Goal: Task Accomplishment & Management: Manage account settings

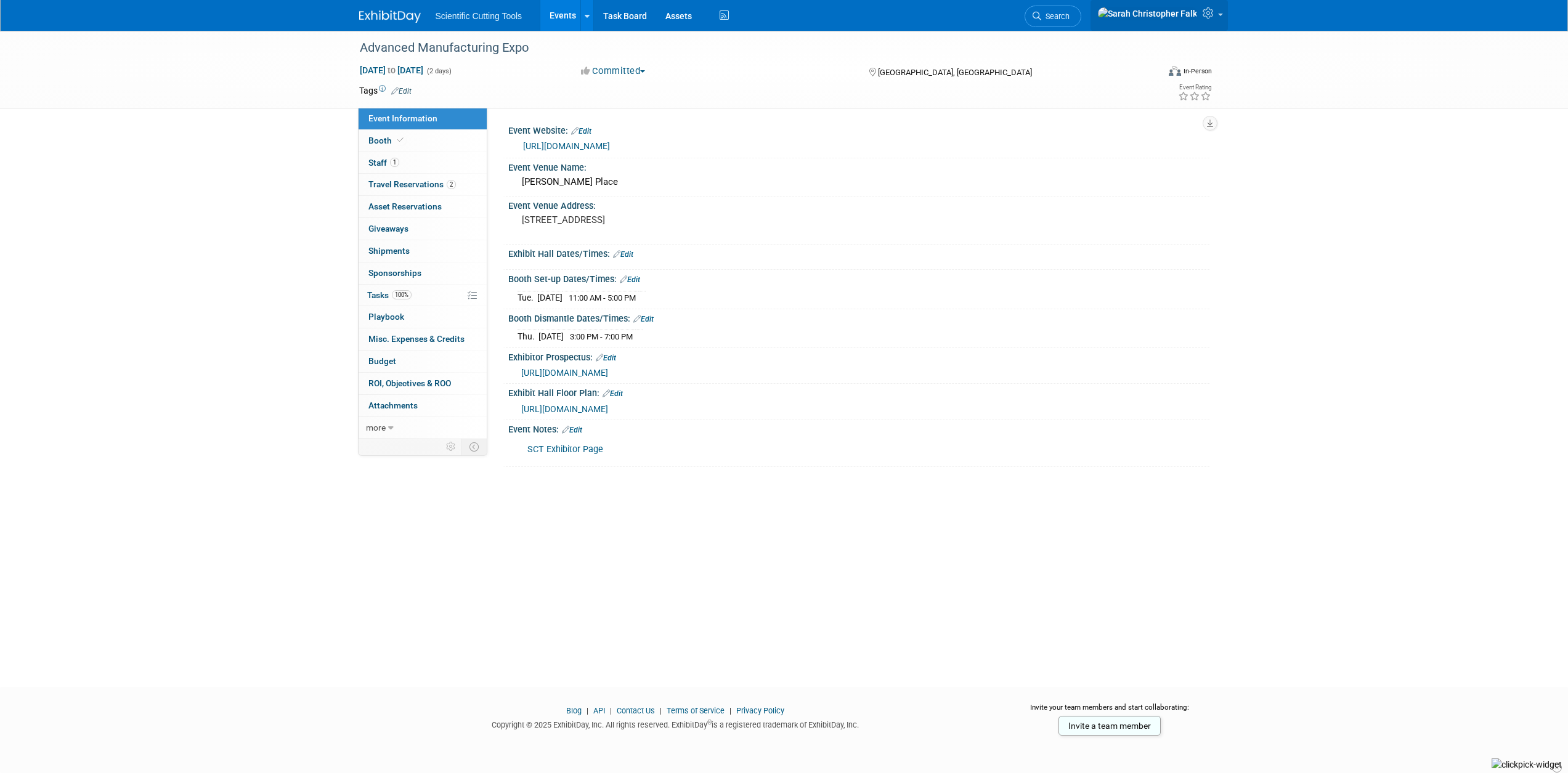
click at [1220, 16] on span at bounding box center [1221, 15] width 5 height 3
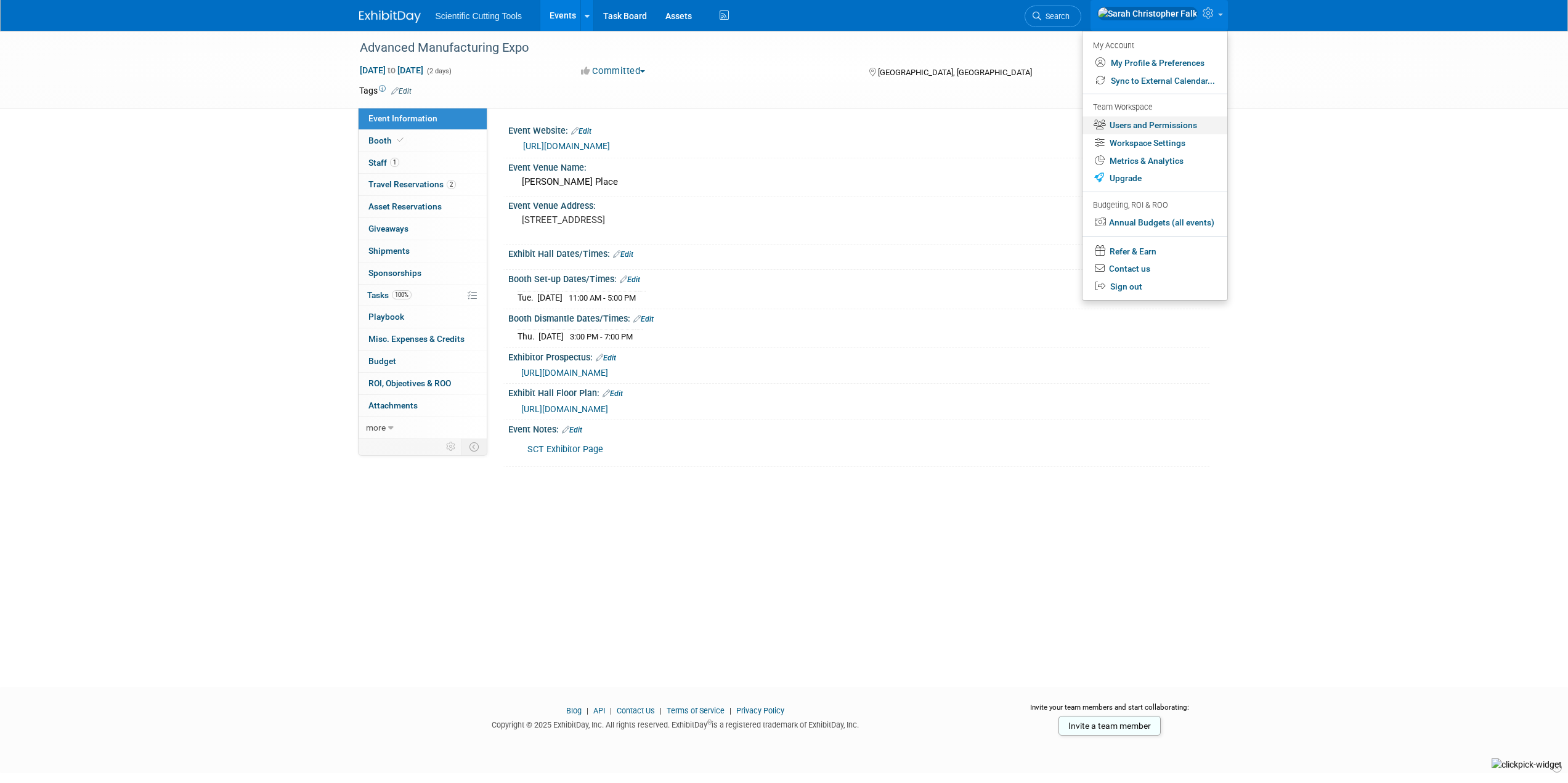
click at [1176, 122] on link "Users and Permissions" at bounding box center [1154, 125] width 145 height 18
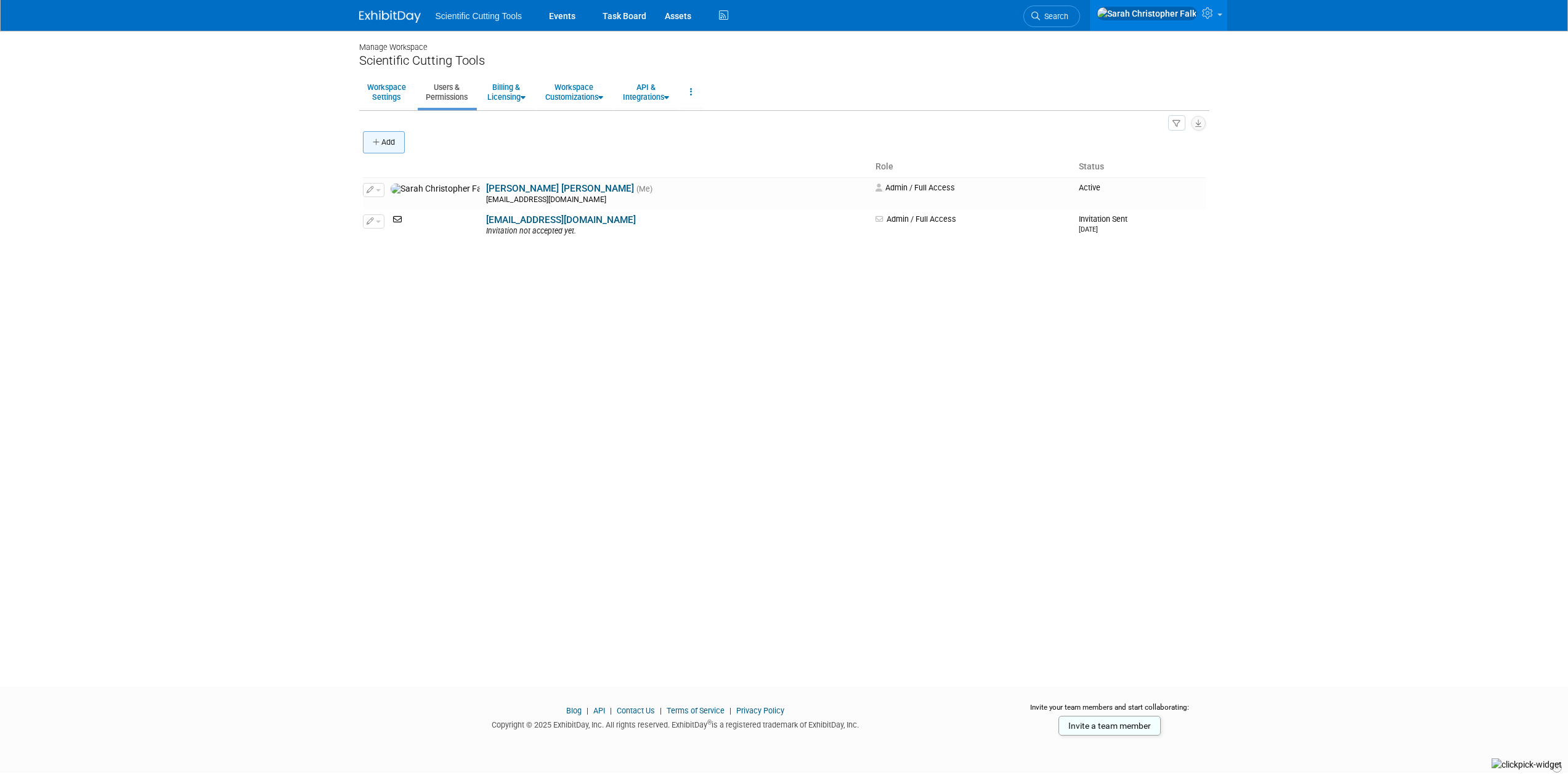
click at [384, 146] on button "Add" at bounding box center [384, 142] width 42 height 23
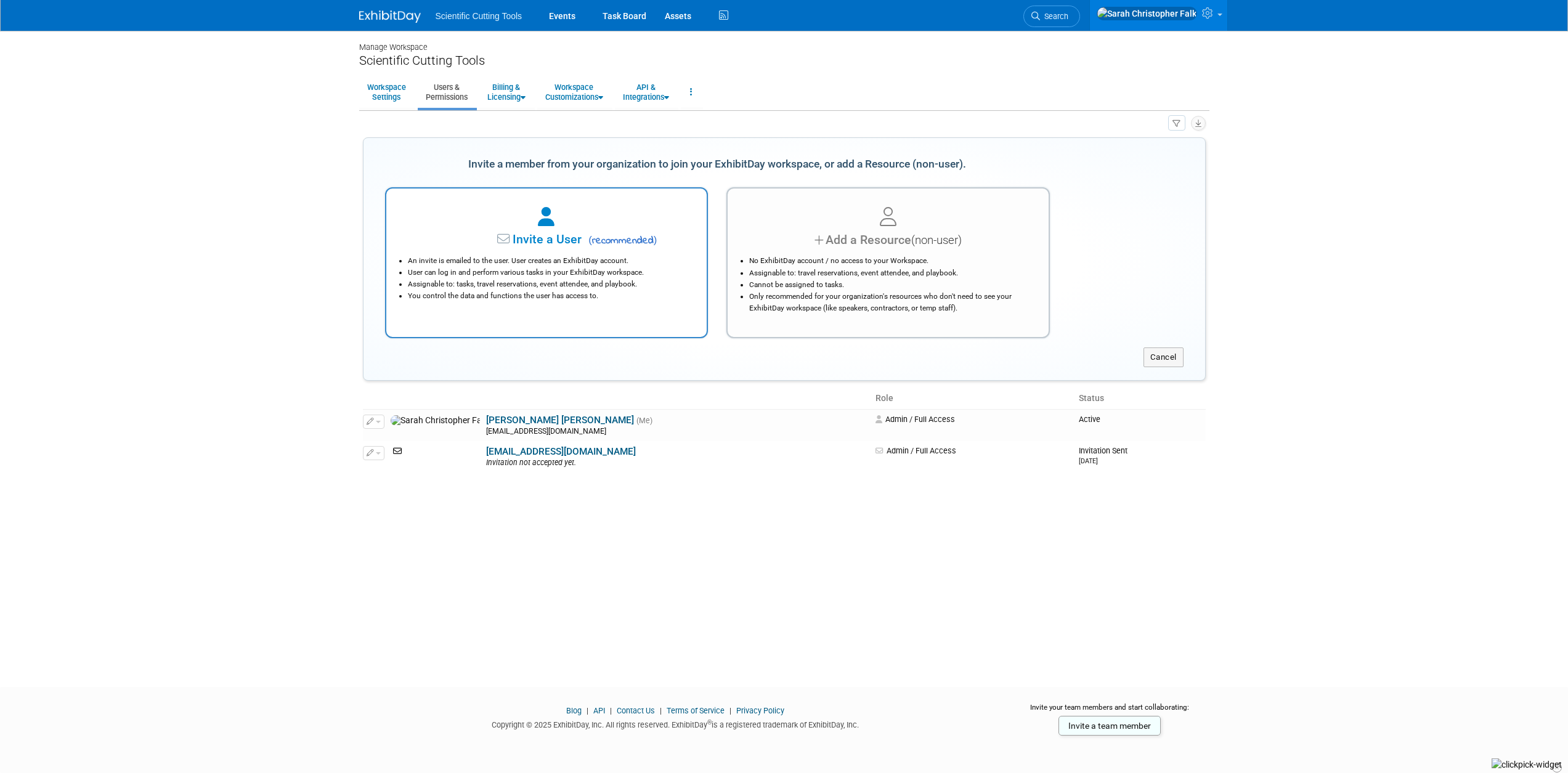
click at [519, 243] on span "Invite a User" at bounding box center [509, 239] width 146 height 14
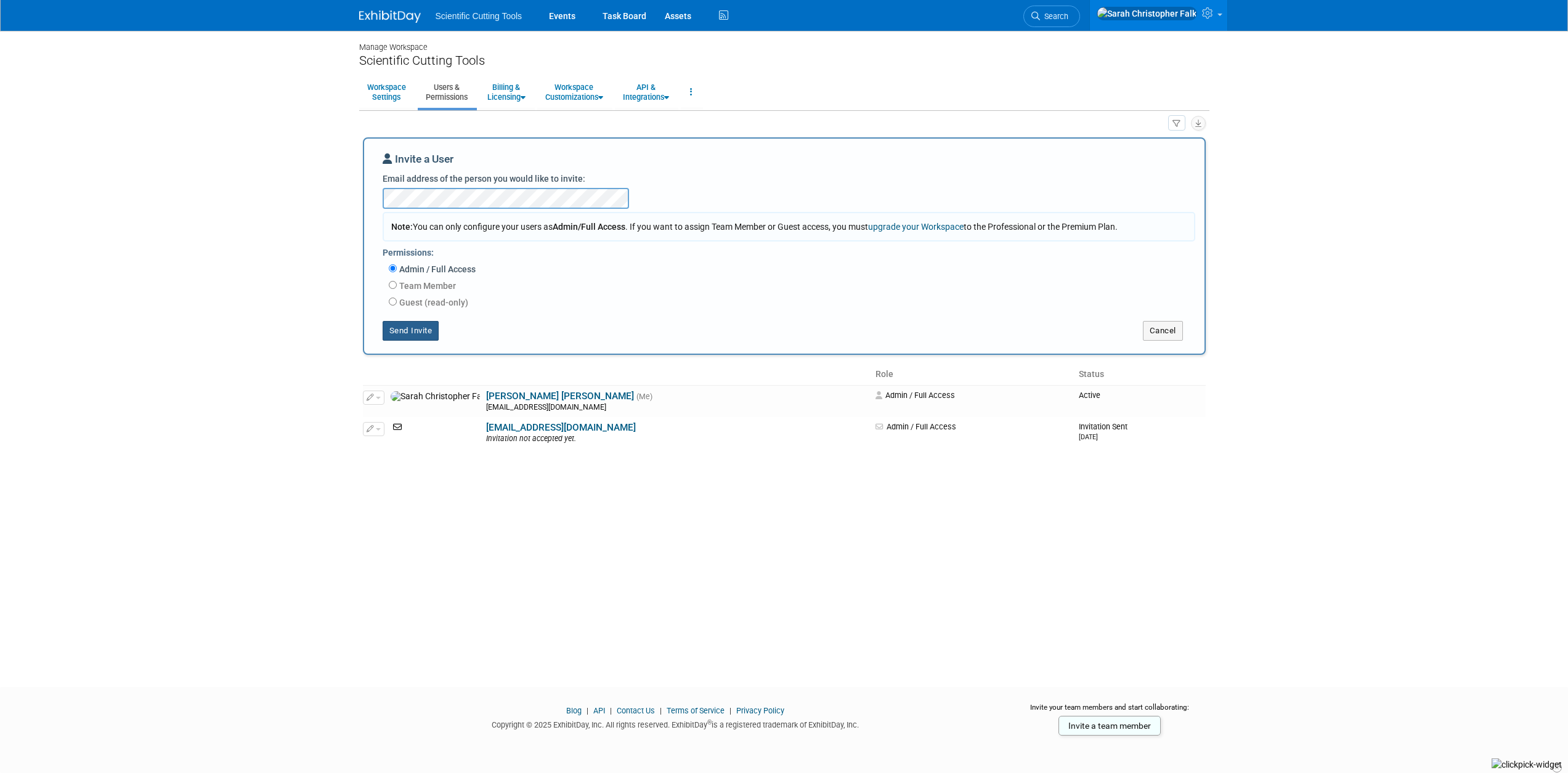
click at [410, 330] on button "Send Invite" at bounding box center [411, 330] width 56 height 20
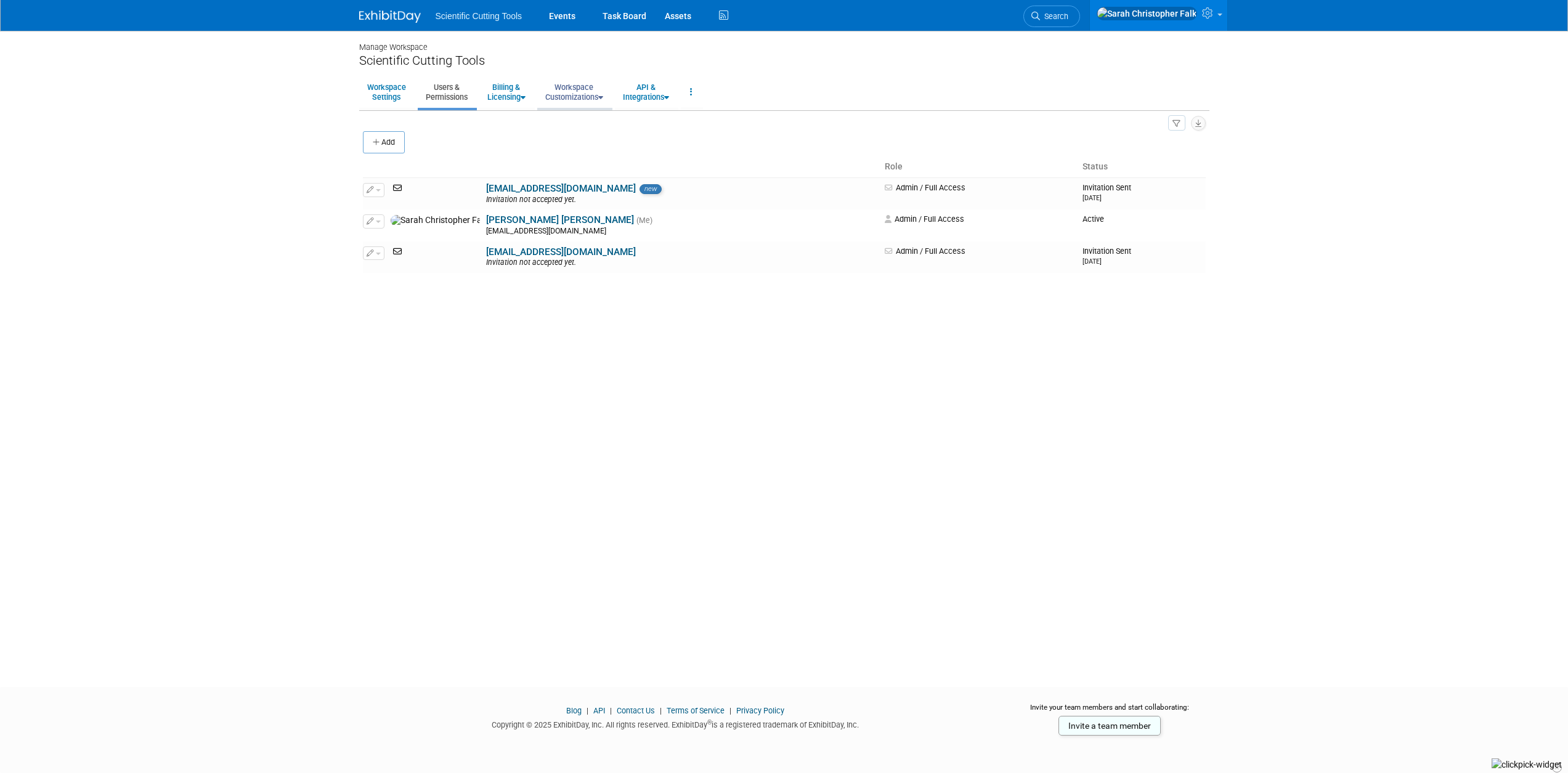
click at [573, 100] on link "Workspace Customizations" at bounding box center [573, 92] width 74 height 30
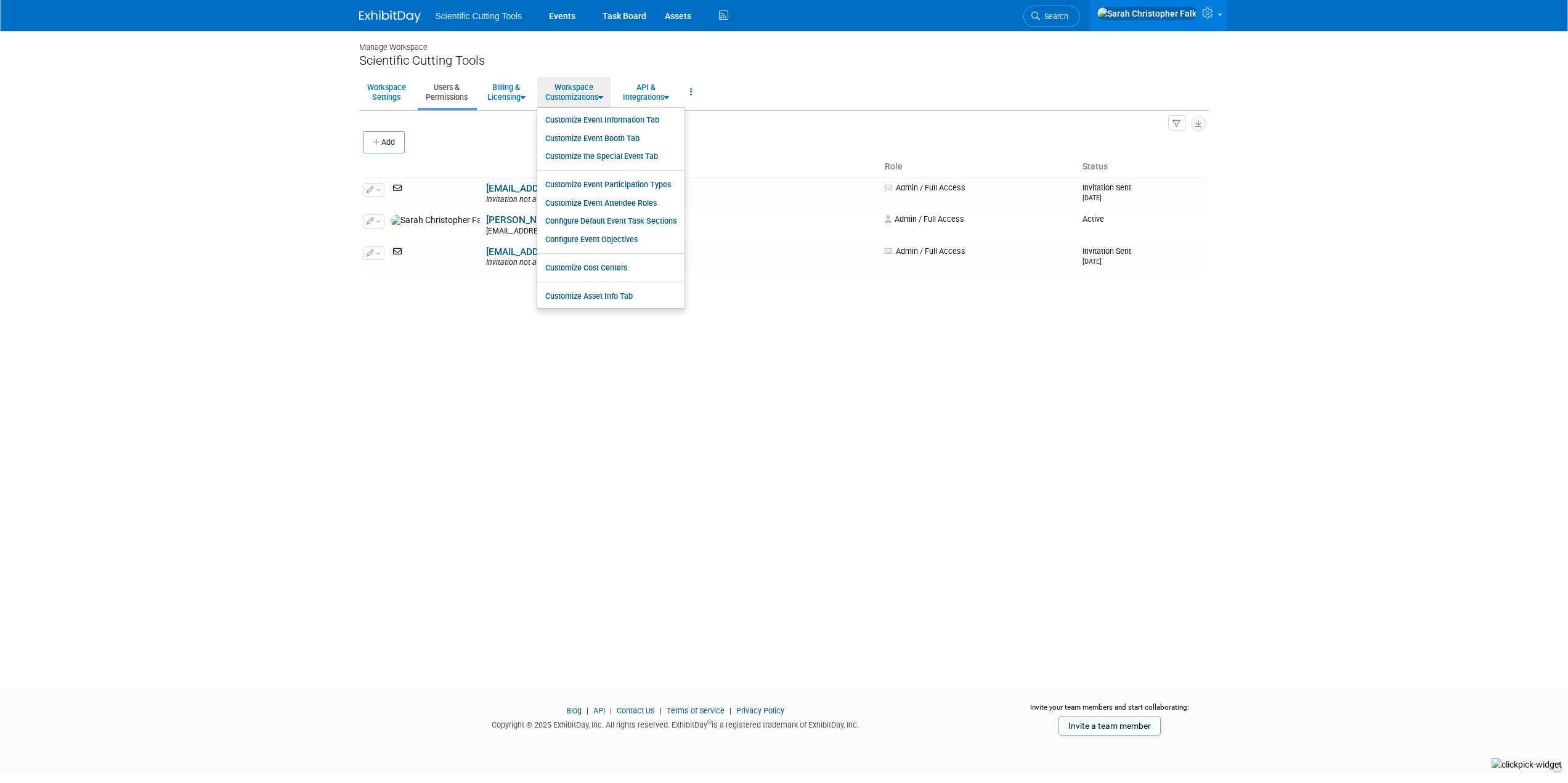
click at [391, 24] on div "Scientific Cutting Tools Events Task Board Assets Activity Feed" at bounding box center [784, 16] width 850 height 31
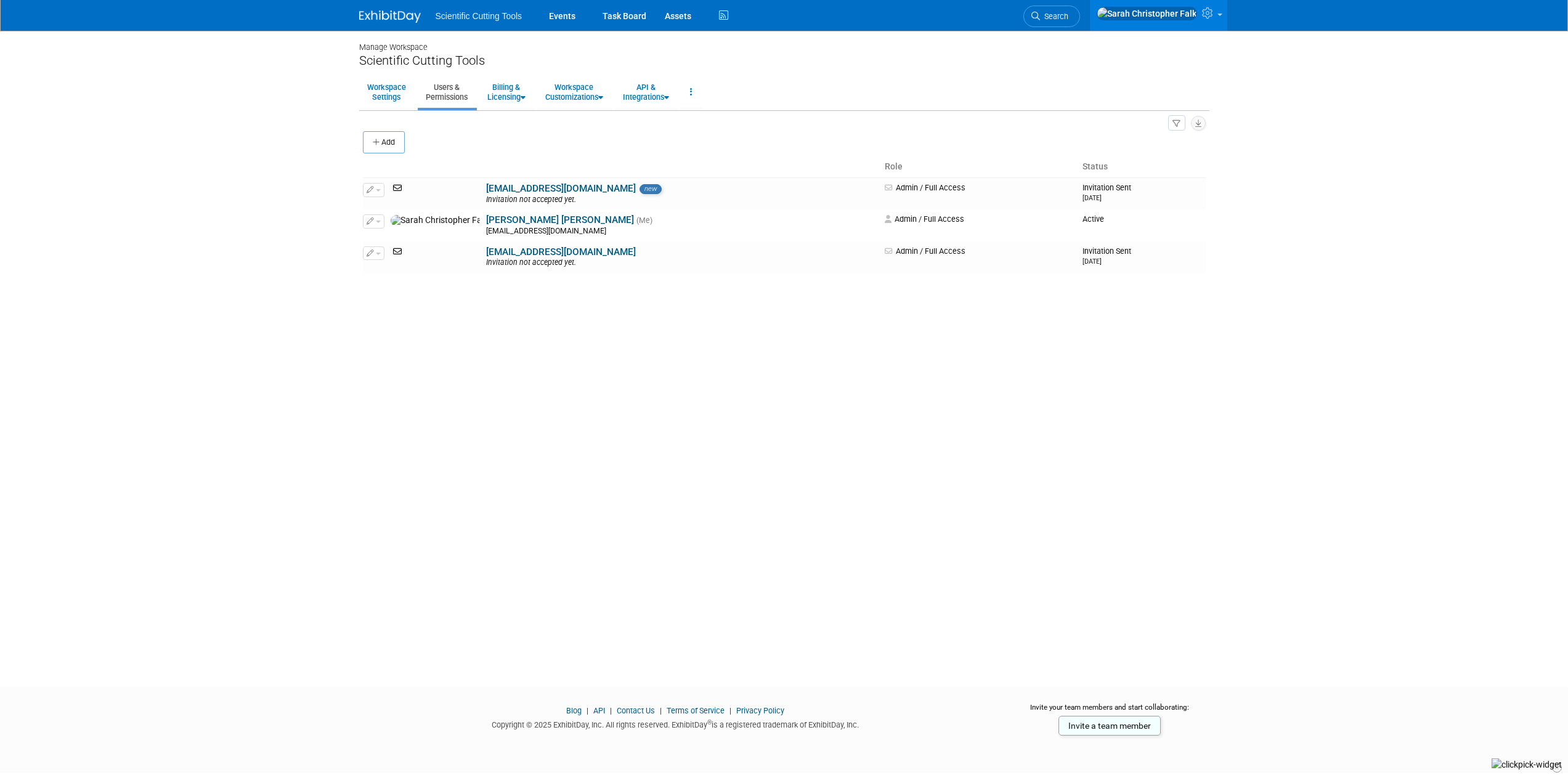
click at [353, 17] on div "Scientific Cutting Tools Events Task Board Assets" at bounding box center [784, 16] width 869 height 31
click at [366, 18] on img at bounding box center [390, 16] width 62 height 12
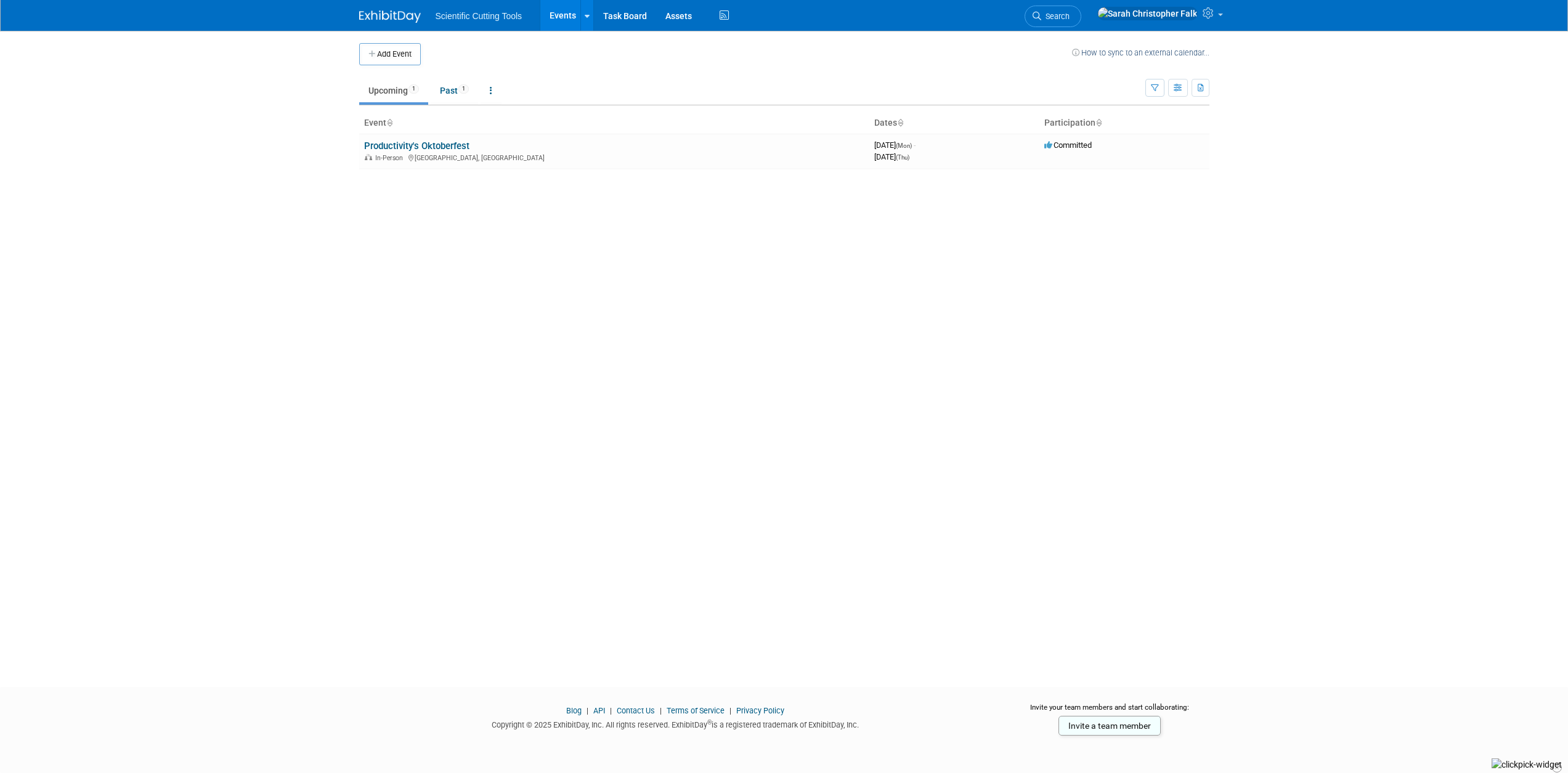
click at [385, 16] on img at bounding box center [390, 16] width 62 height 12
drag, startPoint x: 289, startPoint y: 170, endPoint x: 295, endPoint y: 164, distance: 8.5
click at [289, 170] on body "Scientific Cutting Tools Events Add Event Bulk Upload Events Shareable Event Bo…" at bounding box center [784, 392] width 1568 height 783
click at [198, 100] on body "Scientific Cutting Tools Events Add Event Bulk Upload Events Shareable Event Bo…" at bounding box center [784, 392] width 1568 height 783
click at [387, 49] on button "Add Event" at bounding box center [390, 55] width 62 height 23
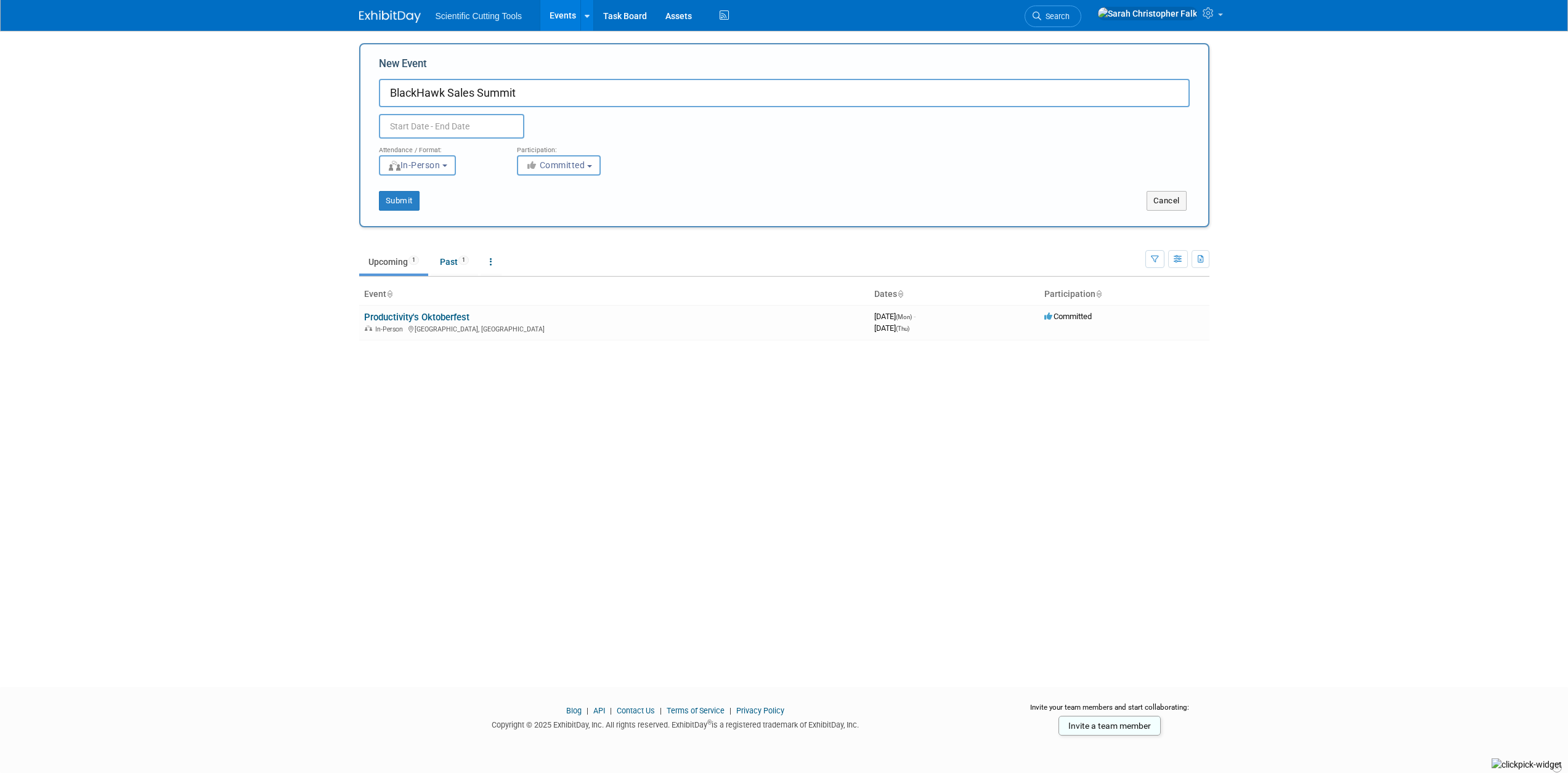
type input "BlackHawk Sales Summit"
click at [425, 131] on input "text" at bounding box center [451, 126] width 146 height 24
click at [560, 157] on icon at bounding box center [555, 154] width 9 height 9
click at [557, 155] on icon at bounding box center [555, 154] width 9 height 9
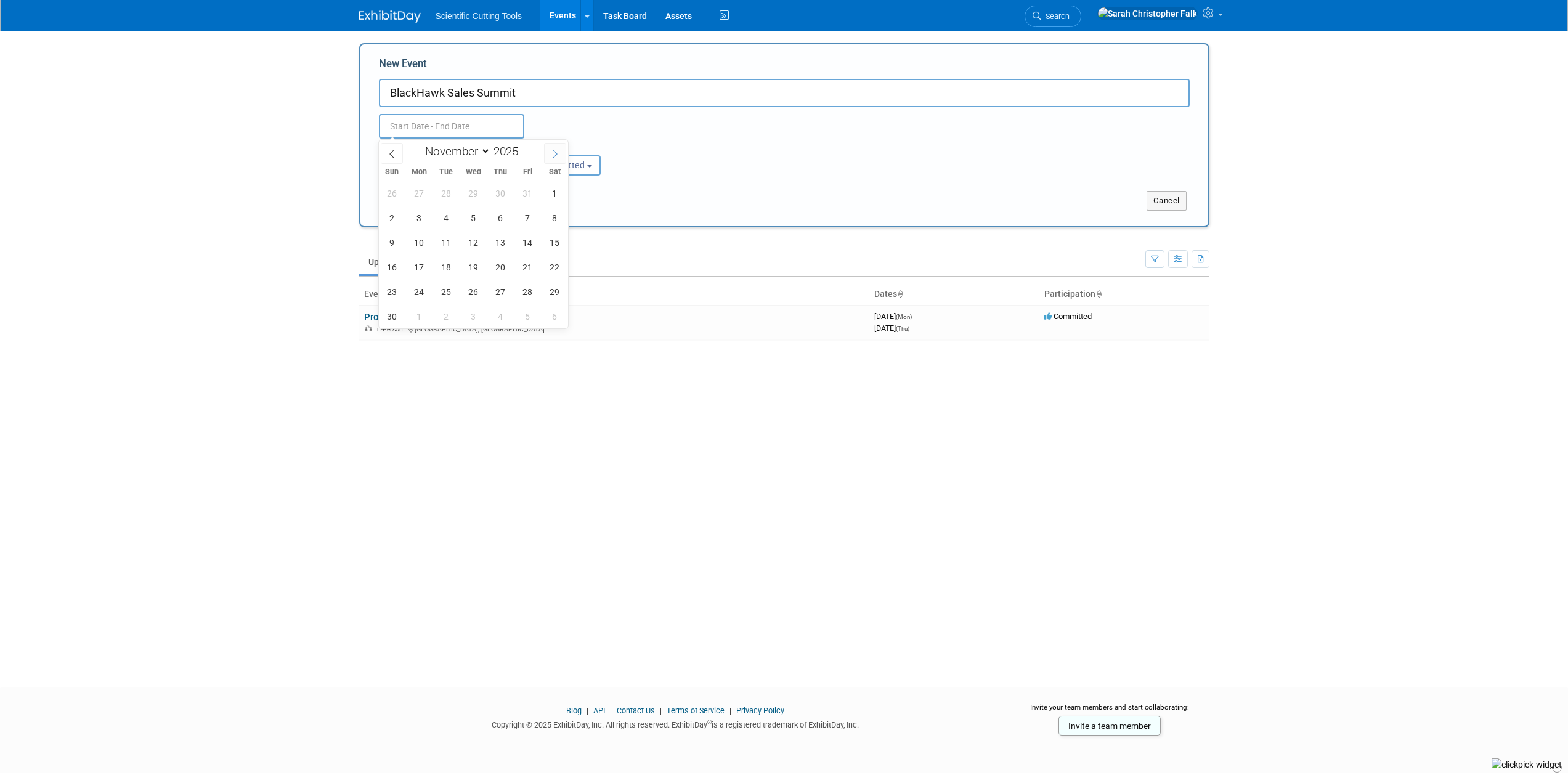
select select "11"
click at [557, 155] on icon at bounding box center [555, 154] width 9 height 9
type input "2026"
select select "0"
click at [386, 241] on span "11" at bounding box center [392, 243] width 24 height 24
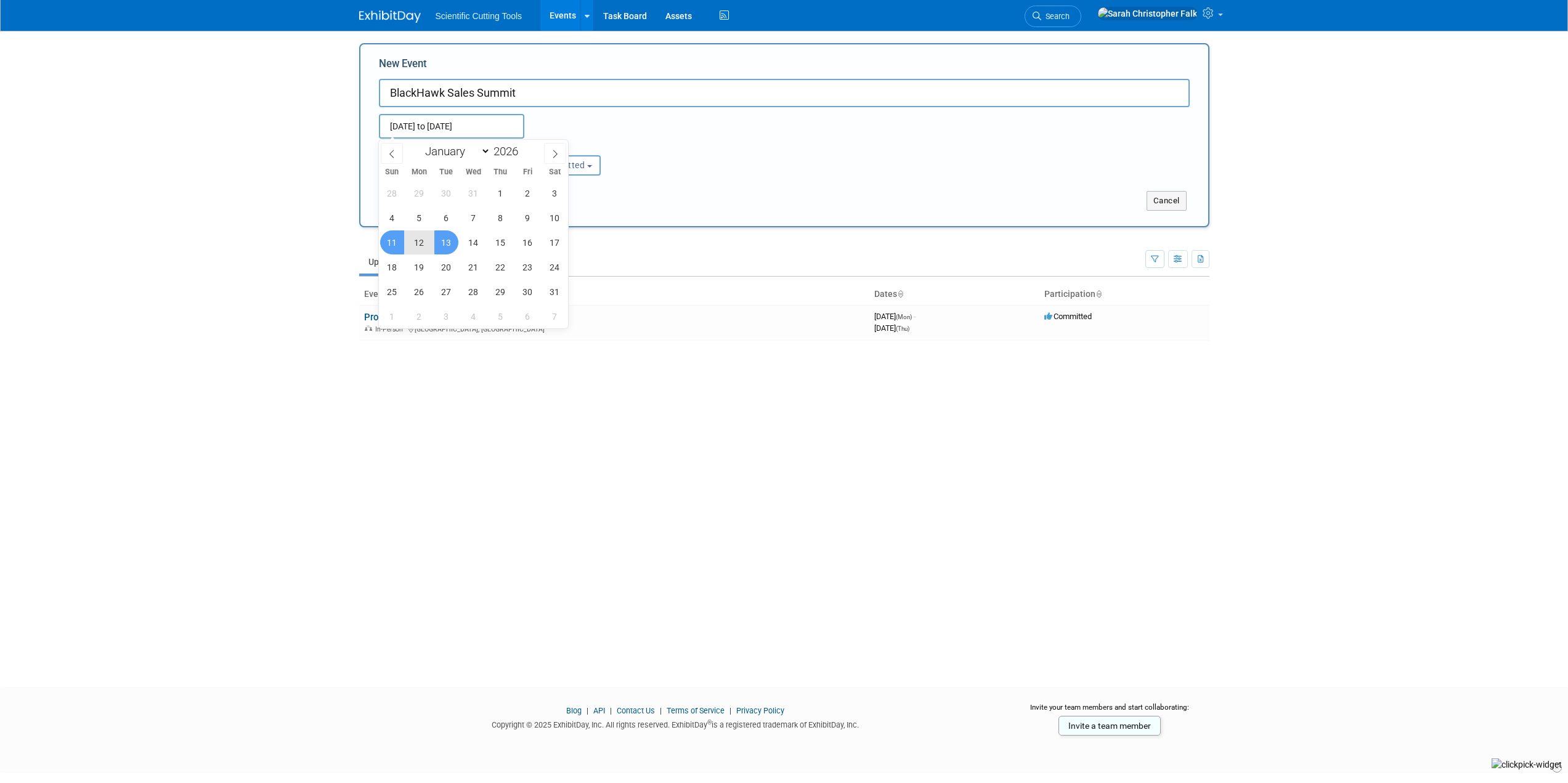
click at [447, 242] on span "13" at bounding box center [446, 243] width 24 height 24
type input "Jan 11, 2026 to Jan 13, 2026"
click at [405, 202] on button "Submit" at bounding box center [398, 200] width 41 height 20
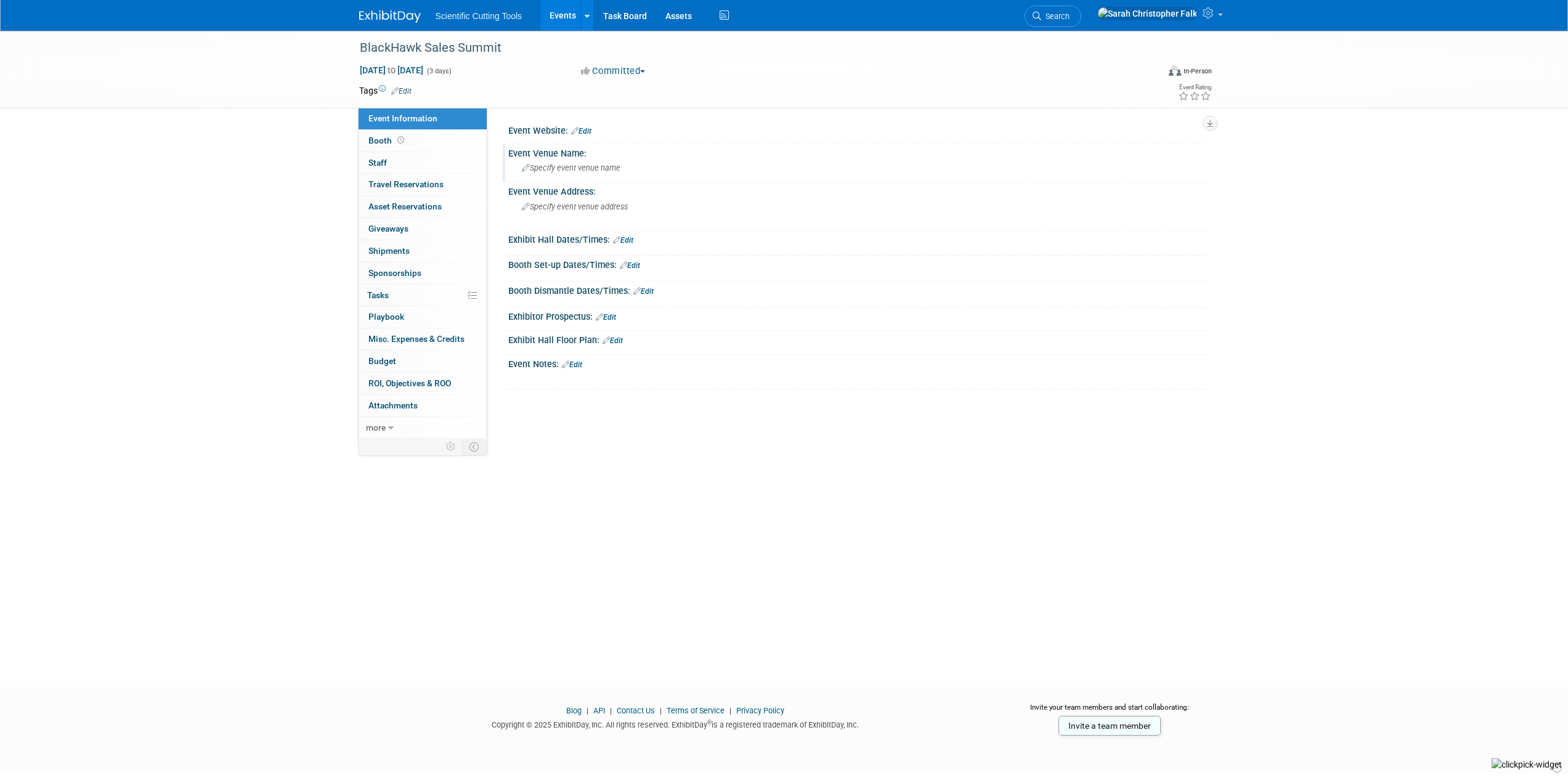
click at [555, 165] on span "Specify event venue name" at bounding box center [571, 167] width 99 height 10
type input "[US_STATE][GEOGRAPHIC_DATA]"
drag, startPoint x: 1114, startPoint y: 166, endPoint x: 1104, endPoint y: 167, distance: 10.0
click at [1114, 166] on icon "button" at bounding box center [1112, 166] width 9 height 8
click at [611, 315] on link "Edit" at bounding box center [606, 317] width 20 height 9
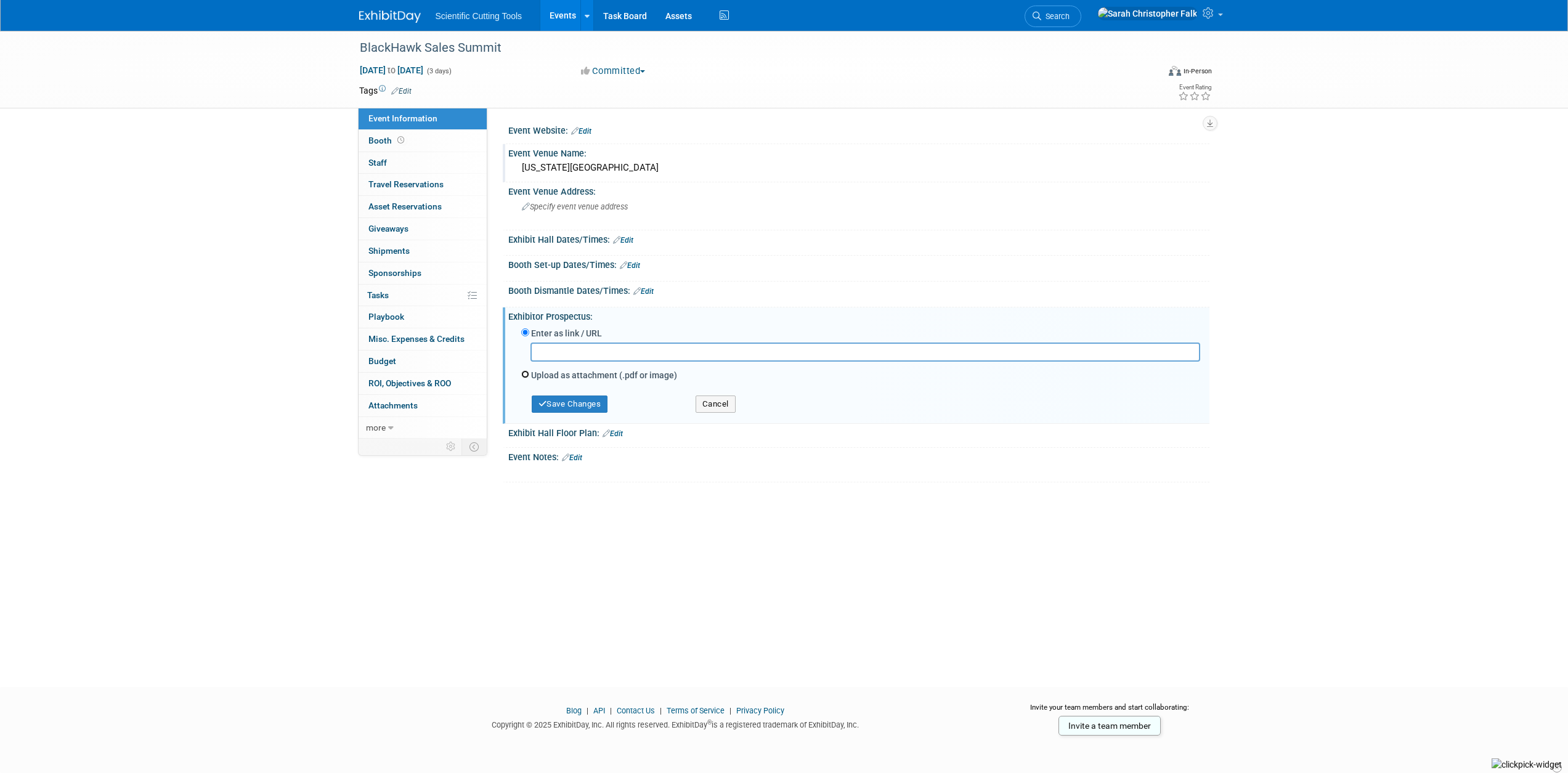
click at [523, 376] on input "Upload as attachment (.pdf or image)" at bounding box center [525, 373] width 8 height 8
radio input "true"
click at [552, 370] on input "file" at bounding box center [511, 367] width 146 height 15
click at [573, 393] on button "Save Changes" at bounding box center [570, 392] width 76 height 17
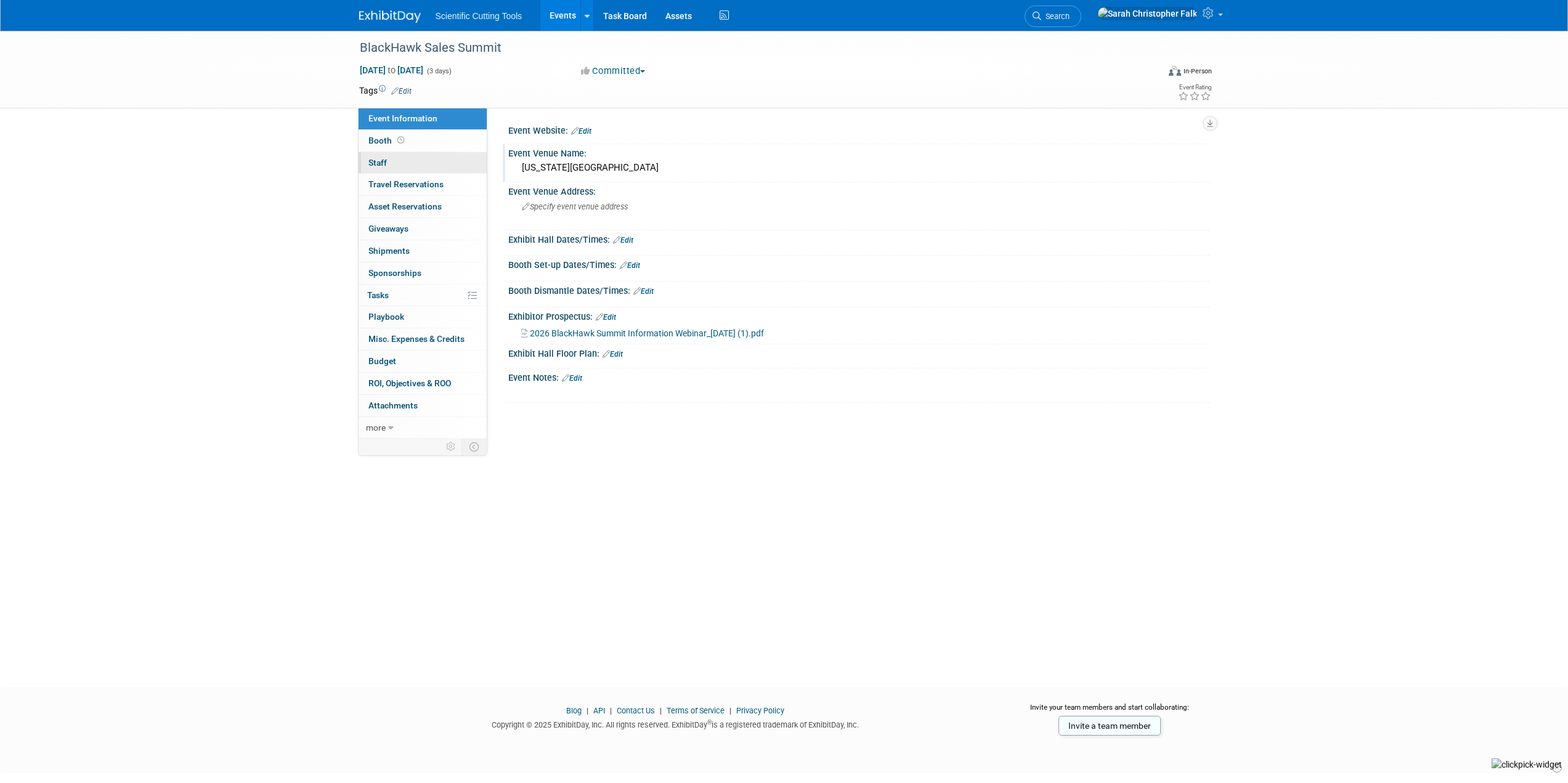
click at [379, 156] on link "0 Staff 0" at bounding box center [423, 163] width 128 height 22
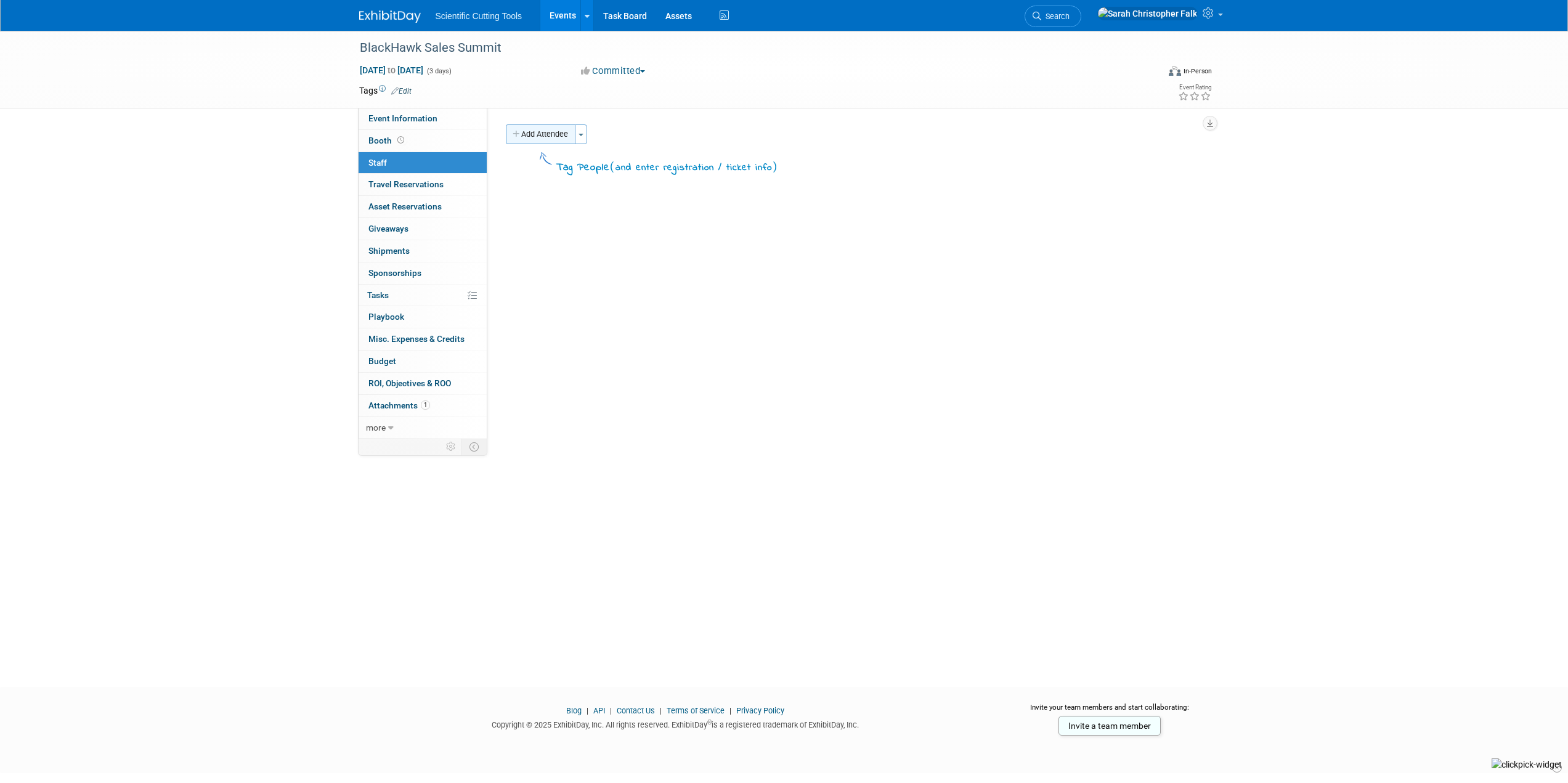
click at [541, 131] on button "Add Attendee" at bounding box center [541, 134] width 69 height 20
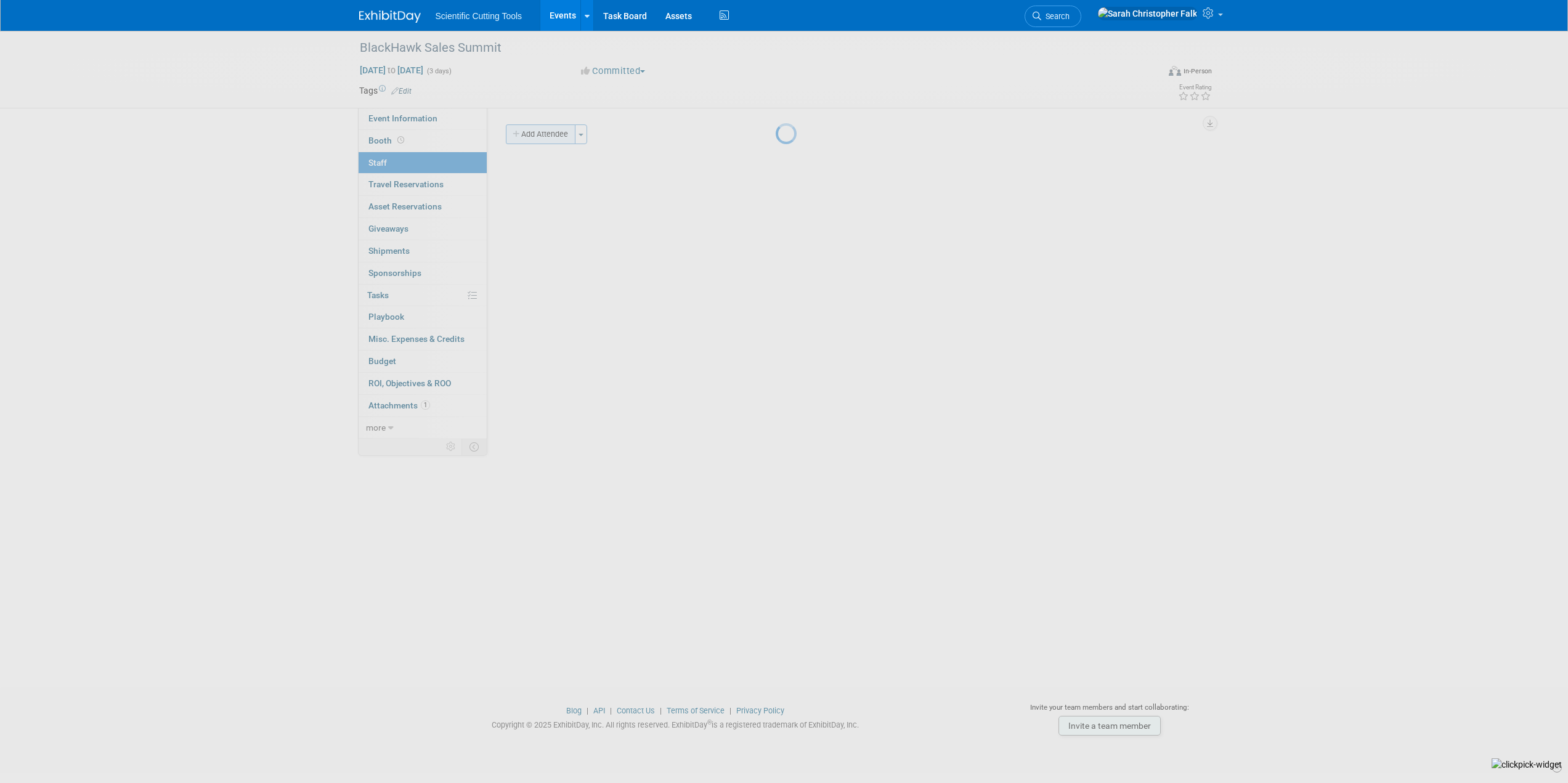
select select "865babcc-c5f8-4259-b3cd-c4d81c8e73c6"
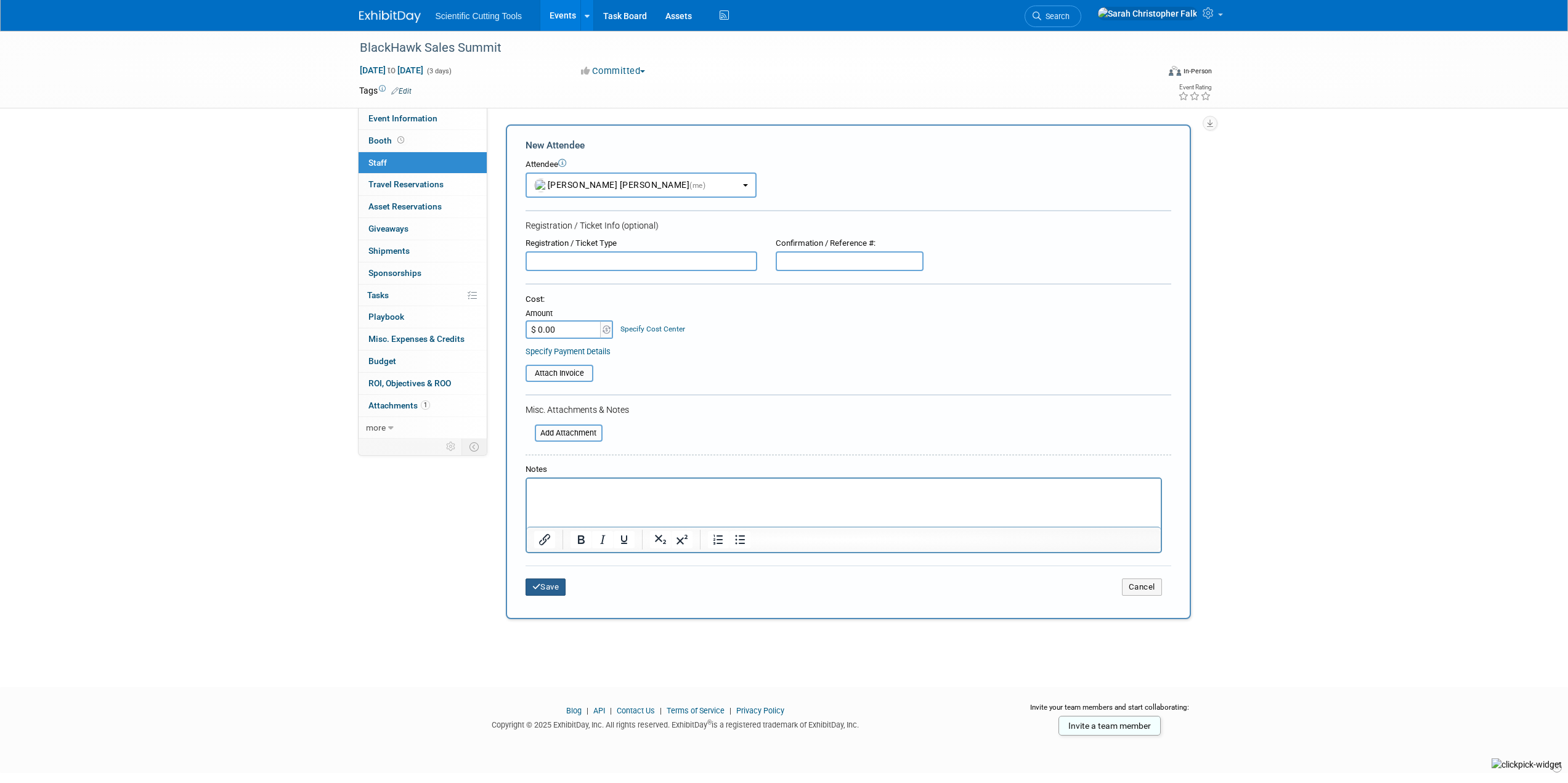
click at [545, 588] on button "Save" at bounding box center [546, 587] width 41 height 17
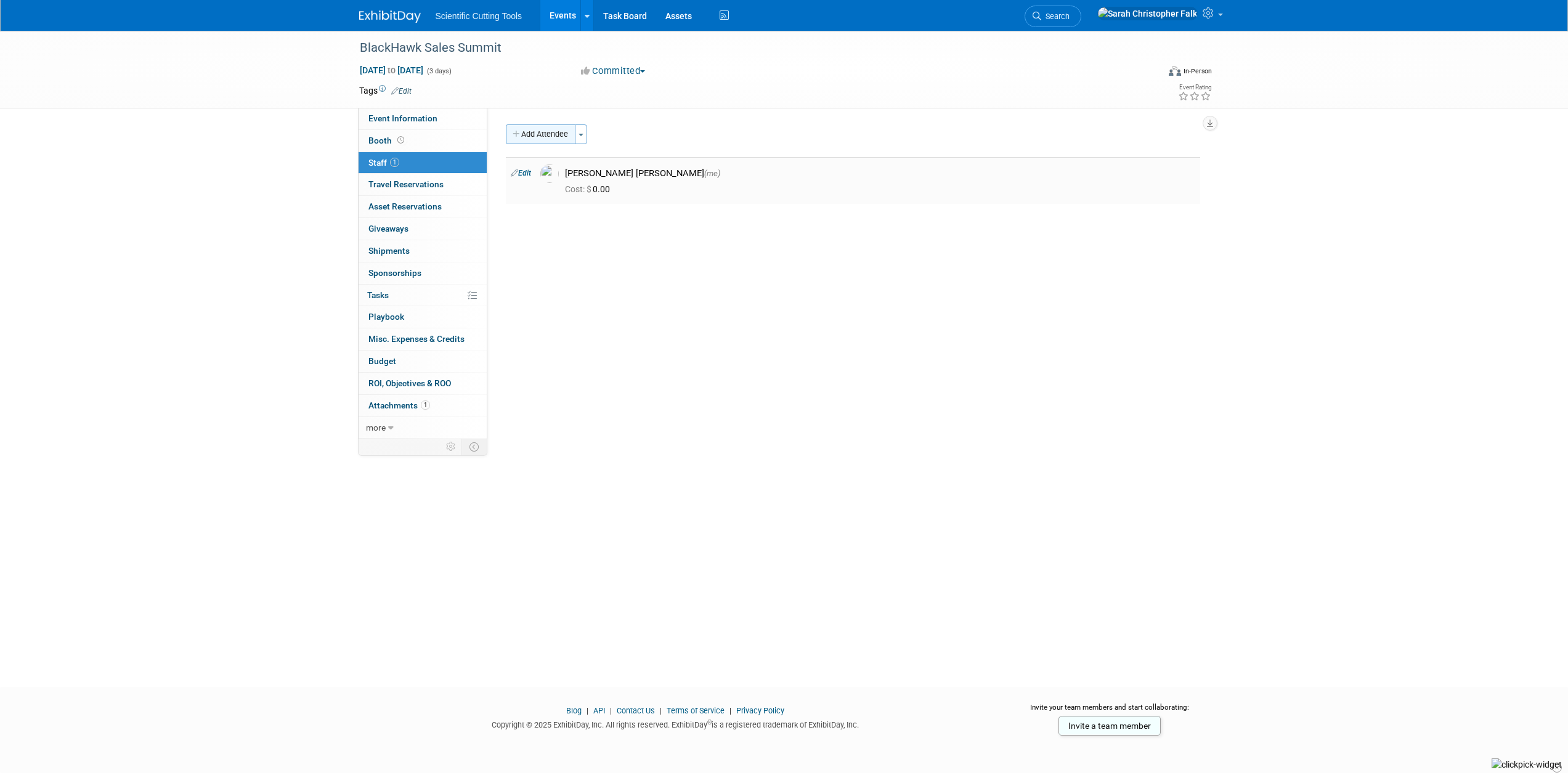
click at [549, 134] on button "Add Attendee" at bounding box center [541, 134] width 69 height 20
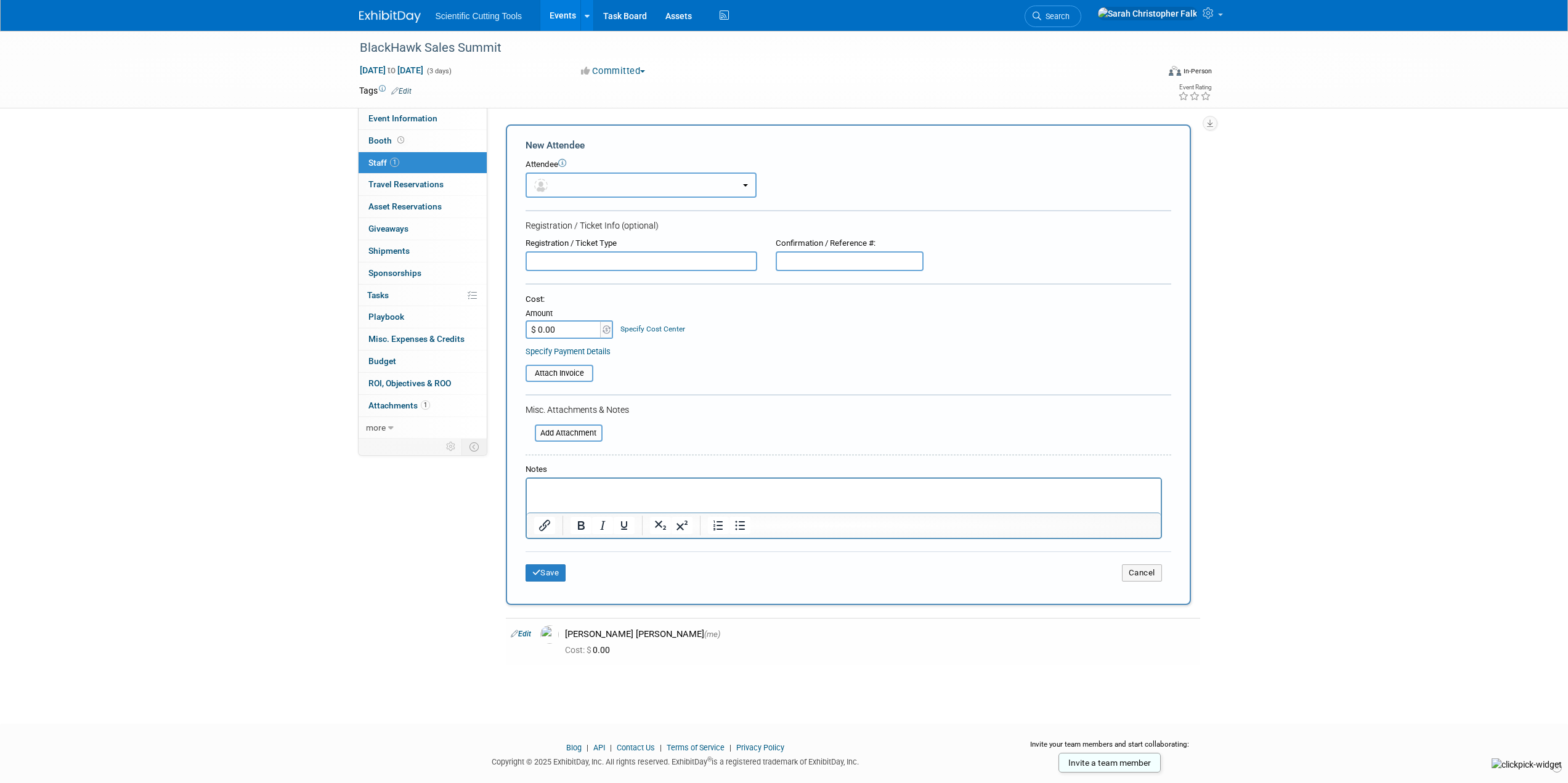
click at [565, 191] on button "button" at bounding box center [641, 184] width 231 height 25
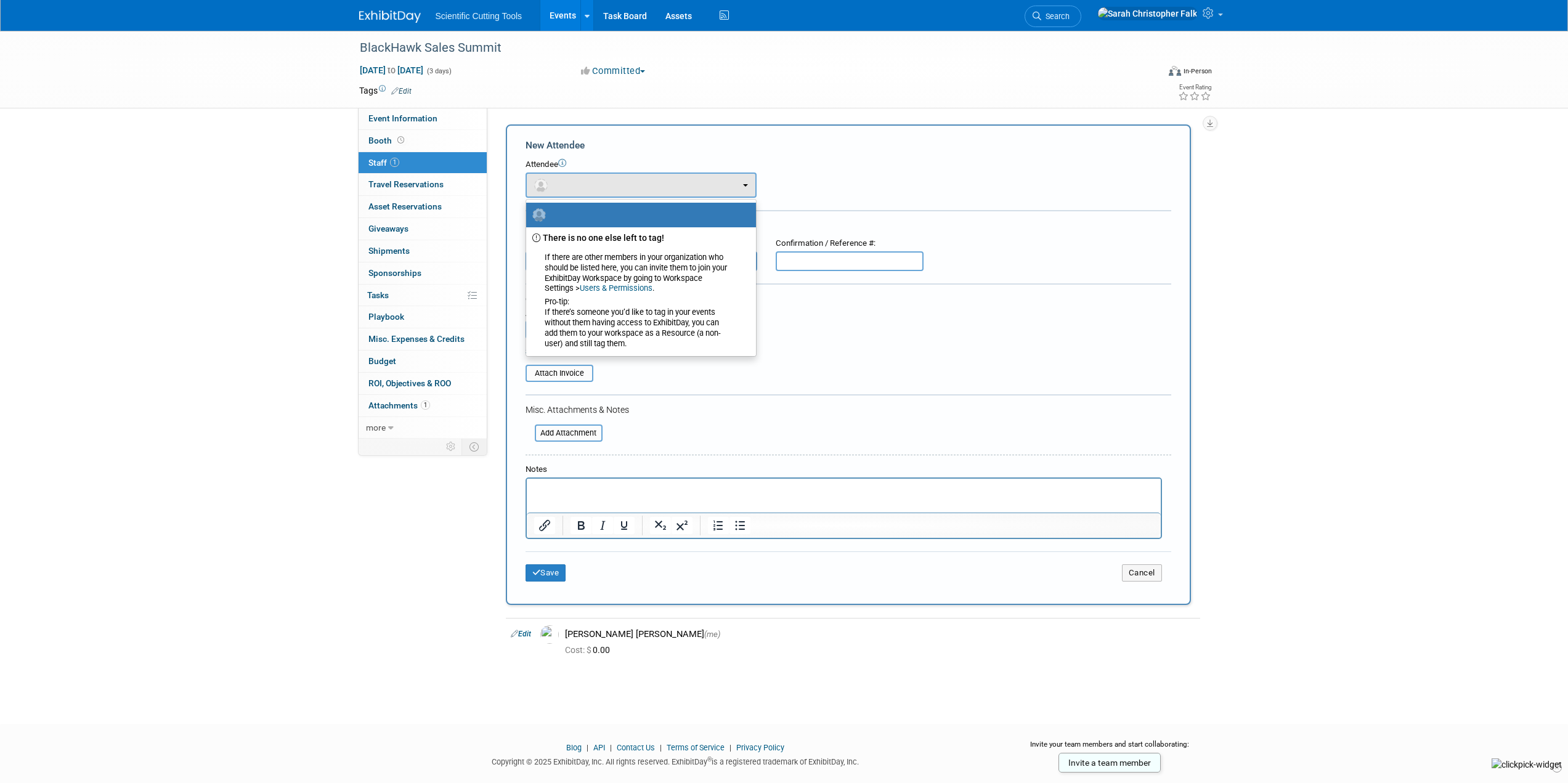
click at [780, 84] on td at bounding box center [739, 90] width 656 height 12
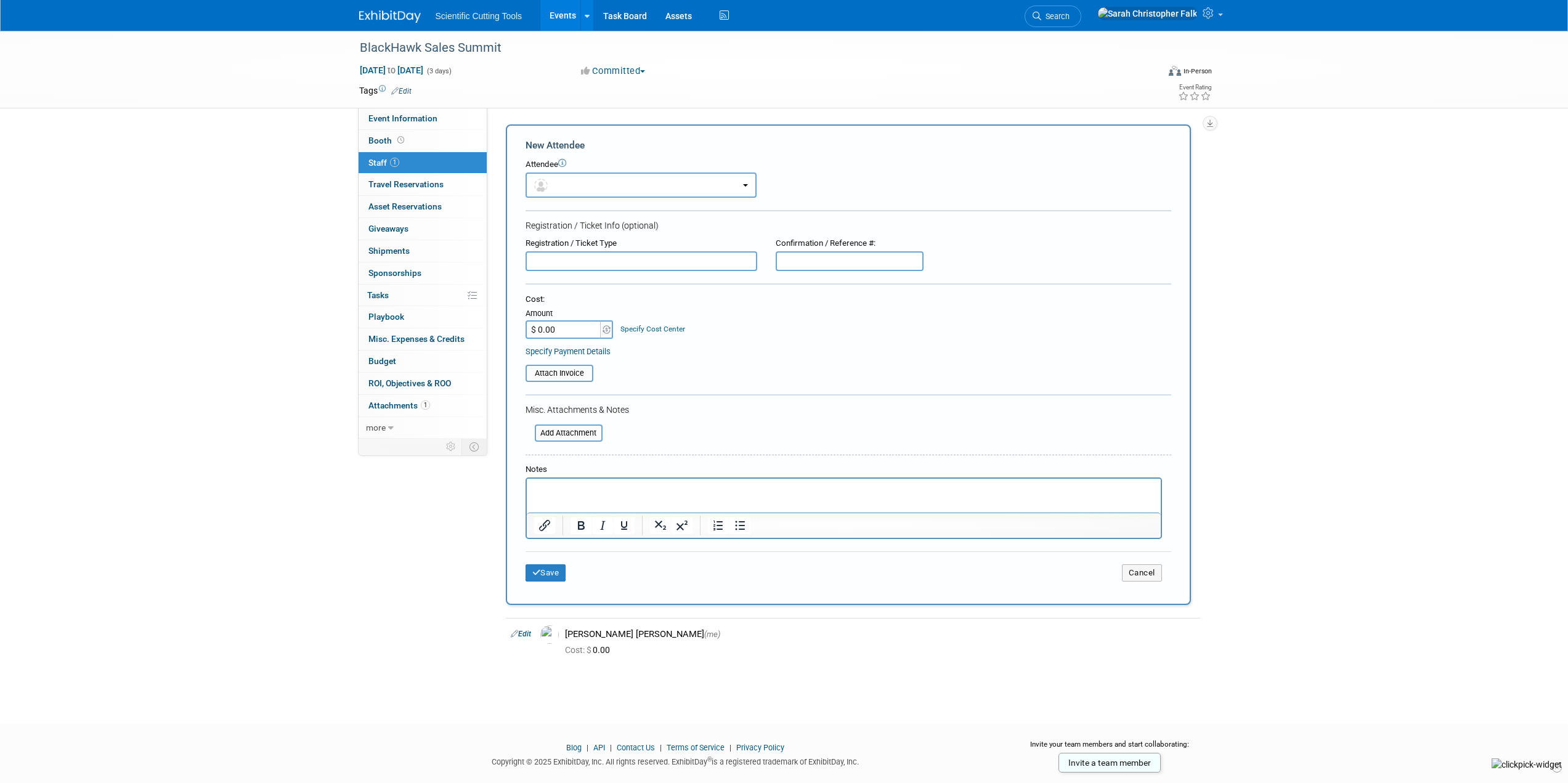
click at [62, 165] on div "BlackHawk Sales Summit Jan 11, 2026 to Jan 13, 2026 (3 days) Jan 11, 2026 to Ja…" at bounding box center [784, 366] width 1568 height 670
drag, startPoint x: 240, startPoint y: 643, endPoint x: 238, endPoint y: 636, distance: 7.3
click at [239, 643] on div "BlackHawk Sales Summit Jan 11, 2026 to Jan 13, 2026 (3 days) Jan 11, 2026 to Ja…" at bounding box center [784, 366] width 1568 height 670
click at [418, 184] on span "Travel Reservations 0" at bounding box center [405, 184] width 75 height 10
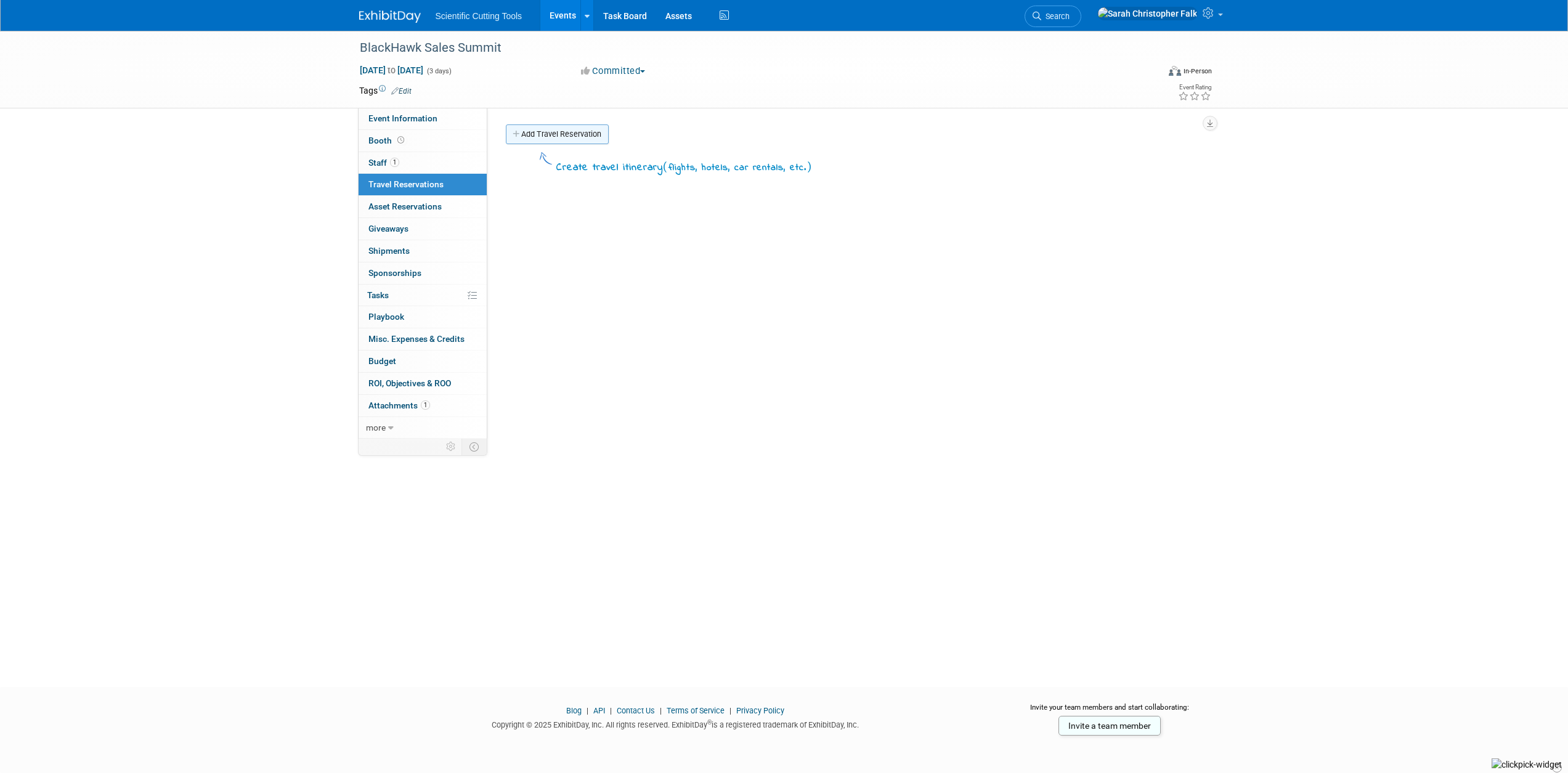
click at [566, 126] on link "Add Travel Reservation" at bounding box center [557, 134] width 103 height 20
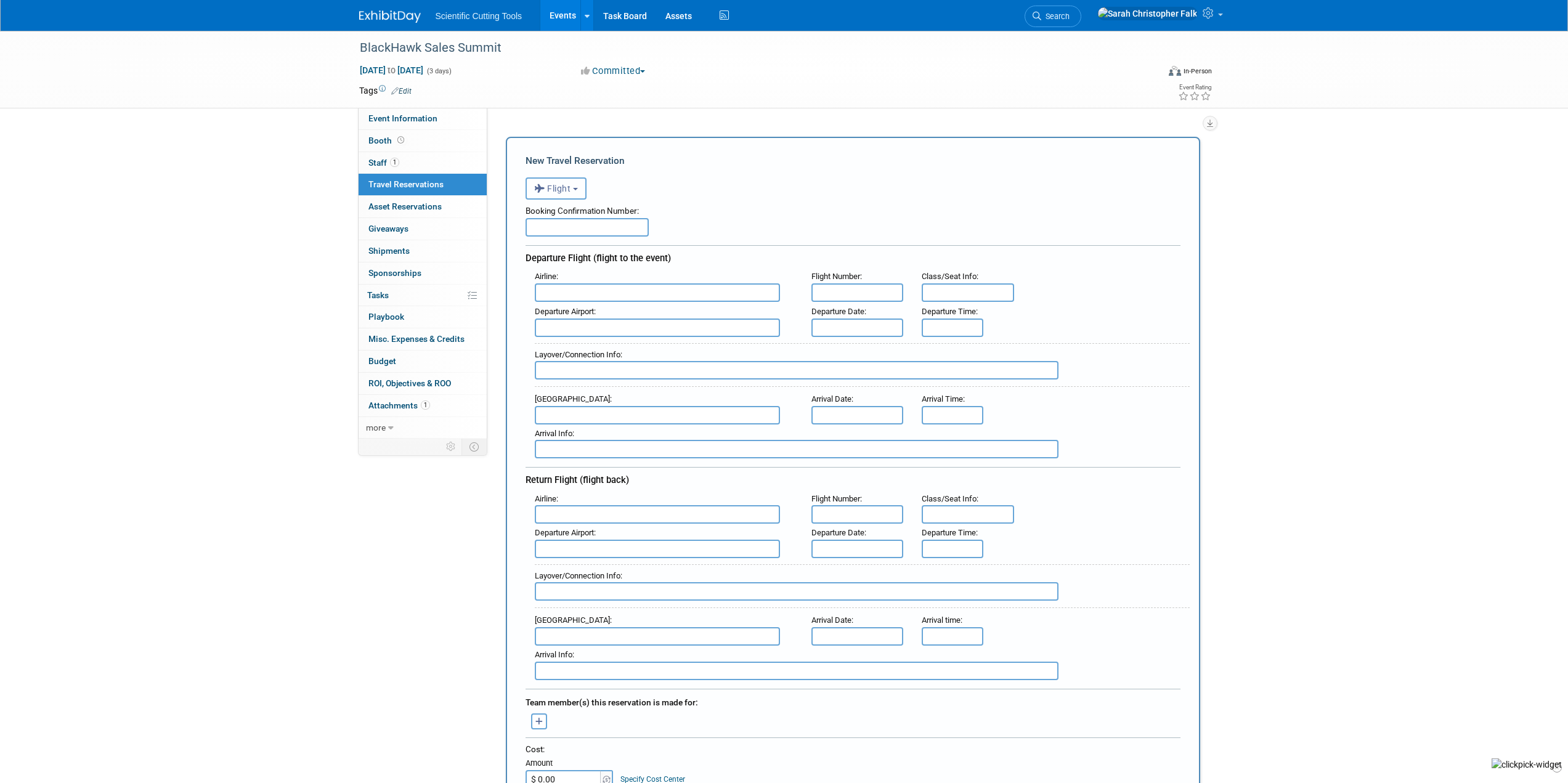
click at [573, 189] on button "Flight" at bounding box center [556, 189] width 61 height 23
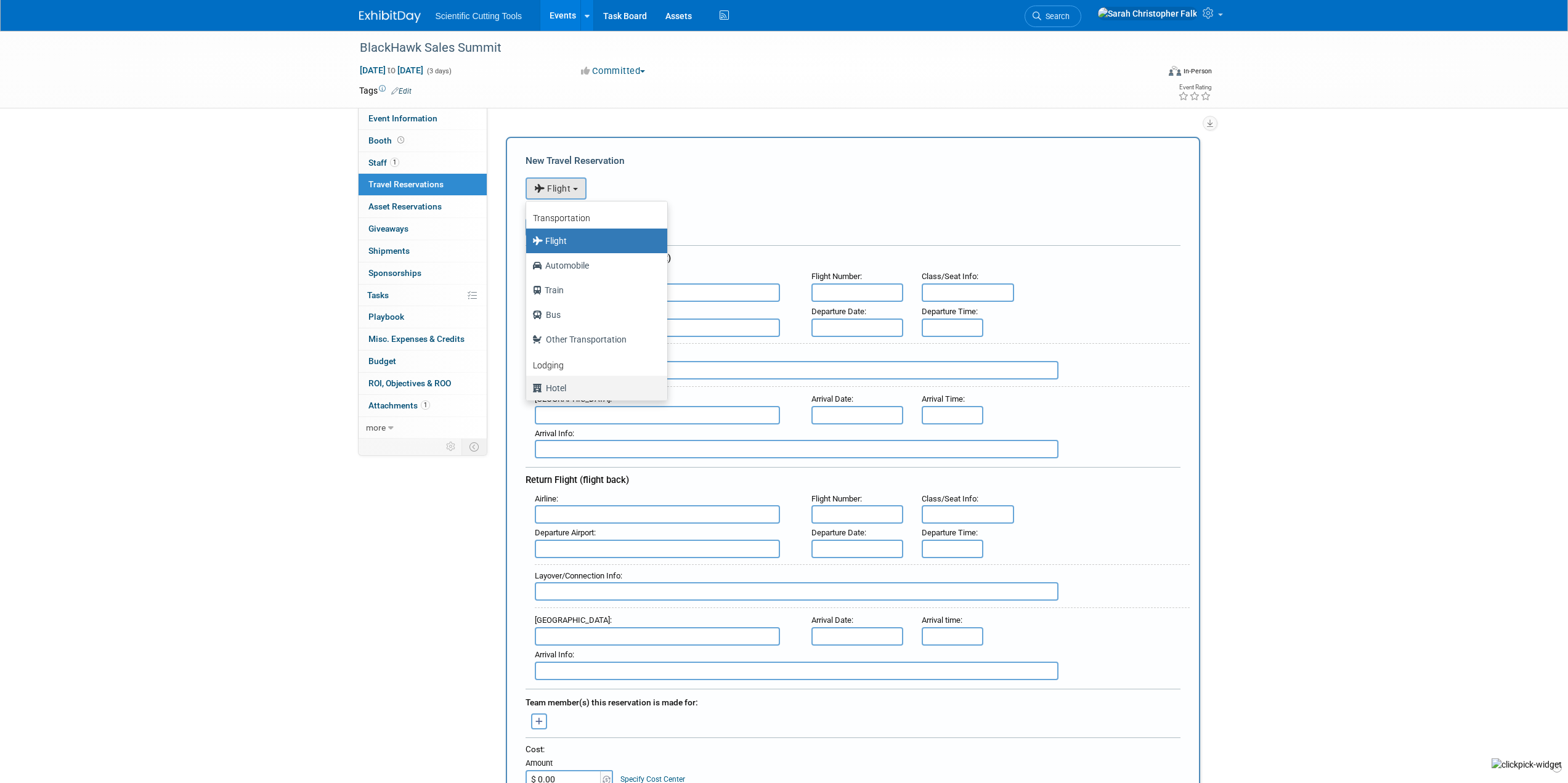
click at [549, 387] on label "Hotel" at bounding box center [593, 388] width 122 height 20
click at [528, 387] on input "Hotel" at bounding box center [523, 386] width 8 height 8
select select "6"
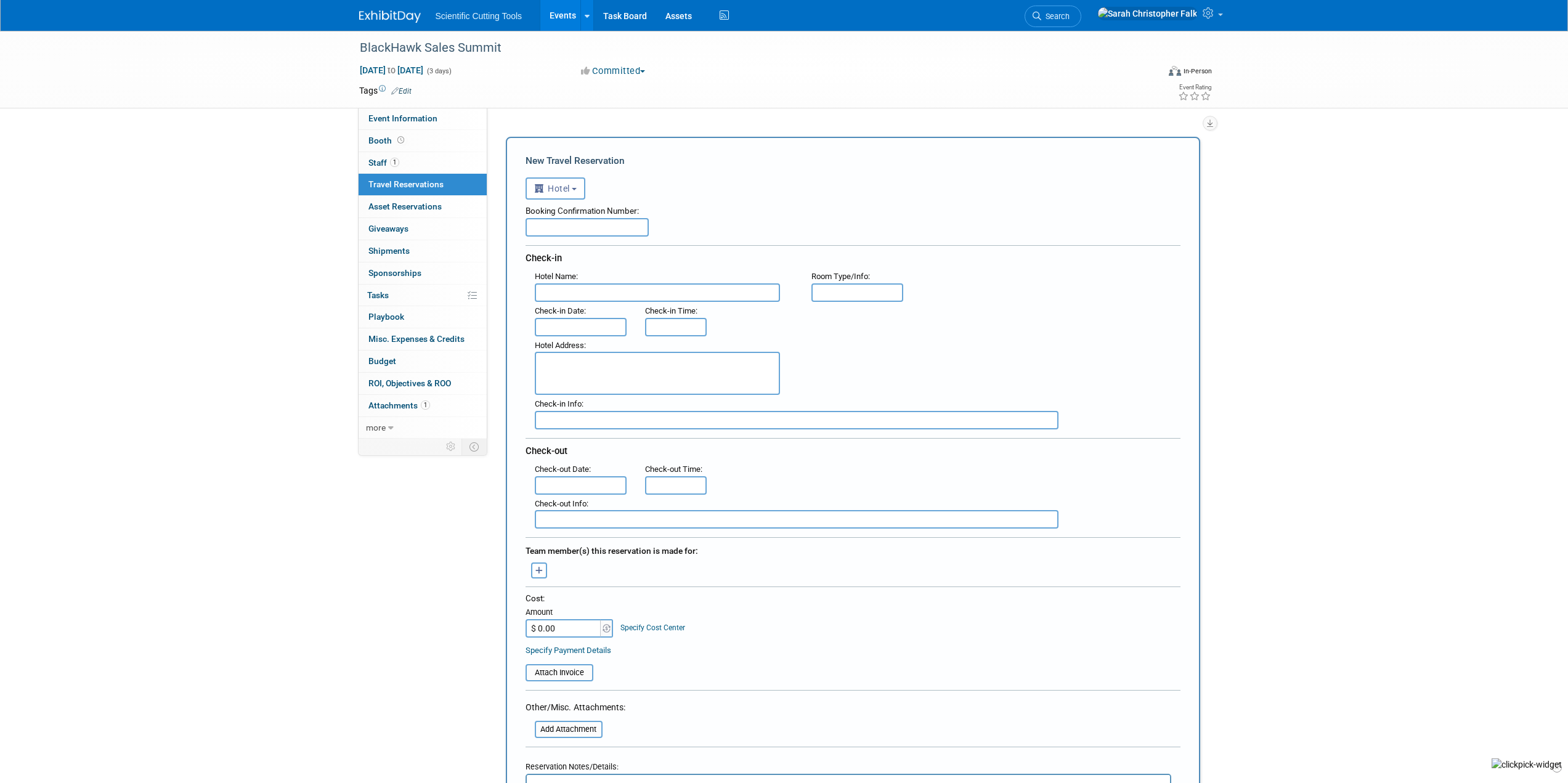
click at [594, 293] on input "text" at bounding box center [657, 292] width 245 height 18
paste input "Fairfield by Marriott Inn & Suites Oklahoma City Downtown"
type input "Fairfield by Marriott Inn & Suites Oklahoma City Downtown"
click at [592, 327] on input "text" at bounding box center [580, 327] width 93 height 18
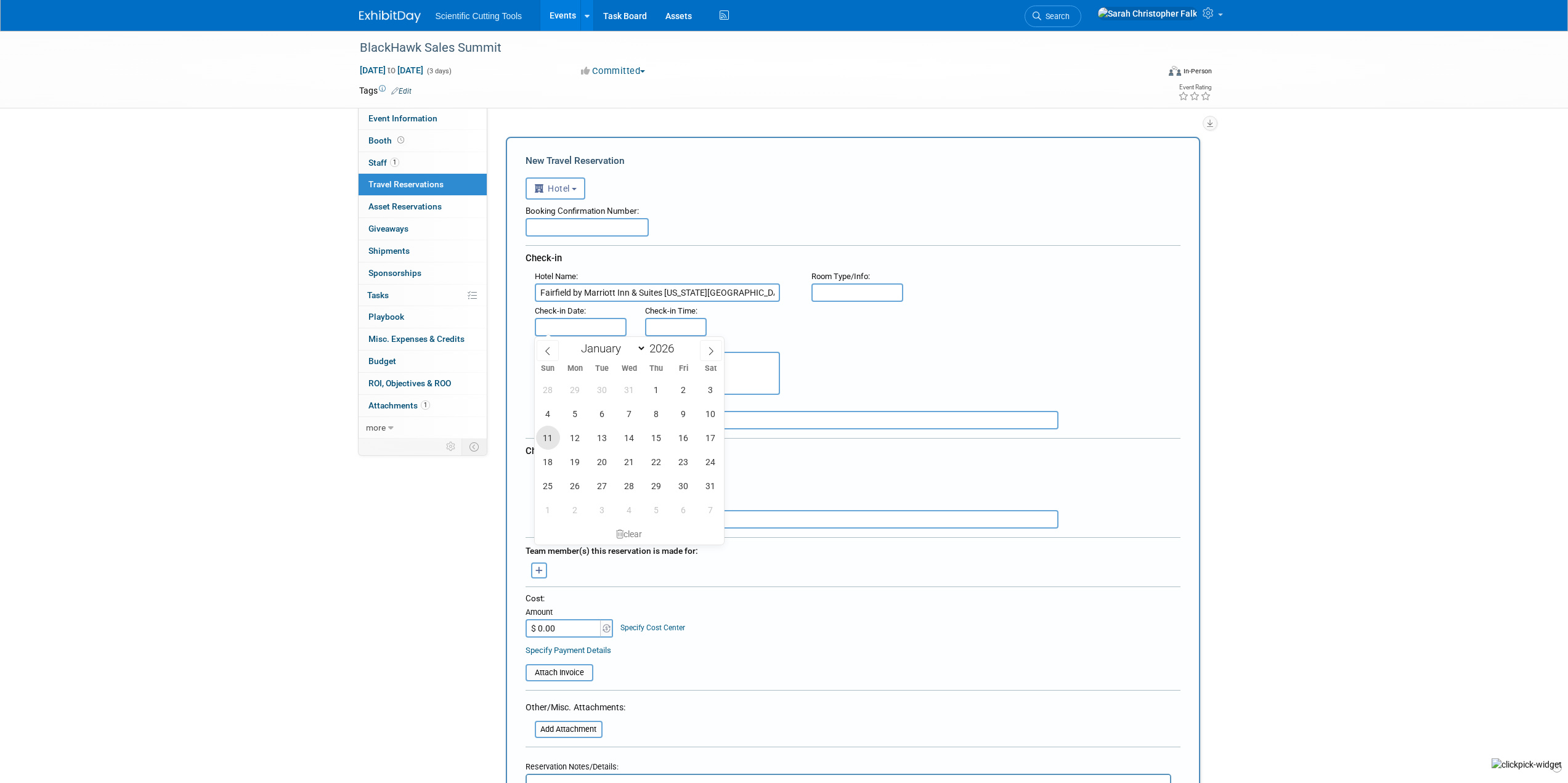
click at [551, 437] on span "11" at bounding box center [548, 437] width 24 height 24
type input "Jan 11, 2026"
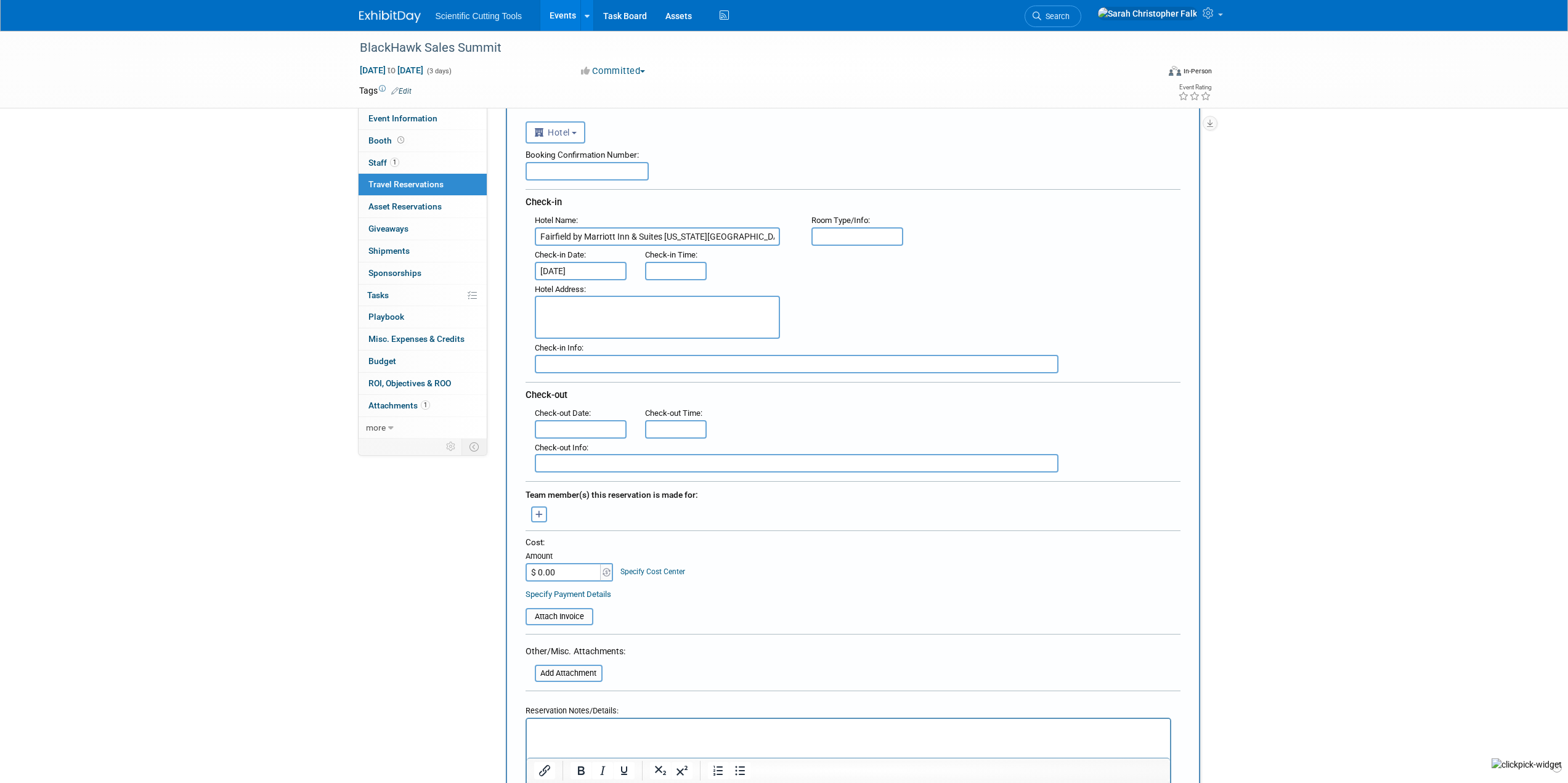
scroll to position [61, 0]
click at [572, 424] on input "text" at bounding box center [580, 424] width 93 height 18
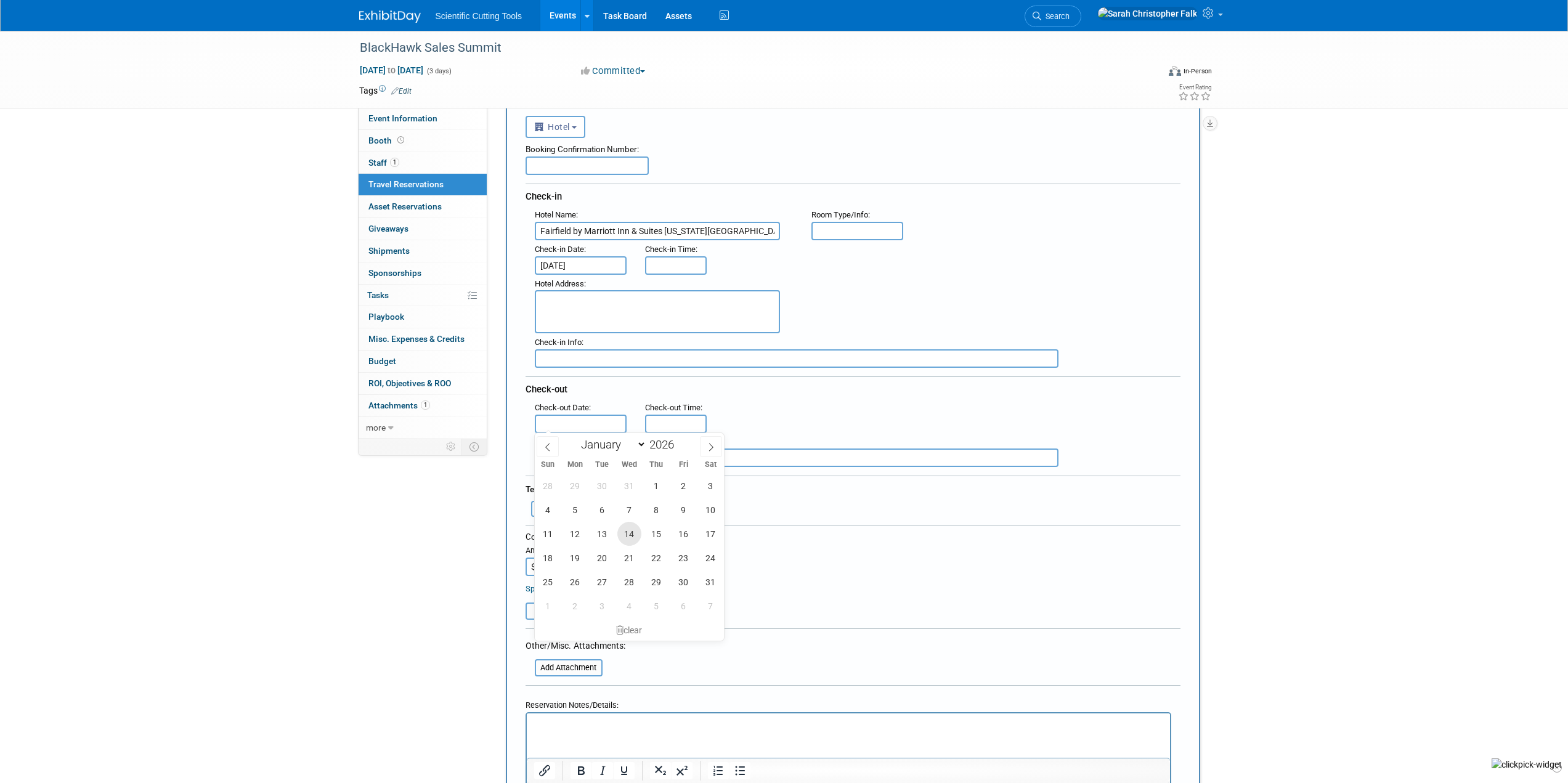
click at [622, 536] on span "14" at bounding box center [629, 534] width 24 height 24
type input "Jan 14, 2026"
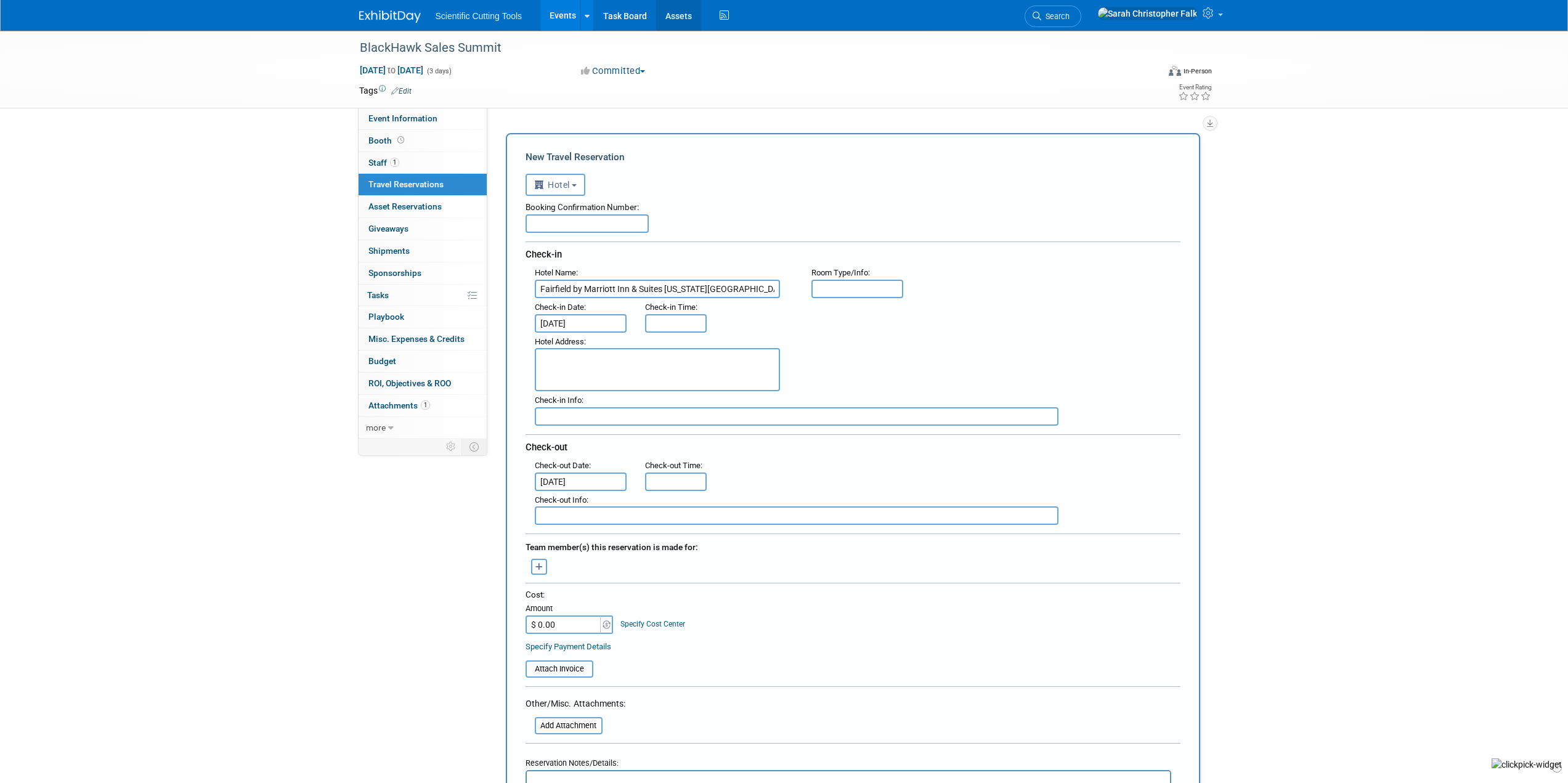
scroll to position [0, 0]
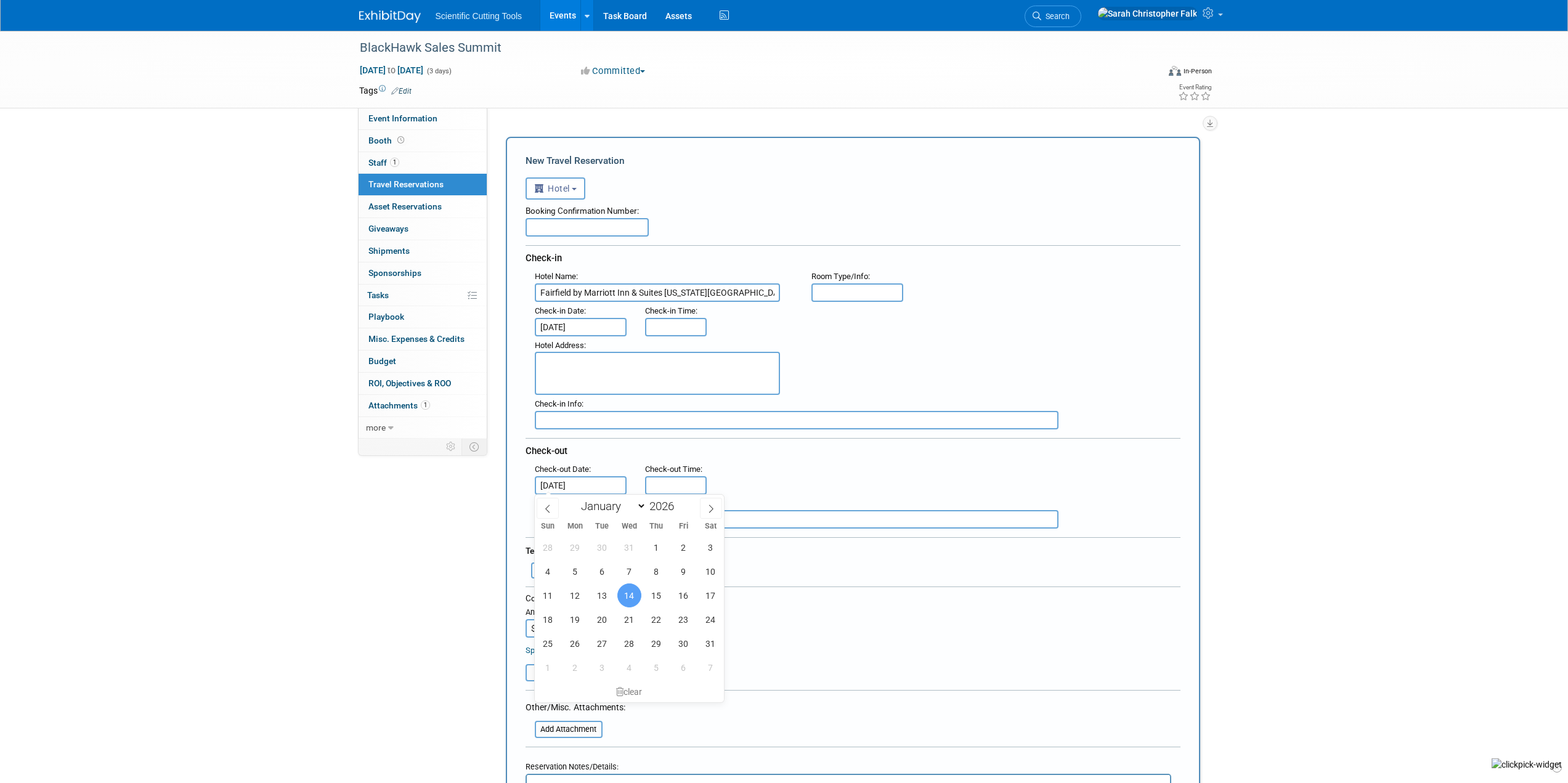
click at [592, 225] on input "text" at bounding box center [587, 227] width 123 height 18
paste input "#99913531"
type input "#99913531"
click at [609, 357] on textarea at bounding box center [657, 373] width 245 height 43
paste textarea "10 Southwest 4th Street, Oklahoma City, Oklahoma 73109, United States"
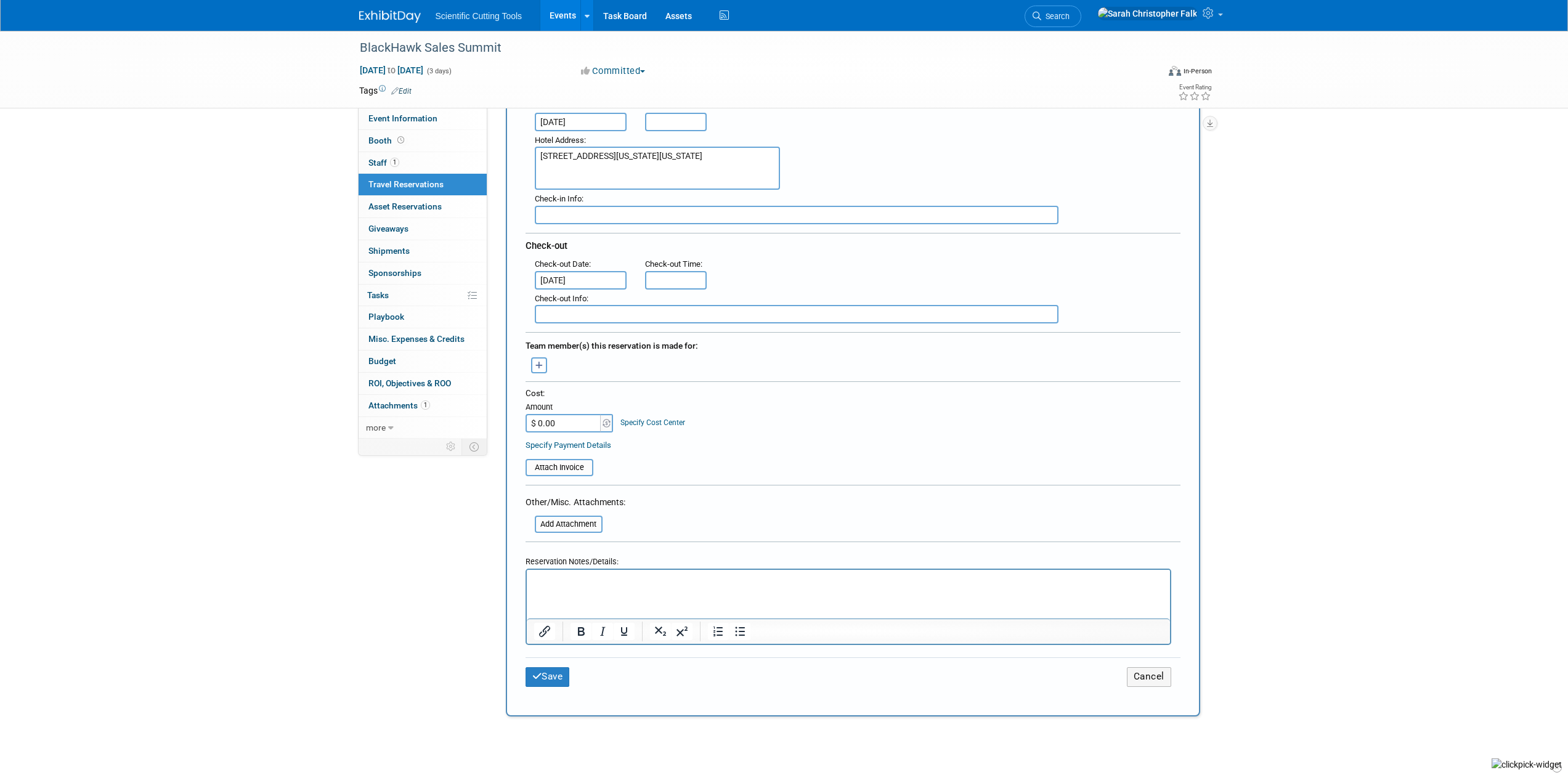
scroll to position [246, 0]
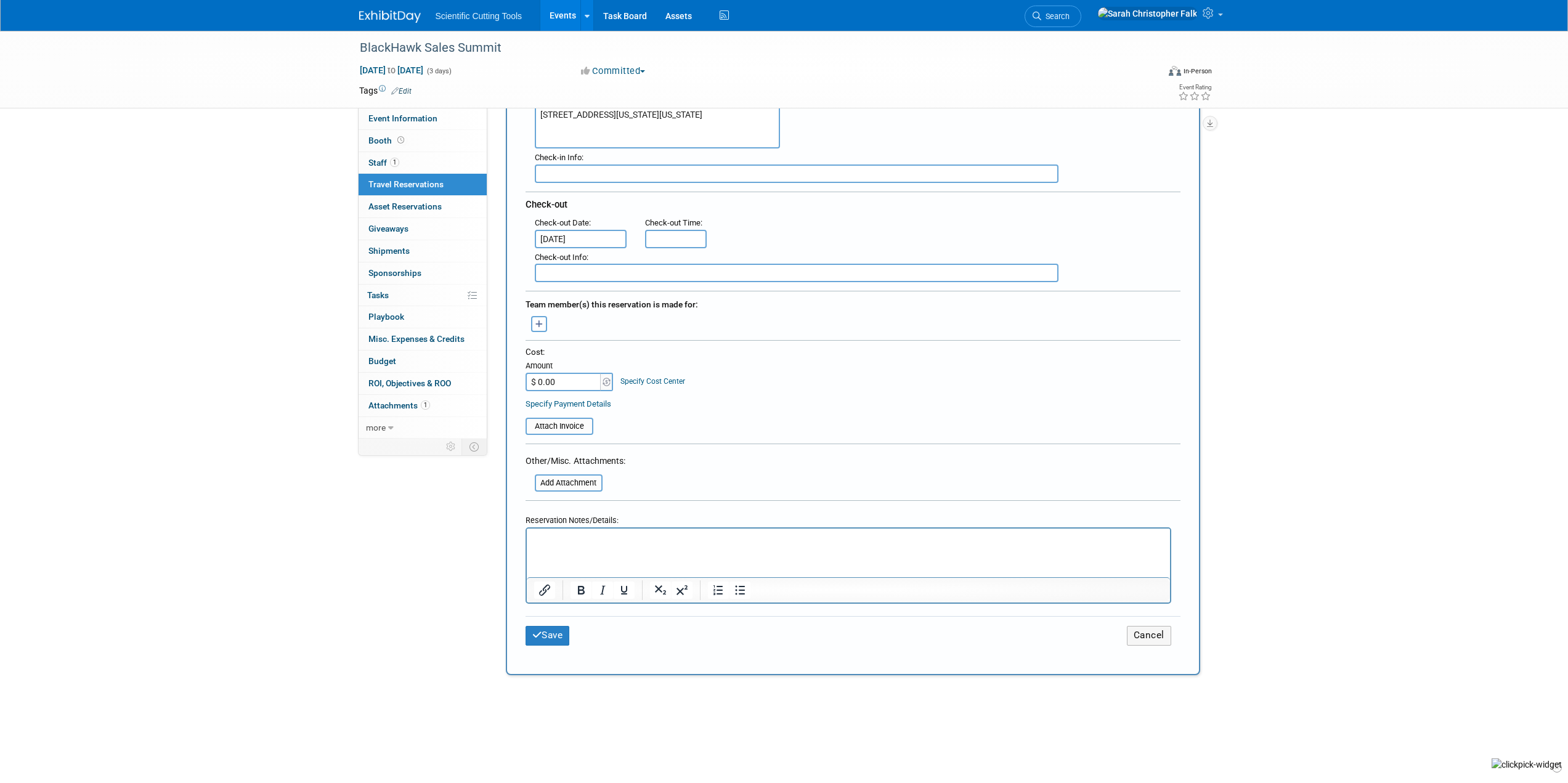
type textarea "10 Southwest 4th Street, Oklahoma City, Oklahoma 73109, United States"
click at [567, 384] on input "$ 0.00" at bounding box center [564, 381] width 77 height 18
type input "$ 985.44"
click at [566, 419] on input "file" at bounding box center [518, 425] width 146 height 15
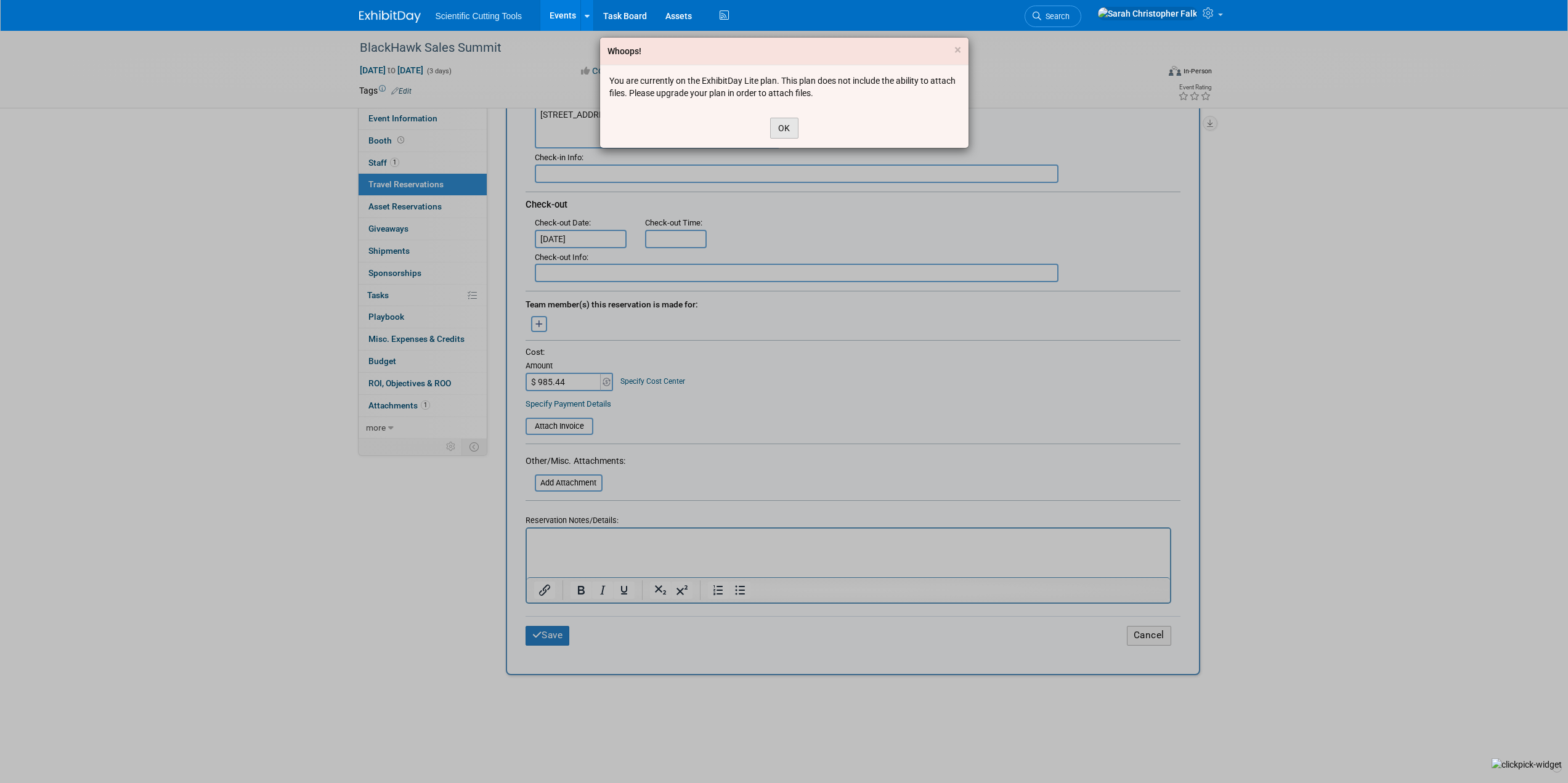
click at [781, 126] on button "OK" at bounding box center [784, 128] width 29 height 21
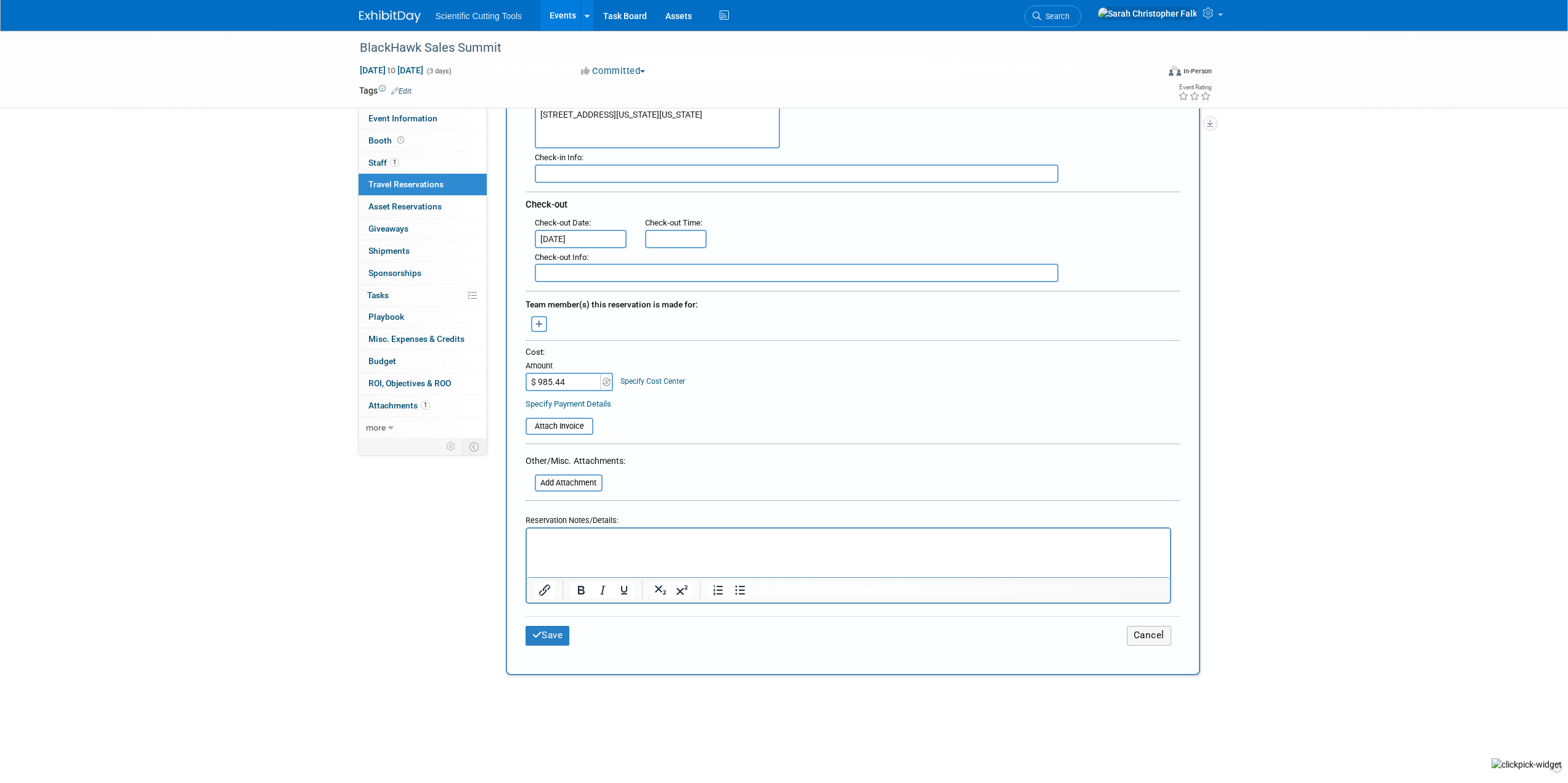
click at [194, 597] on div "BlackHawk Sales Summit Jan 11, 2026 to Jan 13, 2026 (3 days) Jan 11, 2026 to Ja…" at bounding box center [784, 427] width 1568 height 1286
click at [315, 577] on div "BlackHawk Sales Summit Jan 11, 2026 to Jan 13, 2026 (3 days) Jan 11, 2026 to Ja…" at bounding box center [784, 427] width 1568 height 1286
click at [586, 547] on html at bounding box center [847, 537] width 643 height 18
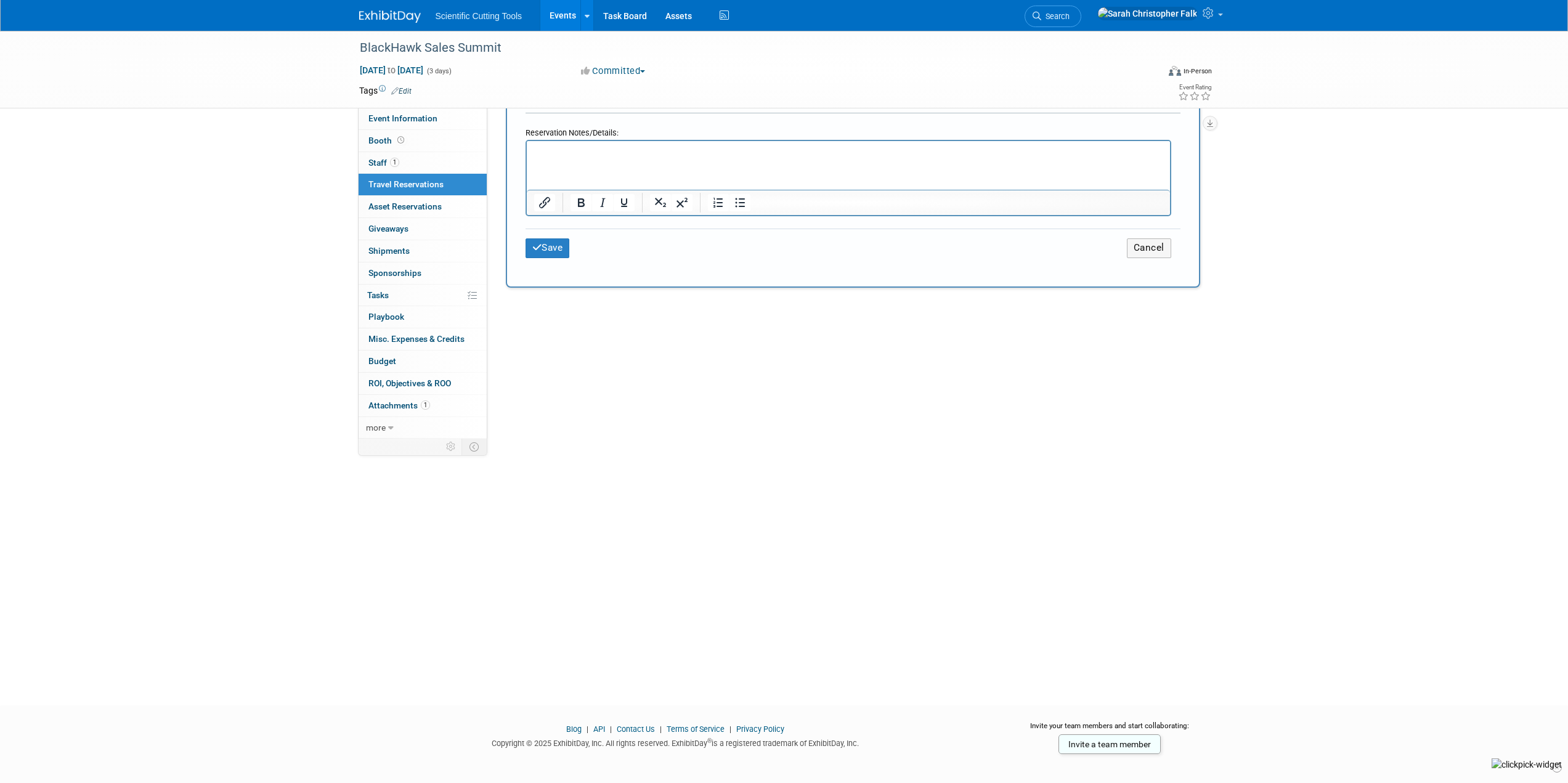
scroll to position [640, 0]
click at [557, 242] on button "Save" at bounding box center [548, 241] width 44 height 19
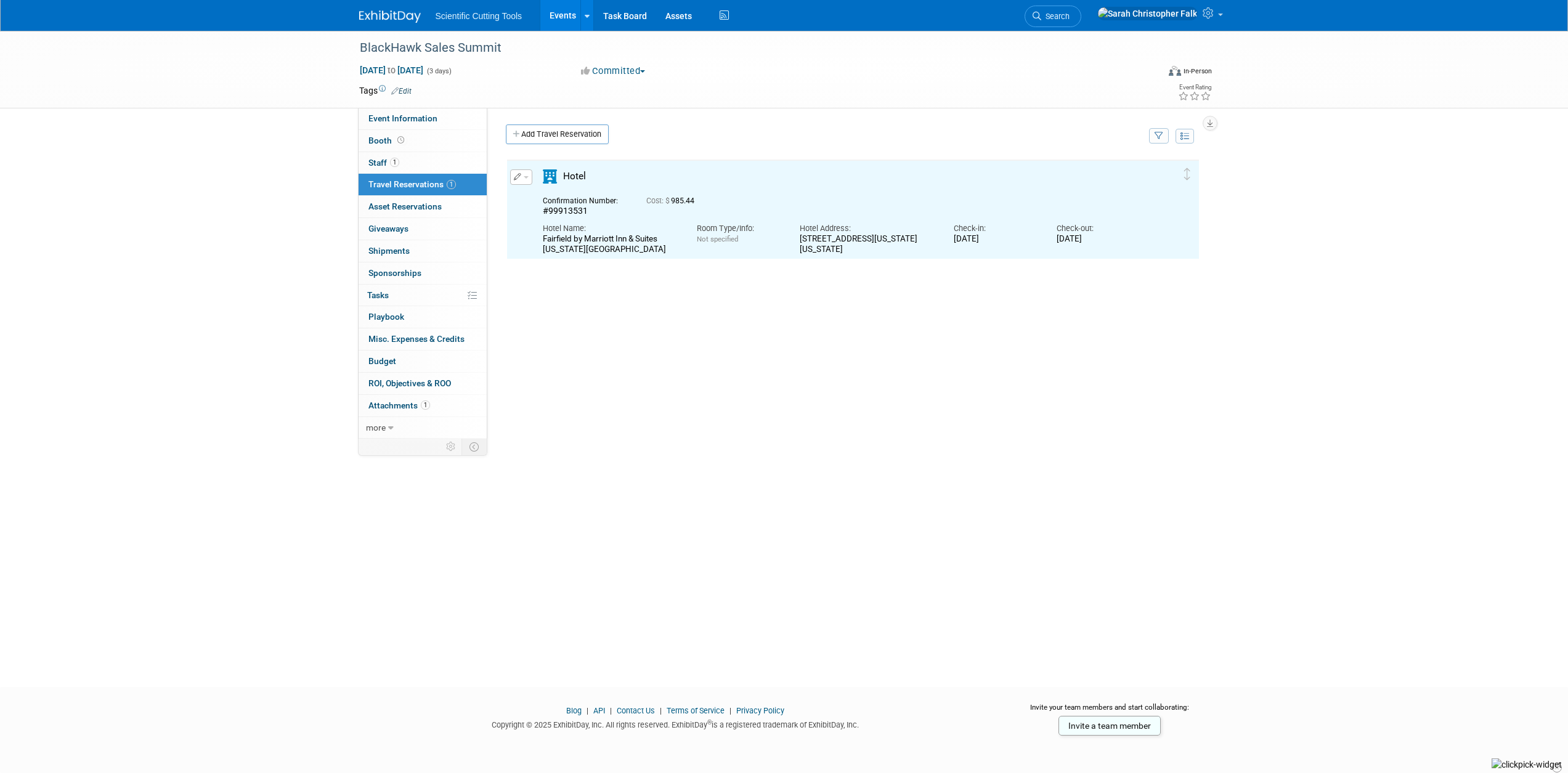
scroll to position [0, 0]
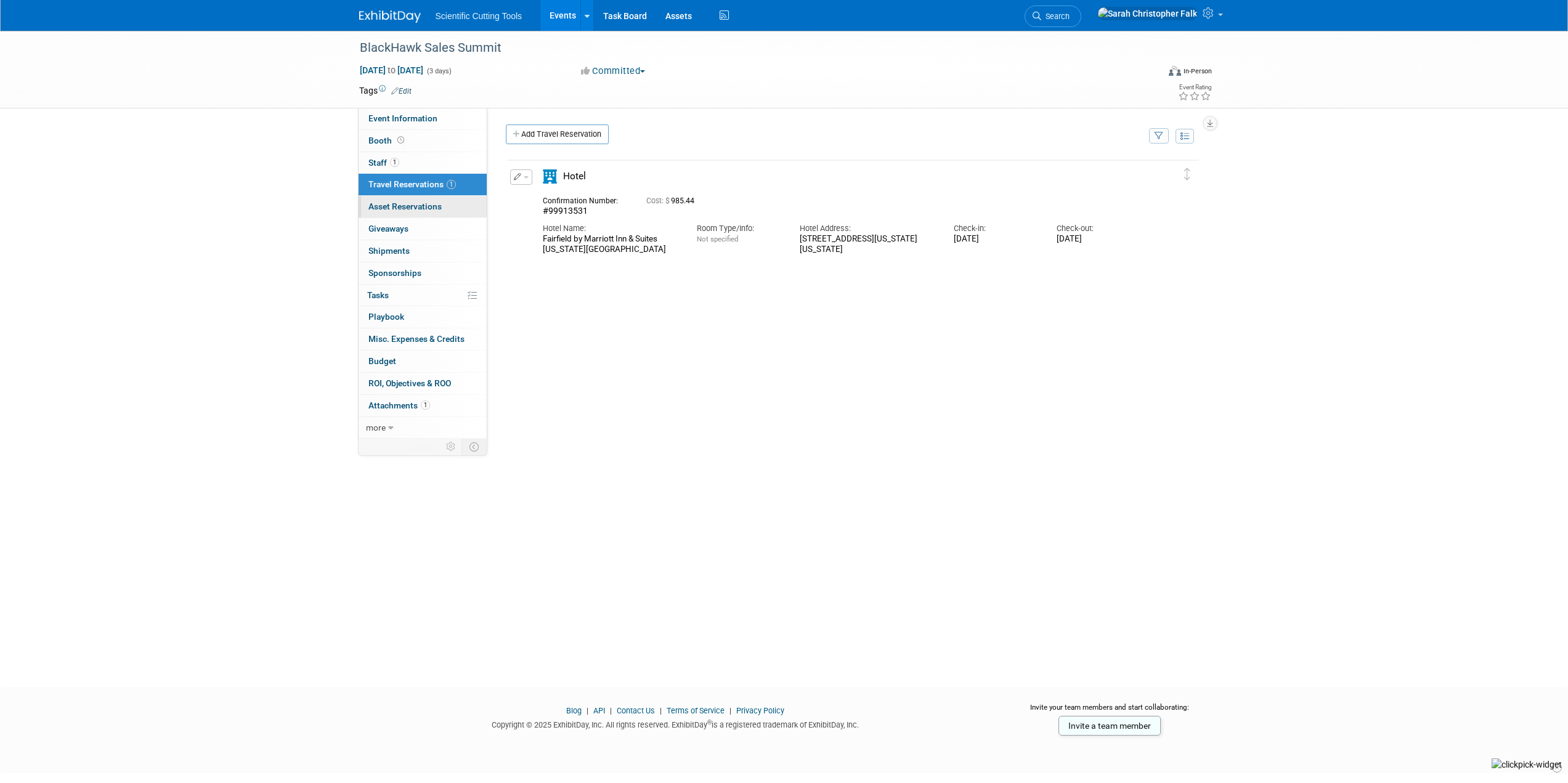
click at [418, 207] on span "Asset Reservations 0" at bounding box center [405, 206] width 74 height 10
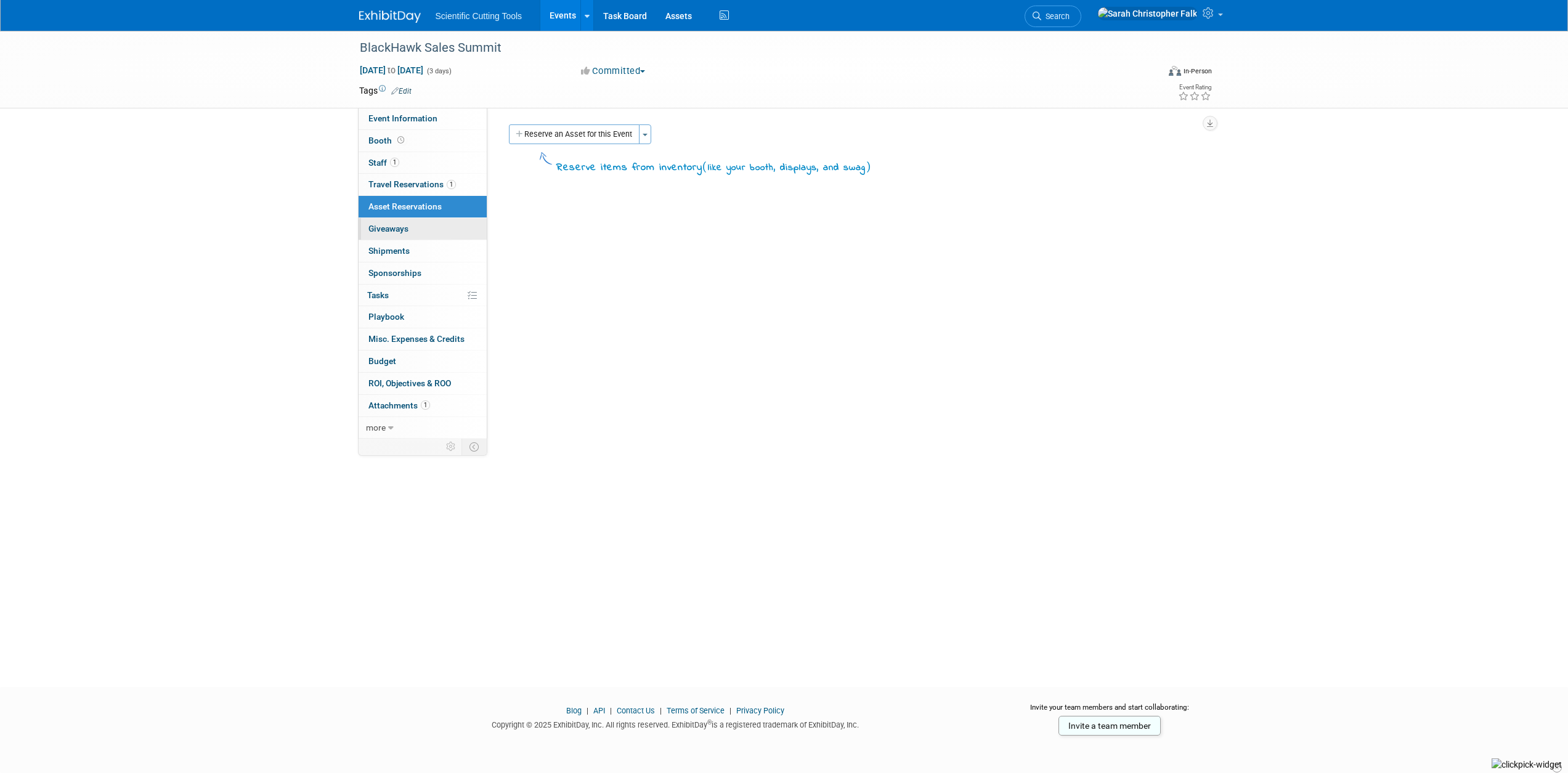
click at [404, 229] on span "Giveaways 0" at bounding box center [388, 228] width 40 height 10
click at [522, 134] on link "Add Giveaway" at bounding box center [541, 134] width 71 height 20
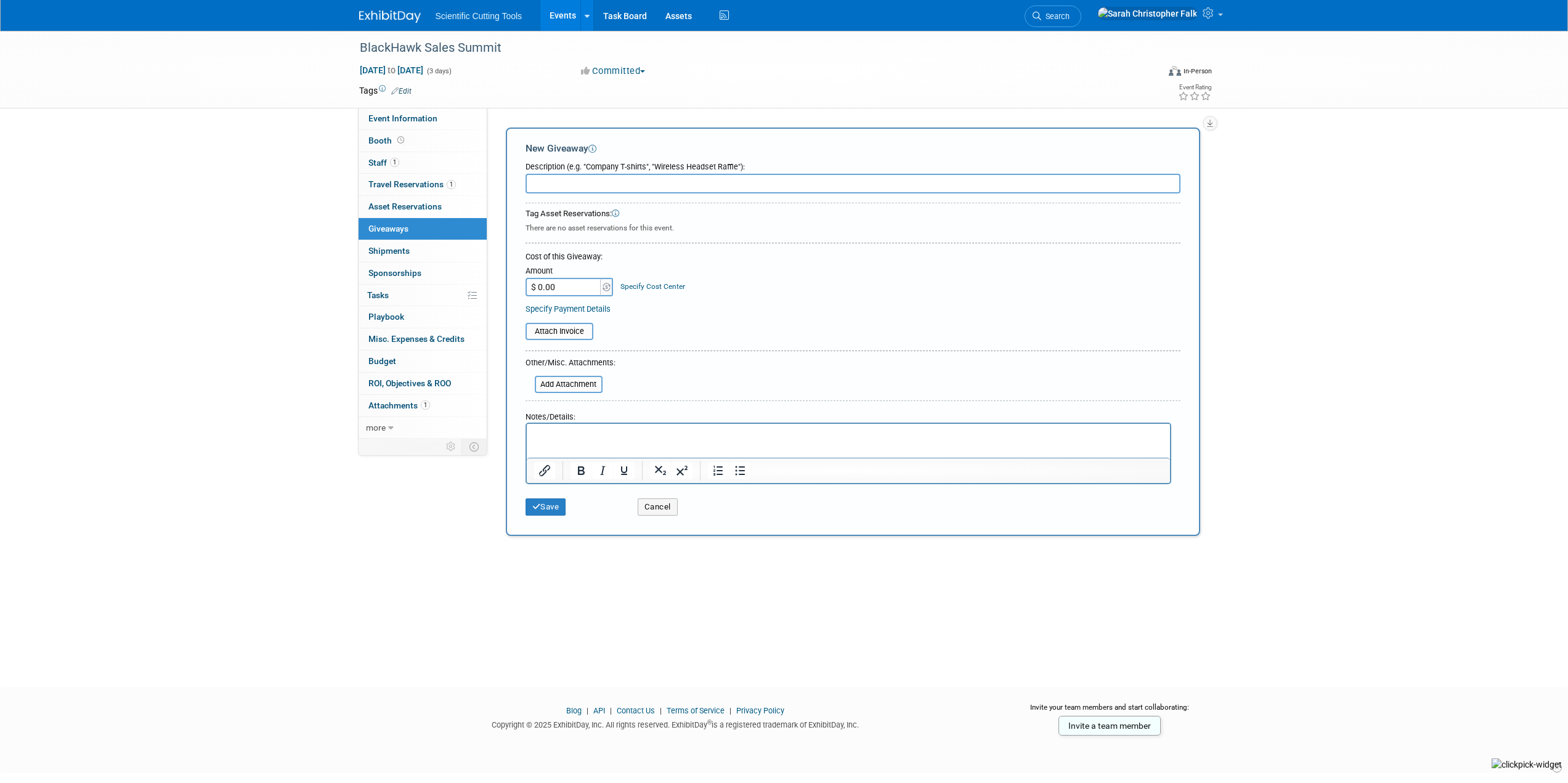
click at [581, 176] on input "text" at bounding box center [853, 184] width 655 height 20
type input "Item for swag bag, ie lens cloth, pen, etc. TBD"
click at [541, 504] on button "Save" at bounding box center [546, 507] width 41 height 17
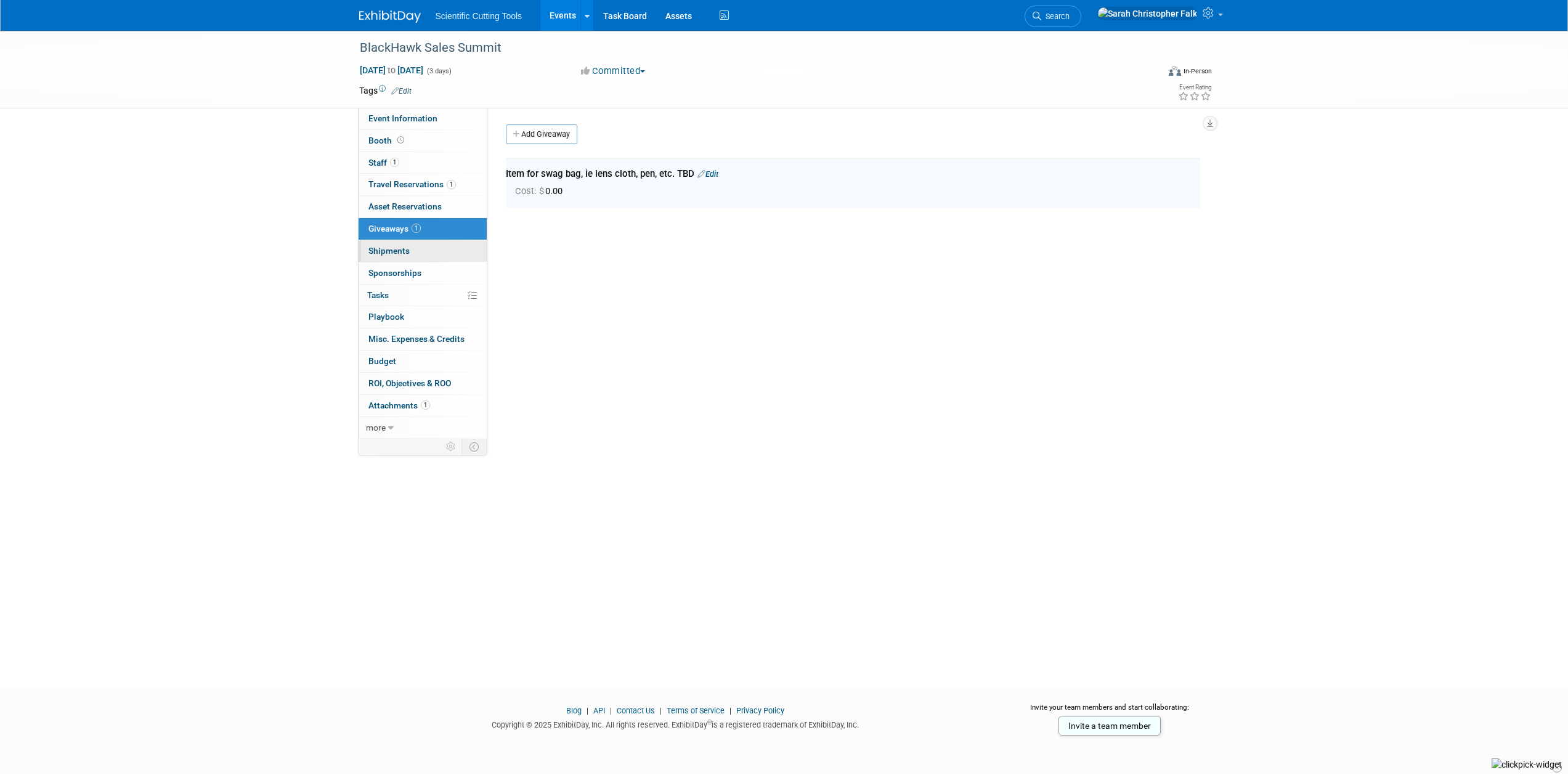
click at [388, 250] on span "Shipments 0" at bounding box center [389, 250] width 42 height 10
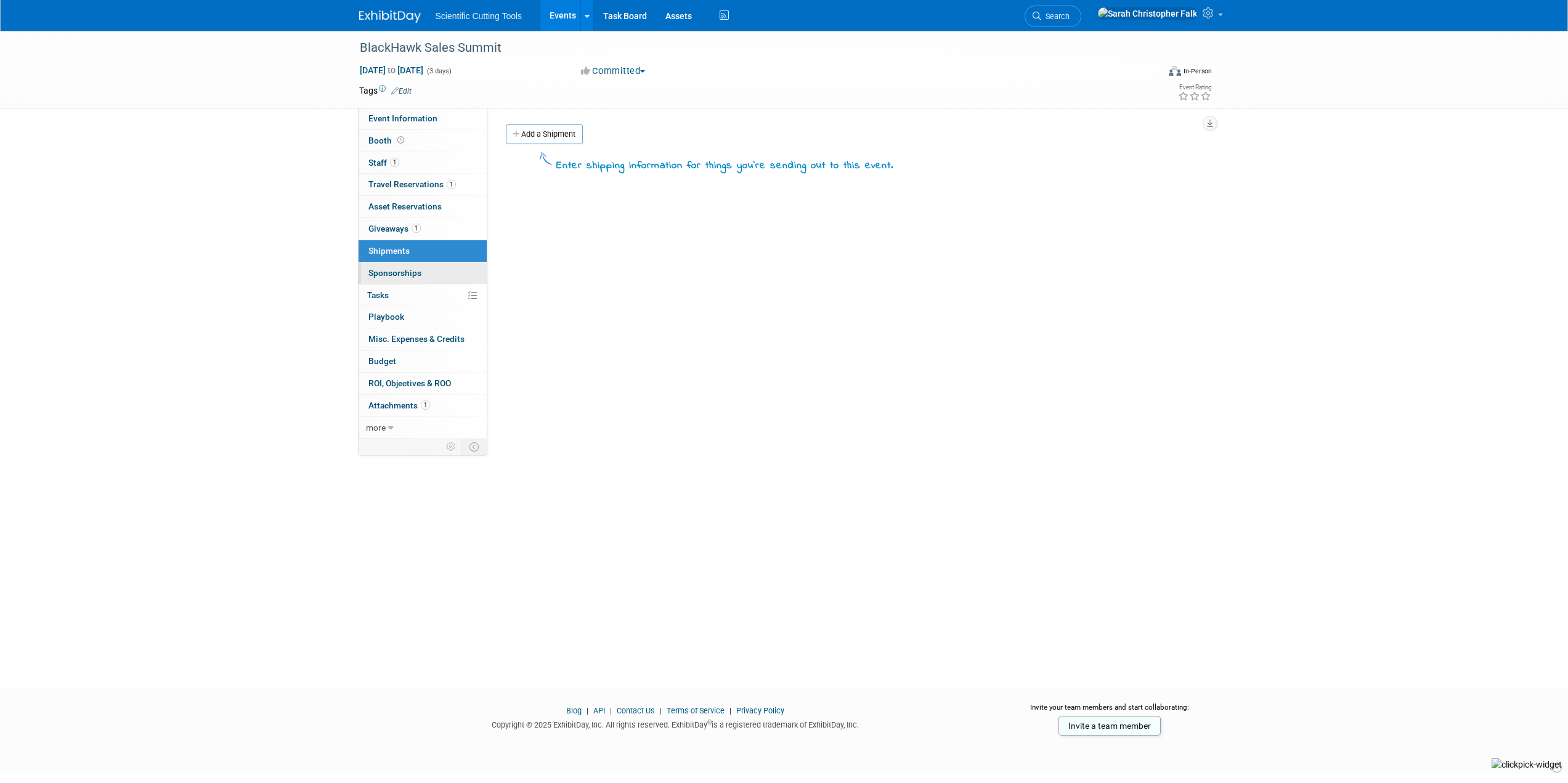
click at [397, 275] on span "Sponsorships 0" at bounding box center [394, 272] width 53 height 10
click at [393, 210] on span "Asset Reservations 0" at bounding box center [405, 206] width 74 height 10
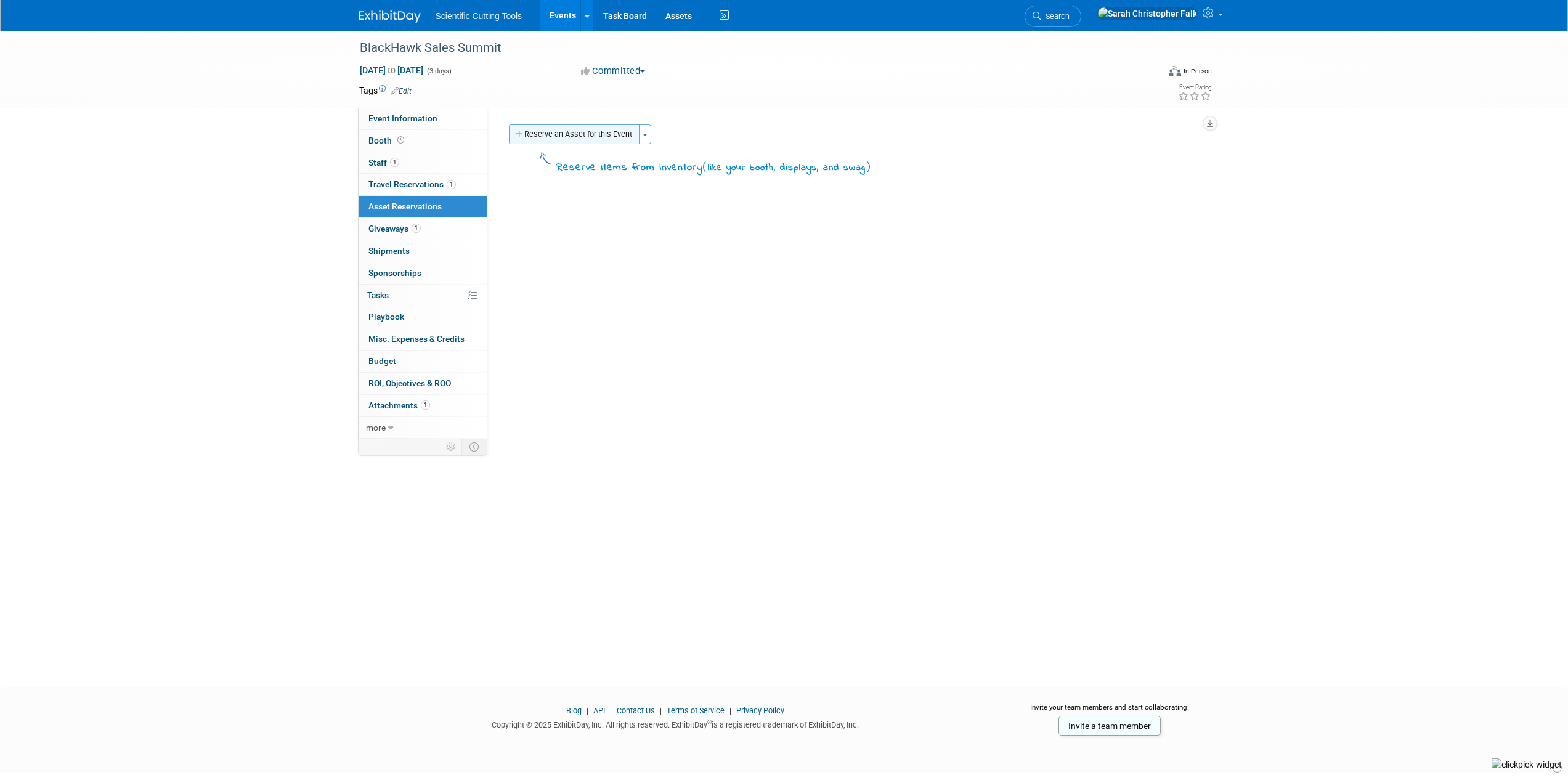
click at [541, 136] on button "Reserve an Asset for this Event" at bounding box center [573, 134] width 131 height 20
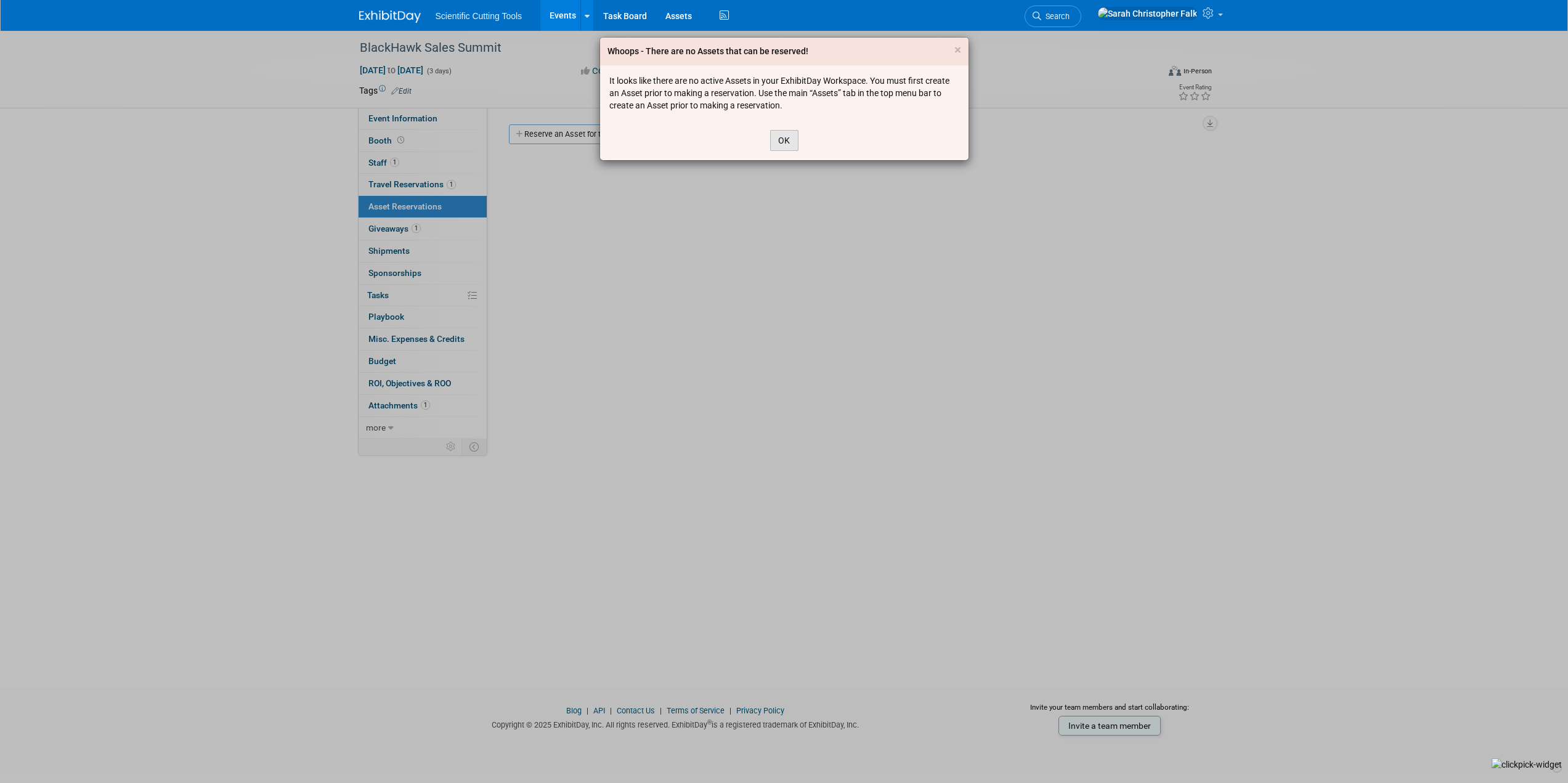
click at [783, 139] on button "OK" at bounding box center [784, 140] width 29 height 21
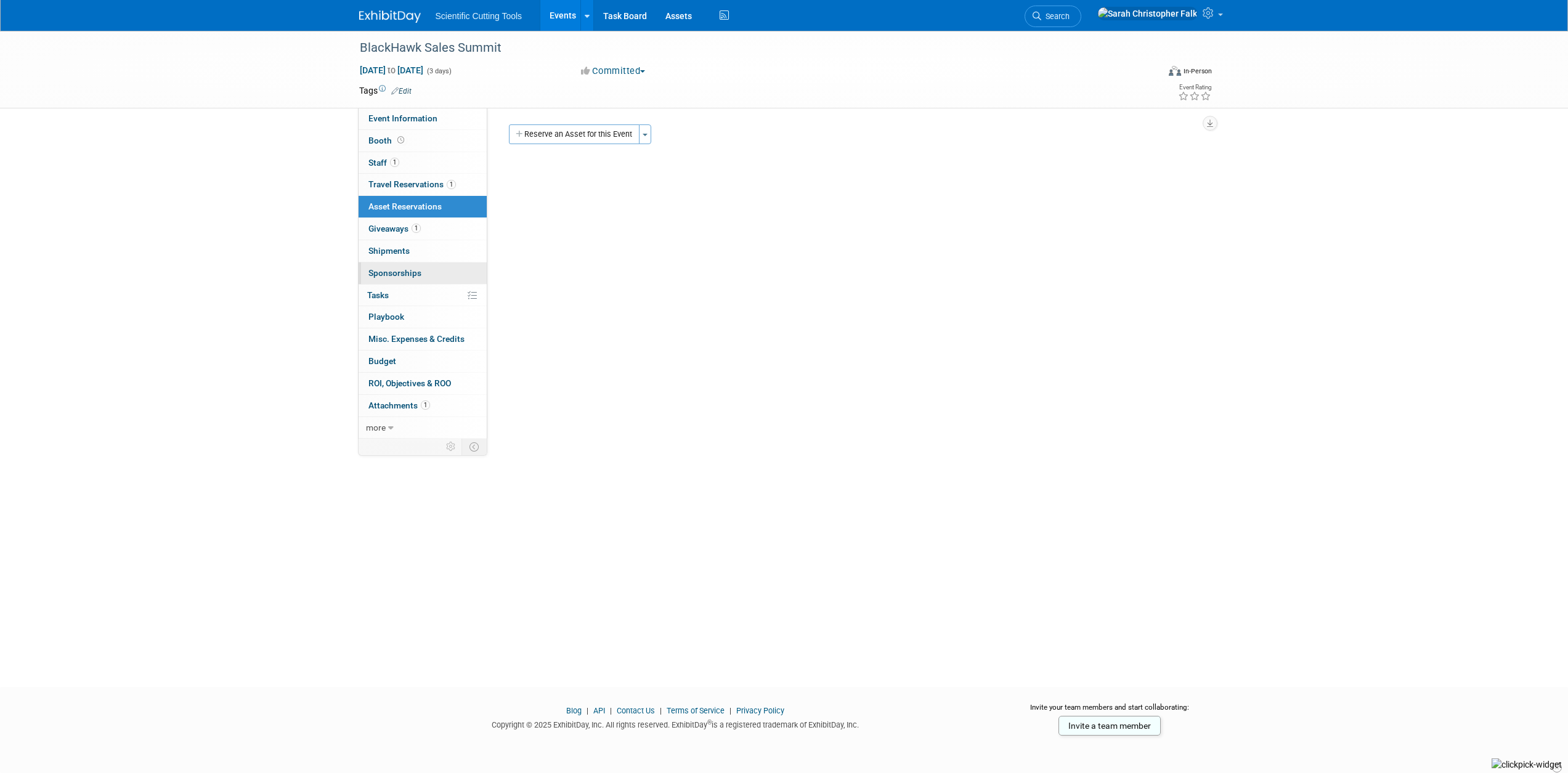
click at [398, 274] on span "Sponsorships 0" at bounding box center [394, 272] width 53 height 10
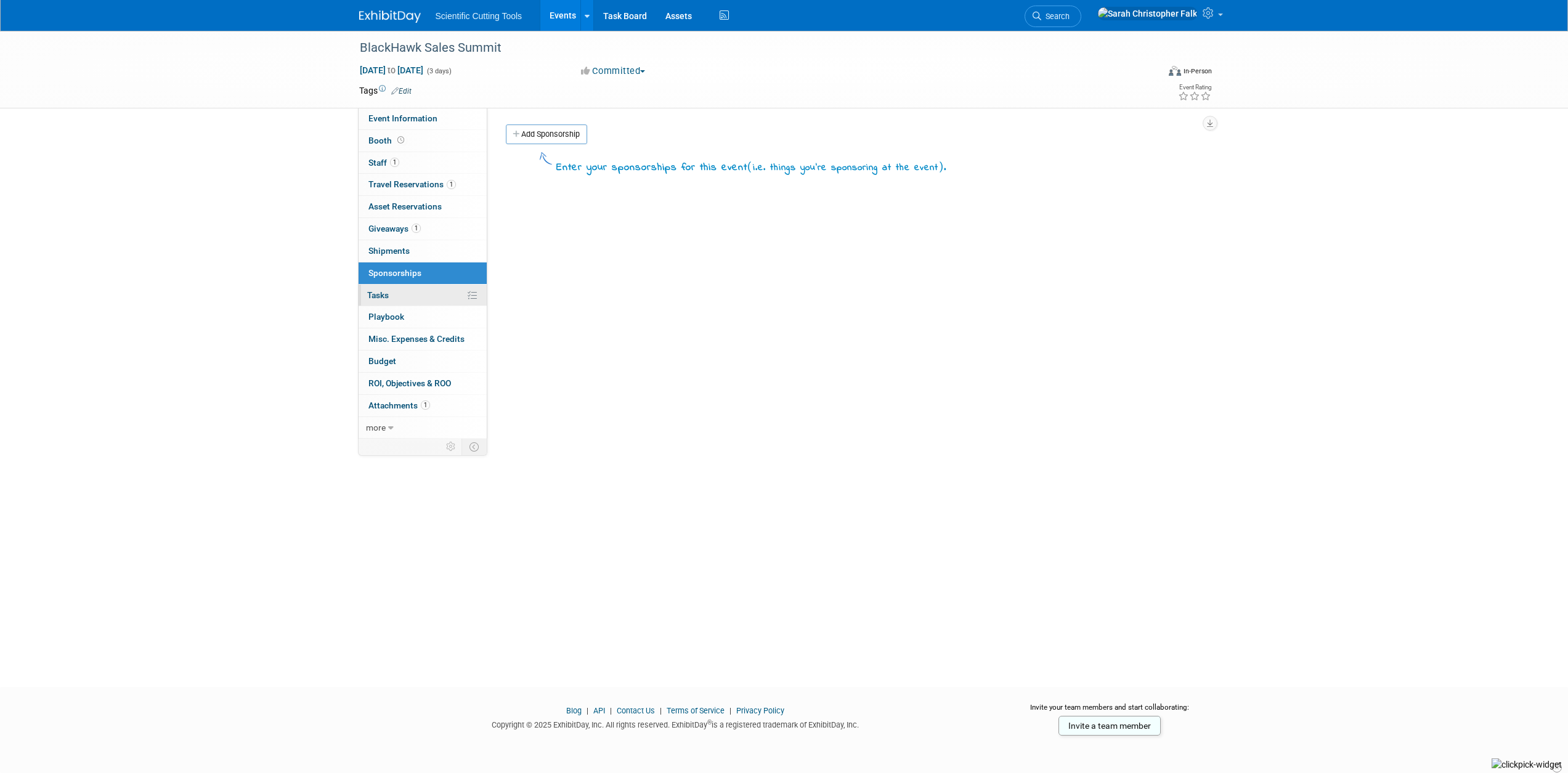
click at [389, 297] on span "Tasks 0%" at bounding box center [378, 294] width 22 height 10
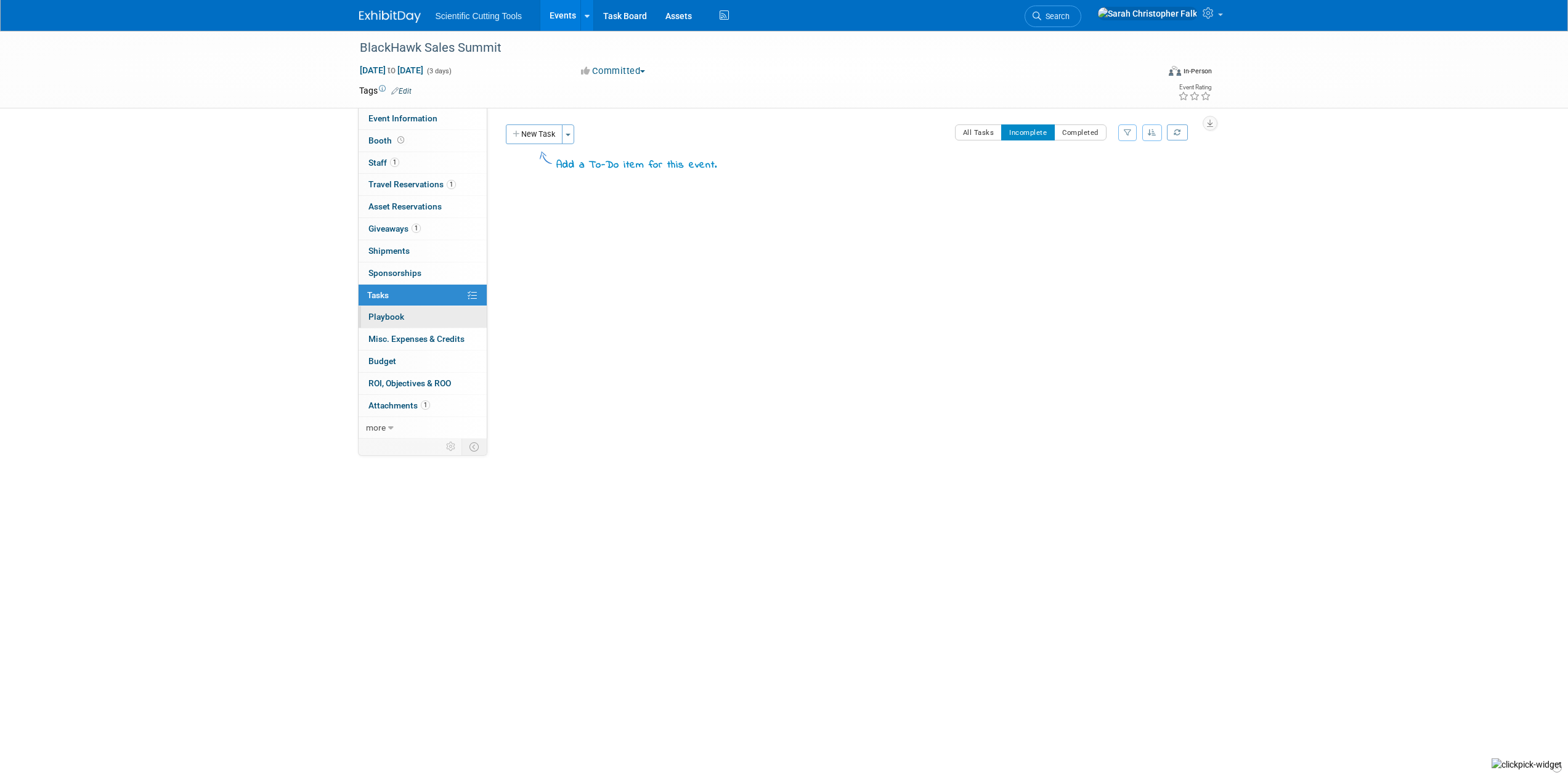
click at [385, 318] on span "Playbook 0" at bounding box center [386, 316] width 36 height 10
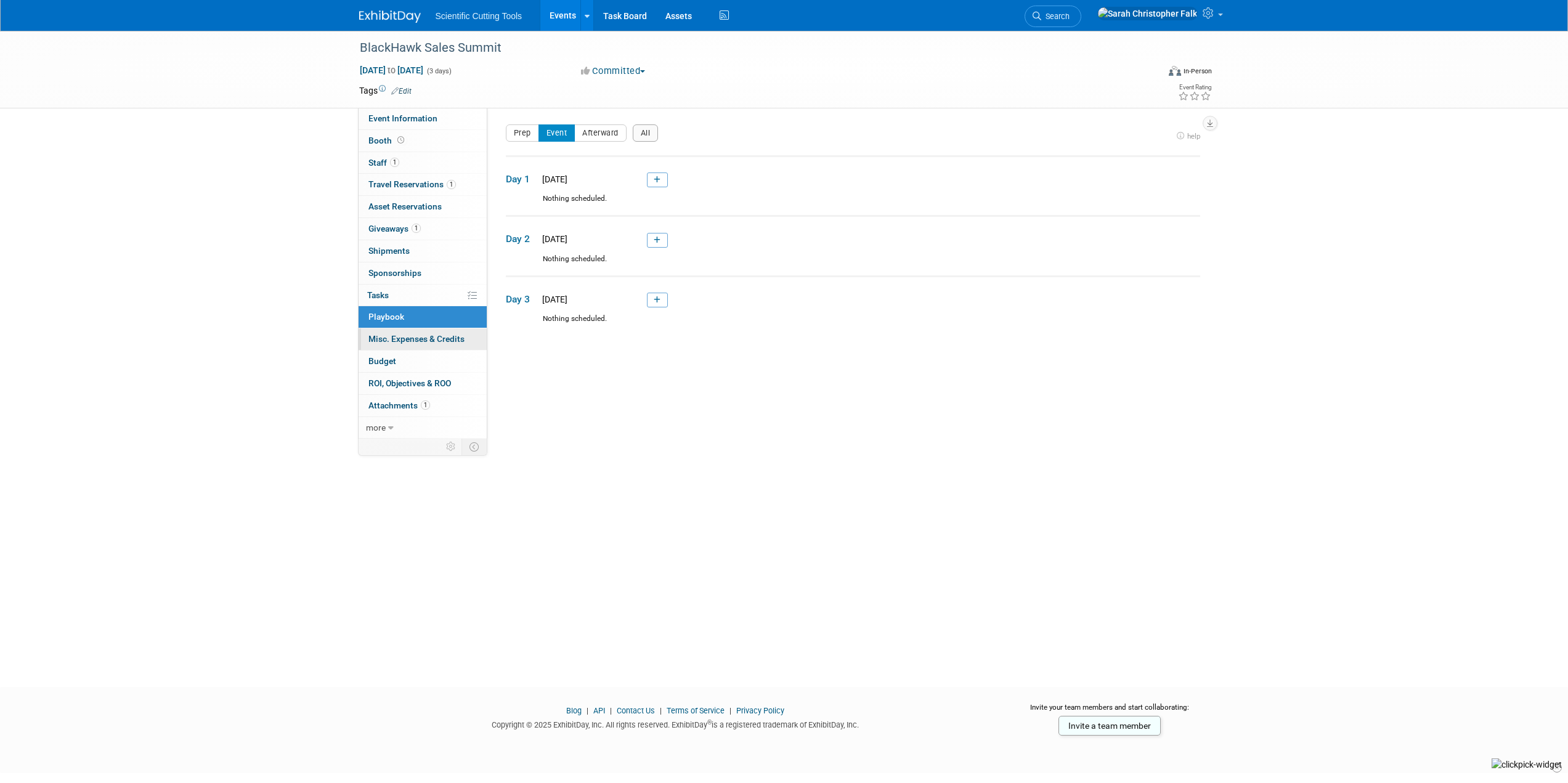
click at [402, 333] on span "Misc. Expenses & Credits 0" at bounding box center [416, 338] width 96 height 10
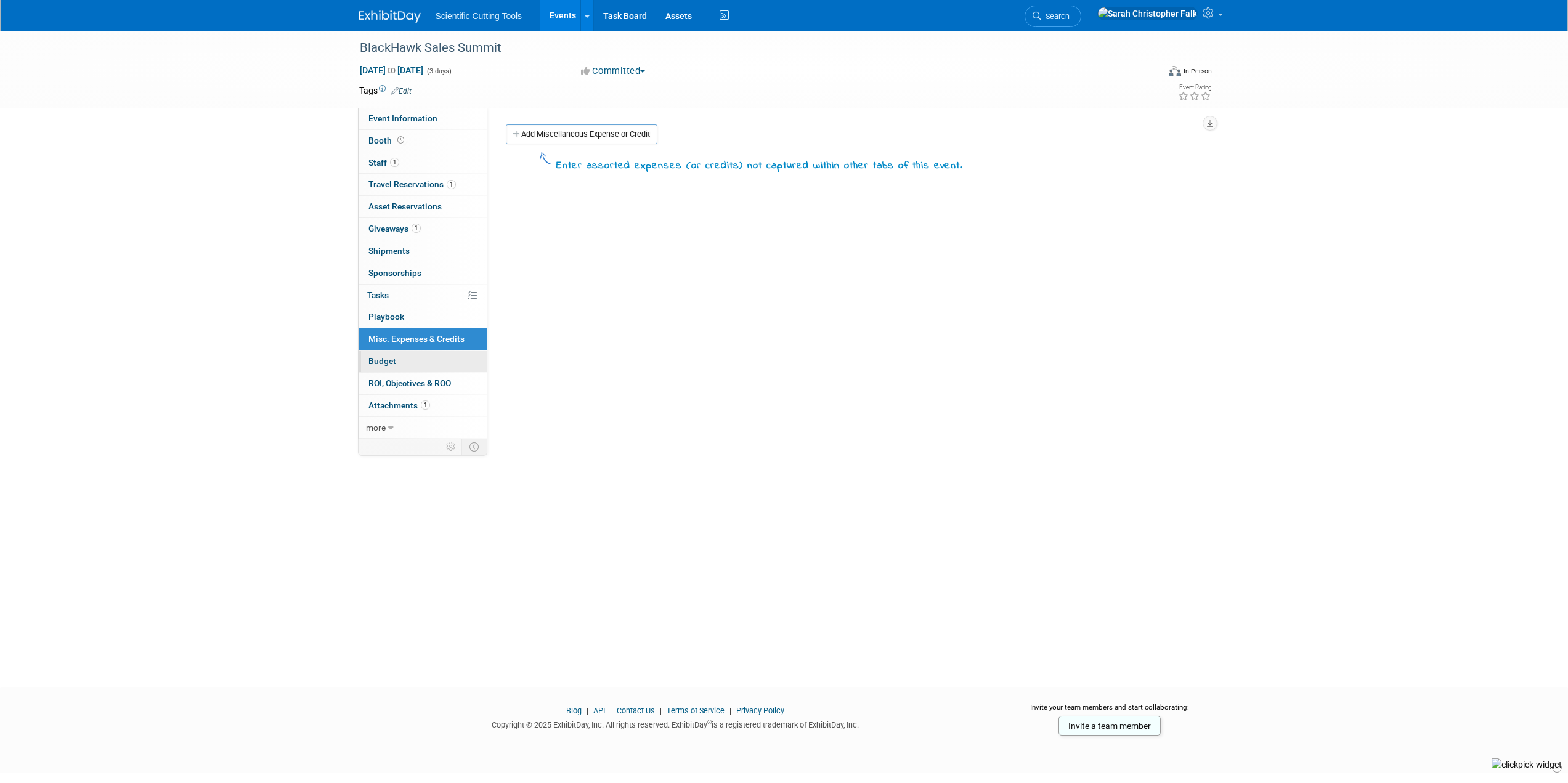
click at [399, 359] on link "Budget" at bounding box center [423, 361] width 128 height 22
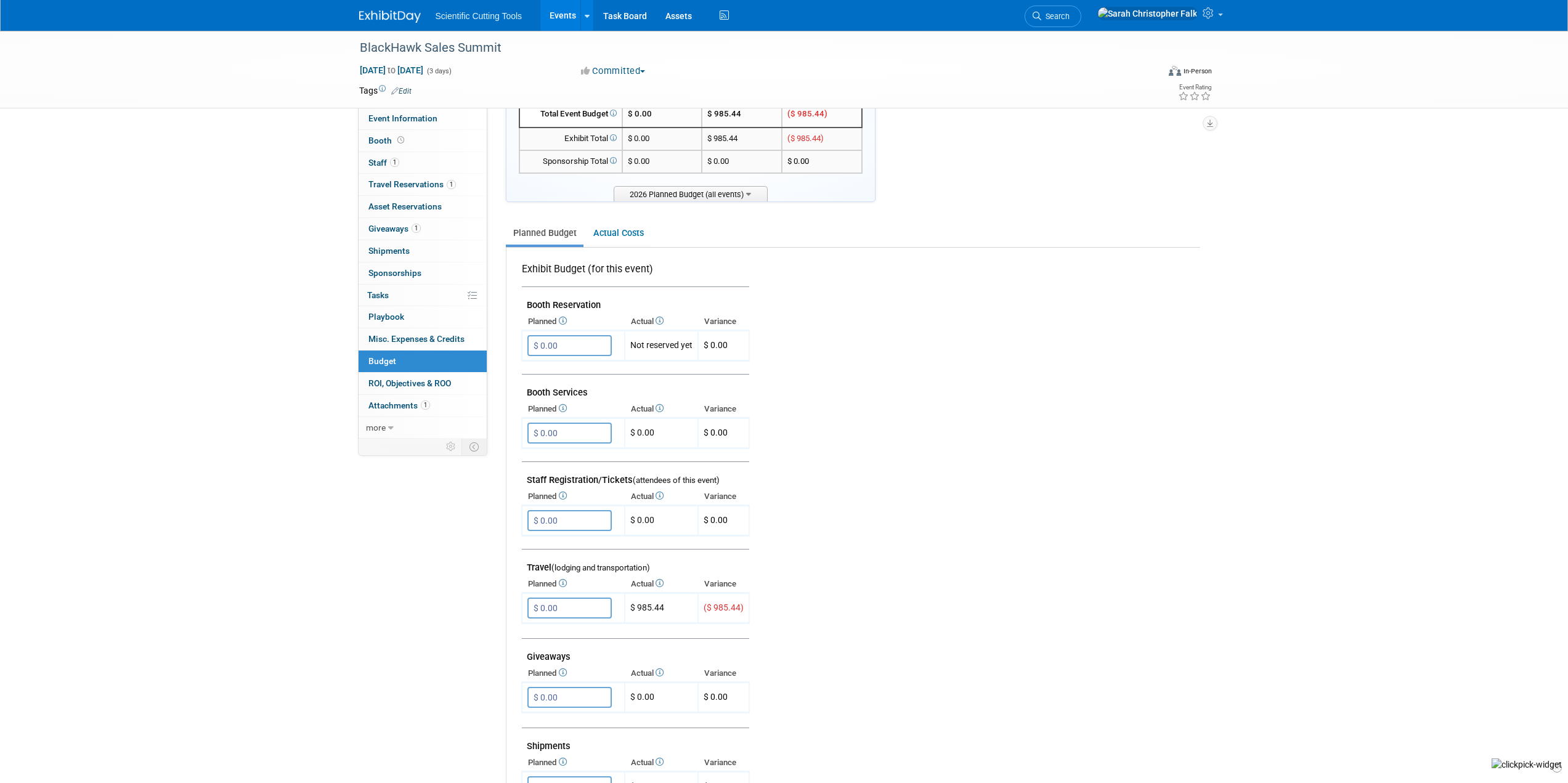
scroll to position [123, 0]
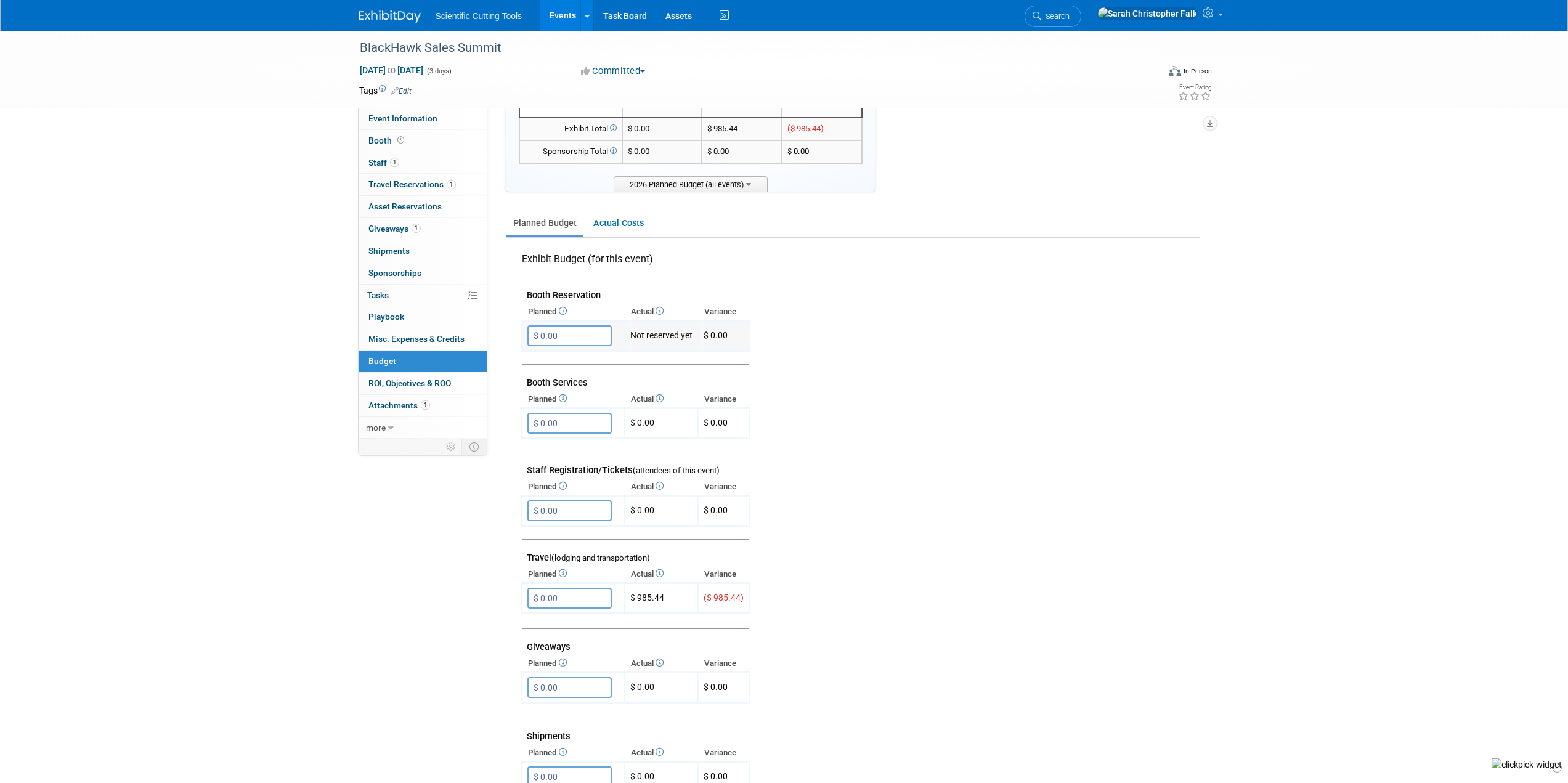
click at [554, 327] on input "$ 0.00" at bounding box center [569, 335] width 84 height 21
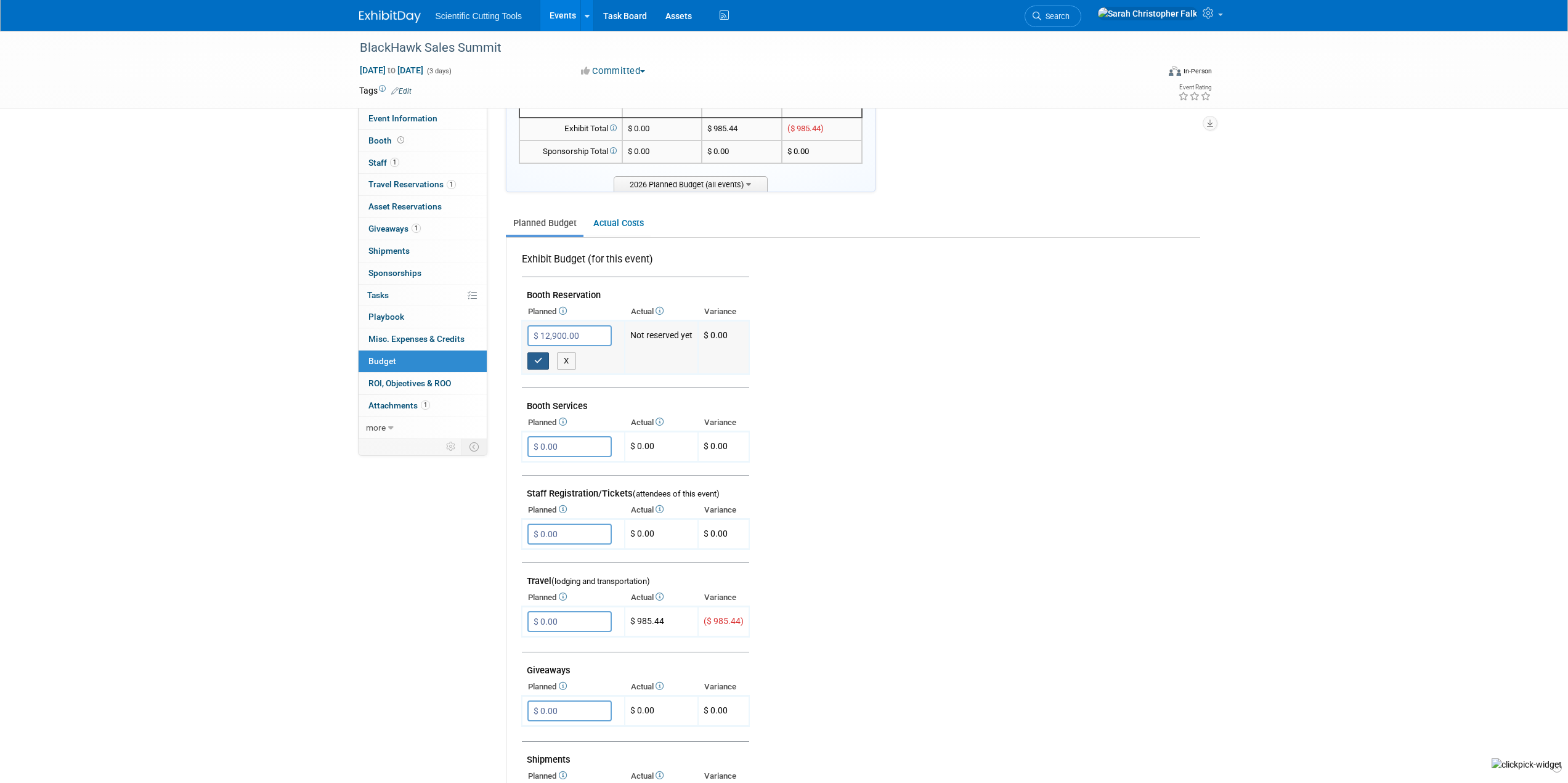
click at [534, 355] on button "button" at bounding box center [539, 361] width 23 height 17
type input "$ 0.00"
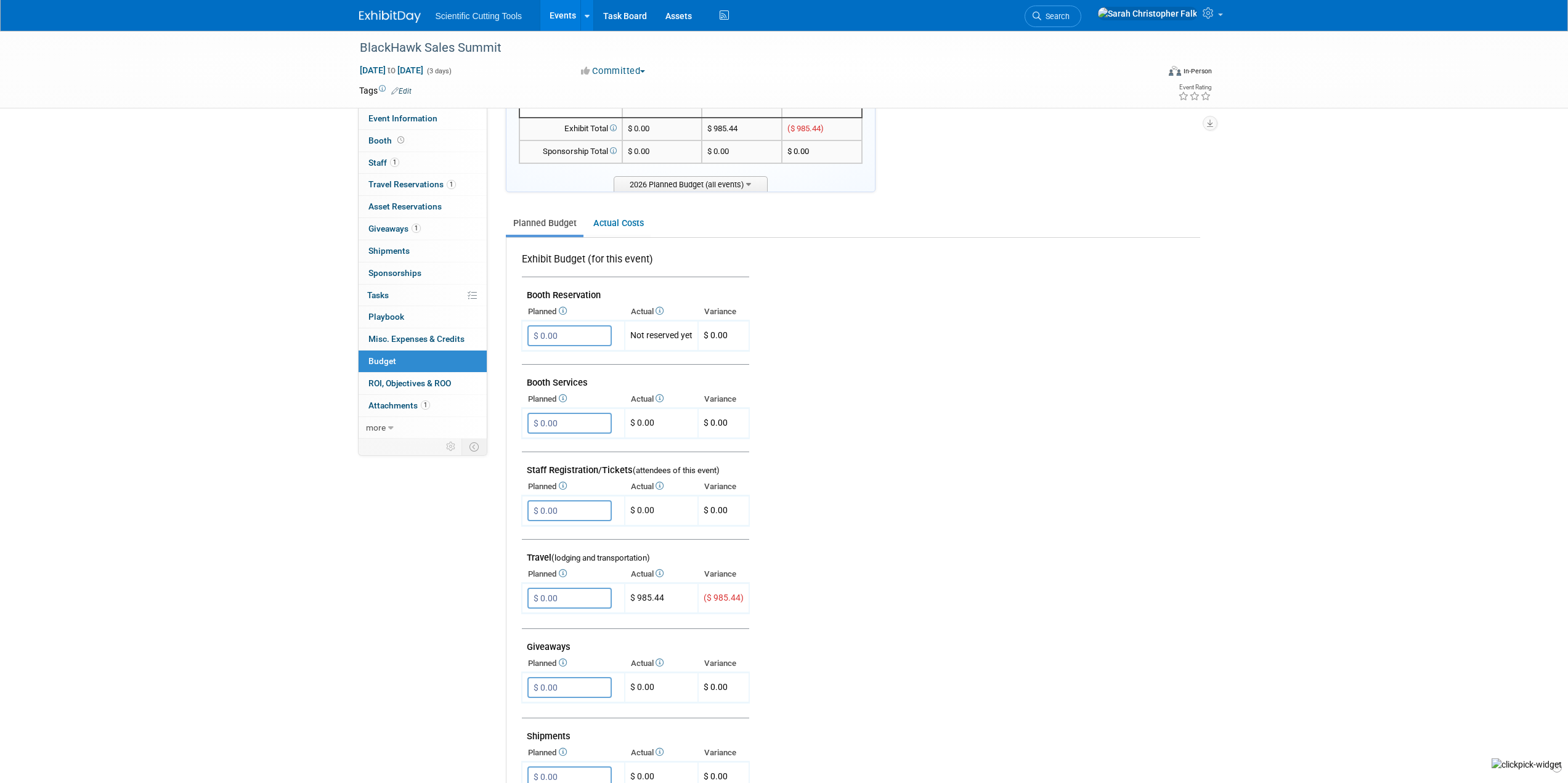
click at [142, 272] on div "BlackHawk Sales Summit Jan 11, 2026 to Jan 13, 2026 (3 days) Jan 11, 2026 to Ja…" at bounding box center [784, 489] width 1568 height 1162
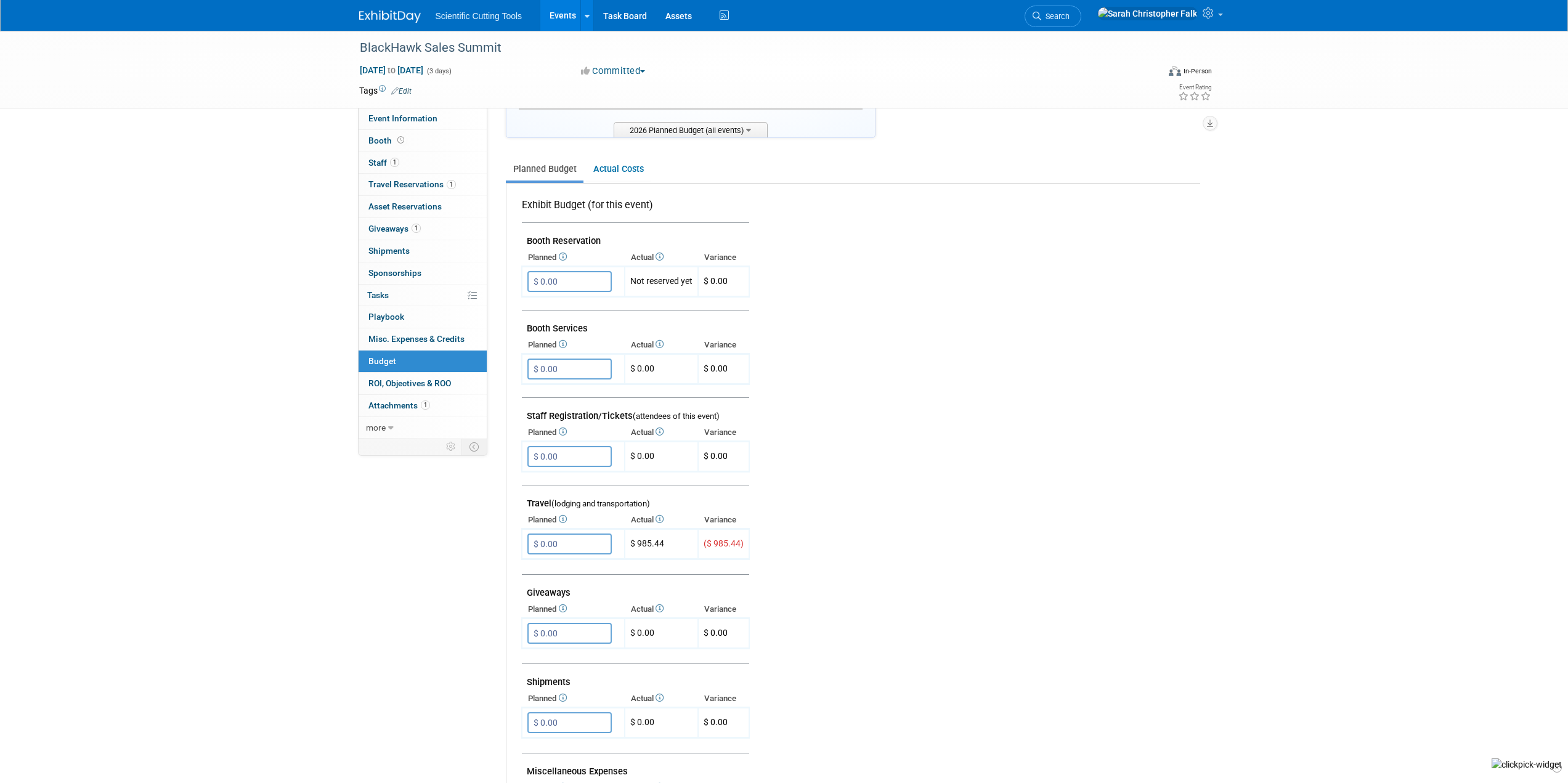
scroll to position [184, 0]
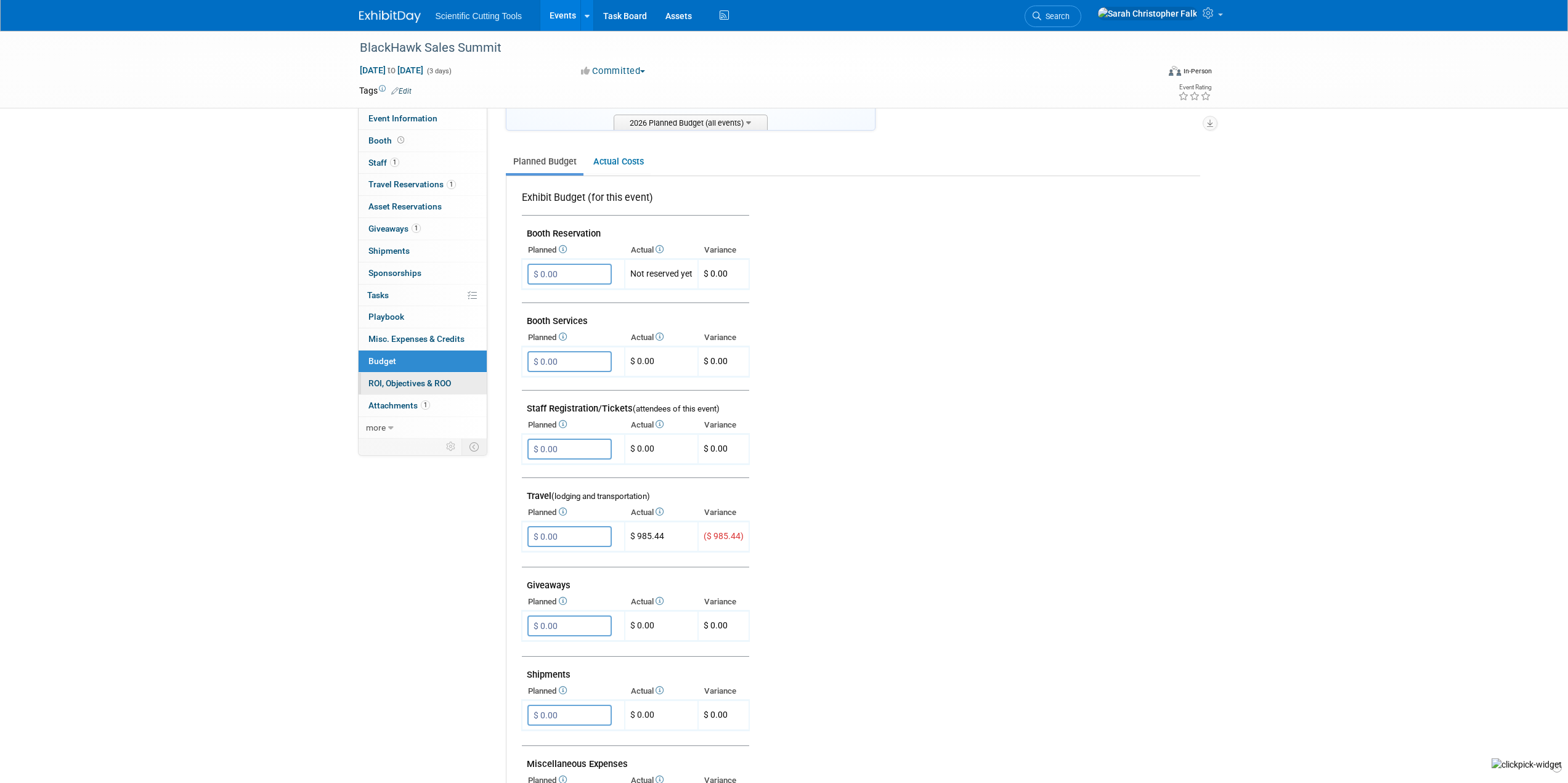
click at [409, 384] on span "ROI, Objectives & ROO 0" at bounding box center [409, 383] width 82 height 10
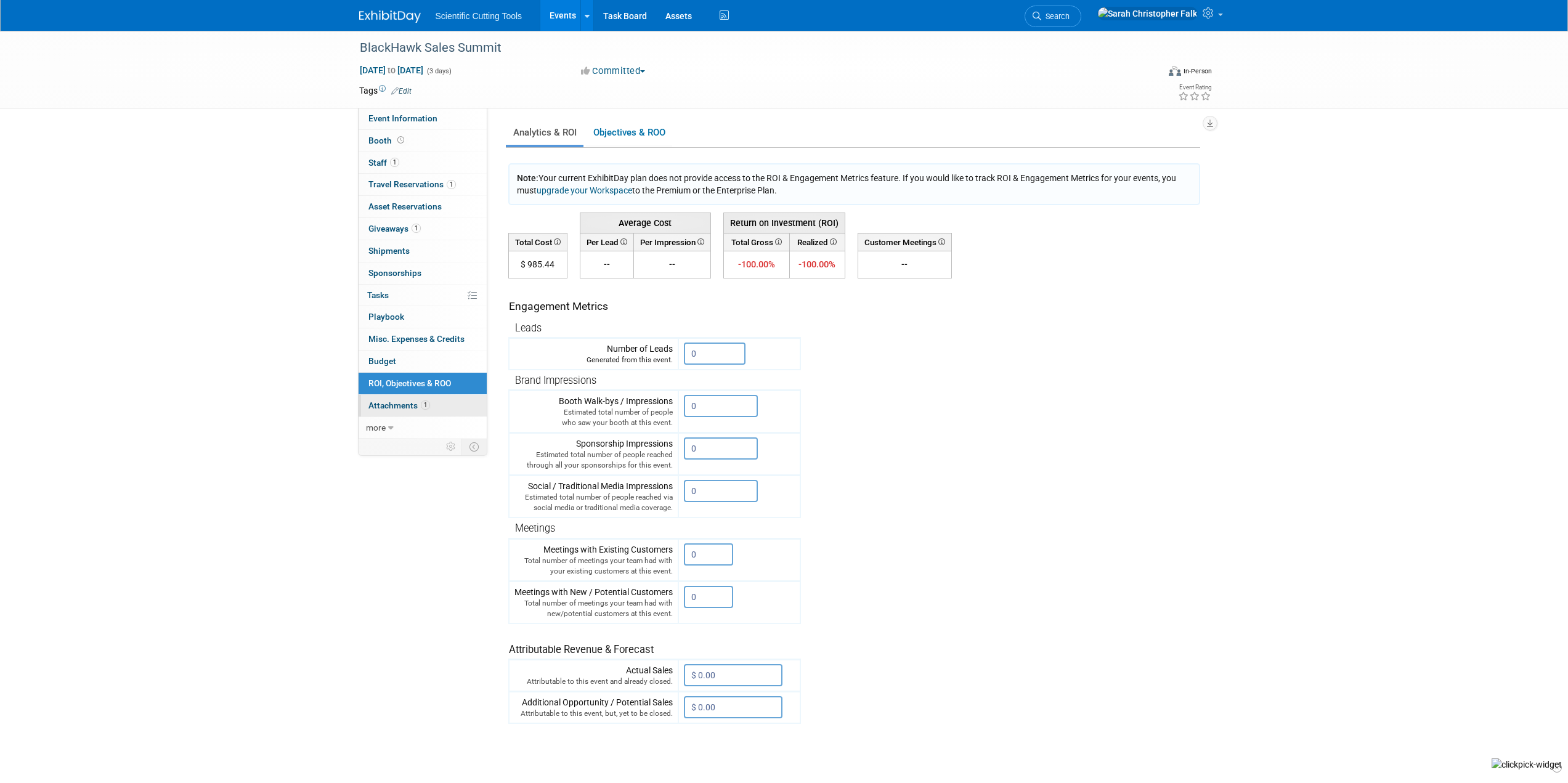
click at [384, 407] on span "Attachments 1" at bounding box center [398, 404] width 62 height 10
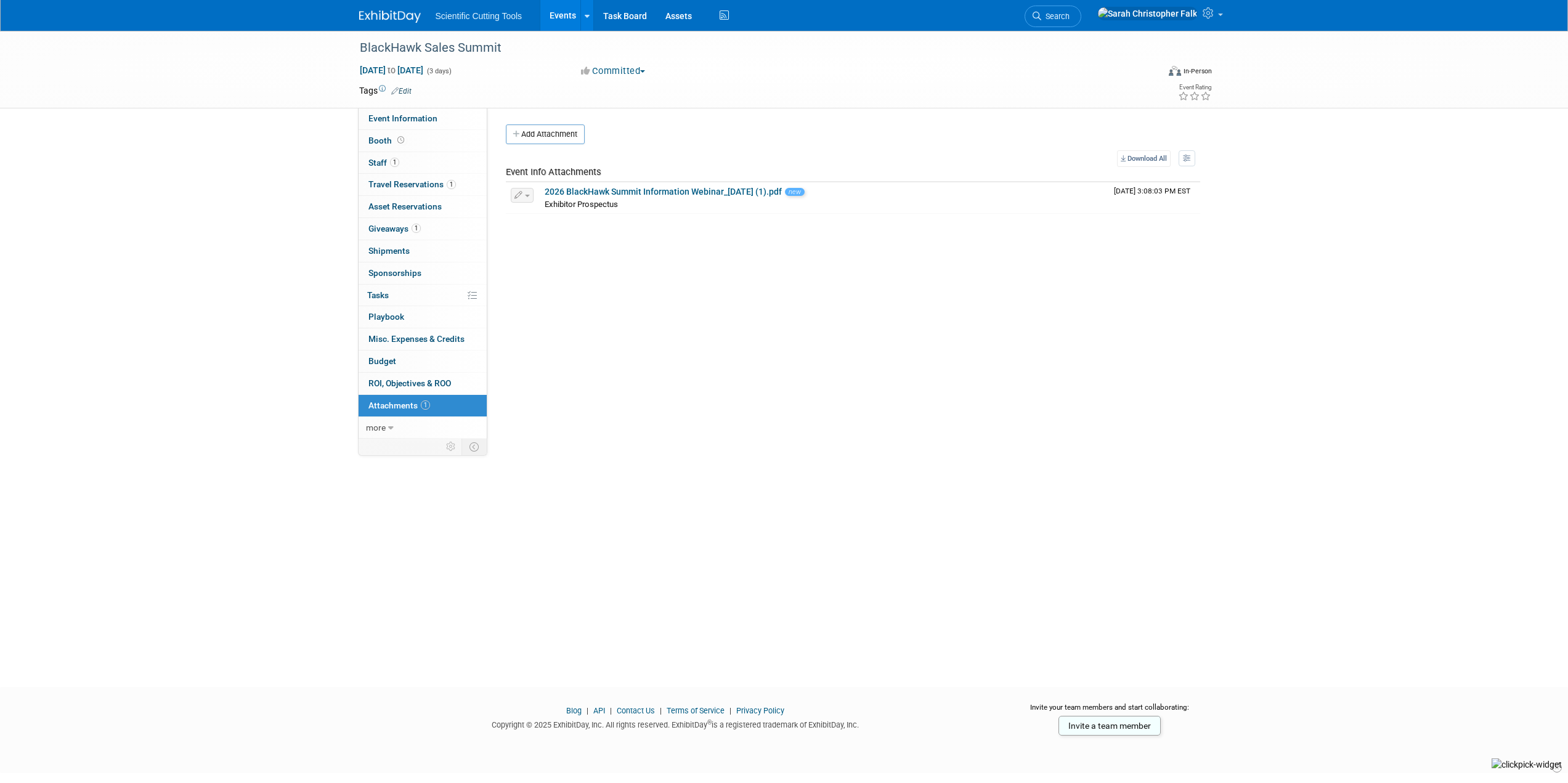
click at [168, 292] on div "BlackHawk Sales Summit Jan 11, 2026 to Jan 13, 2026 (3 days) Jan 11, 2026 to Ja…" at bounding box center [784, 348] width 1568 height 634
click at [555, 5] on link "Events" at bounding box center [563, 16] width 45 height 31
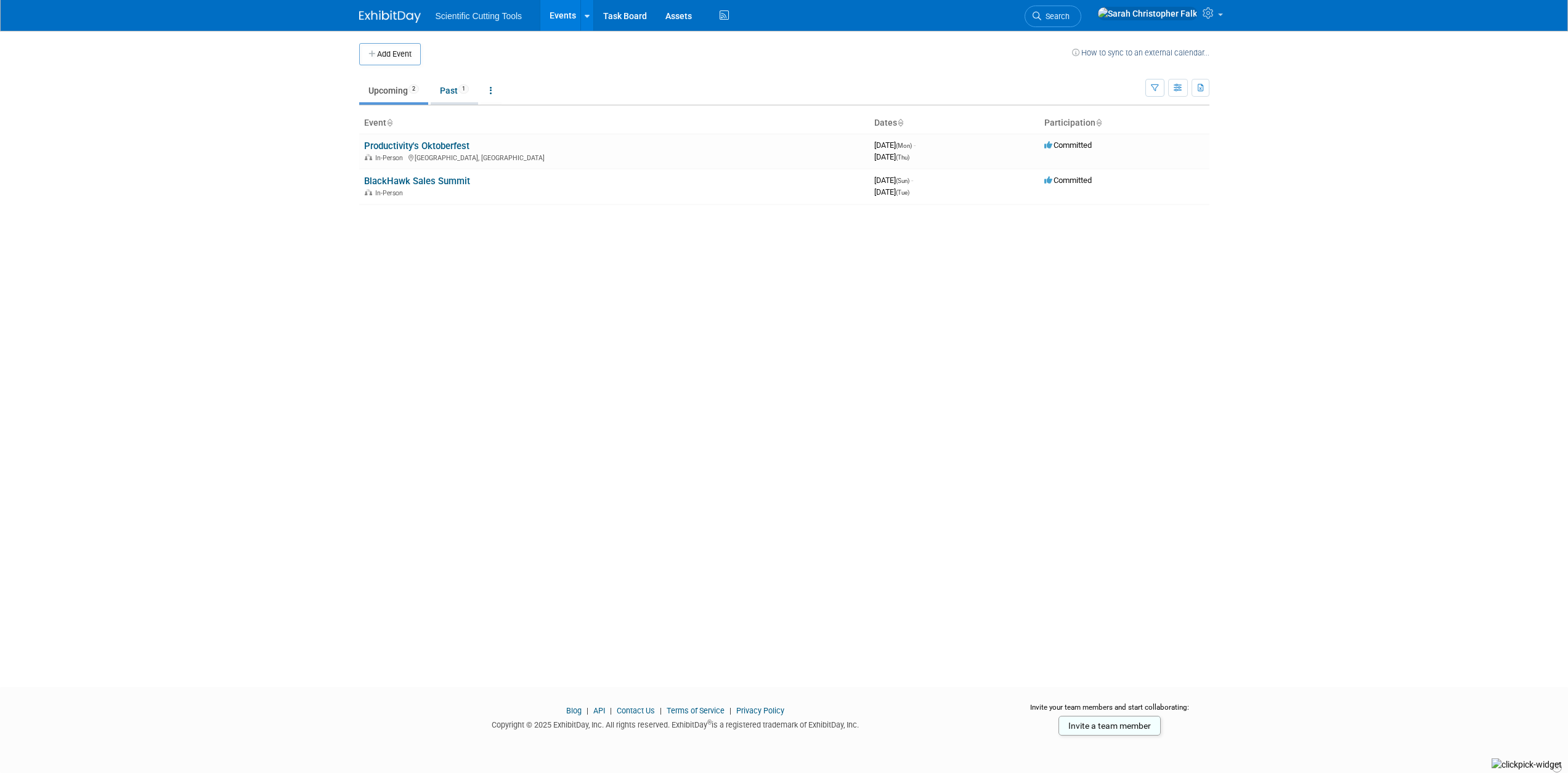
click at [452, 82] on link "Past 1" at bounding box center [454, 90] width 48 height 23
click at [402, 82] on link "Upcoming 2" at bounding box center [394, 90] width 69 height 23
click at [393, 54] on button "Add Event" at bounding box center [390, 55] width 62 height 23
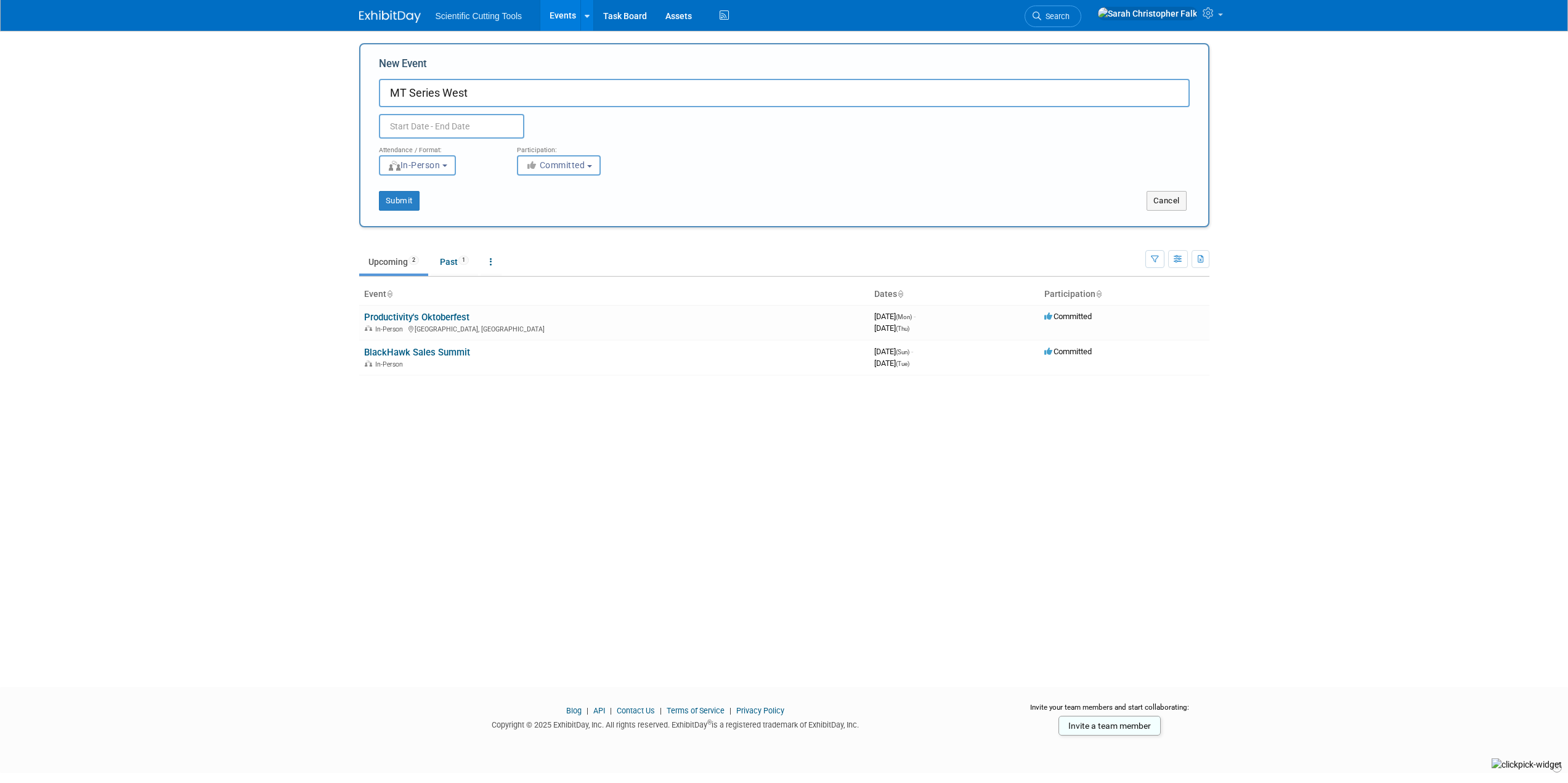
type input "MT Series West"
click at [450, 124] on input "text" at bounding box center [451, 126] width 146 height 24
click at [555, 157] on icon at bounding box center [555, 154] width 9 height 9
select select "9"
click at [444, 217] on span "7" at bounding box center [446, 217] width 24 height 24
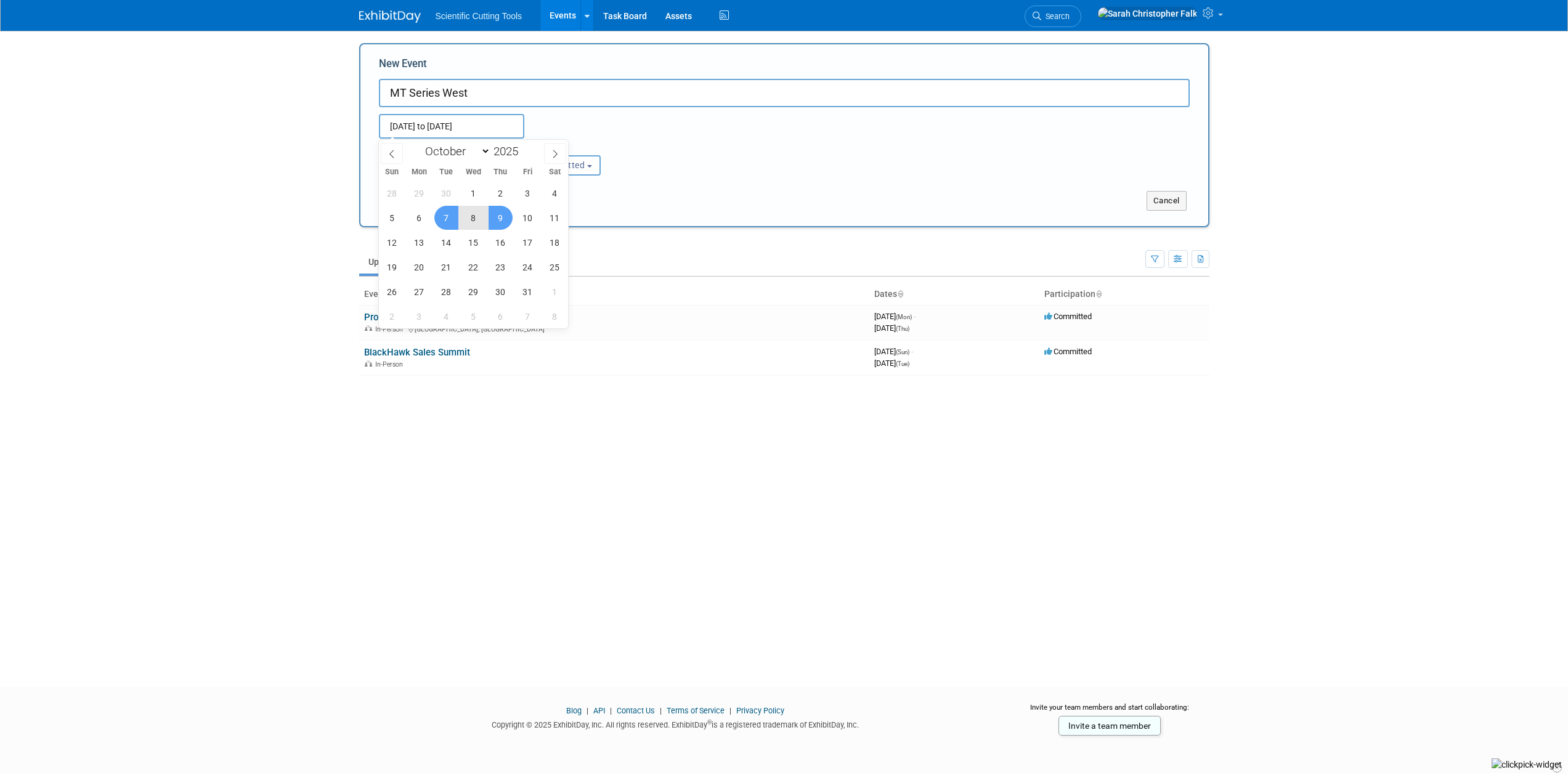
click at [497, 219] on span "9" at bounding box center [501, 217] width 24 height 24
type input "Oct 7, 2025 to Oct 9, 2025"
click at [405, 204] on button "Submit" at bounding box center [398, 200] width 41 height 20
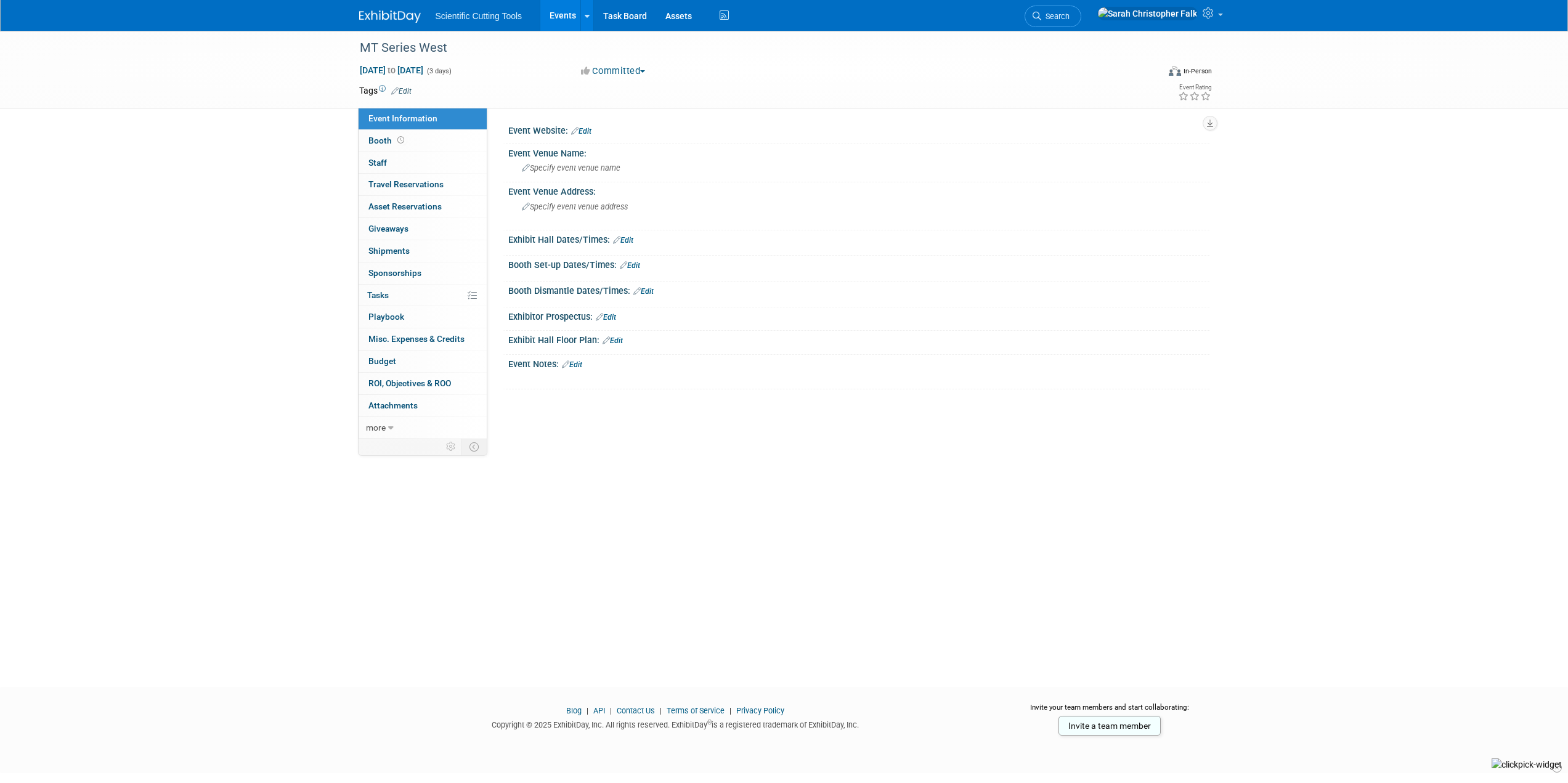
click at [587, 129] on link "Edit" at bounding box center [580, 131] width 20 height 9
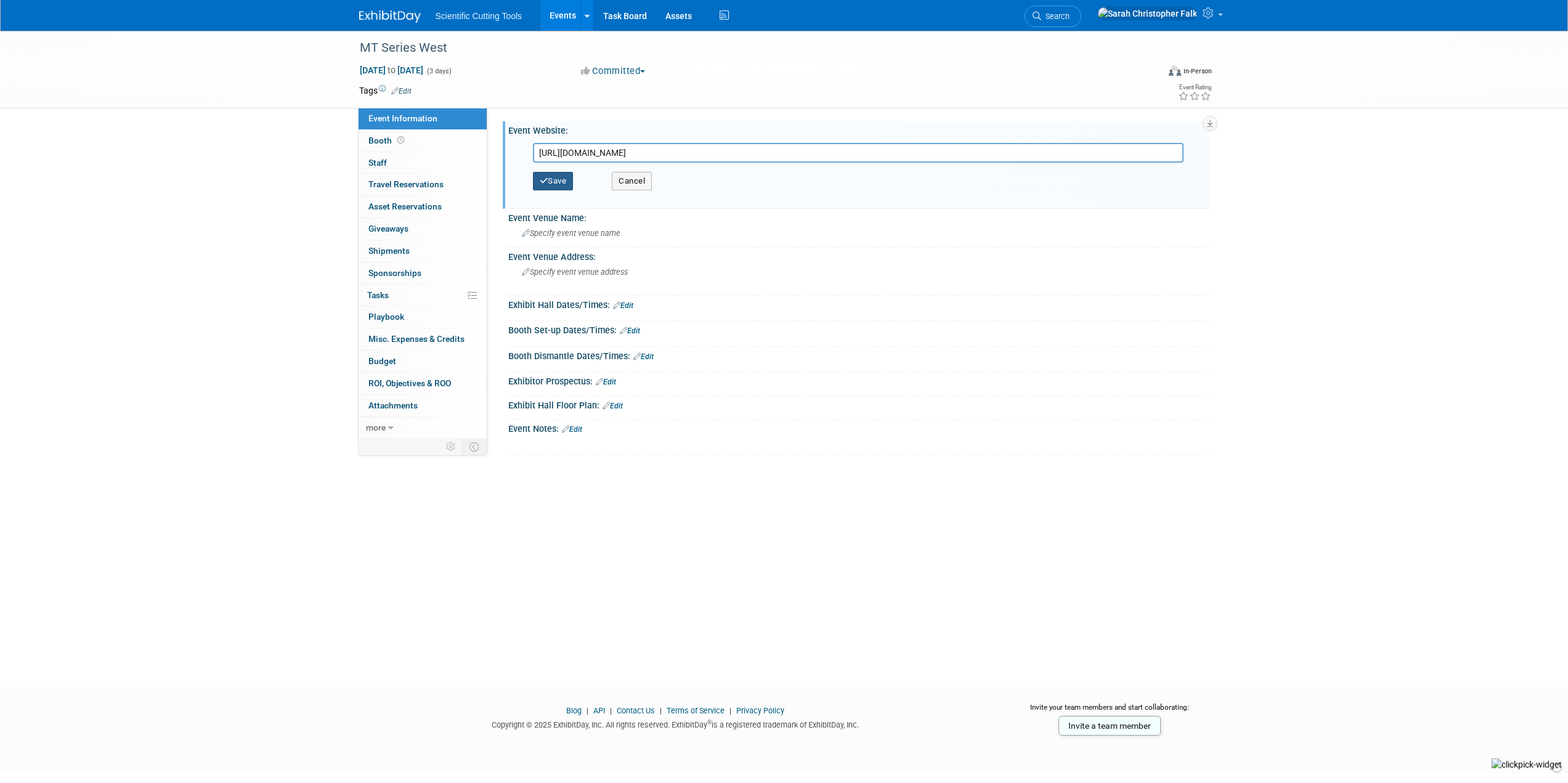
type input "https://west.mtseries.com/"
click at [553, 184] on button "Save" at bounding box center [553, 180] width 41 height 18
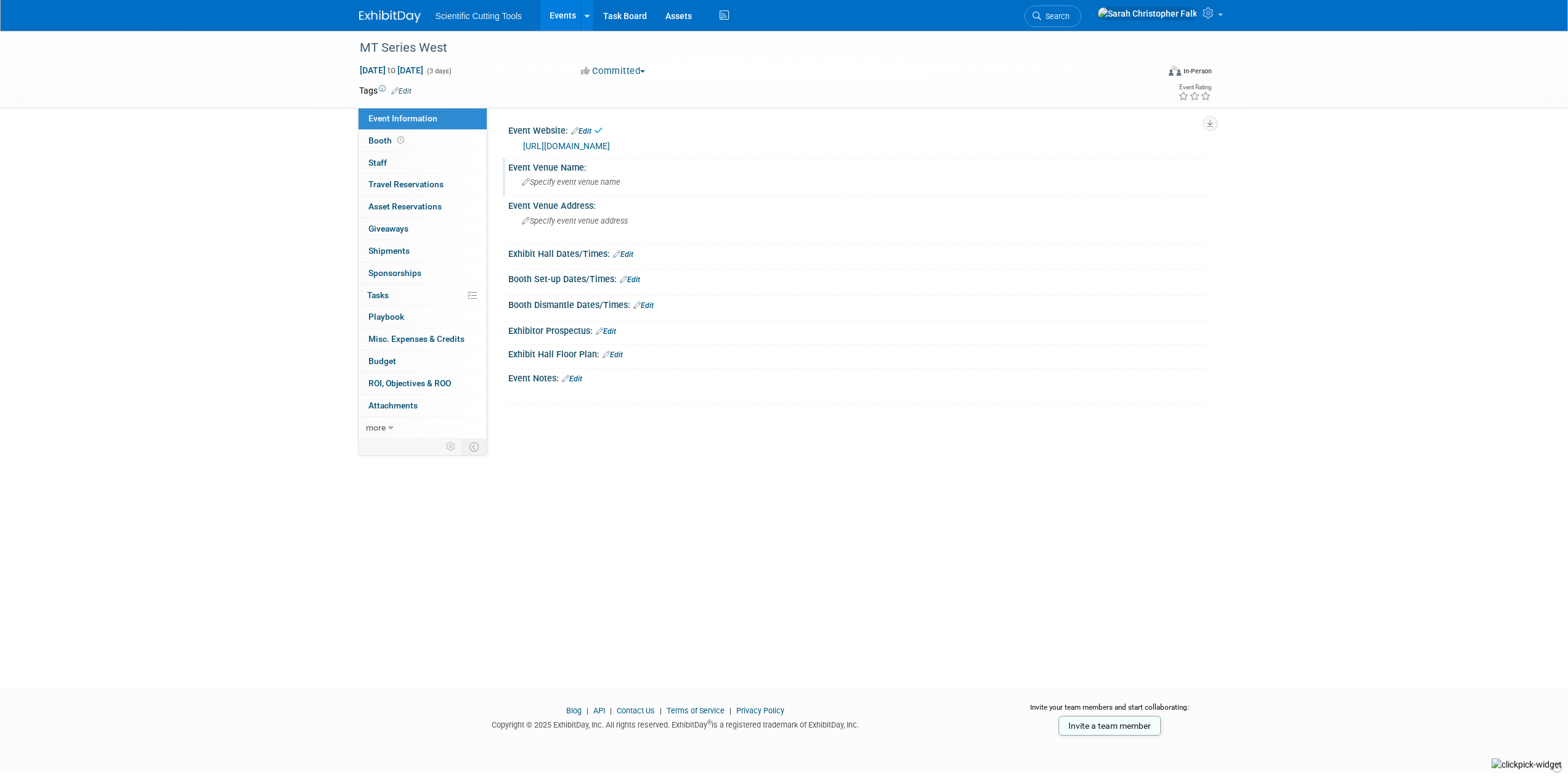
click at [590, 179] on span "Specify event venue name" at bounding box center [571, 182] width 99 height 10
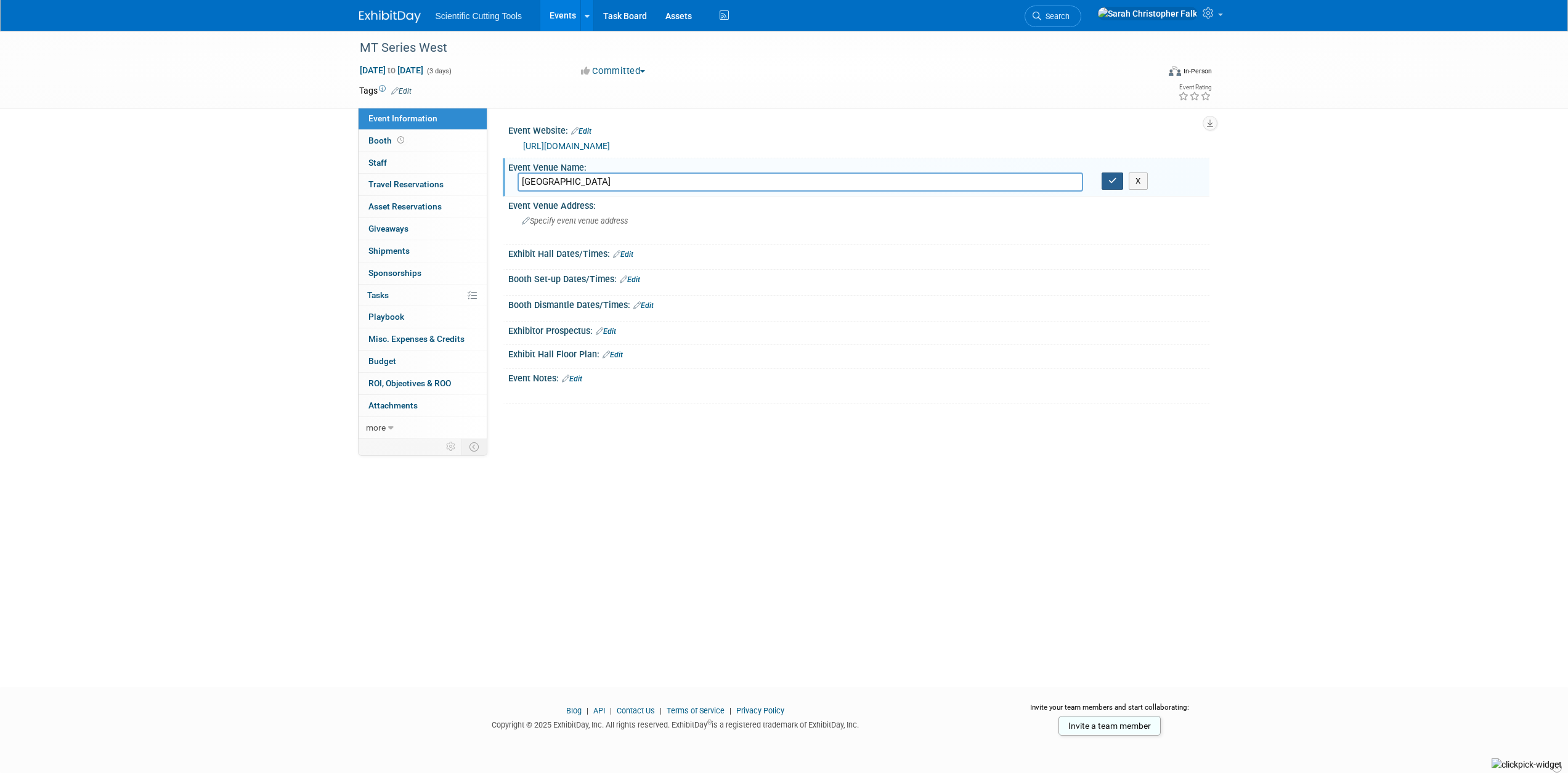
type input "Anaheim Convention Center"
click at [1107, 175] on button "button" at bounding box center [1112, 181] width 23 height 17
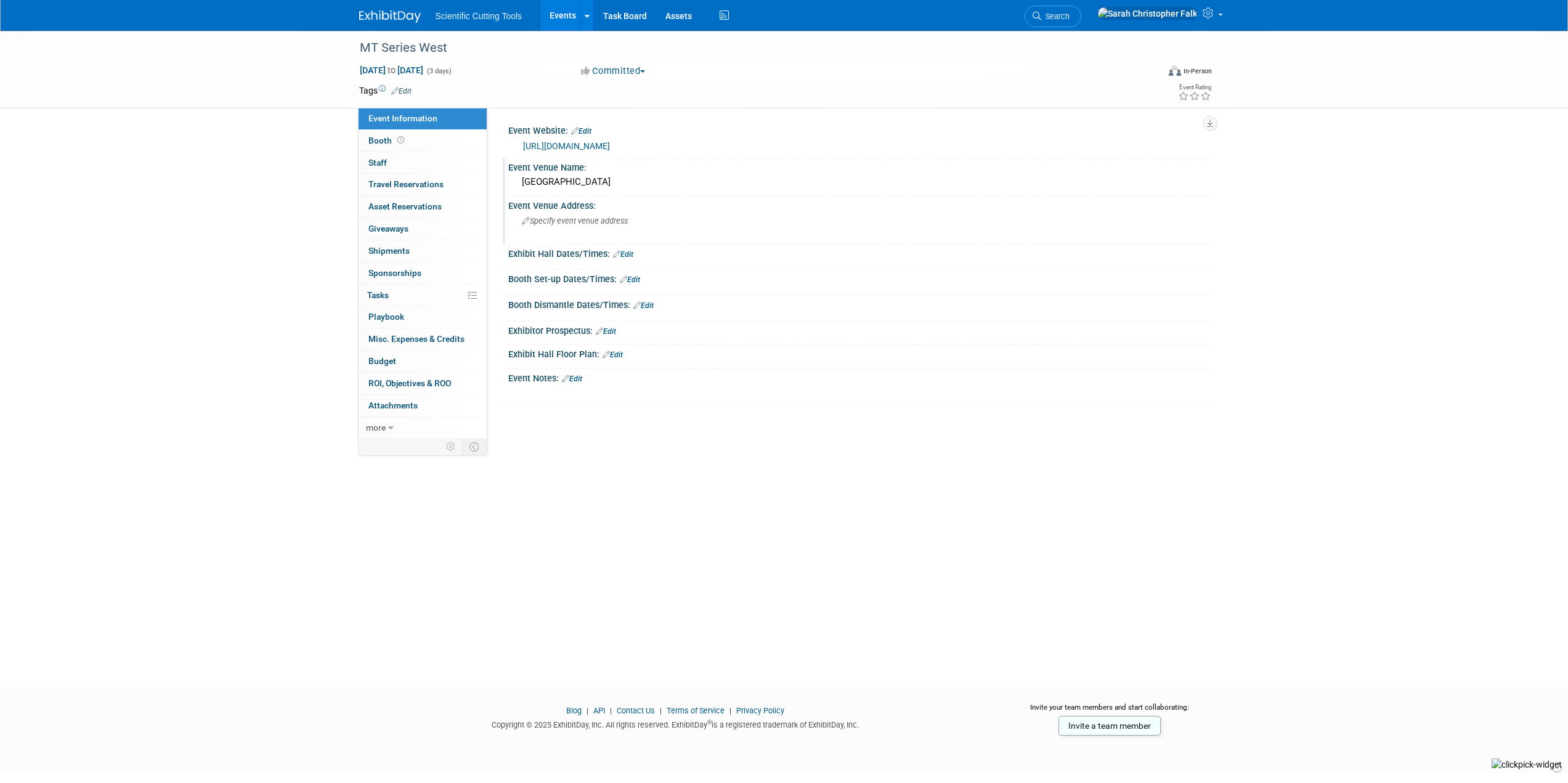
click at [570, 226] on div "Specify event venue address" at bounding box center [654, 225] width 274 height 29
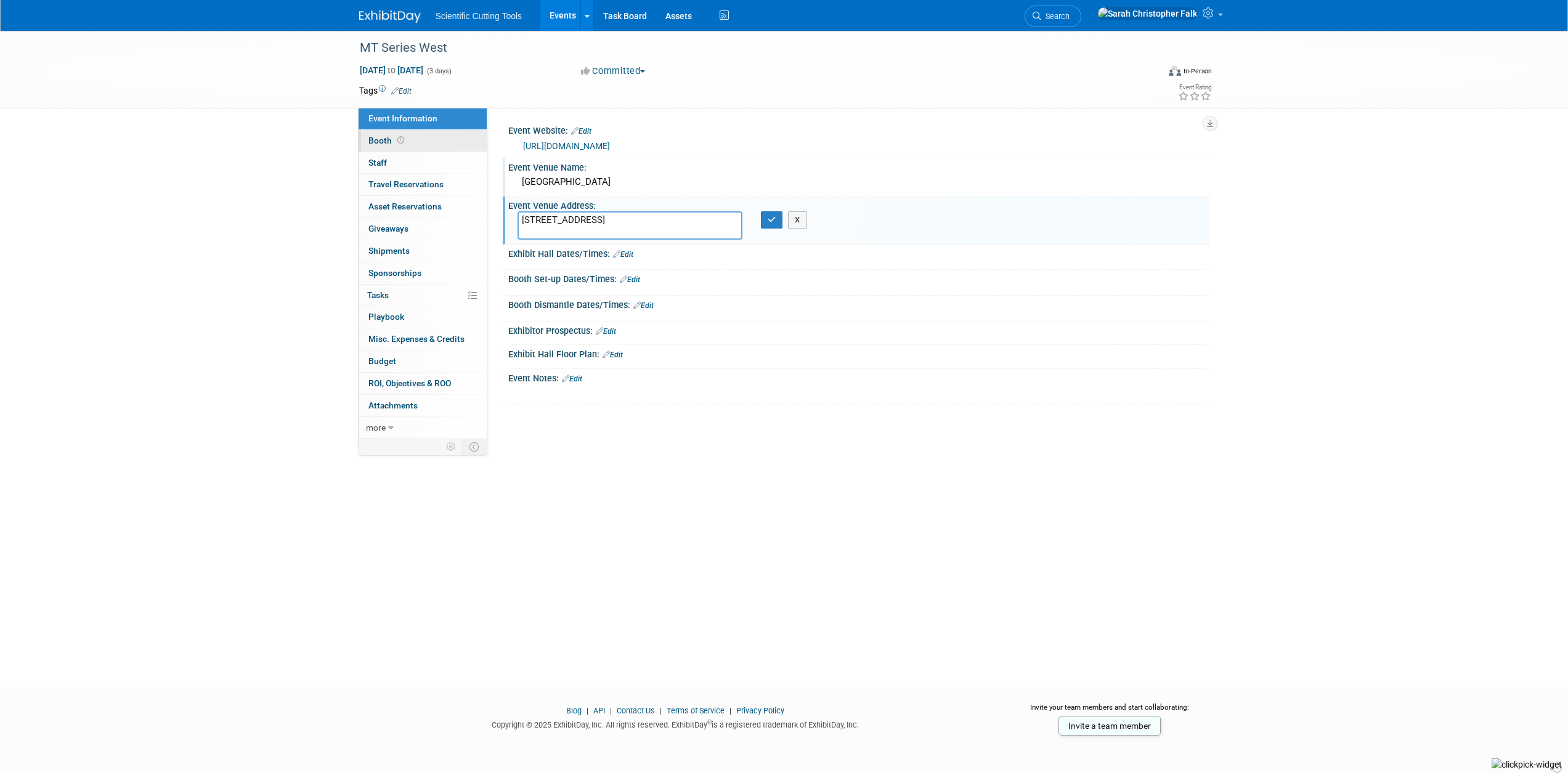
type textarea "800 W Katella Ave, Anaheim, CA 92802"
click at [376, 144] on span "Booth" at bounding box center [387, 139] width 38 height 10
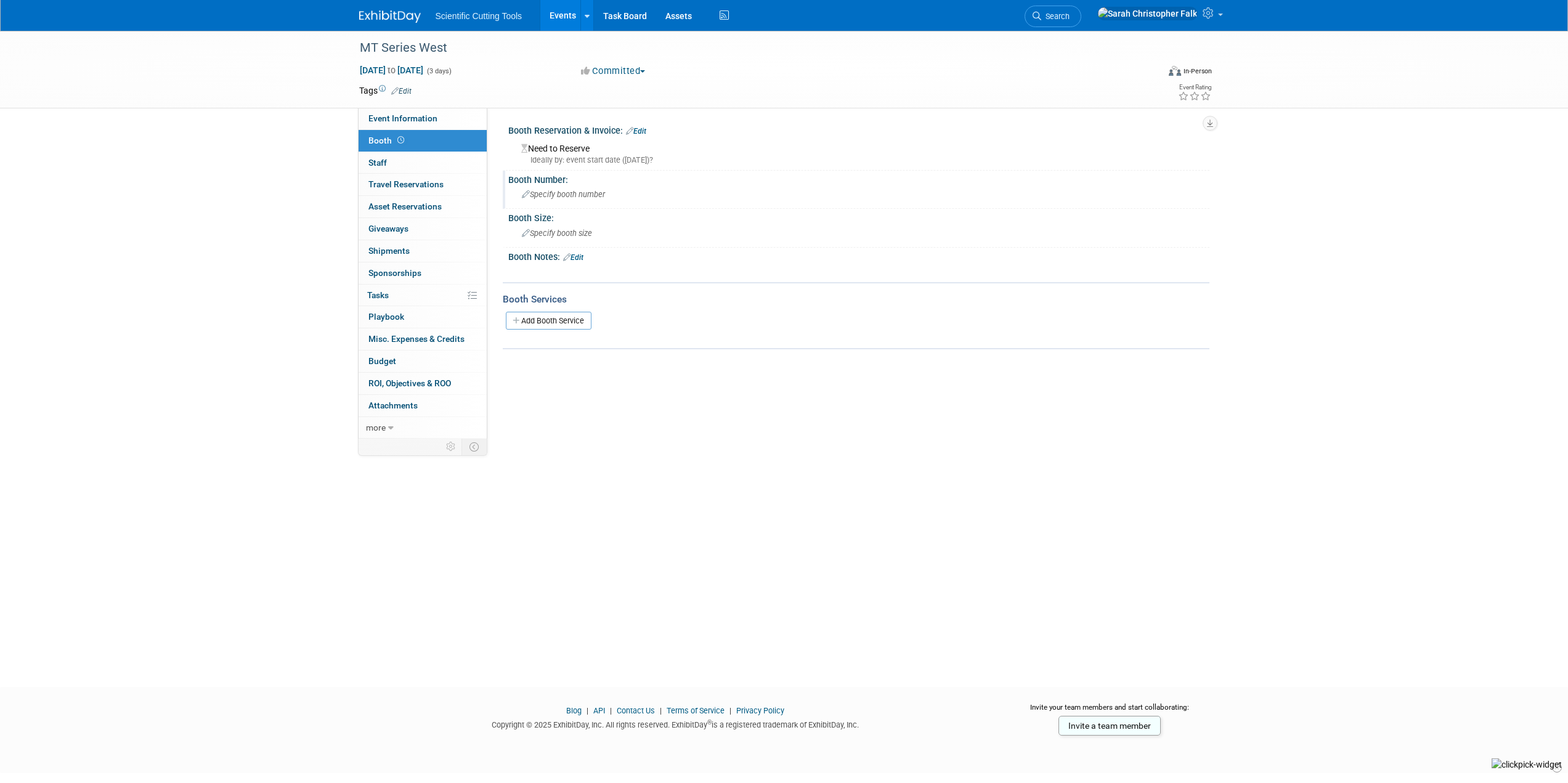
click at [545, 193] on span "Specify booth number" at bounding box center [563, 194] width 83 height 10
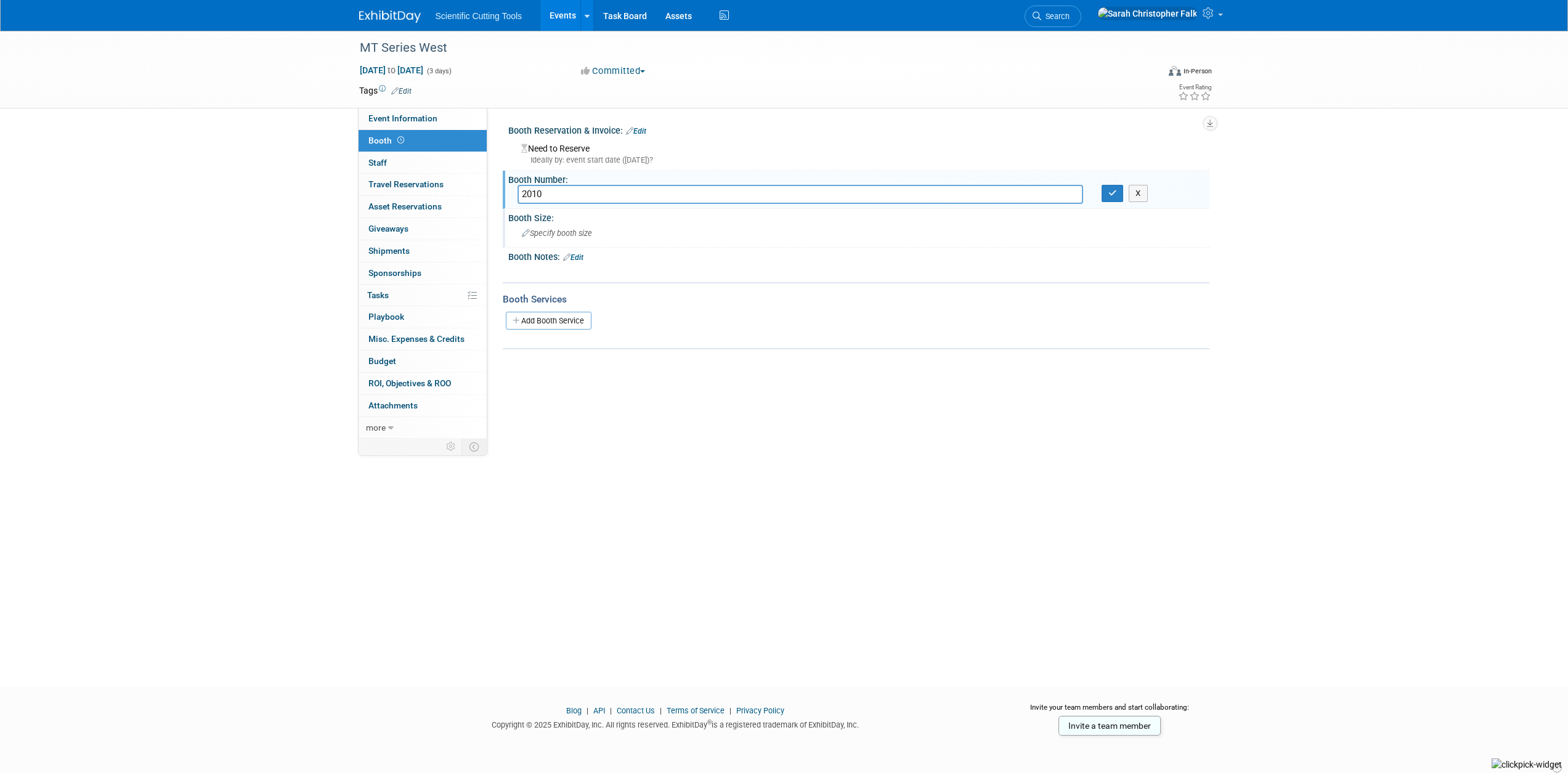
type input "2010"
click at [554, 230] on span "Specify booth size" at bounding box center [556, 233] width 70 height 10
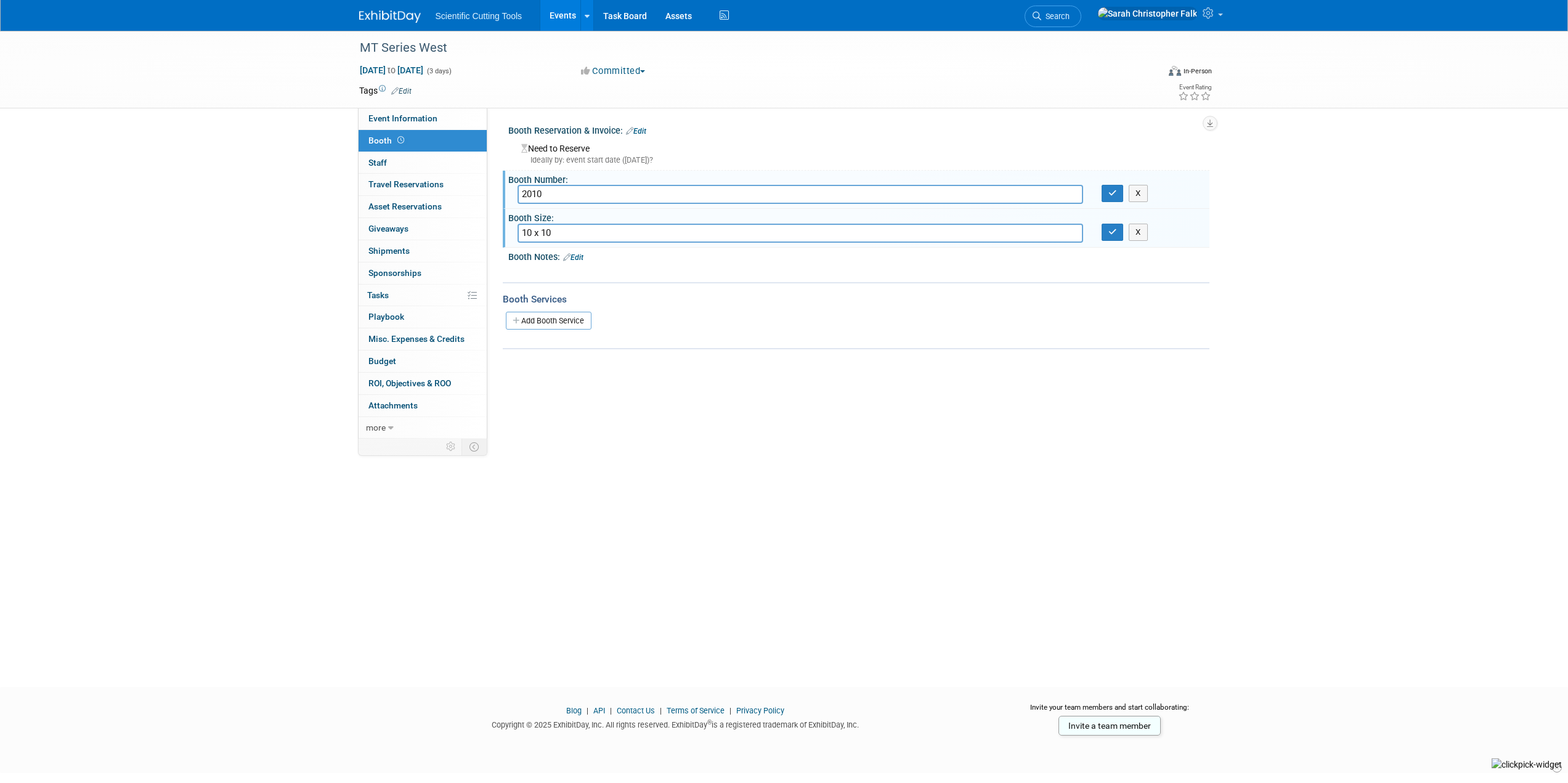
type input "10 x 10"
click at [634, 163] on div "Ideally by: event start date (Tue. Oct 7, 2025)?" at bounding box center [861, 159] width 679 height 11
click at [564, 155] on div "Ideally by: event start date (Tue. Oct 7, 2025)?" at bounding box center [861, 159] width 679 height 11
click at [1116, 195] on icon "button" at bounding box center [1112, 192] width 9 height 8
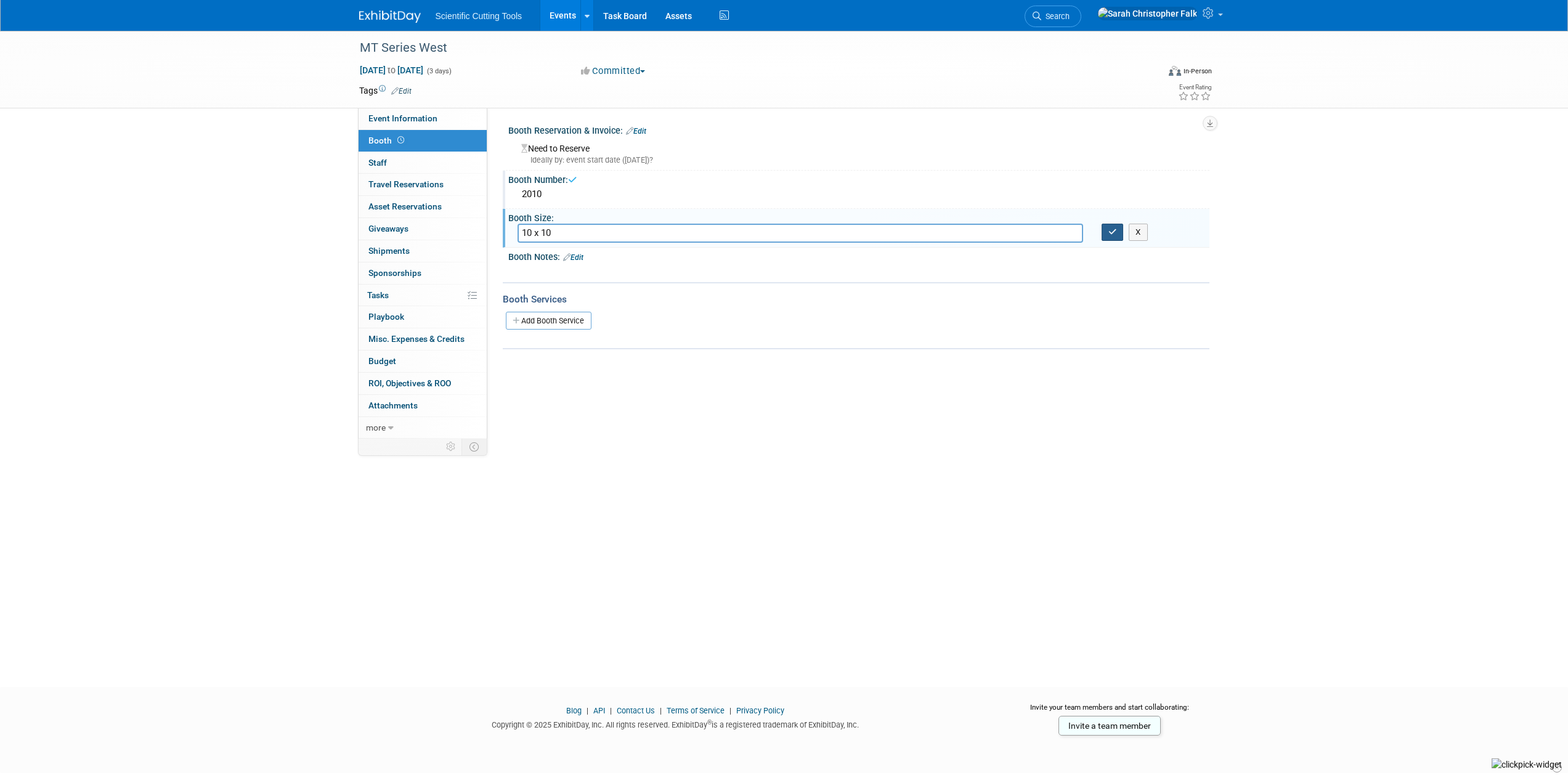
click at [1113, 233] on icon "button" at bounding box center [1112, 231] width 9 height 8
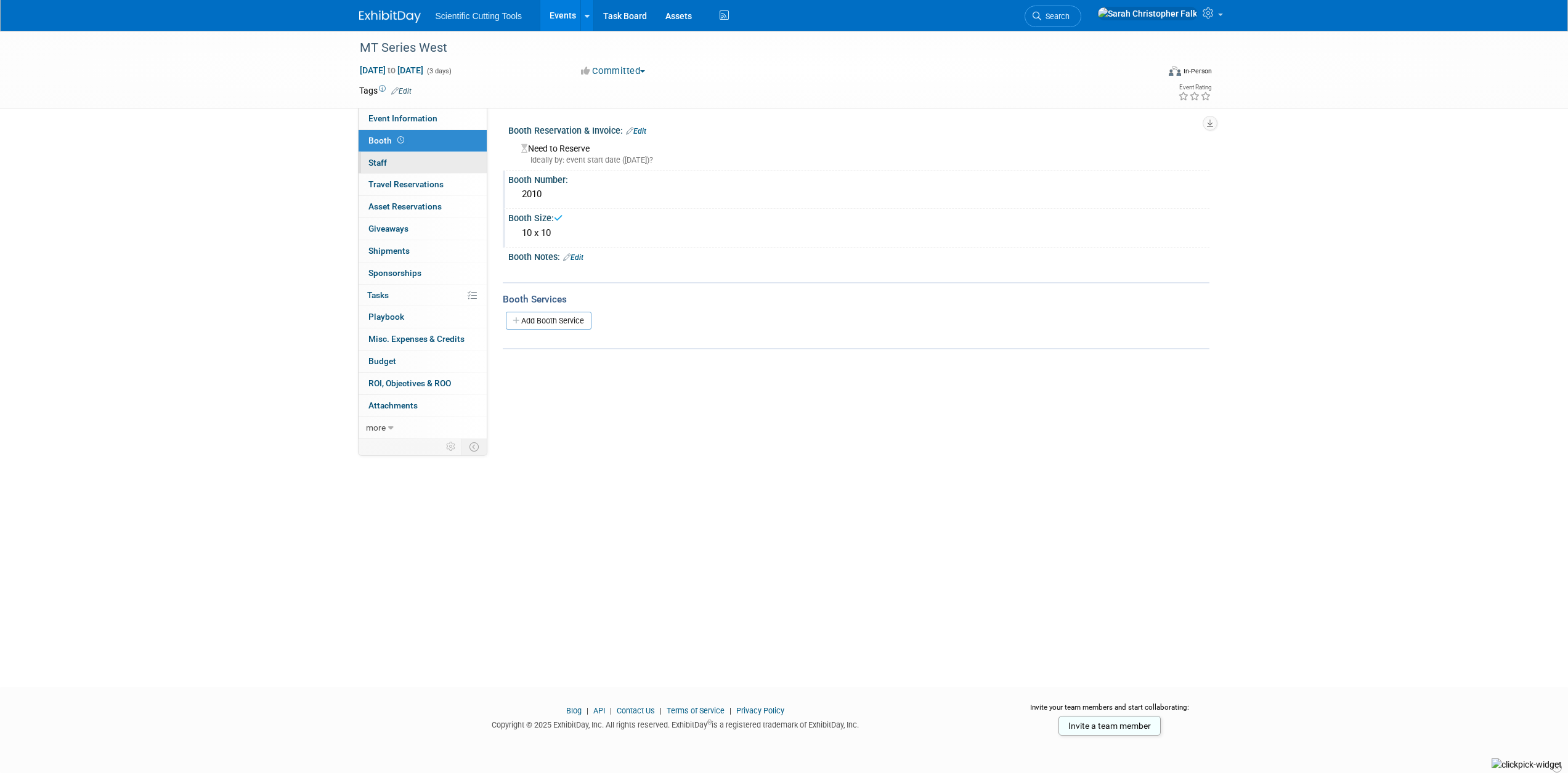
click at [379, 160] on span "Staff 0" at bounding box center [377, 162] width 18 height 10
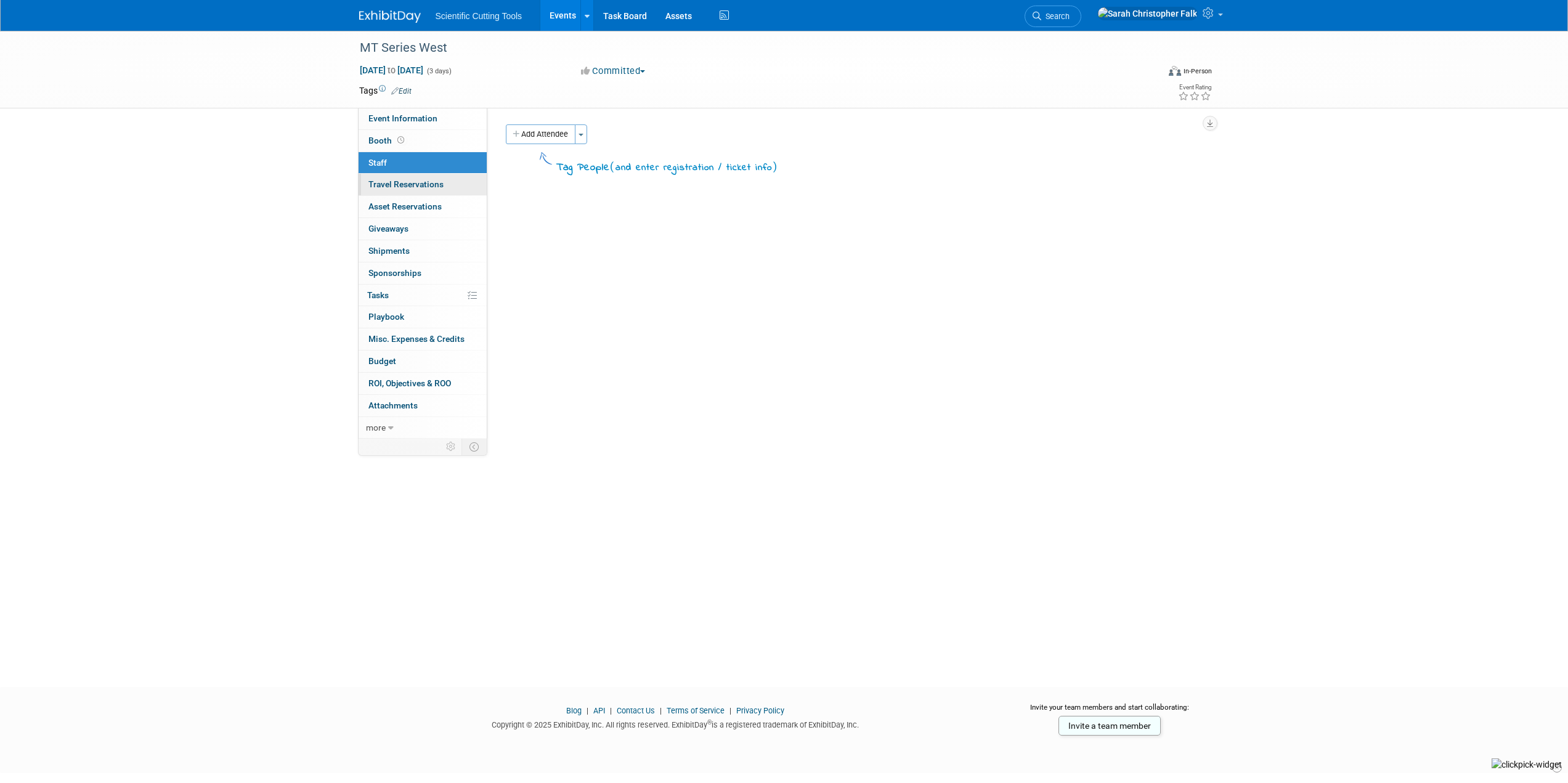
click at [388, 179] on span "Travel Reservations 0" at bounding box center [405, 184] width 75 height 10
click at [545, 131] on link "Add Travel Reservation" at bounding box center [557, 134] width 103 height 20
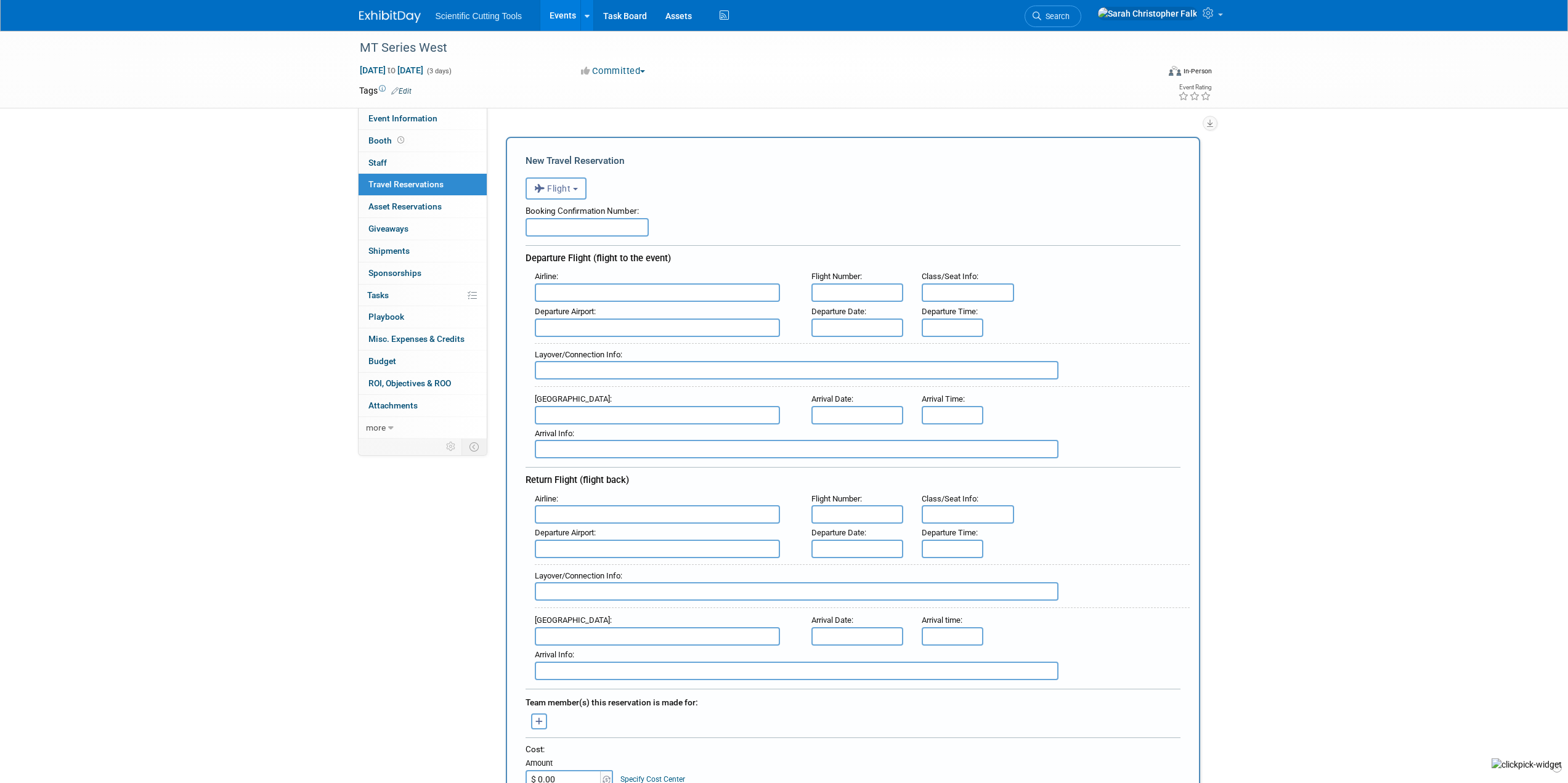
click at [564, 183] on button "Flight" at bounding box center [556, 189] width 61 height 23
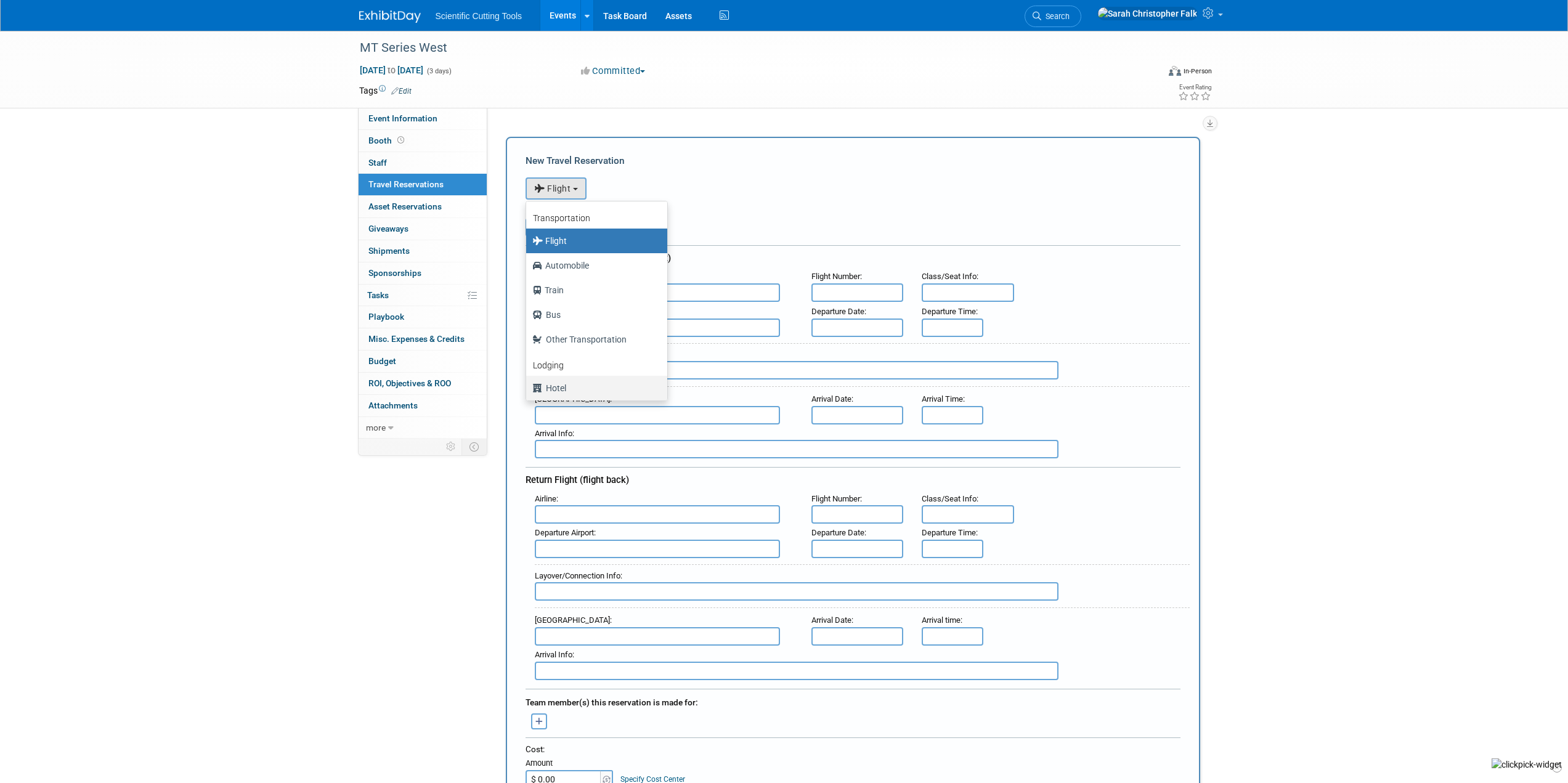
click at [553, 379] on label "Hotel" at bounding box center [593, 388] width 122 height 20
click at [528, 383] on input "Hotel" at bounding box center [523, 386] width 8 height 8
select select "6"
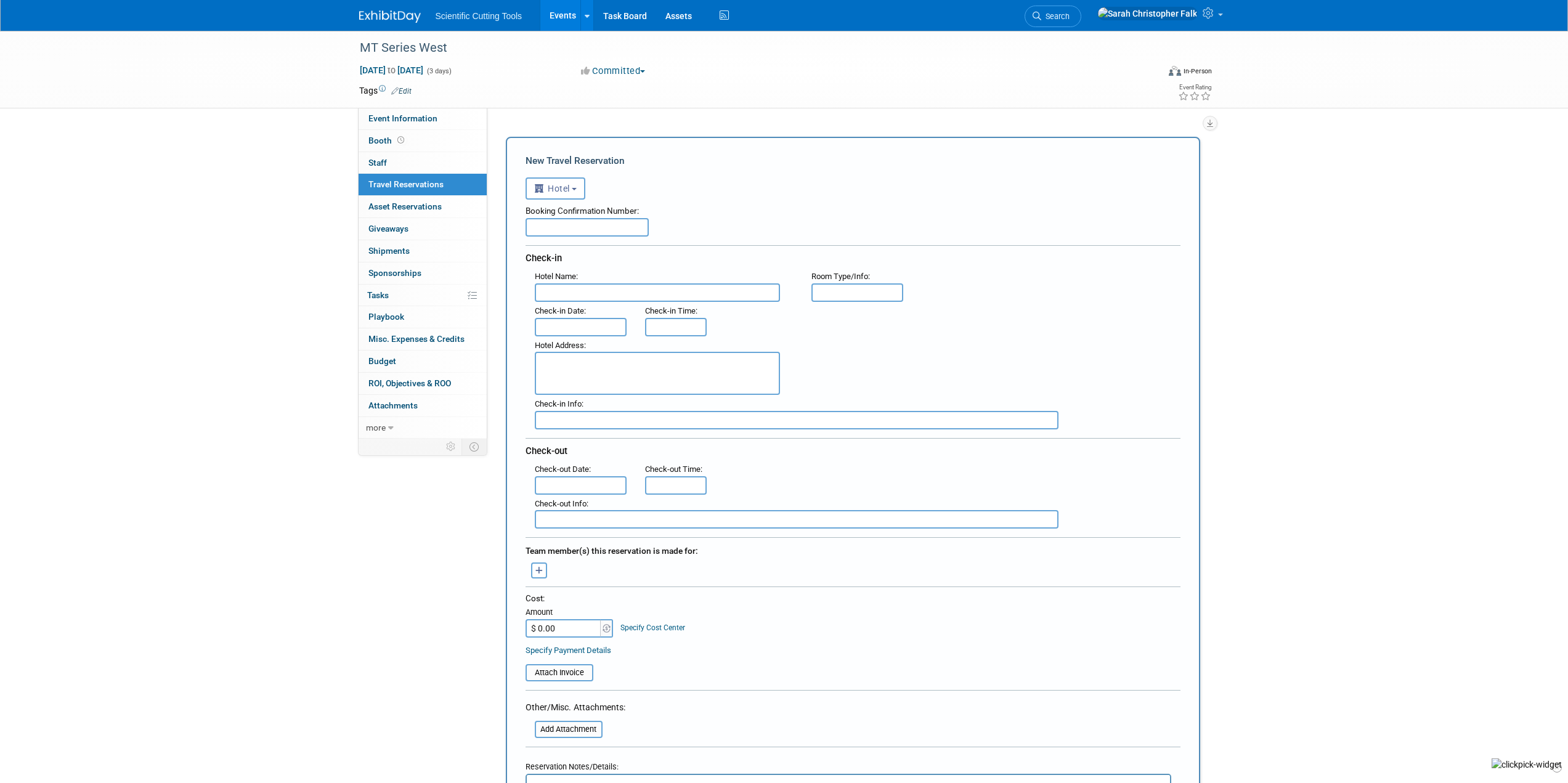
click at [569, 294] on input "text" at bounding box center [657, 292] width 245 height 18
paste input "[GEOGRAPHIC_DATA]"
type input "[GEOGRAPHIC_DATA]"
click at [585, 218] on input "text" at bounding box center [587, 227] width 123 height 18
paste input "73244939890270"
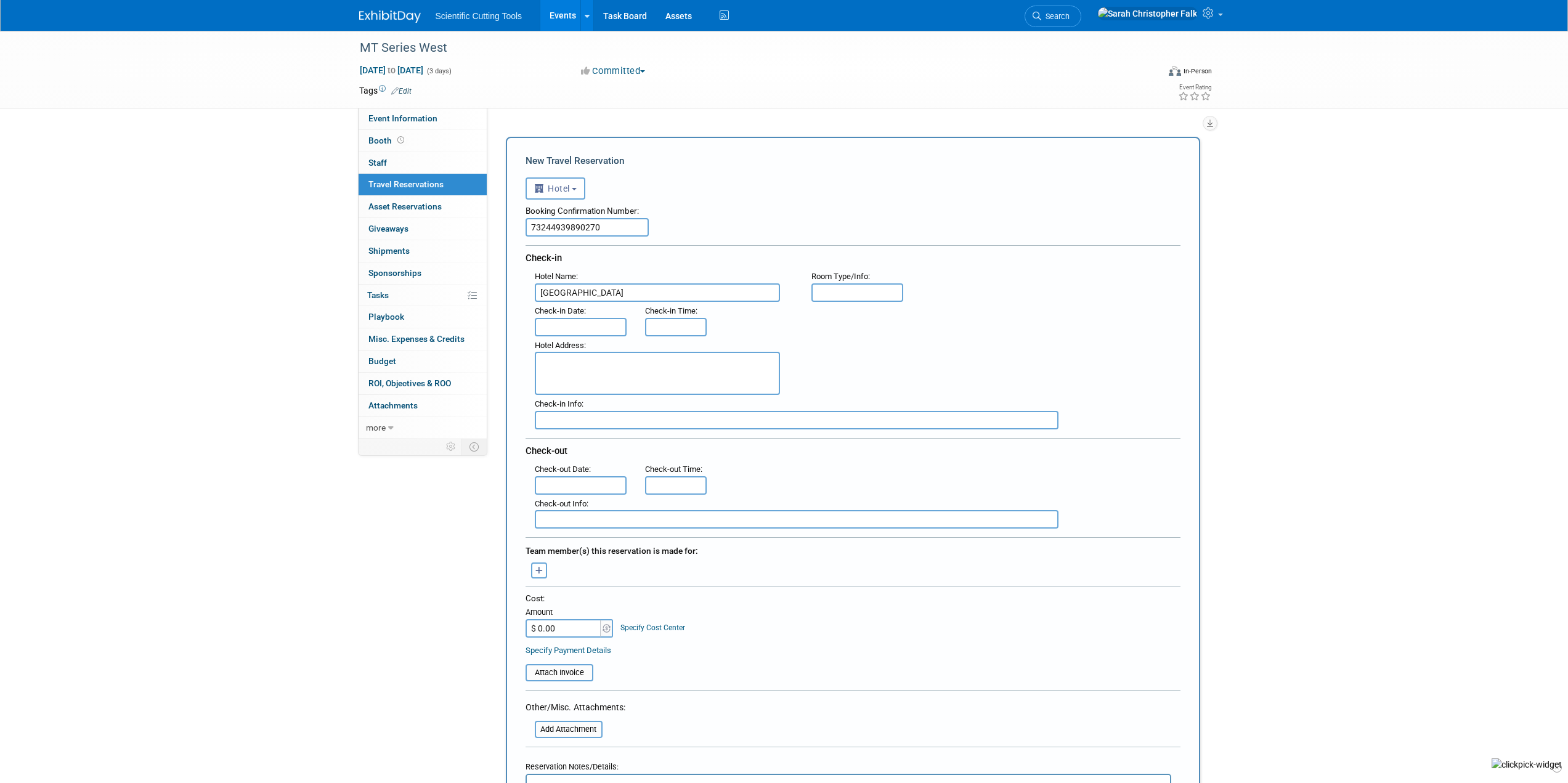
type input "73244939890270"
click at [577, 325] on input "text" at bounding box center [580, 327] width 93 height 18
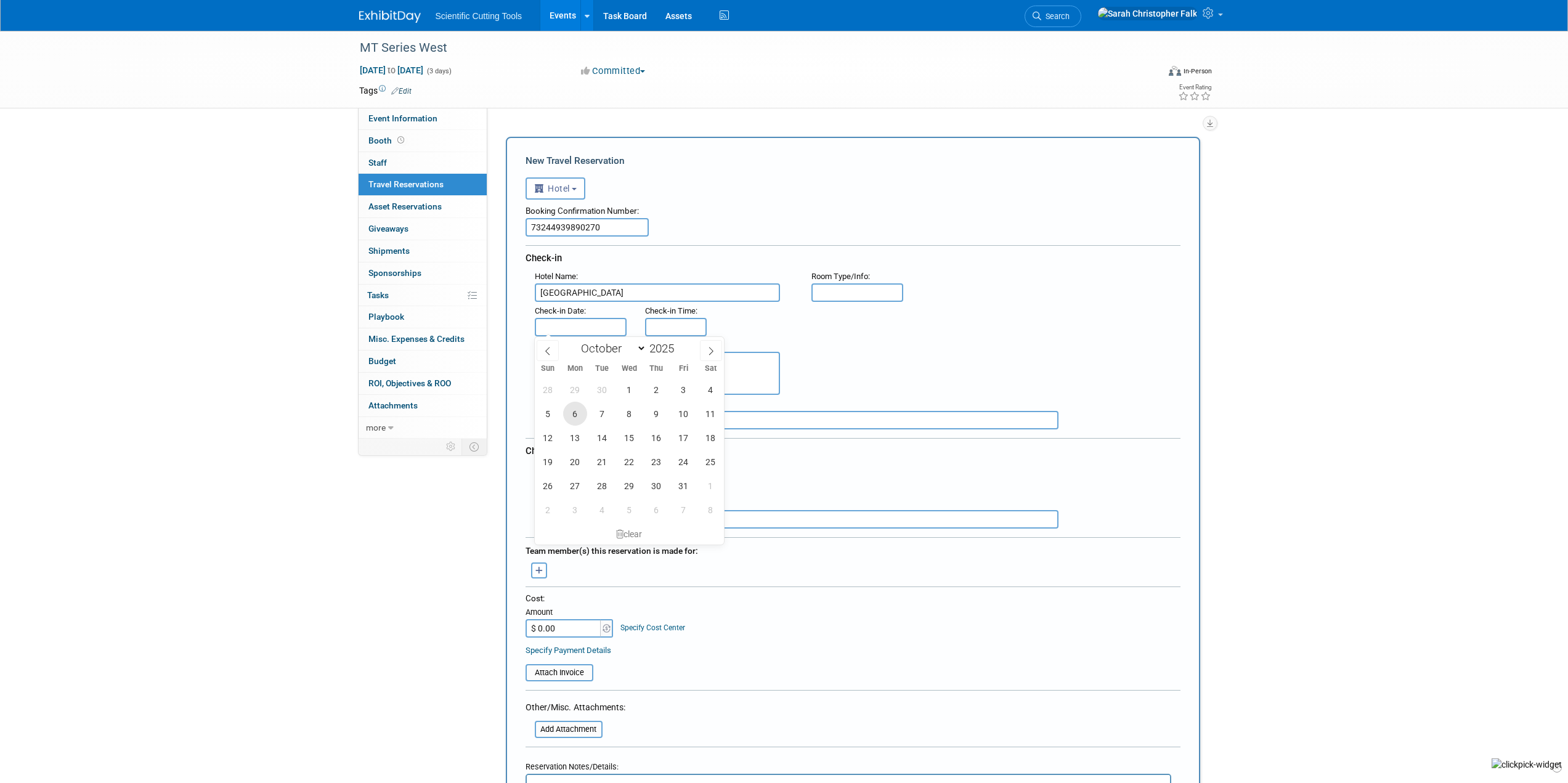
click at [577, 409] on span "6" at bounding box center [575, 414] width 24 height 24
type input "Oct 6, 2025"
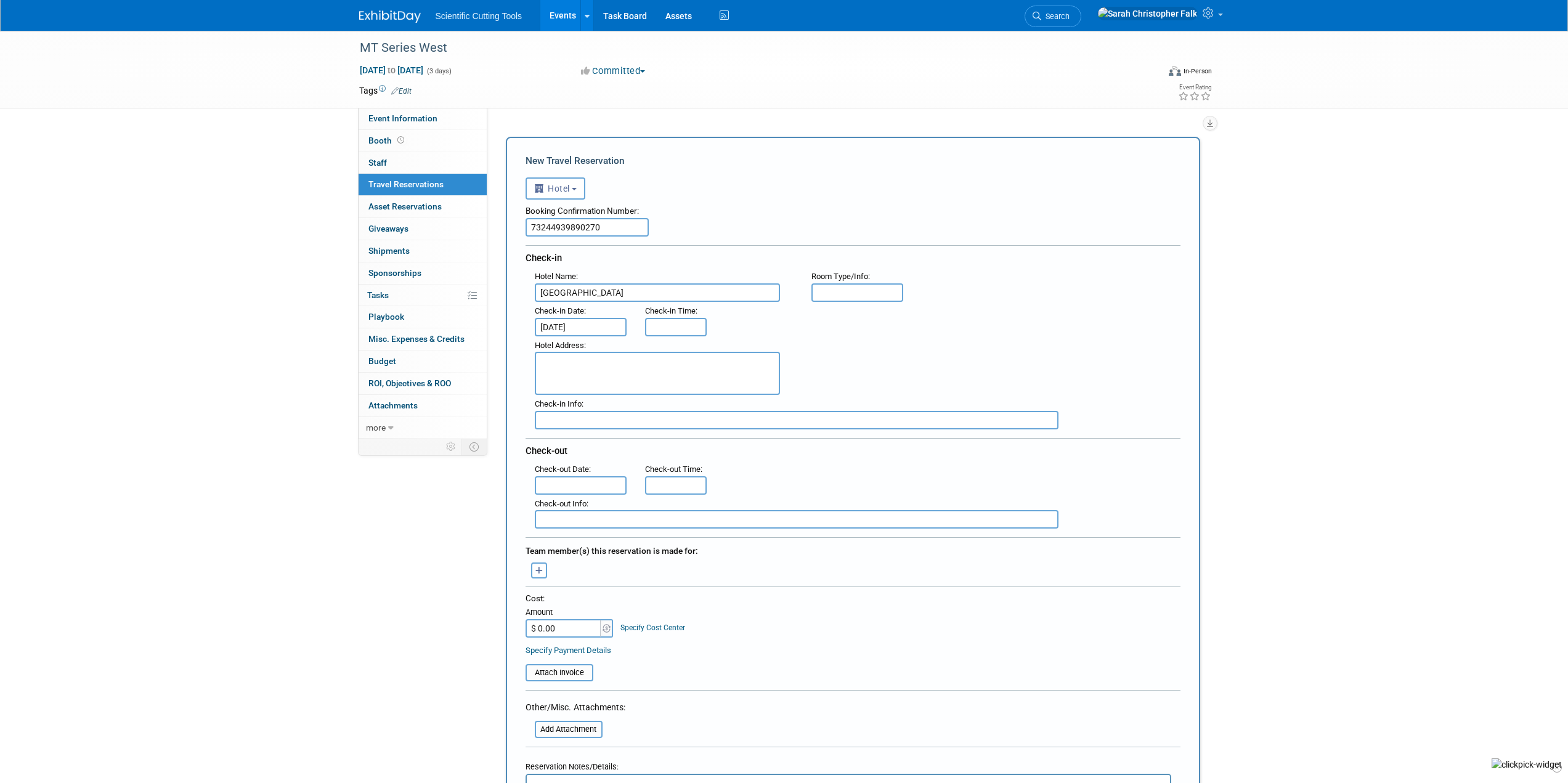
type input "3:00 PM"
click at [672, 321] on input "3:00 PM" at bounding box center [675, 327] width 62 height 18
click at [548, 399] on span "Check-in Info" at bounding box center [558, 404] width 47 height 10
drag, startPoint x: 689, startPoint y: 326, endPoint x: 600, endPoint y: 328, distance: 89.0
click at [600, 331] on div ": Check-in Date : Oct 6, 2025 Check-in Time : 3:00 PM 03 : 00 PM 12 01 02 03 04…" at bounding box center [858, 319] width 664 height 35
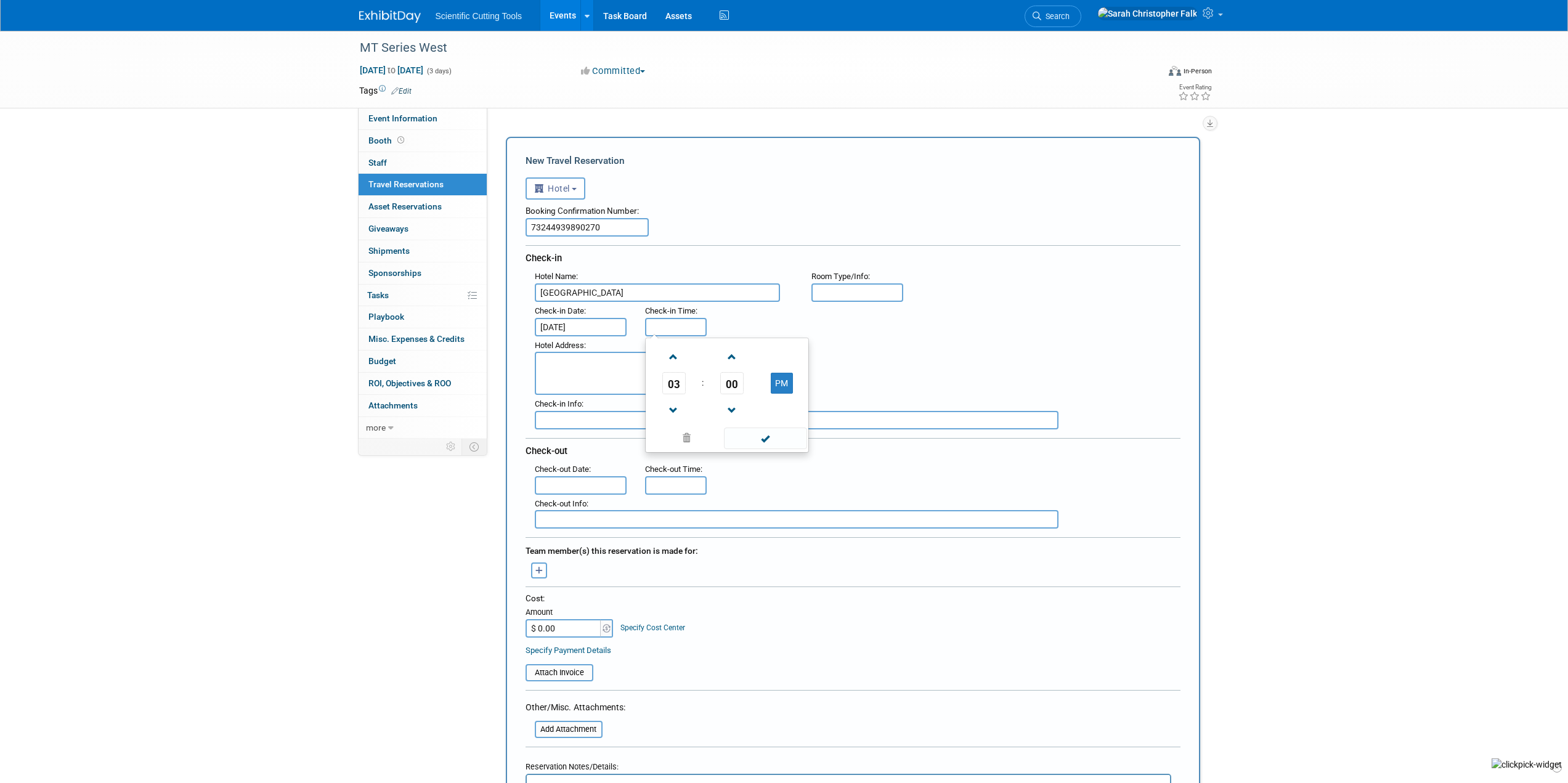
click at [983, 312] on div ": Check-in Date : Oct 6, 2025 Check-in Time : 03 : 00 PM 12 01 02 03 04 05 06 0…" at bounding box center [858, 319] width 664 height 35
click at [602, 373] on textarea at bounding box center [657, 373] width 245 height 43
paste textarea "2029 S. Harbor Blvd, Anaheim, CA, 92802 United States of America"
type textarea "2029 S. Harbor Blvd, Anaheim, CA, 92802 United States of America"
click at [1282, 372] on div "MT Series West Oct 7, 2025 to Oct 9, 2025 (3 days) Oct 7, 2025 to Oct 9, 2025 C…" at bounding box center [784, 667] width 1568 height 1272
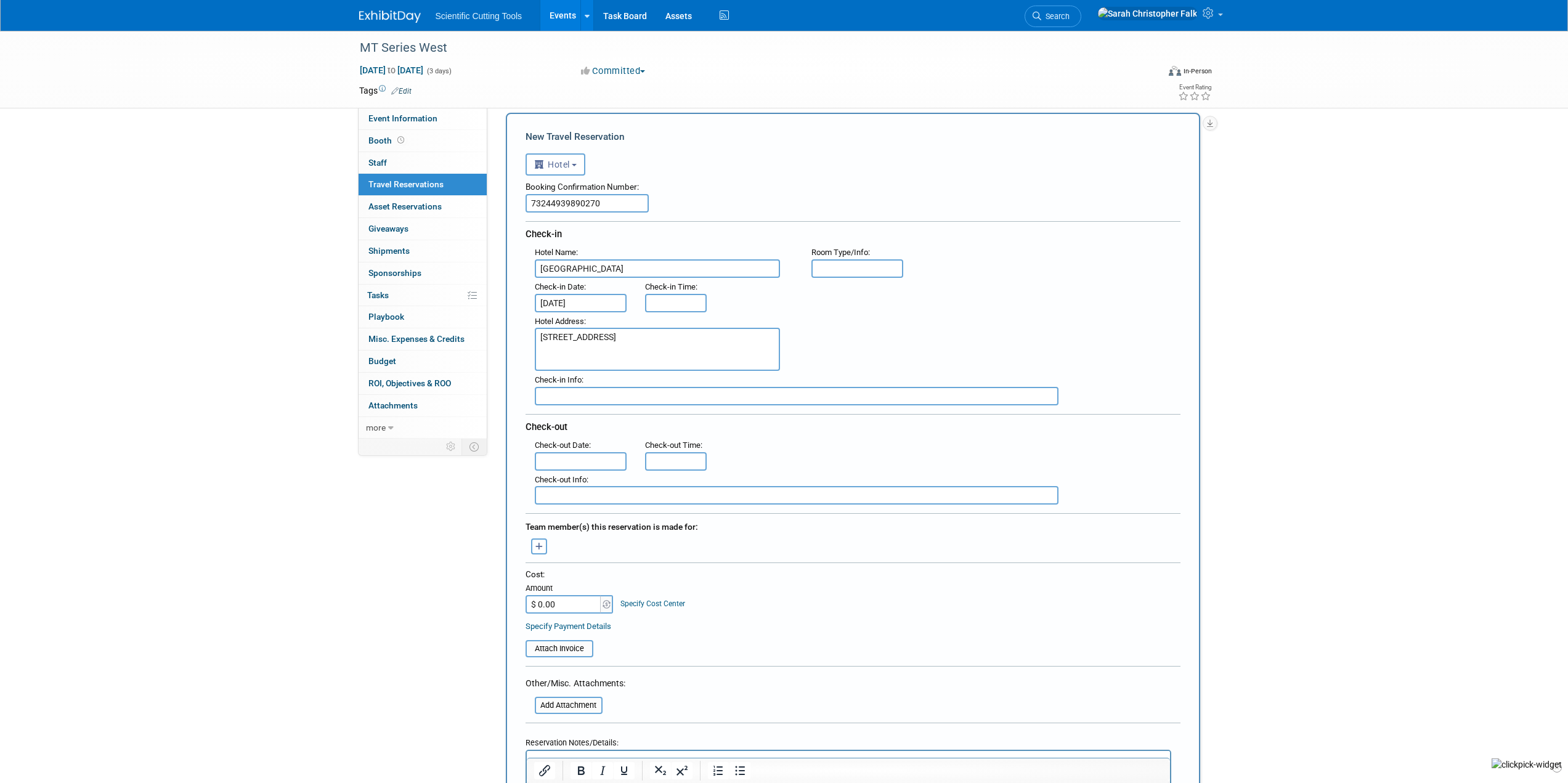
scroll to position [61, 0]
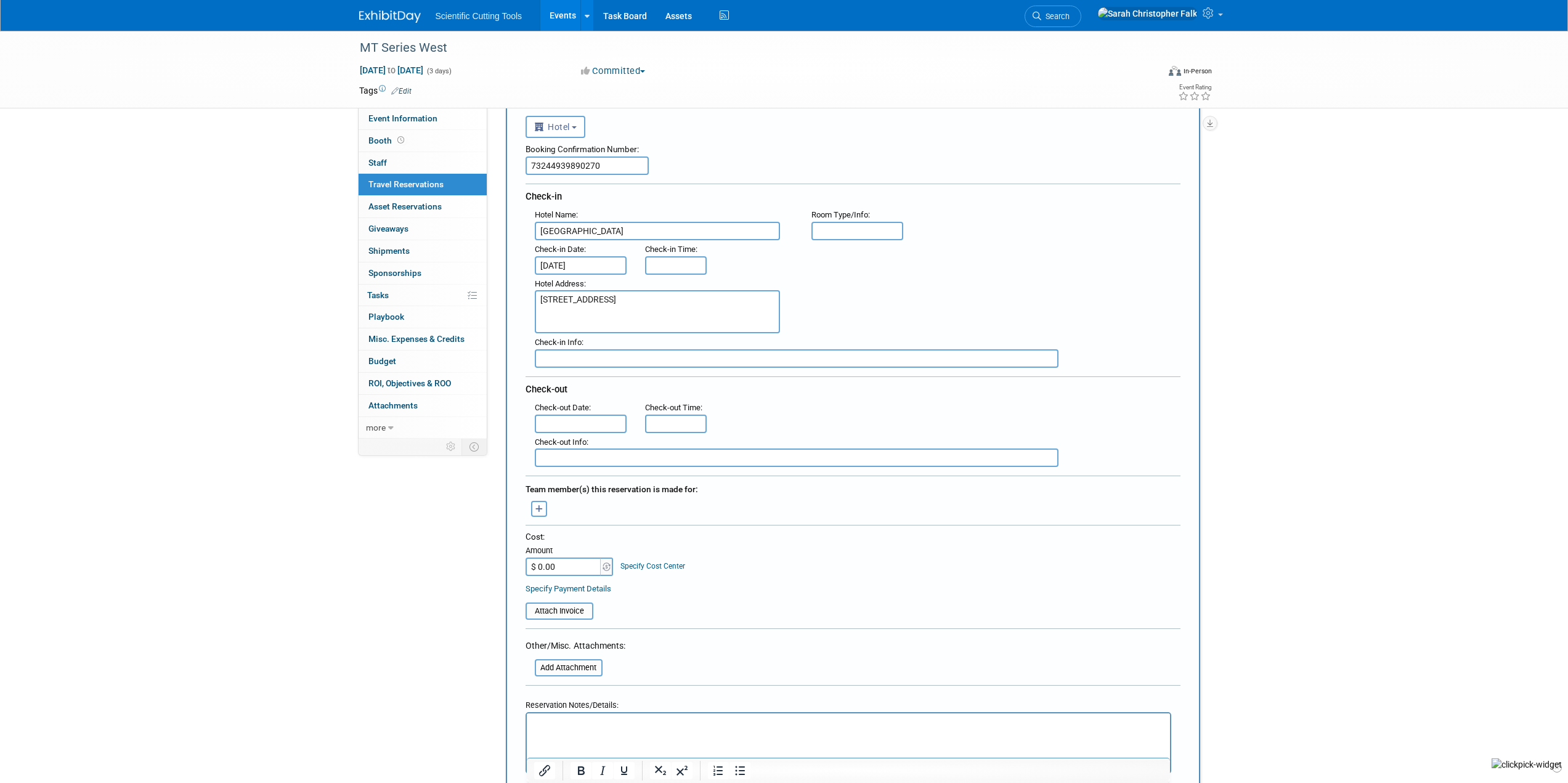
click at [557, 425] on input "text" at bounding box center [580, 424] width 93 height 18
click at [657, 510] on span "9" at bounding box center [657, 510] width 24 height 24
type input "Oct 9, 2025"
click at [1344, 436] on div "MT Series West Oct 7, 2025 to Oct 9, 2025 (3 days) Oct 7, 2025 to Oct 9, 2025 C…" at bounding box center [784, 605] width 1568 height 1272
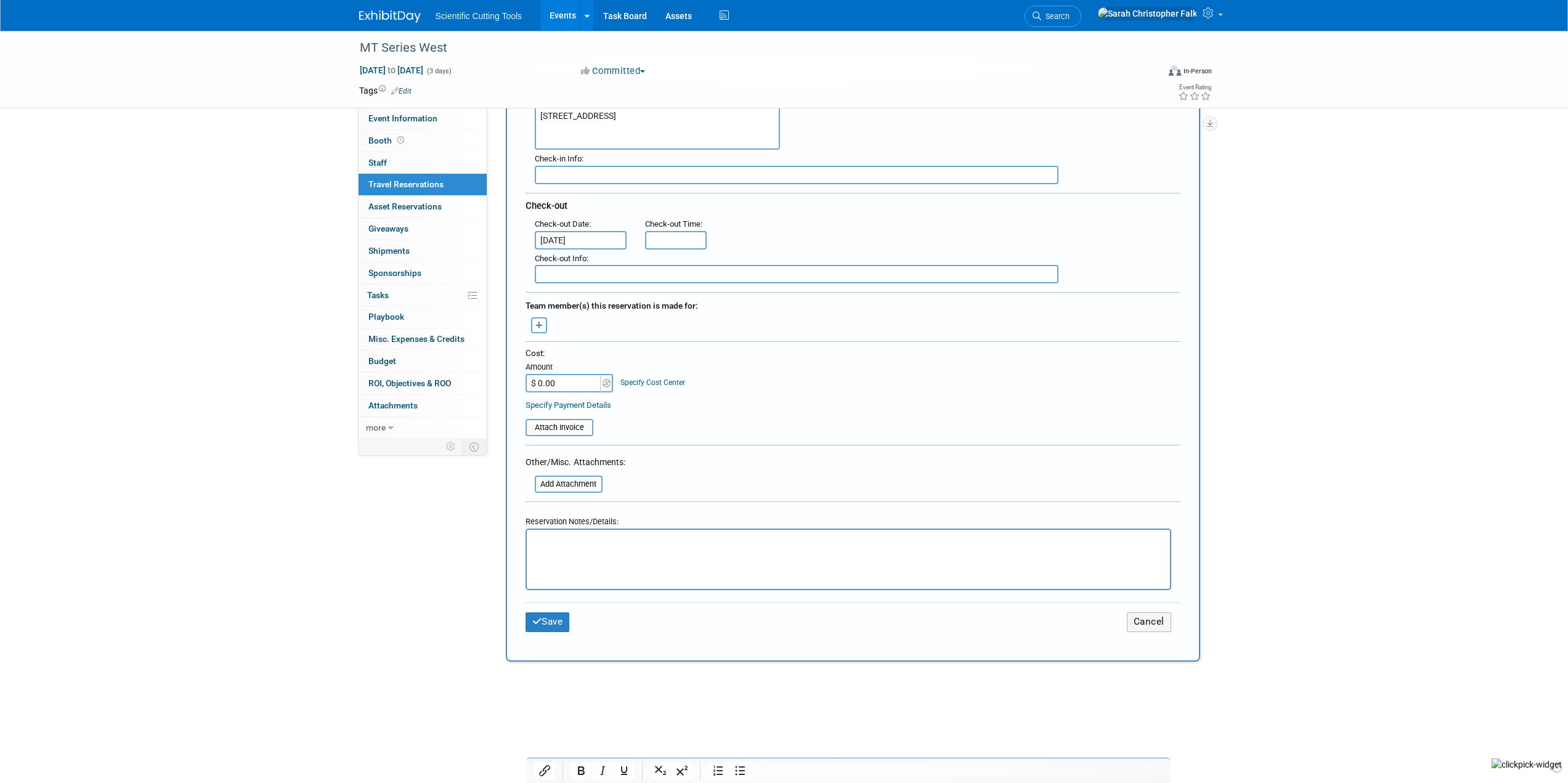
scroll to position [246, 0]
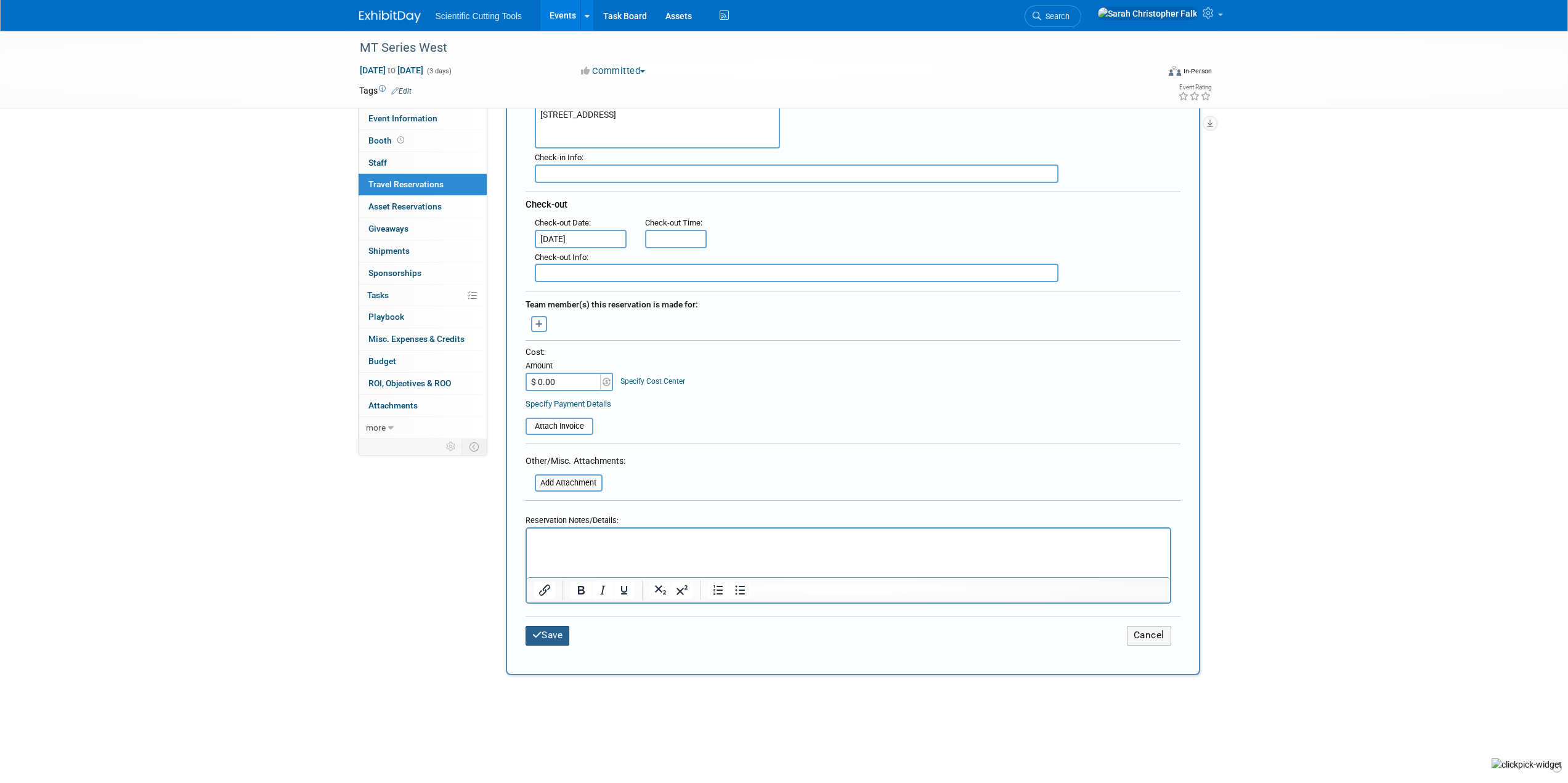
click at [533, 632] on icon "submit" at bounding box center [536, 634] width 10 height 10
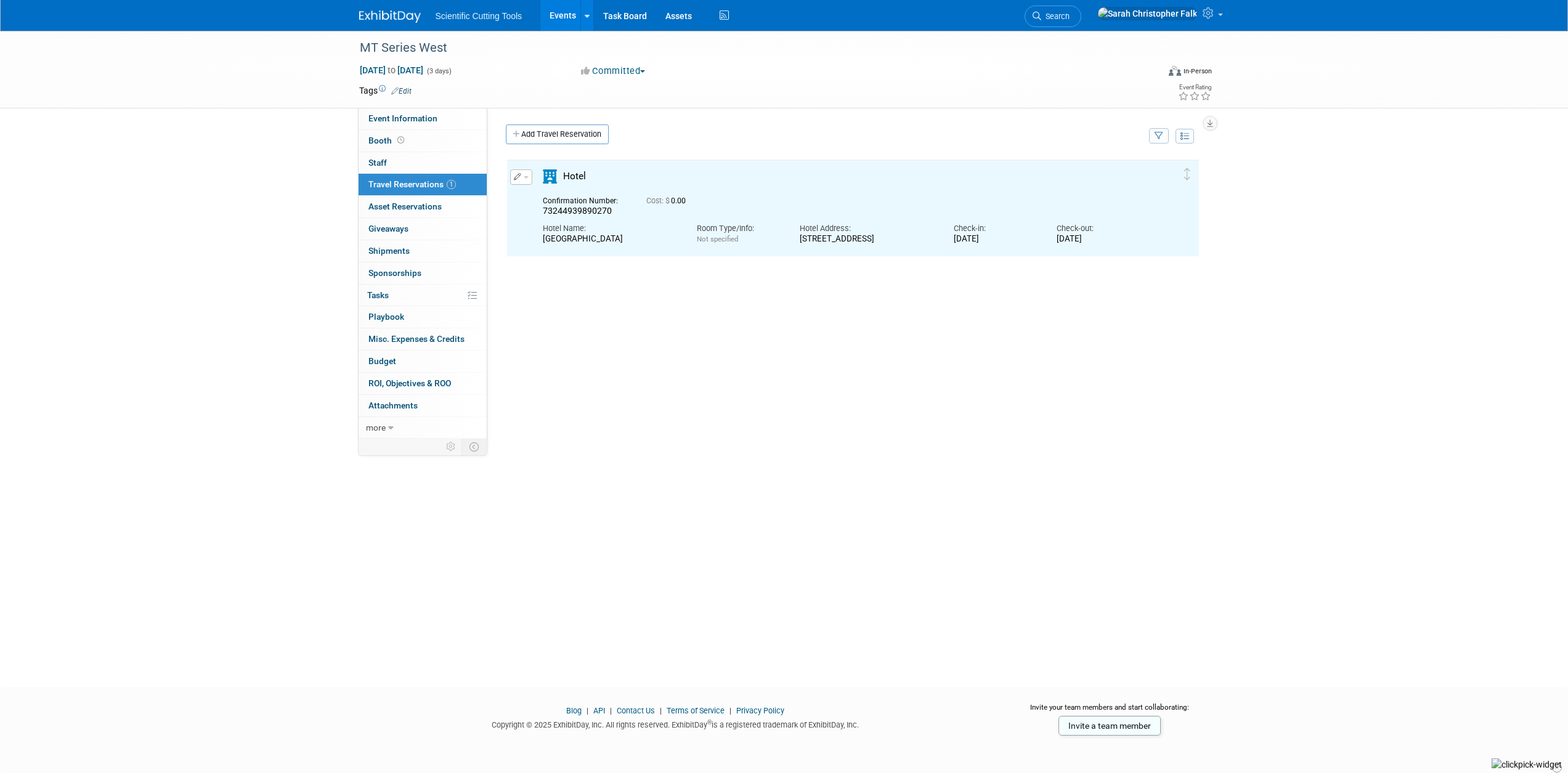
scroll to position [0, 0]
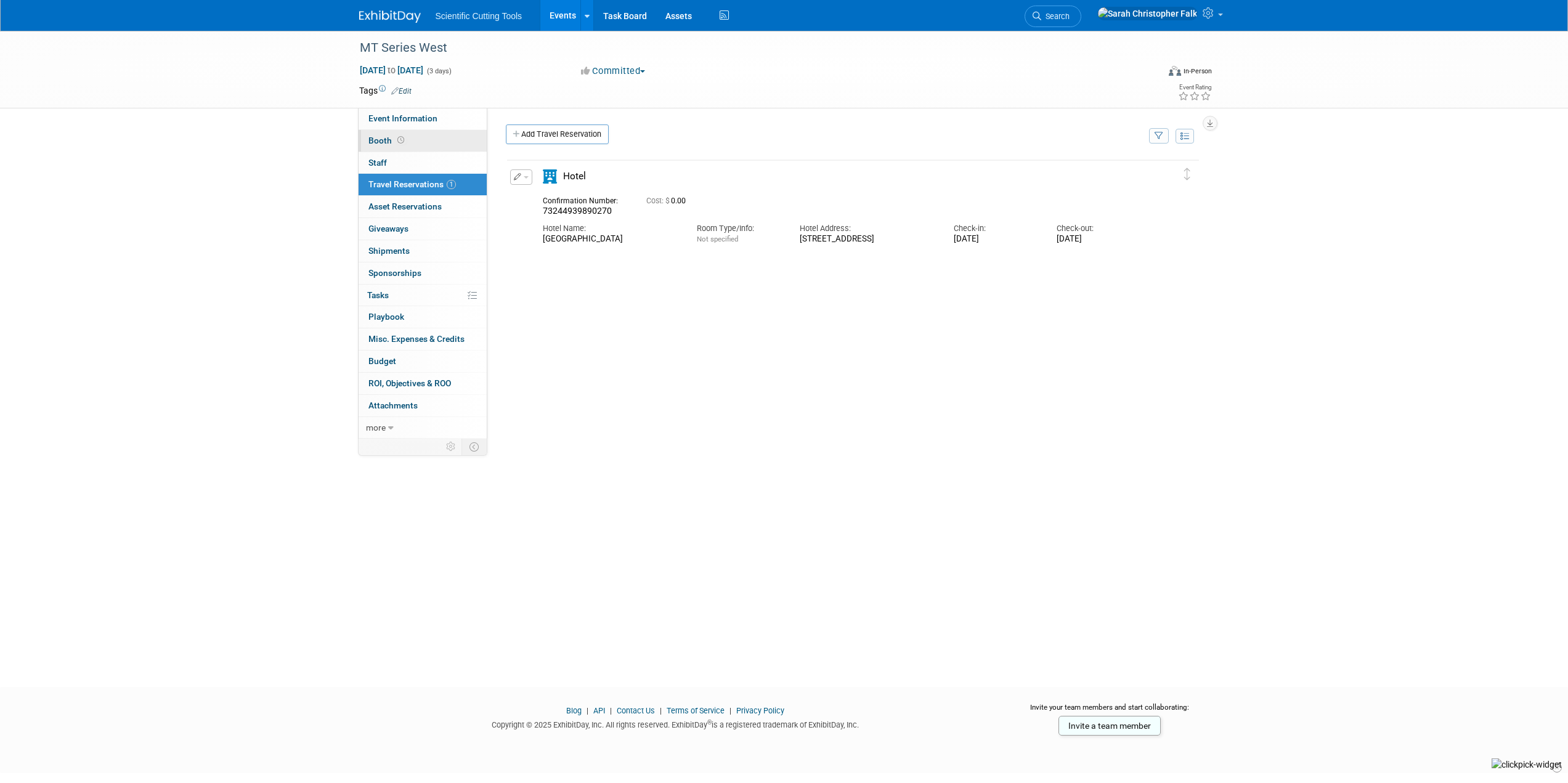
click at [388, 133] on link "Booth" at bounding box center [423, 140] width 128 height 22
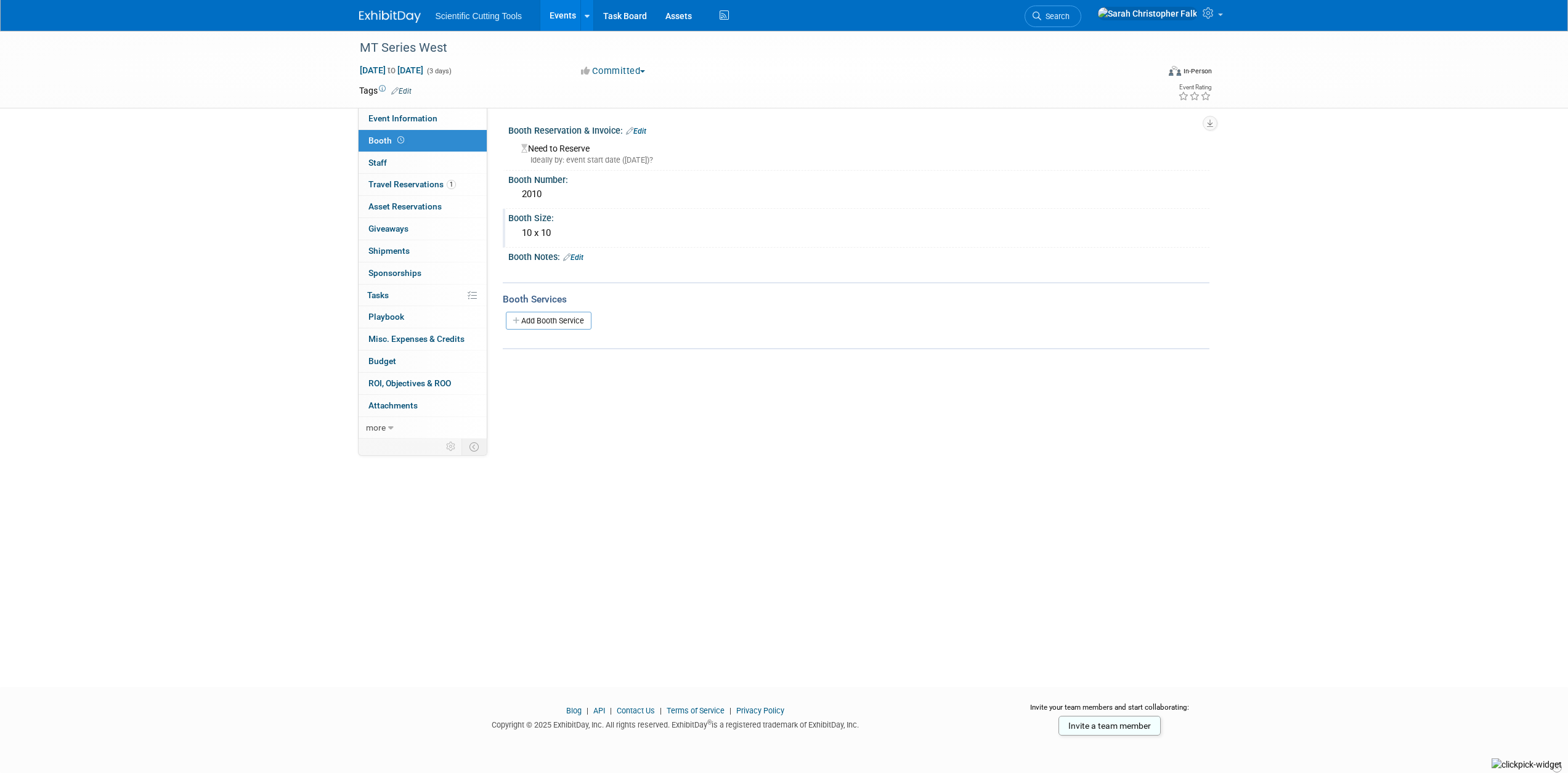
click at [549, 223] on div "10 x 10" at bounding box center [859, 233] width 683 height 19
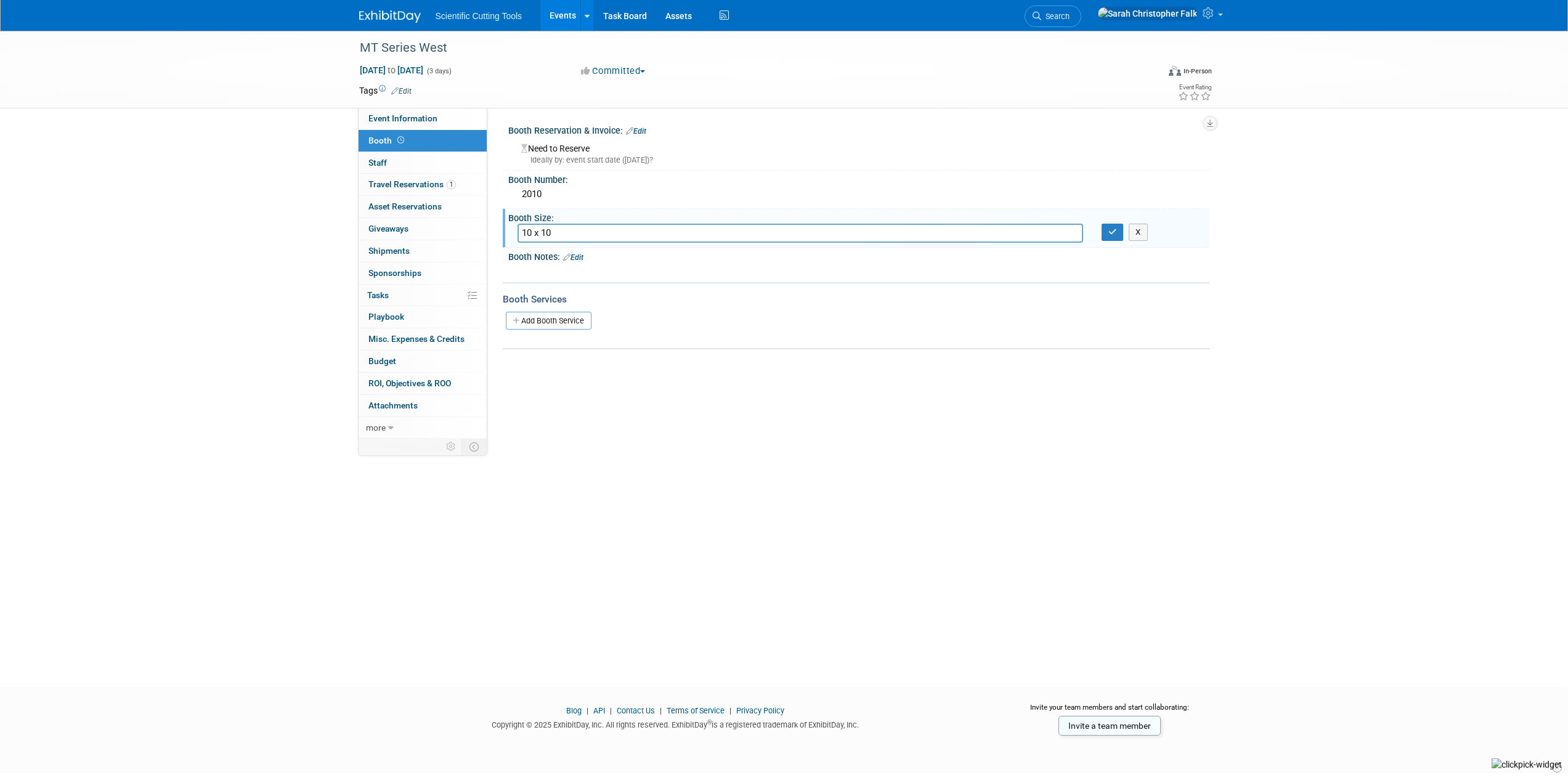
click at [540, 232] on input "10 x 10" at bounding box center [800, 233] width 566 height 19
click at [542, 232] on input "10 x 10" at bounding box center [800, 233] width 566 height 19
click at [547, 231] on input "10 x 10" at bounding box center [800, 233] width 566 height 19
click at [548, 233] on input "10 x 10" at bounding box center [800, 233] width 566 height 19
type input "10 x 20"
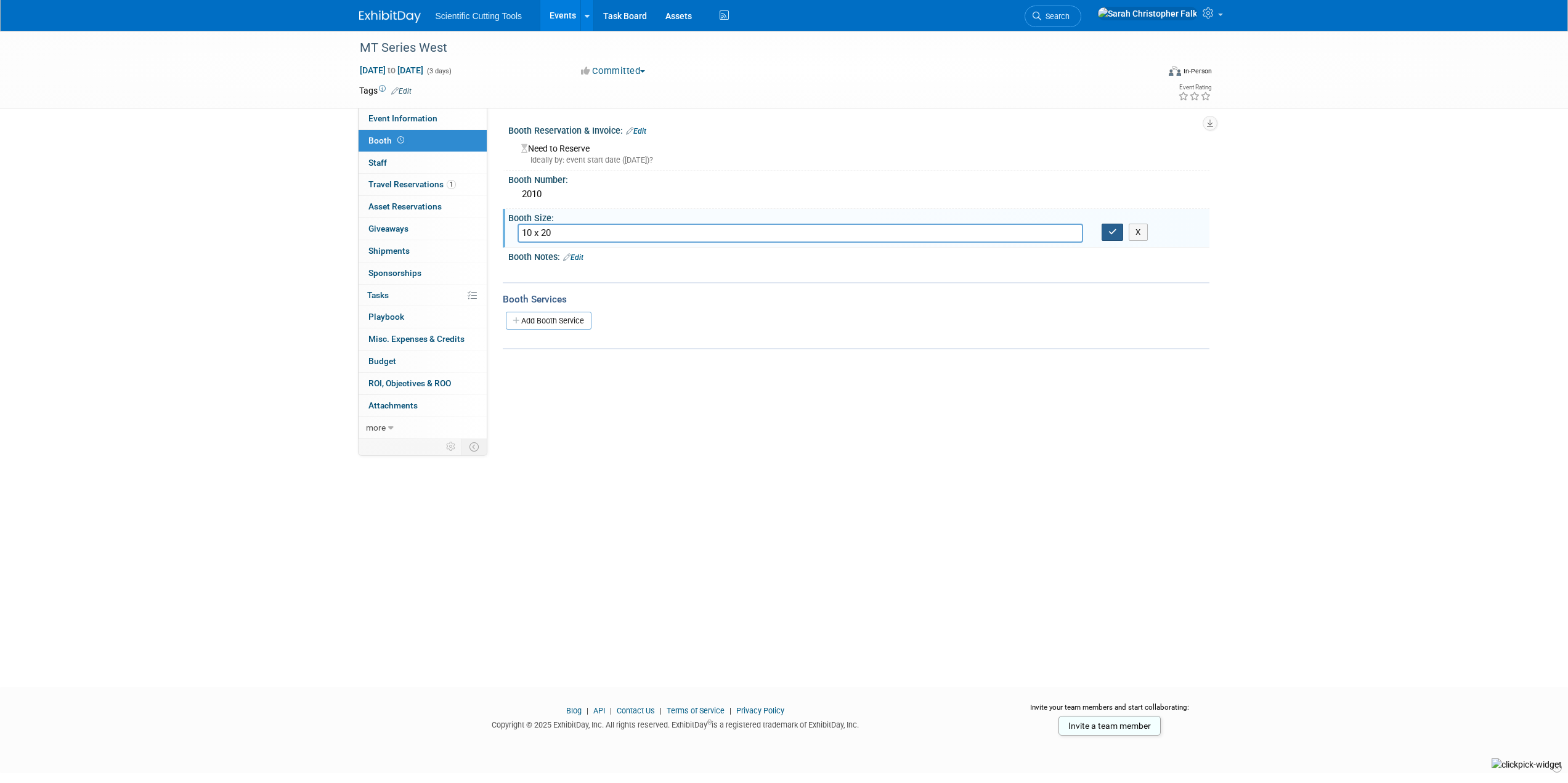
click at [1112, 227] on button "button" at bounding box center [1112, 232] width 23 height 17
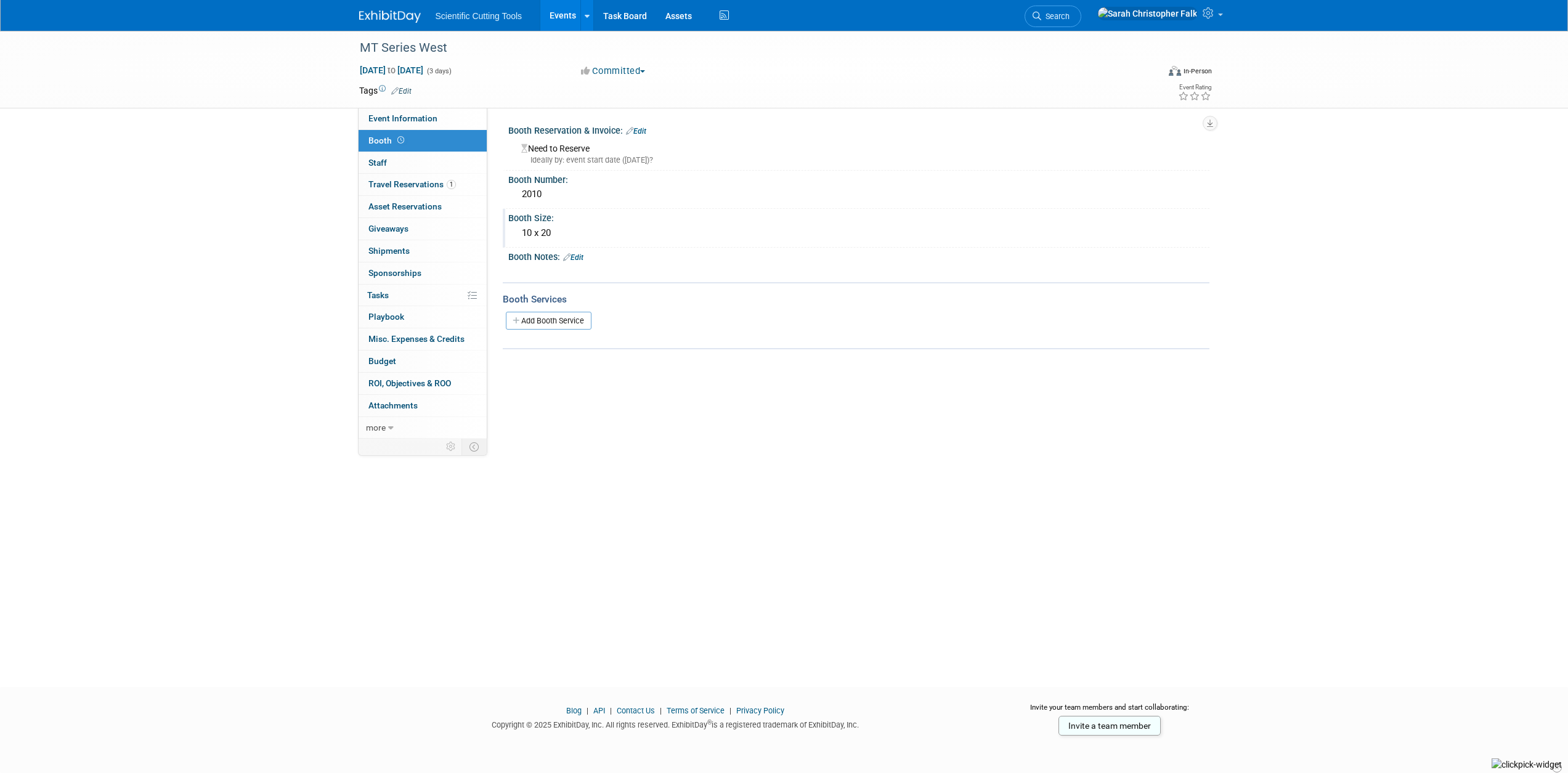
click at [577, 256] on link "Edit" at bounding box center [573, 257] width 20 height 9
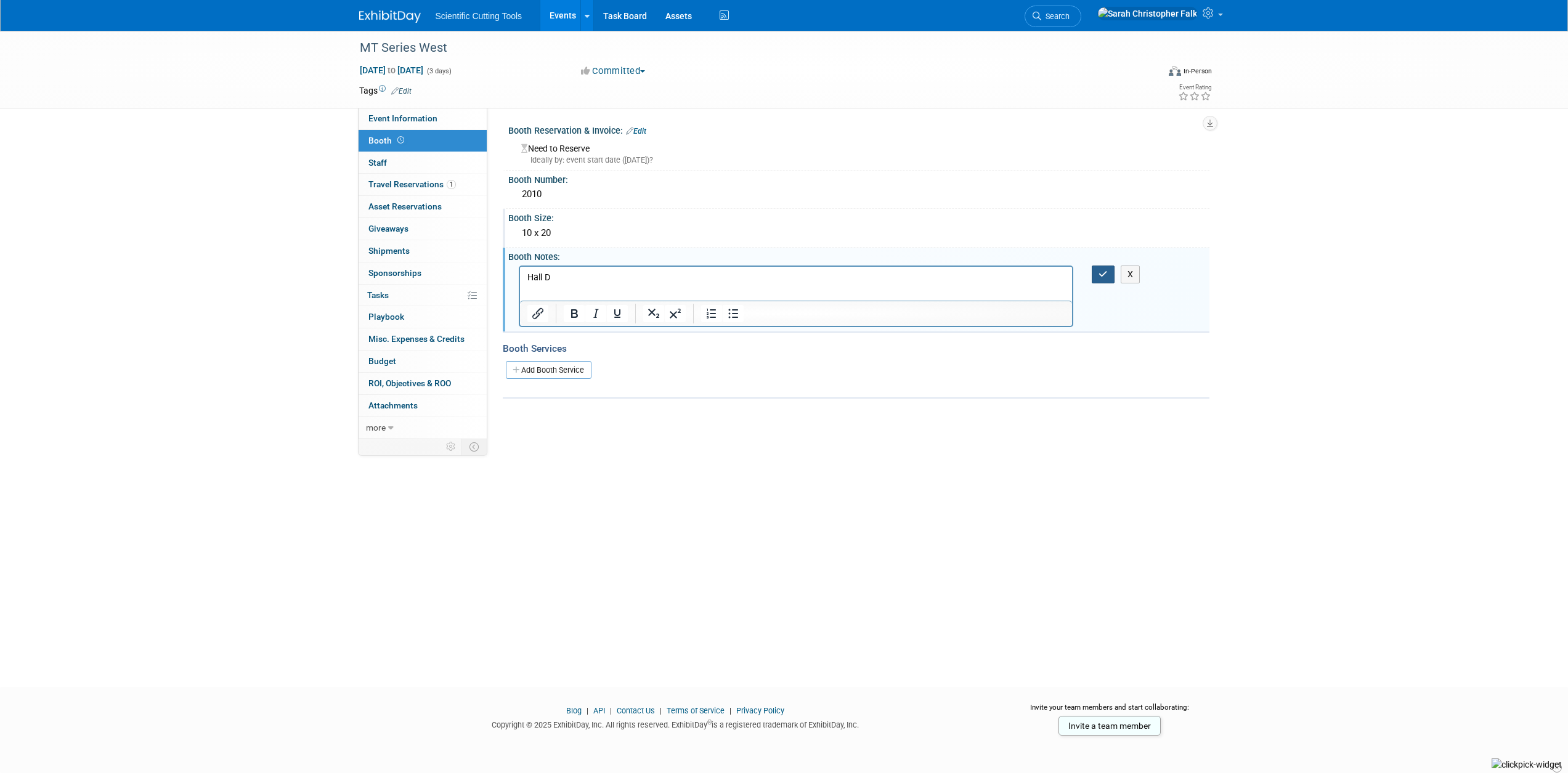
click at [1102, 275] on icon "button" at bounding box center [1103, 274] width 10 height 9
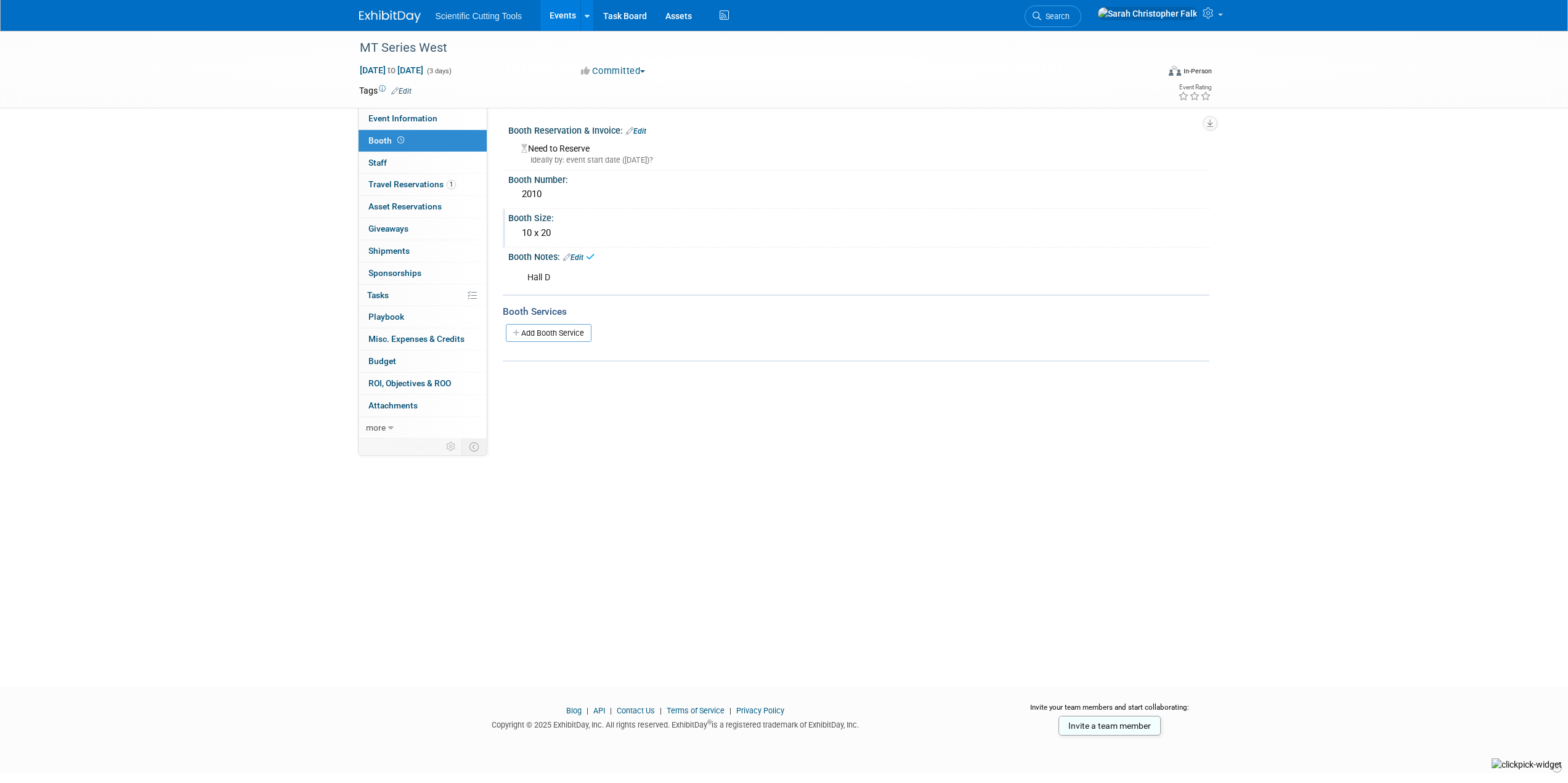
click at [69, 243] on div "MT Series West Oct 7, 2025 to Oct 9, 2025 (3 days) Oct 7, 2025 to Oct 9, 2025 C…" at bounding box center [784, 348] width 1568 height 634
click at [387, 16] on img at bounding box center [390, 16] width 62 height 12
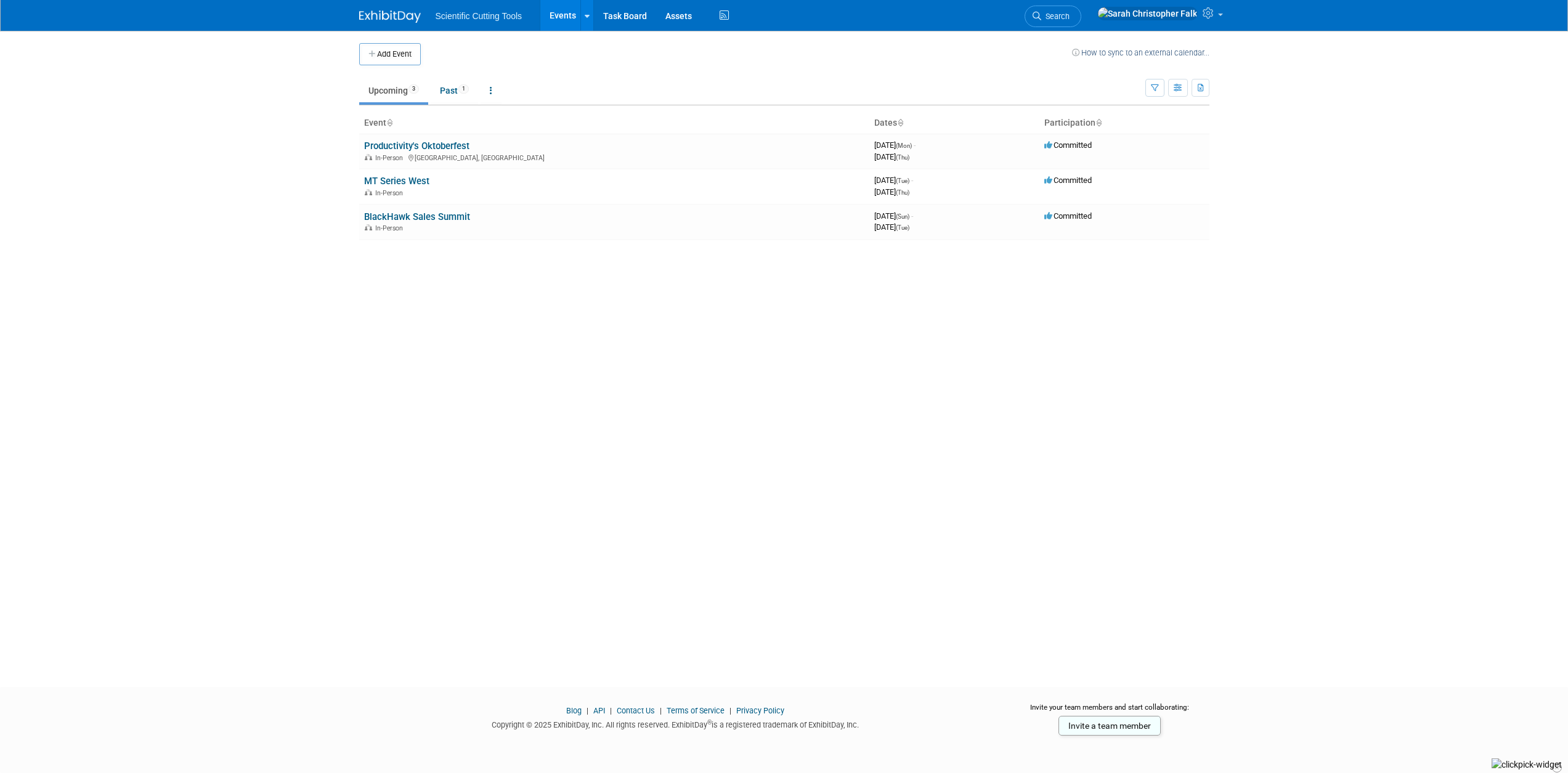
click at [218, 116] on body "Scientific Cutting Tools Events Add Event Bulk Upload Events Shareable Event Bo…" at bounding box center [784, 392] width 1568 height 783
click at [586, 16] on icon at bounding box center [587, 16] width 5 height 8
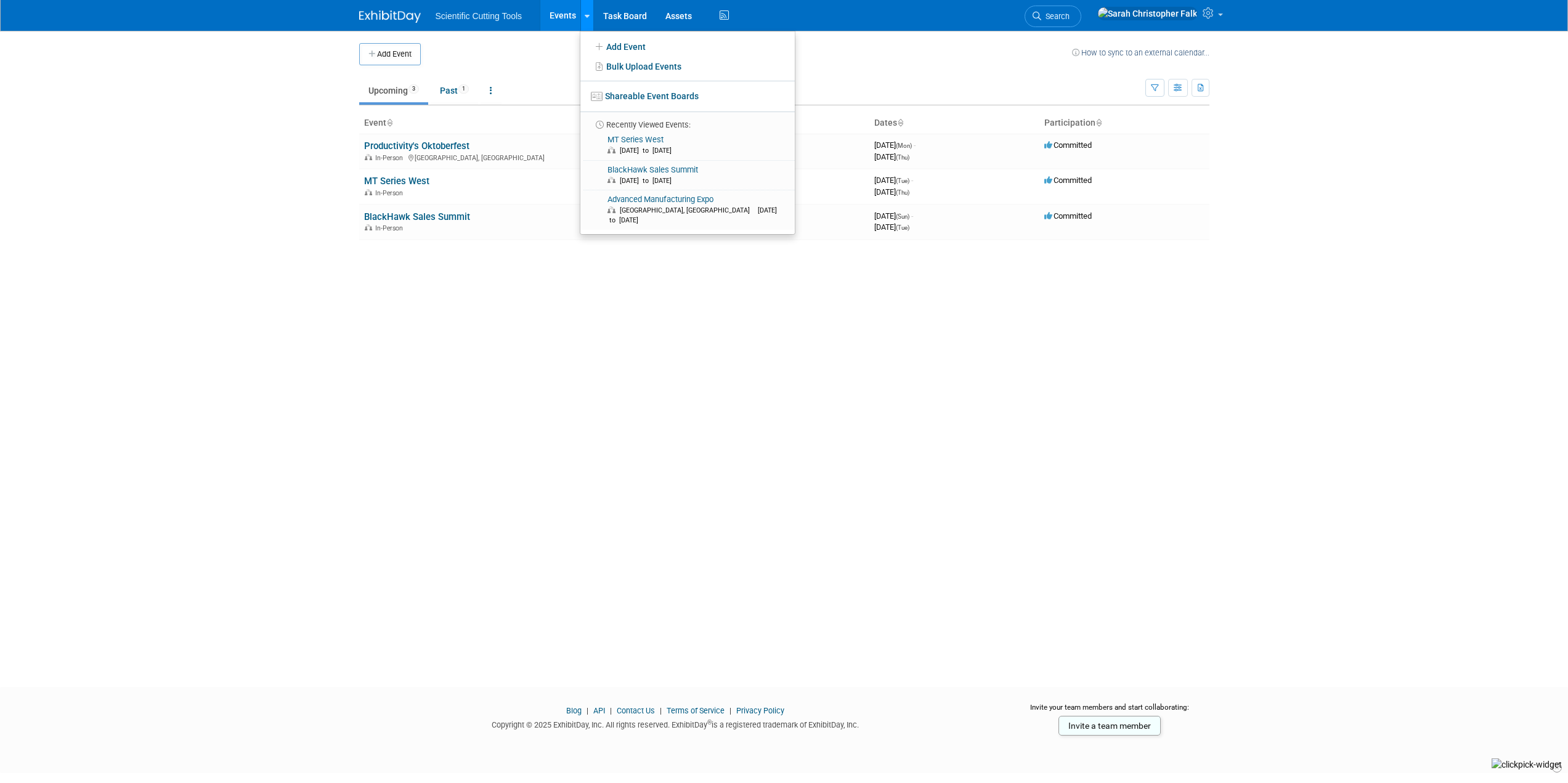
click at [586, 16] on icon at bounding box center [587, 16] width 5 height 8
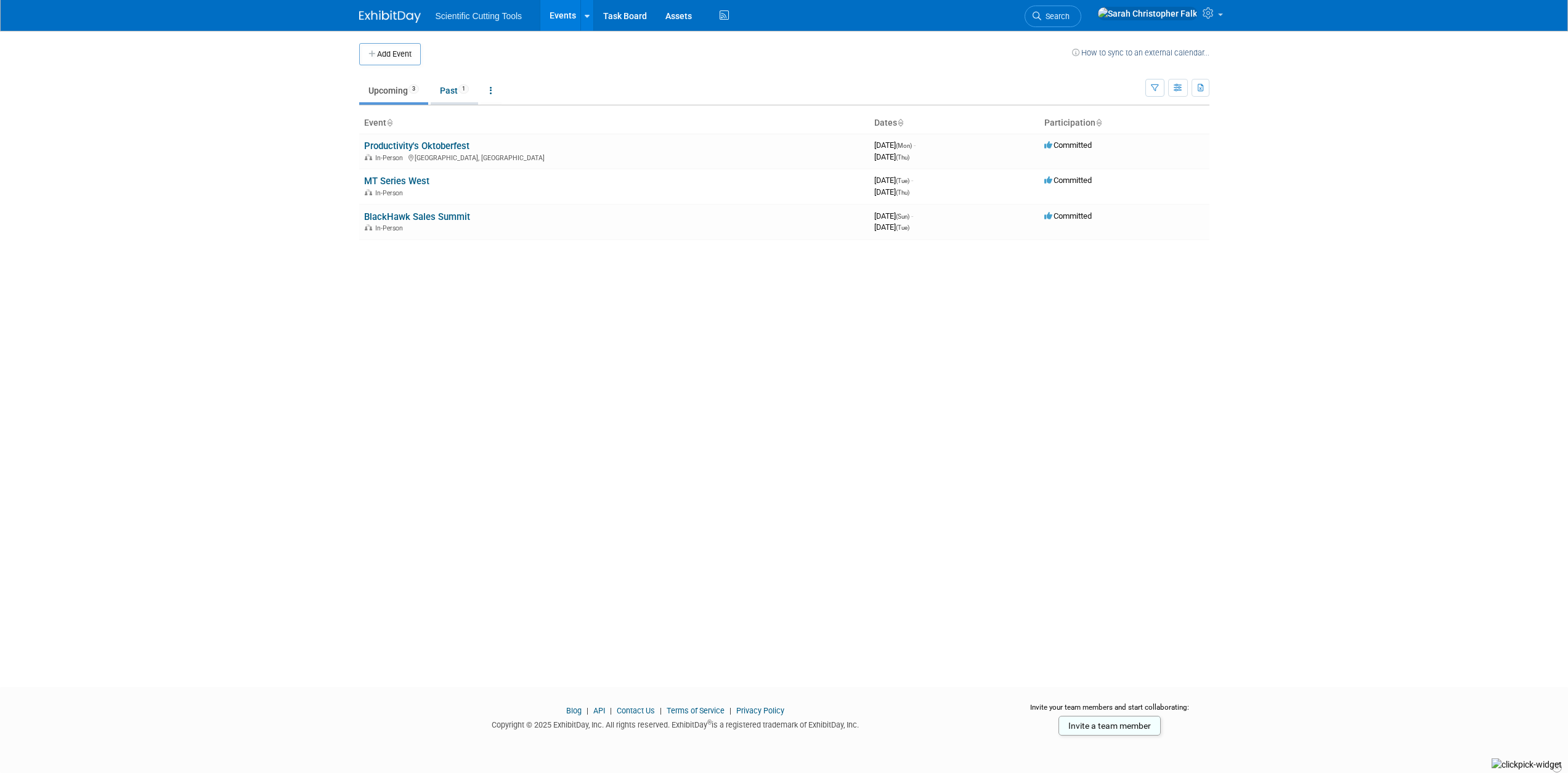
click at [469, 89] on span "1" at bounding box center [463, 88] width 10 height 10
click at [376, 83] on link "Upcoming 3" at bounding box center [394, 90] width 69 height 23
click at [440, 93] on link "Past 1" at bounding box center [454, 90] width 48 height 23
click at [391, 85] on link "Upcoming 3" at bounding box center [394, 90] width 69 height 23
click at [404, 51] on button "Add Event" at bounding box center [390, 55] width 62 height 23
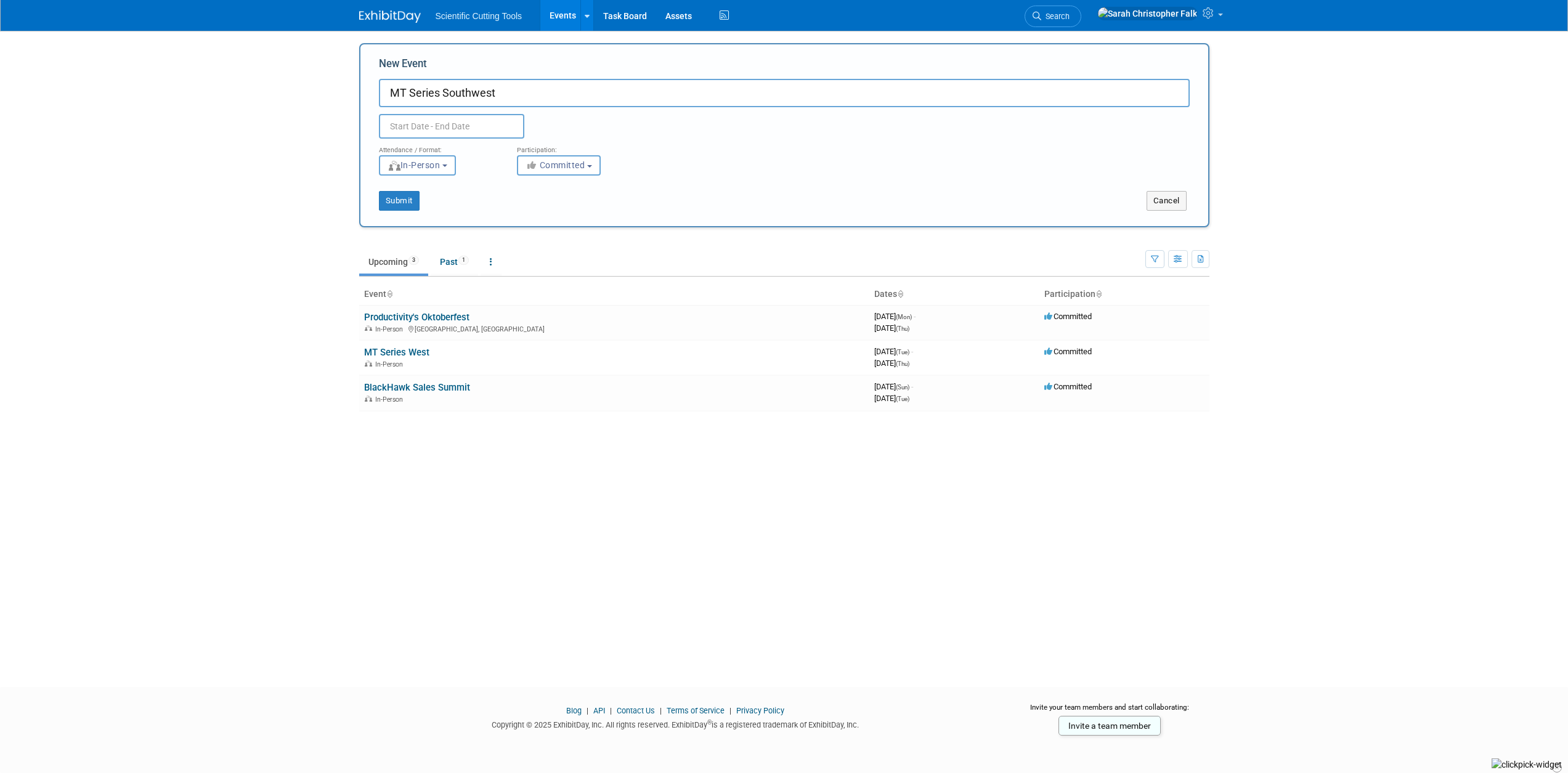
type input "MT Series Southwest"
click at [450, 132] on input "text" at bounding box center [451, 126] width 146 height 24
click at [549, 148] on span at bounding box center [555, 153] width 23 height 21
select select "10"
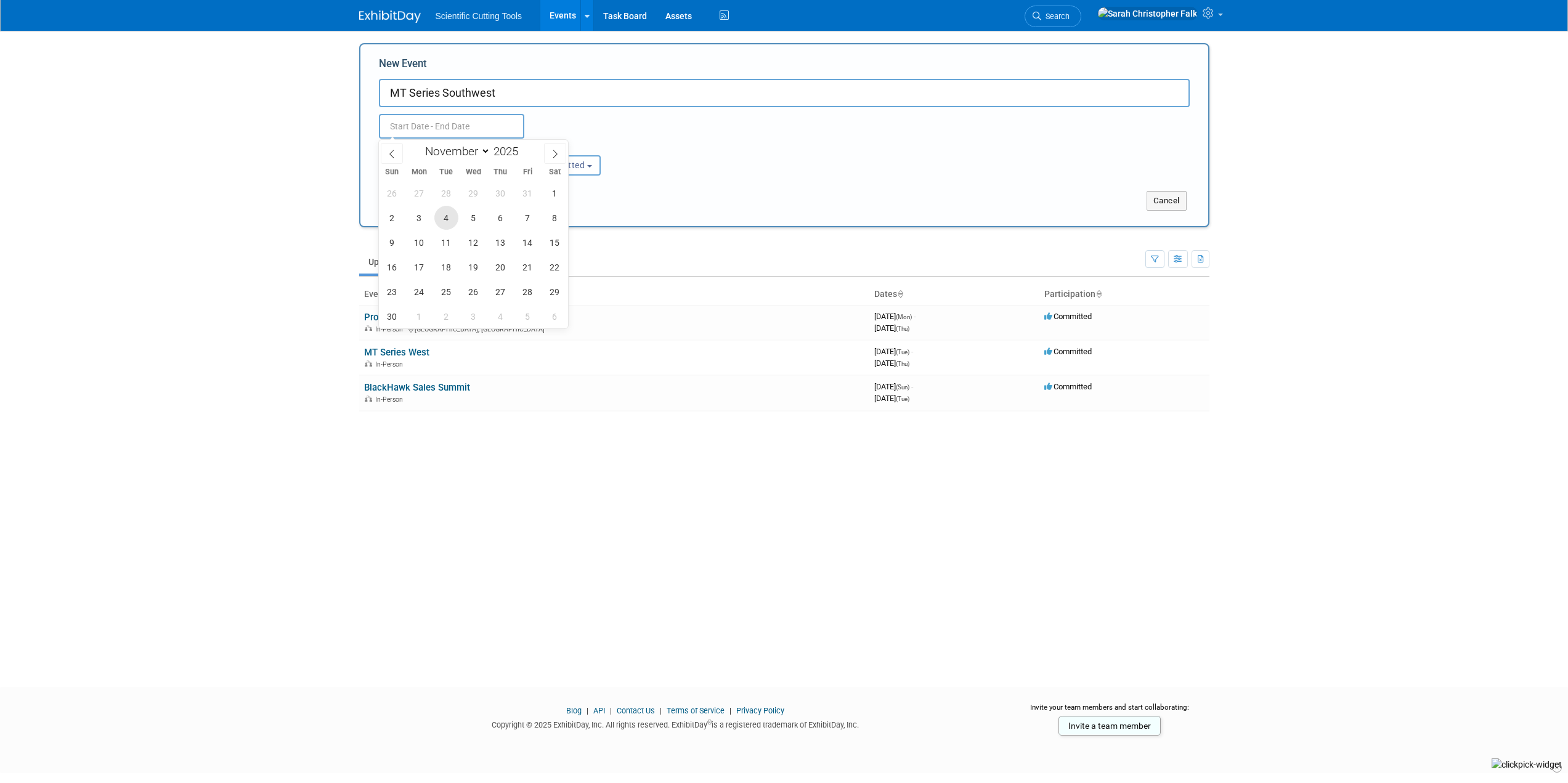
click at [439, 215] on span "4" at bounding box center [446, 217] width 24 height 24
click at [500, 215] on span "6" at bounding box center [501, 217] width 24 height 24
type input "Nov 4, 2025 to Nov 6, 2025"
click at [399, 197] on button "Submit" at bounding box center [398, 200] width 41 height 20
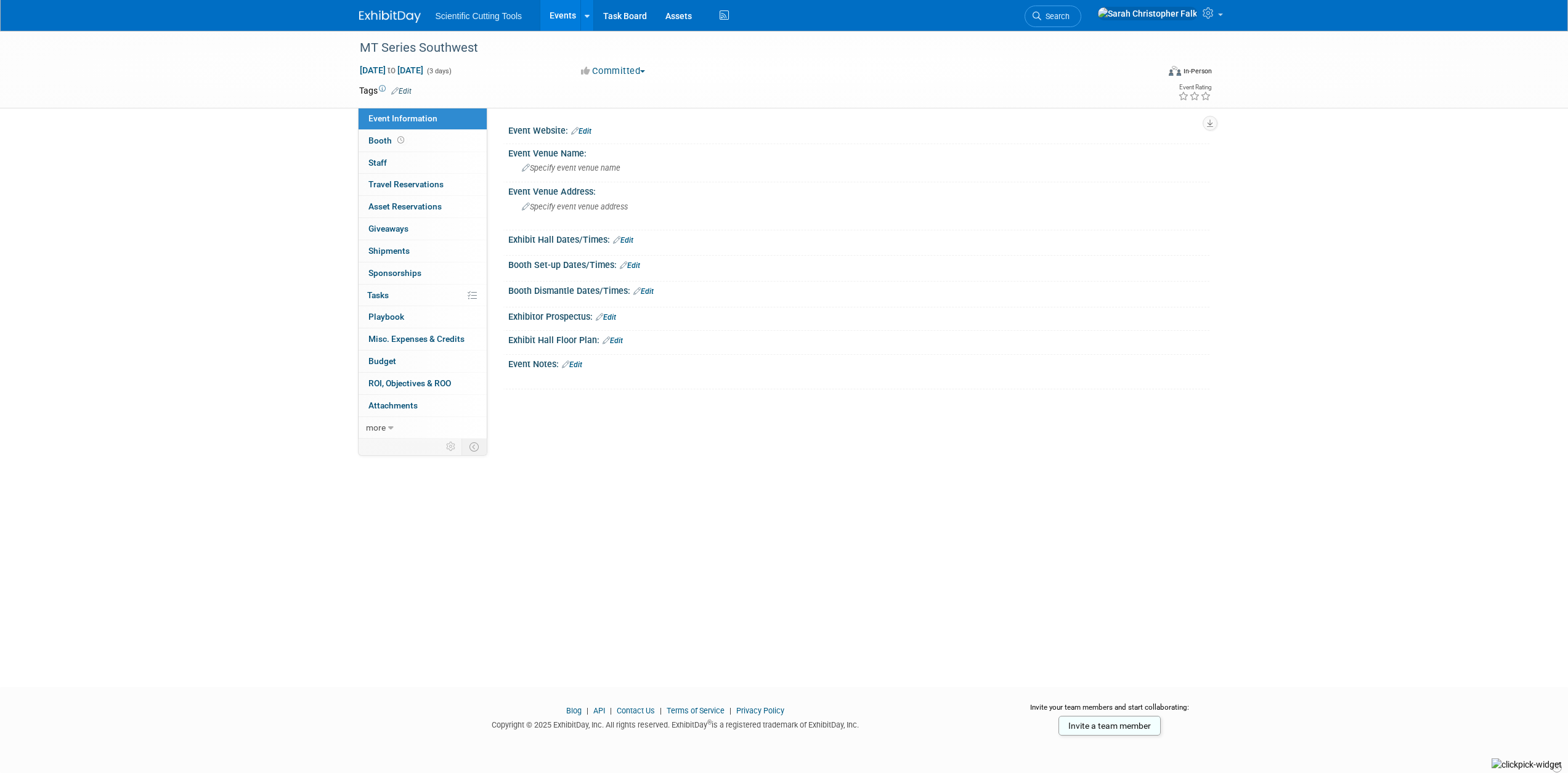
click at [587, 129] on link "Edit" at bounding box center [580, 131] width 20 height 9
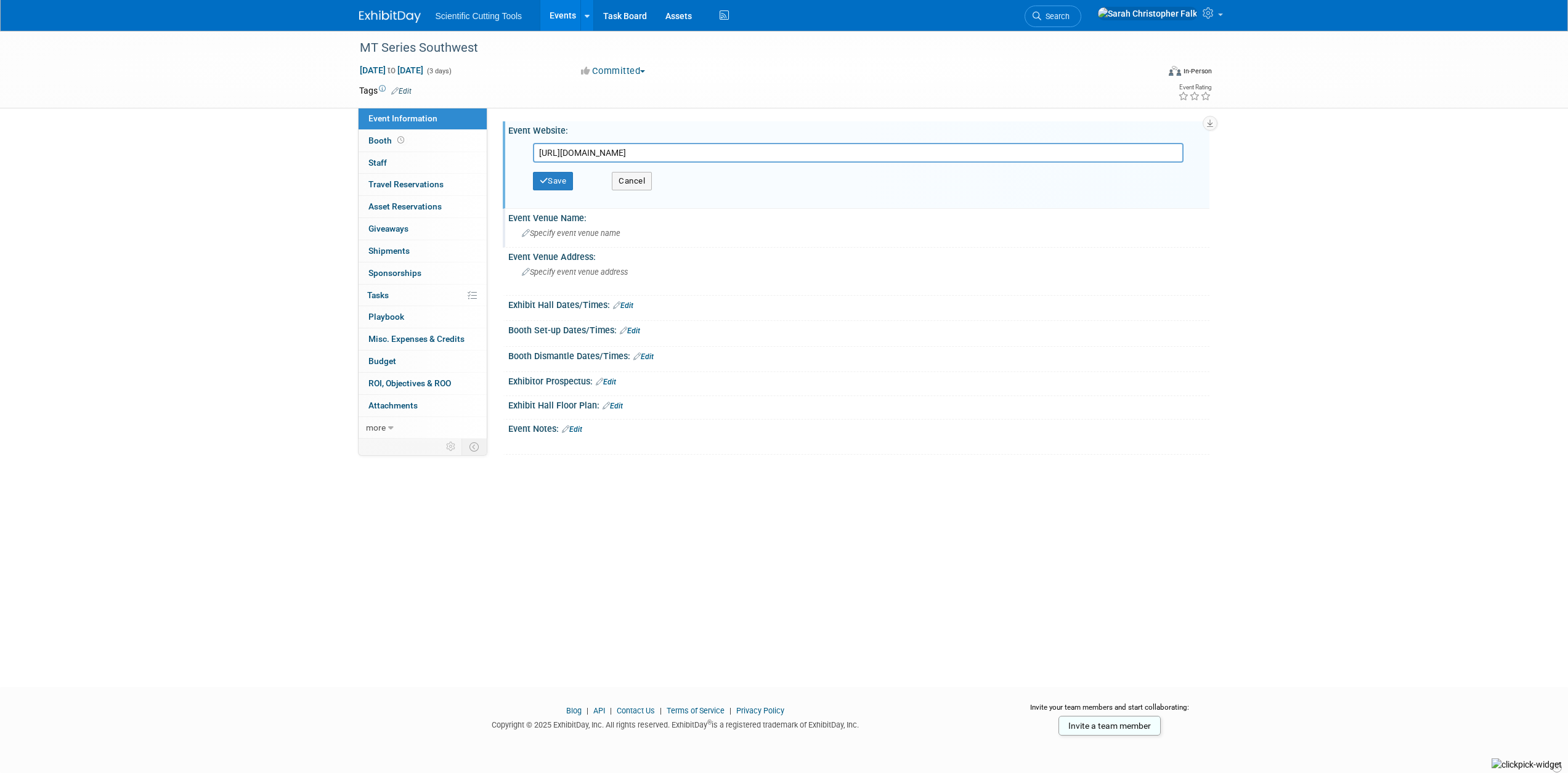
type input "[URL][DOMAIN_NAME]"
click at [533, 237] on span "Specify event venue name" at bounding box center [571, 233] width 99 height 10
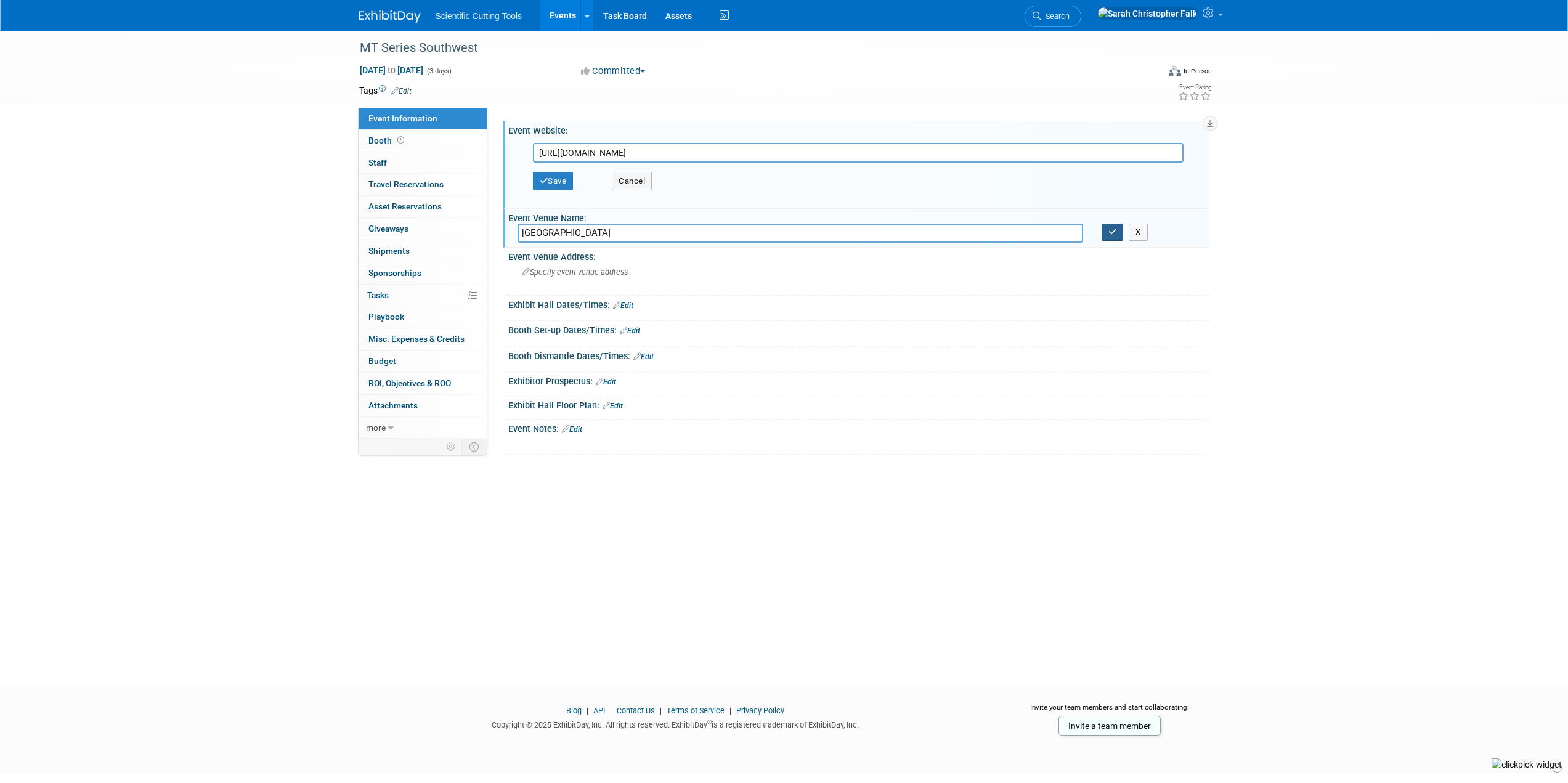
type input "Dallas Convention Center"
click at [1115, 233] on icon "button" at bounding box center [1112, 231] width 9 height 8
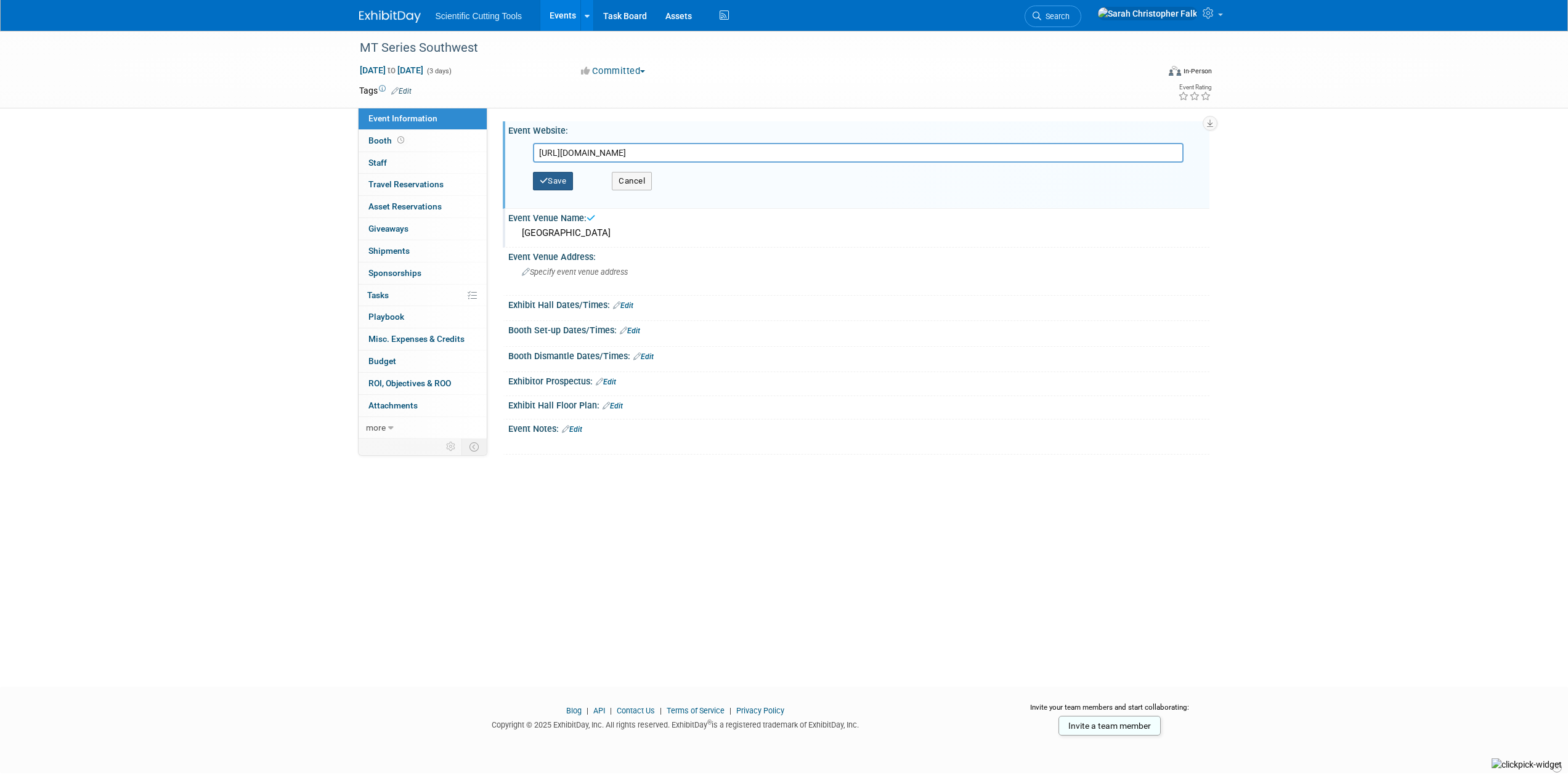
click at [563, 180] on button "Save" at bounding box center [553, 180] width 41 height 18
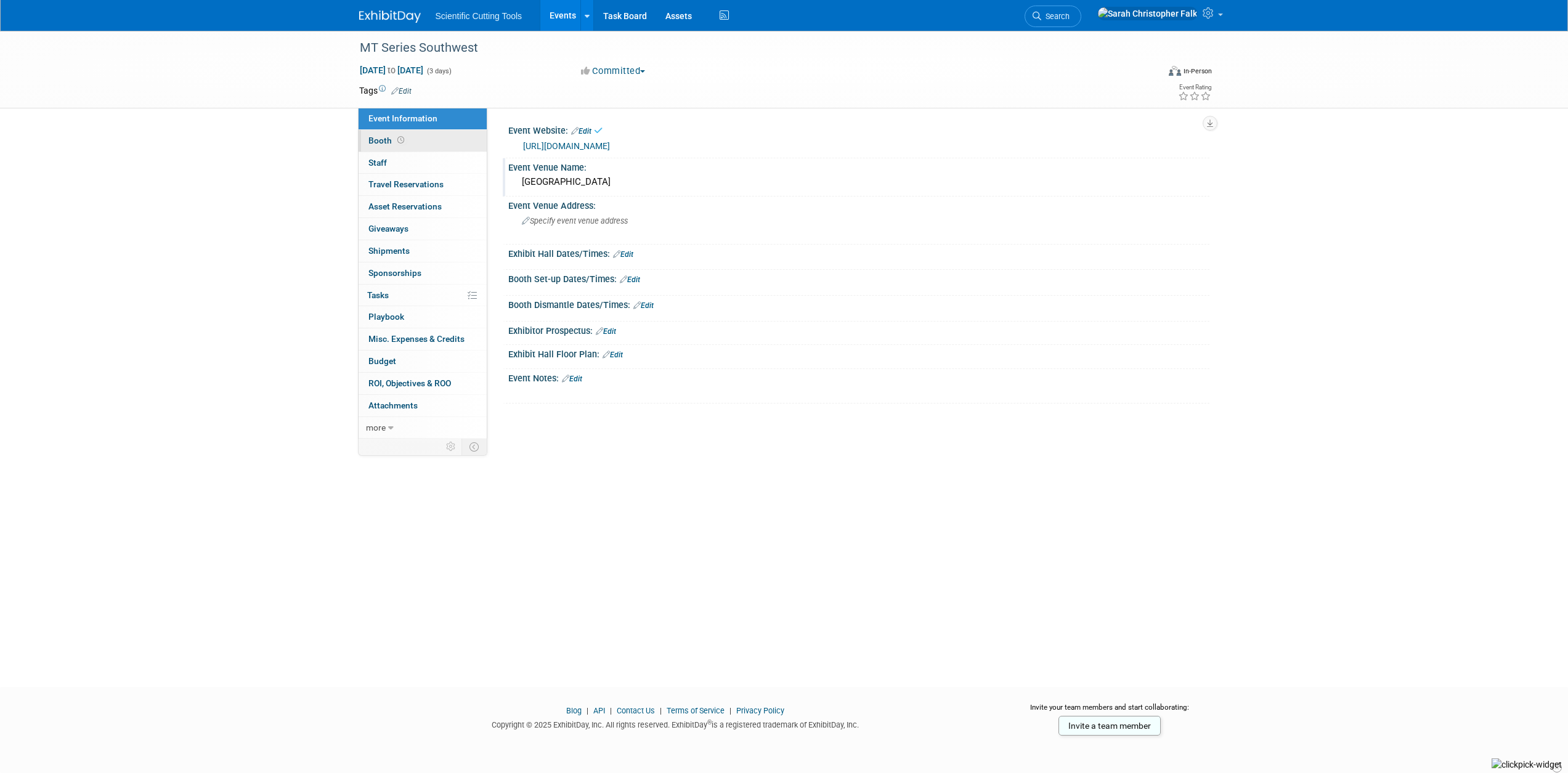
click at [380, 139] on span "Booth" at bounding box center [387, 139] width 38 height 10
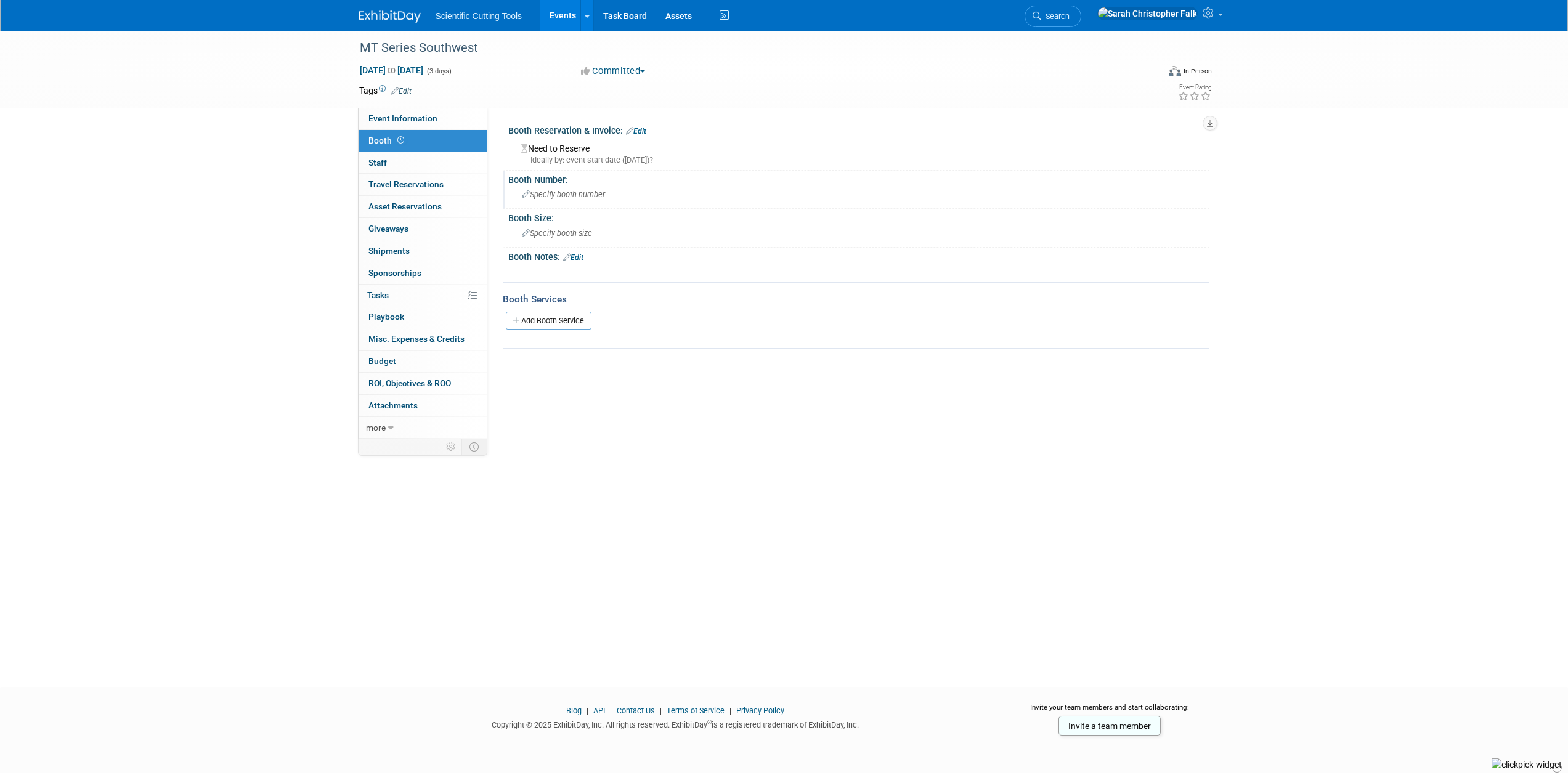
click at [572, 199] on div "Specify booth number" at bounding box center [859, 194] width 683 height 19
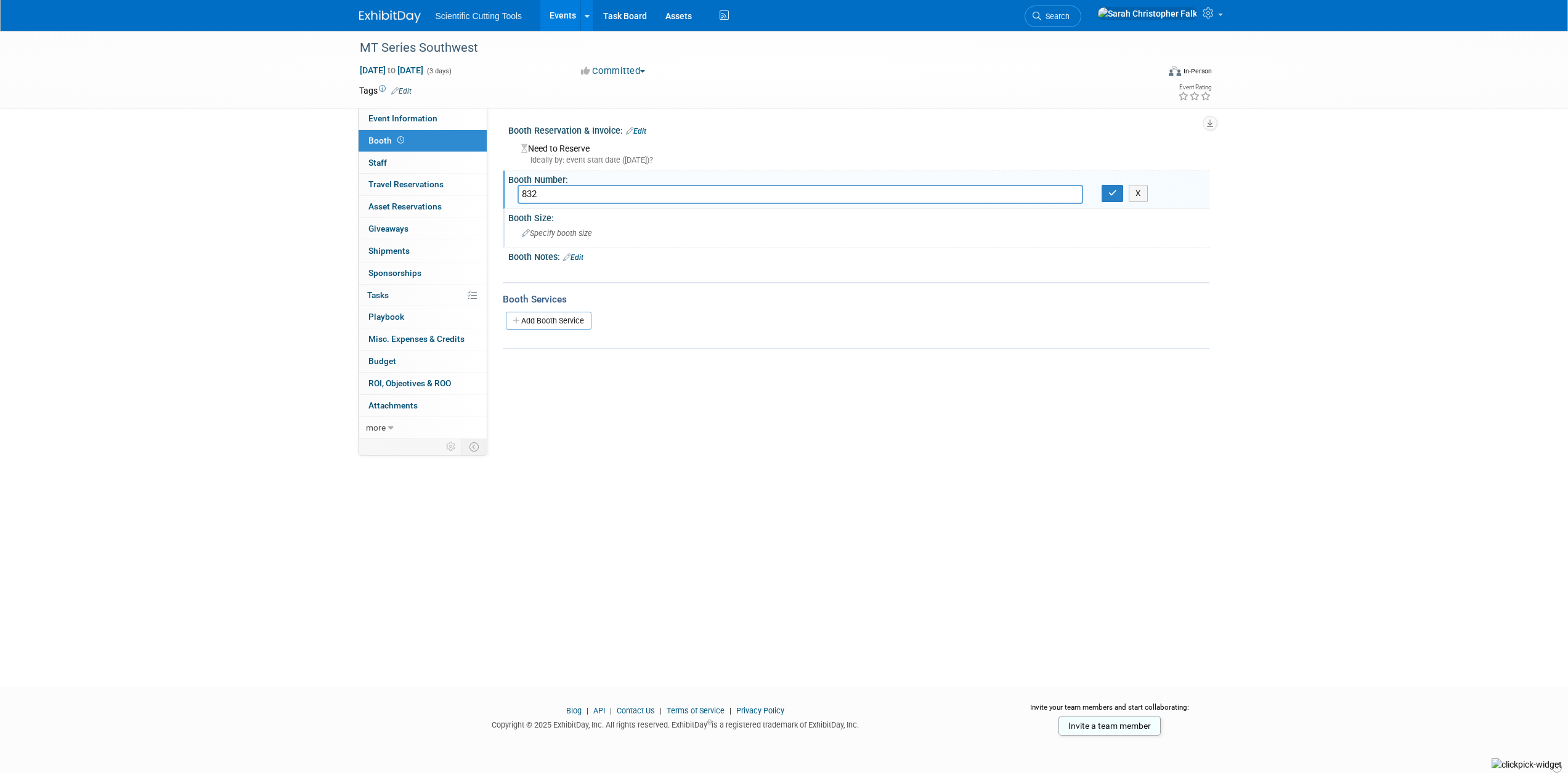
type input "832"
click at [573, 231] on span "Specify booth size" at bounding box center [556, 233] width 70 height 10
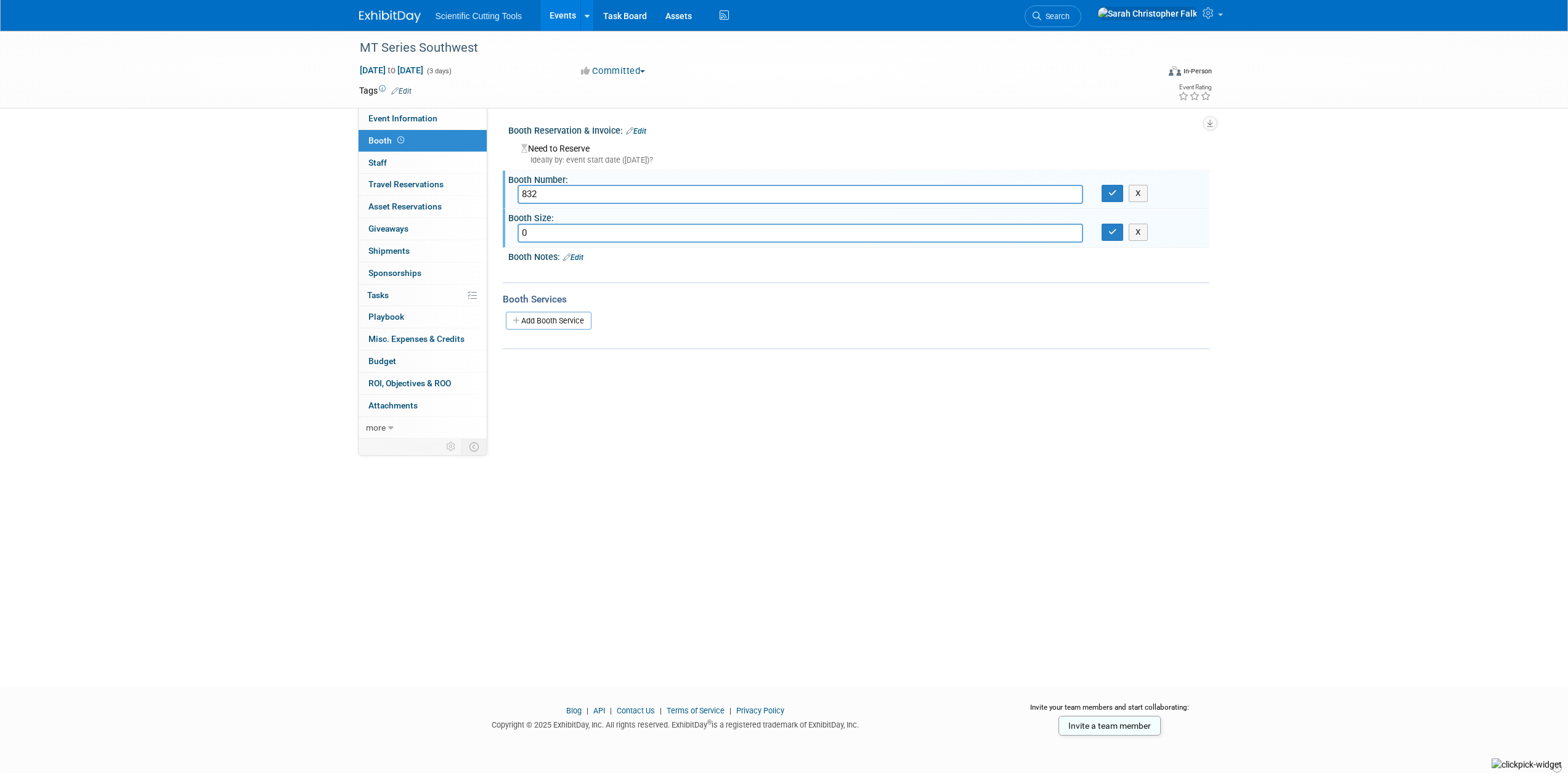
type input "0"
type input "10 x 10"
click at [1109, 236] on icon "button" at bounding box center [1112, 231] width 9 height 8
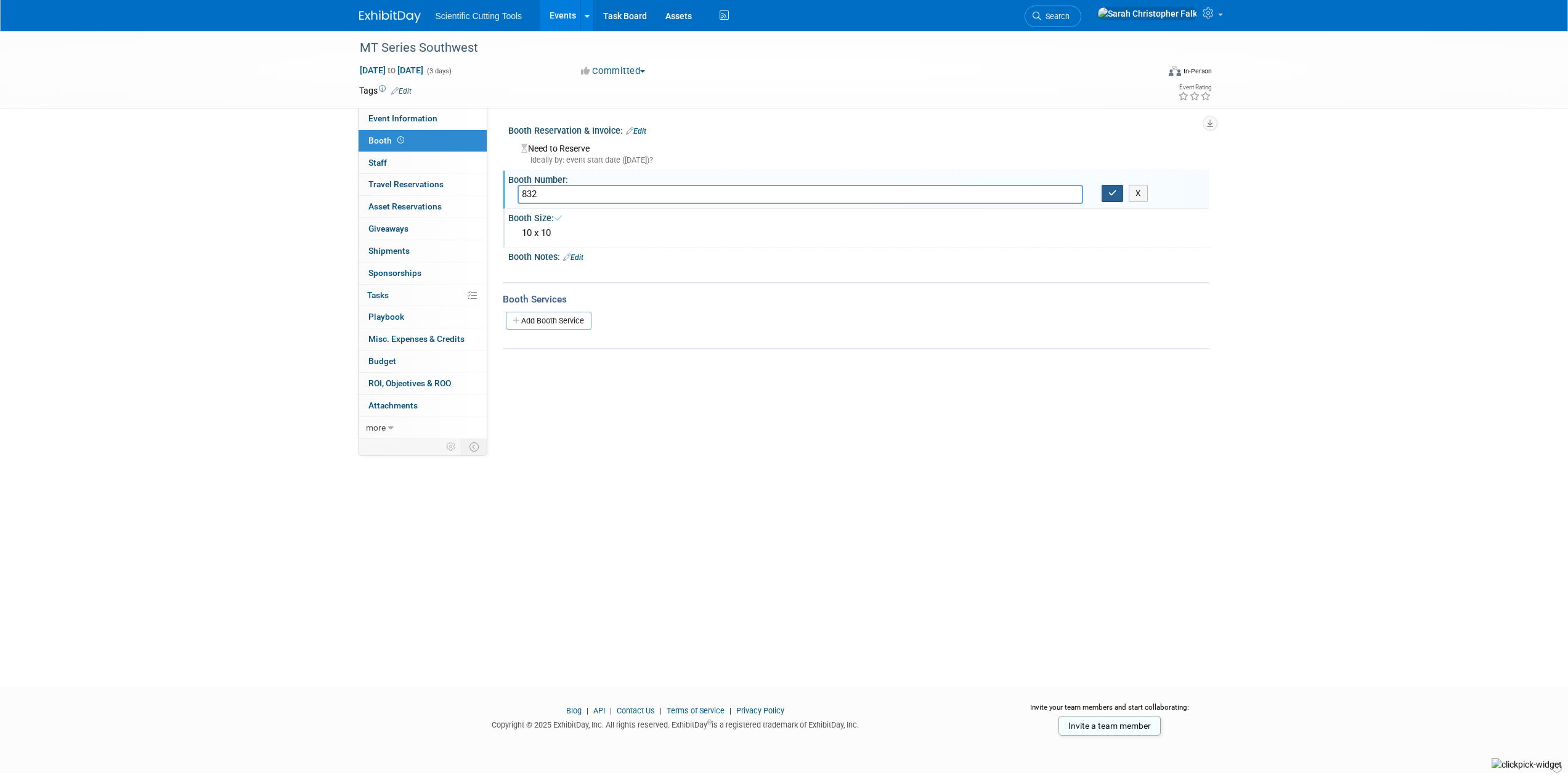
click at [1115, 191] on icon "button" at bounding box center [1112, 192] width 9 height 8
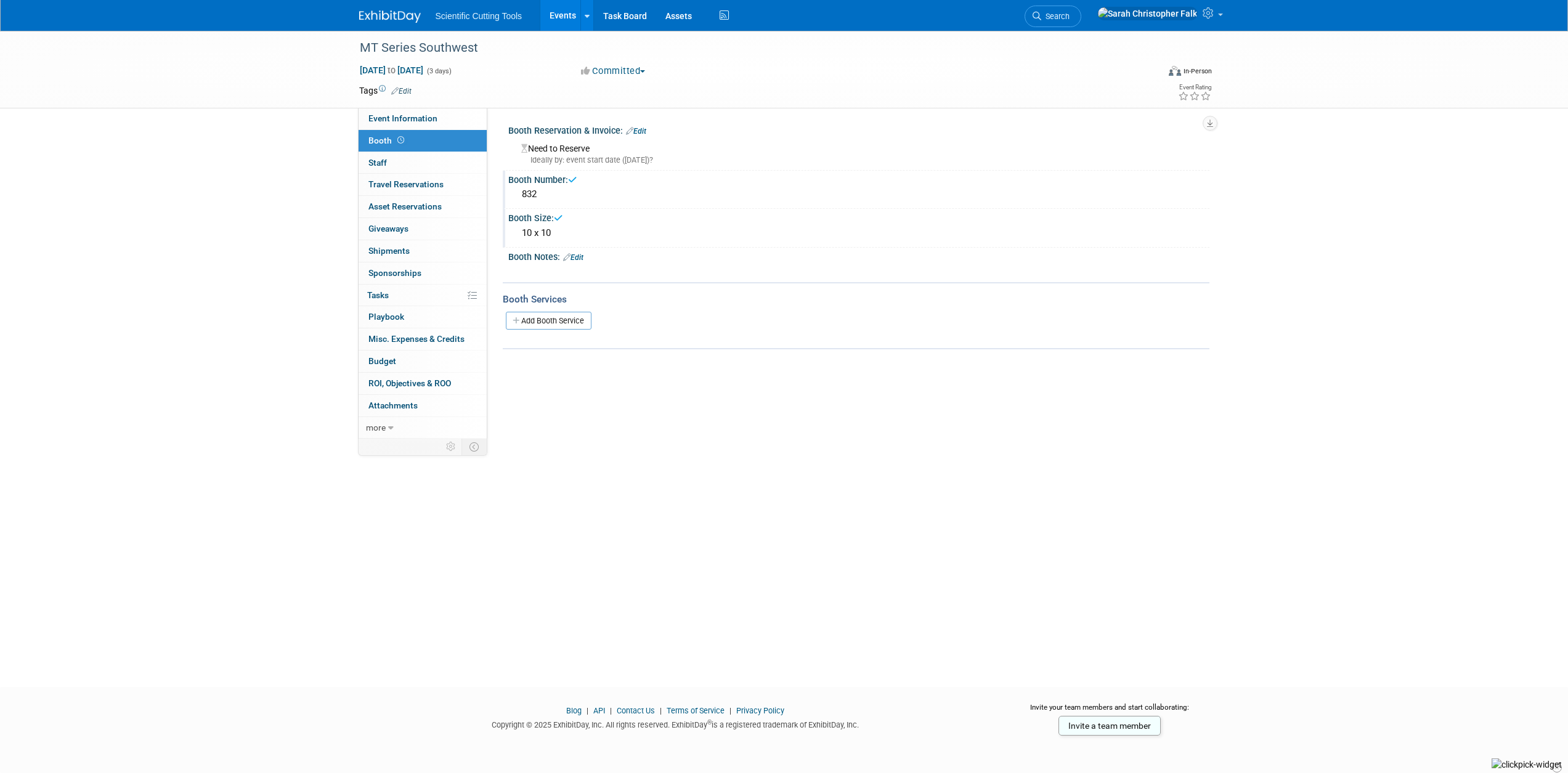
click at [178, 162] on div "MT Series Southwest Nov 4, 2025 to Nov 6, 2025 (3 days) Nov 4, 2025 to Nov 6, 2…" at bounding box center [784, 348] width 1568 height 634
click at [389, 181] on span "Travel Reservations 0" at bounding box center [405, 184] width 75 height 10
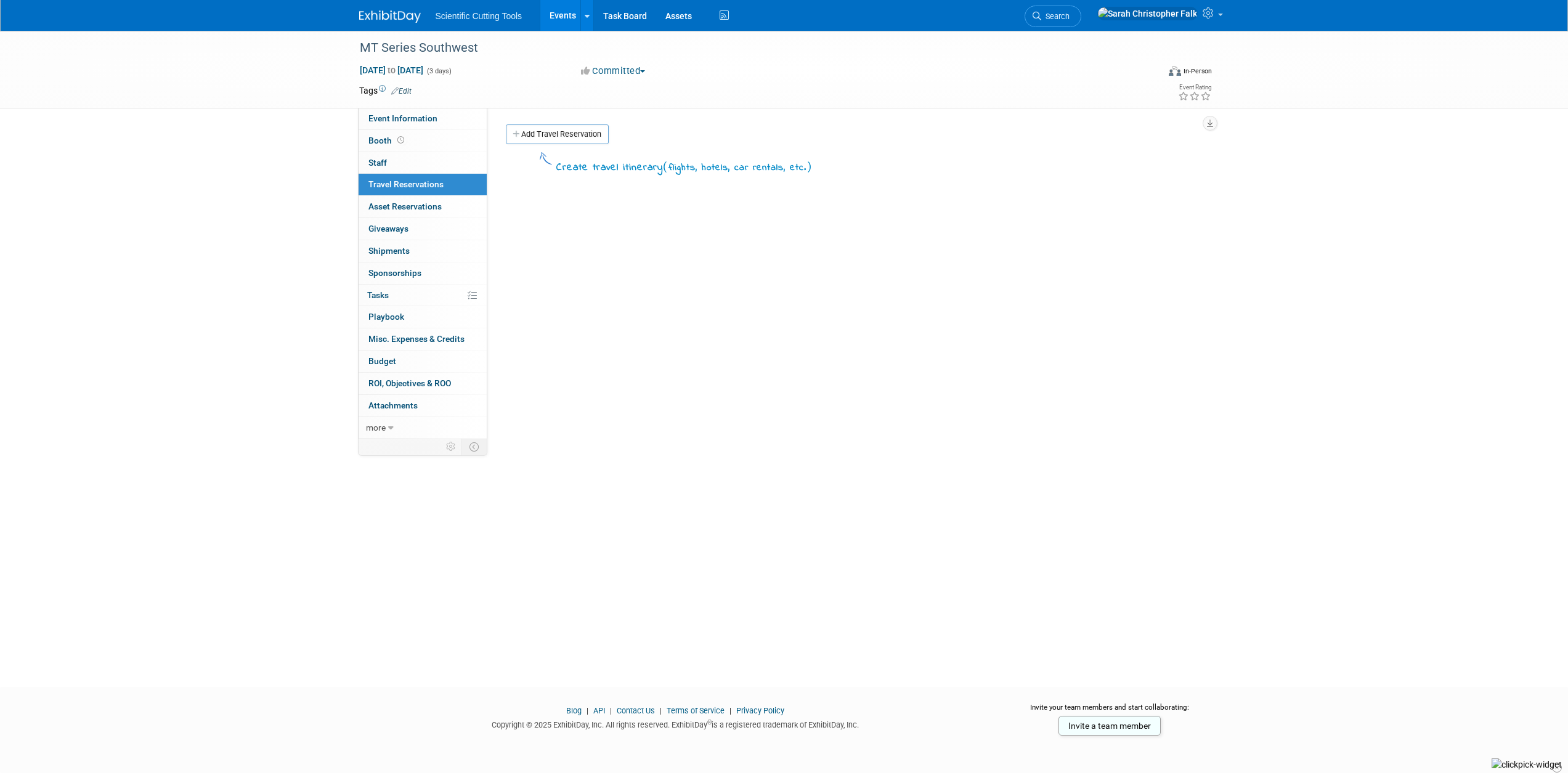
click at [484, 15] on span "Scientific Cutting Tools" at bounding box center [479, 16] width 87 height 10
click at [593, 14] on link "Task Board" at bounding box center [625, 16] width 62 height 31
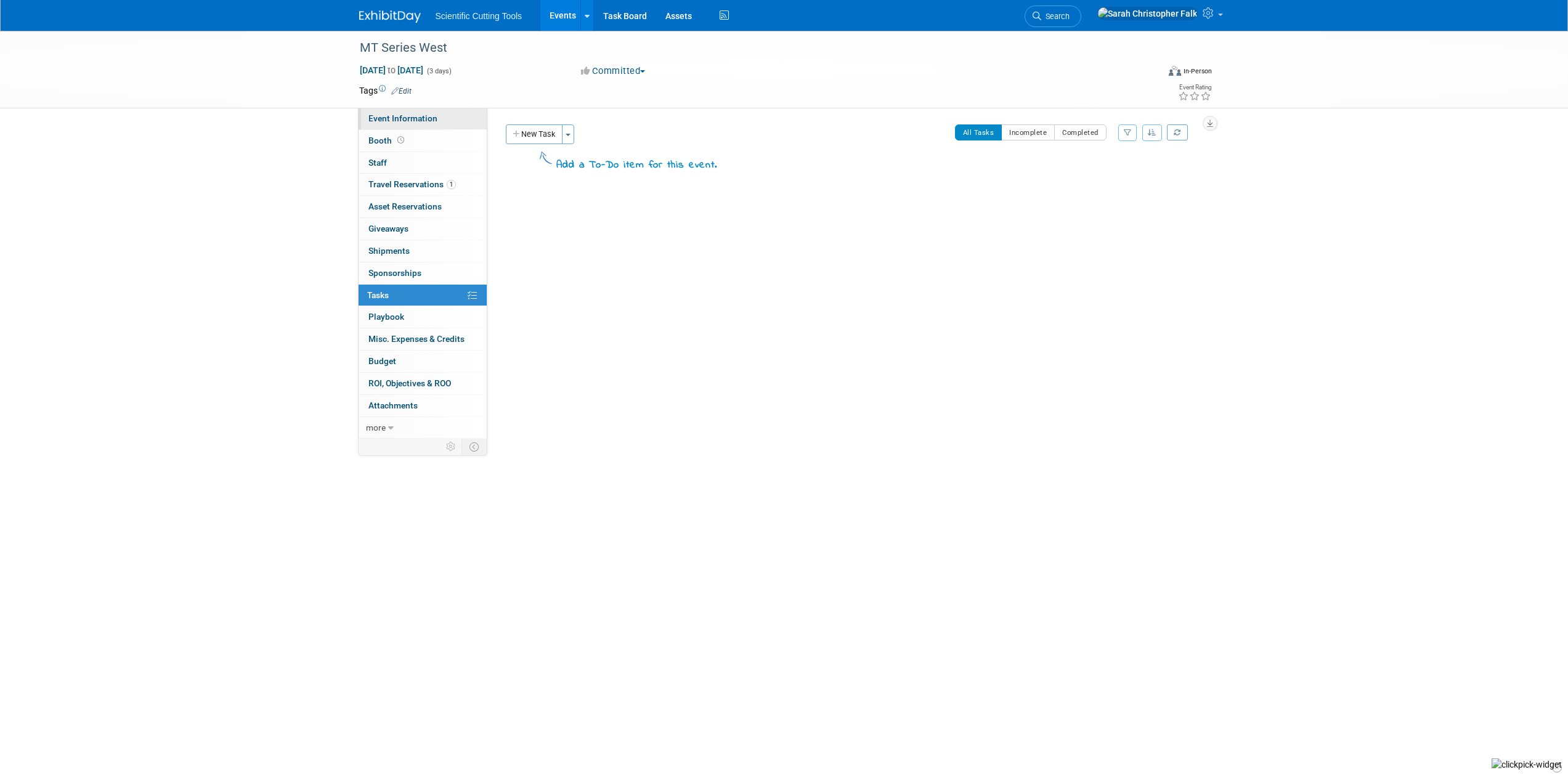
click at [400, 121] on span "Event Information" at bounding box center [403, 118] width 69 height 10
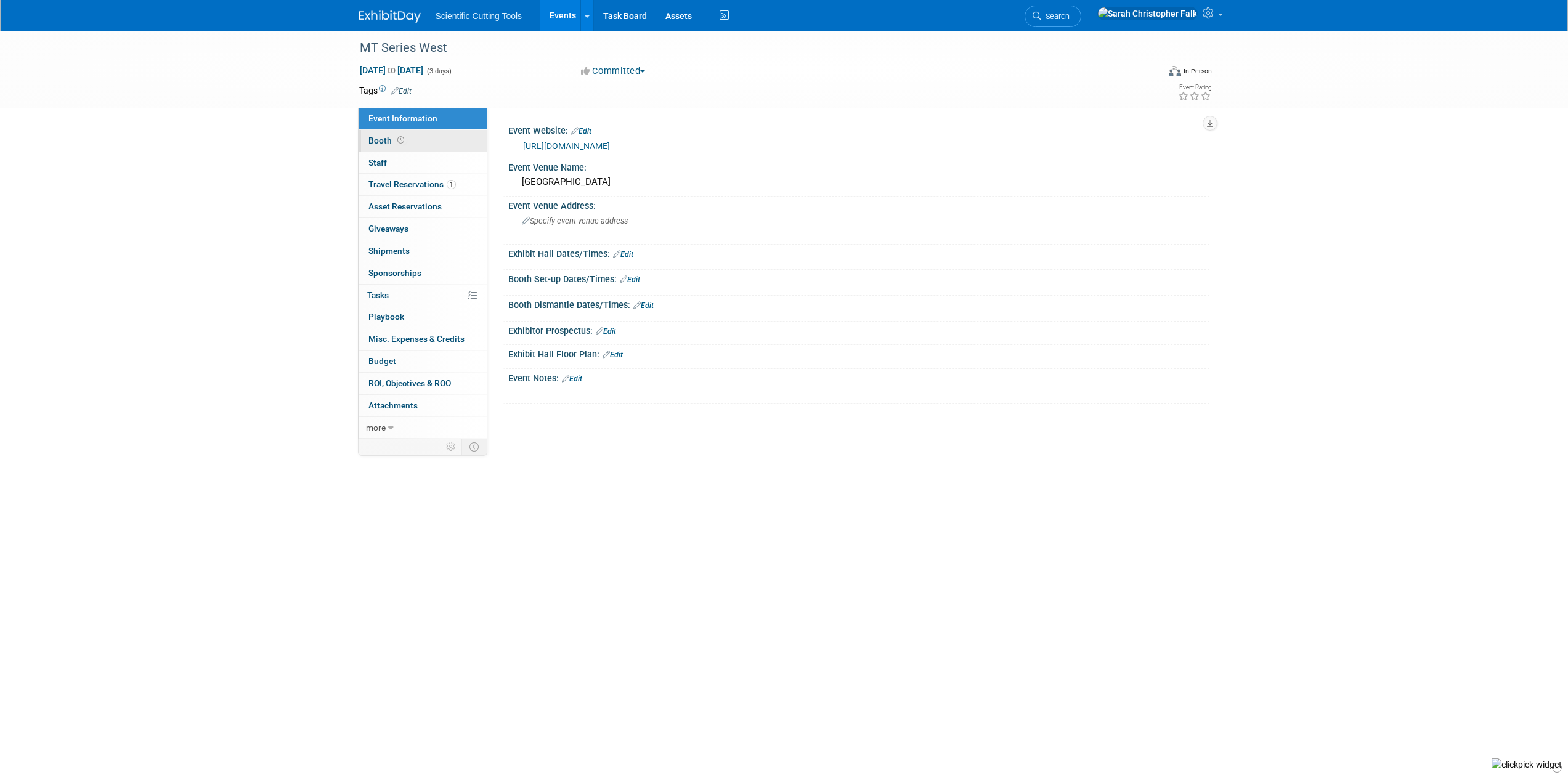
click at [384, 137] on span "Booth" at bounding box center [387, 139] width 38 height 10
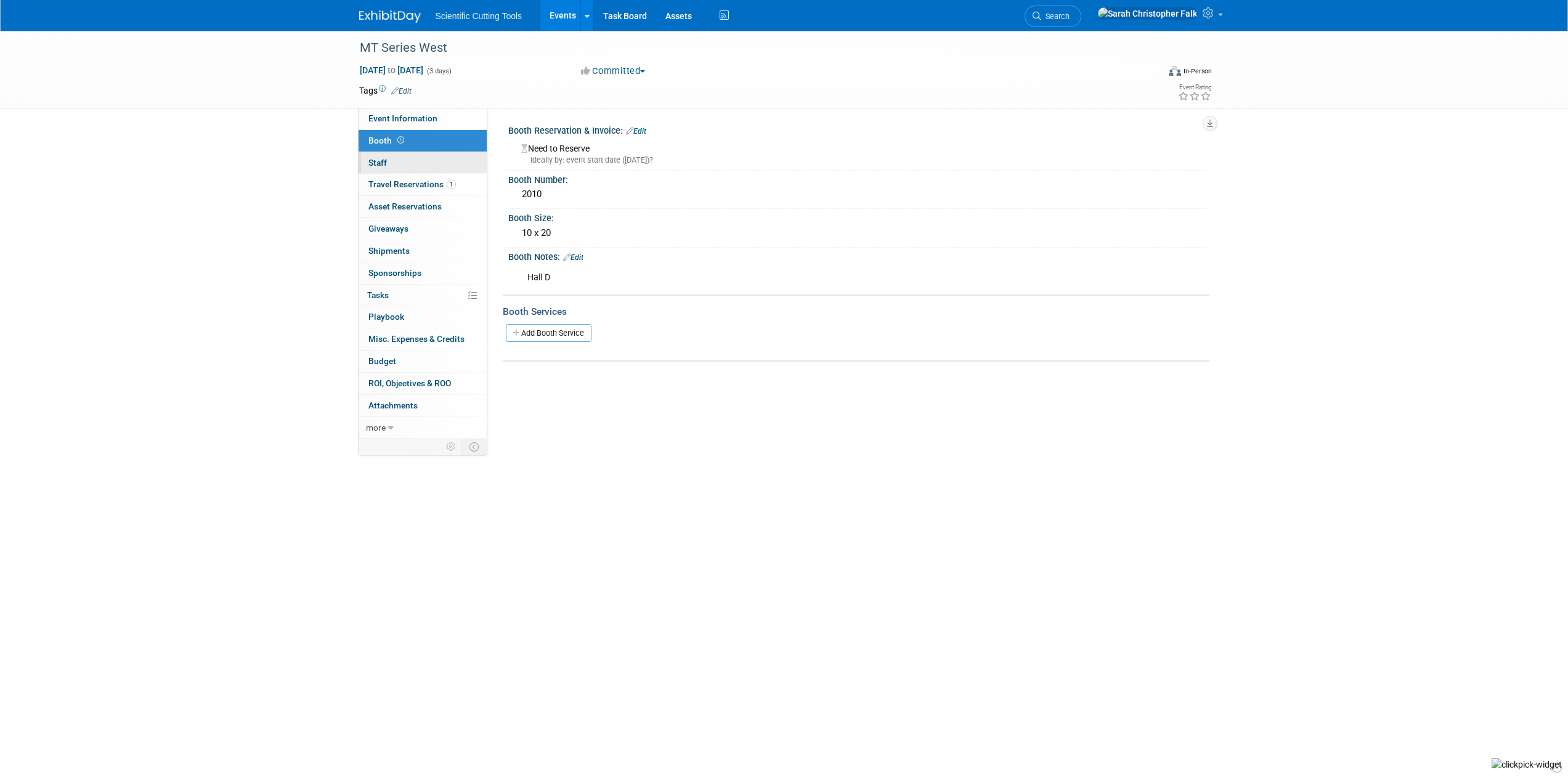
click at [380, 163] on span "Staff 0" at bounding box center [377, 162] width 18 height 10
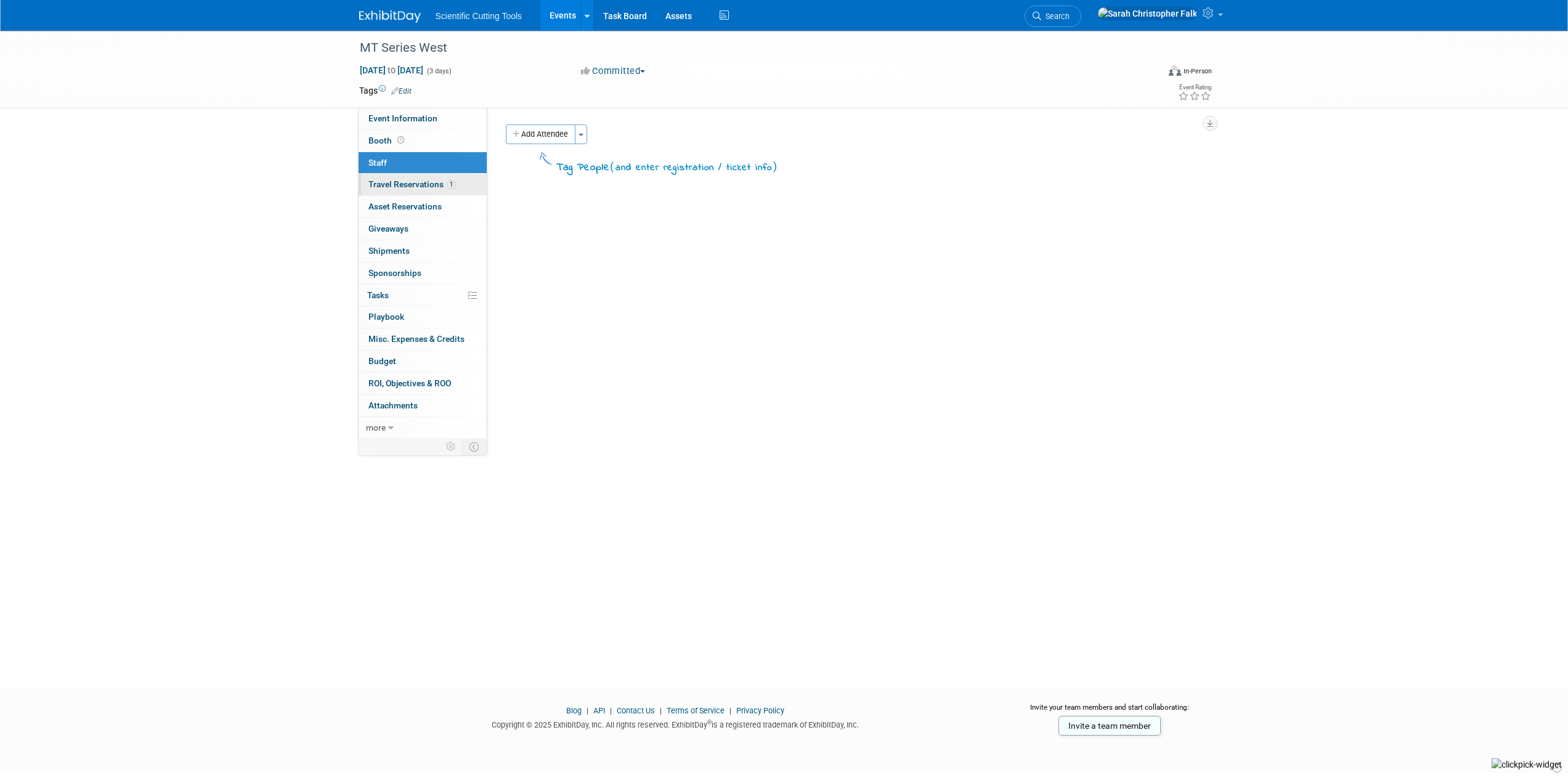
click at [383, 184] on span "Travel Reservations 1" at bounding box center [411, 184] width 87 height 10
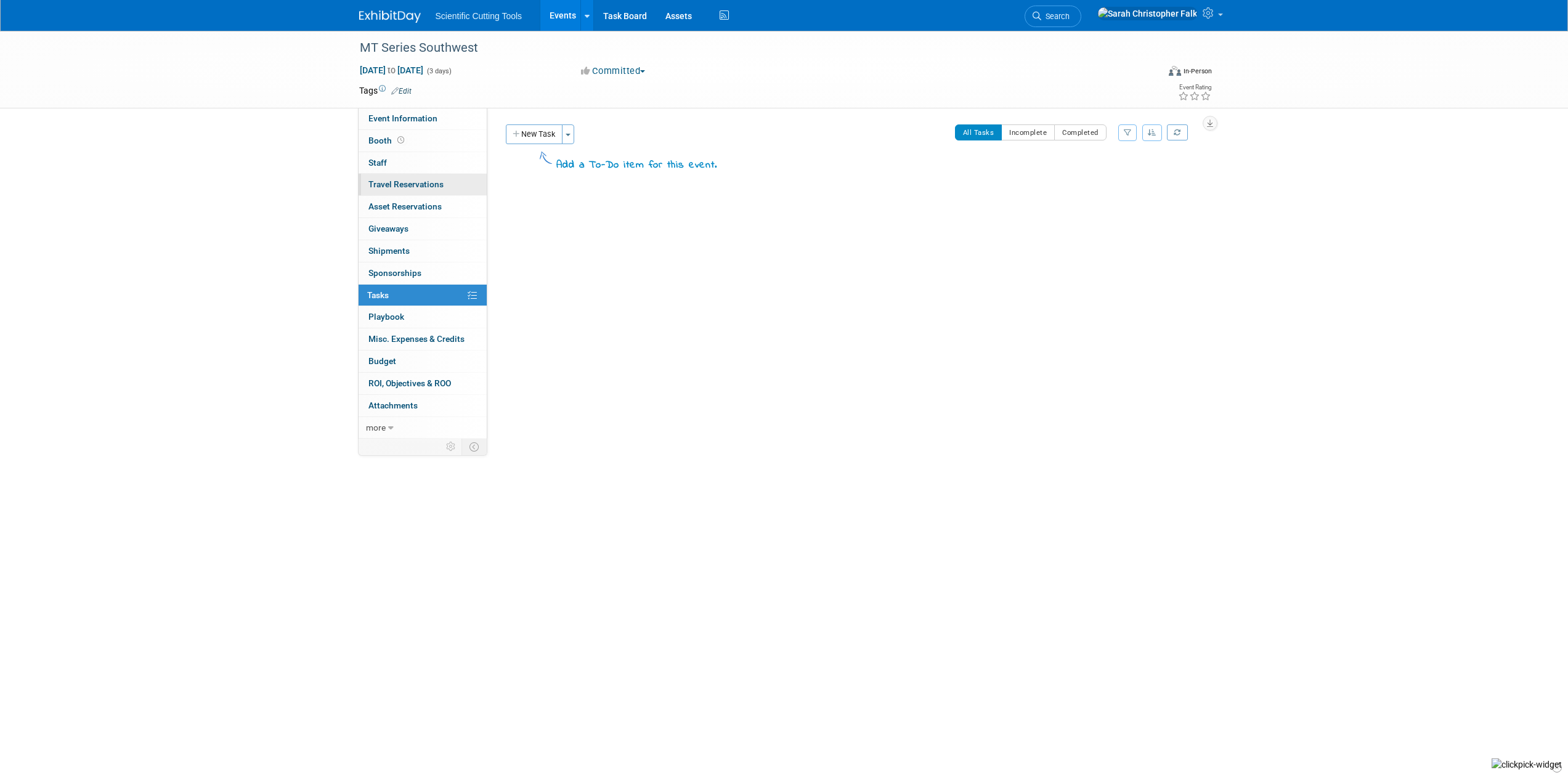
click at [380, 183] on span "Travel Reservations 0" at bounding box center [405, 184] width 75 height 10
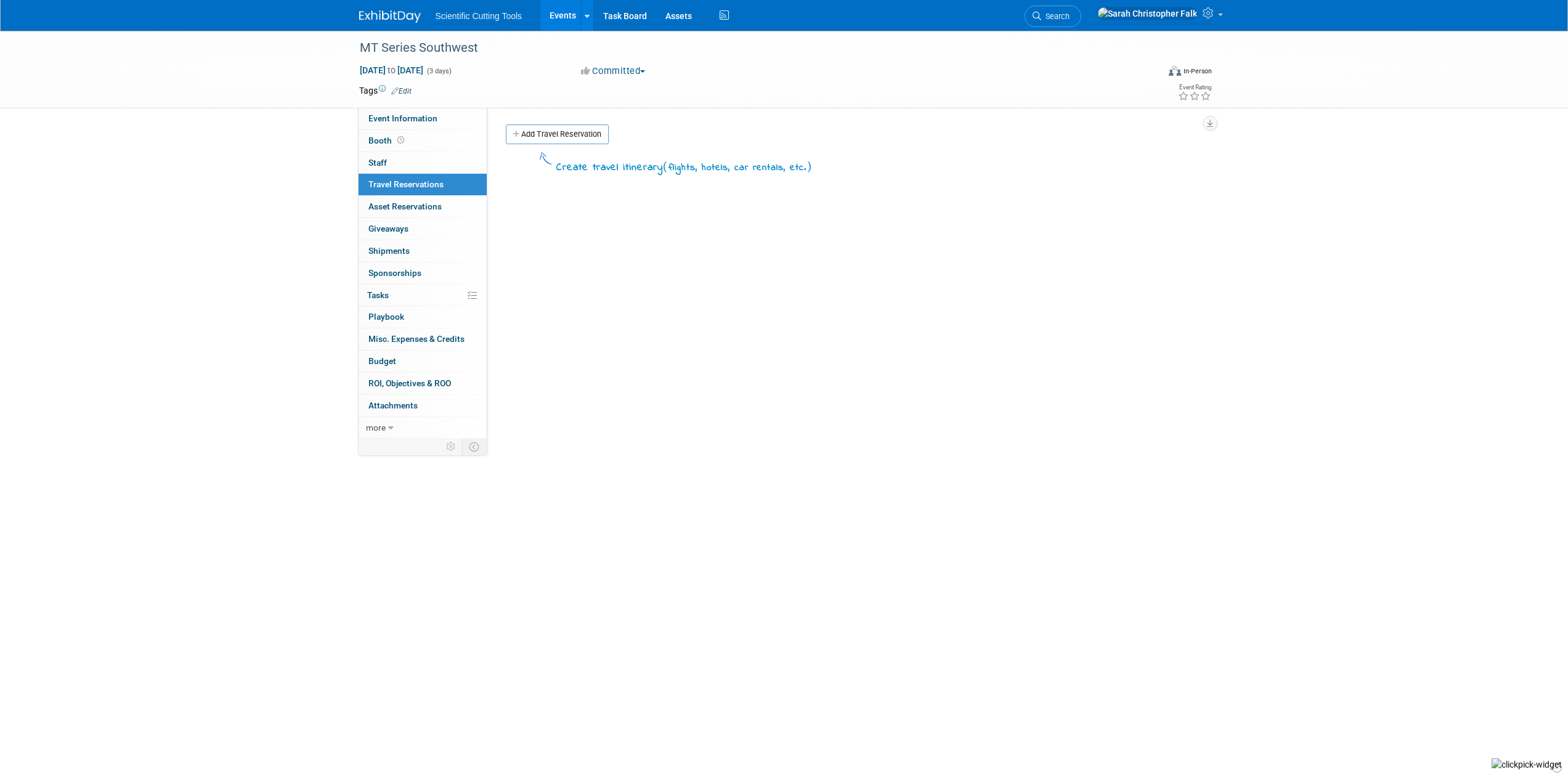
click at [380, 188] on span "Travel Reservations 0" at bounding box center [405, 184] width 75 height 10
click at [396, 120] on span "Event Information" at bounding box center [403, 118] width 69 height 10
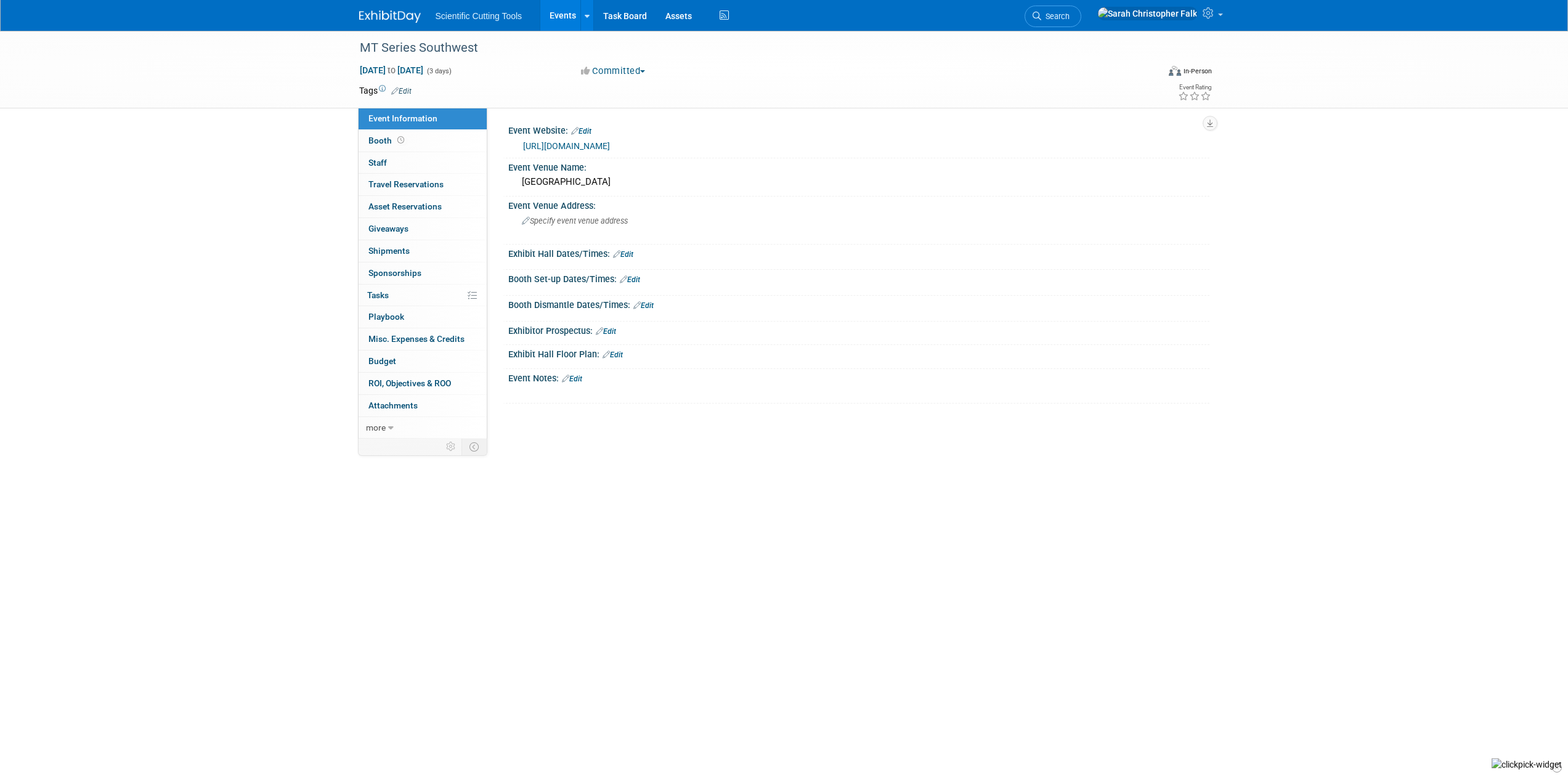
click at [572, 379] on link "Edit" at bounding box center [571, 379] width 20 height 9
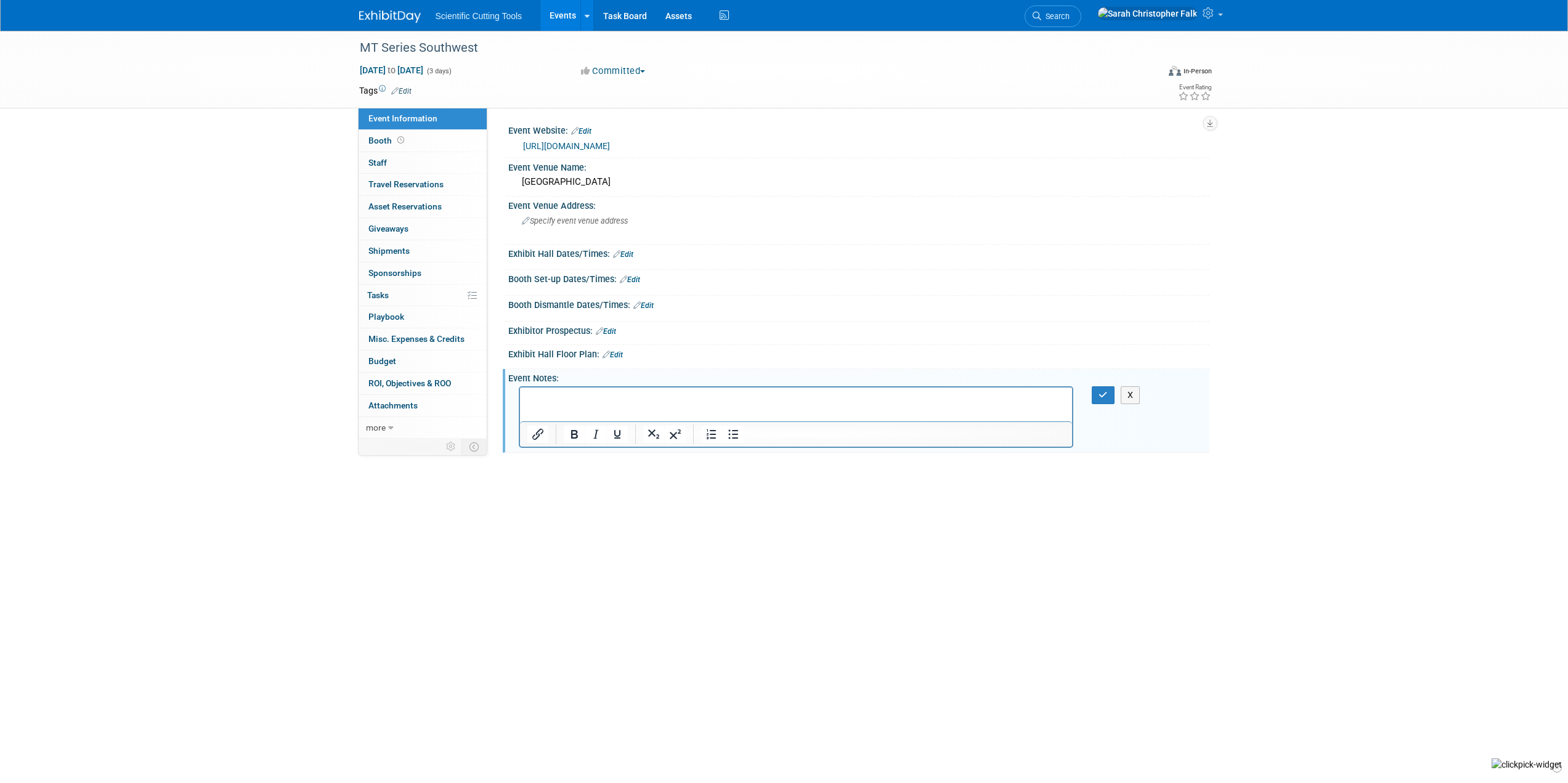
click at [616, 332] on link "Edit" at bounding box center [606, 332] width 20 height 9
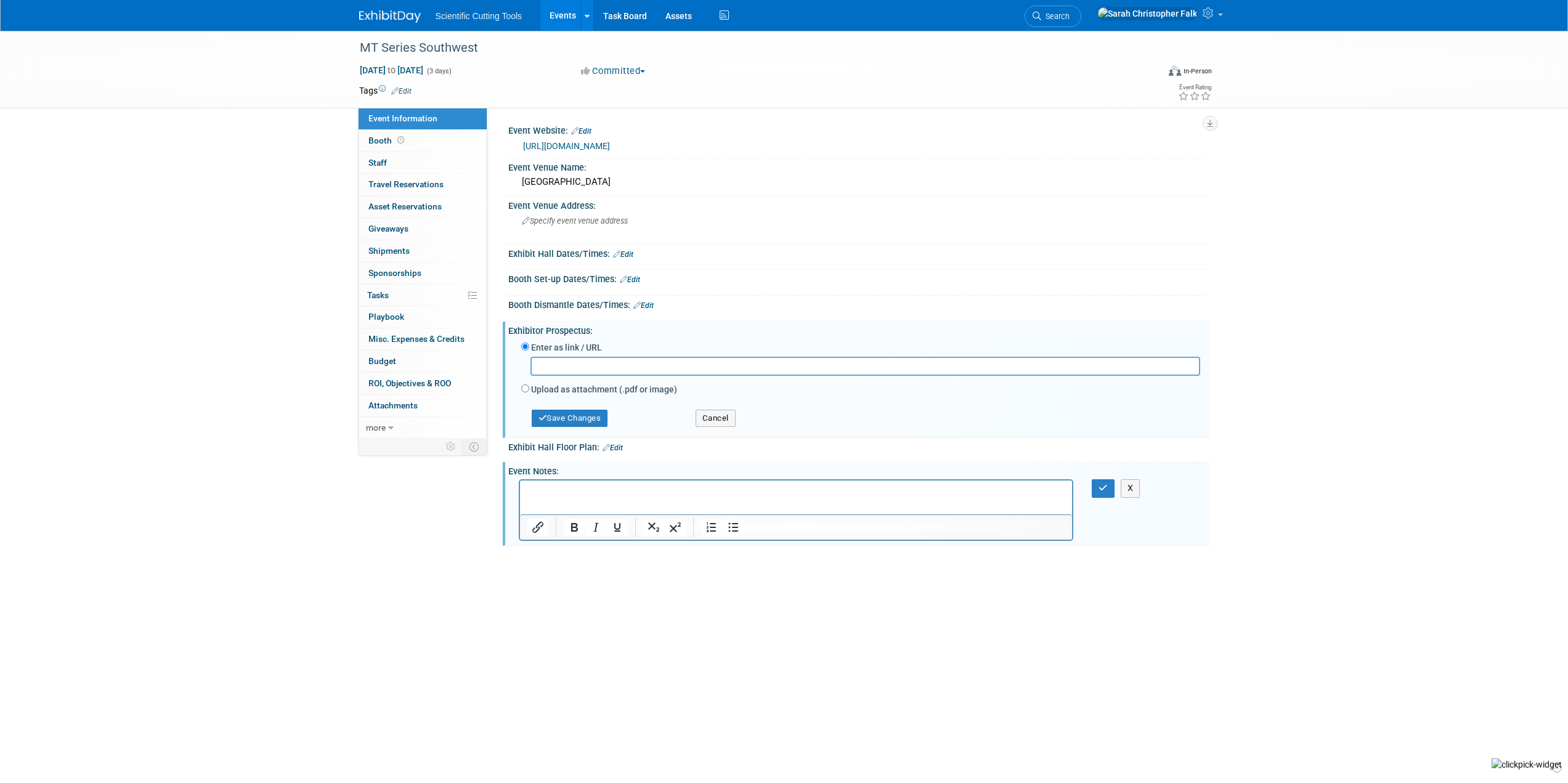
click at [546, 383] on div "Upload as attachment (.pdf or image)" at bounding box center [861, 390] width 679 height 16
click at [549, 388] on label "Upload as attachment (.pdf or image)" at bounding box center [604, 389] width 146 height 12
click at [529, 388] on input "Upload as attachment (.pdf or image)" at bounding box center [525, 388] width 8 height 8
radio input "true"
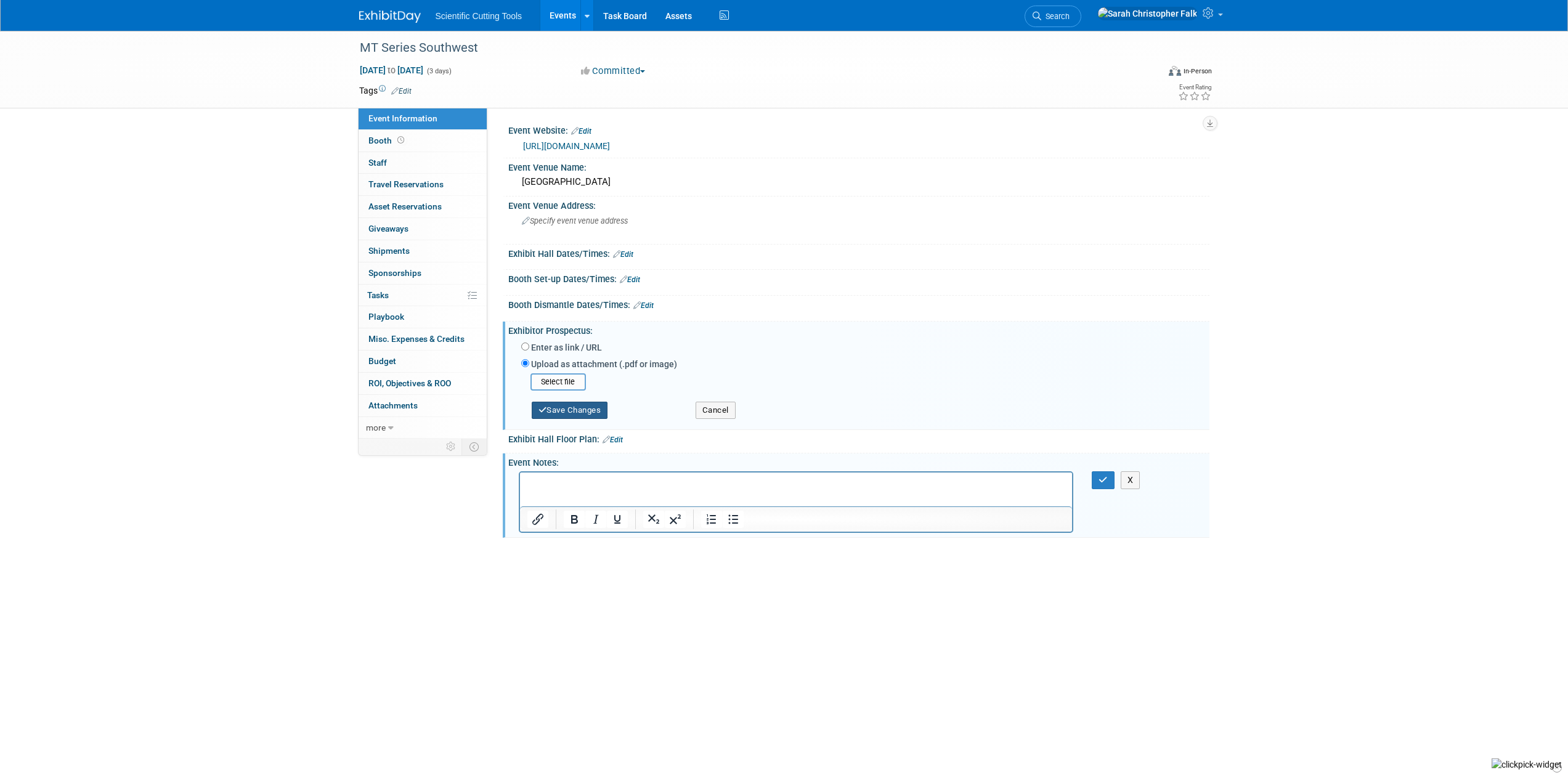
click at [555, 413] on button "Save Changes" at bounding box center [570, 411] width 76 height 17
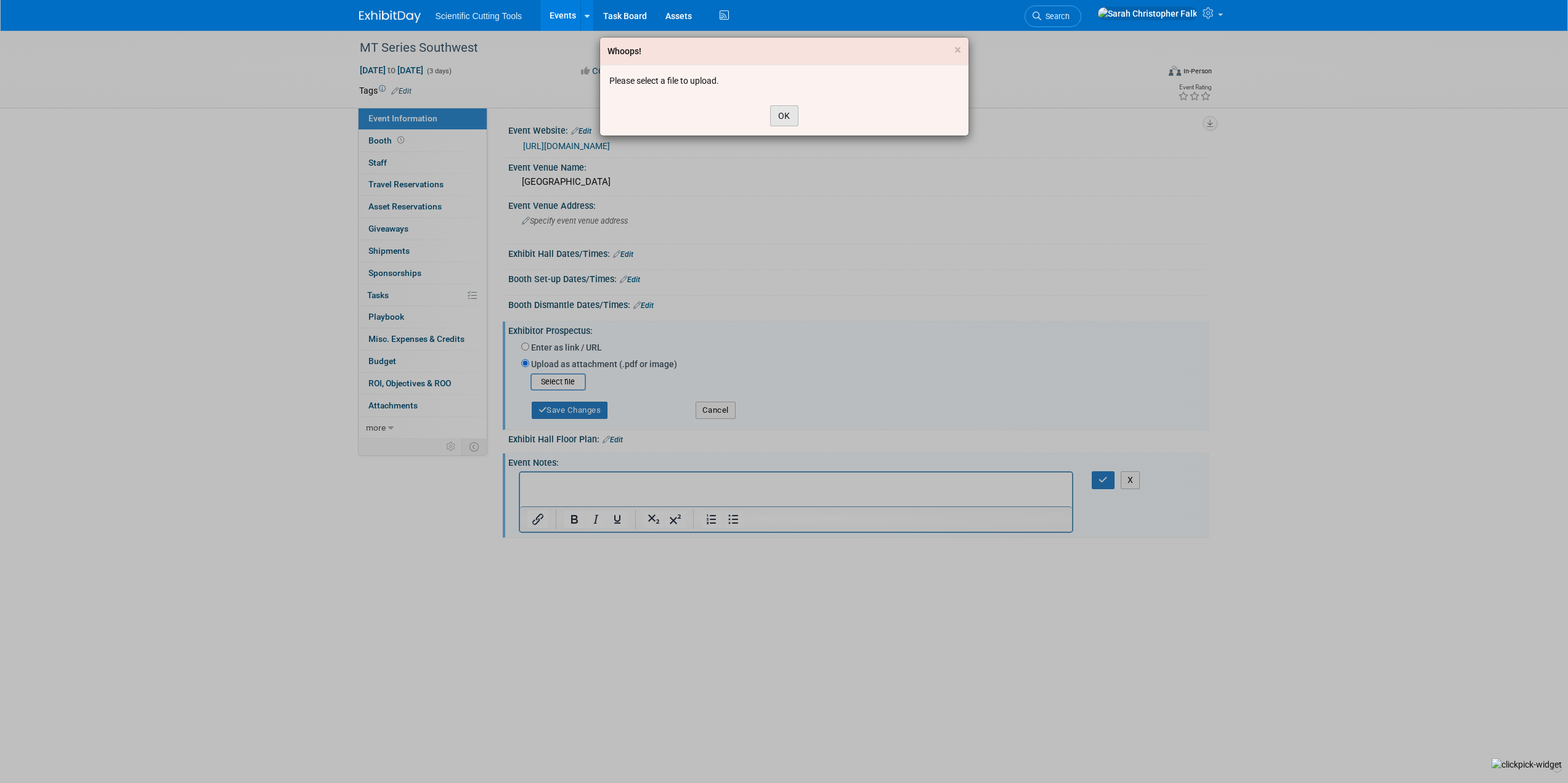
click at [781, 114] on button "OK" at bounding box center [784, 116] width 29 height 21
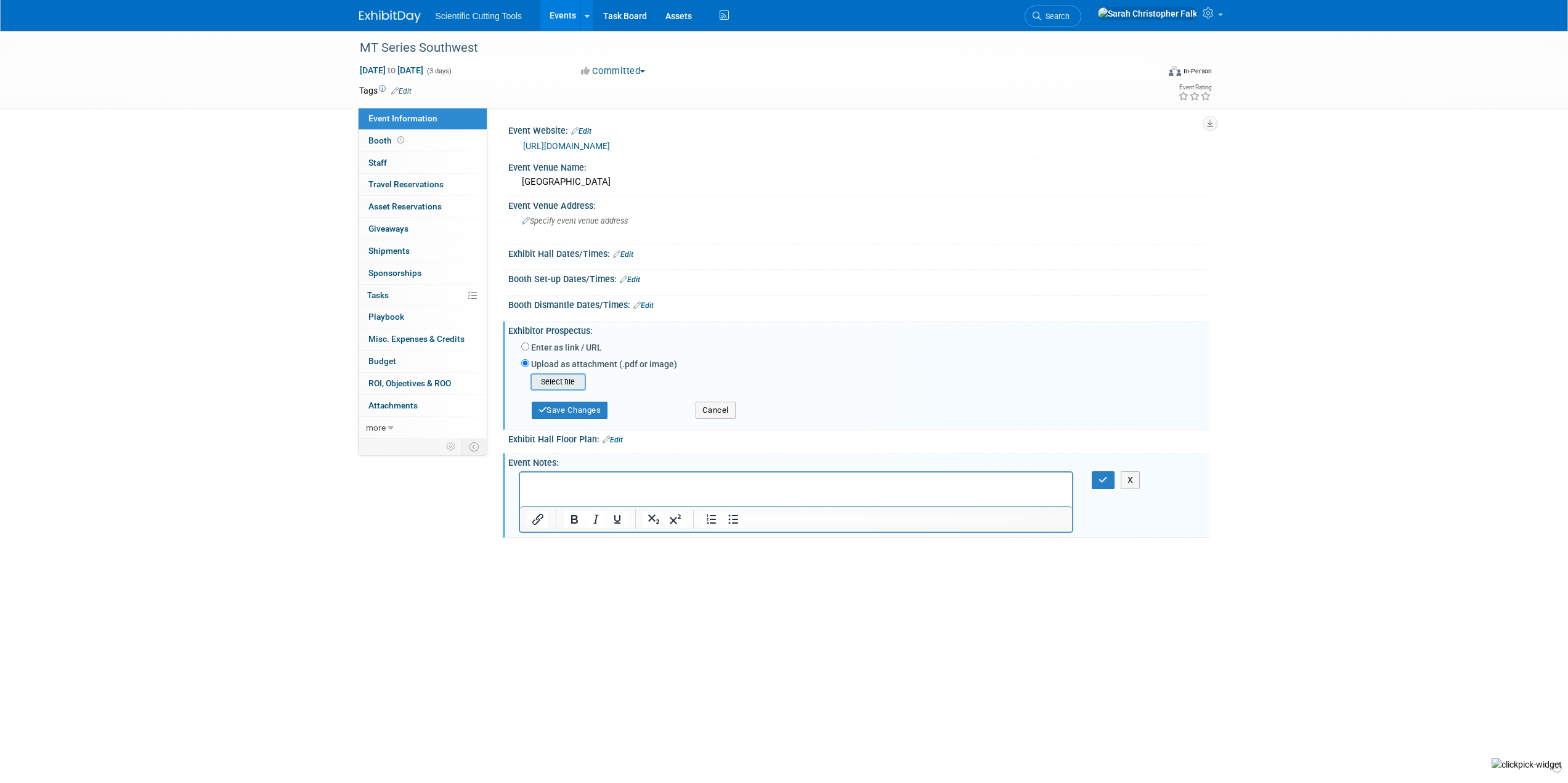
click at [558, 382] on input "file" at bounding box center [511, 381] width 146 height 15
click at [561, 407] on button "Save Changes" at bounding box center [570, 406] width 76 height 17
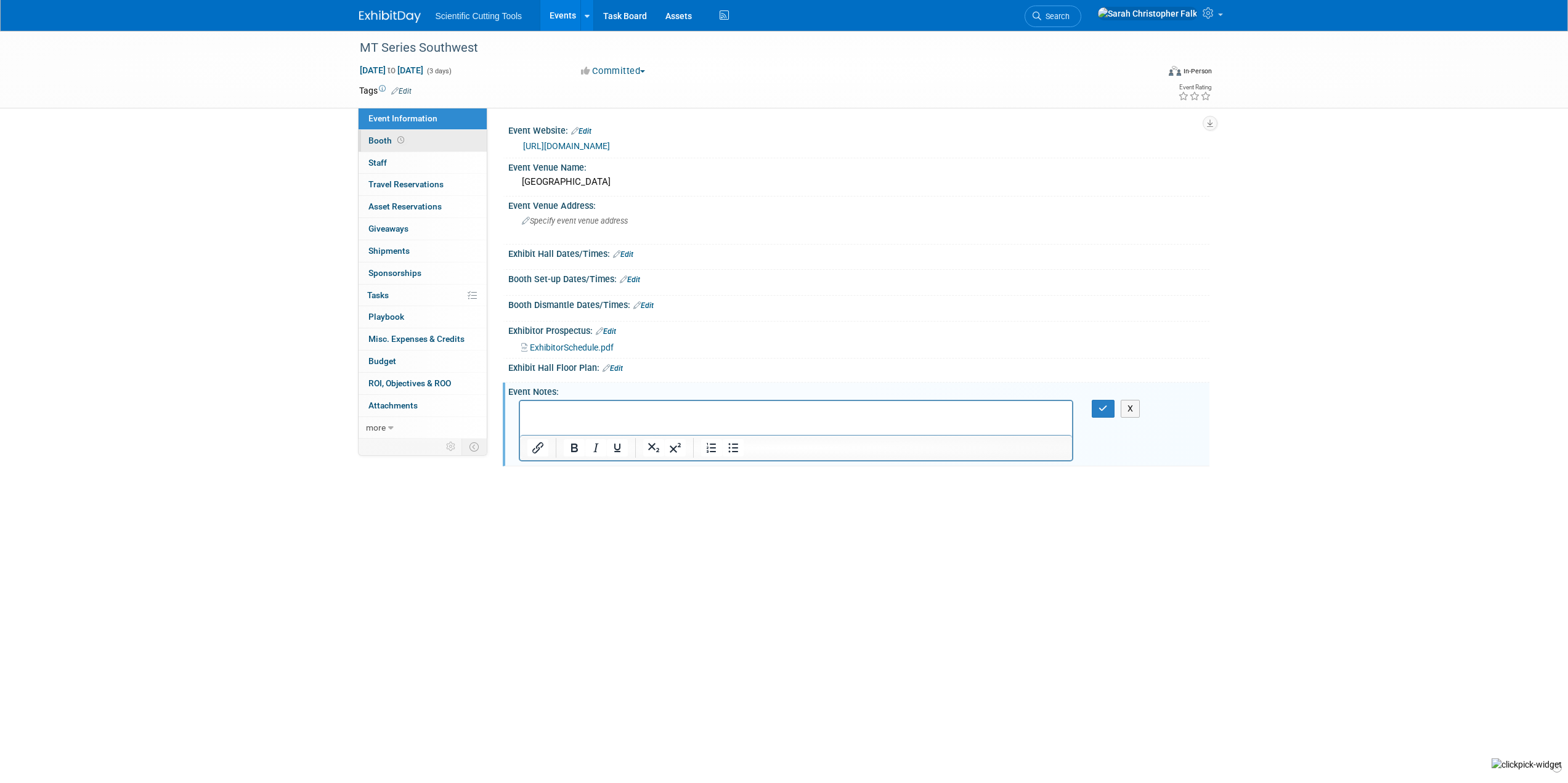
click at [383, 132] on link "Booth" at bounding box center [423, 140] width 128 height 22
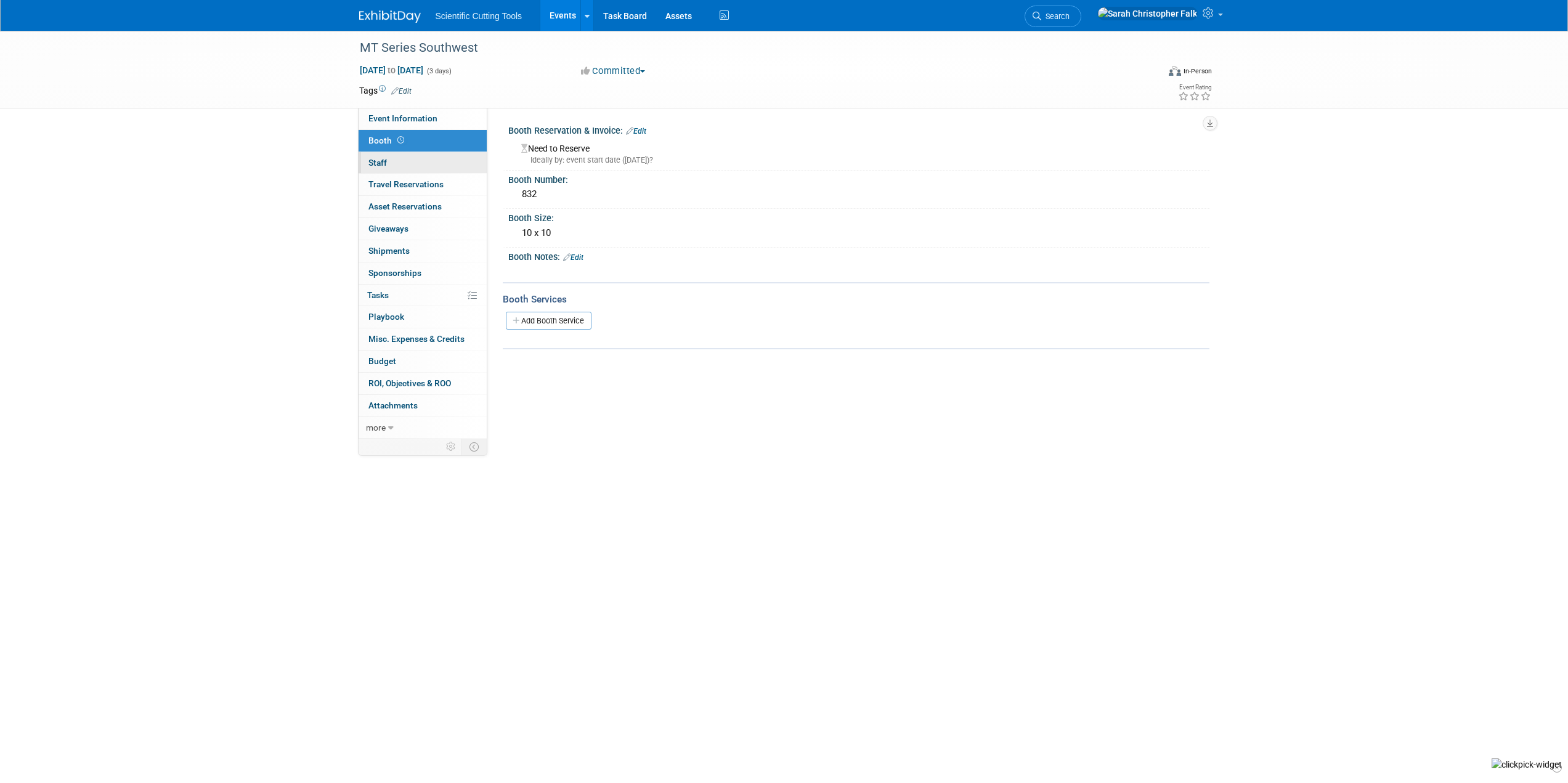
click at [386, 159] on span "Staff 0" at bounding box center [377, 162] width 18 height 10
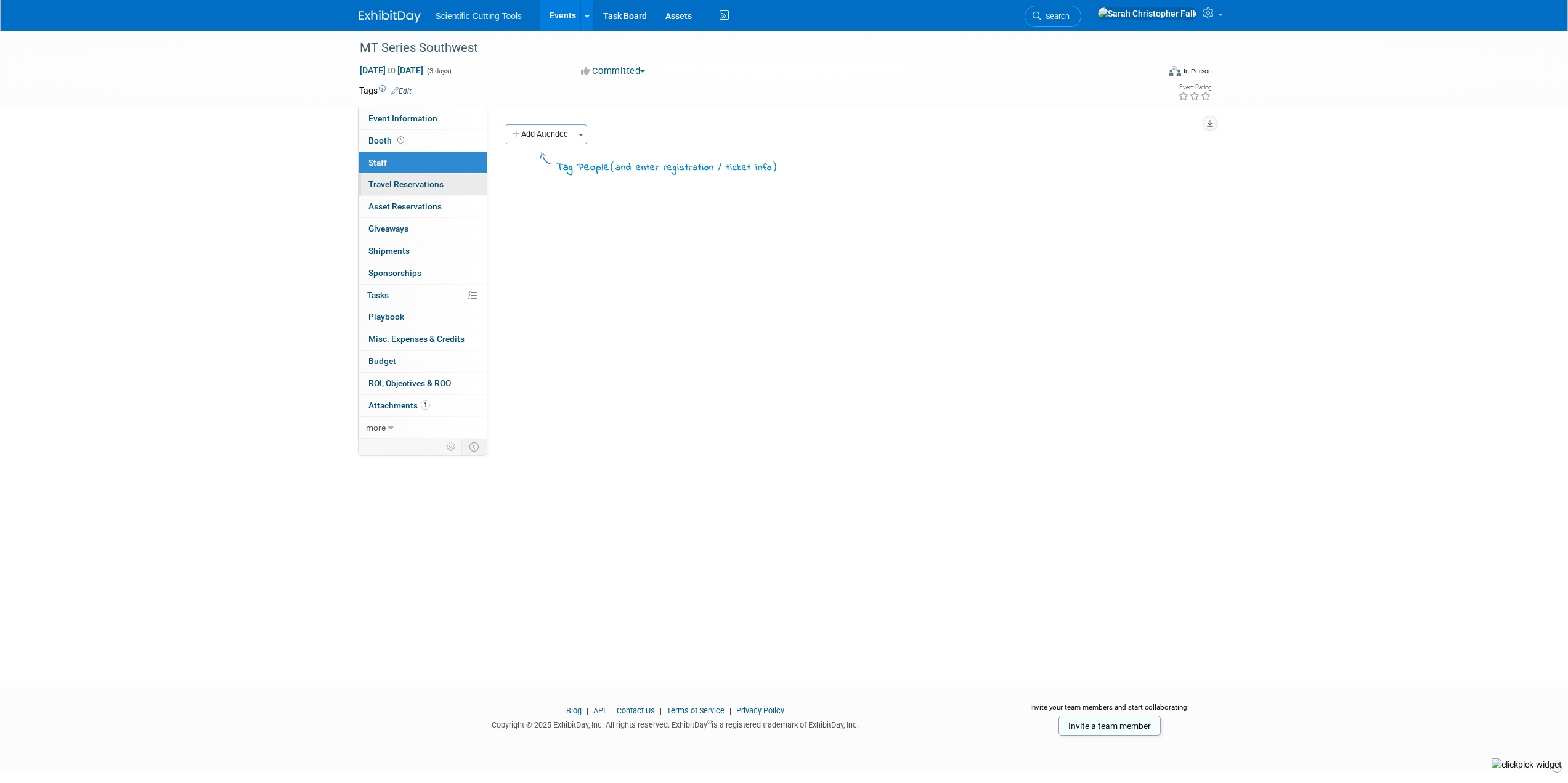
click at [383, 180] on span "Travel Reservations 0" at bounding box center [405, 184] width 75 height 10
click at [553, 138] on link "Add Travel Reservation" at bounding box center [557, 134] width 103 height 20
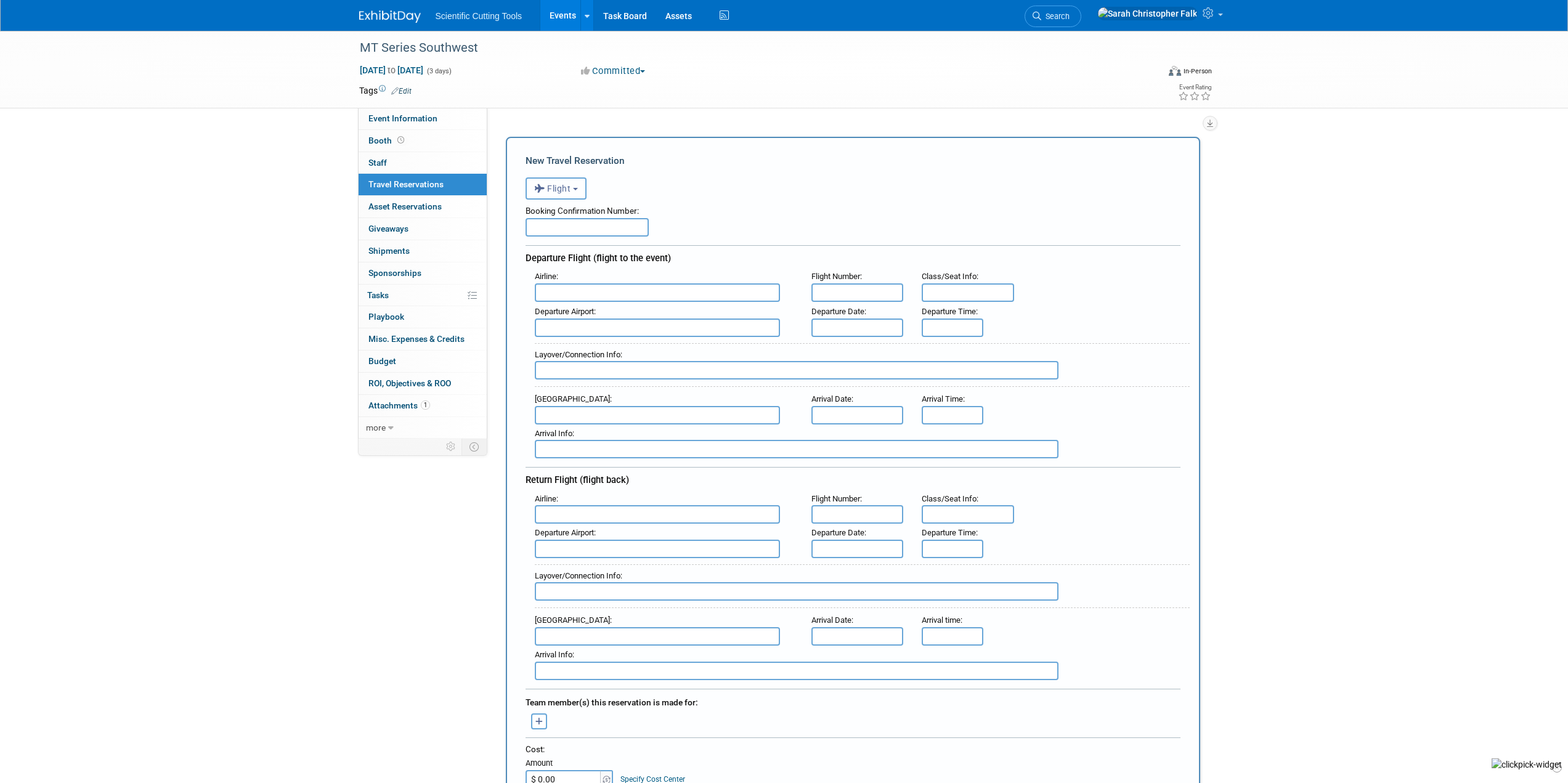
click at [570, 192] on span "Flight" at bounding box center [552, 188] width 37 height 10
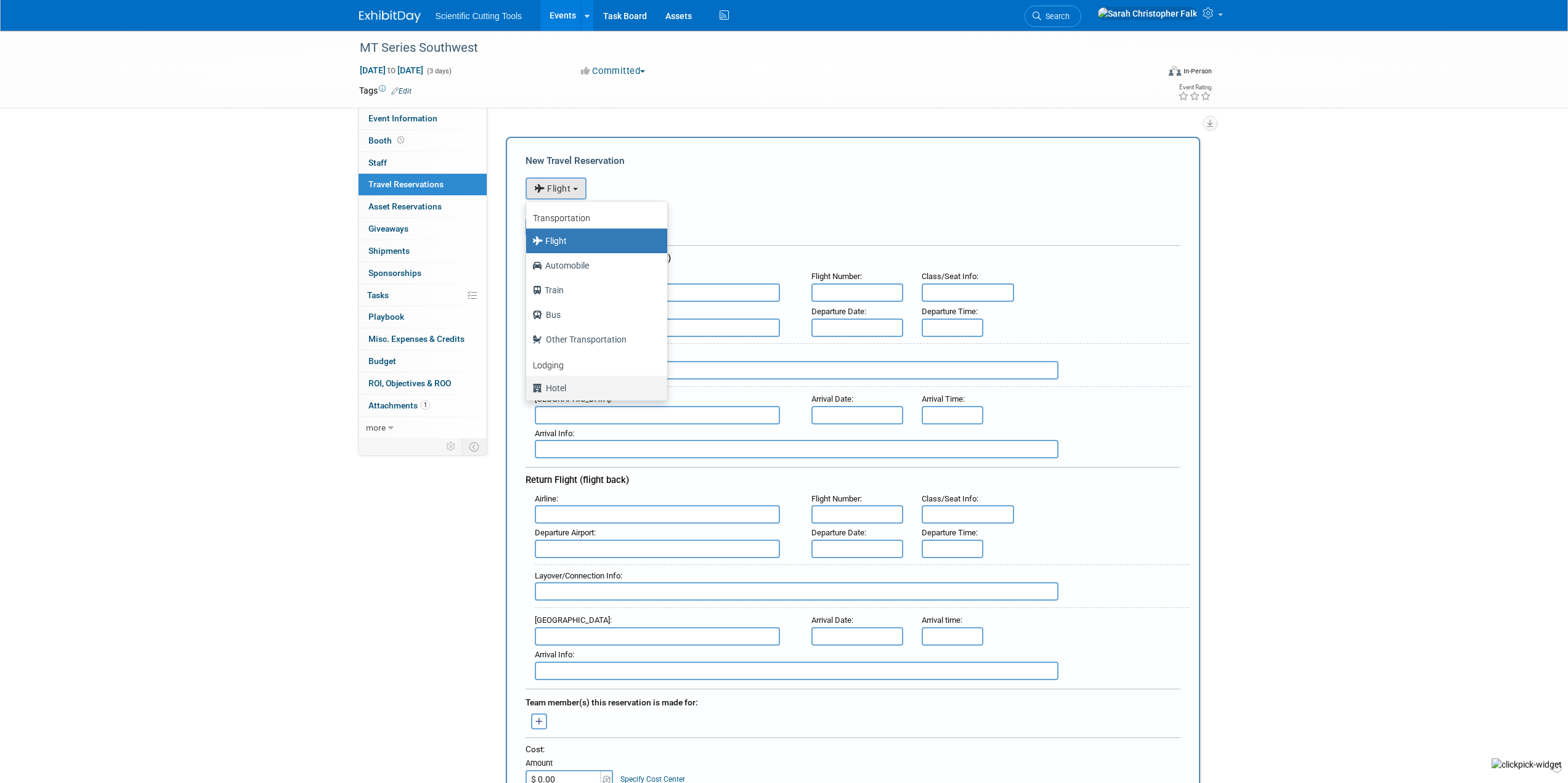
click at [554, 387] on label "Hotel" at bounding box center [593, 388] width 122 height 20
click at [528, 387] on input "Hotel" at bounding box center [523, 386] width 8 height 8
select select "6"
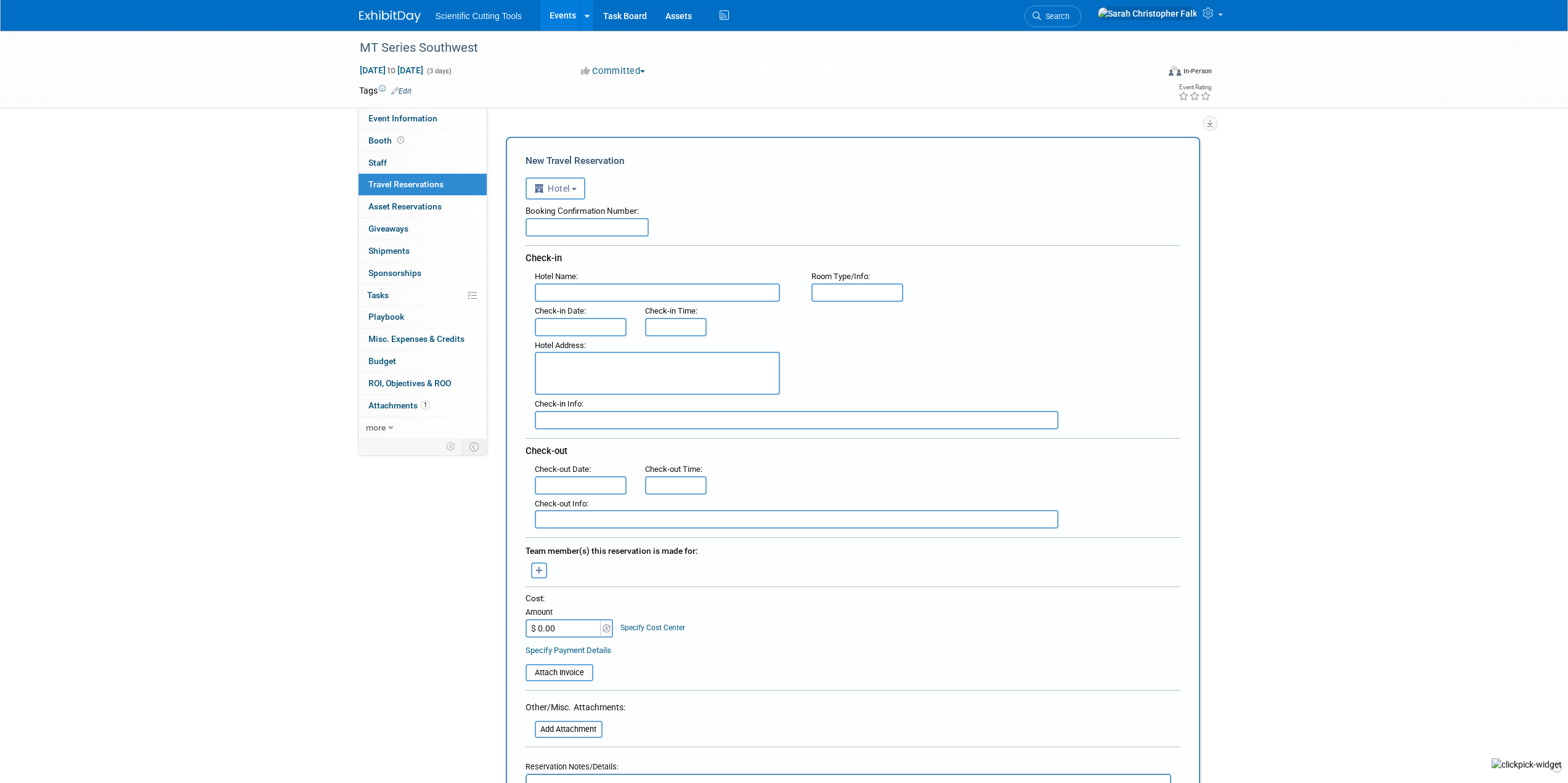
click at [577, 287] on input "text" at bounding box center [657, 292] width 245 height 18
paste input "Aloft Dallas Downtown"
type input "Aloft Dallas Downtown"
click at [649, 366] on textarea at bounding box center [657, 373] width 245 height 43
paste textarea "1033 Young Street"
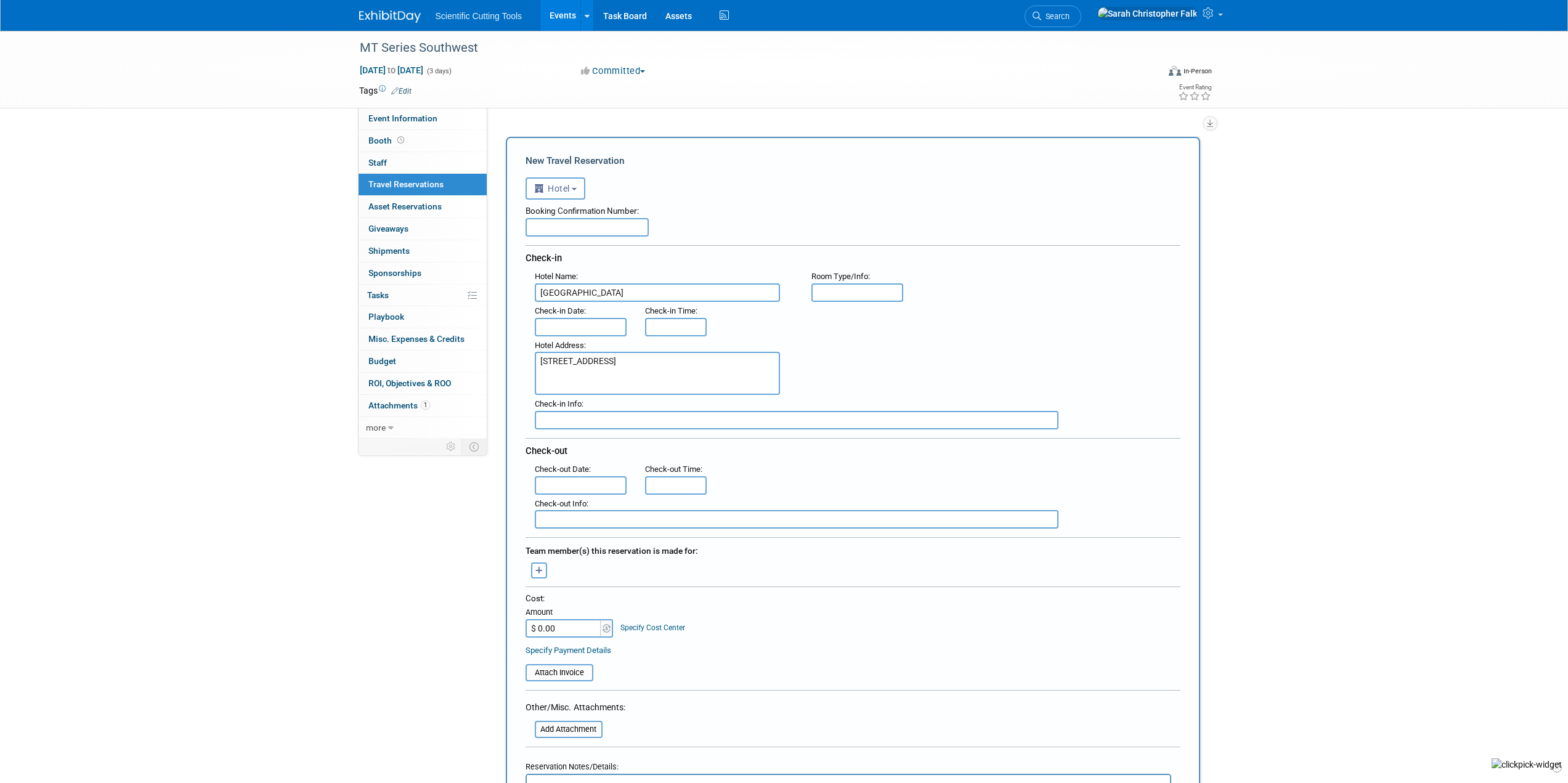
type textarea "1033 Young Street Dallas, TX"
click at [1311, 274] on div "MT Series Southwest Nov 4, 2025 to Nov 6, 2025 (3 days) Nov 4, 2025 to Nov 6, 2…" at bounding box center [784, 667] width 1568 height 1272
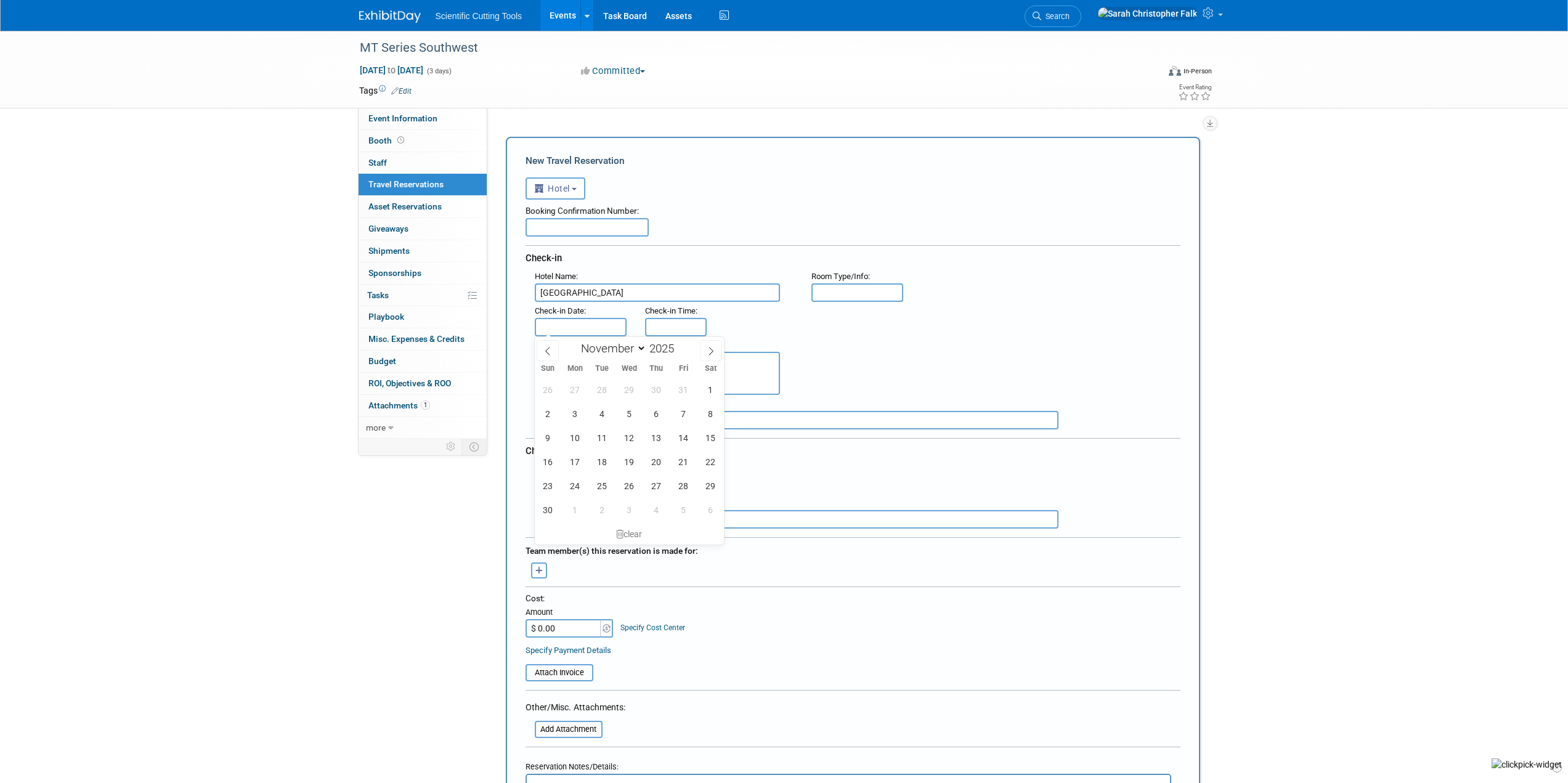
click at [588, 320] on input "text" at bounding box center [580, 327] width 93 height 18
click at [547, 411] on span "2" at bounding box center [548, 414] width 24 height 24
type input "Nov 2, 2025"
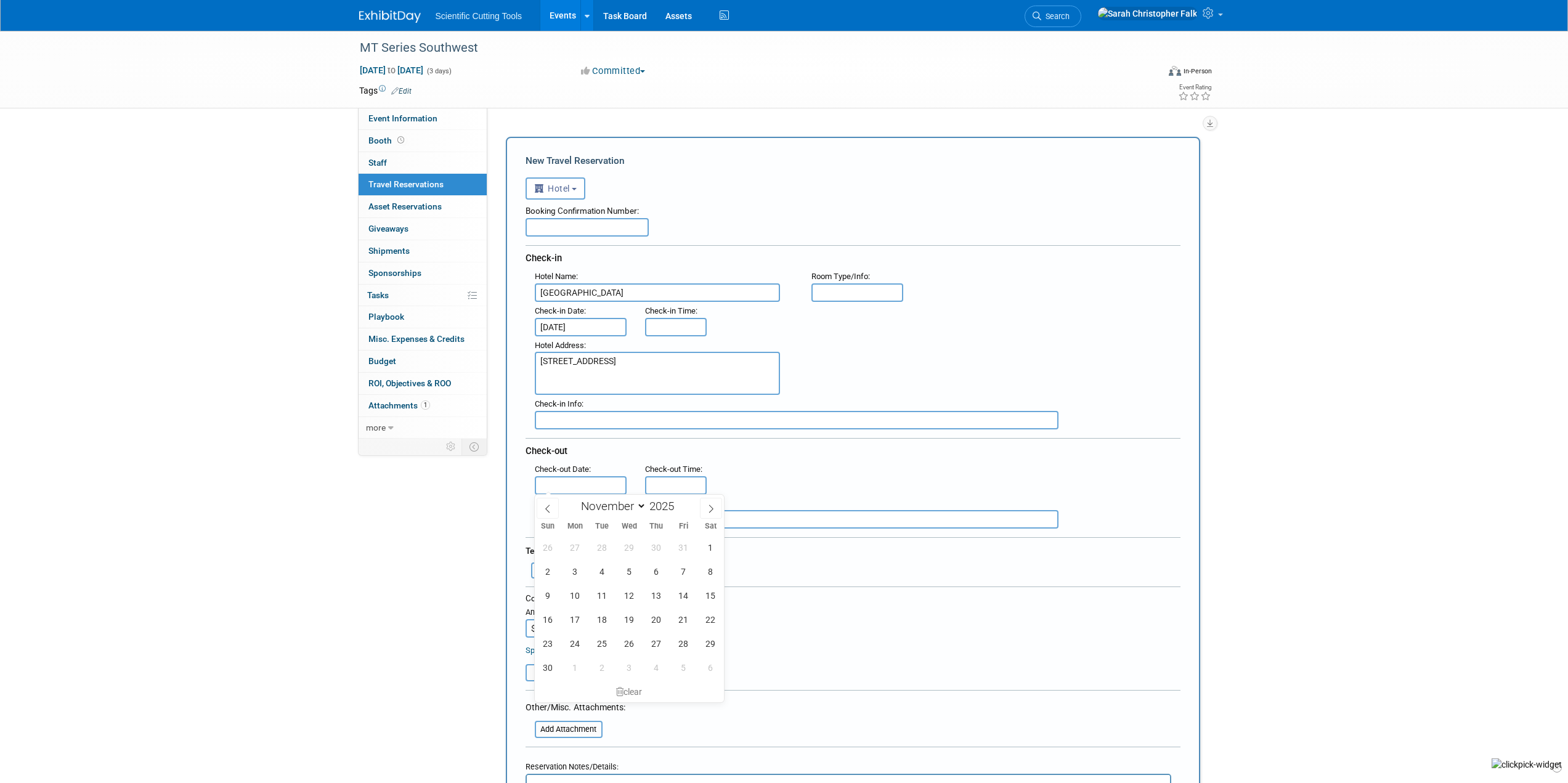
click at [573, 485] on input "text" at bounding box center [580, 485] width 93 height 18
click at [681, 572] on span "7" at bounding box center [684, 572] width 24 height 24
type input "Nov 7, 2025"
click at [340, 553] on div "MT Series Southwest Nov 4, 2025 to Nov 6, 2025 (3 days) Nov 4, 2025 to Nov 6, 2…" at bounding box center [784, 667] width 1568 height 1272
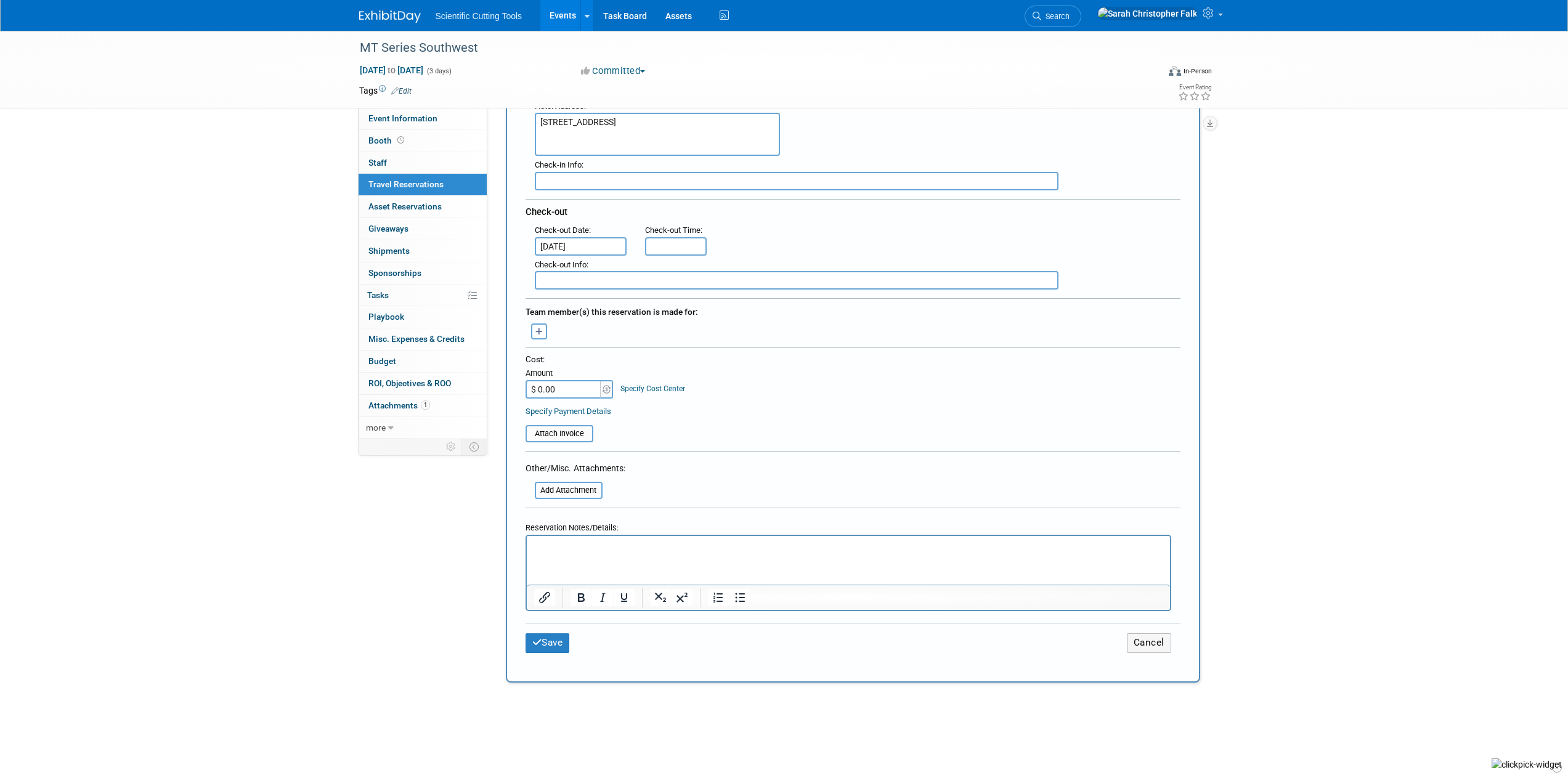
scroll to position [246, 0]
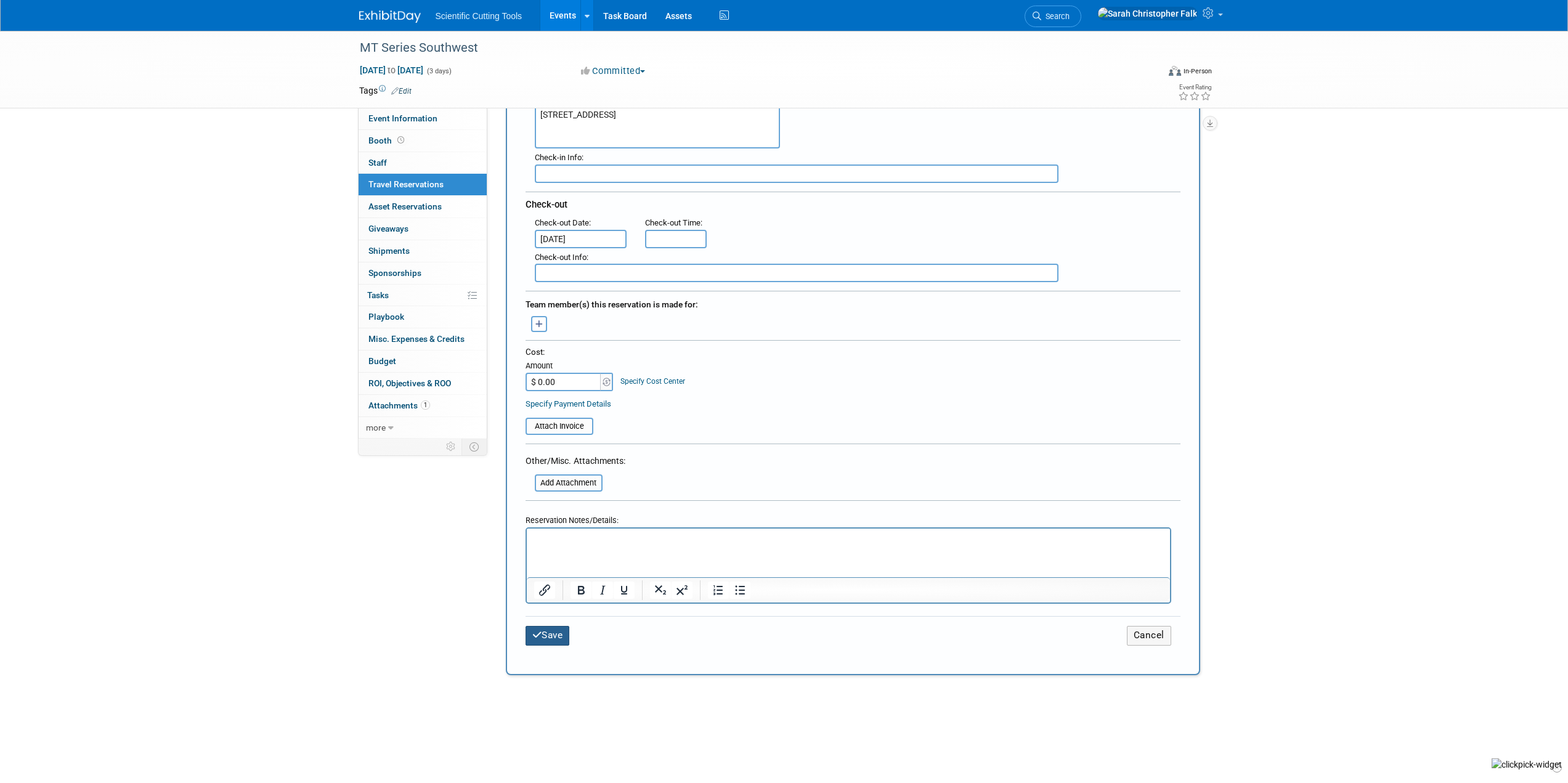
click at [539, 640] on button "Save" at bounding box center [548, 635] width 44 height 19
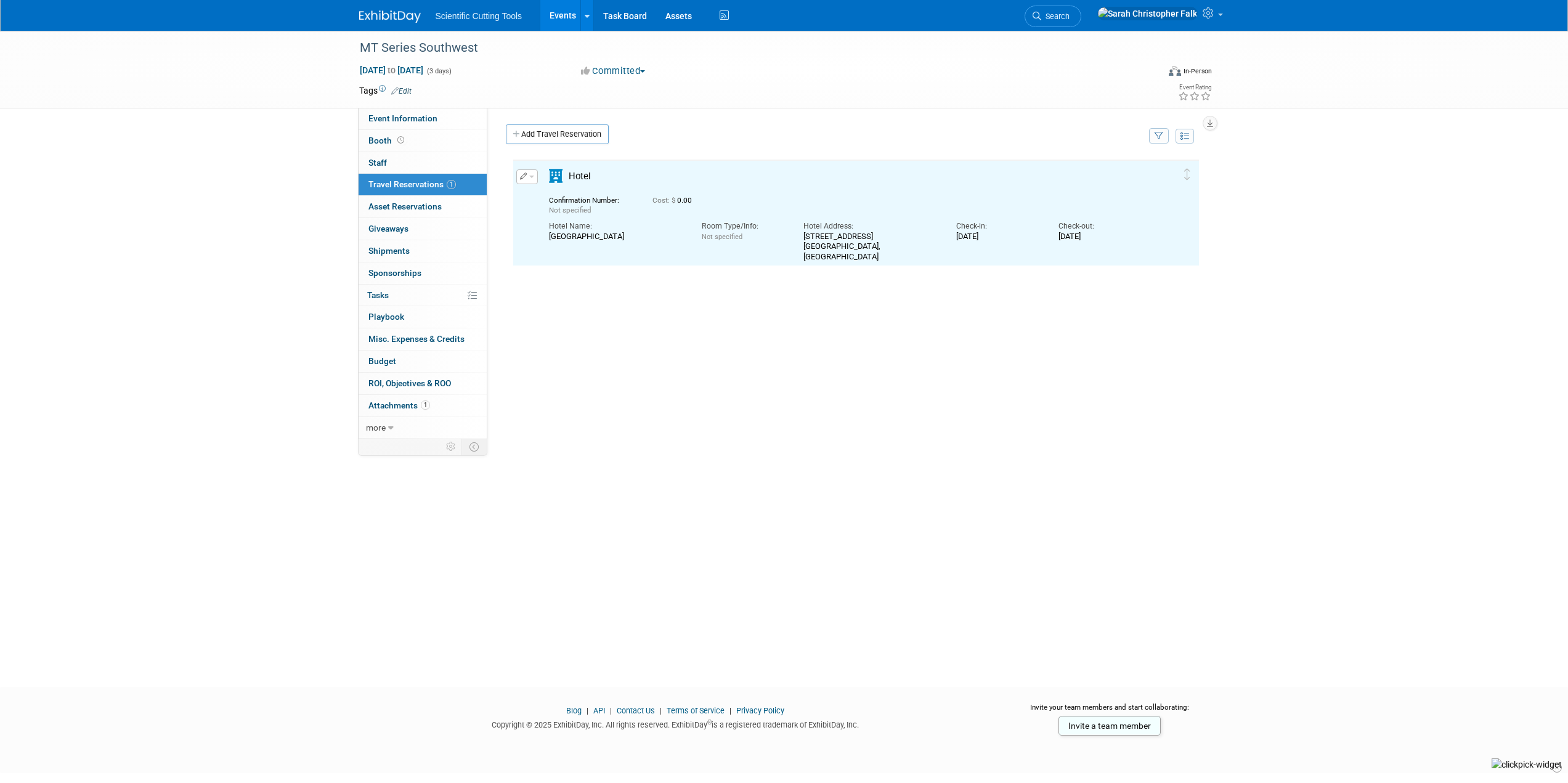
scroll to position [0, 0]
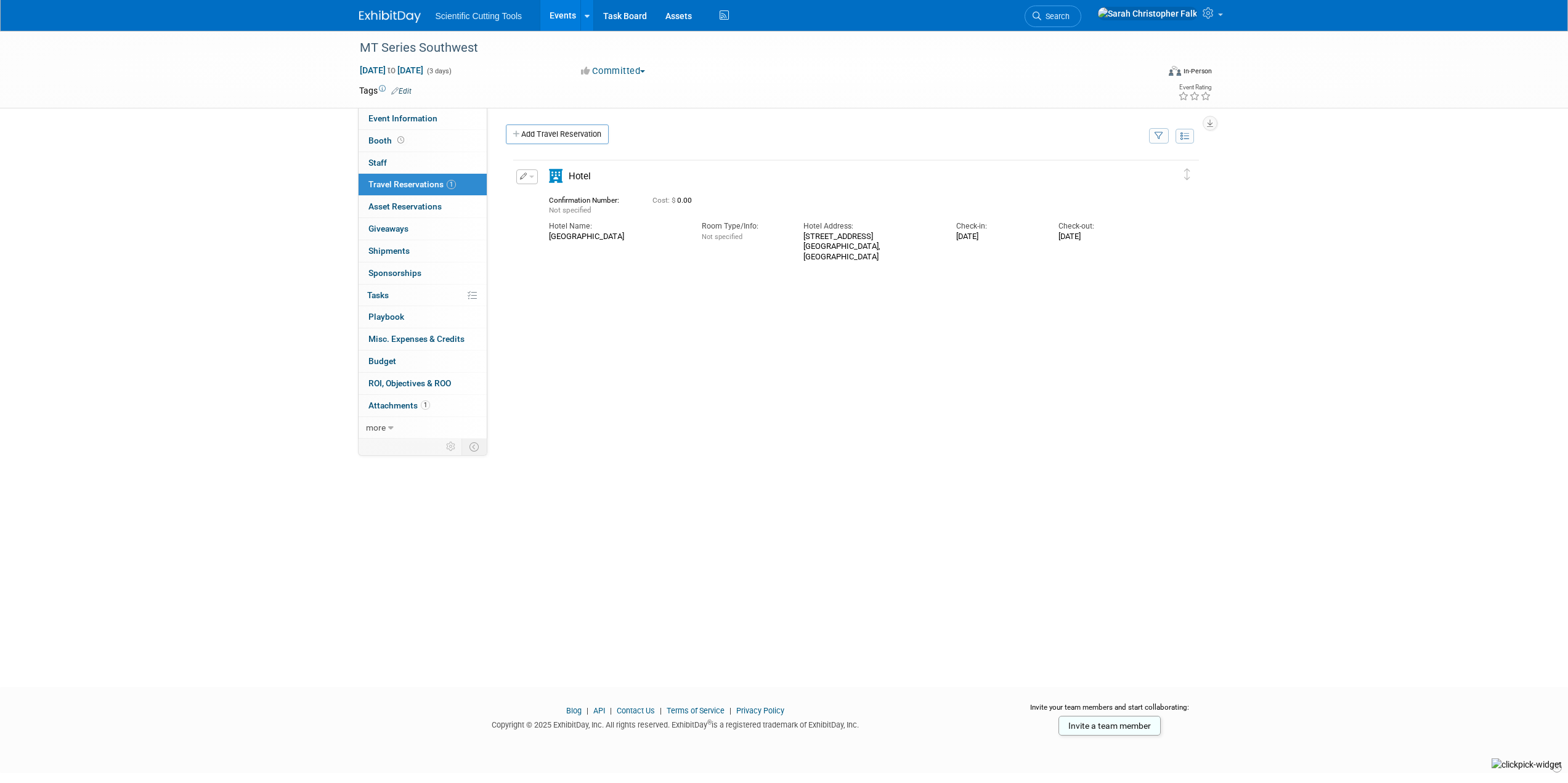
click at [592, 217] on div "Hotel Name: Aloft Dallas Downtown" at bounding box center [616, 228] width 152 height 27
click at [529, 178] on span "button" at bounding box center [532, 177] width 5 height 3
click at [542, 197] on button "Edit Reservation" at bounding box center [569, 197] width 104 height 18
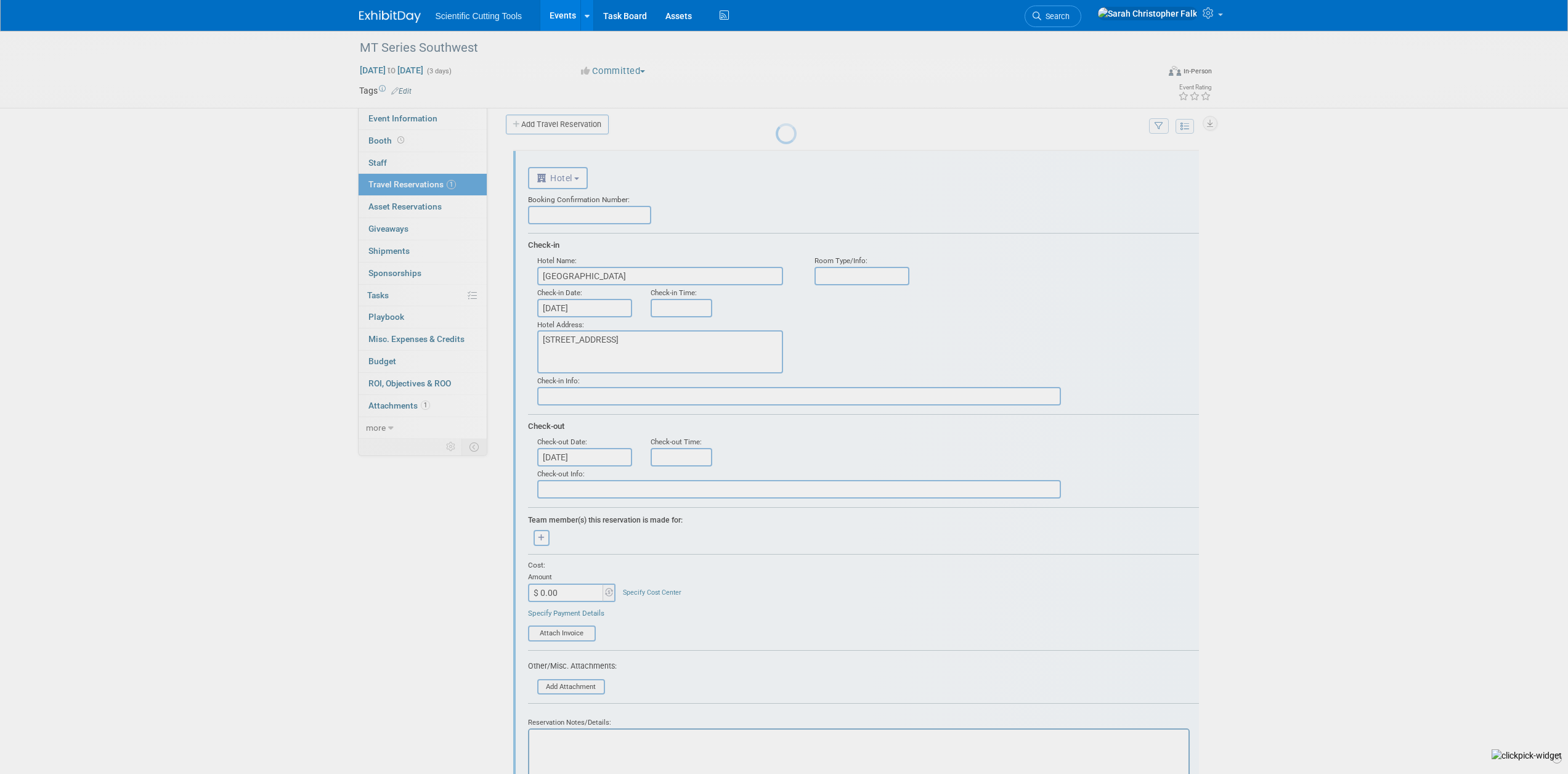
scroll to position [22, 0]
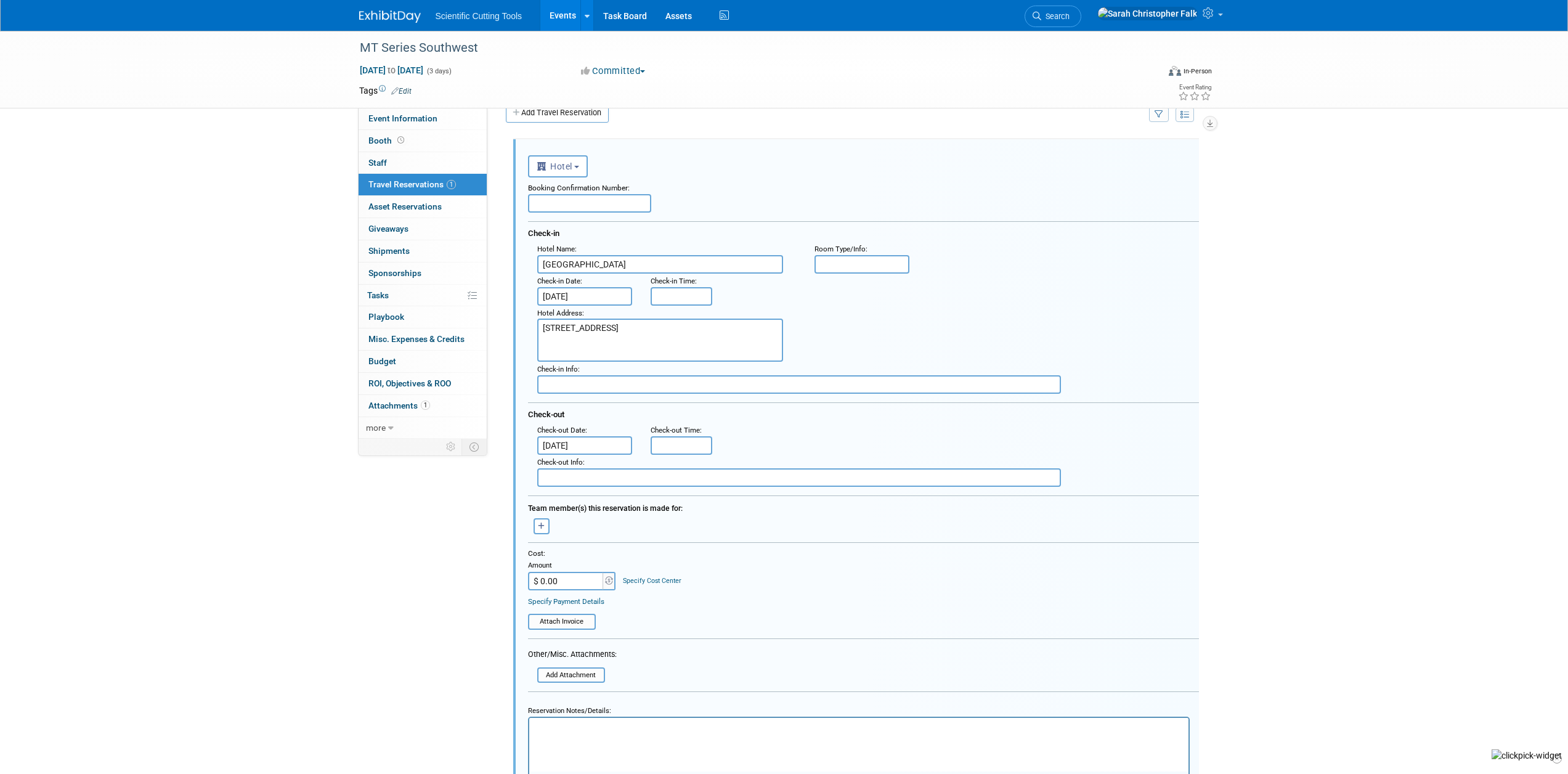
click at [593, 205] on input "text" at bounding box center [589, 203] width 123 height 18
paste input "4106904"
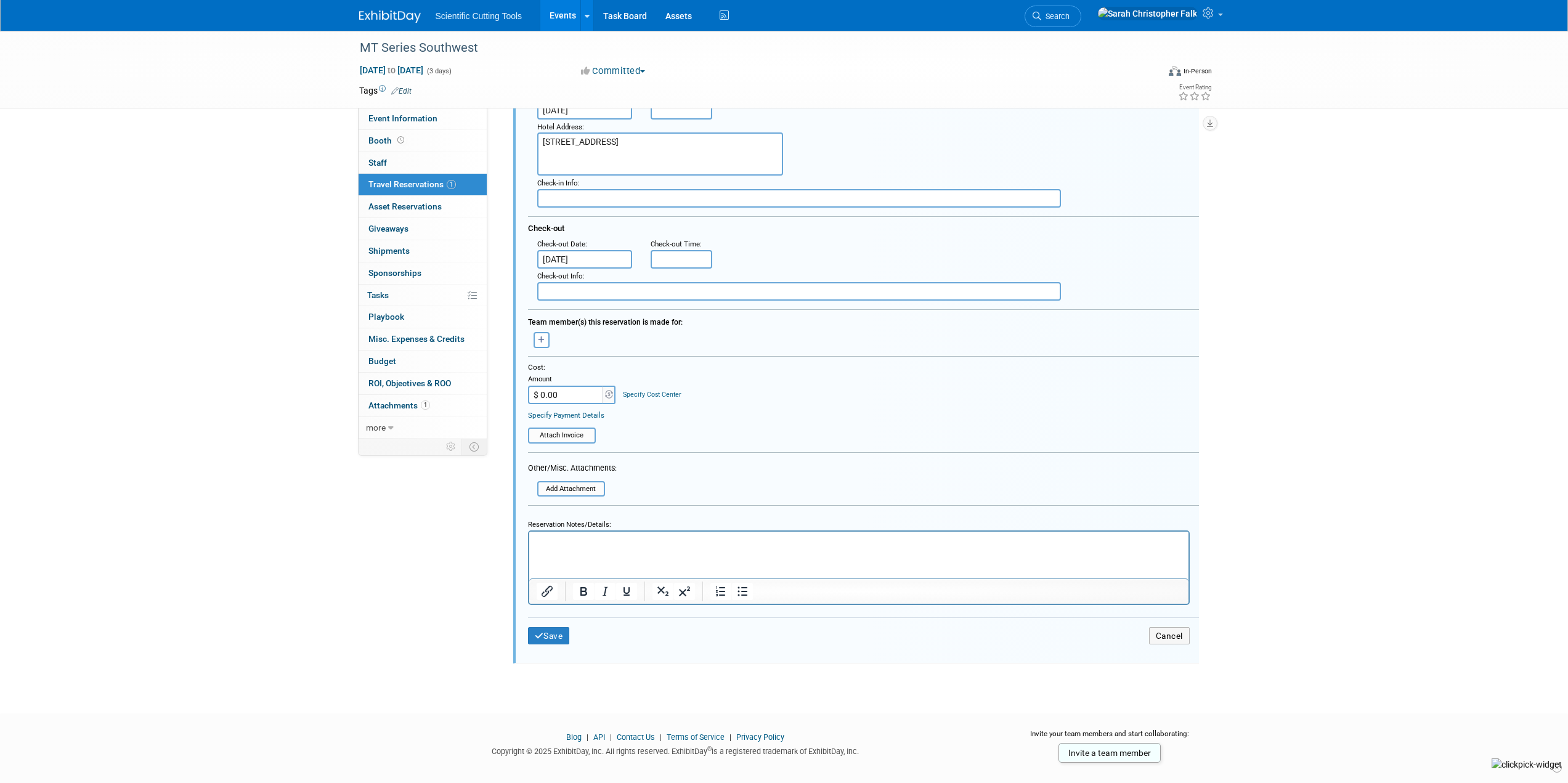
scroll to position [225, 0]
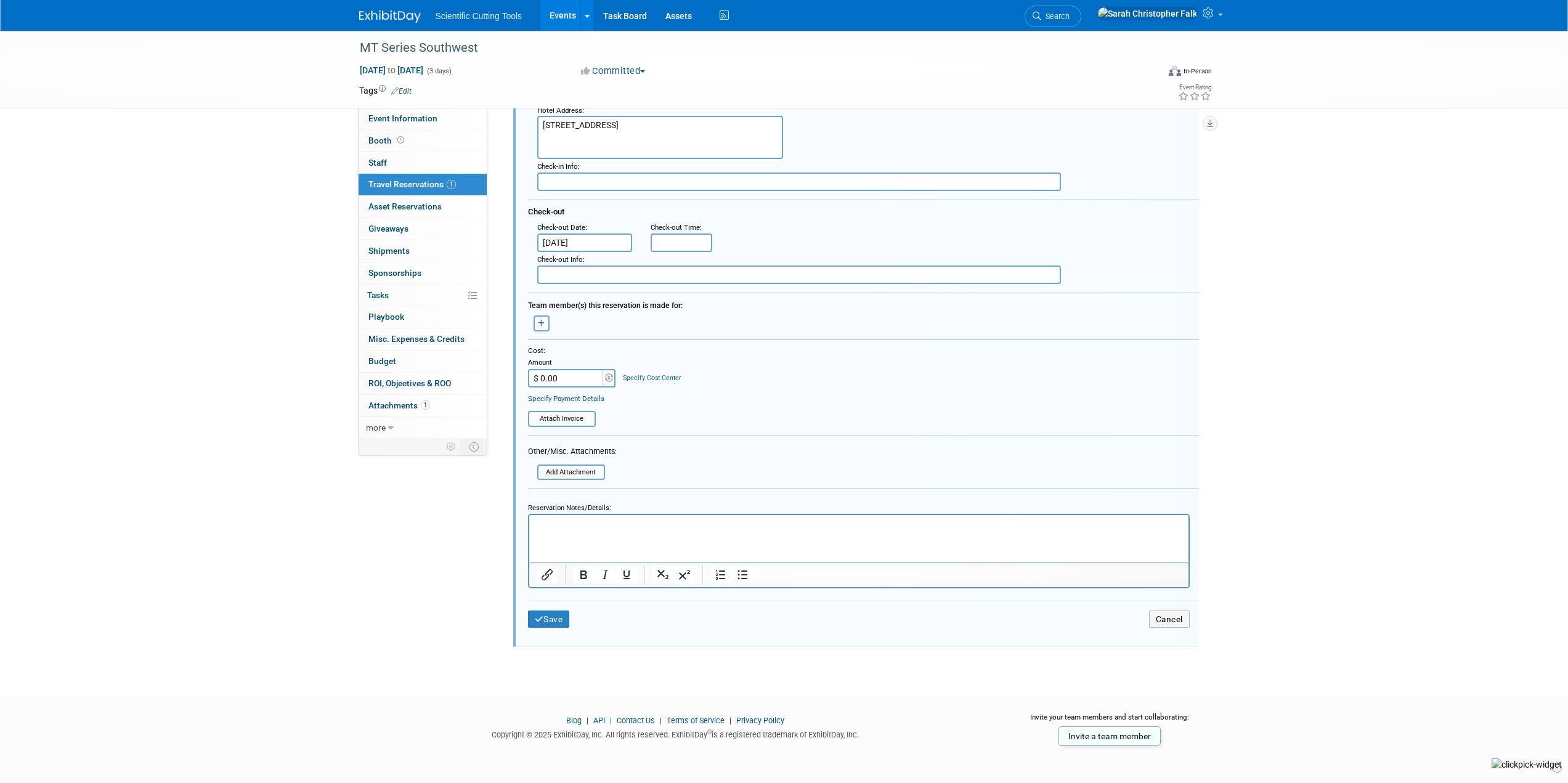
type input "4106904"
click at [556, 615] on button "Save" at bounding box center [548, 619] width 42 height 18
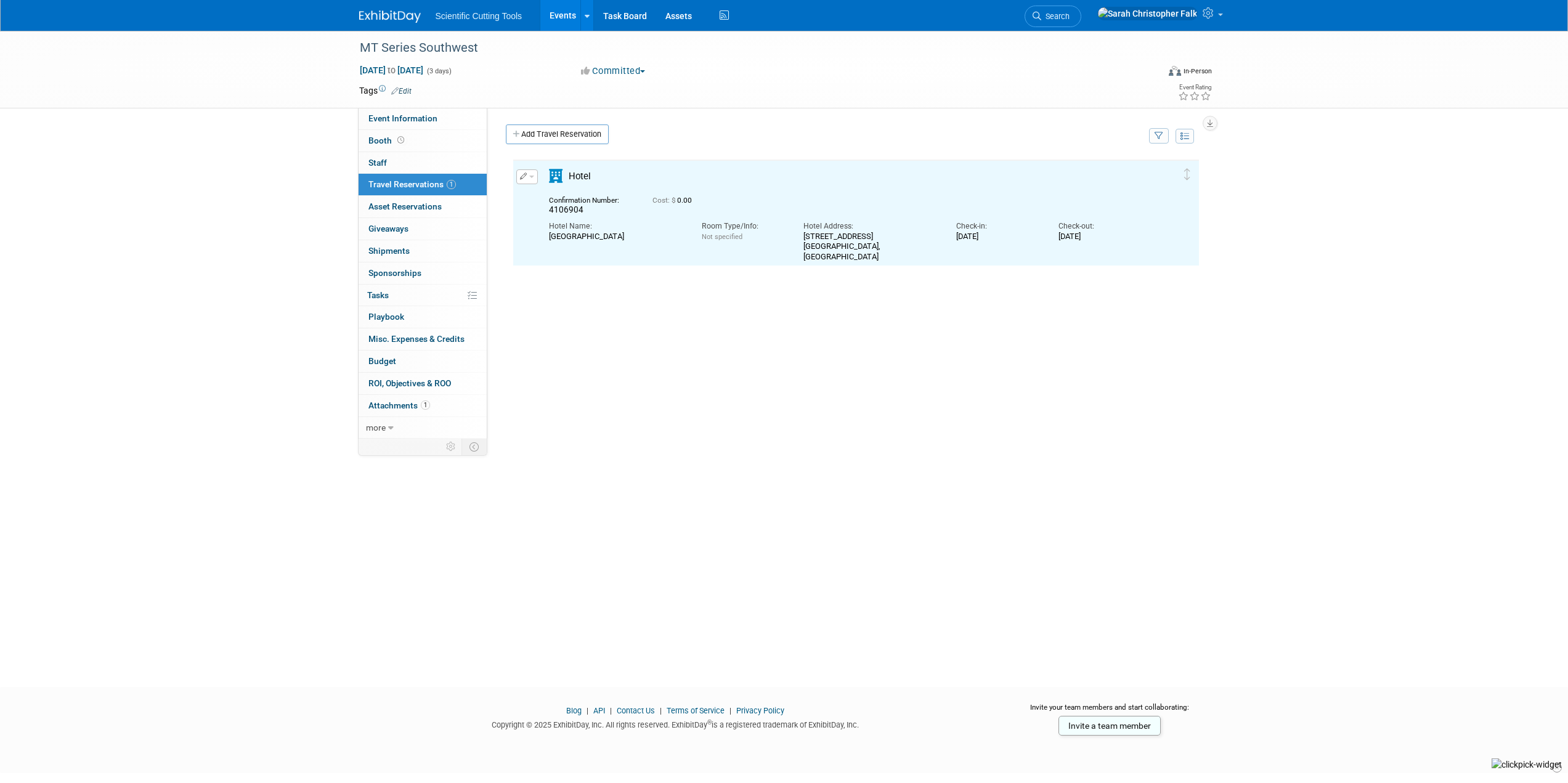
scroll to position [0, 0]
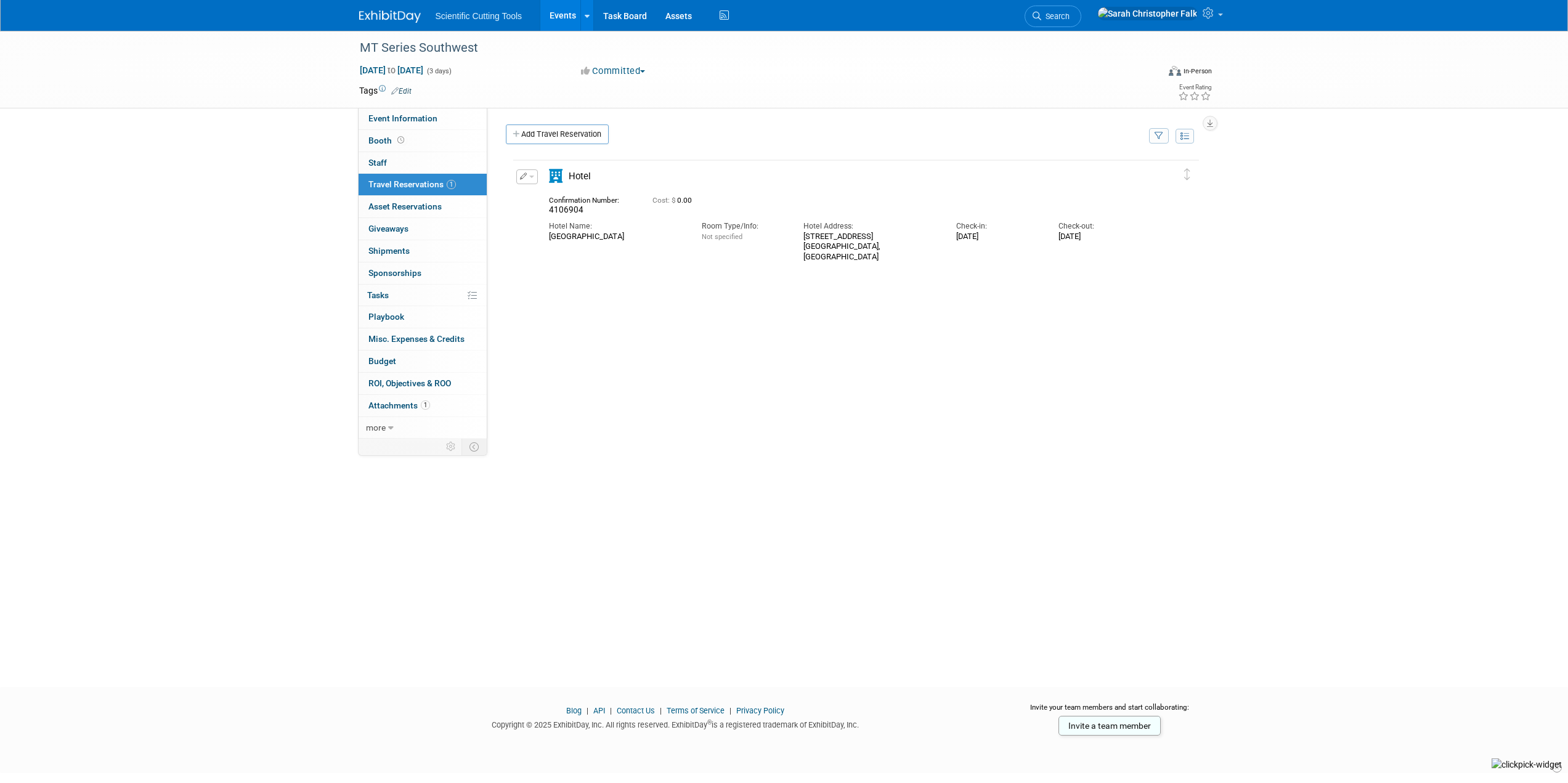
click at [213, 278] on div "MT Series Southwest Nov 4, 2025 to Nov 6, 2025 (3 days) Nov 4, 2025 to Nov 6, 2…" at bounding box center [784, 348] width 1568 height 634
click at [478, 14] on span "Scientific Cutting Tools" at bounding box center [479, 16] width 87 height 10
click at [386, 11] on img at bounding box center [390, 16] width 62 height 12
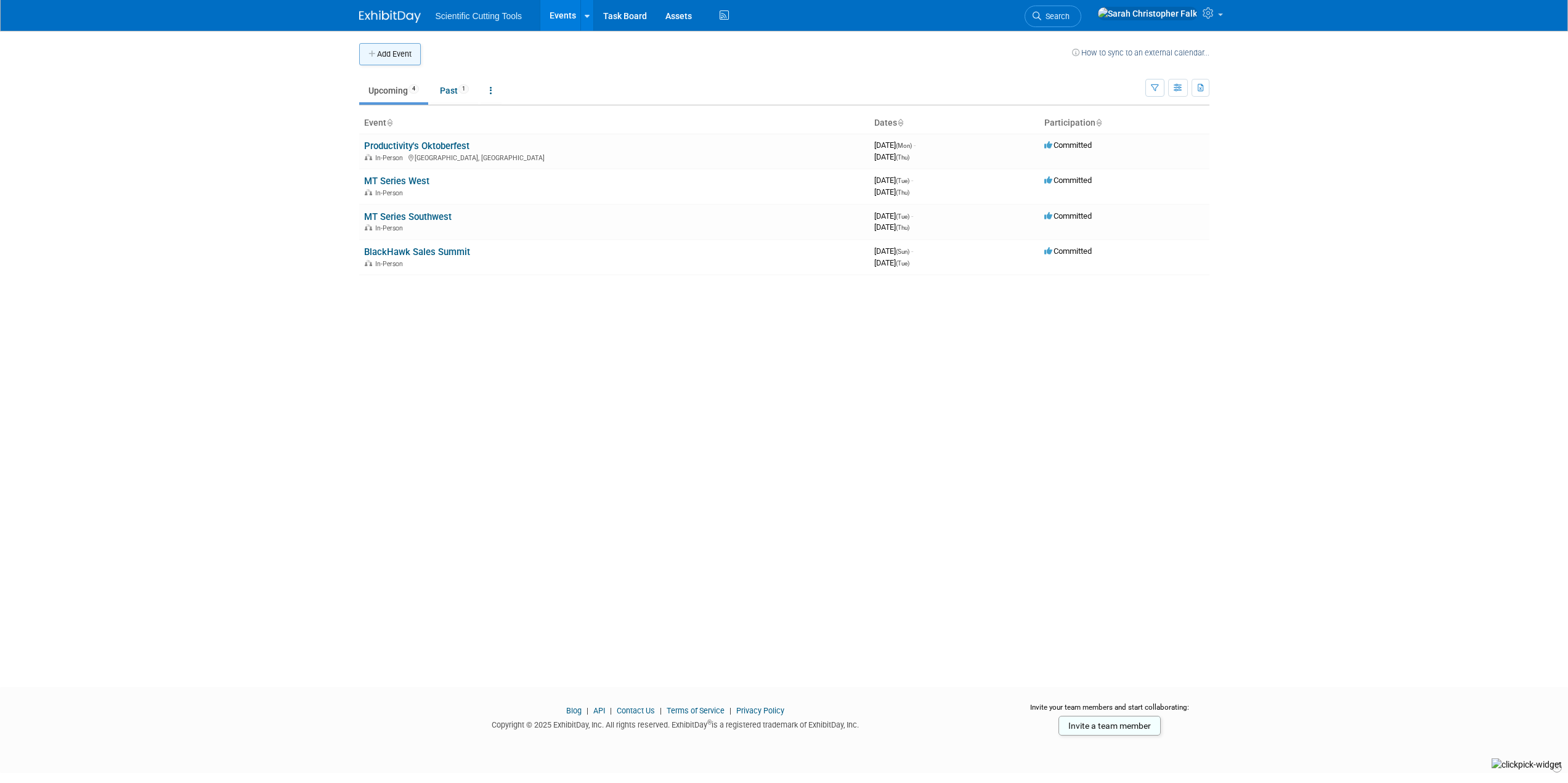
click at [401, 50] on button "Add Event" at bounding box center [390, 55] width 62 height 23
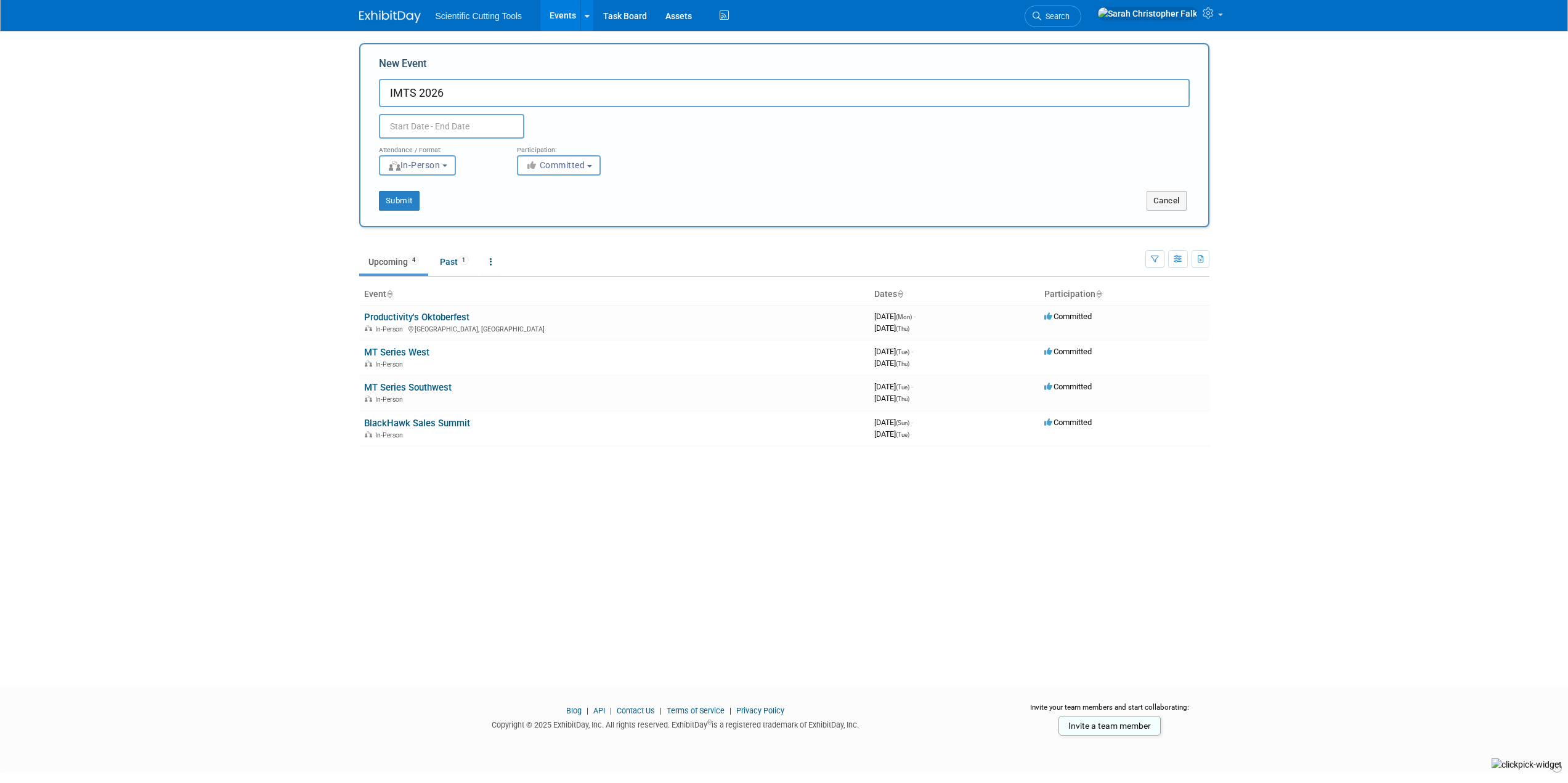
type input "IMTS 2026"
click at [436, 125] on input "text" at bounding box center [451, 126] width 146 height 24
click at [556, 156] on icon at bounding box center [555, 154] width 9 height 9
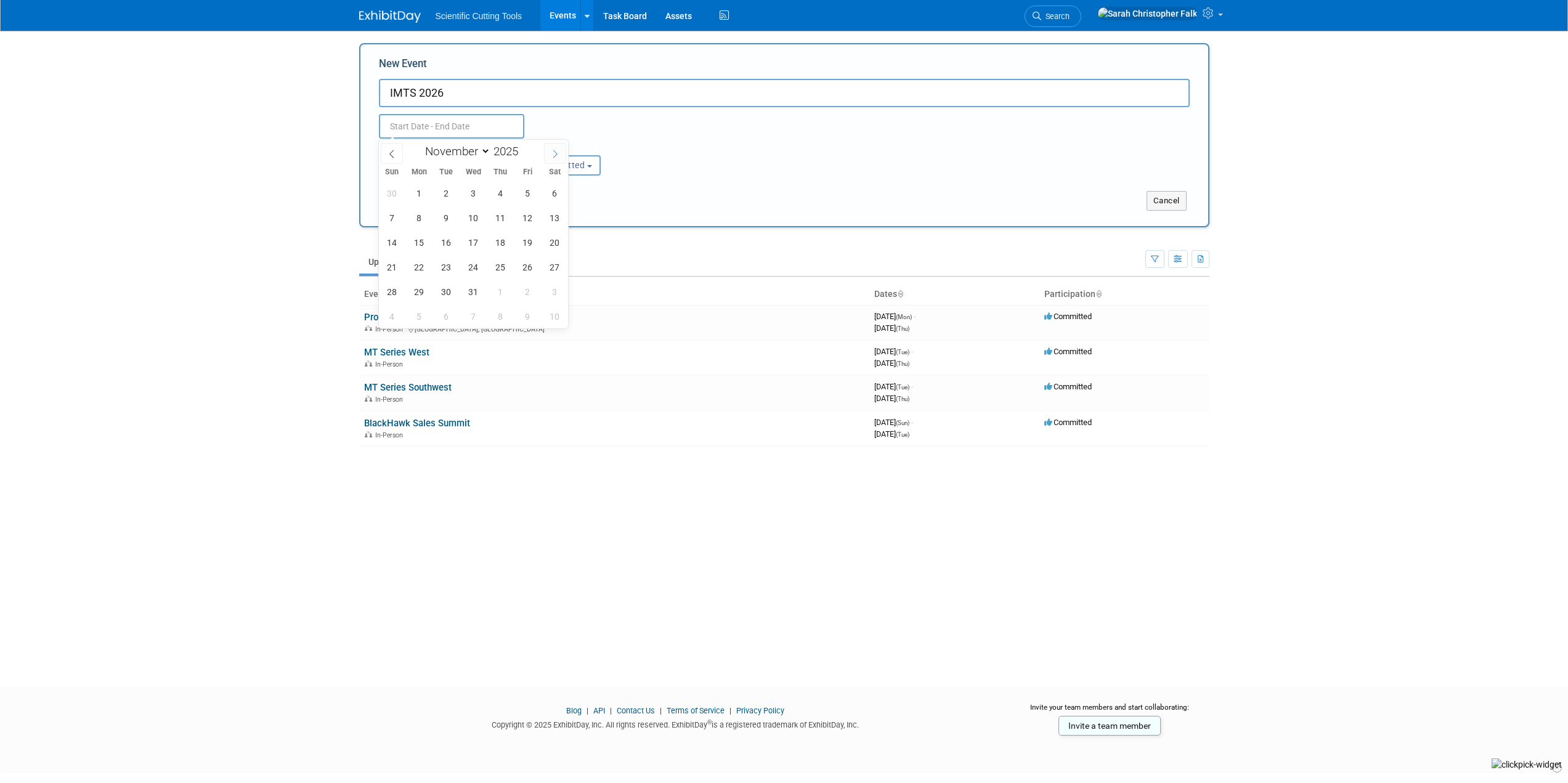
select select "11"
click at [556, 156] on icon at bounding box center [555, 154] width 9 height 9
type input "2026"
click at [556, 156] on icon at bounding box center [555, 154] width 9 height 9
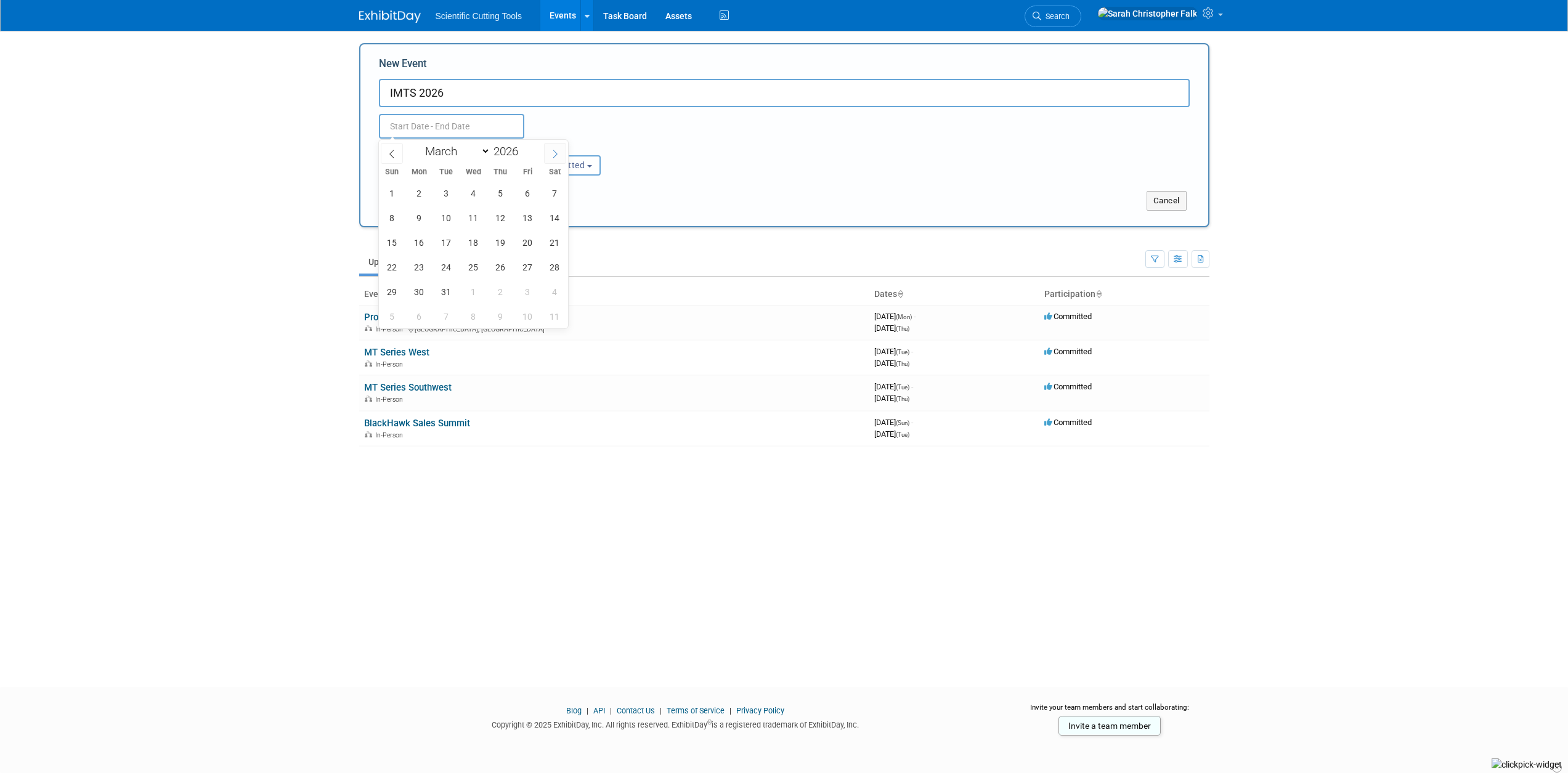
click at [556, 156] on icon at bounding box center [555, 154] width 9 height 9
click at [556, 157] on icon at bounding box center [555, 154] width 9 height 9
click at [557, 157] on icon at bounding box center [555, 154] width 9 height 9
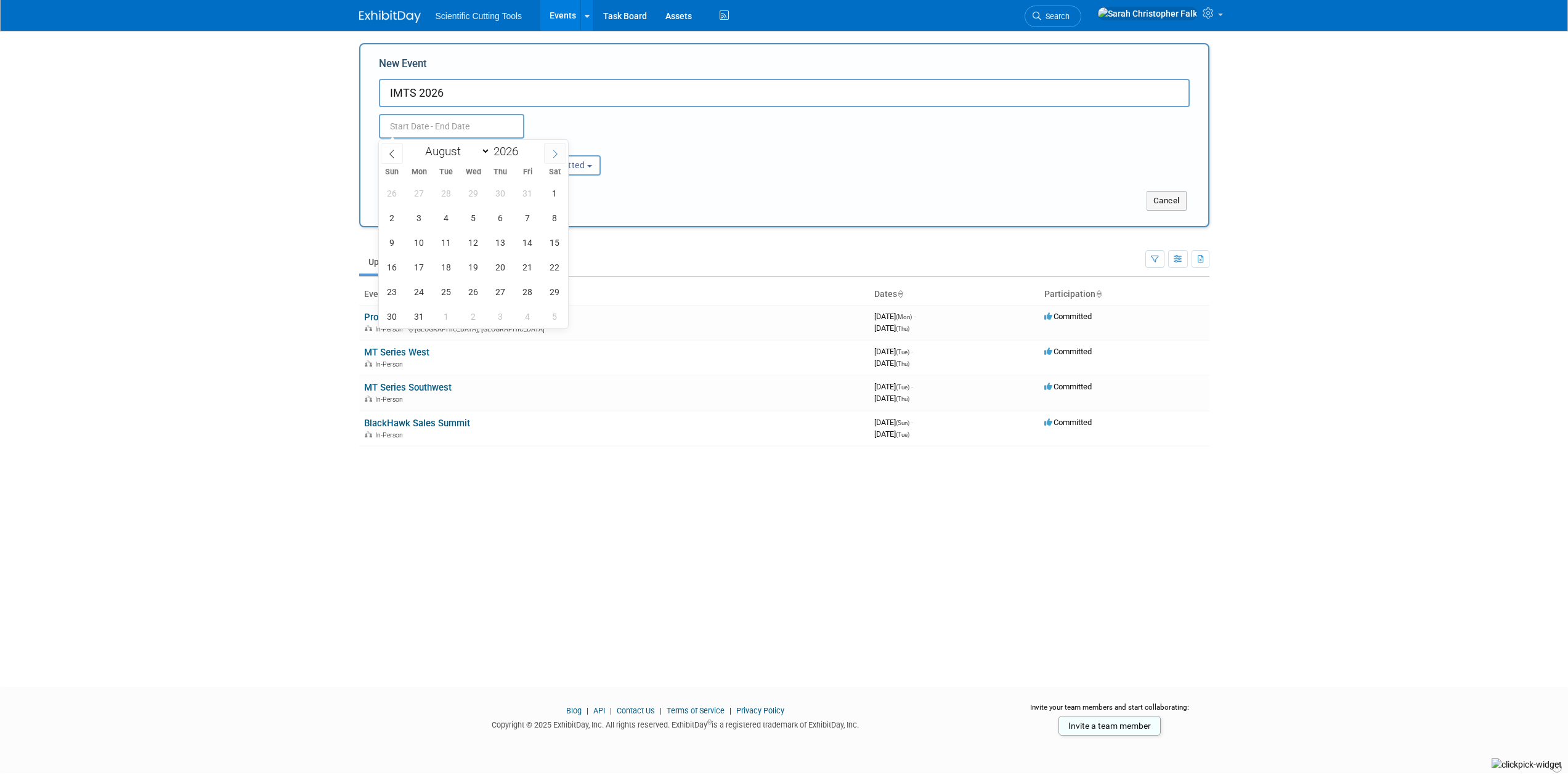
click at [557, 157] on icon at bounding box center [555, 154] width 9 height 9
select select "8"
click at [412, 236] on span "14" at bounding box center [419, 243] width 24 height 24
click at [551, 243] on span "19" at bounding box center [554, 243] width 24 height 24
type input "[DATE] to [DATE]"
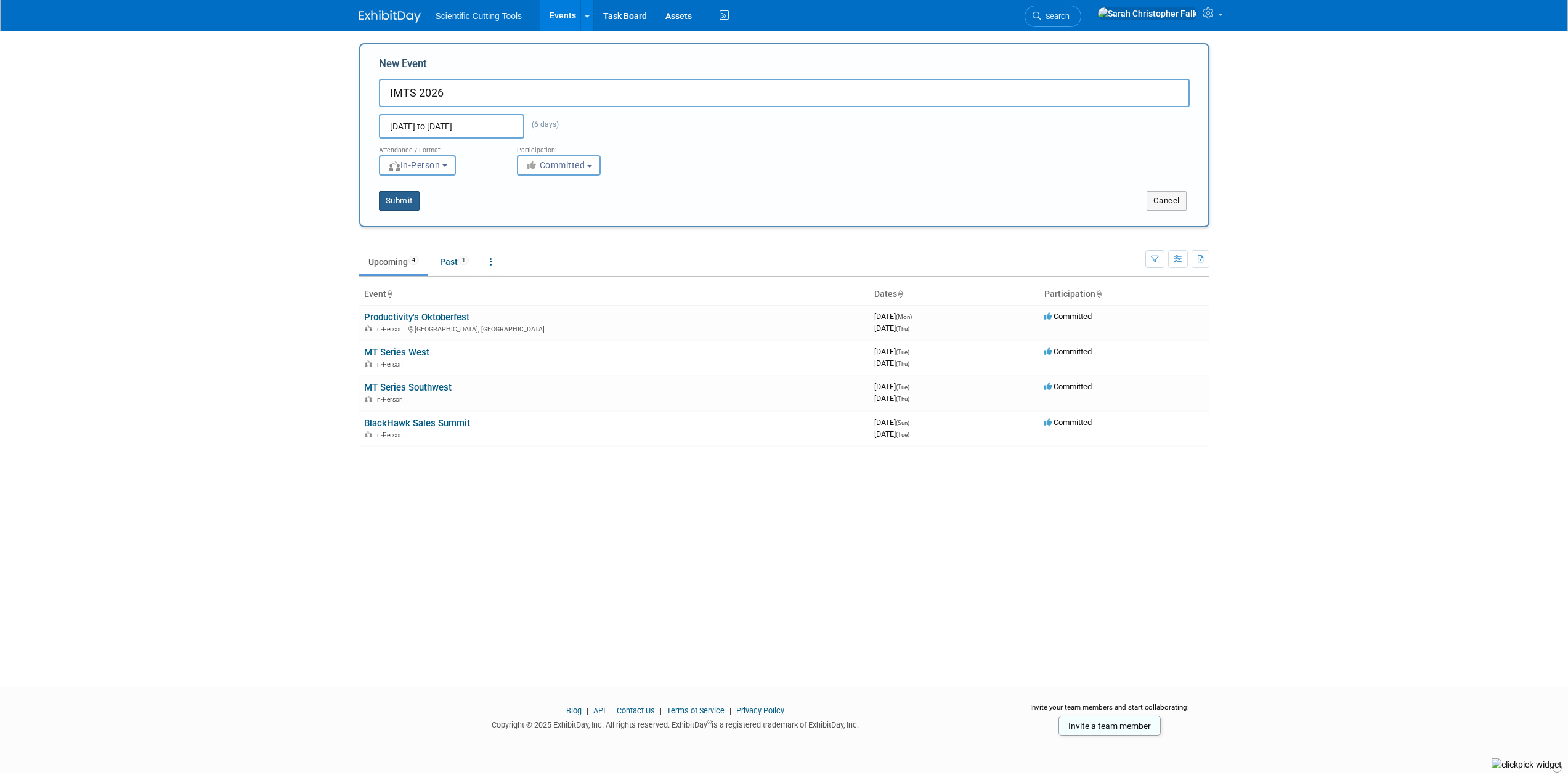
click at [396, 198] on button "Submit" at bounding box center [398, 200] width 41 height 20
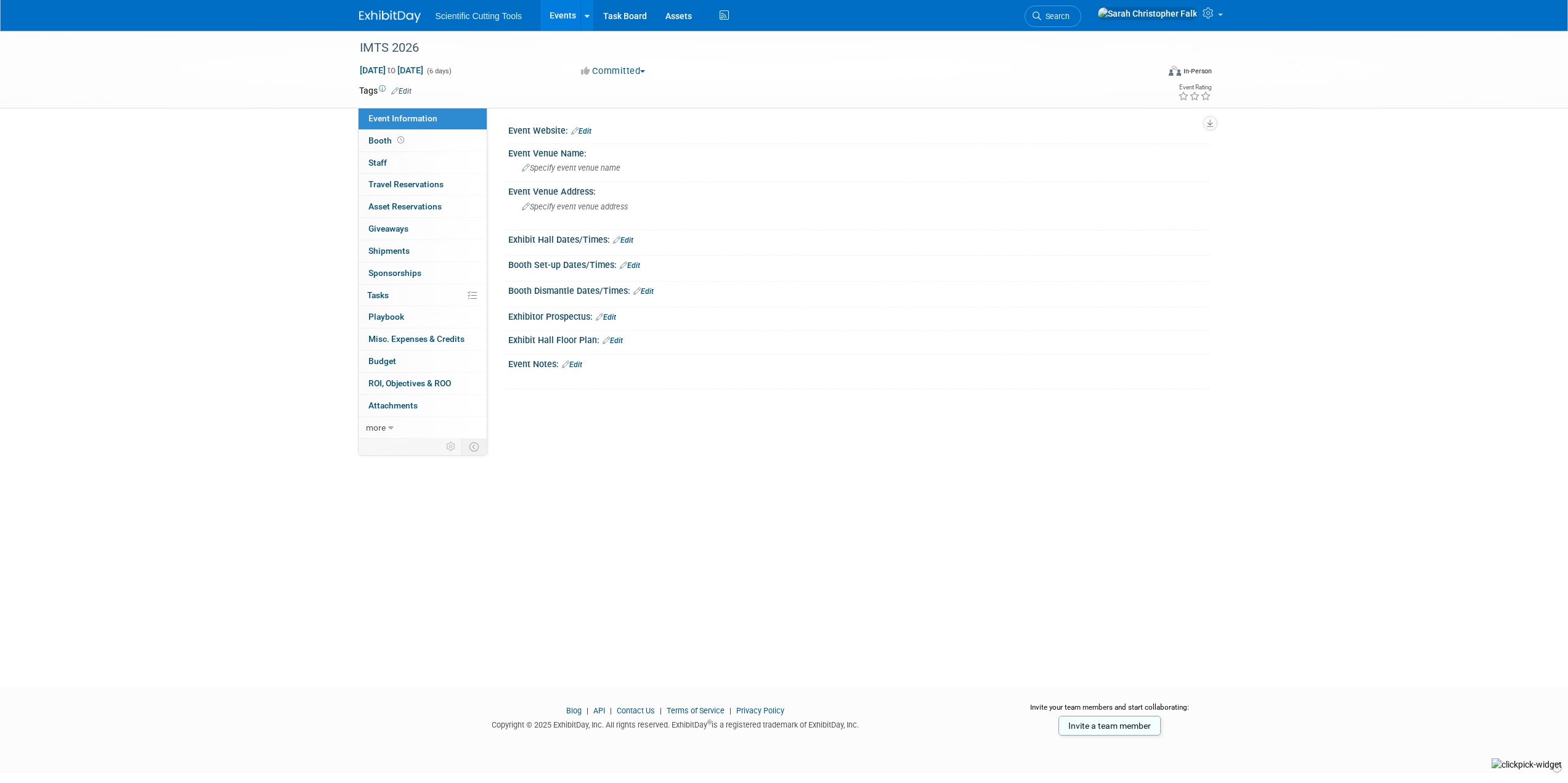
click at [586, 128] on link "Edit" at bounding box center [580, 131] width 20 height 9
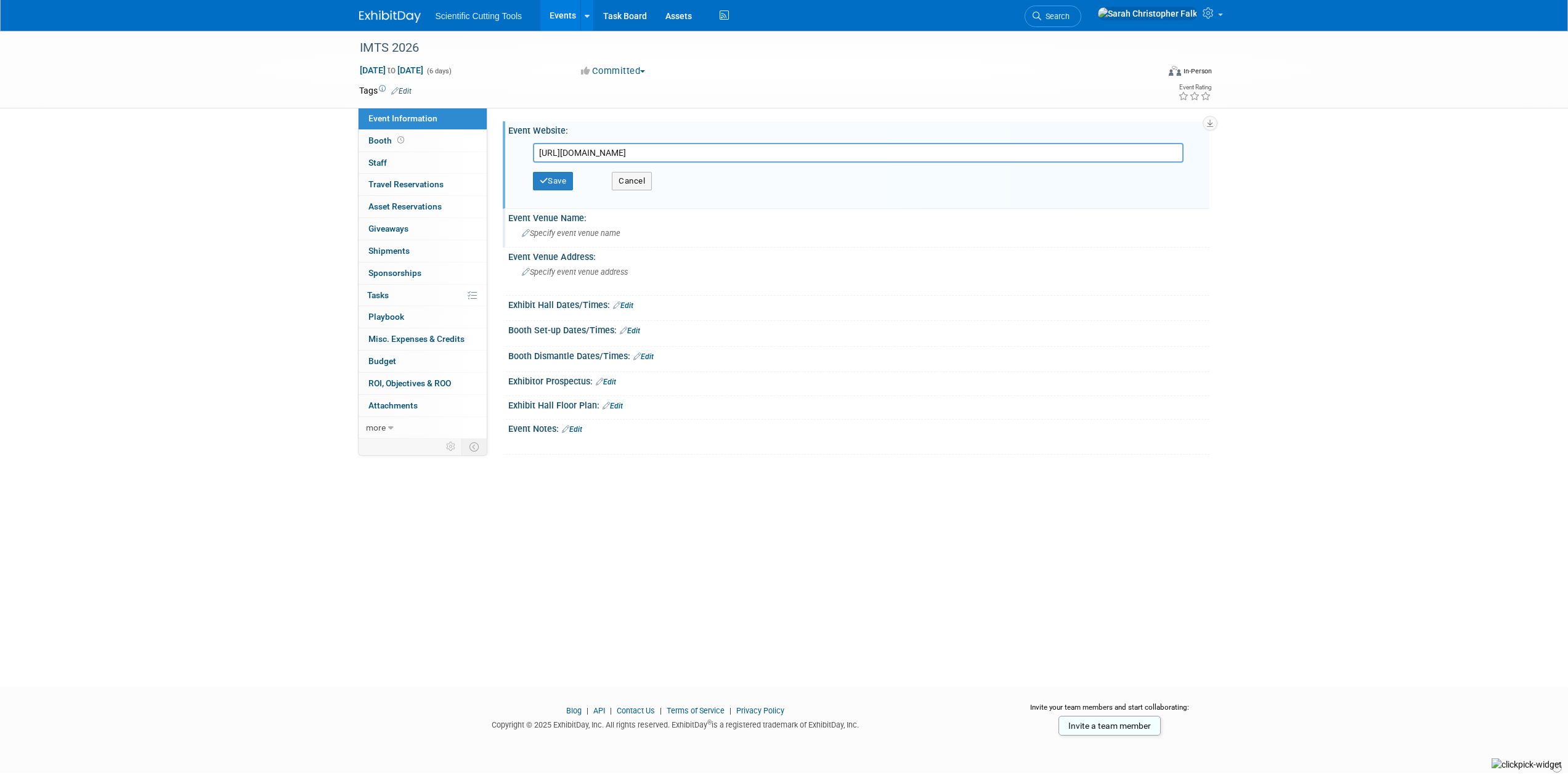
type input "[URL][DOMAIN_NAME]"
click at [561, 233] on span "Specify event venue name" at bounding box center [571, 233] width 99 height 10
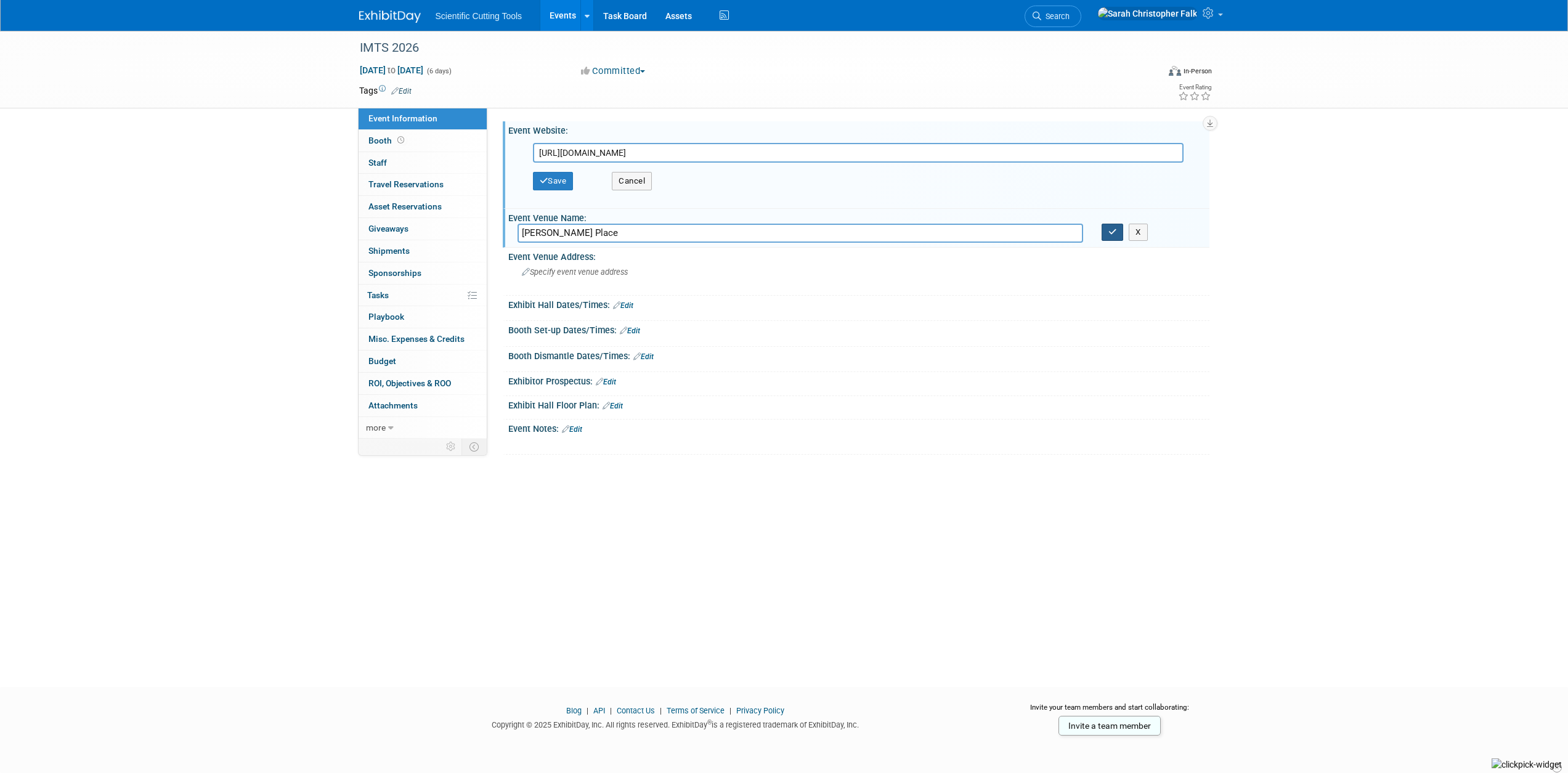
type input "[PERSON_NAME] Place"
click at [1110, 230] on icon "button" at bounding box center [1112, 231] width 9 height 8
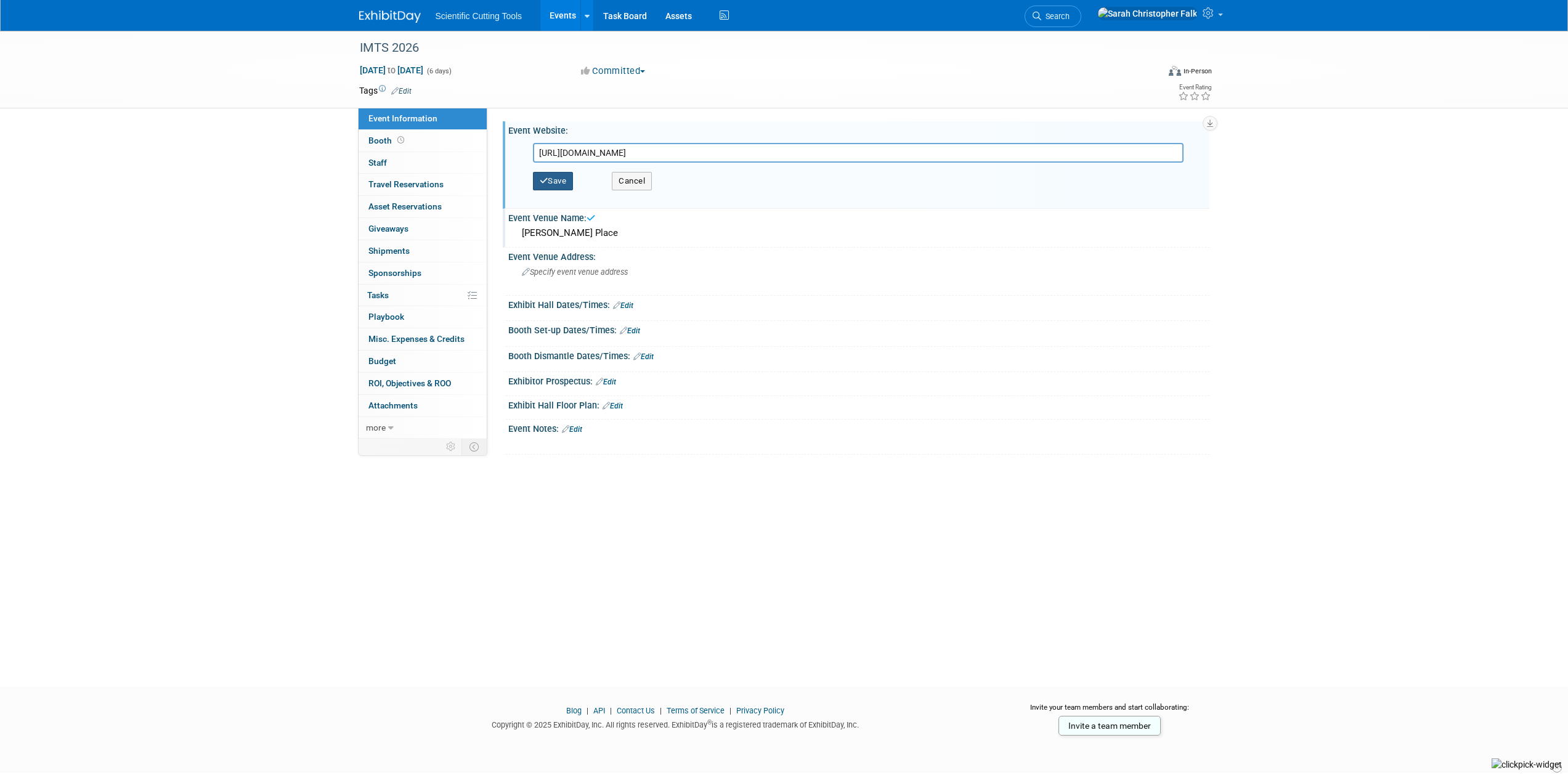
click at [556, 184] on button "Save" at bounding box center [553, 180] width 41 height 18
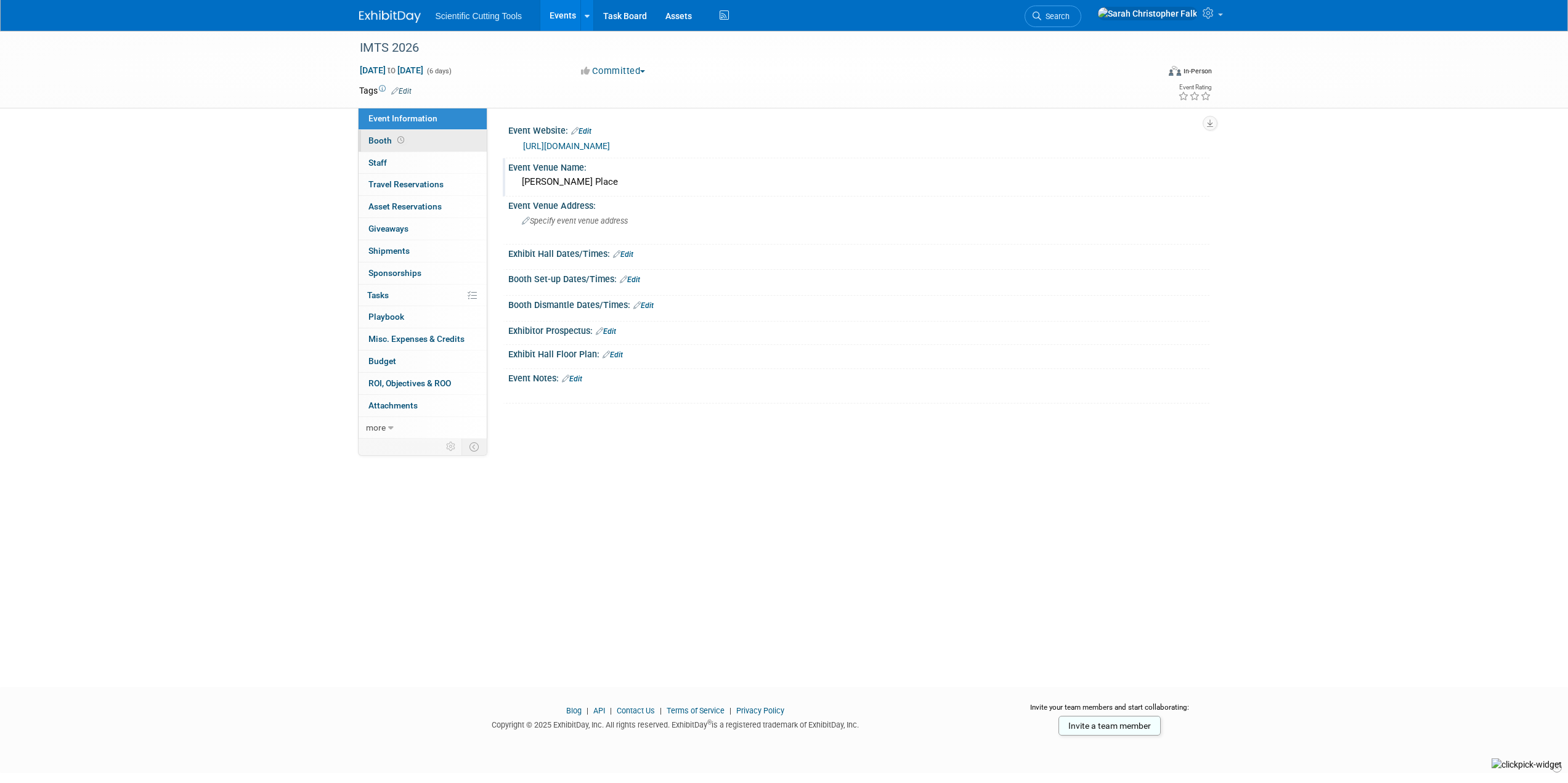
click at [379, 139] on span "Booth" at bounding box center [387, 139] width 38 height 10
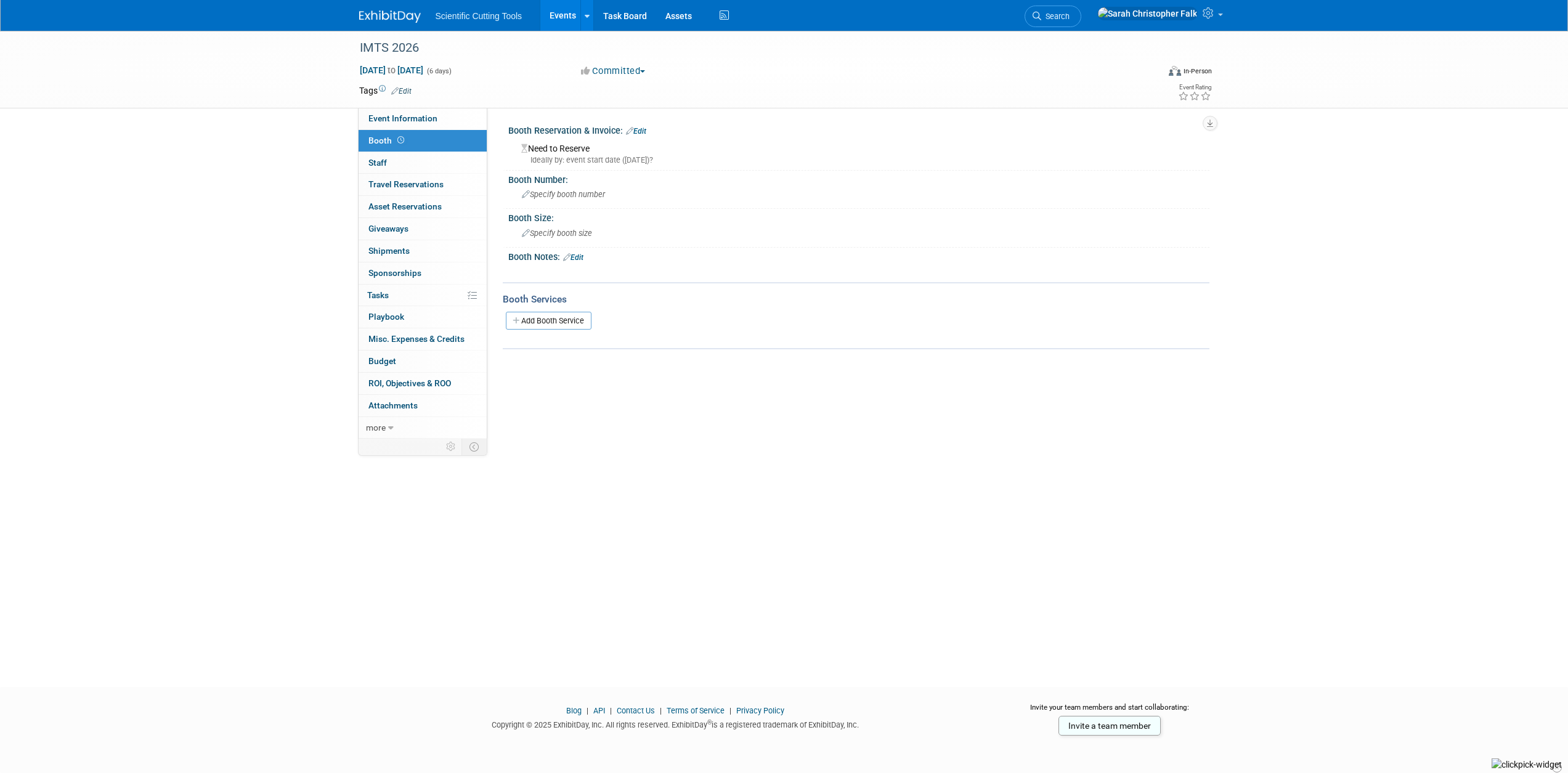
click at [555, 148] on div "Need to Reserve Ideally by: event start date (Mon. Sep 14, 2026)?" at bounding box center [859, 152] width 683 height 27
click at [646, 129] on link "Edit" at bounding box center [635, 131] width 20 height 9
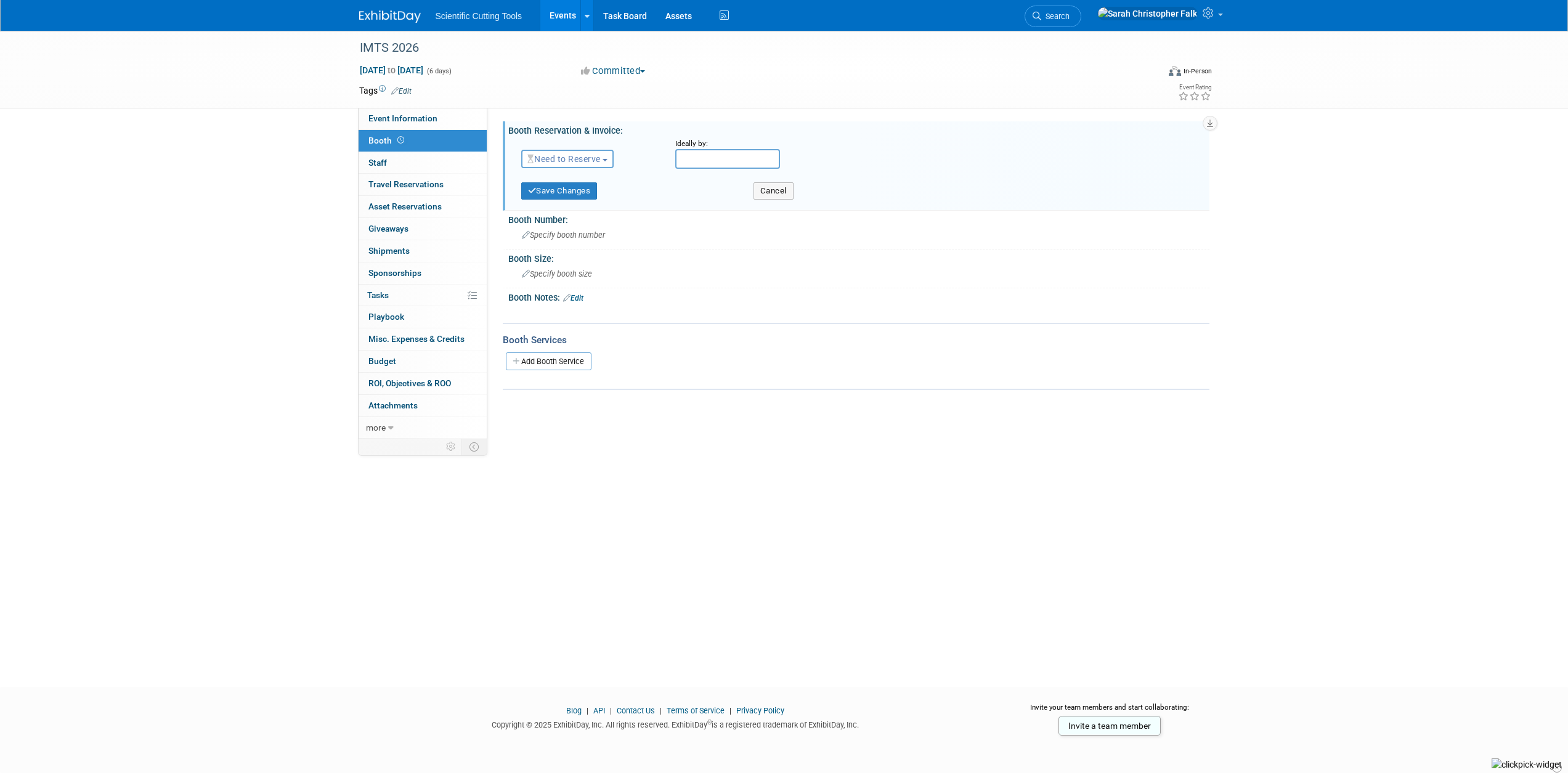
click at [607, 157] on button "Need to Reserve" at bounding box center [567, 159] width 93 height 18
click at [551, 195] on link "Reserved" at bounding box center [587, 197] width 132 height 17
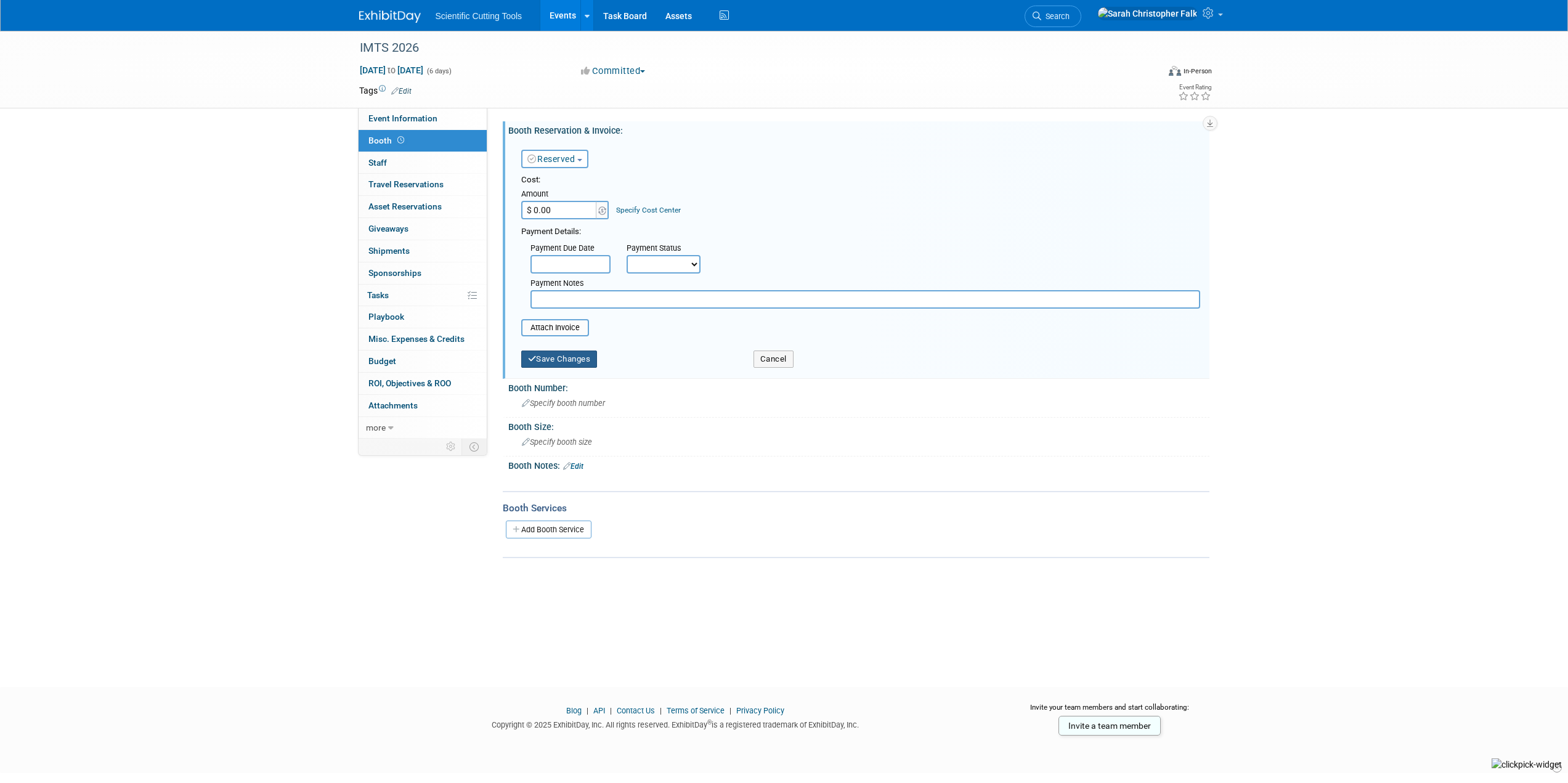
click at [543, 361] on button "Save Changes" at bounding box center [560, 359] width 76 height 17
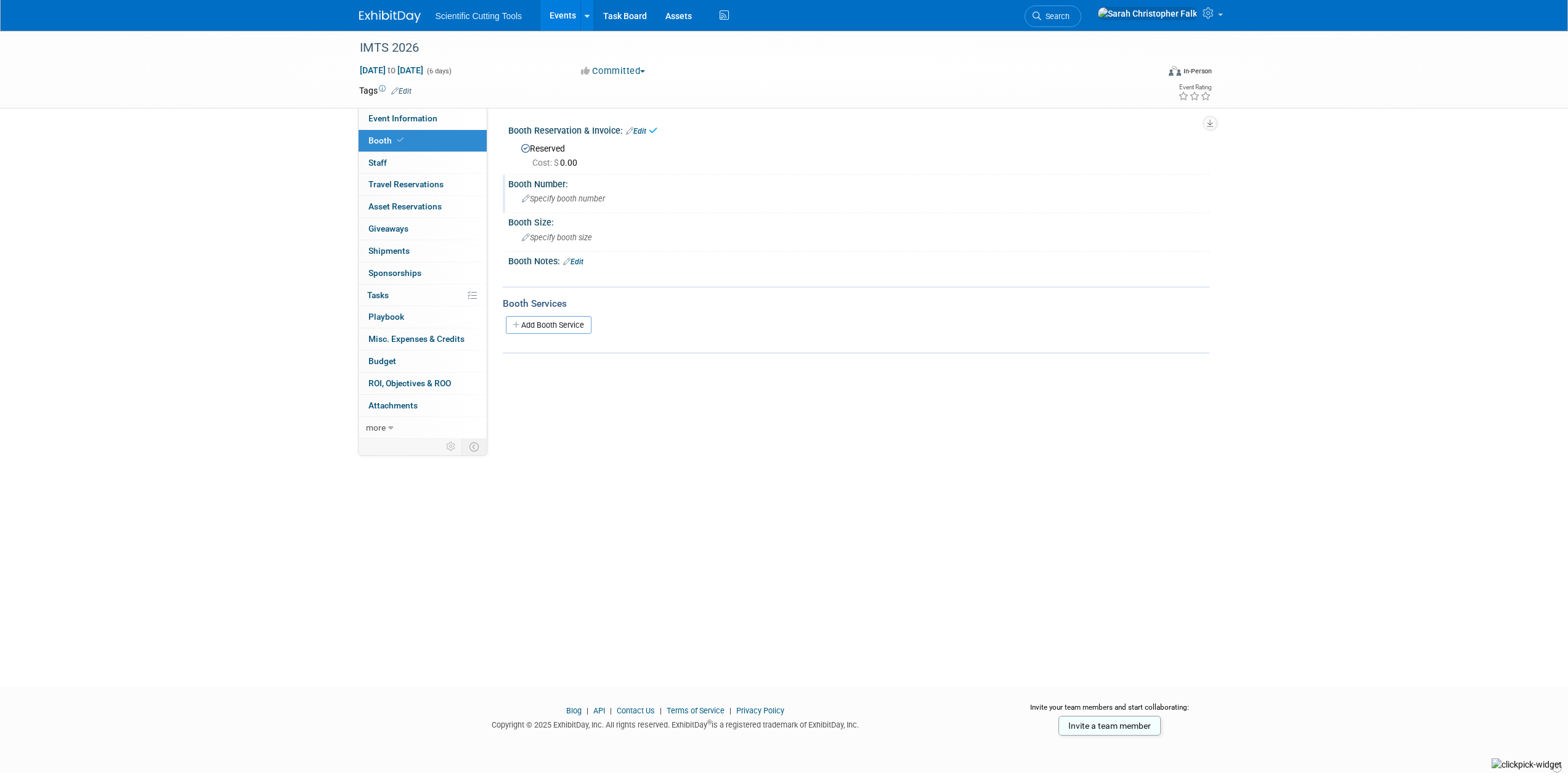
click at [542, 203] on span "Specify booth number" at bounding box center [563, 198] width 83 height 10
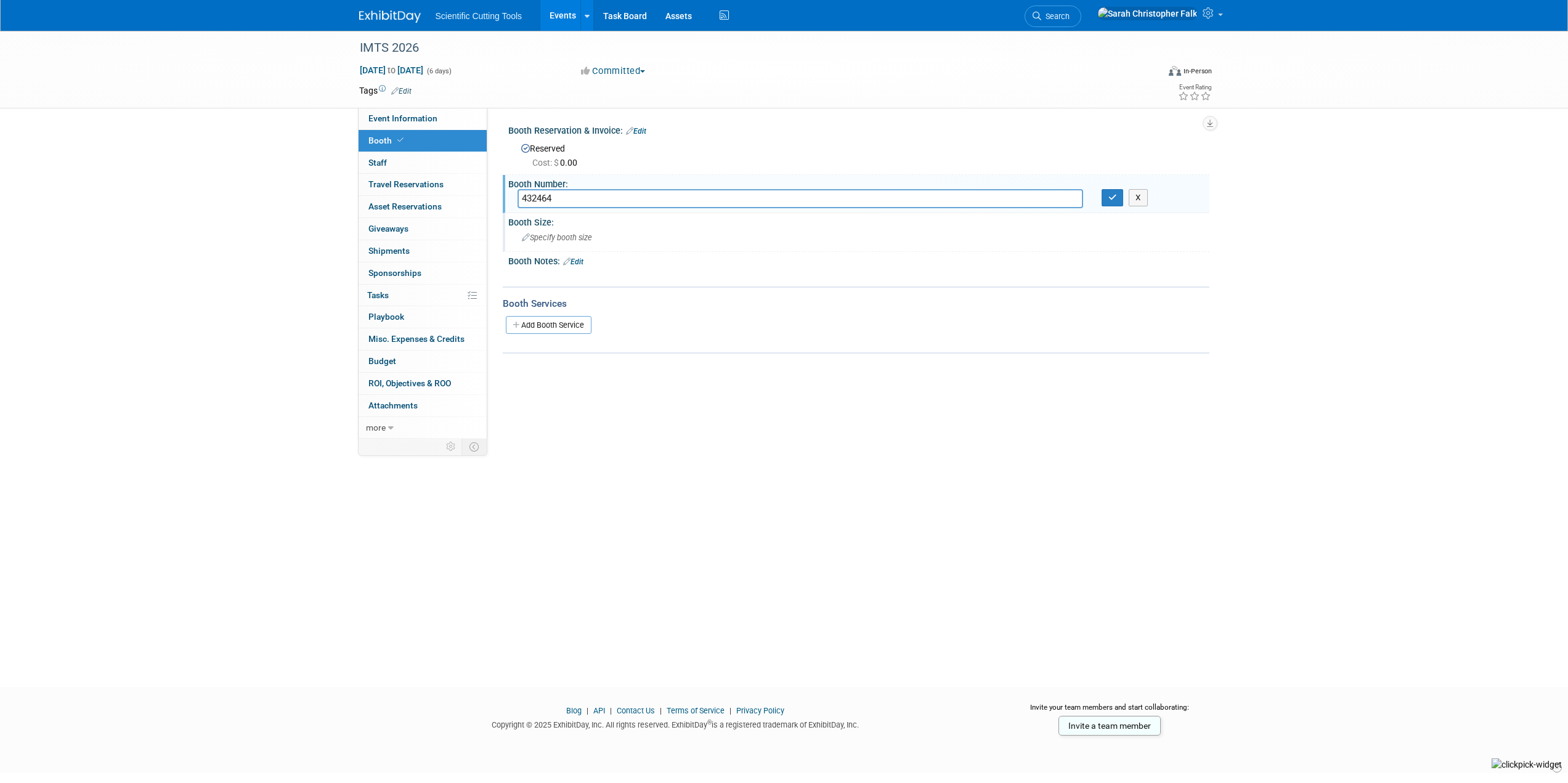
type input "432464"
click at [542, 237] on span "Specify booth size" at bounding box center [556, 237] width 70 height 10
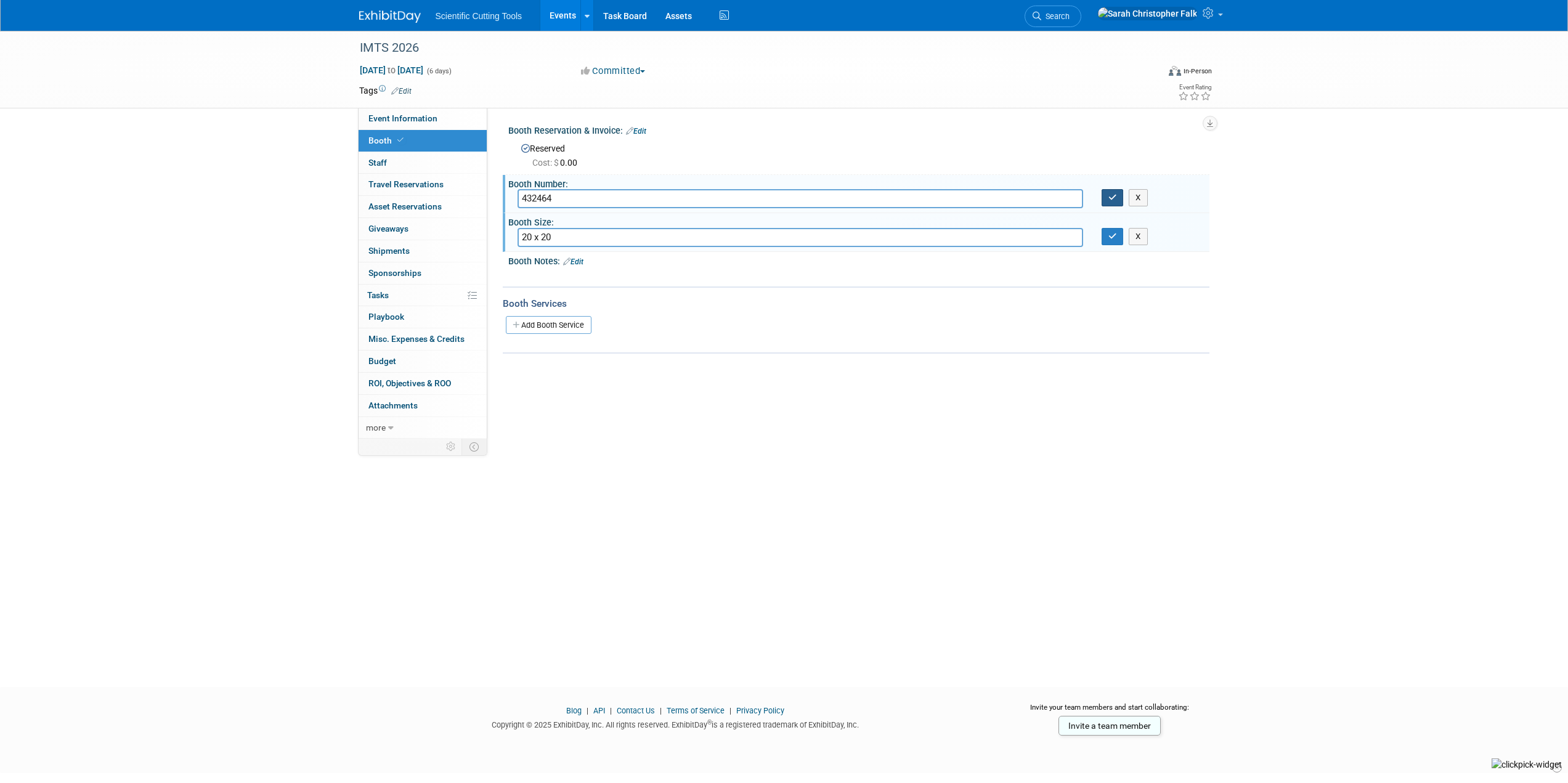
type input "20 x 20"
click at [1110, 202] on icon "button" at bounding box center [1112, 197] width 9 height 8
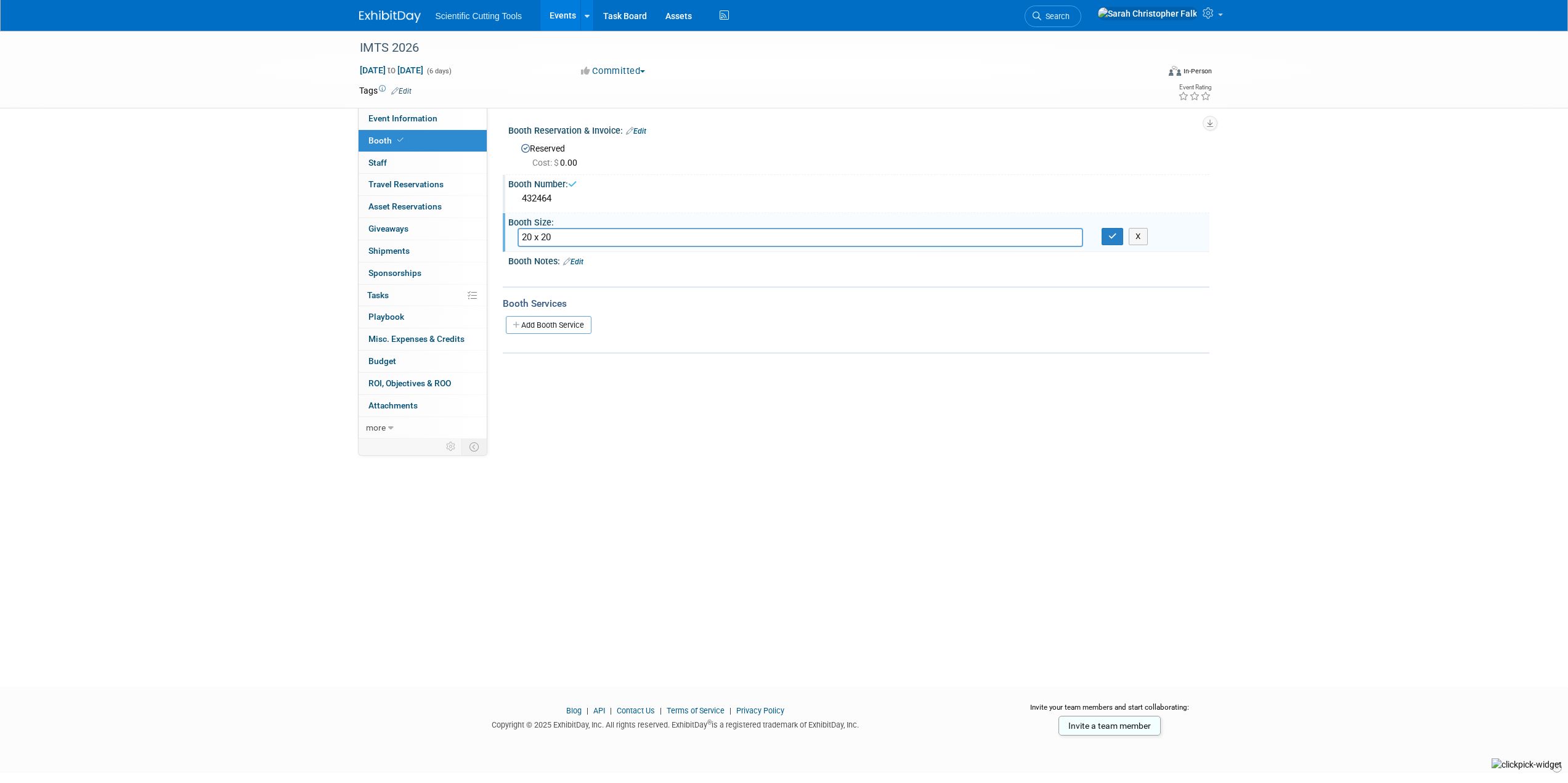
click at [1111, 246] on div "20 x 20 X" at bounding box center [859, 237] width 701 height 19
click at [1111, 234] on icon "button" at bounding box center [1112, 236] width 9 height 8
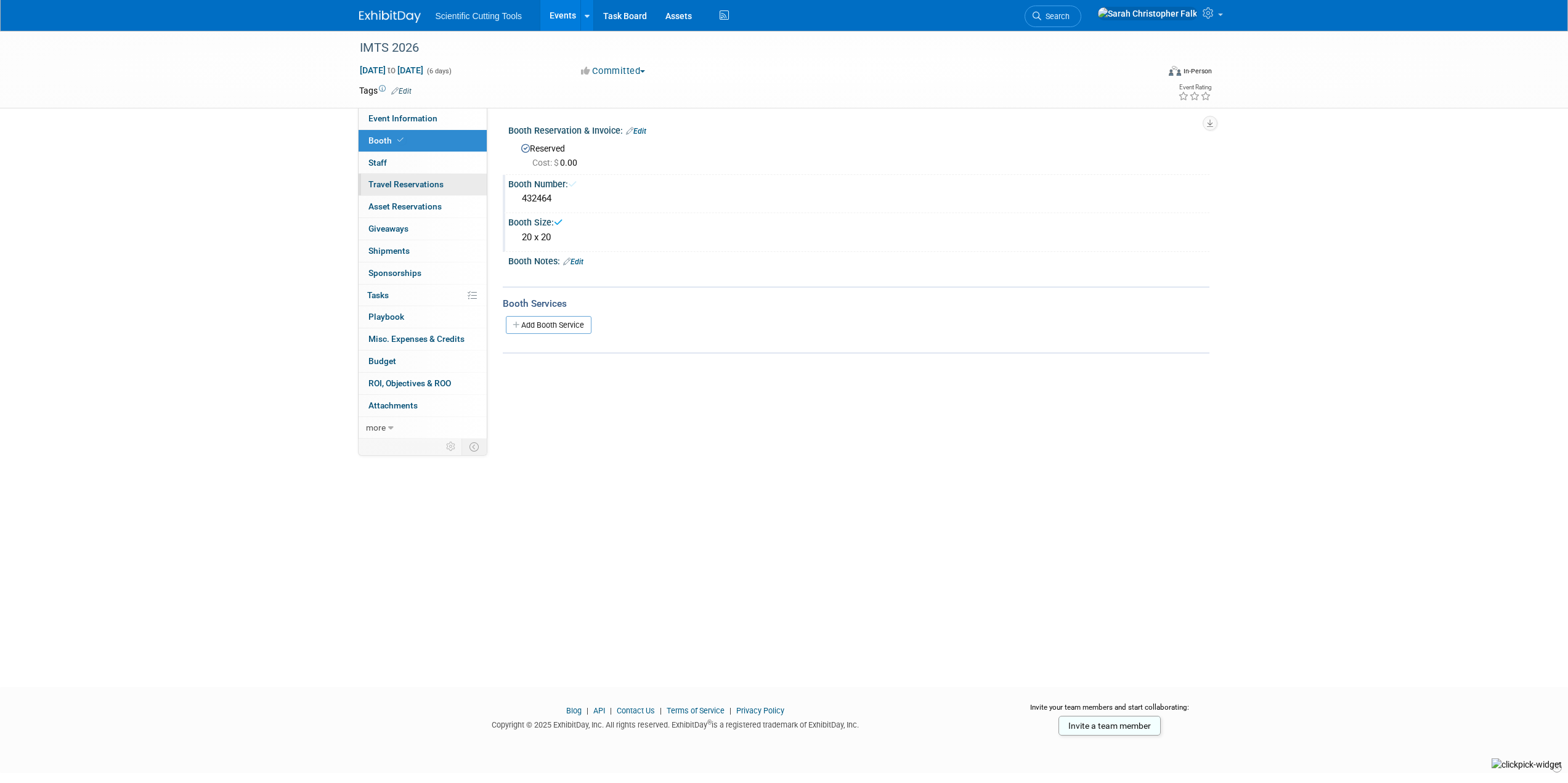
click at [383, 183] on span "Travel Reservations 0" at bounding box center [405, 184] width 75 height 10
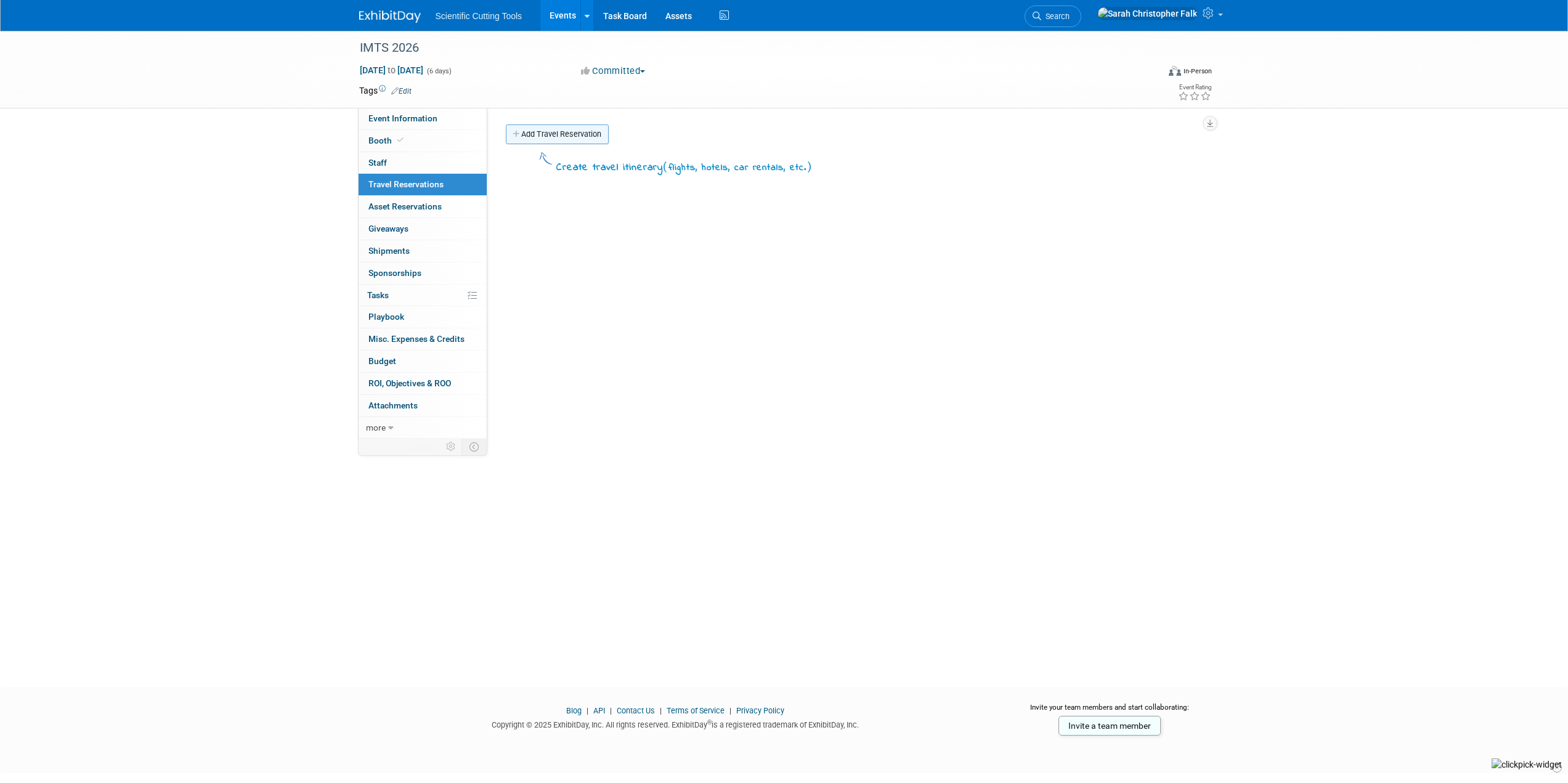
click at [587, 136] on link "Add Travel Reservation" at bounding box center [557, 134] width 103 height 20
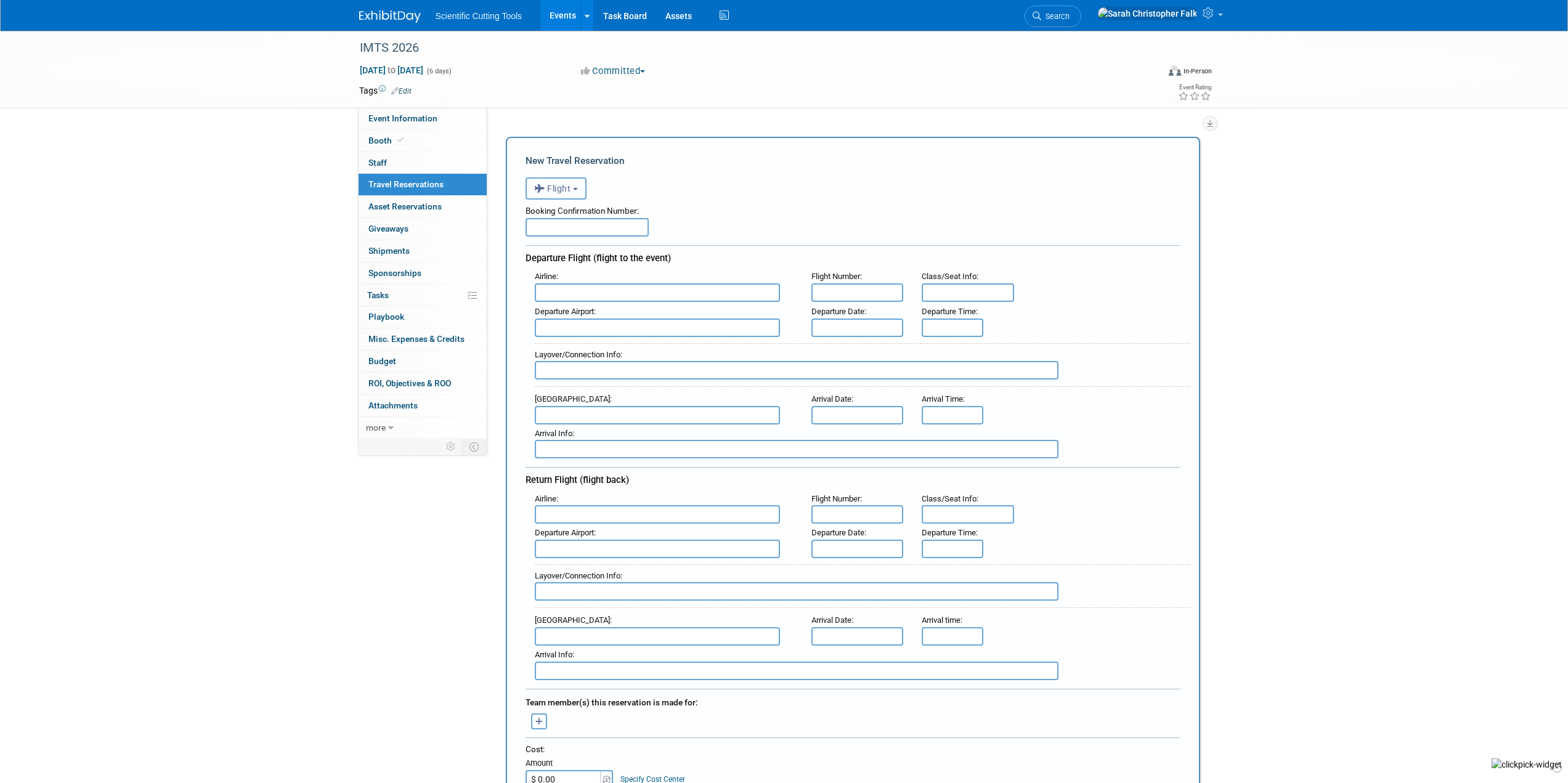
click at [573, 191] on button "Flight" at bounding box center [556, 189] width 61 height 23
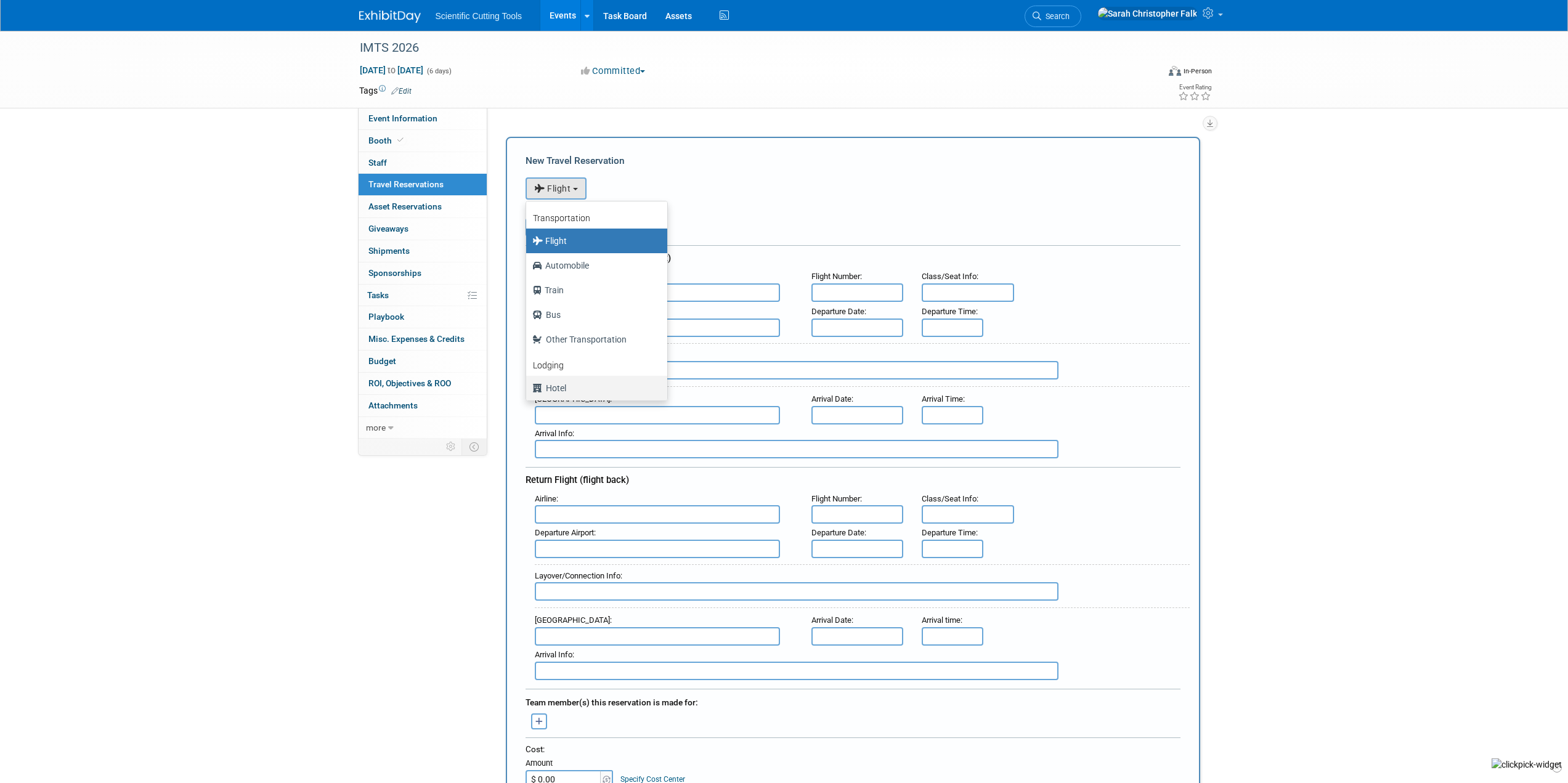
click at [558, 385] on label "Hotel" at bounding box center [593, 388] width 122 height 20
click at [528, 385] on input "Hotel" at bounding box center [523, 386] width 8 height 8
select select "6"
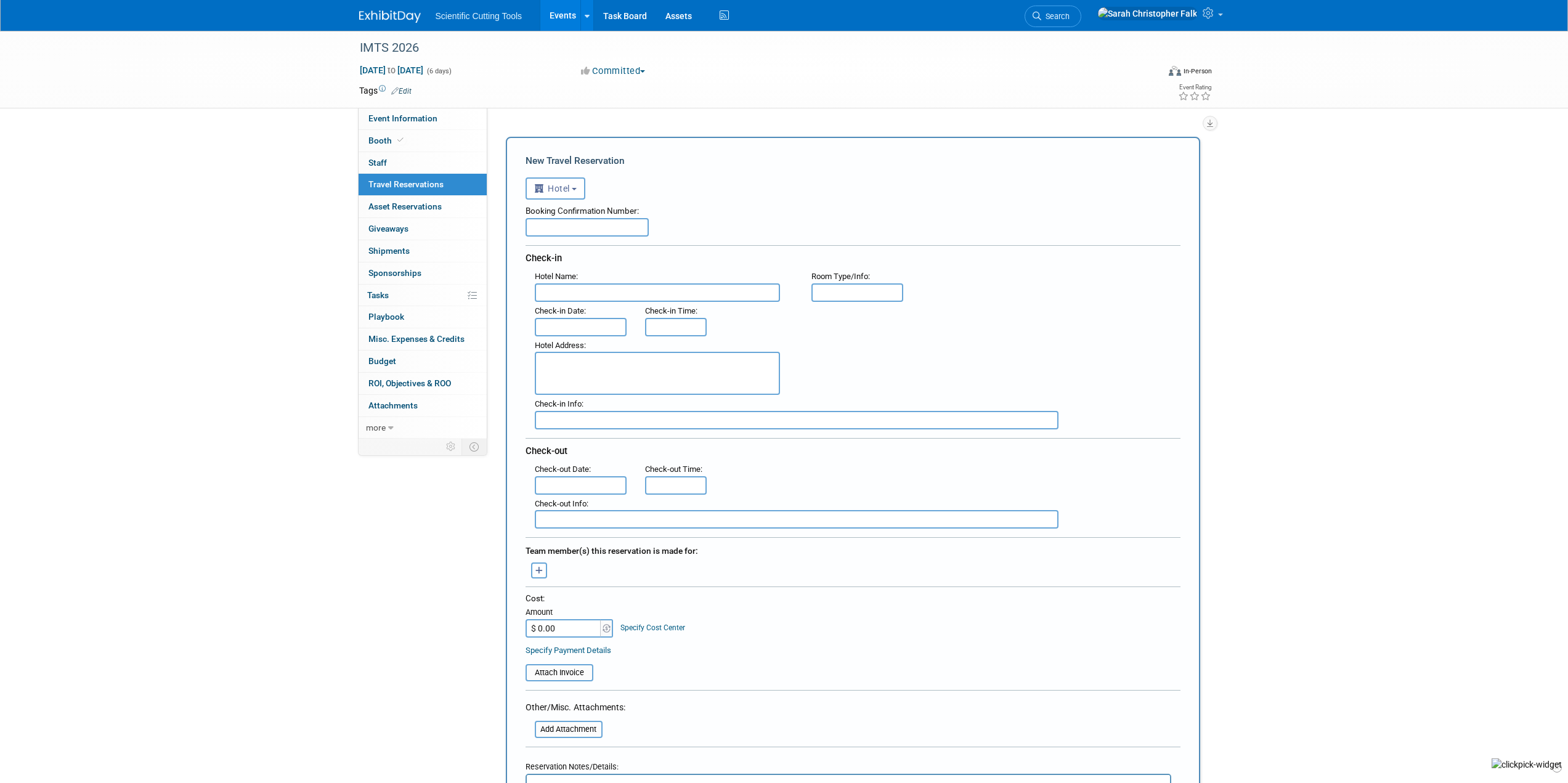
click at [583, 225] on input "text" at bounding box center [587, 227] width 123 height 18
paste input "VK4SA3PD"
type input "VK4SA3PD"
click at [590, 290] on input "text" at bounding box center [657, 292] width 245 height 18
type input "The Gwen"
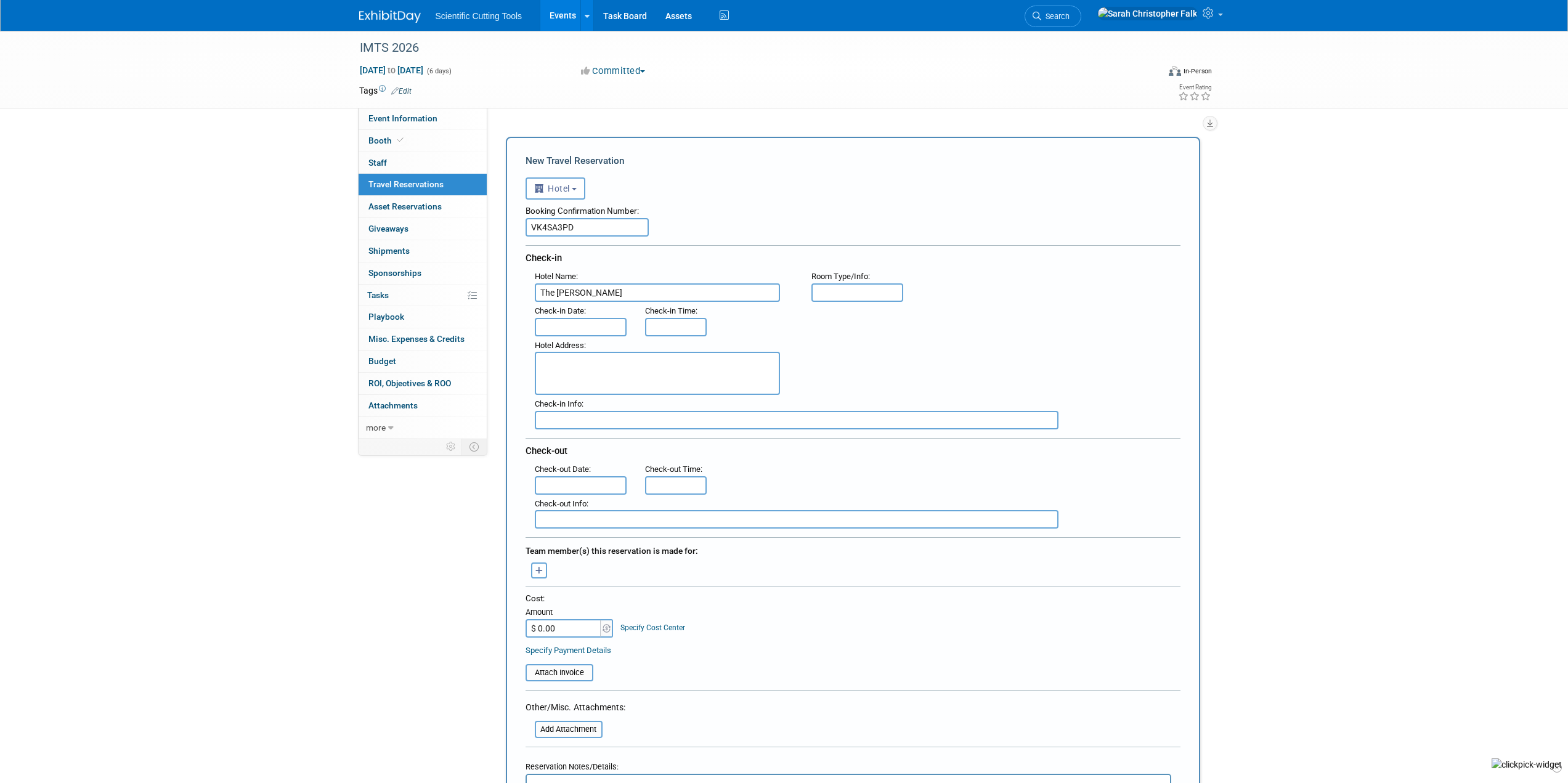
click at [592, 329] on body "Scientific Cutting Tools Events Add Event Bulk Upload Events Shareable Event Bo…" at bounding box center [784, 392] width 1568 height 783
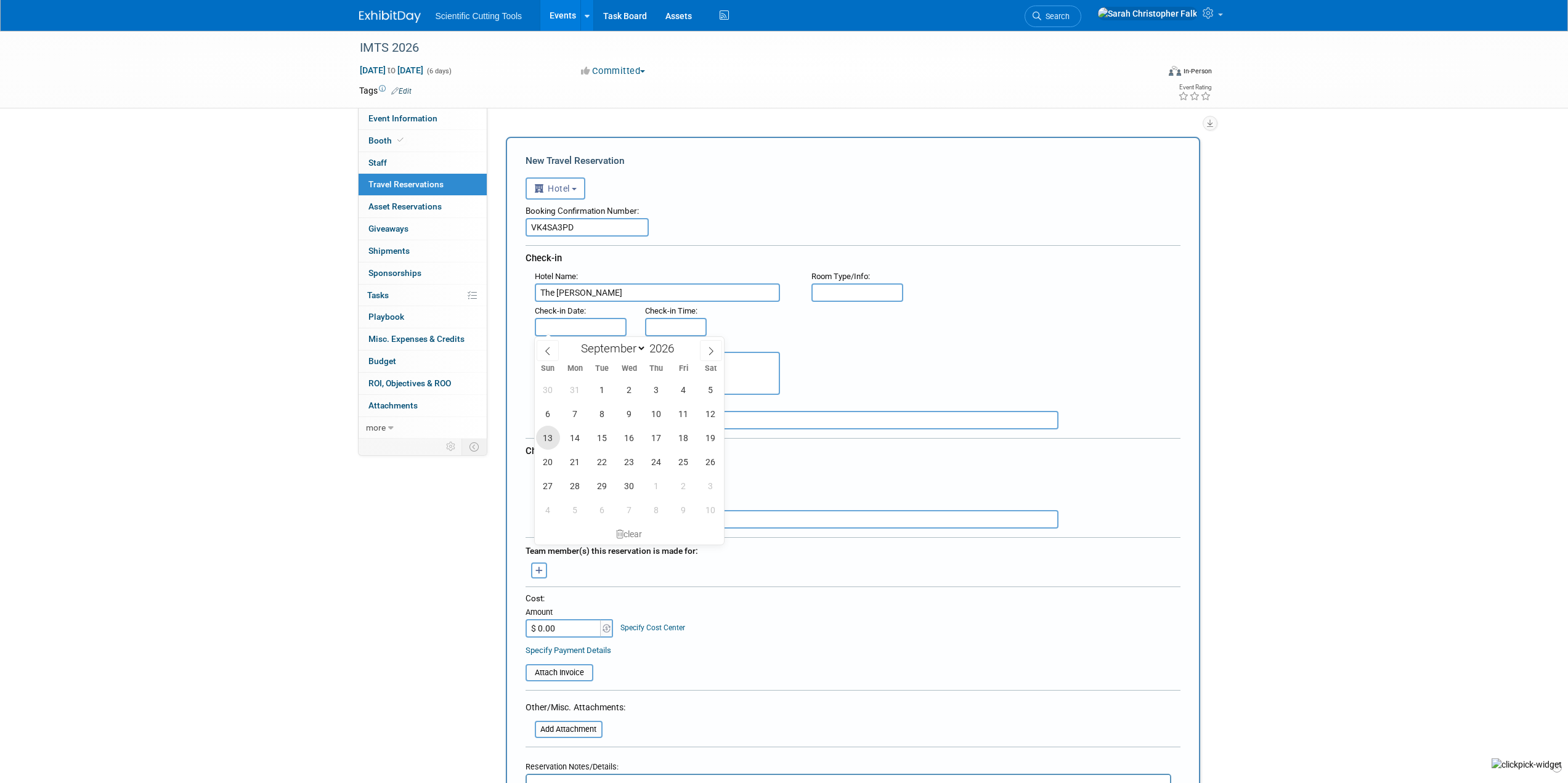
click at [541, 437] on span "13" at bounding box center [548, 437] width 24 height 24
type input "Sep 13, 2026"
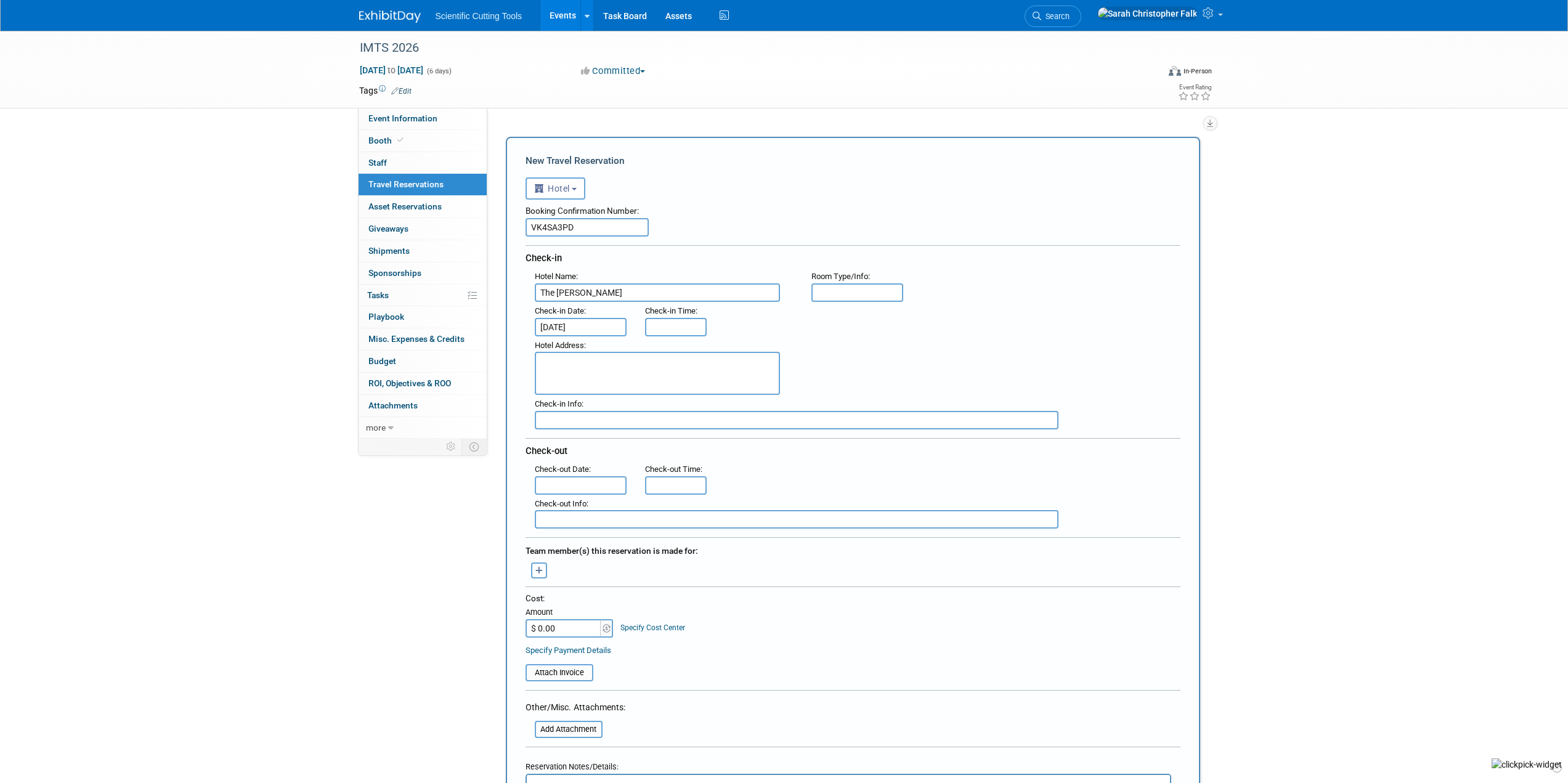
type input "3:00 PM"
click at [672, 332] on input "3:00 PM" at bounding box center [675, 327] width 62 height 18
click at [897, 329] on div ": Check-in Date : Sep 13, 2026 Check-in Time : 3:00 PM 03 : 00 PM 12 01 02 03 0…" at bounding box center [858, 319] width 664 height 35
drag, startPoint x: 686, startPoint y: 327, endPoint x: 625, endPoint y: 320, distance: 61.4
click at [625, 320] on div ": Check-in Date : Sep 13, 2026 Check-in Time : 3:00 PM 03 : 00 PM 12 01 02 03 0…" at bounding box center [858, 319] width 664 height 35
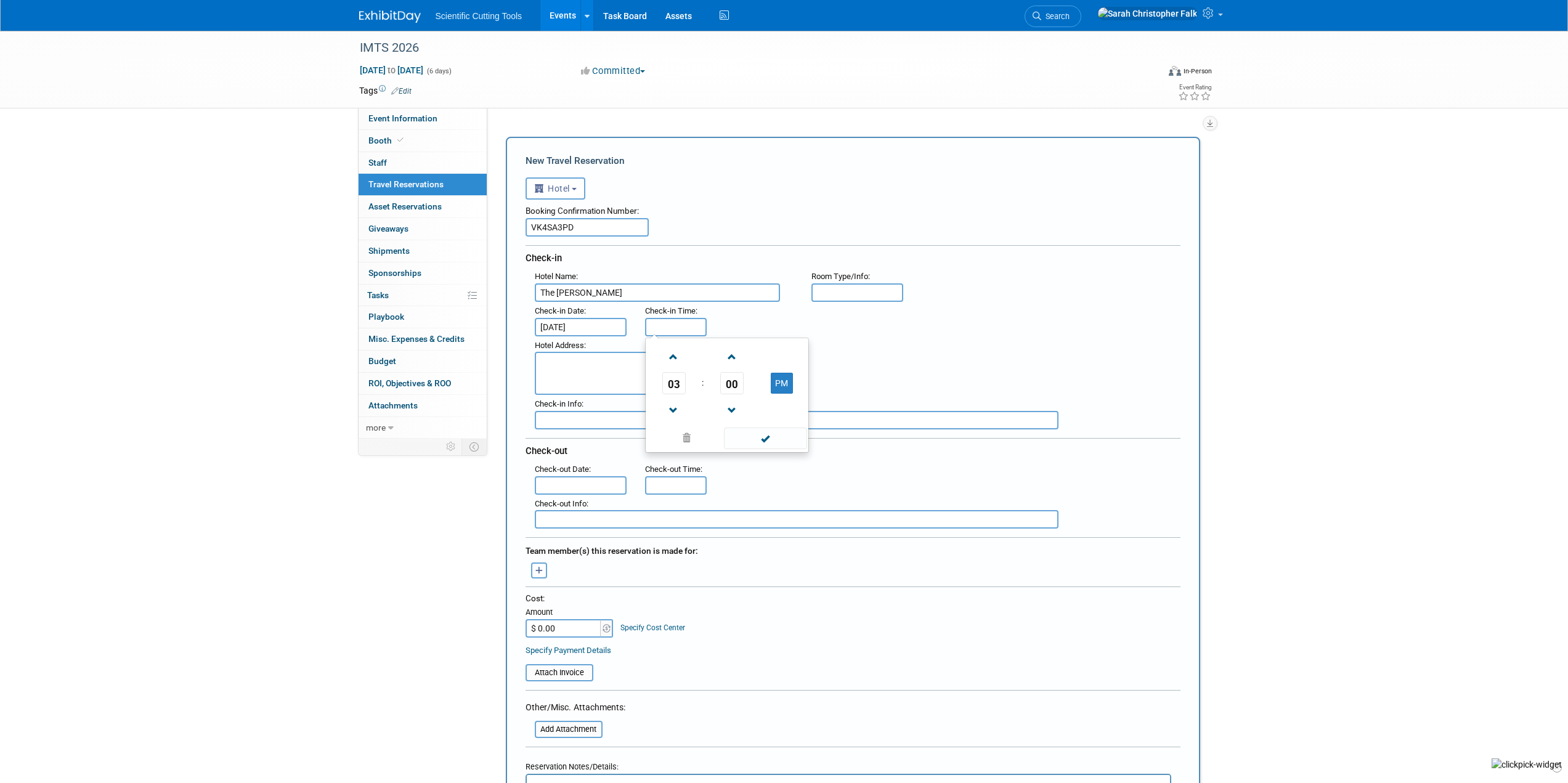
click at [903, 303] on div ": Check-in Date : Sep 13, 2026 Check-in Time : 03 : 00 PM 12 01 02 03 04 05 06 …" at bounding box center [858, 319] width 664 height 35
click at [570, 476] on input "text" at bounding box center [580, 485] width 93 height 18
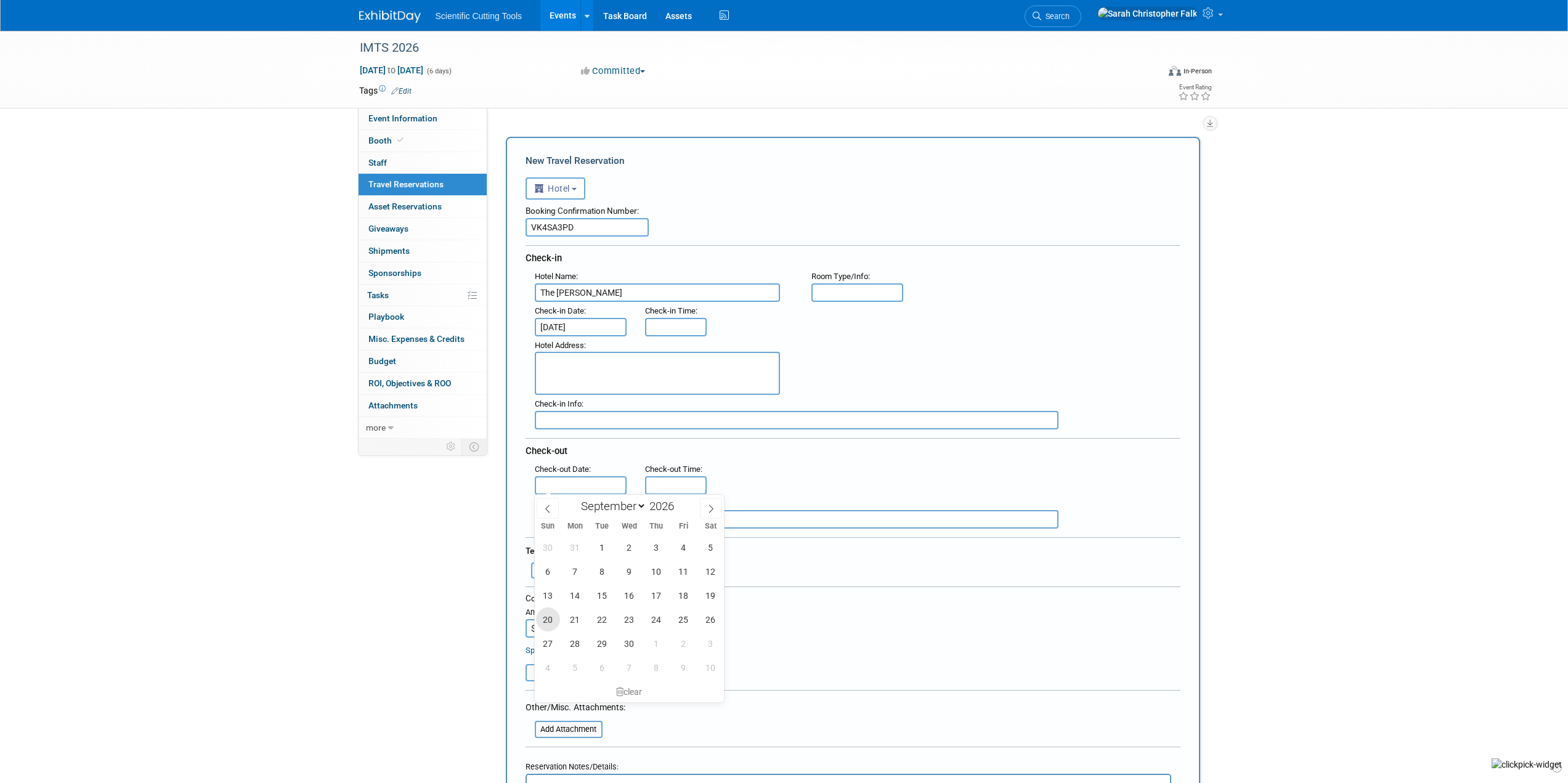
click at [547, 615] on span "20" at bounding box center [548, 619] width 24 height 24
type input "Sep 20, 2026"
click at [355, 527] on div "Event Information Event Info Booth Booth 0 Staff 0 Staff 0 Travel Reservations …" at bounding box center [784, 654] width 869 height 1246
click at [612, 355] on textarea at bounding box center [657, 373] width 245 height 43
paste textarea "521 N. Rush Street Chicago, IL 60611"
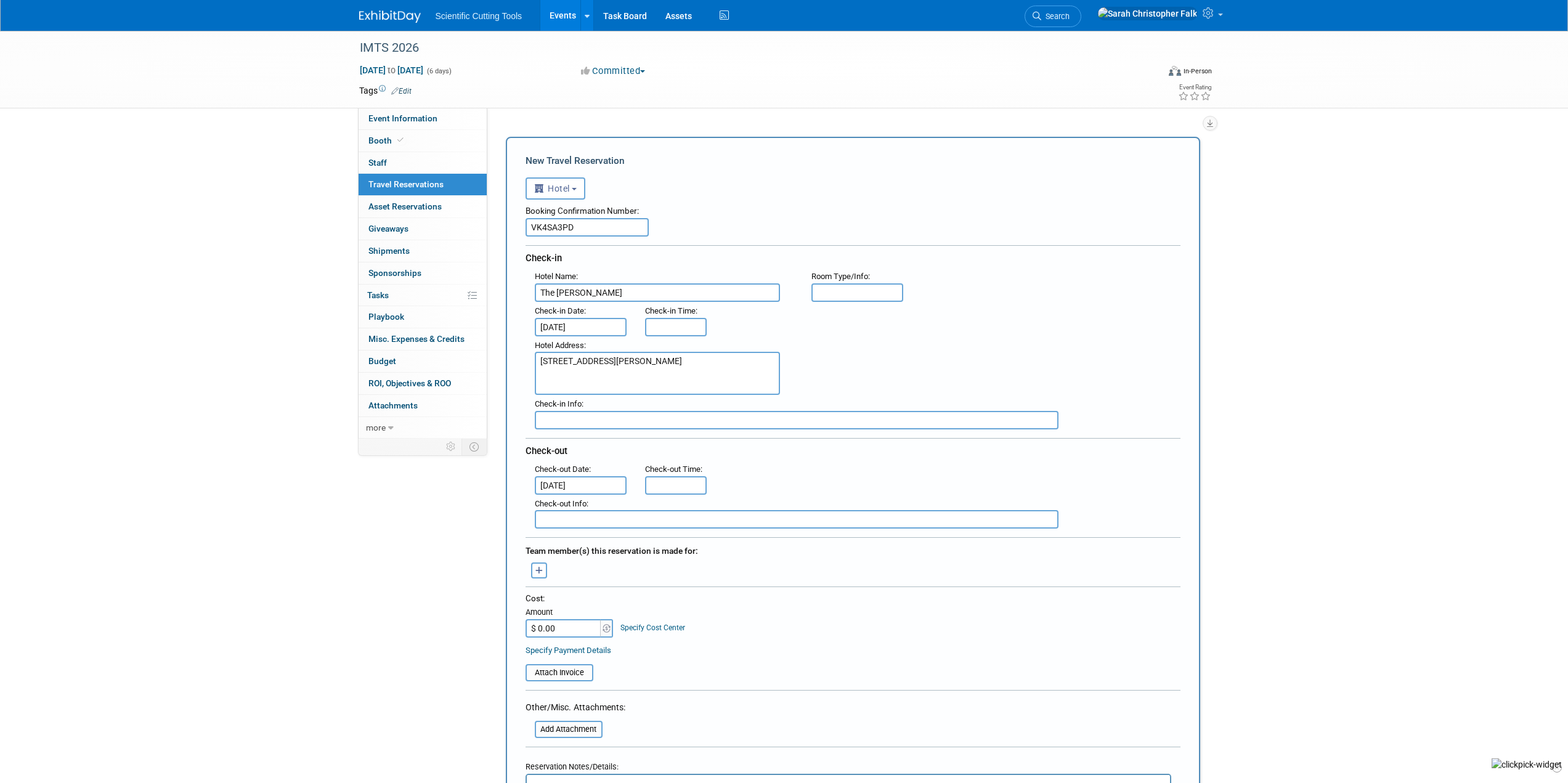
type textarea "521 N. Rush Street Chicago, IL 60611"
click at [940, 327] on div ": Check-in Date : Sep 13, 2026 Check-in Time :" at bounding box center [858, 319] width 664 height 35
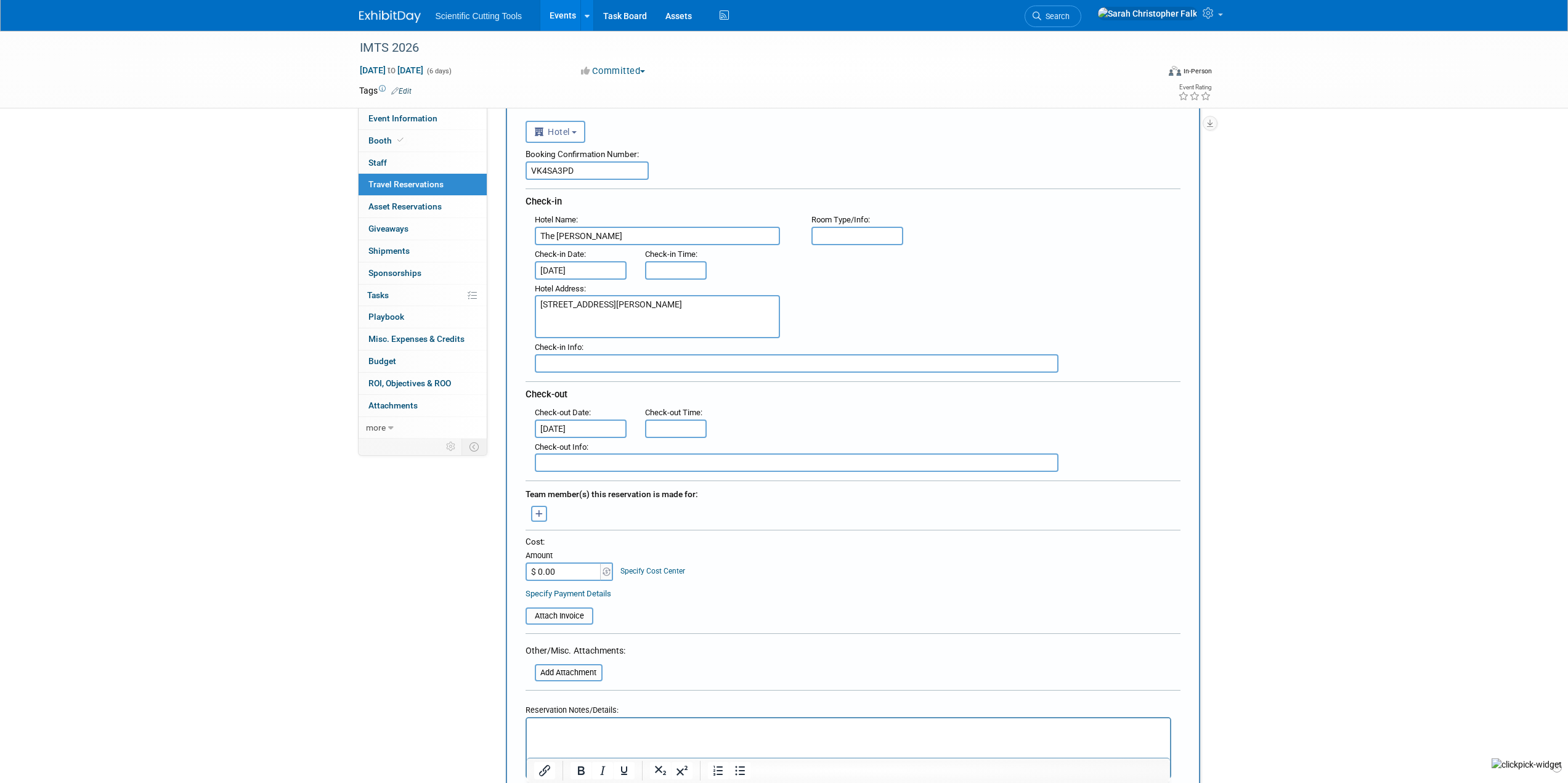
scroll to position [61, 0]
click at [541, 505] on icon "button" at bounding box center [539, 508] width 8 height 8
click at [606, 572] on link "How to add other team members not listed here" at bounding box center [638, 579] width 165 height 16
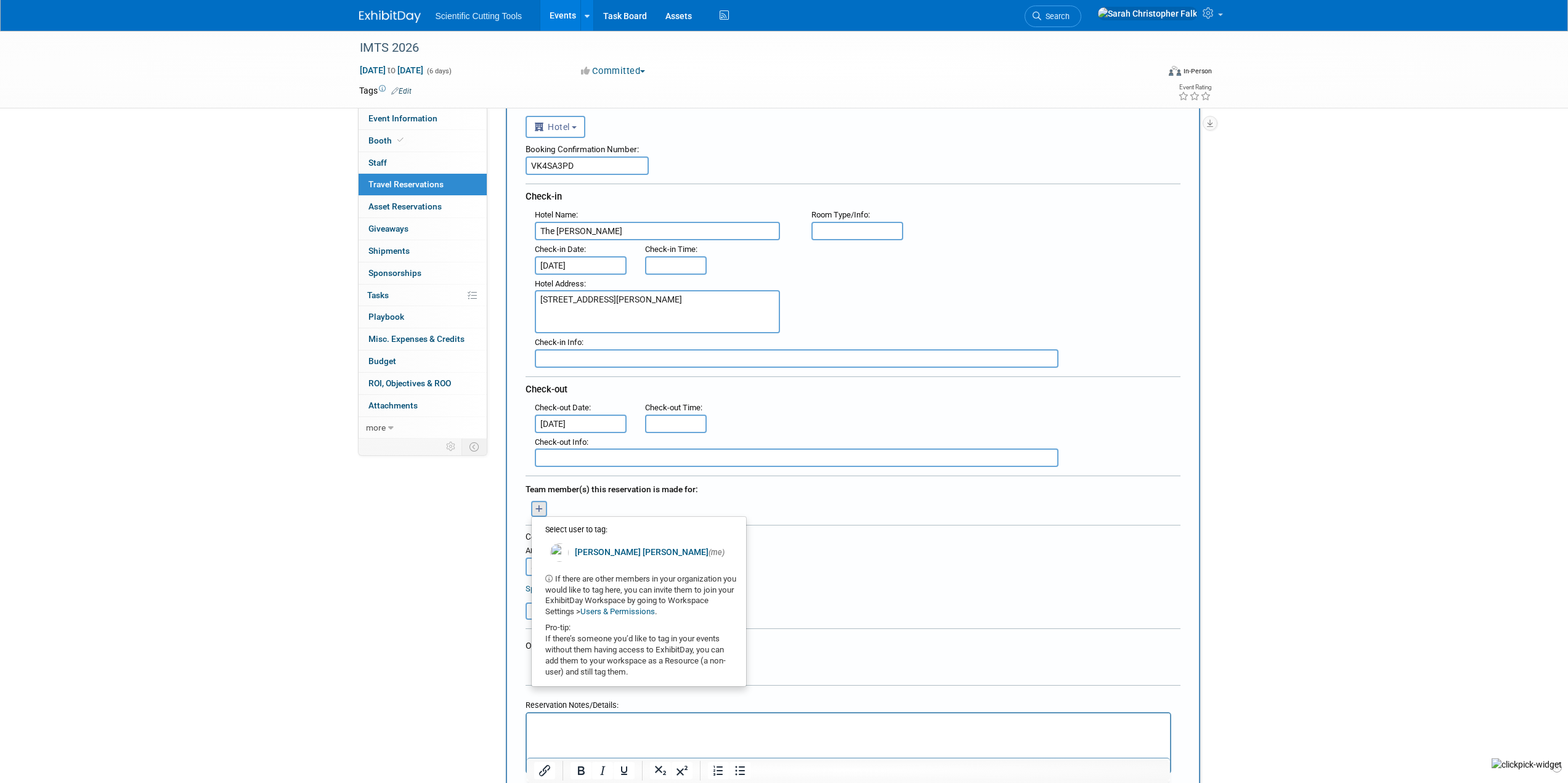
click at [800, 659] on form "<i class="fas fa-plane" style="padding: 6px 4px 6px 1px;"></i> Flight <i class=…" at bounding box center [853, 469] width 655 height 722
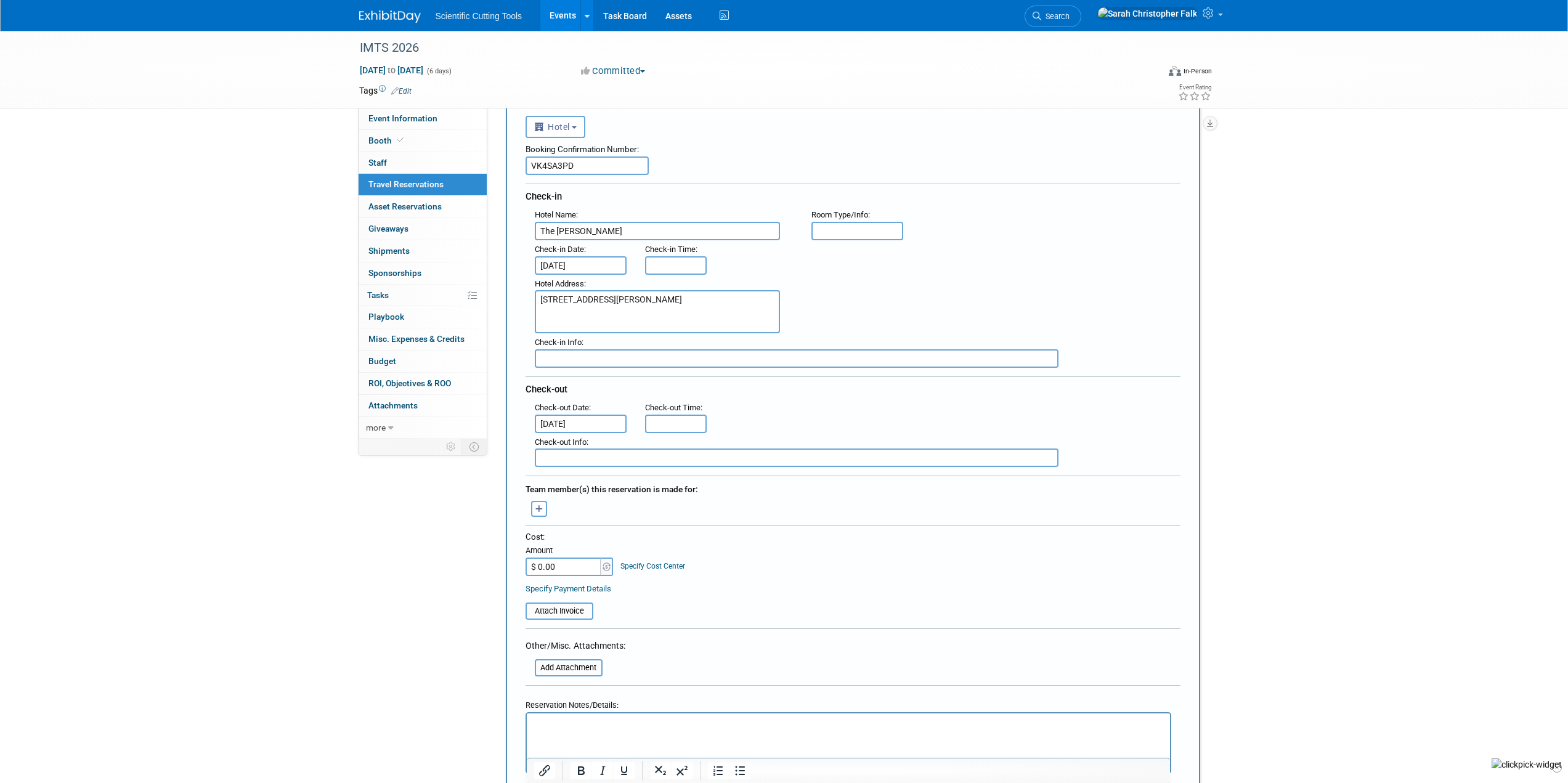
click at [528, 501] on div "Select user to tag: Sarah Christopher Falk (me)" at bounding box center [539, 508] width 46 height 16
click at [537, 506] on icon "button" at bounding box center [539, 508] width 8 height 8
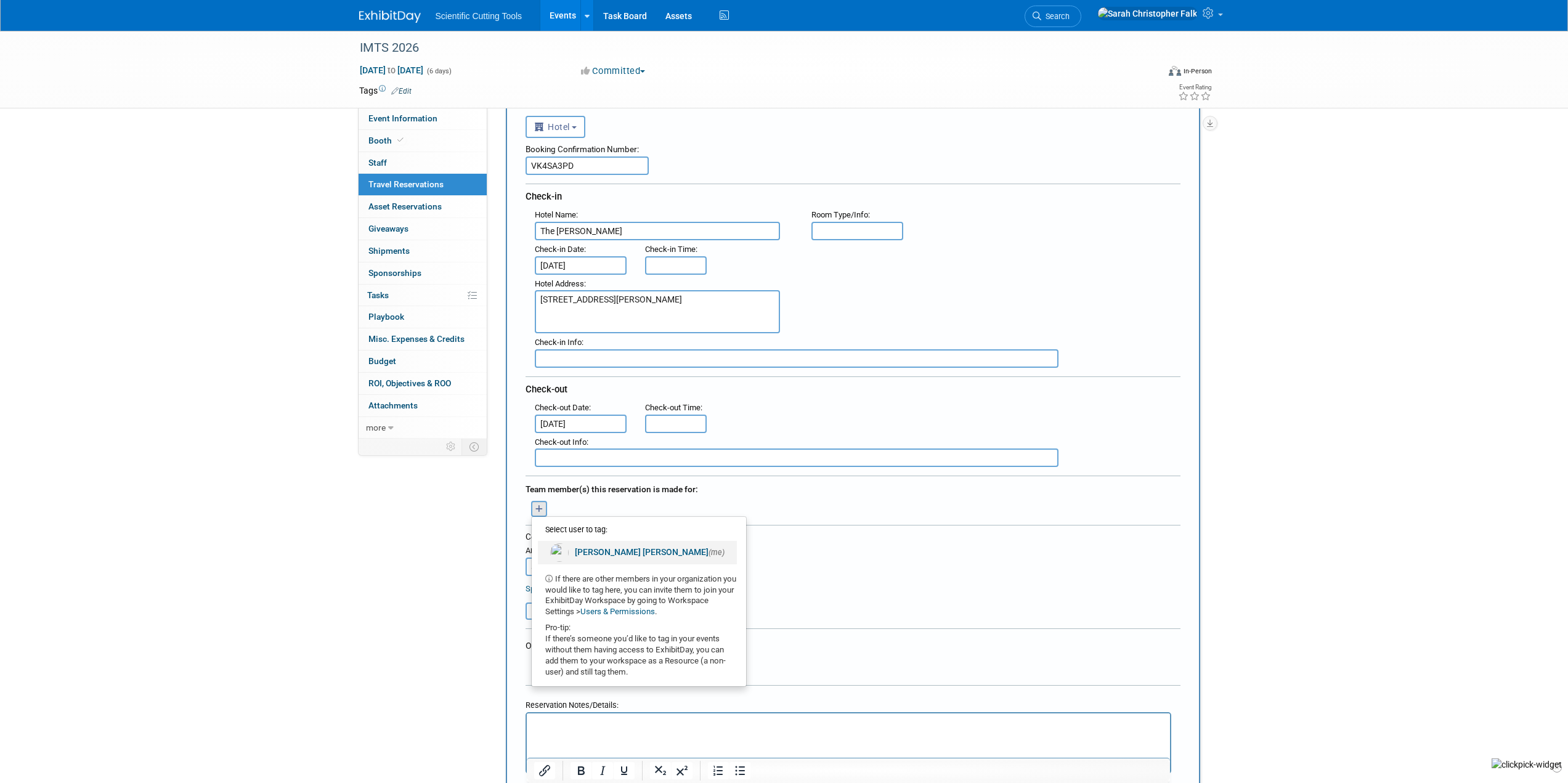
click at [580, 555] on link "Sarah Christopher Falk (me)" at bounding box center [638, 552] width 199 height 23
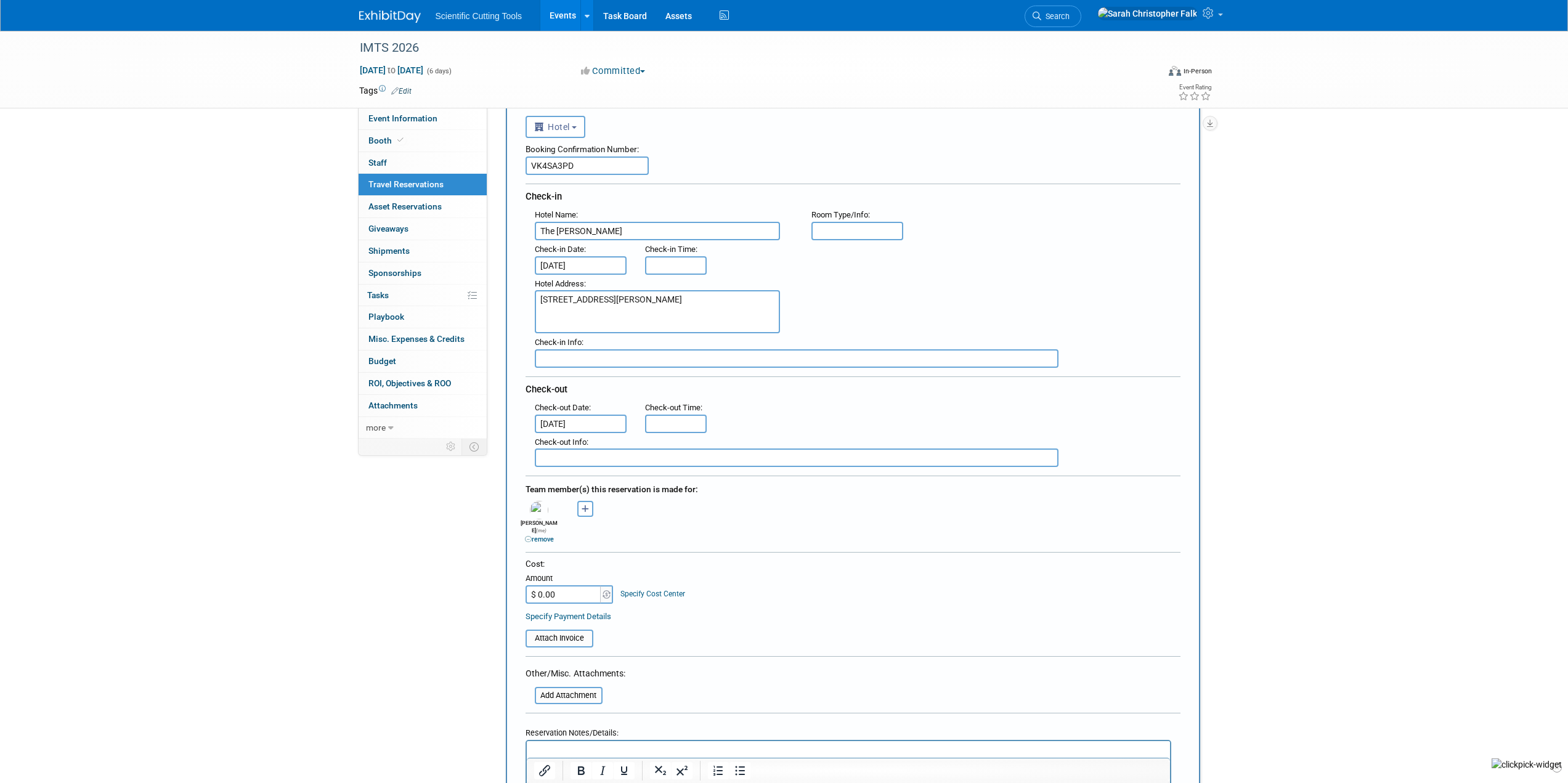
click at [731, 517] on div "Sarah Christopher (me) remove Select user to tag: (me) Users & Permissions" at bounding box center [852, 521] width 673 height 47
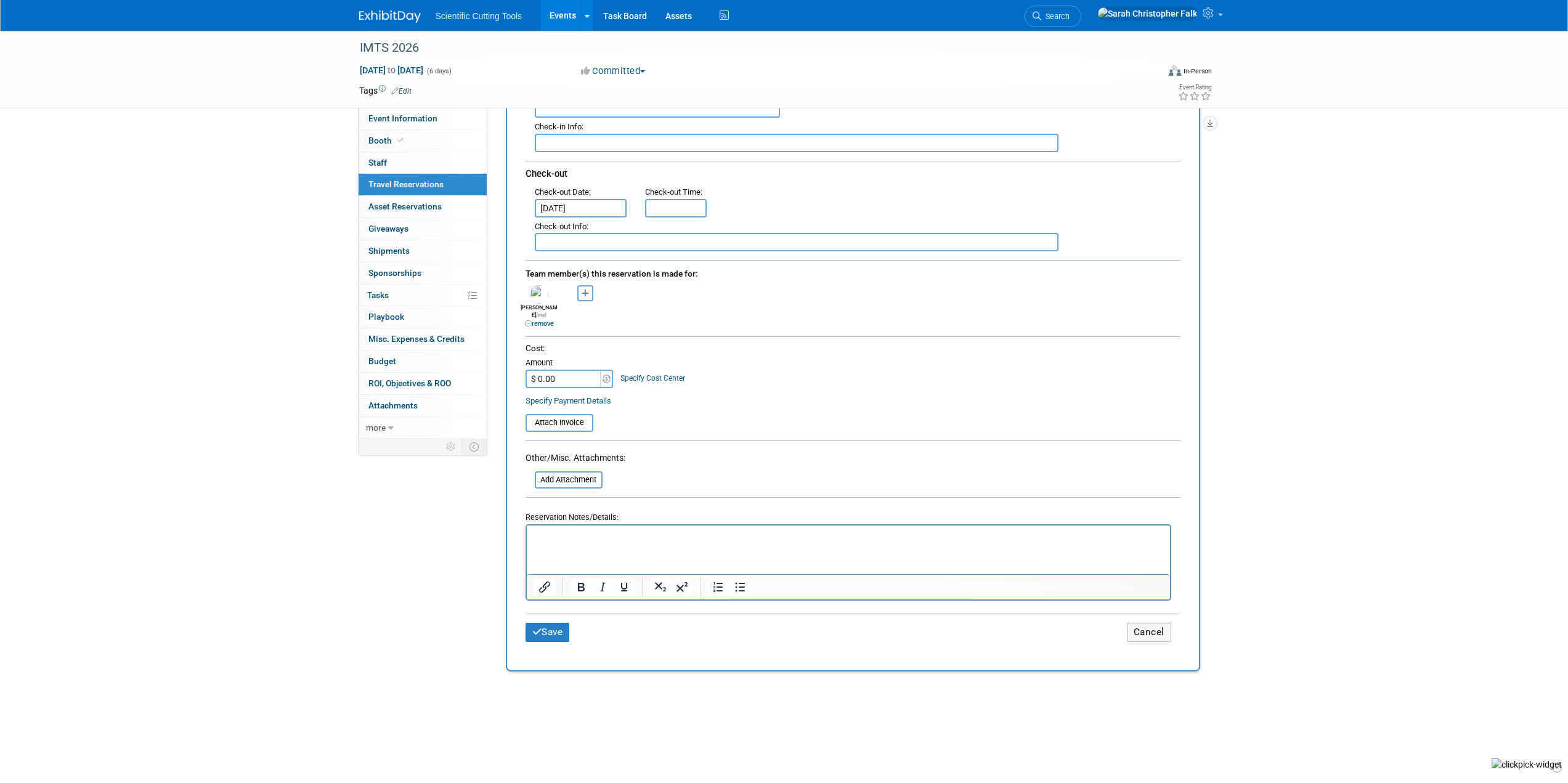
scroll to position [431, 0]
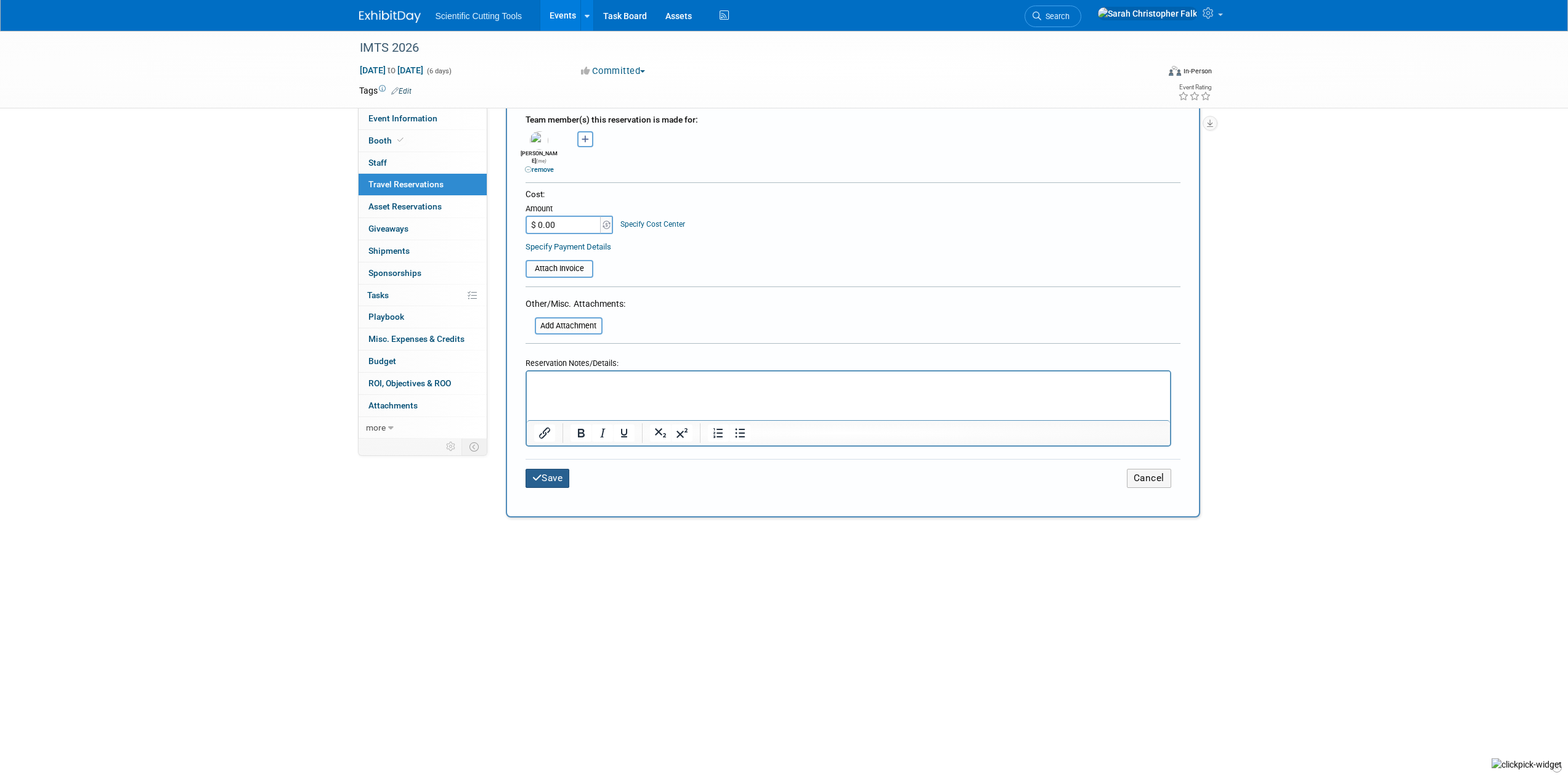
click at [553, 476] on button "Save" at bounding box center [548, 478] width 44 height 19
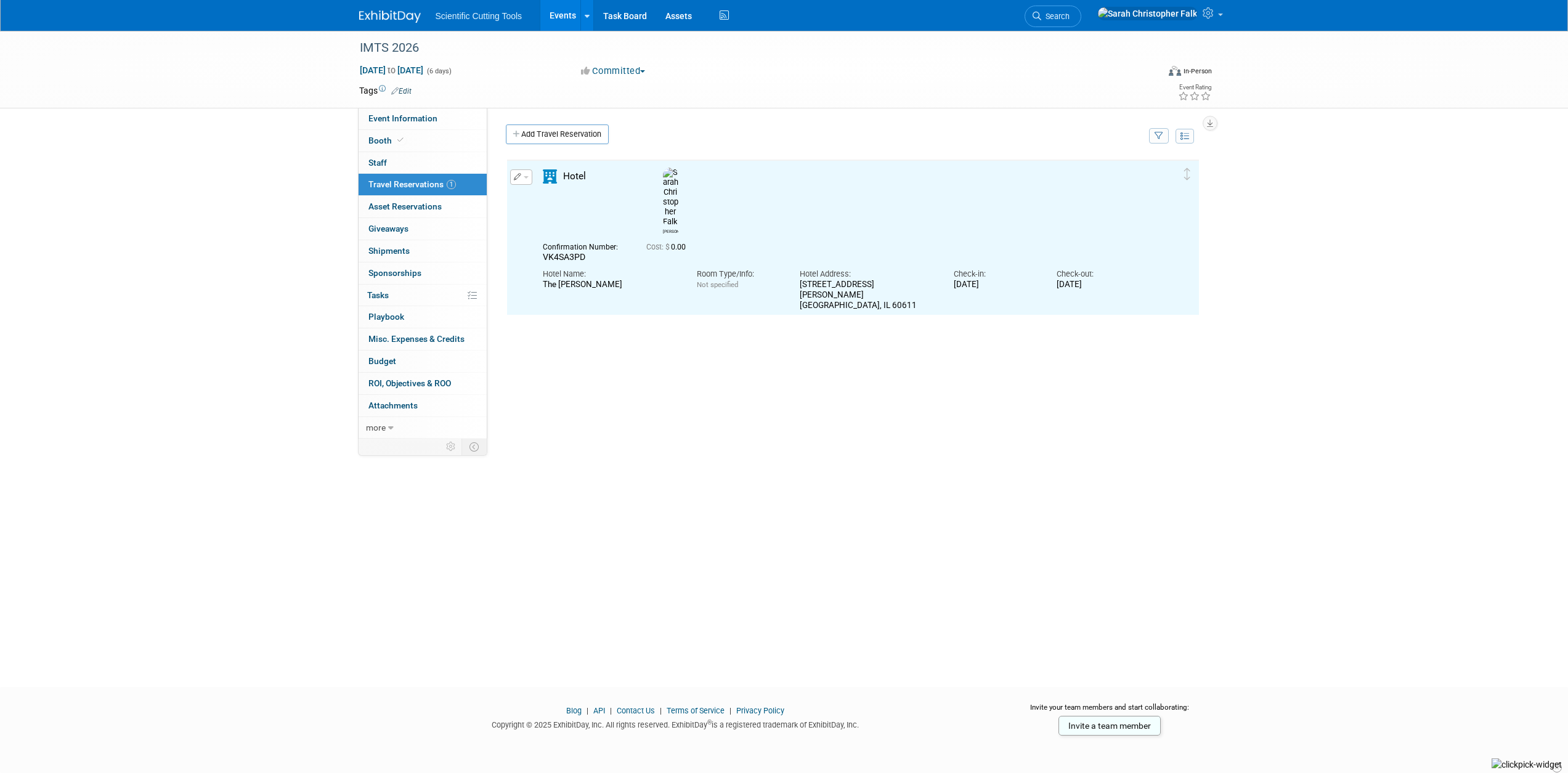
scroll to position [0, 0]
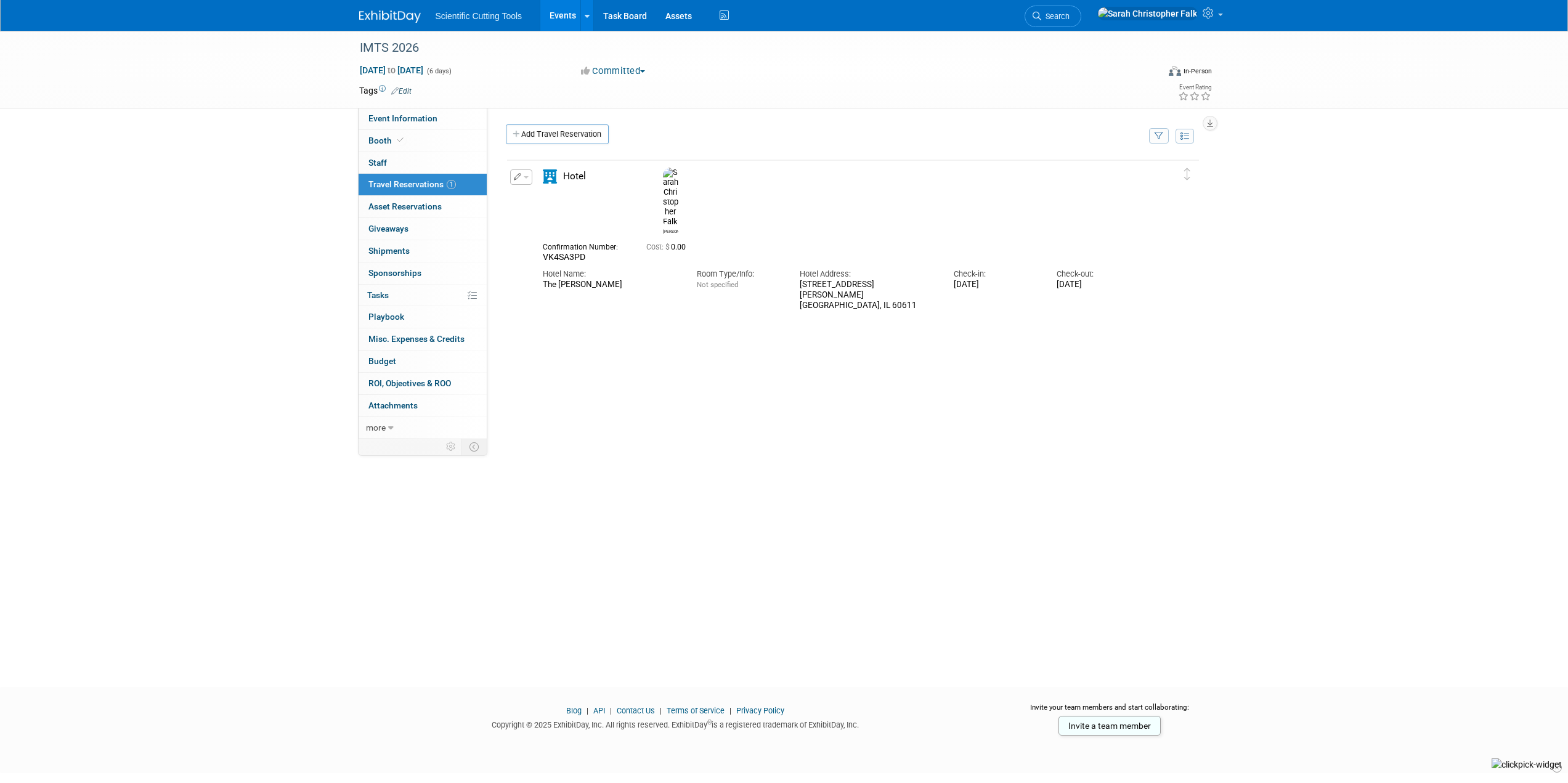
click at [519, 180] on icon "button" at bounding box center [517, 177] width 8 height 8
click at [88, 181] on div "IMTS 2026 Sep 14, 2026 to Sep 19, 2026 (6 days) Sep 14, 2026 to Sep 19, 2026 Co…" at bounding box center [784, 348] width 1568 height 634
click at [1220, 15] on link at bounding box center [1159, 16] width 138 height 31
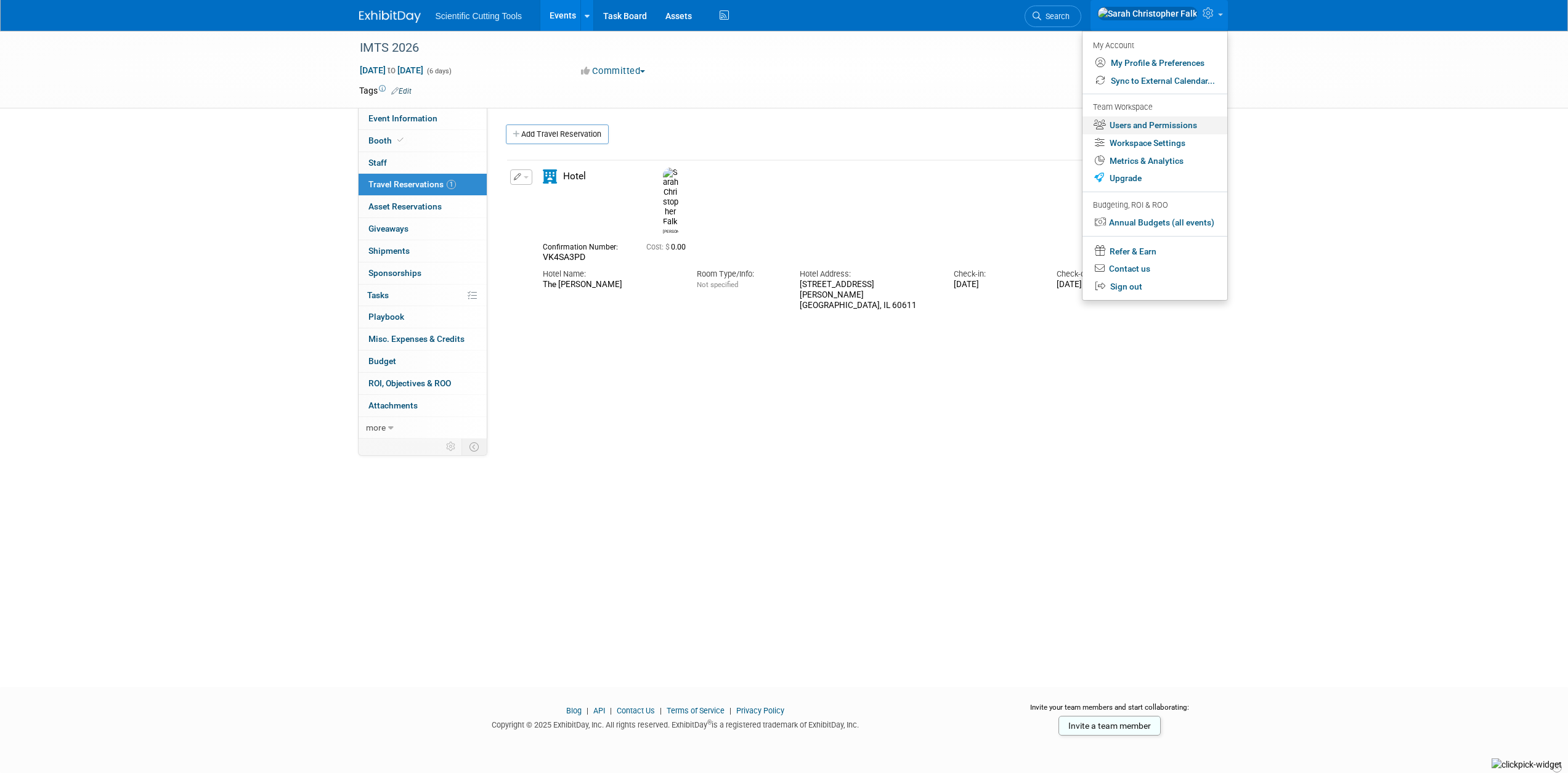
click at [1127, 122] on link "Users and Permissions" at bounding box center [1154, 125] width 145 height 18
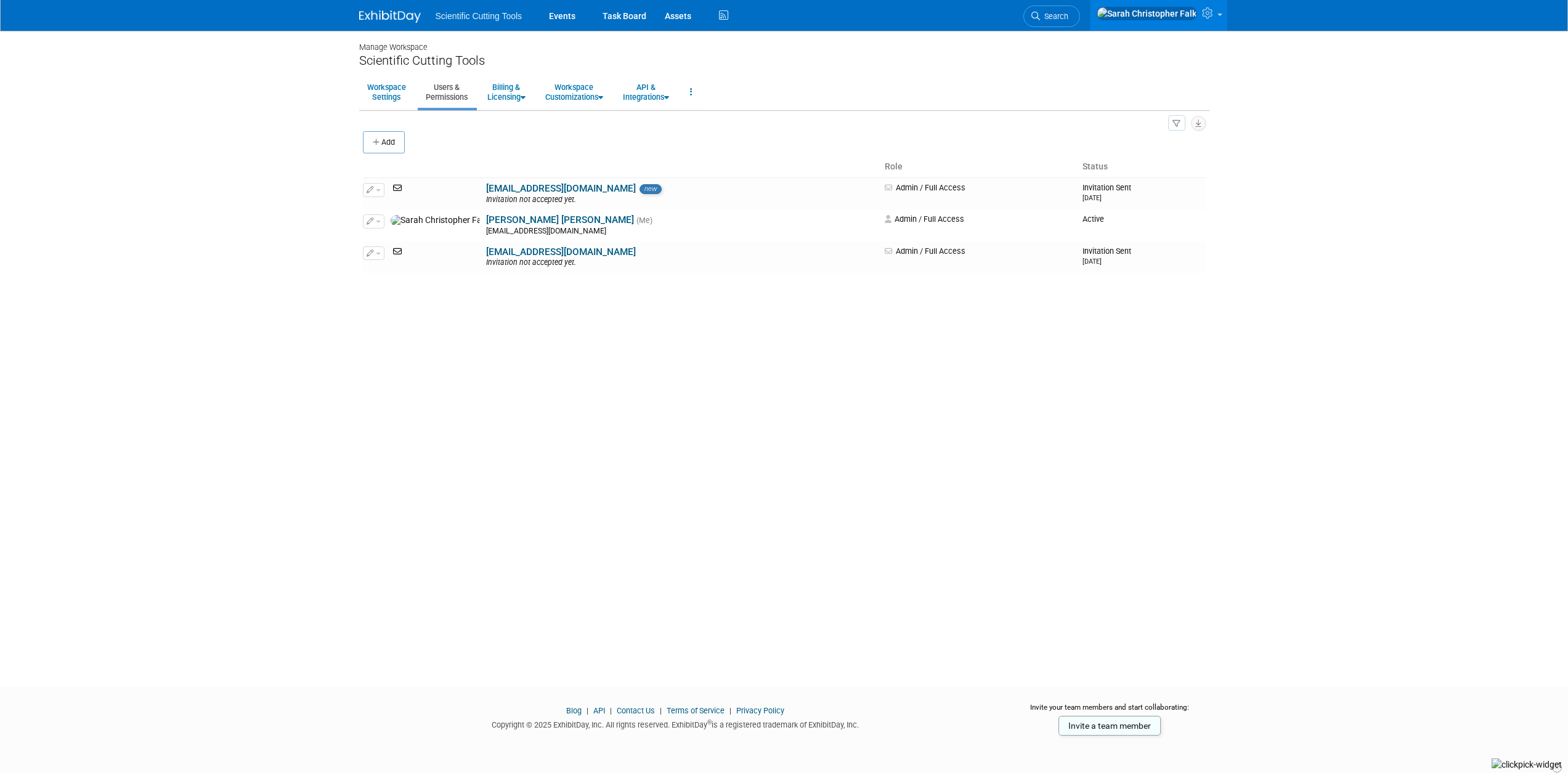
click at [234, 195] on body "Scientific Cutting Tools Events Task Board Assets Activity Feed" at bounding box center [784, 392] width 1568 height 783
click at [378, 68] on div "Scientific Cutting Tools" at bounding box center [784, 61] width 850 height 16
click at [377, 53] on div "Scientific Cutting Tools" at bounding box center [784, 61] width 850 height 16
click at [391, 22] on img at bounding box center [390, 16] width 62 height 12
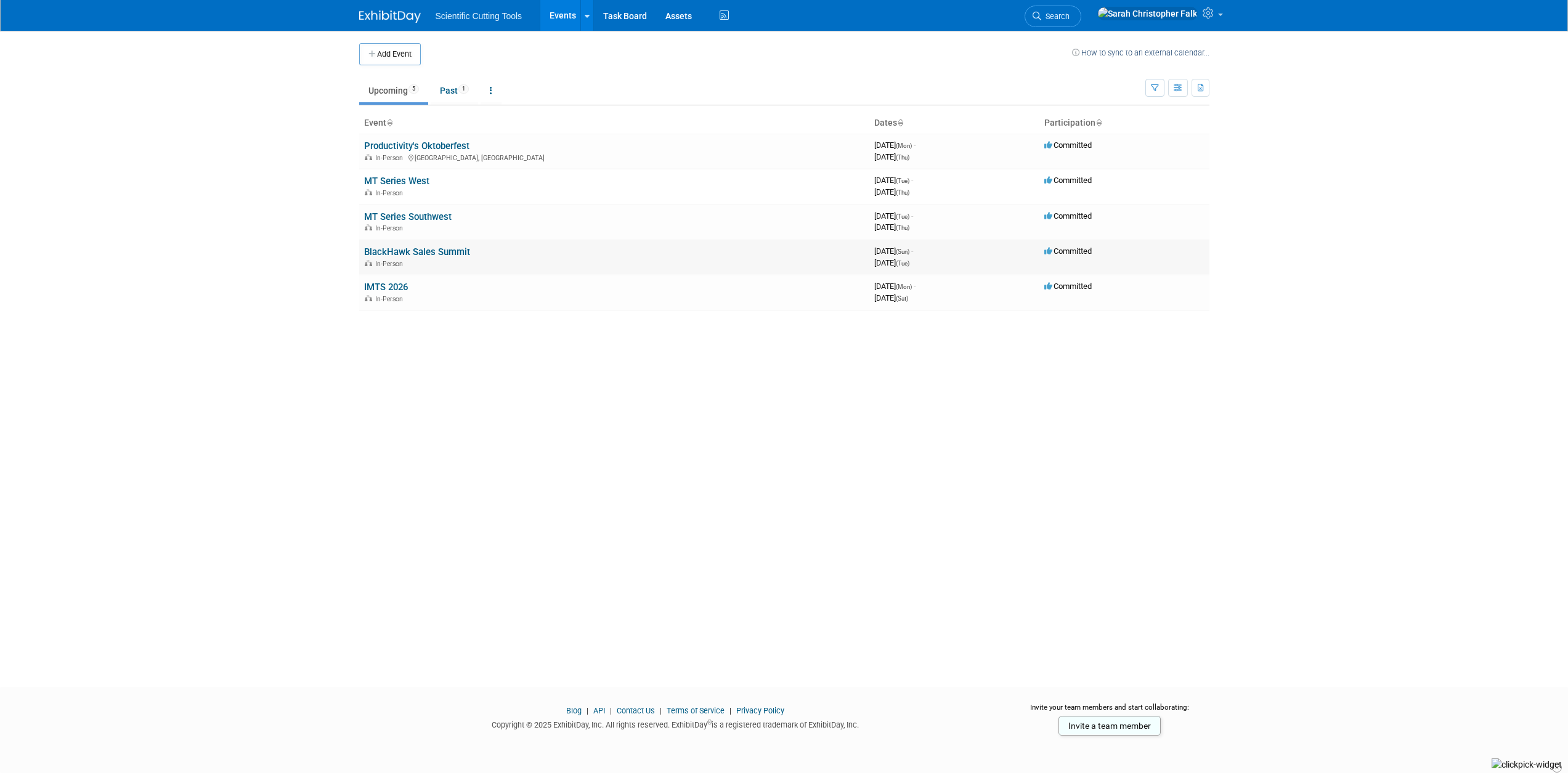
click at [398, 250] on link "BlackHawk Sales Summit" at bounding box center [417, 251] width 106 height 11
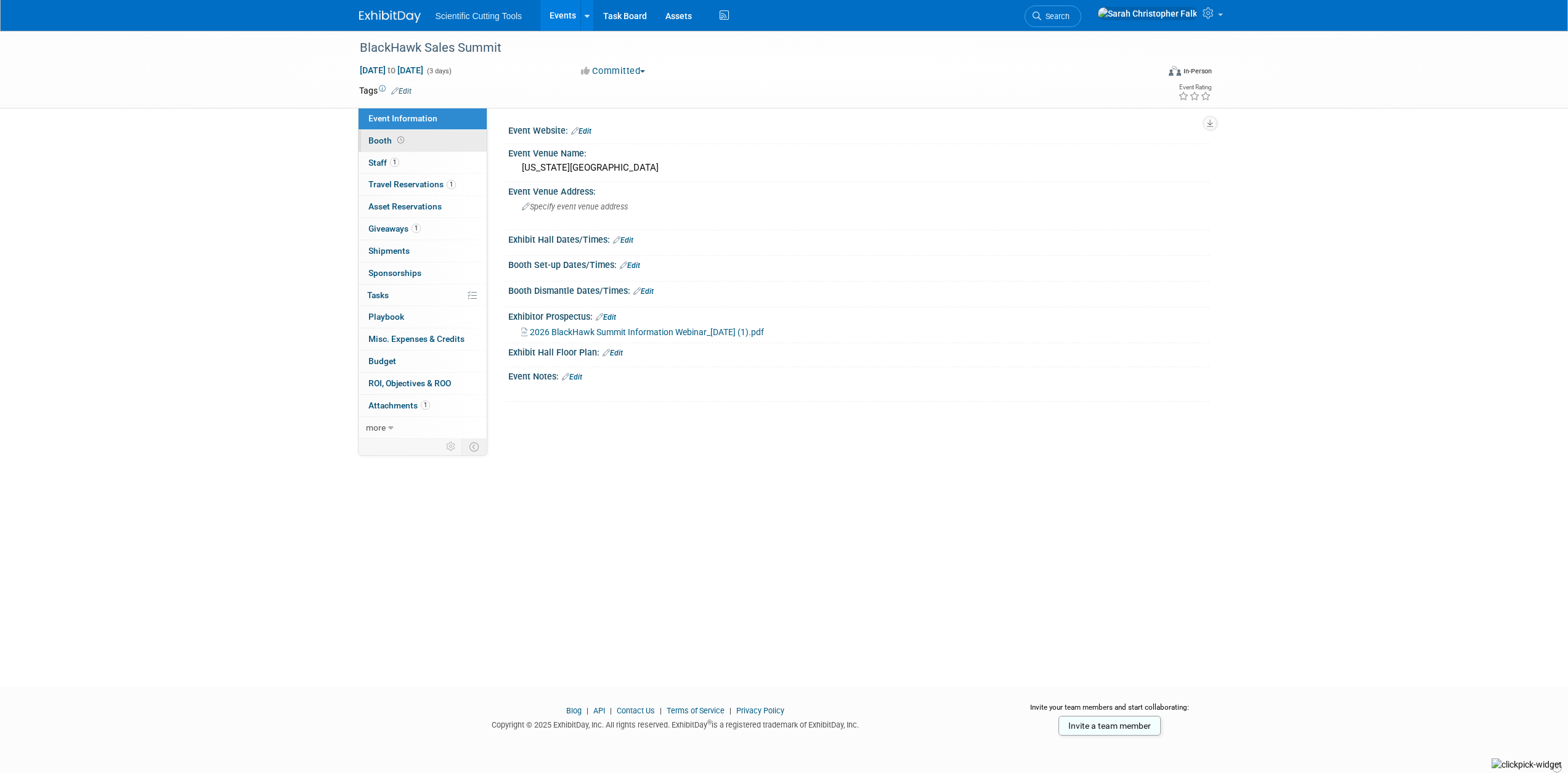
click at [382, 142] on span "Booth" at bounding box center [387, 139] width 38 height 10
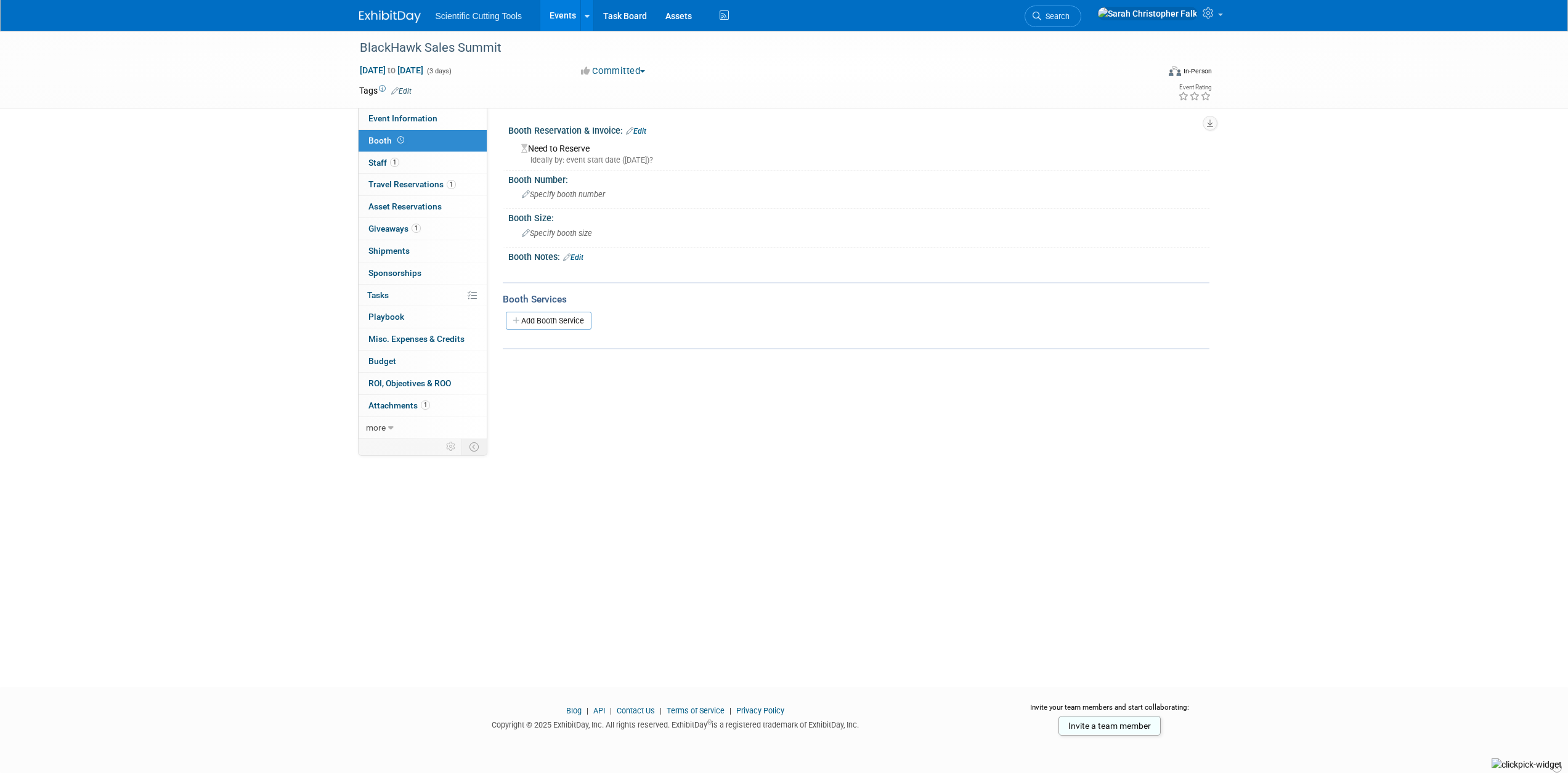
click at [579, 152] on div "Need to Reserve Ideally by: event start date ([DATE])?" at bounding box center [859, 152] width 683 height 27
click at [645, 129] on link "Edit" at bounding box center [635, 131] width 20 height 9
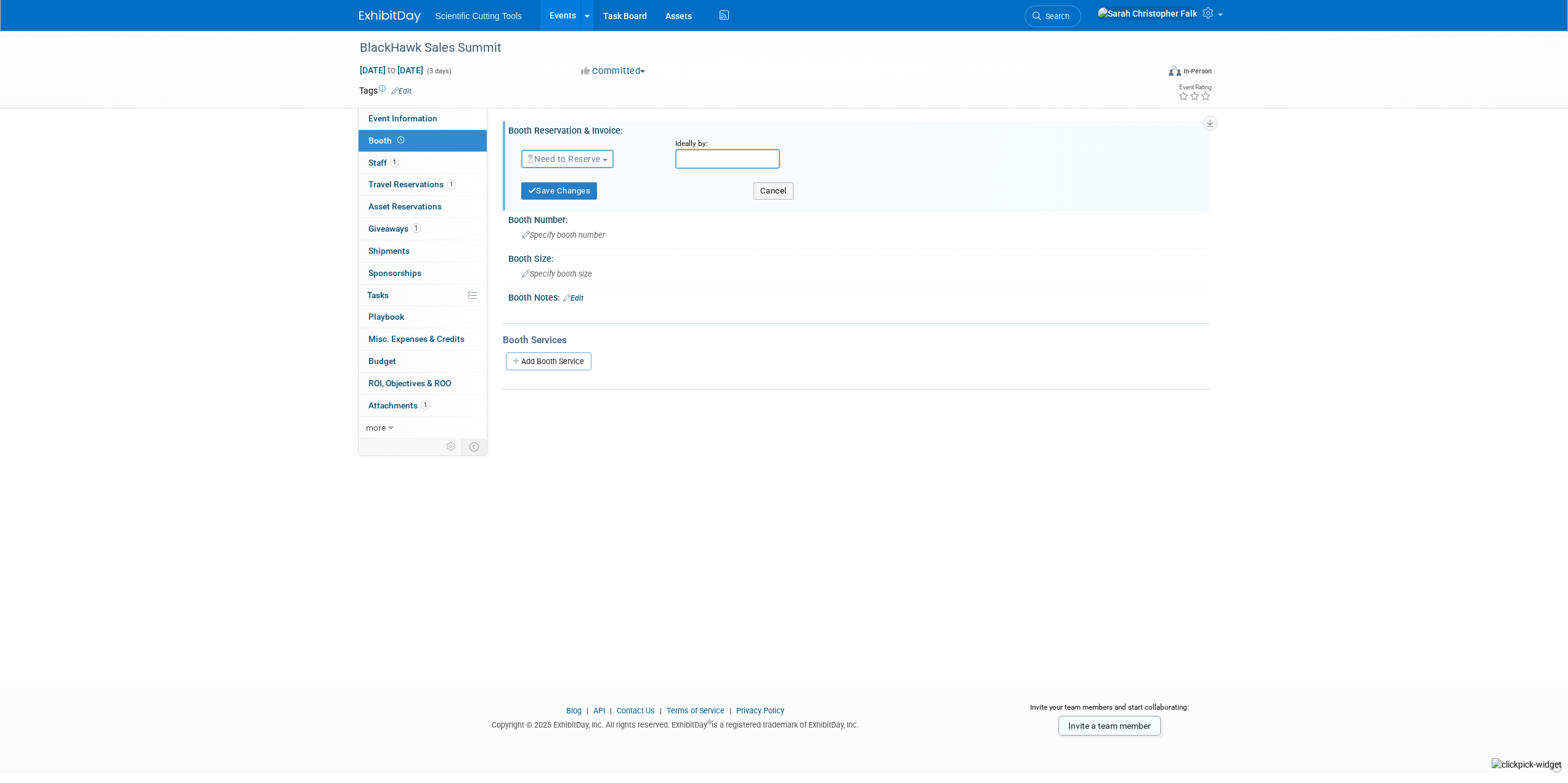
click at [597, 160] on span "Need to Reserve" at bounding box center [564, 159] width 74 height 10
click at [566, 193] on link "Reserved" at bounding box center [587, 197] width 132 height 17
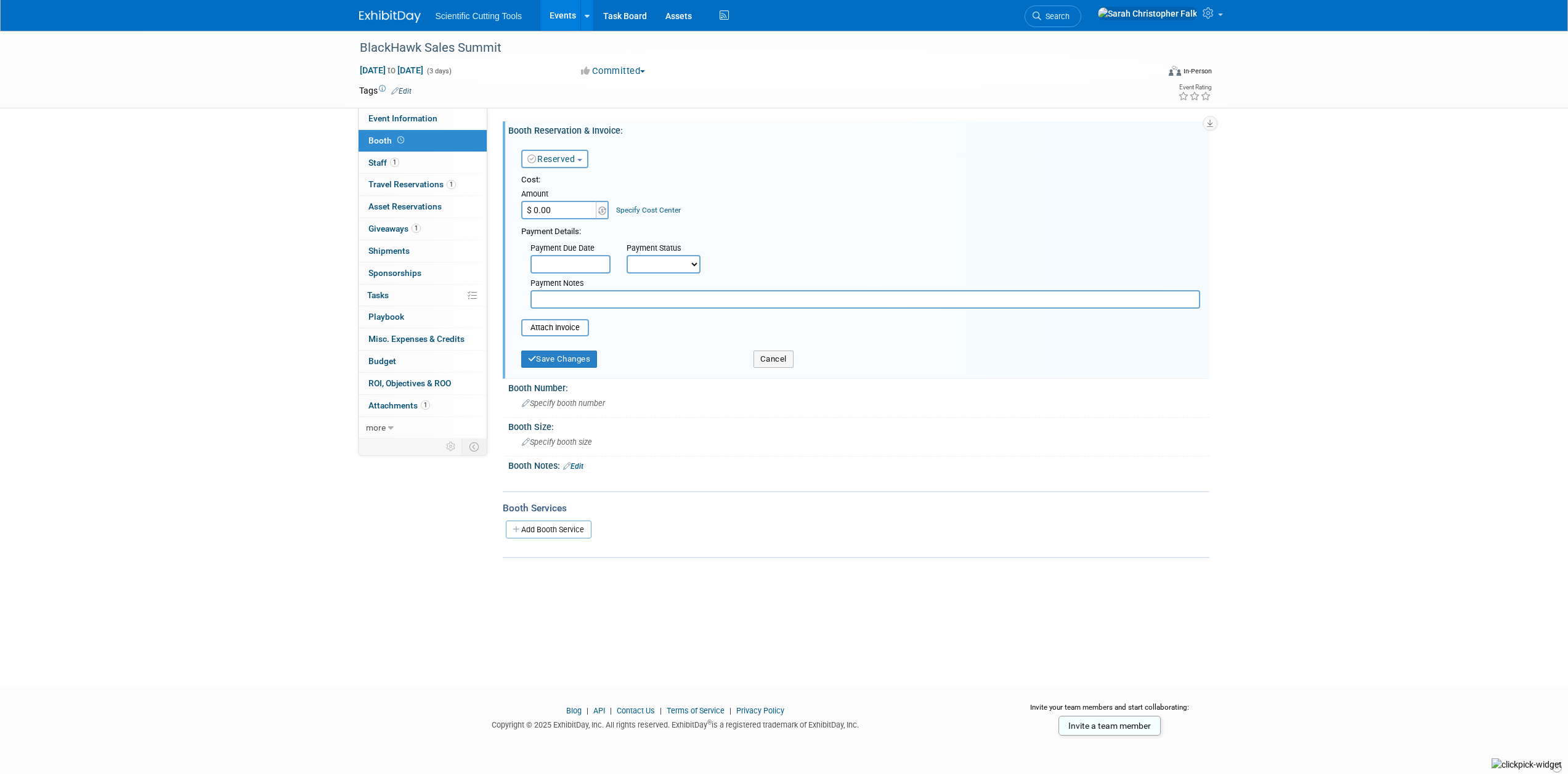
click at [259, 152] on div "BlackHawk Sales Summit [DATE] to [DATE] (3 days) [DATE] to [DATE] Committed Com…" at bounding box center [784, 348] width 1568 height 634
click at [553, 205] on input "$ 0.00" at bounding box center [560, 210] width 77 height 18
type input "$ 12,900.00"
click at [566, 360] on button "Save Changes" at bounding box center [560, 359] width 76 height 17
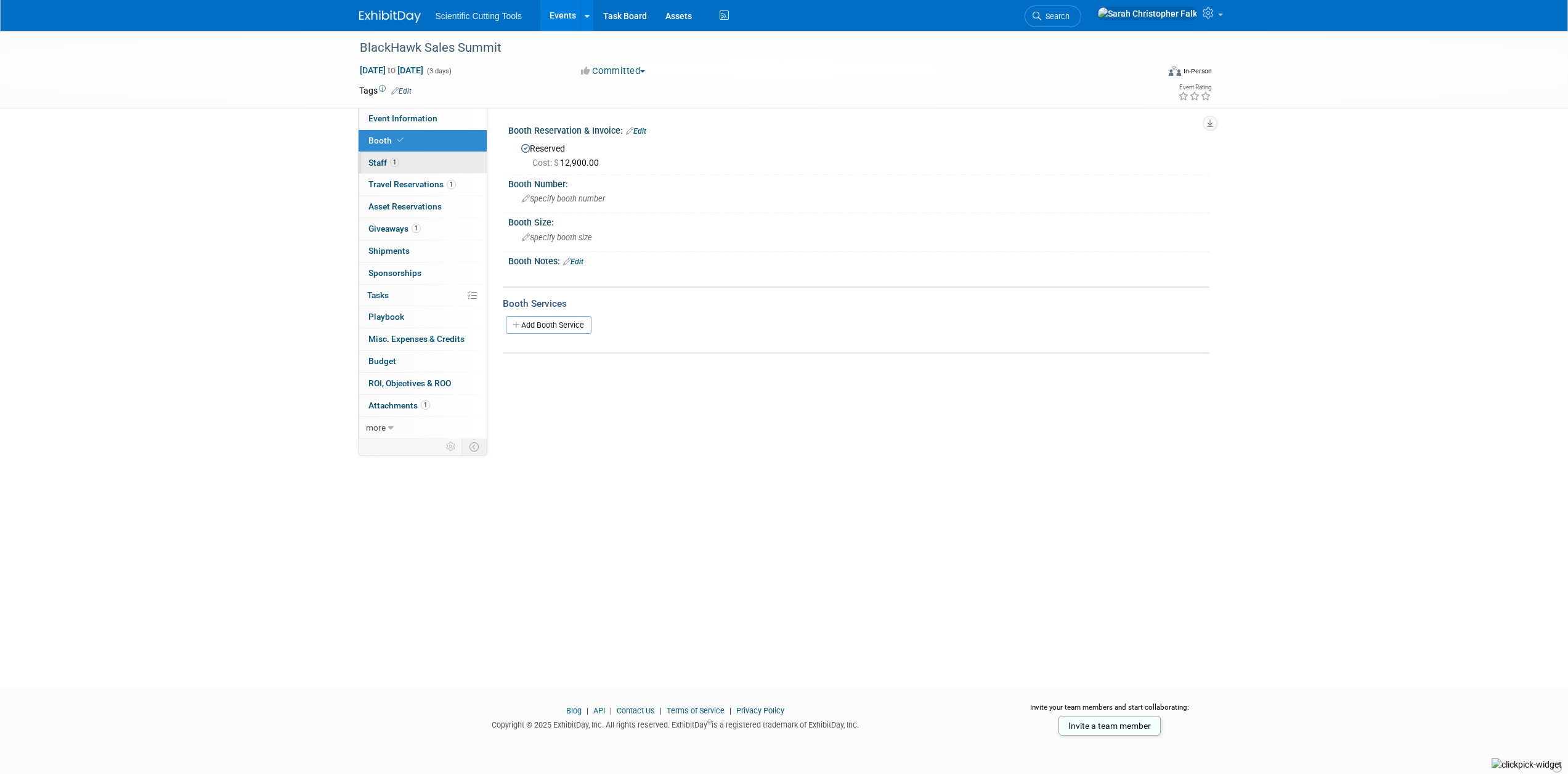
click at [392, 163] on span "1" at bounding box center [394, 162] width 10 height 10
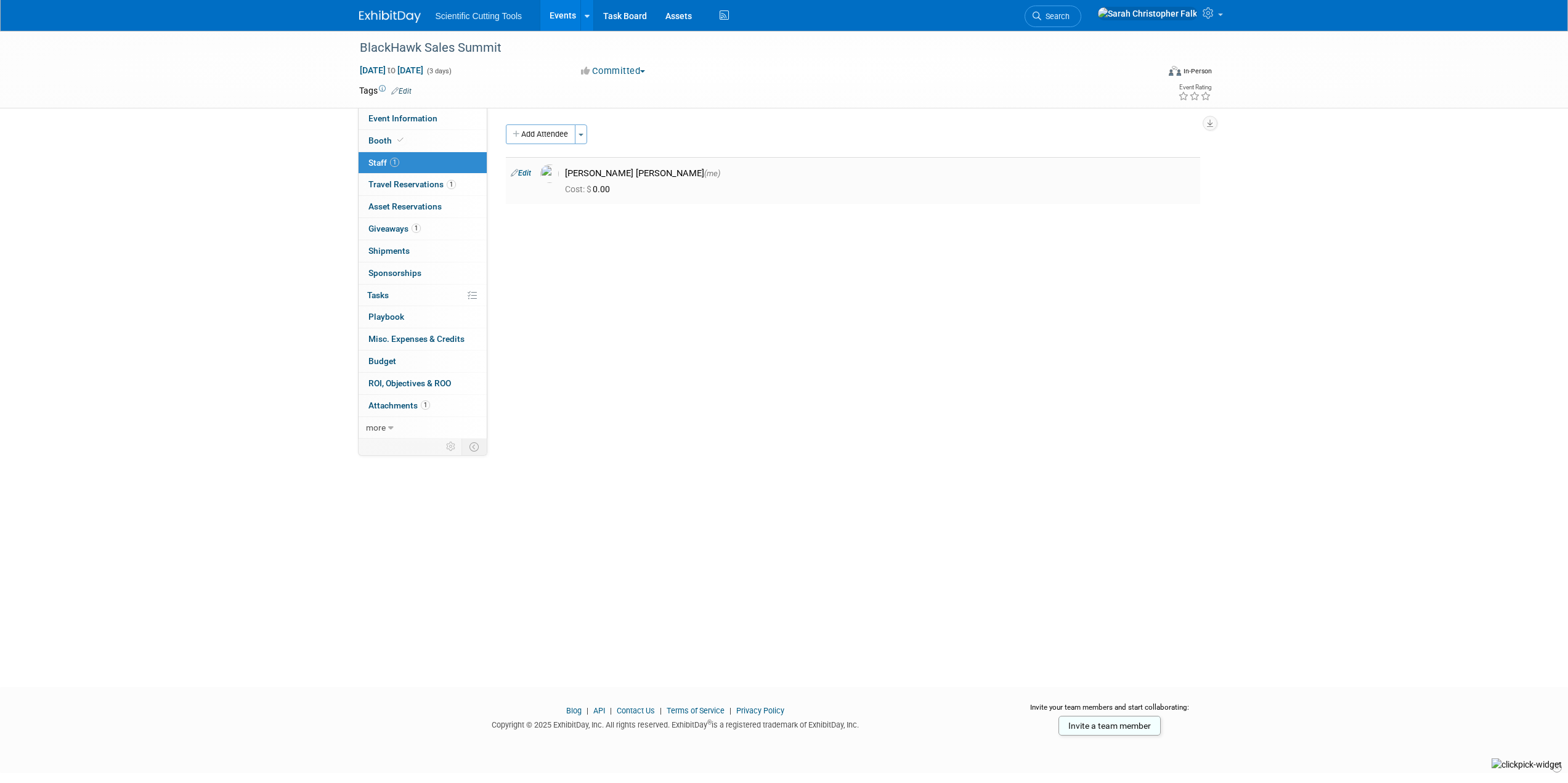
click at [517, 171] on icon at bounding box center [514, 172] width 8 height 13
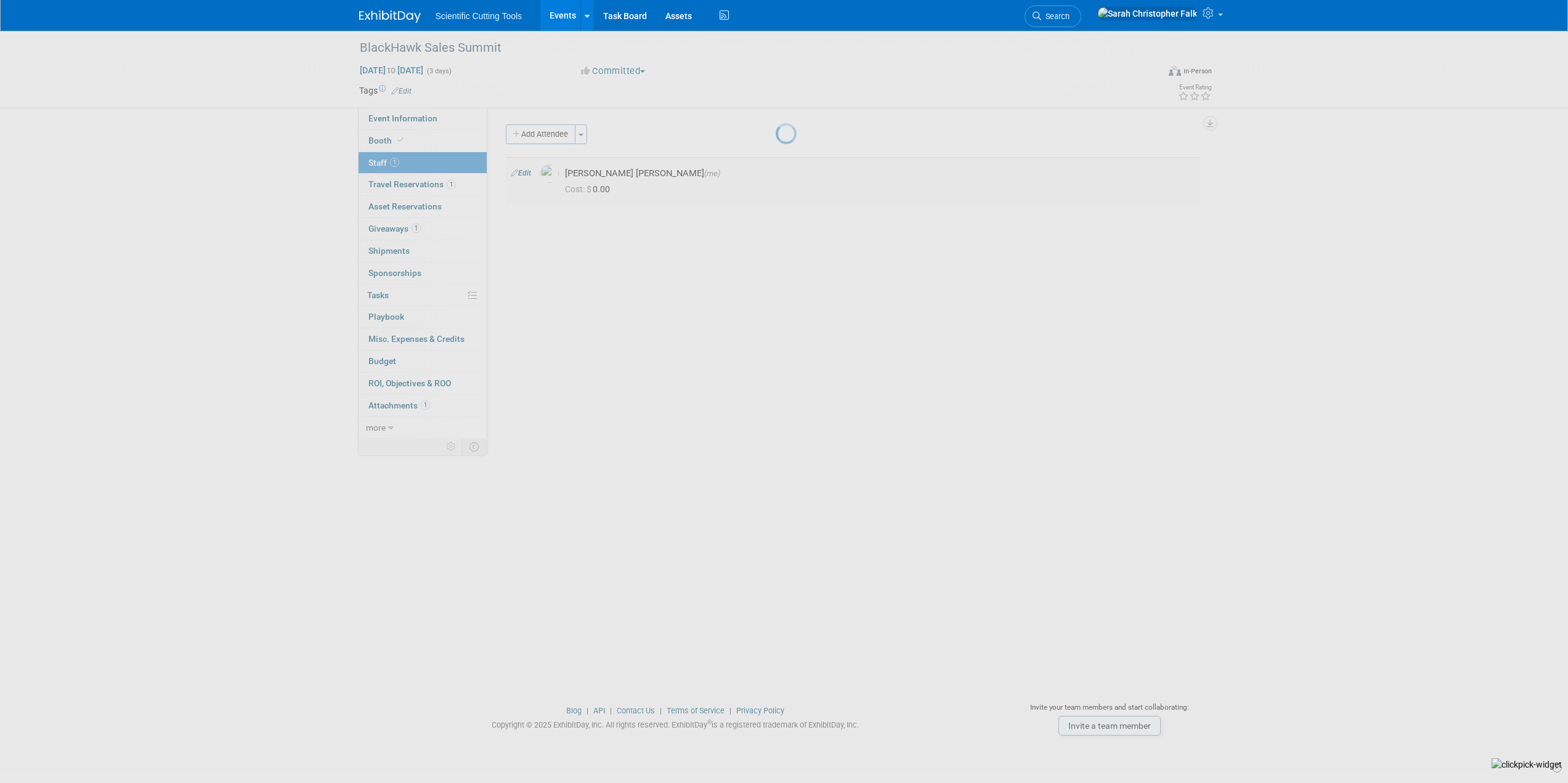
select select "865babcc-c5f8-4259-b3cd-c4d81c8e73c6"
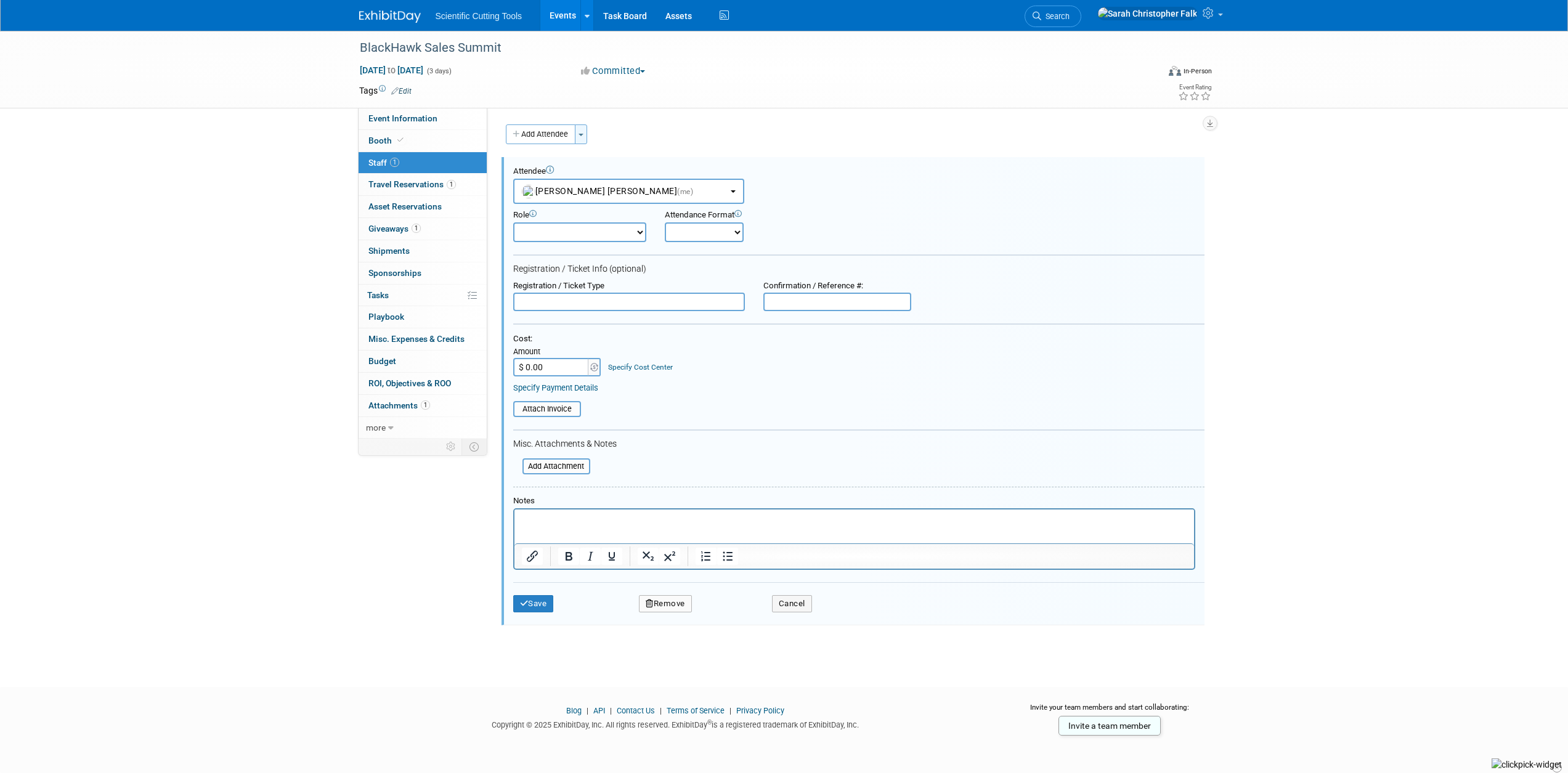
click at [580, 131] on button "Toggle Dropdown" at bounding box center [580, 134] width 12 height 20
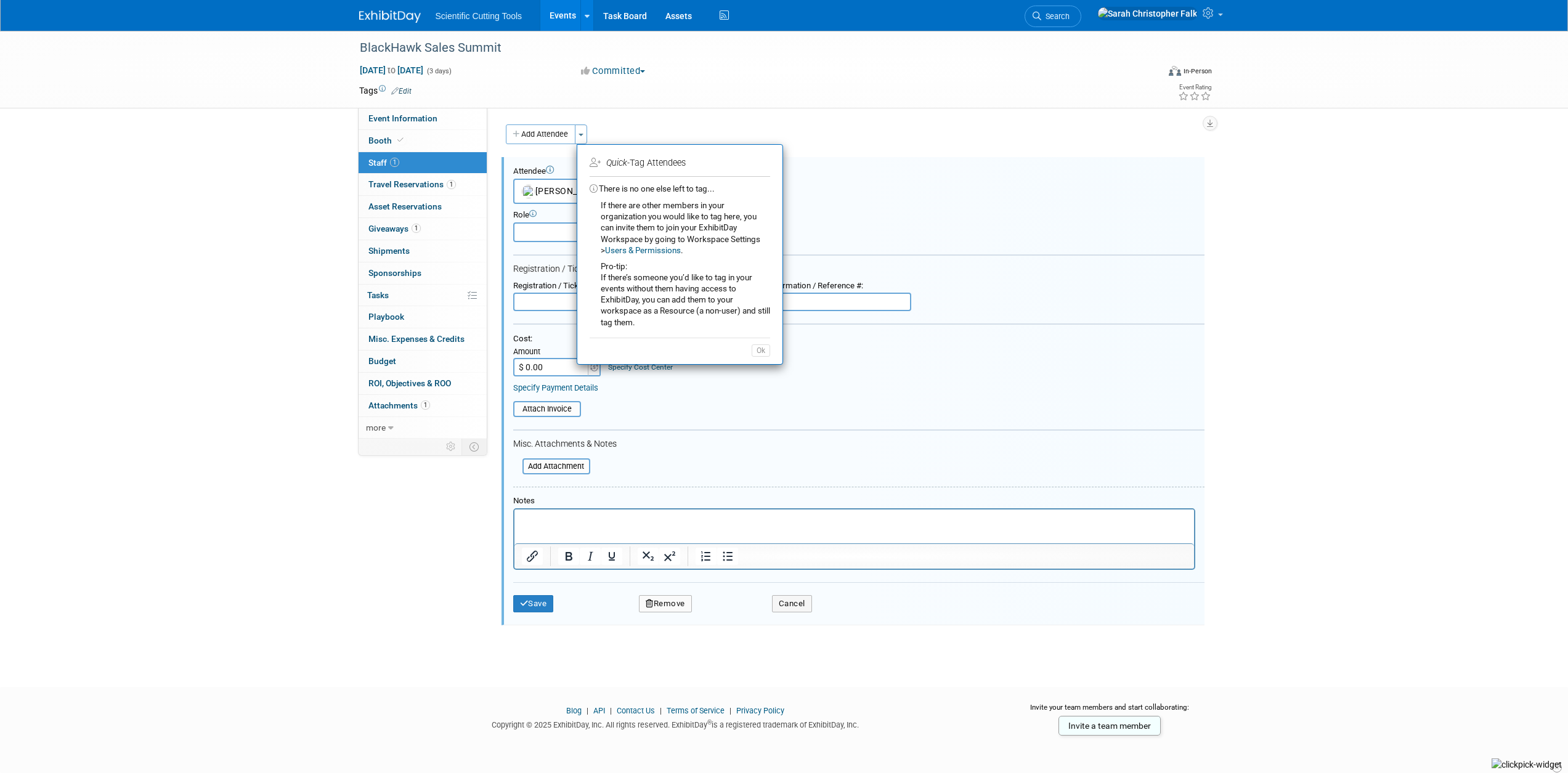
click at [95, 244] on div "BlackHawk Sales Summit [DATE] to [DATE] (3 days) [DATE] to [DATE] Committed Com…" at bounding box center [784, 348] width 1568 height 634
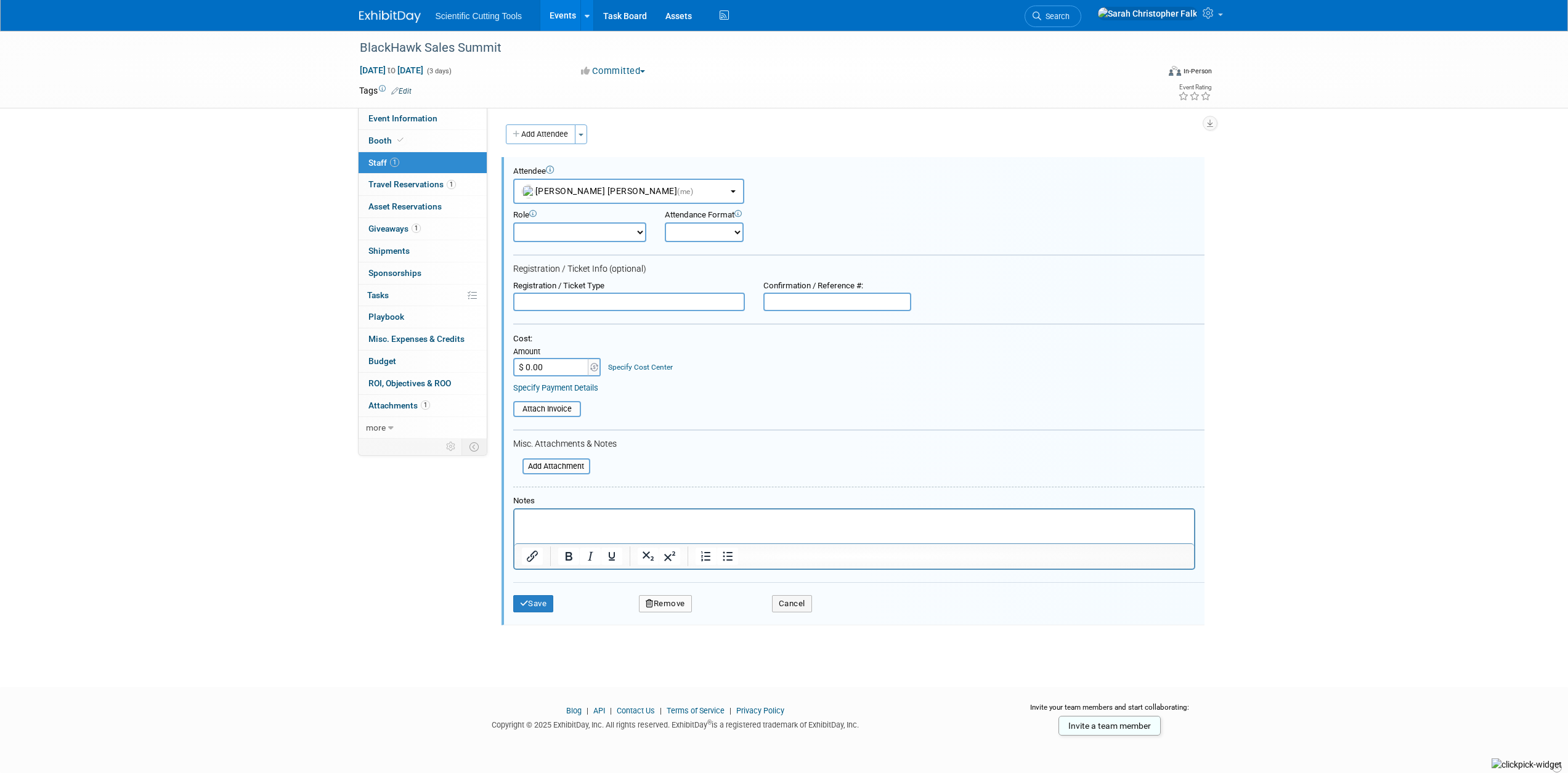
click at [45, 244] on div "BlackHawk Sales Summit [DATE] to [DATE] (3 days) [DATE] to [DATE] Committed Com…" at bounding box center [784, 348] width 1568 height 634
click at [586, 18] on icon at bounding box center [587, 16] width 5 height 8
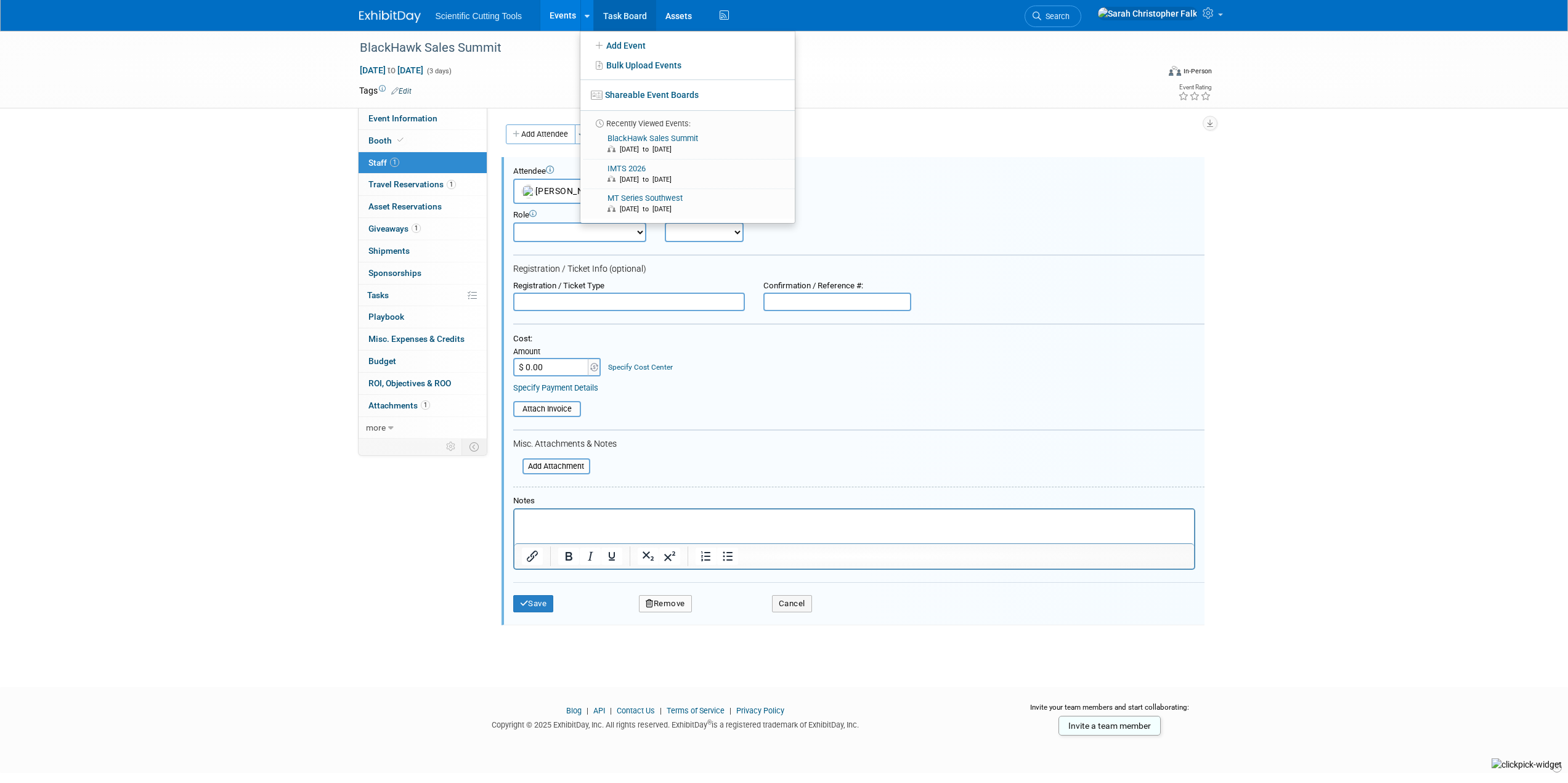
click at [636, 12] on link "Task Board" at bounding box center [625, 16] width 62 height 31
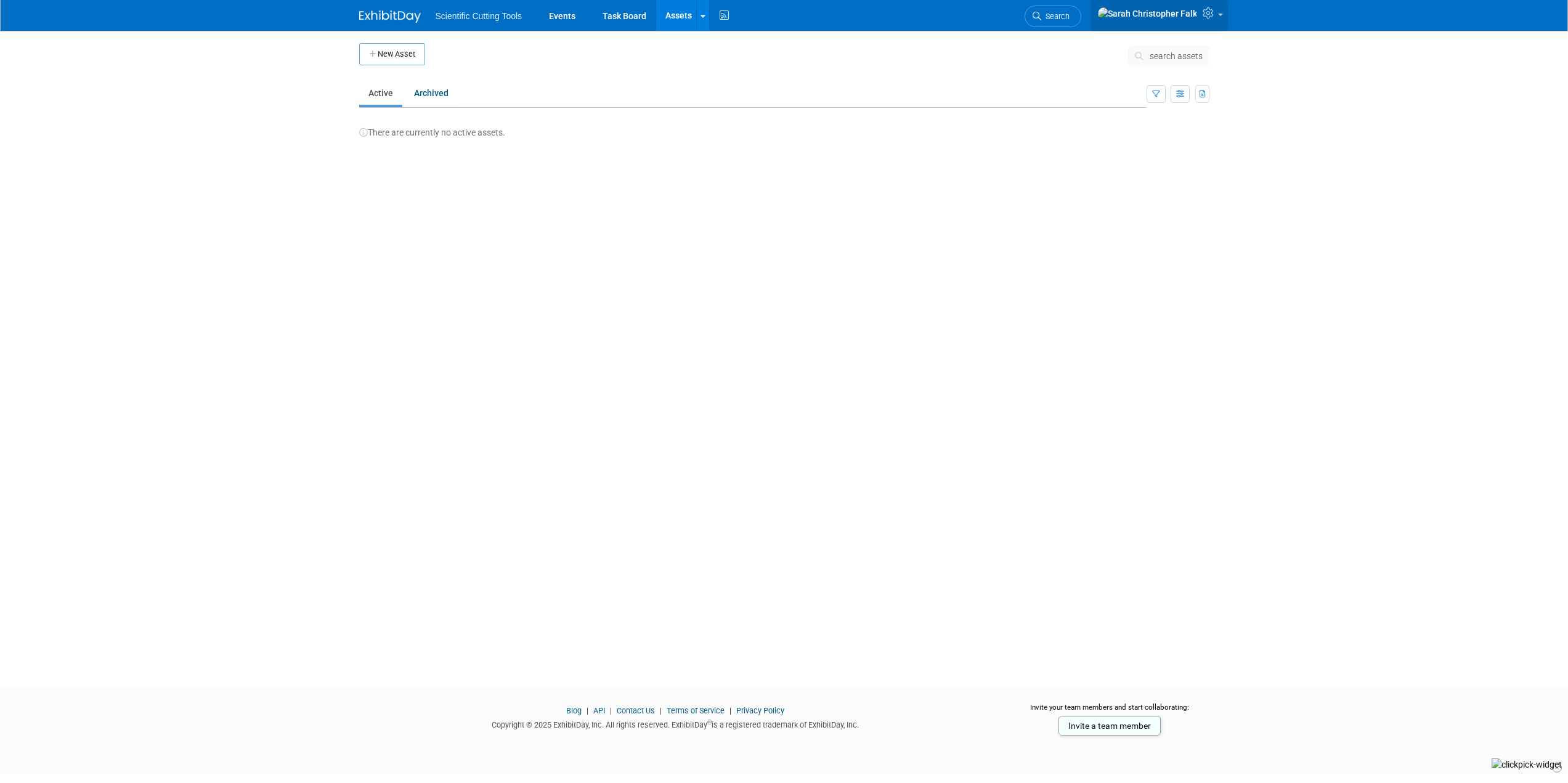
click at [1211, 16] on icon at bounding box center [1209, 13] width 14 height 11
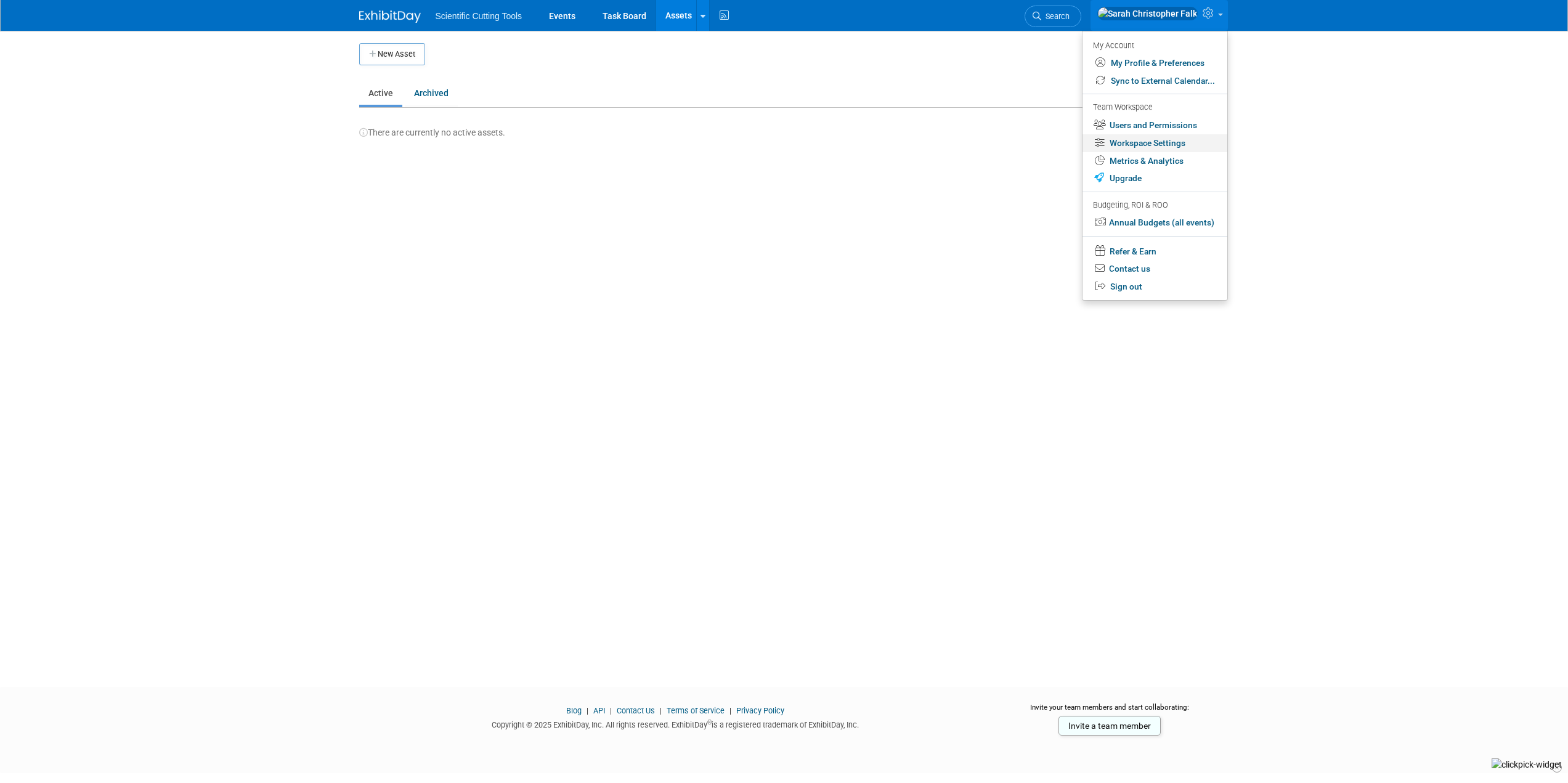
click at [1158, 142] on link "Workspace Settings" at bounding box center [1154, 143] width 145 height 18
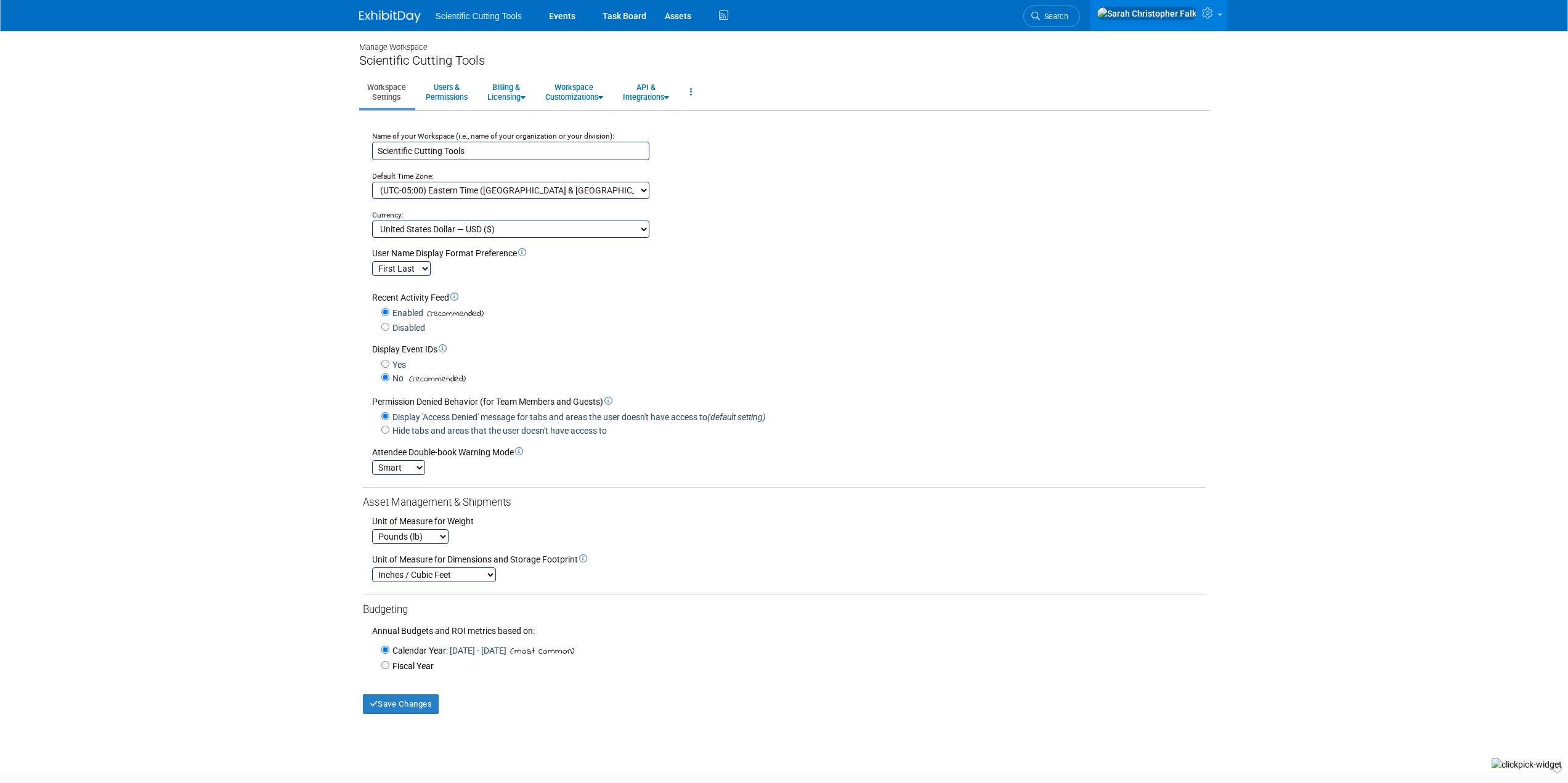
click at [459, 193] on select "(UTC-12:00) International Date Line West (UTC-11:00) Coordinated Universal Time…" at bounding box center [510, 191] width 277 height 17
select select "Pacific Standard Time"
click at [372, 182] on select "(UTC-12:00) International Date Line West (UTC-11:00) Coordinated Universal Time…" at bounding box center [510, 191] width 277 height 17
click at [189, 238] on body "Scientific Cutting Tools Events Task Board Assets Activity Feed" at bounding box center [784, 392] width 1568 height 783
click at [450, 97] on link "Users & Permissions" at bounding box center [446, 92] width 58 height 30
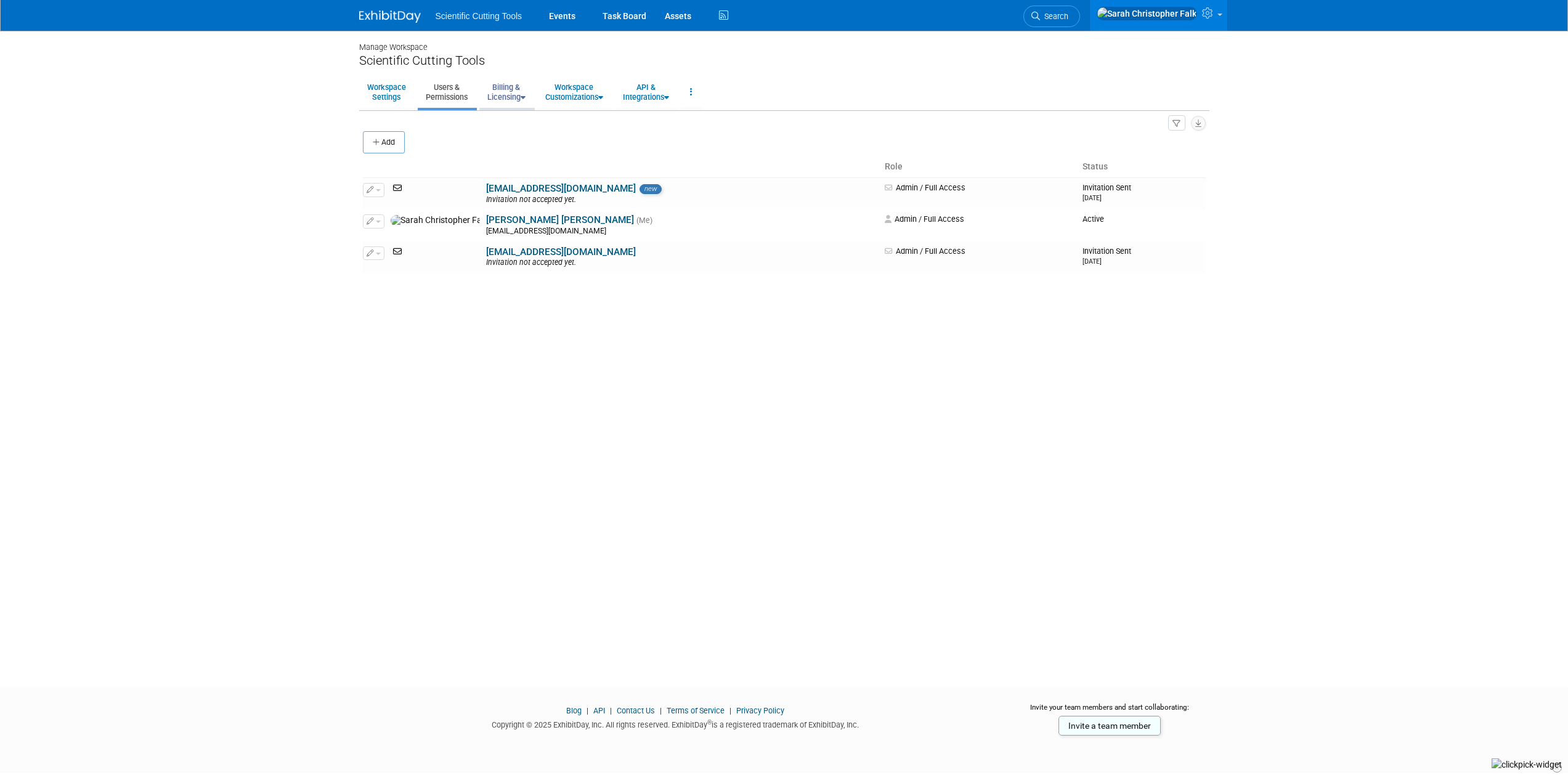
click at [525, 91] on link "Billing & Licensing" at bounding box center [506, 92] width 55 height 30
click at [604, 94] on link "Workspace Customizations" at bounding box center [573, 92] width 74 height 30
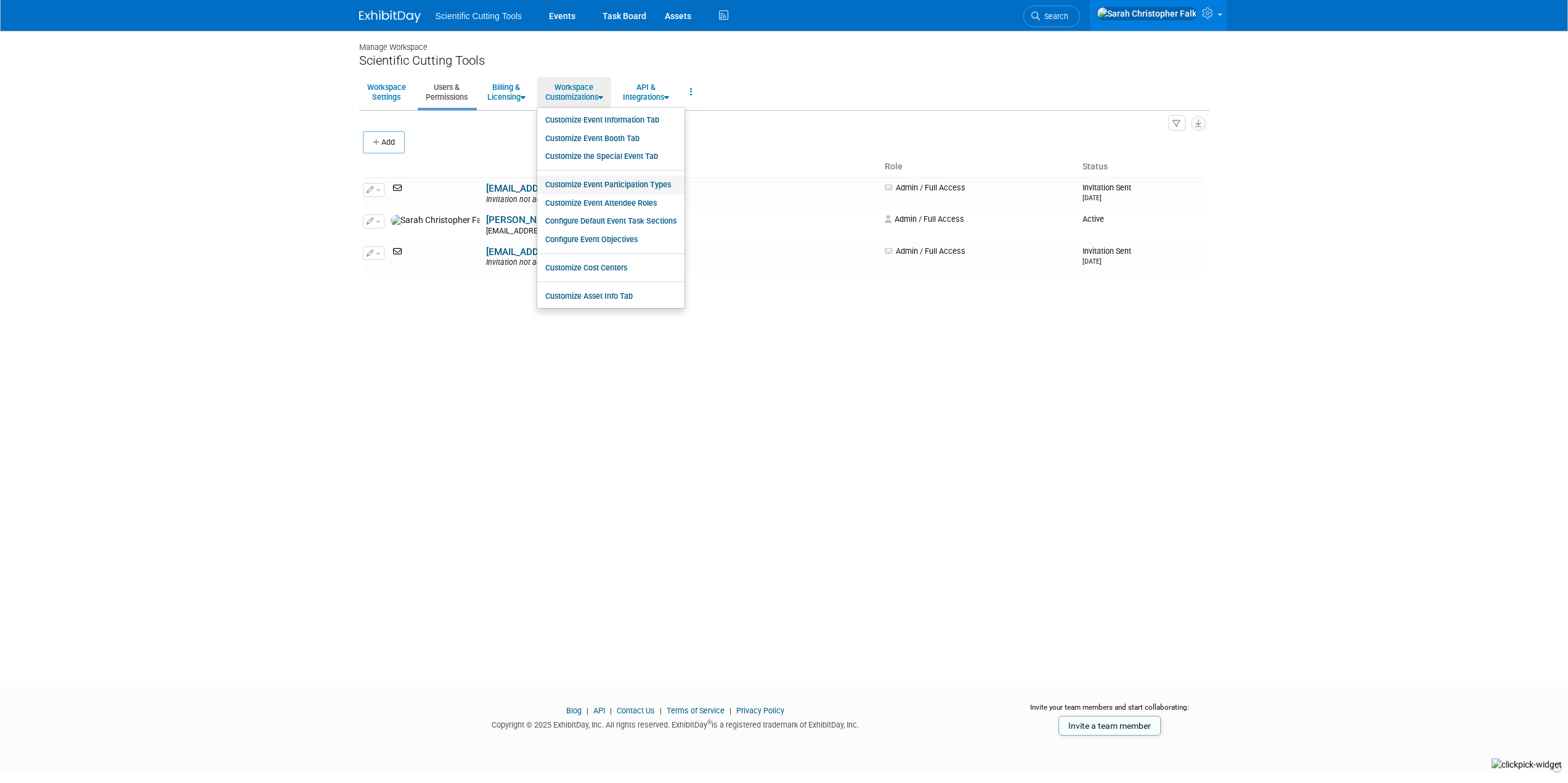
click at [593, 185] on link "Customize Event Participation Types" at bounding box center [611, 184] width 147 height 18
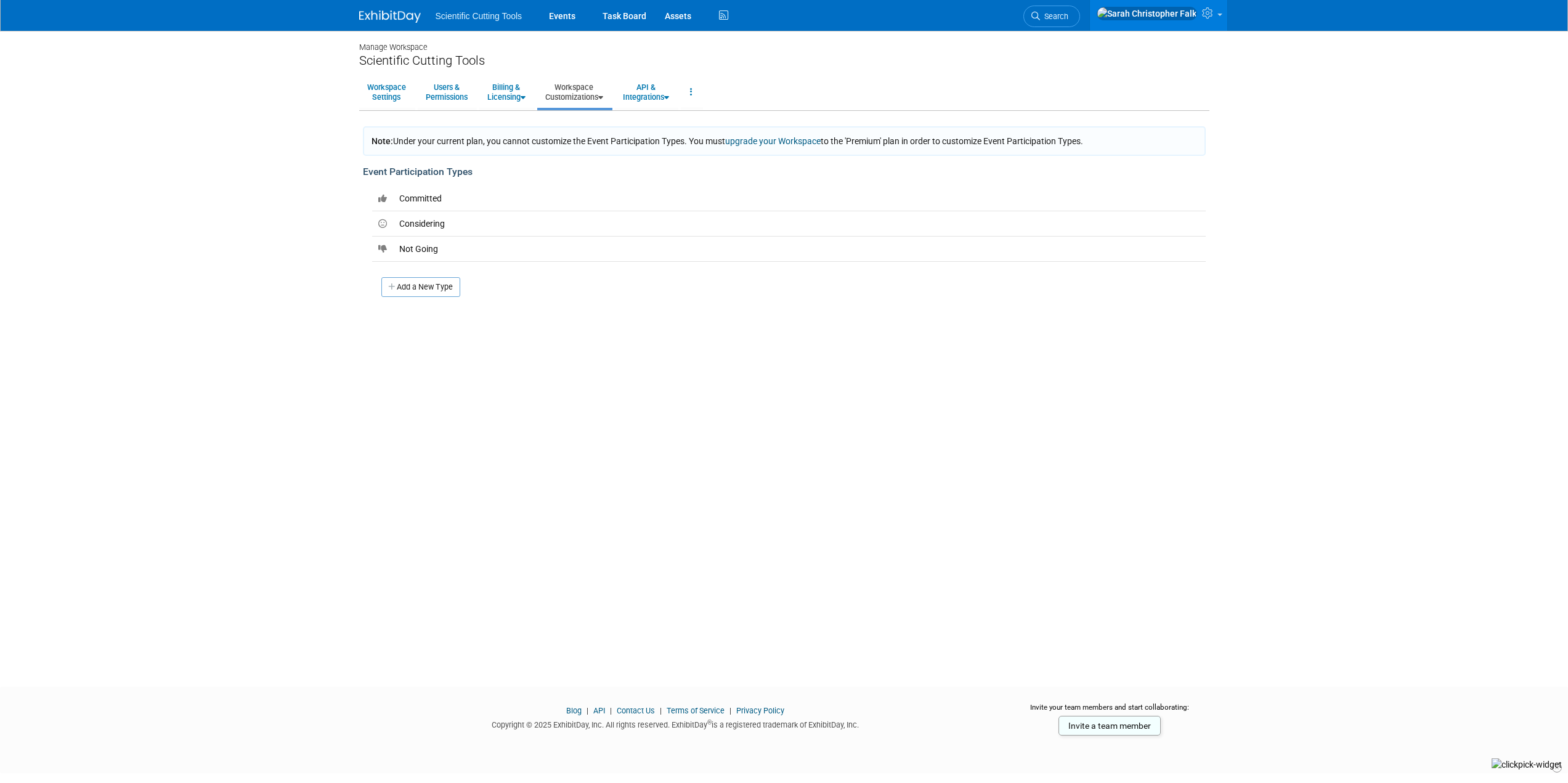
click at [603, 94] on icon at bounding box center [600, 97] width 5 height 8
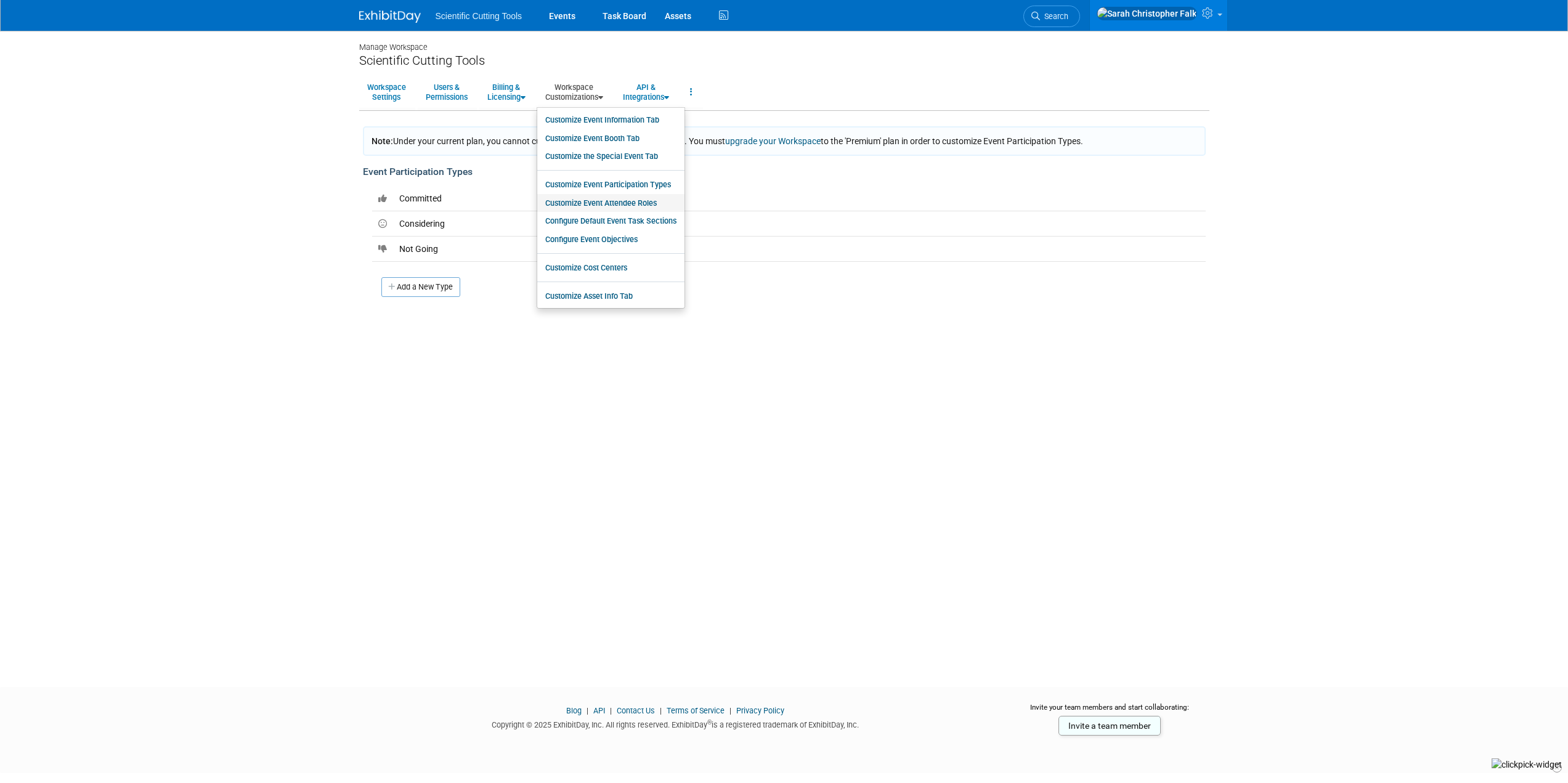
click at [592, 204] on link "Customize Event Attendee Roles" at bounding box center [611, 203] width 147 height 18
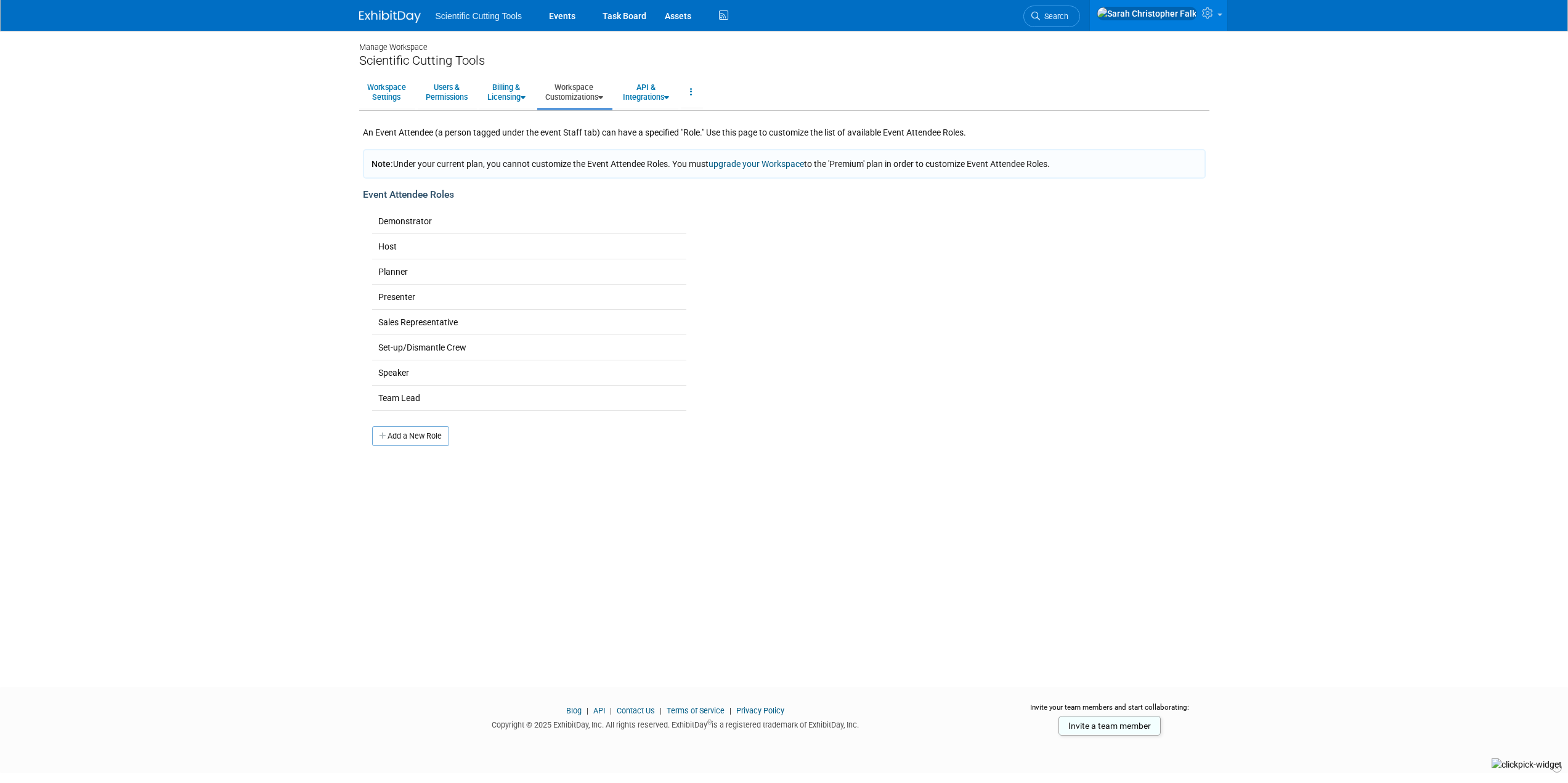
click at [611, 95] on link "Workspace Customizations" at bounding box center [573, 92] width 74 height 30
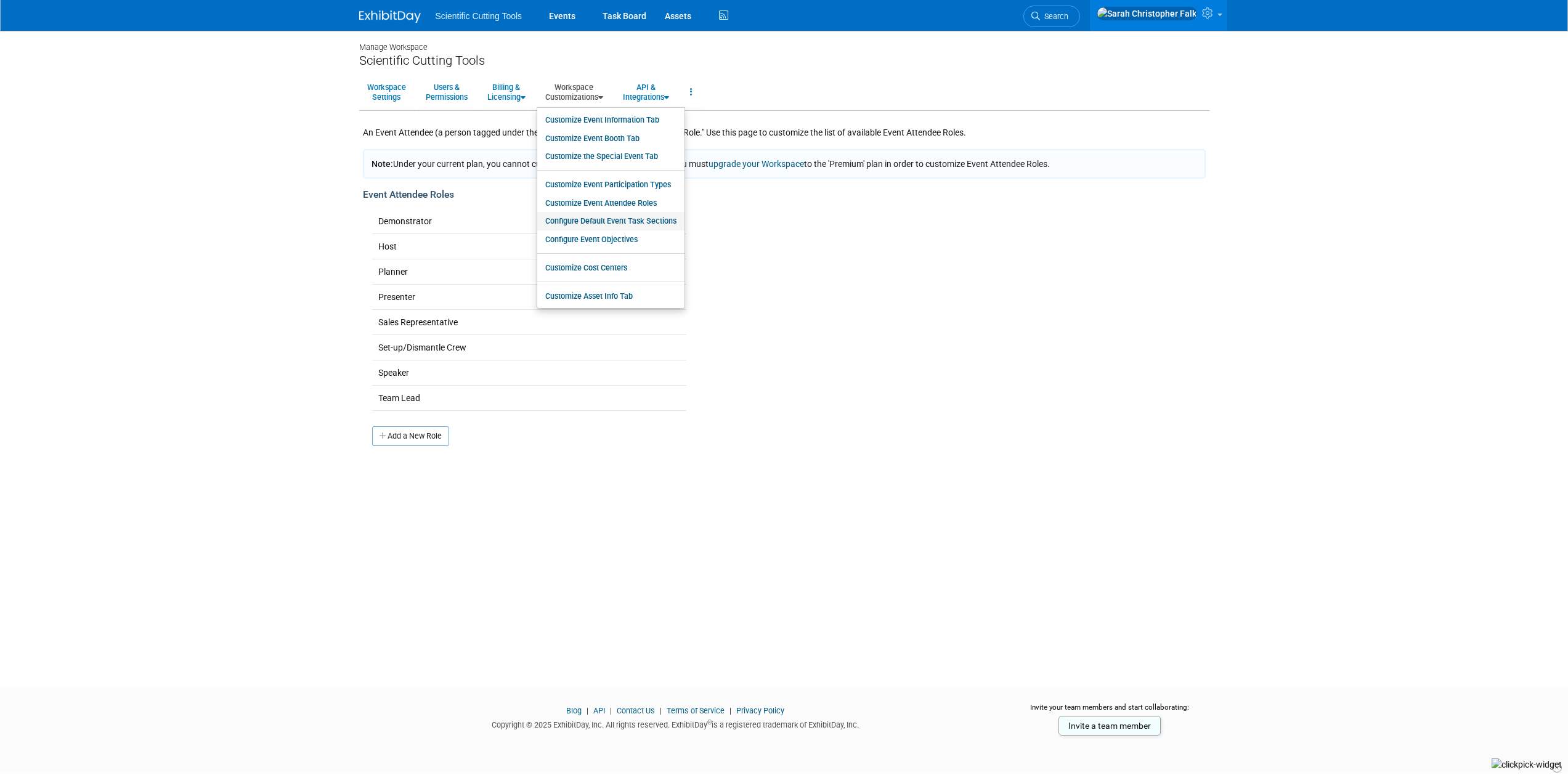
click at [608, 220] on link "Configure Default Event Task Sections" at bounding box center [611, 221] width 147 height 18
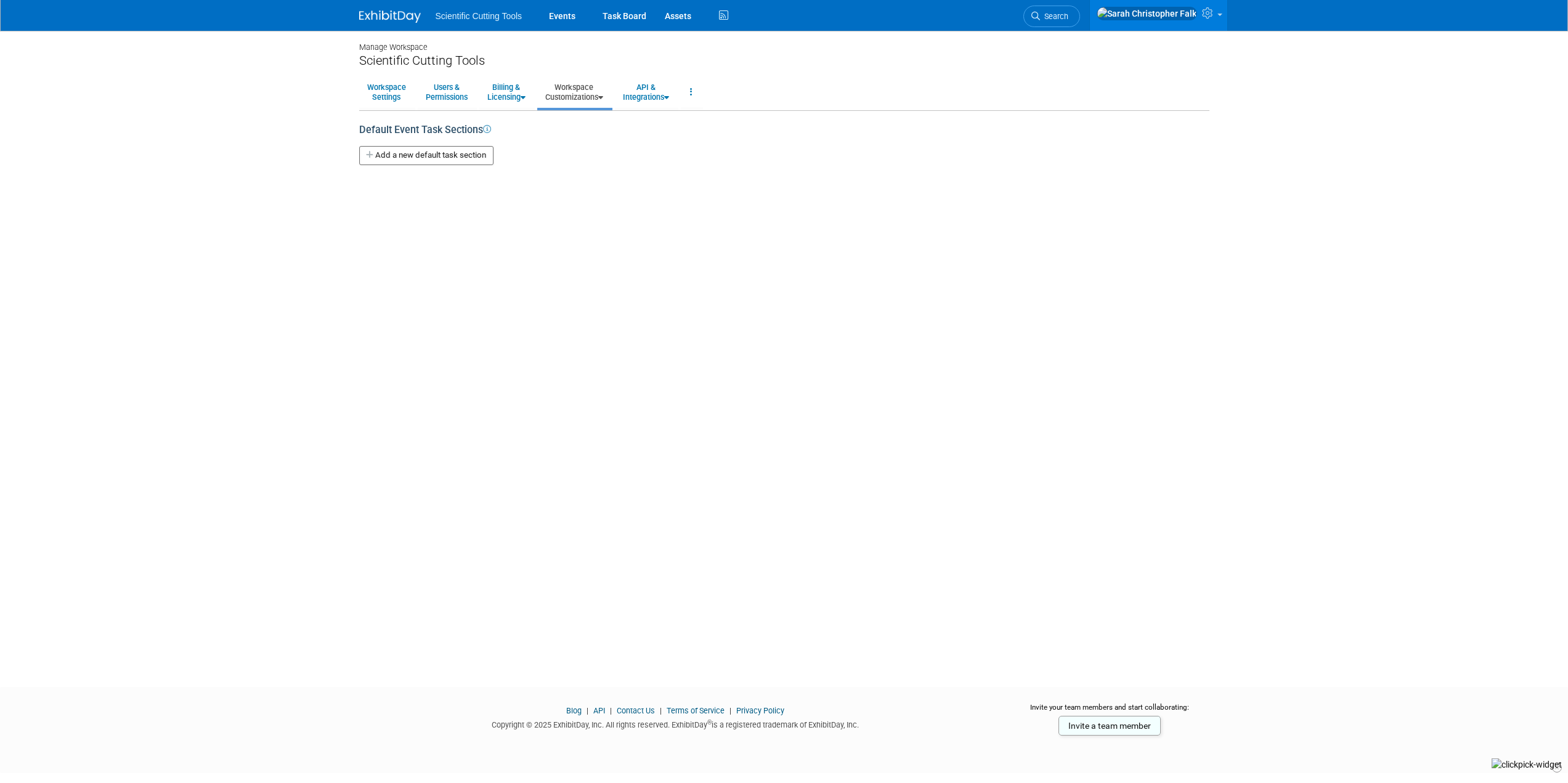
click at [591, 89] on link "Workspace Customizations" at bounding box center [573, 92] width 74 height 30
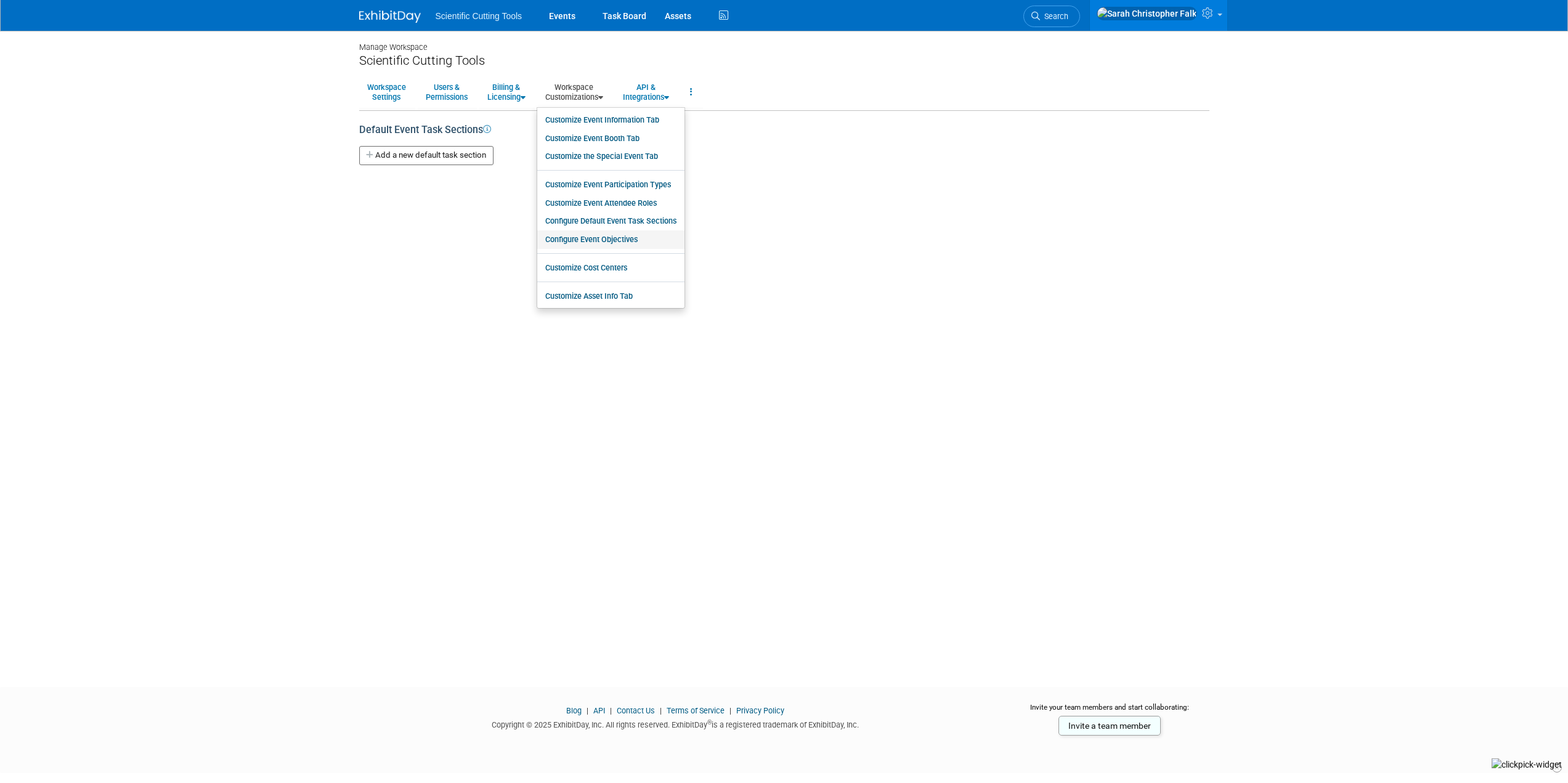
click at [606, 243] on link "Configure Event Objectives" at bounding box center [611, 239] width 147 height 18
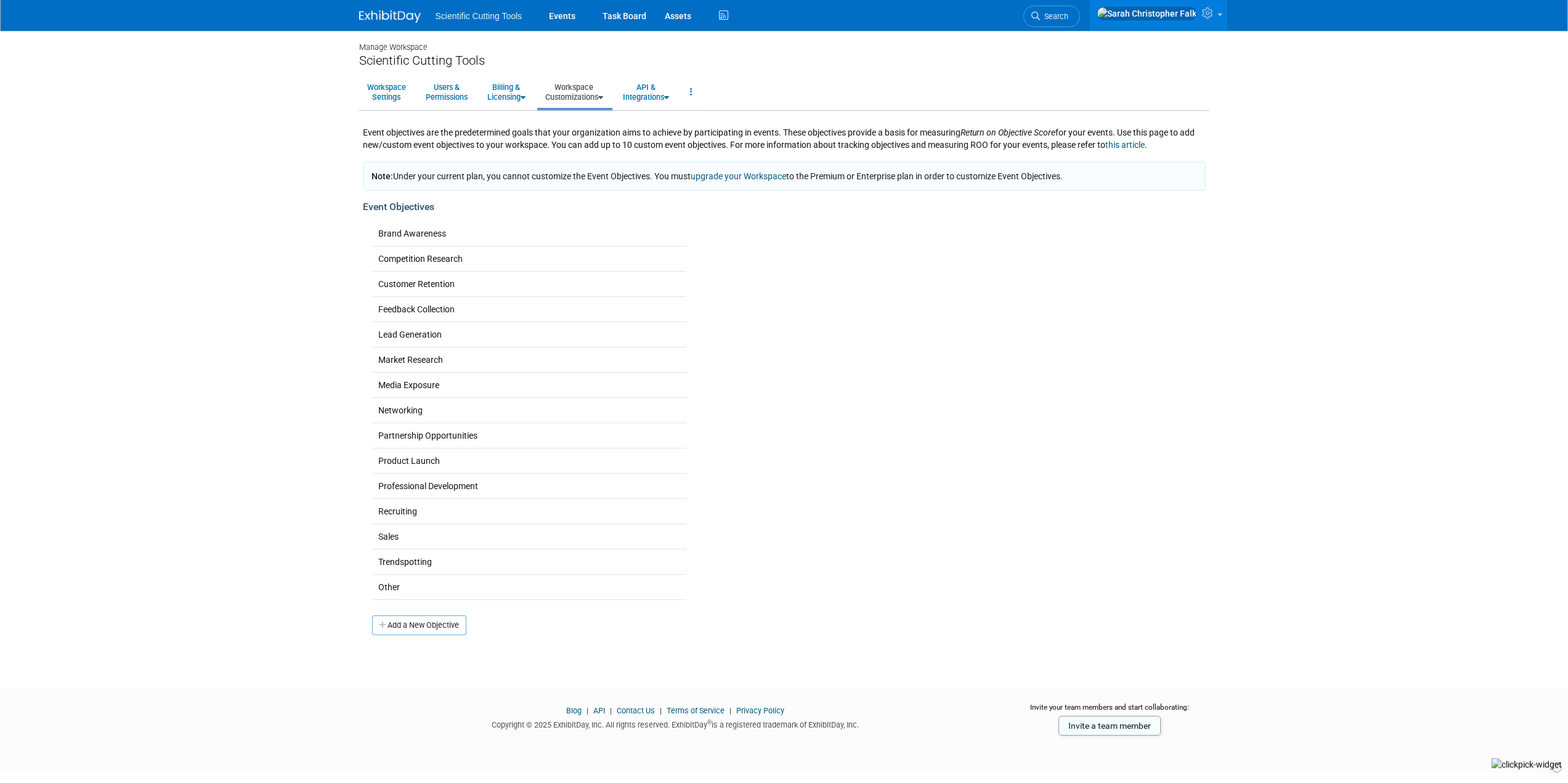
click at [599, 94] on link "Workspace Customizations" at bounding box center [573, 92] width 74 height 30
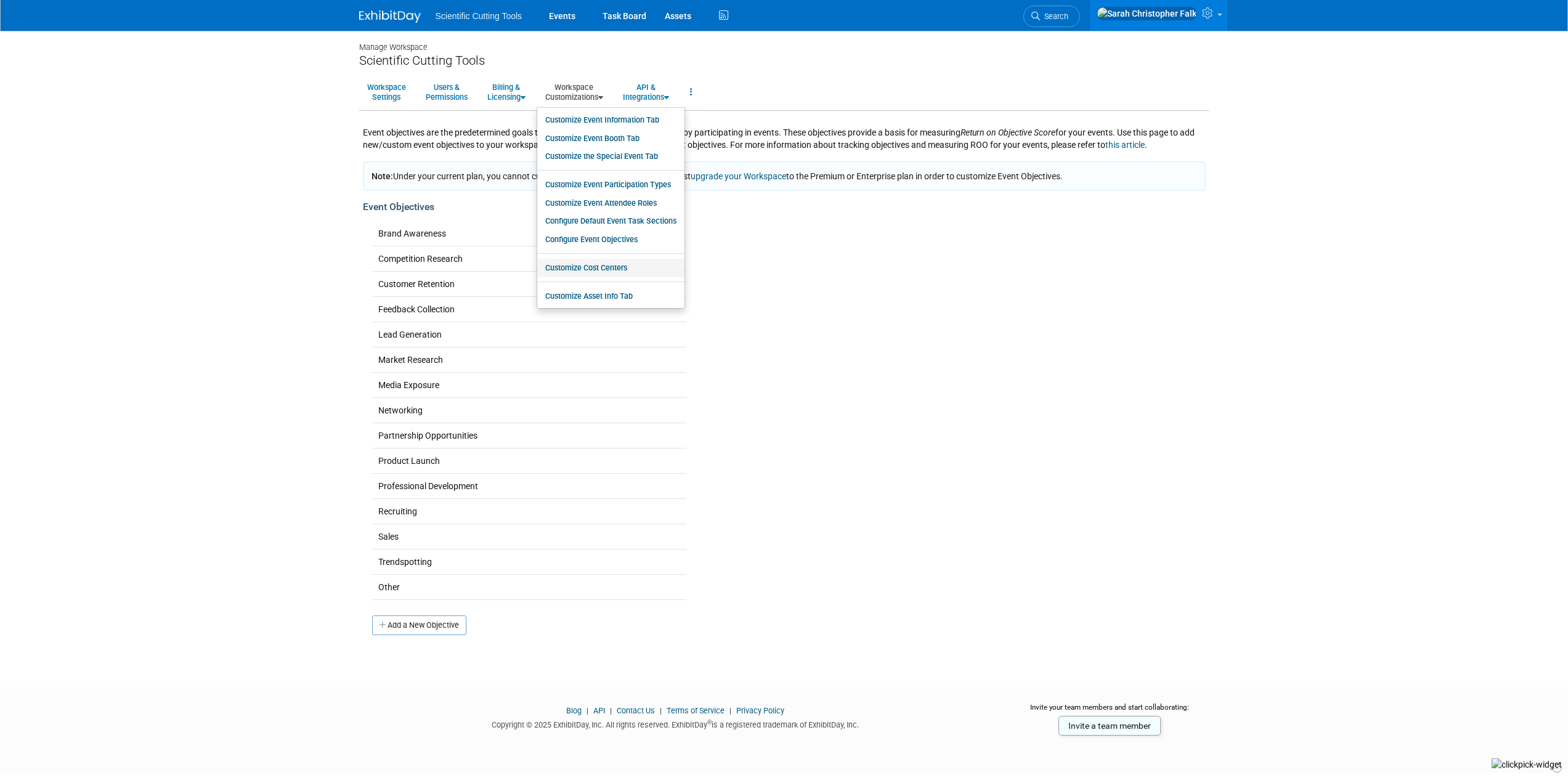
click at [596, 270] on link "Customize Cost Centers" at bounding box center [611, 268] width 147 height 18
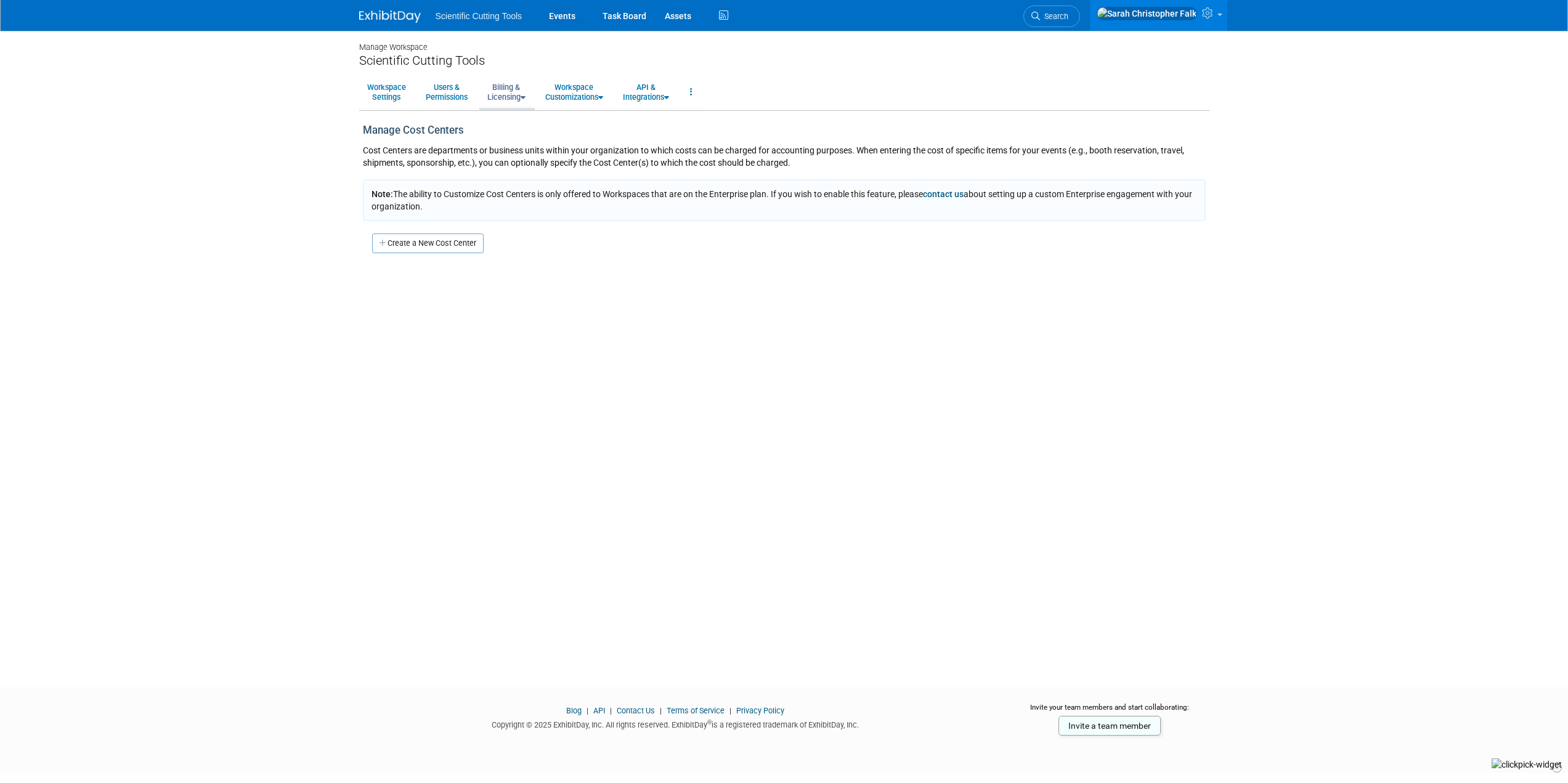
click at [515, 94] on link "Billing & Licensing" at bounding box center [506, 92] width 55 height 30
click at [522, 154] on link "Payment Receipts" at bounding box center [535, 156] width 112 height 18
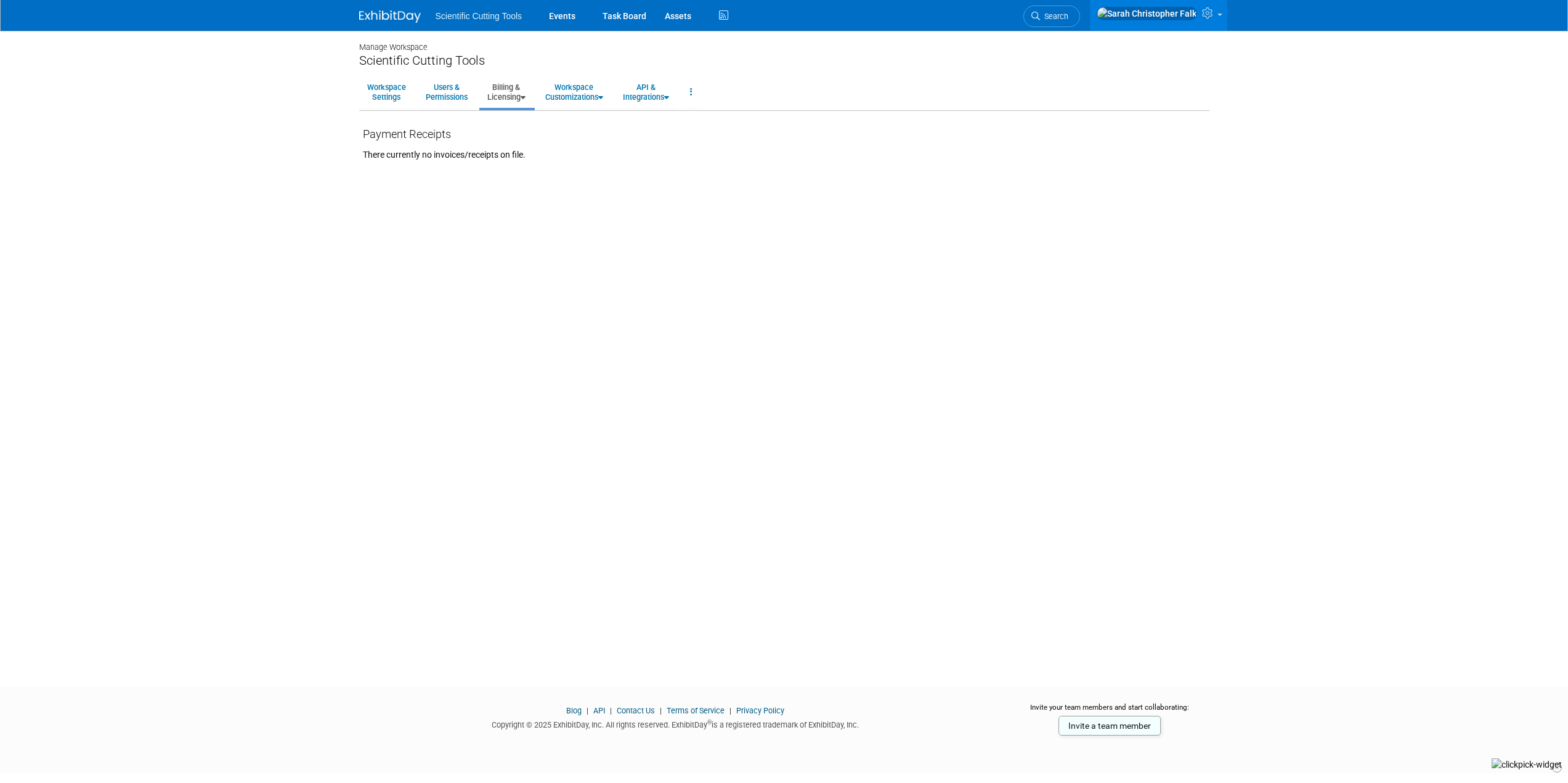
click at [515, 87] on link "Billing & Licensing" at bounding box center [506, 92] width 55 height 30
click at [518, 138] on link "Billing Information" at bounding box center [535, 138] width 112 height 18
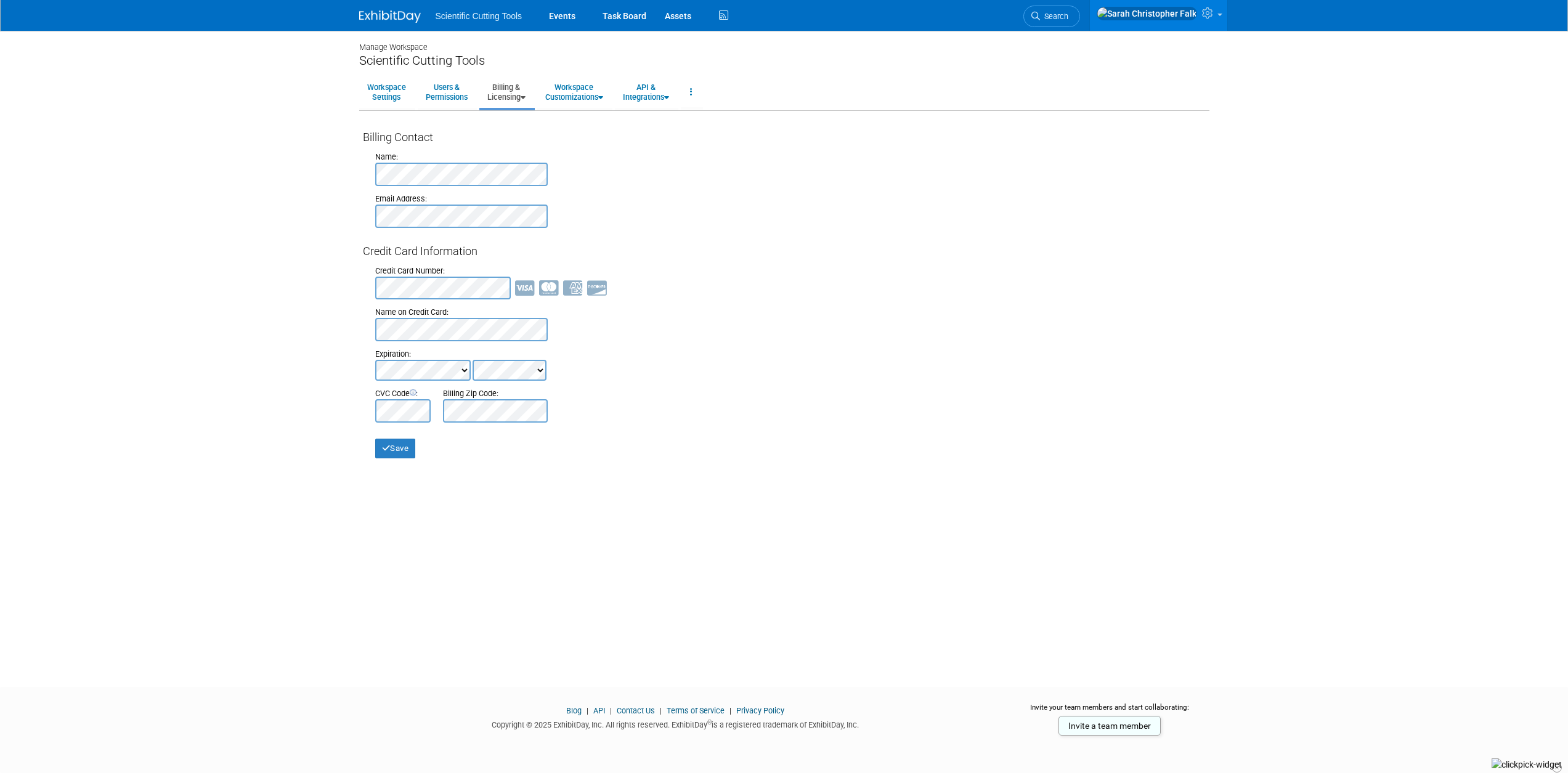
click at [515, 89] on link "Billing & Licensing" at bounding box center [506, 92] width 55 height 30
click at [519, 121] on link "Manage Plan / Subscription" at bounding box center [535, 120] width 112 height 18
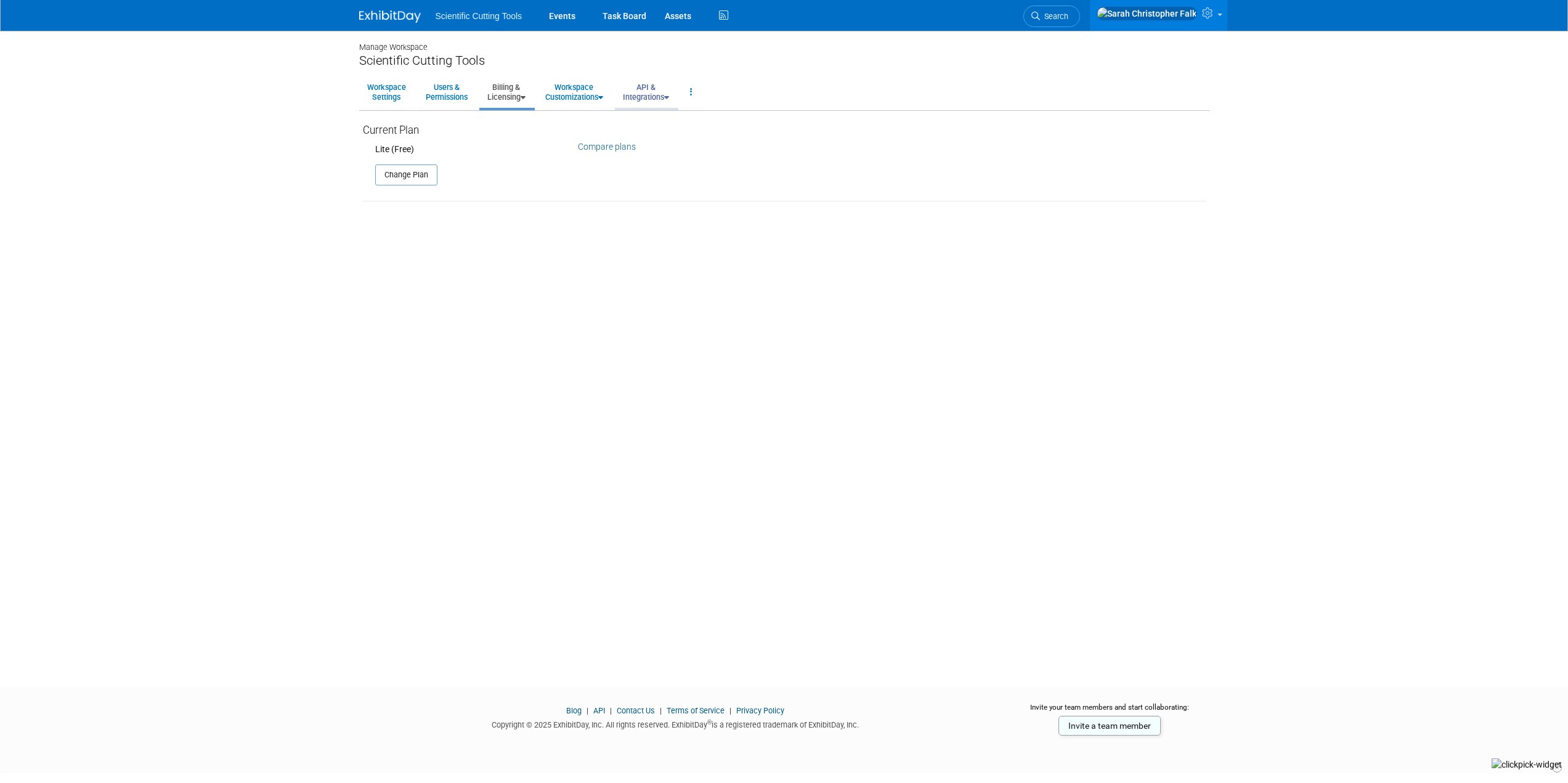
click at [655, 94] on link "API & Integrations" at bounding box center [646, 92] width 62 height 30
click at [701, 91] on link at bounding box center [691, 92] width 21 height 30
drag, startPoint x: 78, startPoint y: 212, endPoint x: 134, endPoint y: 157, distance: 78.5
click at [78, 212] on body "Scientific Cutting Tools Events Task Board Assets Activity Feed" at bounding box center [784, 392] width 1568 height 783
click at [406, 95] on link "Workspace Settings" at bounding box center [386, 92] width 55 height 30
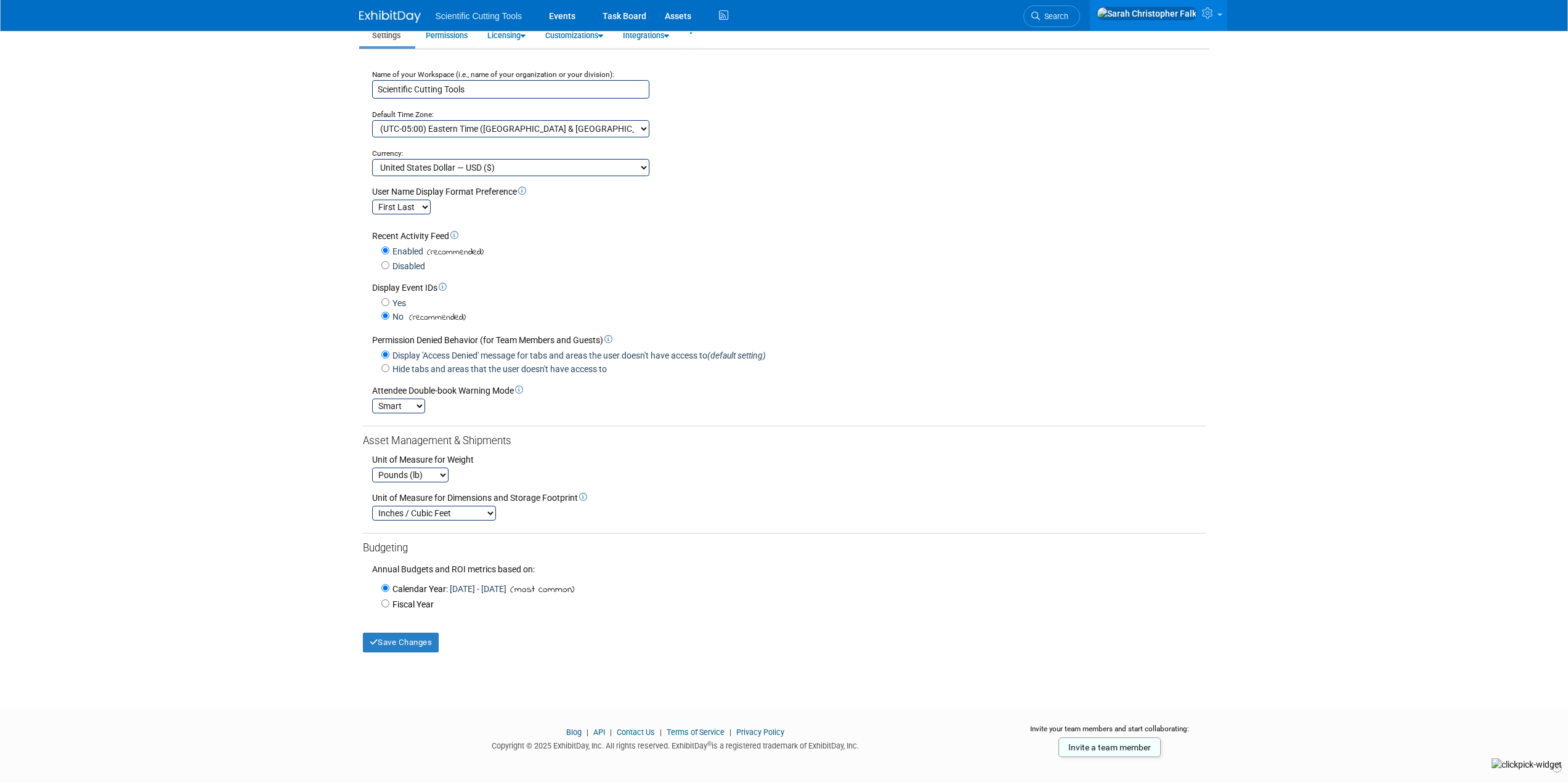
scroll to position [80, 0]
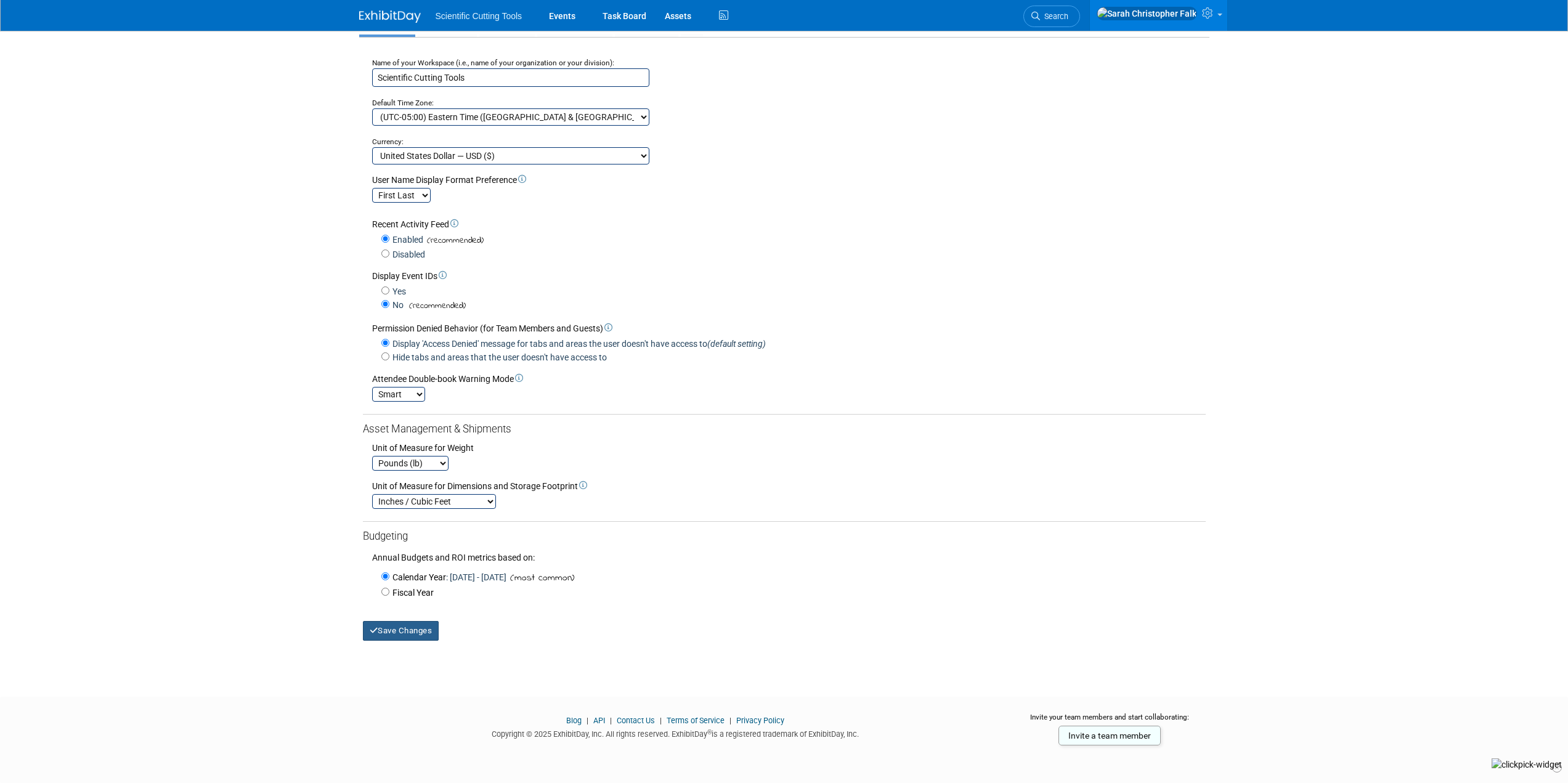
click at [394, 635] on button "Save Changes" at bounding box center [401, 631] width 76 height 20
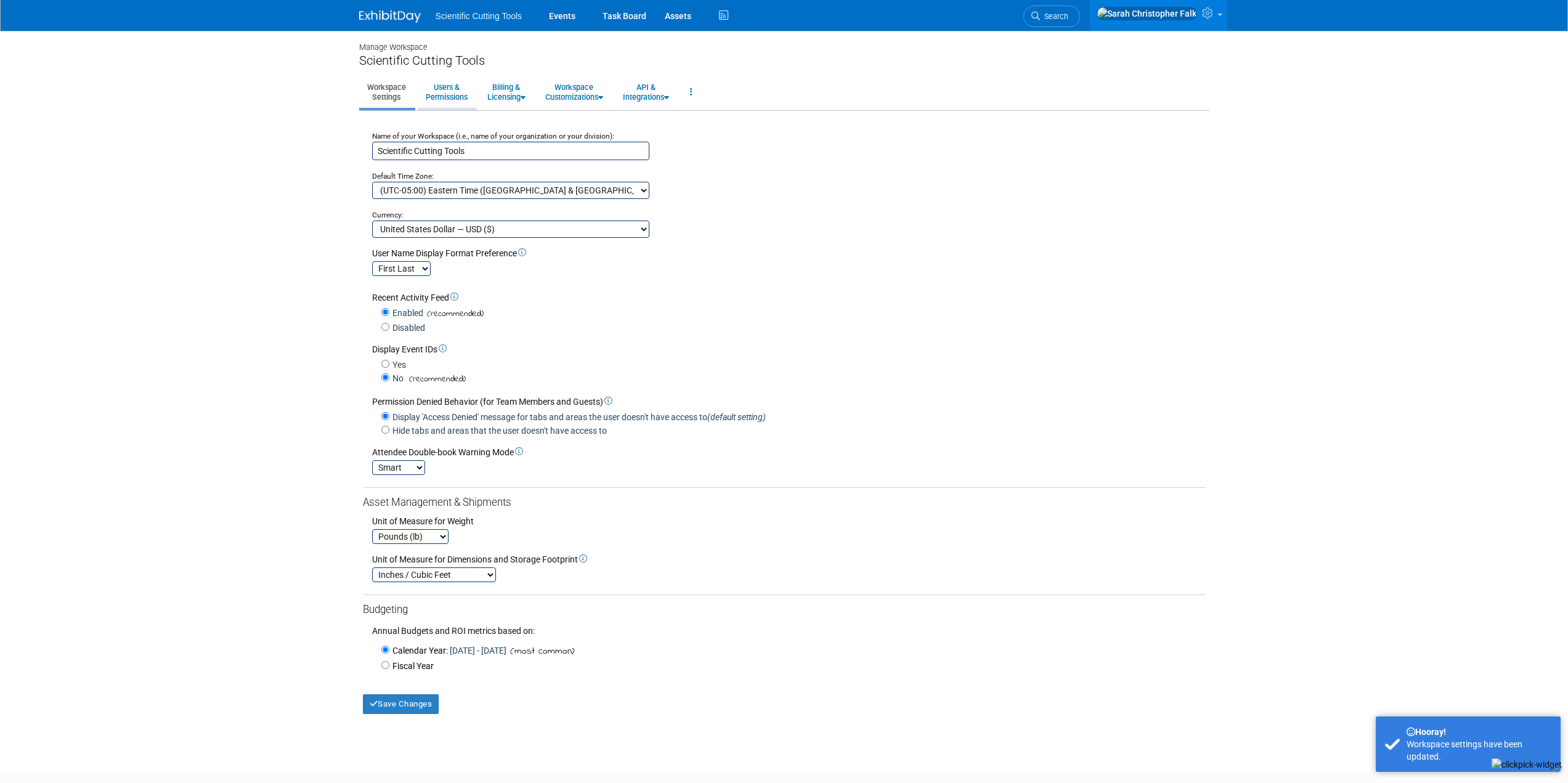
click at [456, 87] on link "Users & Permissions" at bounding box center [446, 92] width 58 height 30
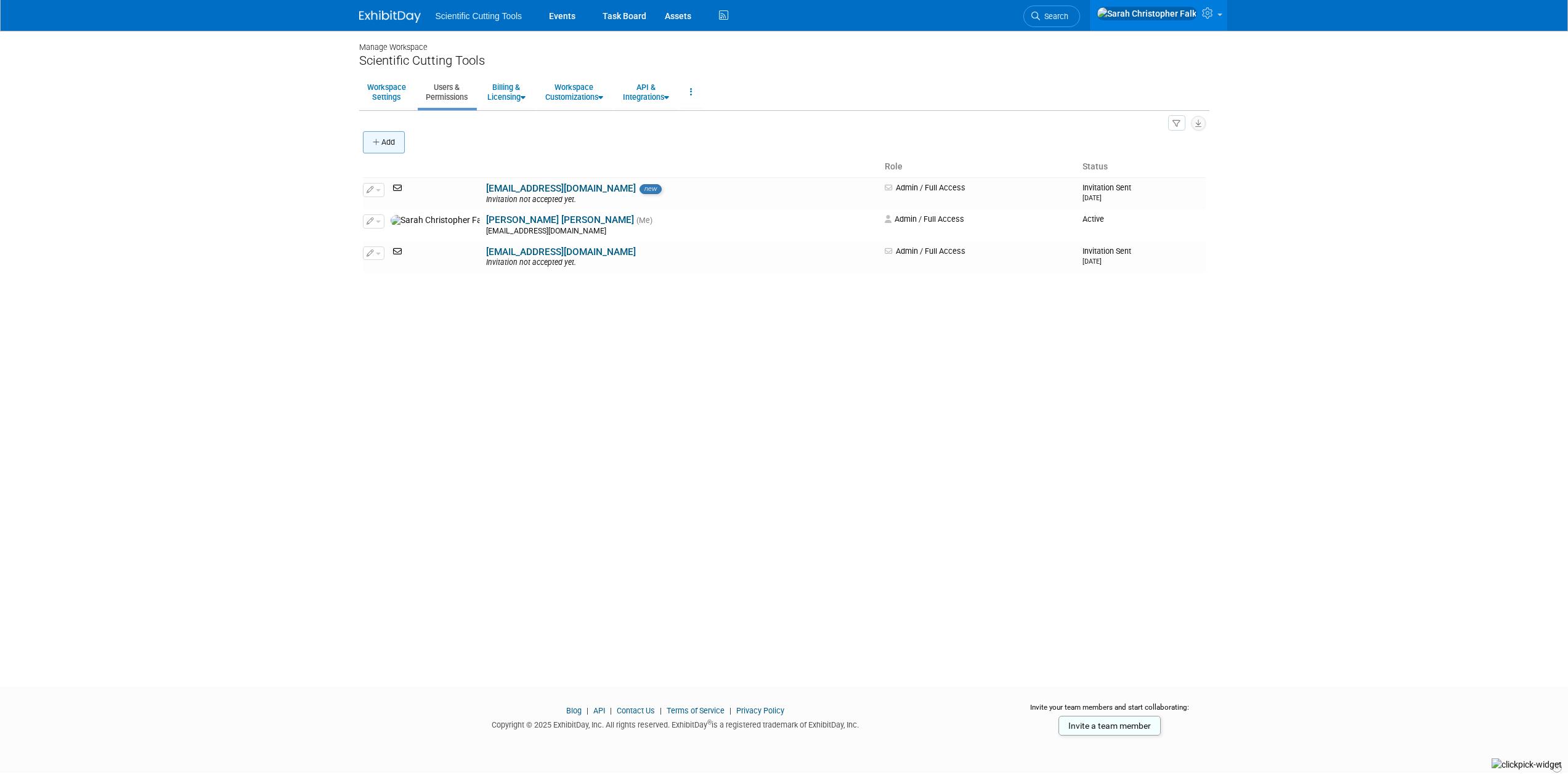
click at [377, 134] on button "Add" at bounding box center [384, 142] width 42 height 23
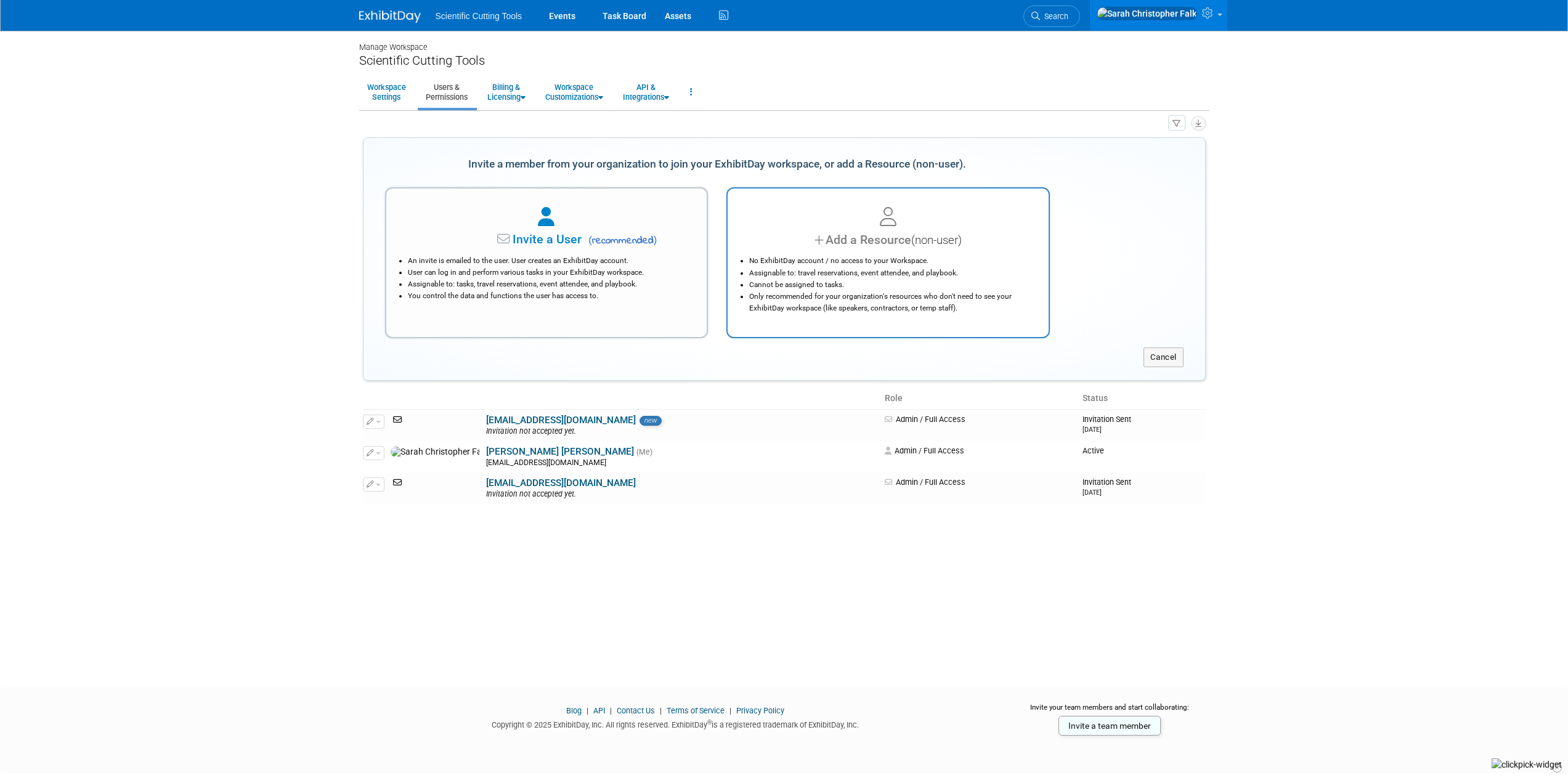
click at [820, 236] on icon at bounding box center [820, 240] width 11 height 18
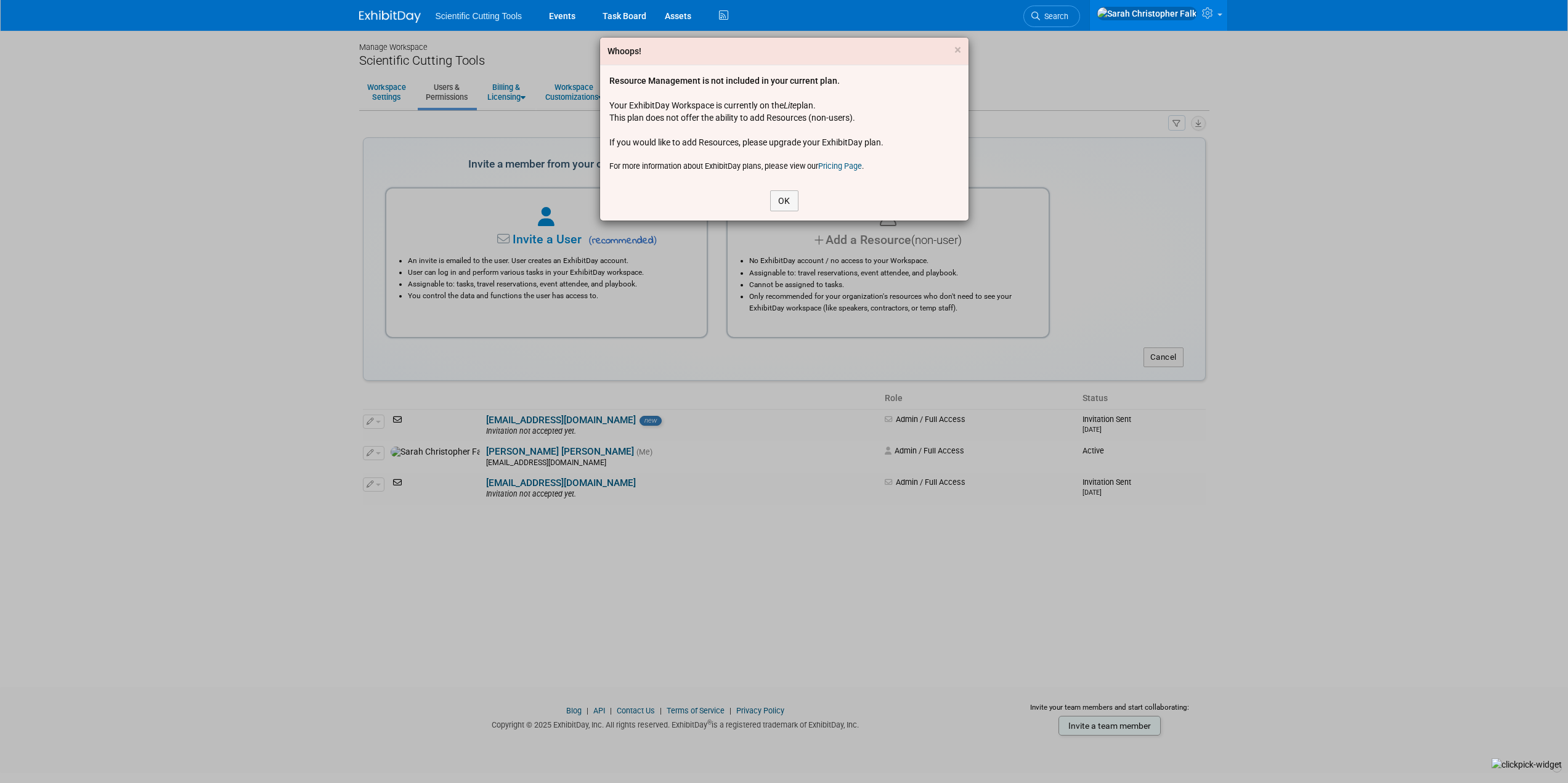
click at [844, 164] on link "Pricing Page" at bounding box center [839, 165] width 43 height 10
click at [781, 204] on button "OK" at bounding box center [784, 201] width 29 height 21
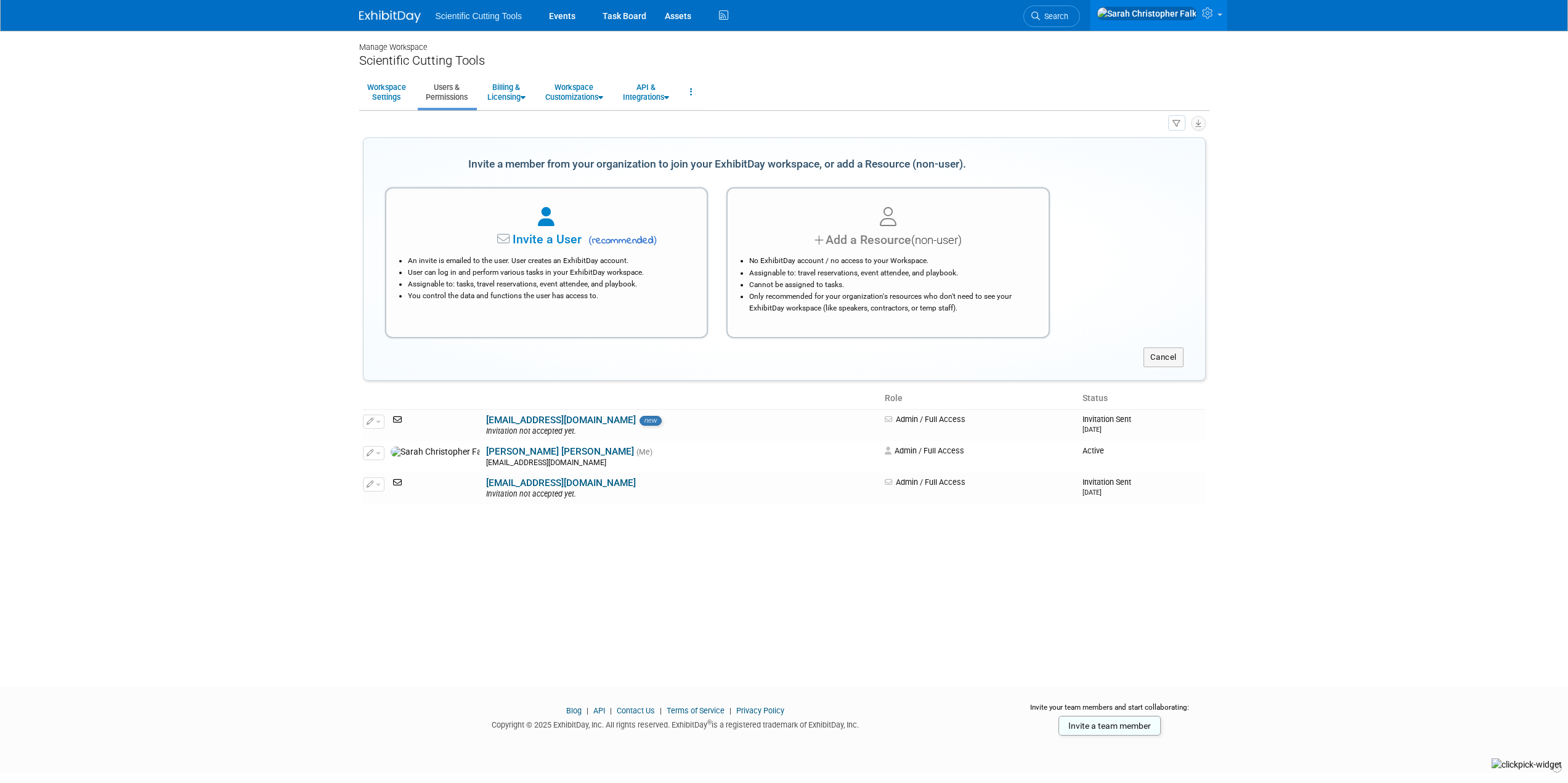
click at [158, 78] on body "Scientific Cutting Tools Events Task Board Assets Activity Feed" at bounding box center [784, 392] width 1568 height 783
click at [382, 17] on img at bounding box center [390, 16] width 62 height 12
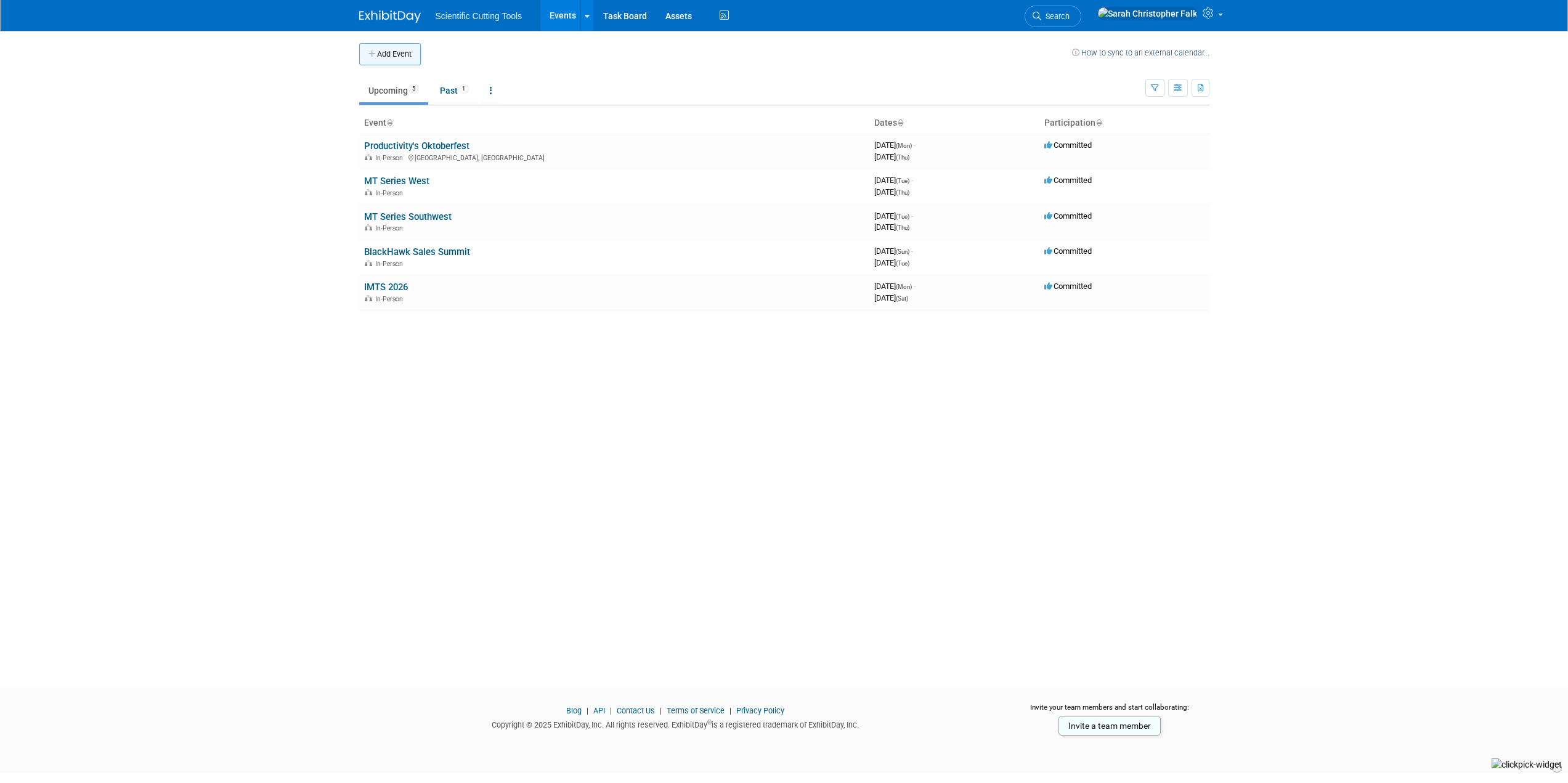
click at [373, 55] on icon "button" at bounding box center [373, 54] width 9 height 8
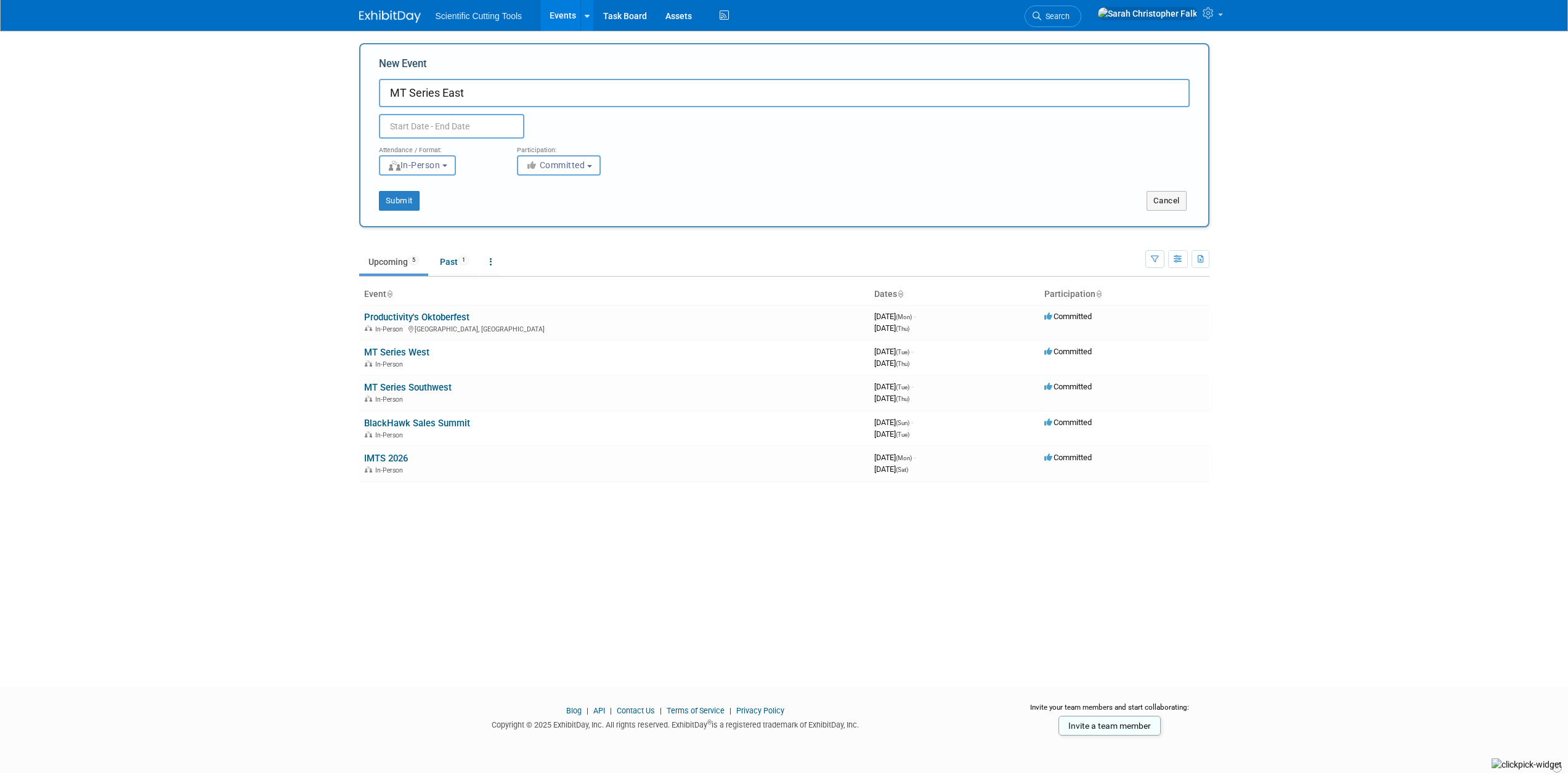
type input "MT Series East"
click at [463, 127] on input "text" at bounding box center [451, 126] width 146 height 24
click at [557, 154] on icon at bounding box center [554, 153] width 4 height 8
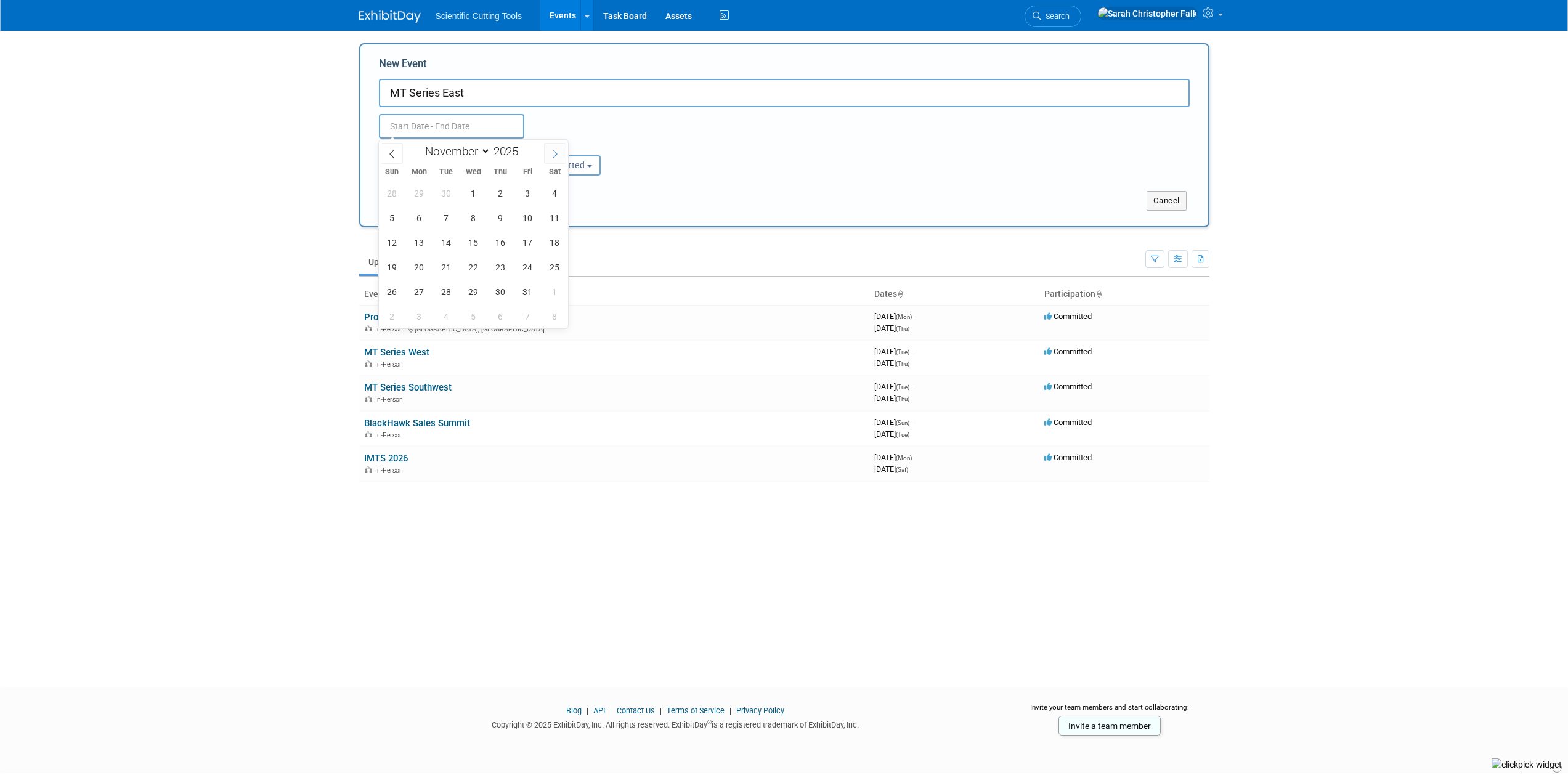
select select "11"
click at [557, 154] on icon at bounding box center [554, 153] width 4 height 8
type input "2026"
click at [557, 154] on icon at bounding box center [554, 153] width 4 height 8
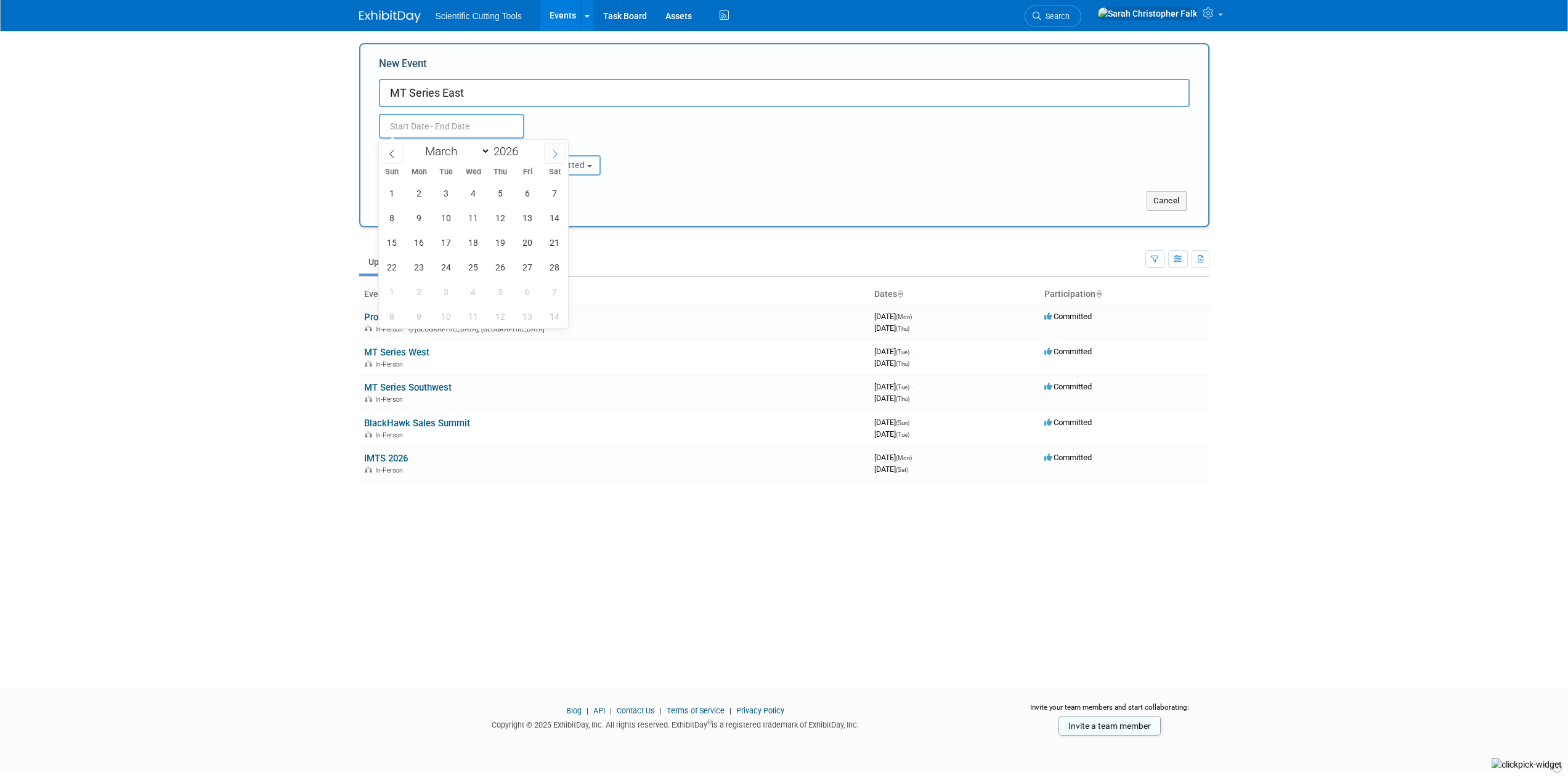
click at [557, 154] on icon at bounding box center [554, 153] width 4 height 8
click at [554, 153] on icon at bounding box center [555, 154] width 9 height 9
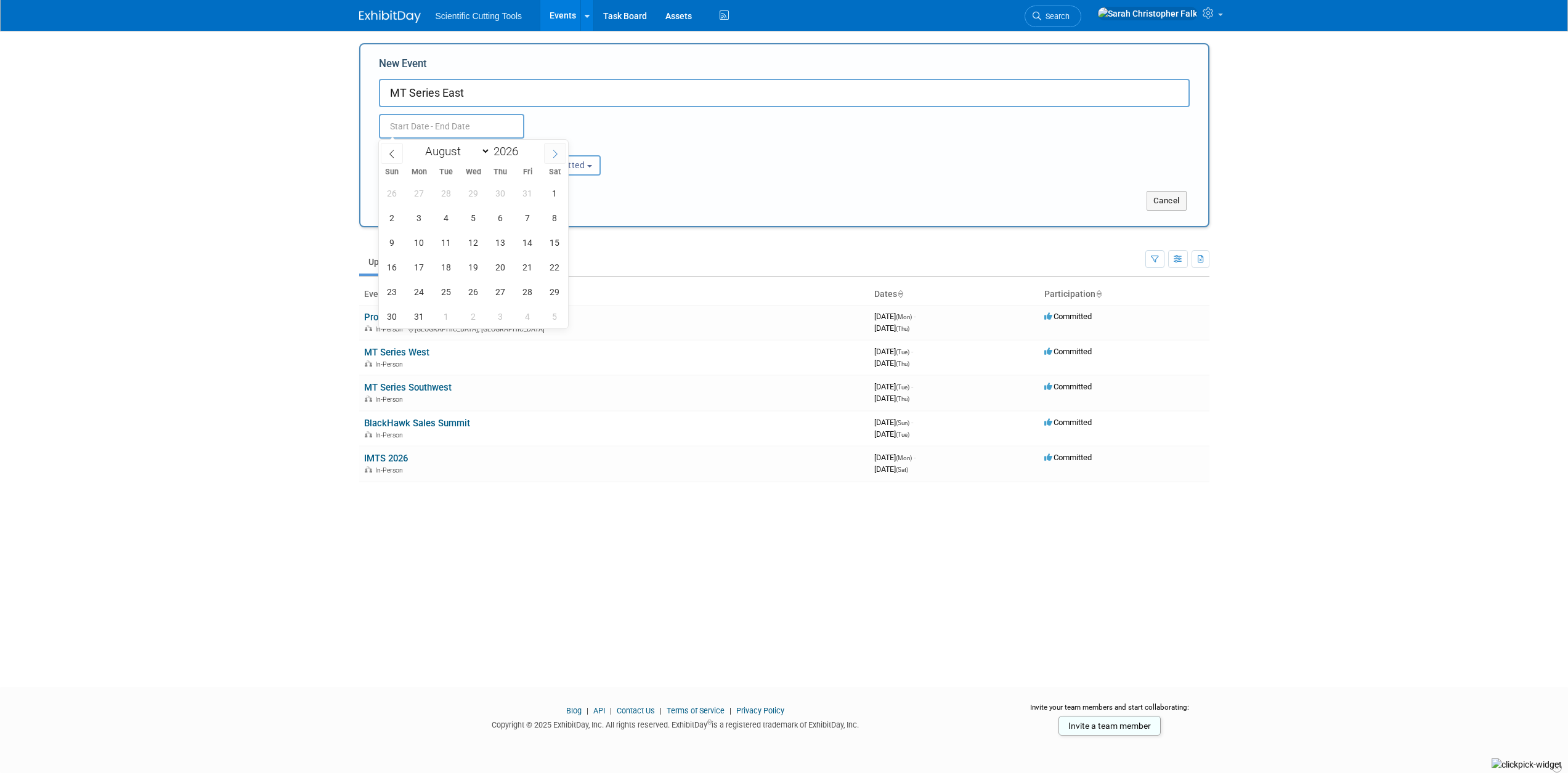
click at [554, 153] on icon at bounding box center [555, 154] width 9 height 9
select select "11"
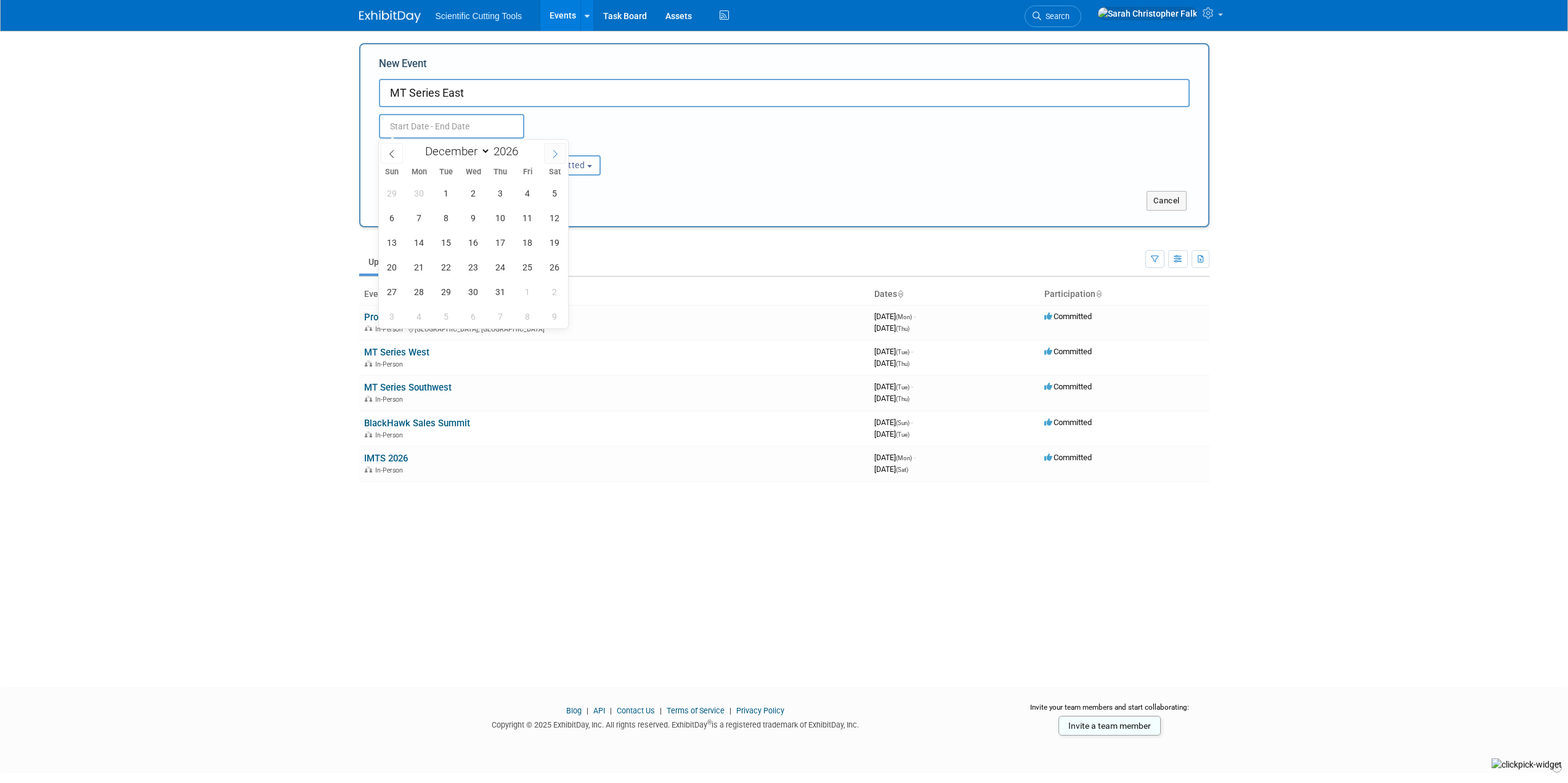
click at [554, 153] on icon at bounding box center [555, 154] width 9 height 9
type input "2027"
click at [554, 153] on icon at bounding box center [555, 154] width 9 height 9
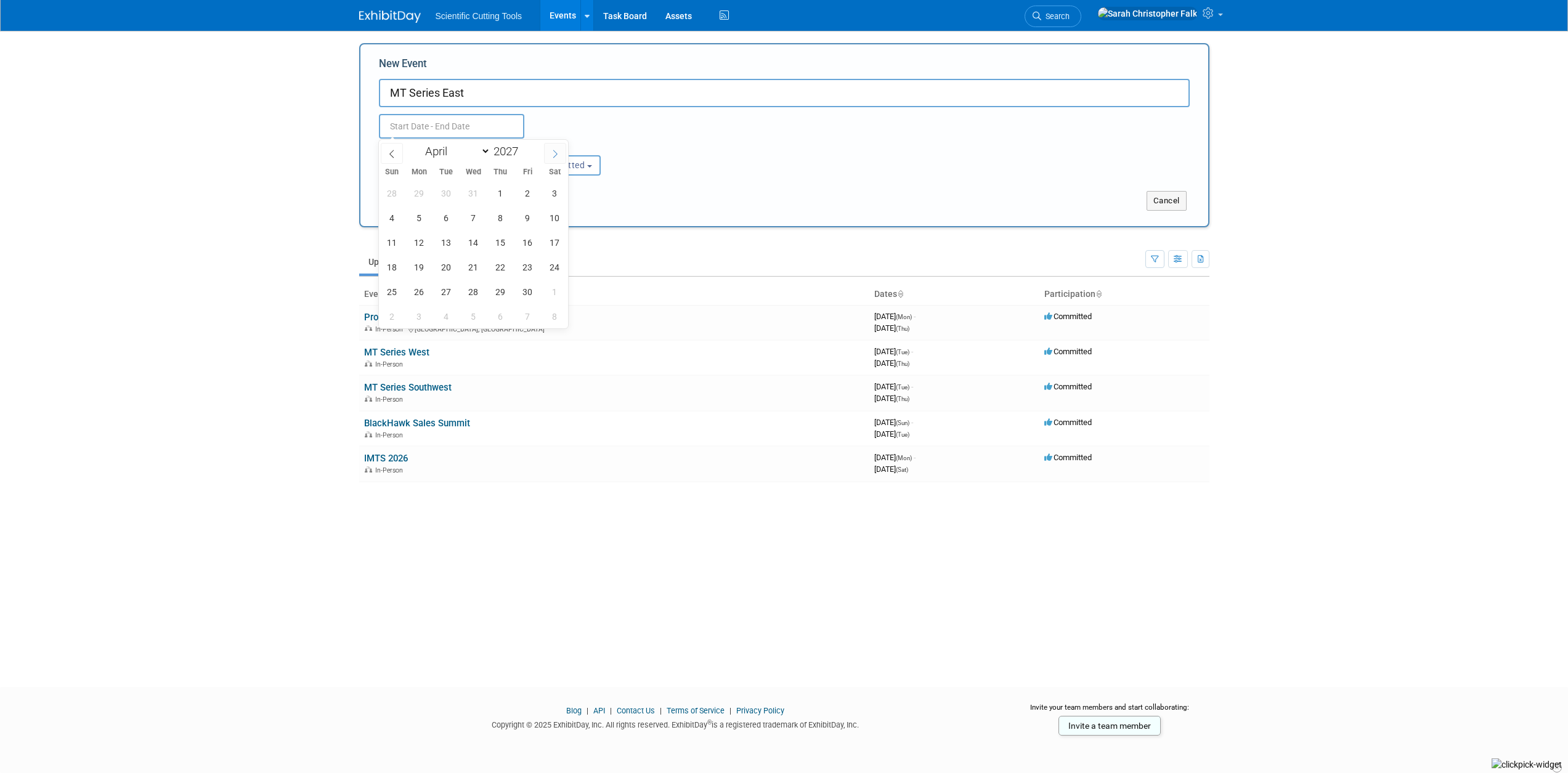
click at [554, 153] on icon at bounding box center [555, 154] width 9 height 9
select select "4"
click at [444, 242] on span "11" at bounding box center [446, 243] width 24 height 24
click at [503, 243] on span "13" at bounding box center [501, 243] width 24 height 24
type input "[DATE] to [DATE]"
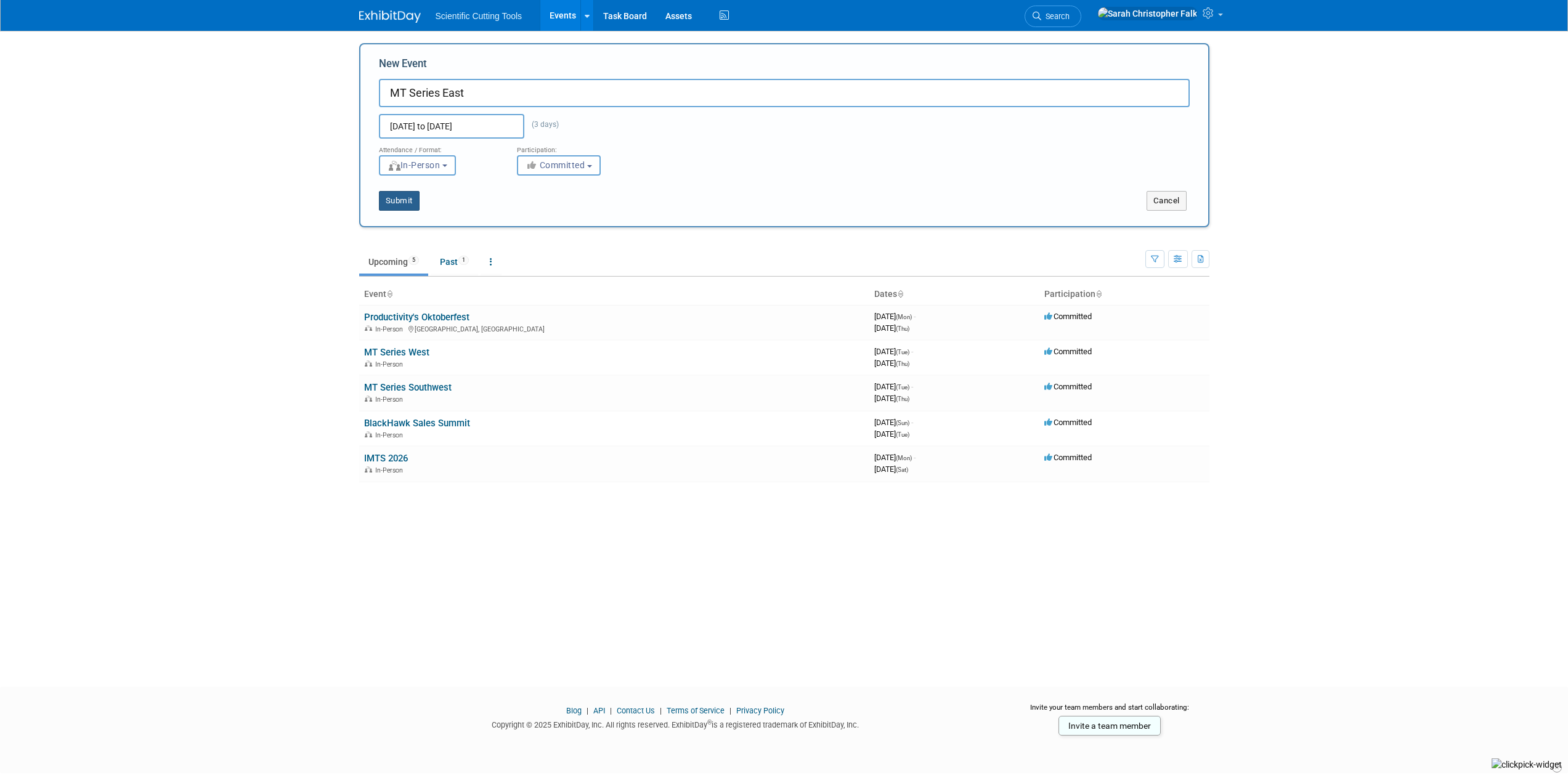
click at [401, 199] on button "Submit" at bounding box center [398, 200] width 41 height 20
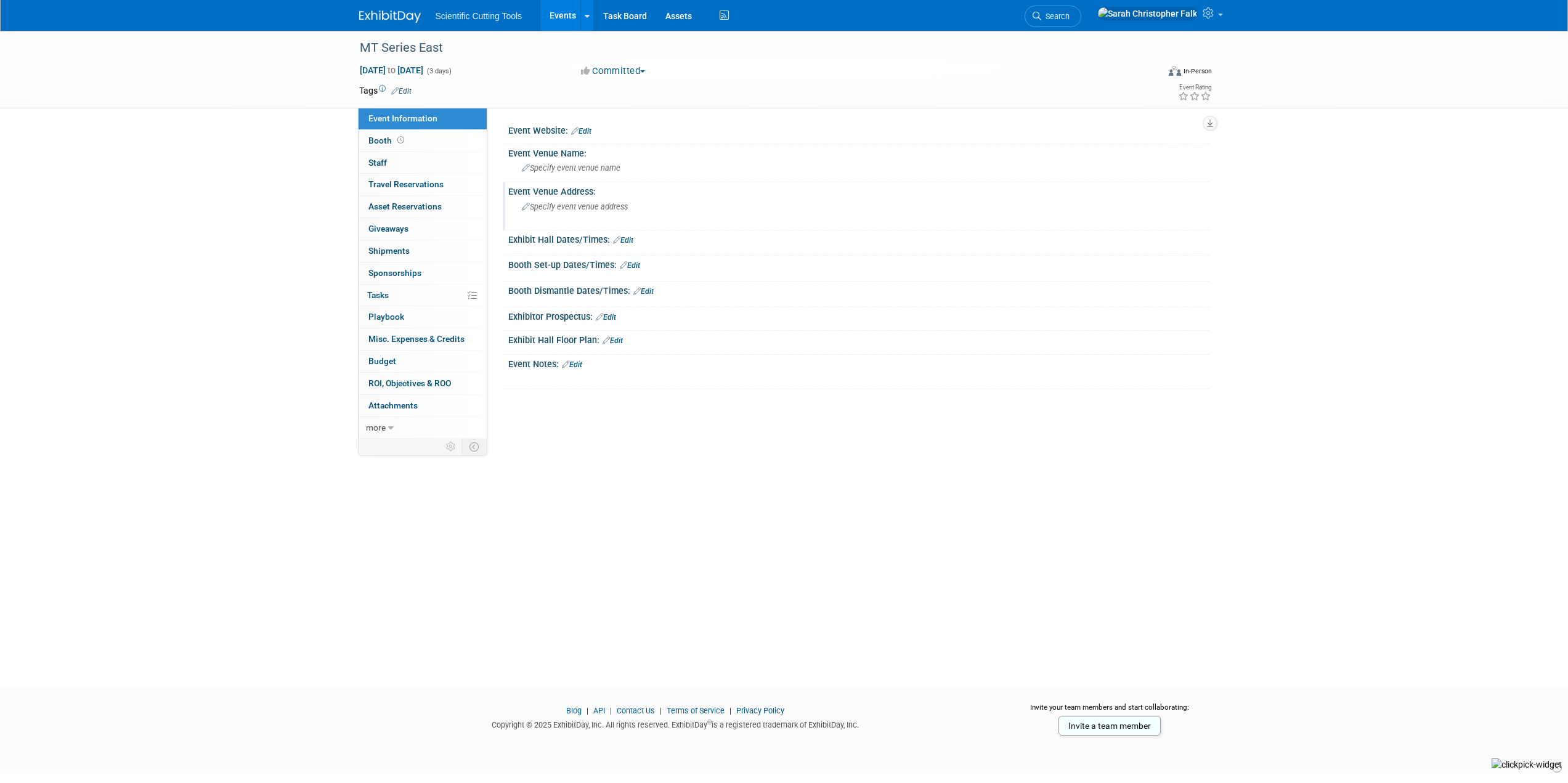
click at [561, 206] on span "Specify event venue address" at bounding box center [574, 206] width 106 height 10
click at [593, 171] on span "Specify event venue name" at bounding box center [571, 167] width 99 height 10
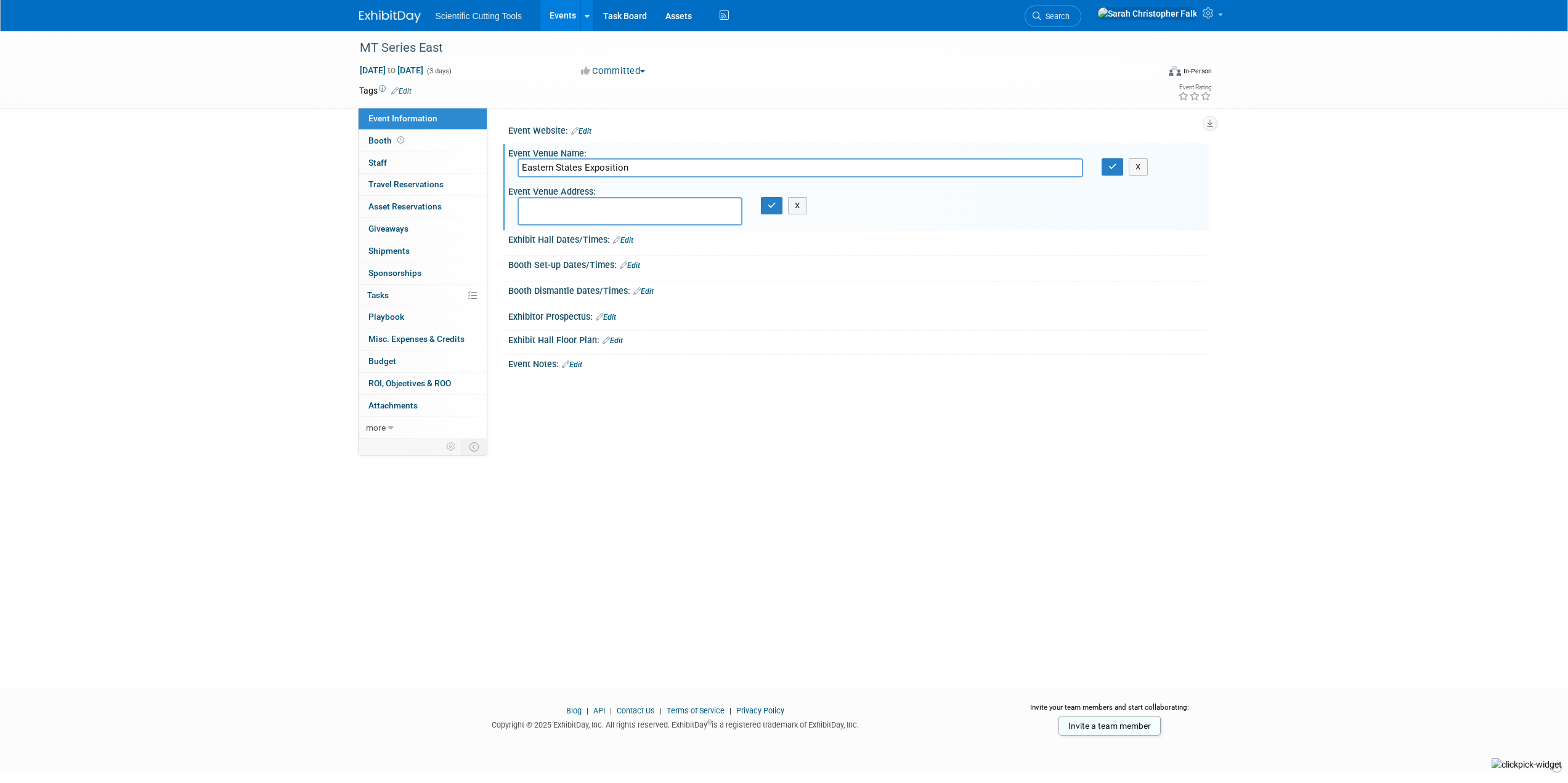
type input "Eastern States Exposition"
click at [586, 129] on link "Edit" at bounding box center [580, 131] width 20 height 9
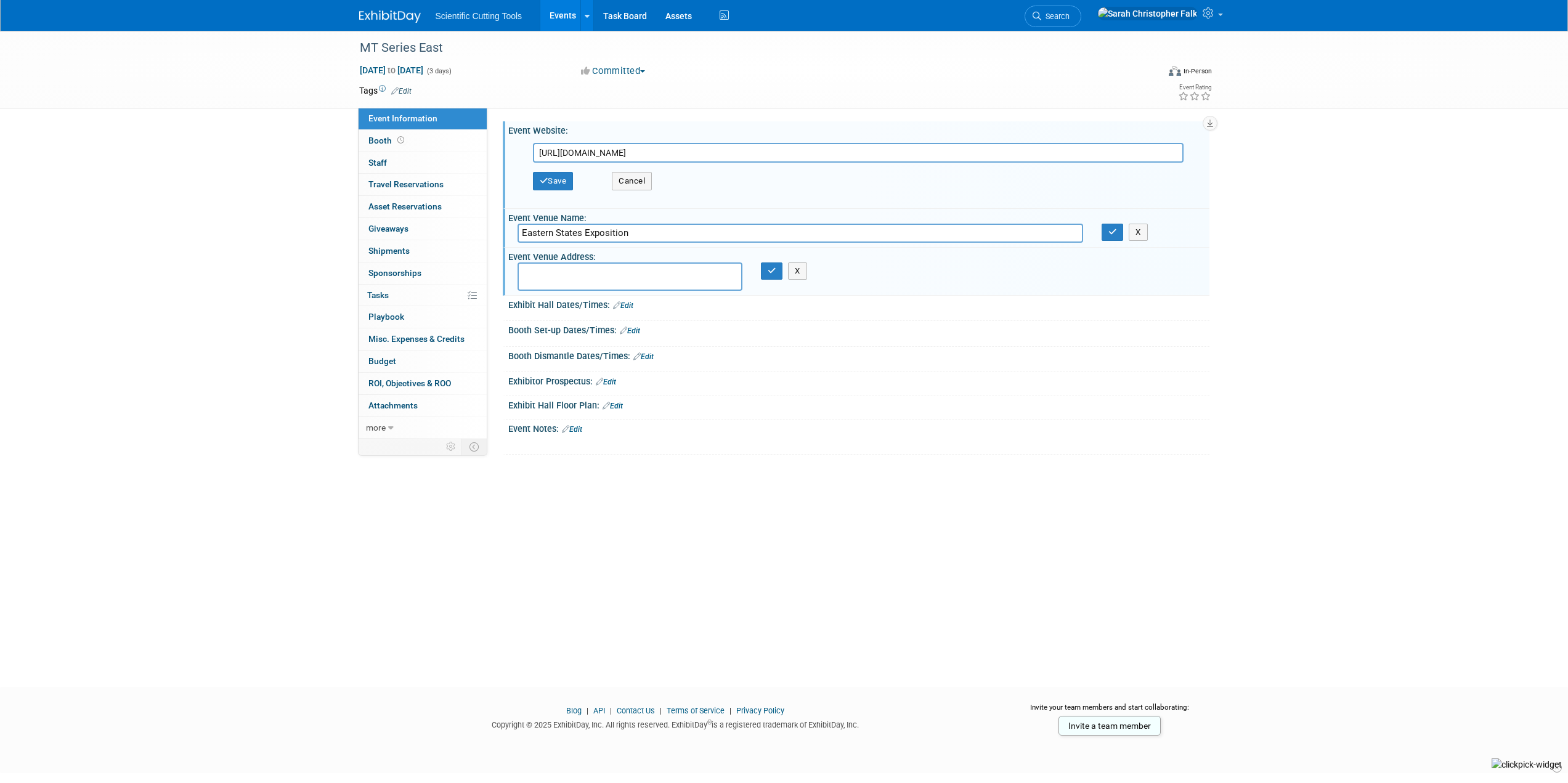
type input "[URL][DOMAIN_NAME]"
click at [558, 176] on button "Save" at bounding box center [553, 180] width 41 height 18
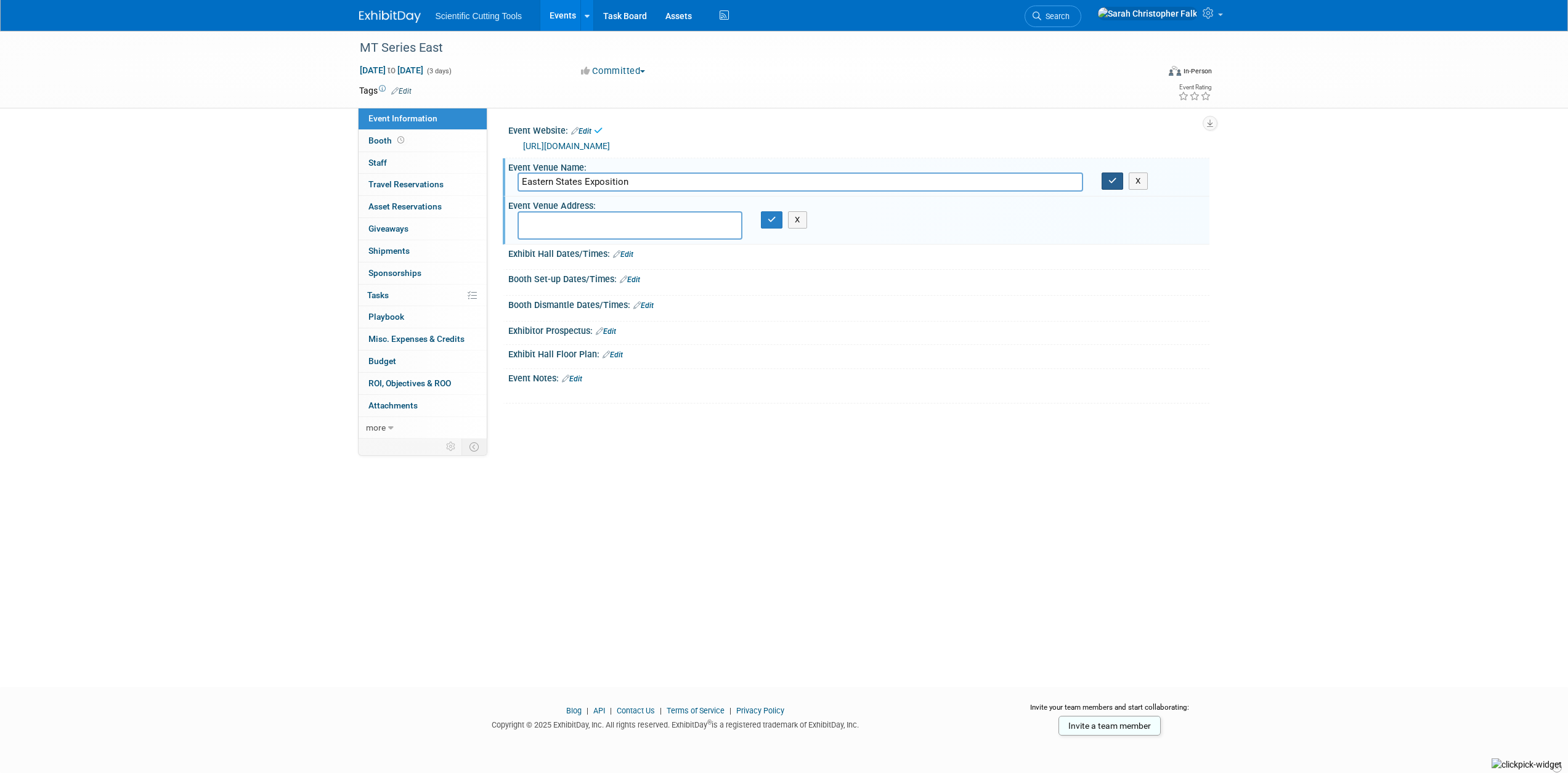
click at [1111, 182] on icon "button" at bounding box center [1112, 180] width 9 height 8
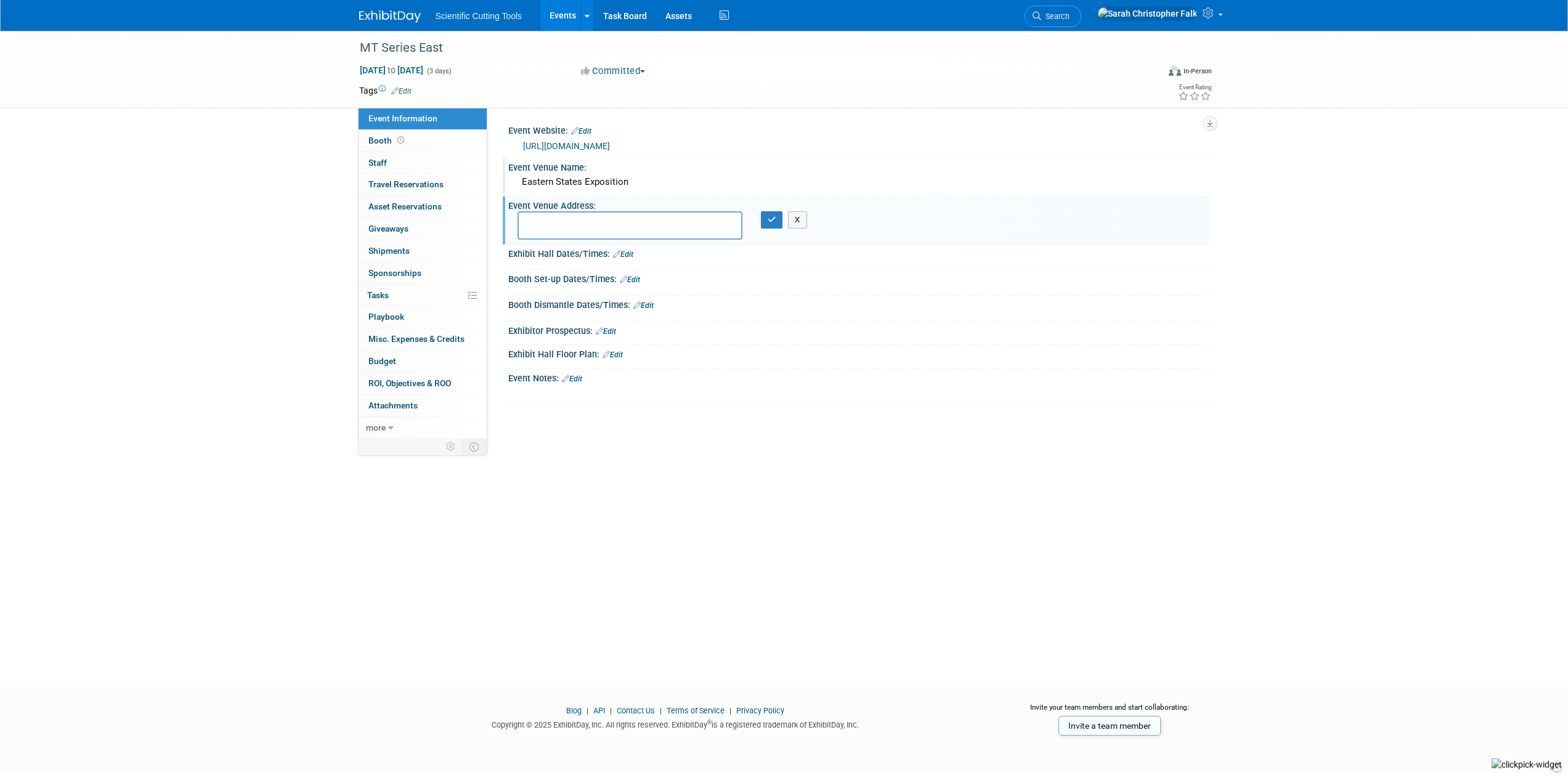
click at [594, 217] on textarea at bounding box center [630, 225] width 225 height 29
paste textarea "[STREET_ADDRESS]"
type textarea "[STREET_ADDRESS]"
click at [770, 221] on icon "button" at bounding box center [772, 219] width 9 height 8
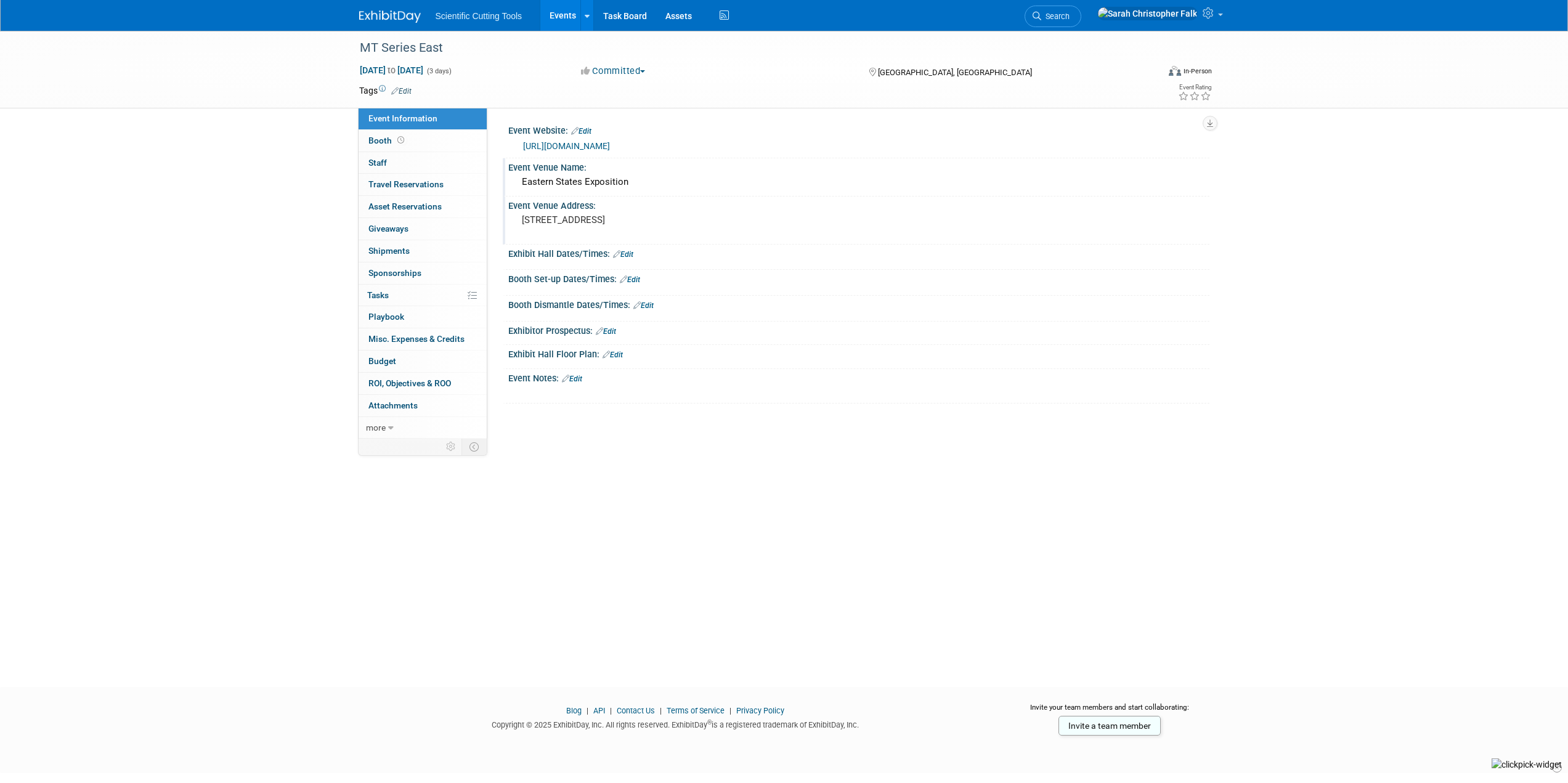
click at [391, 19] on img at bounding box center [390, 16] width 62 height 12
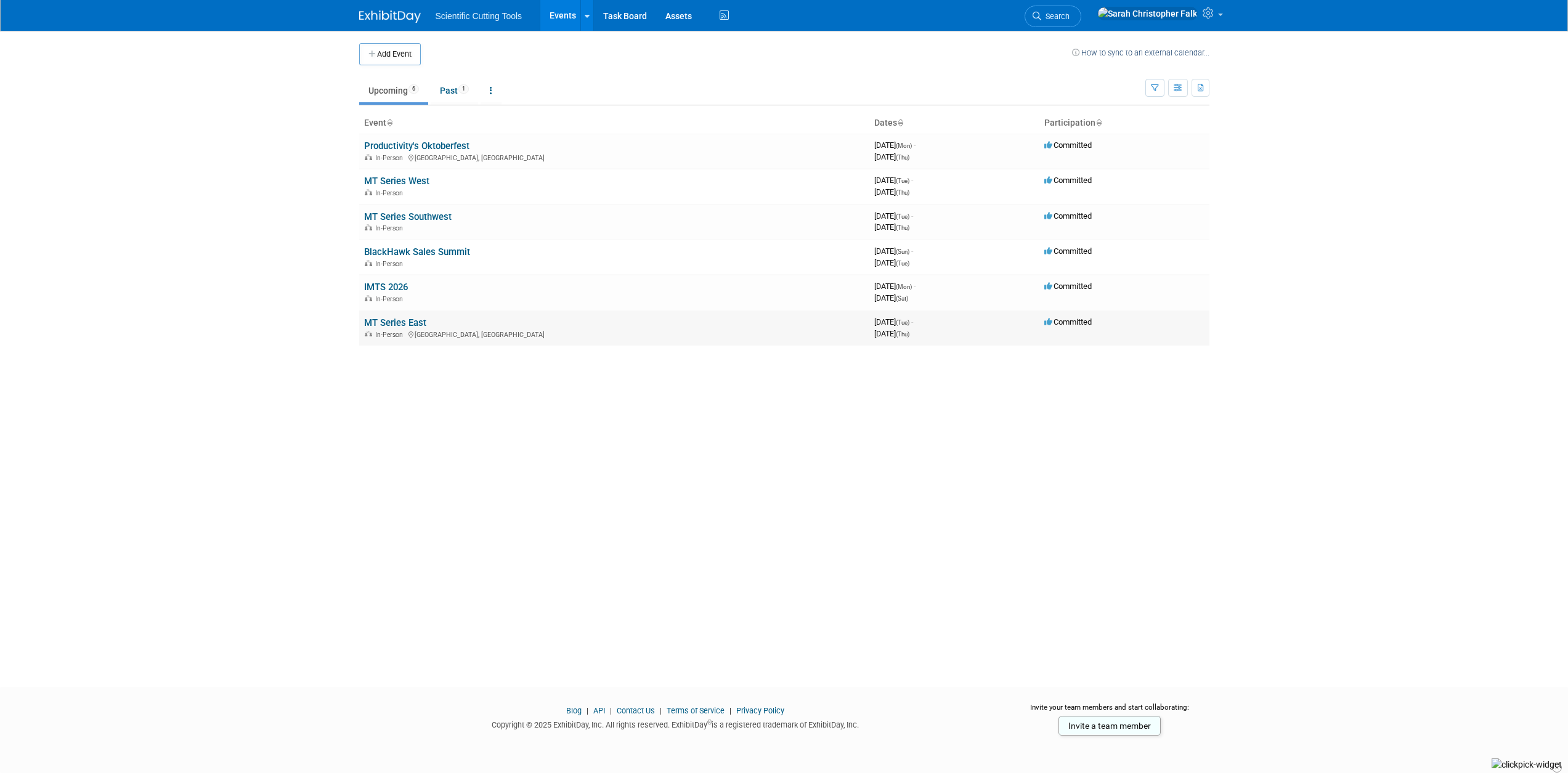
click at [392, 320] on link "MT Series East" at bounding box center [395, 322] width 62 height 11
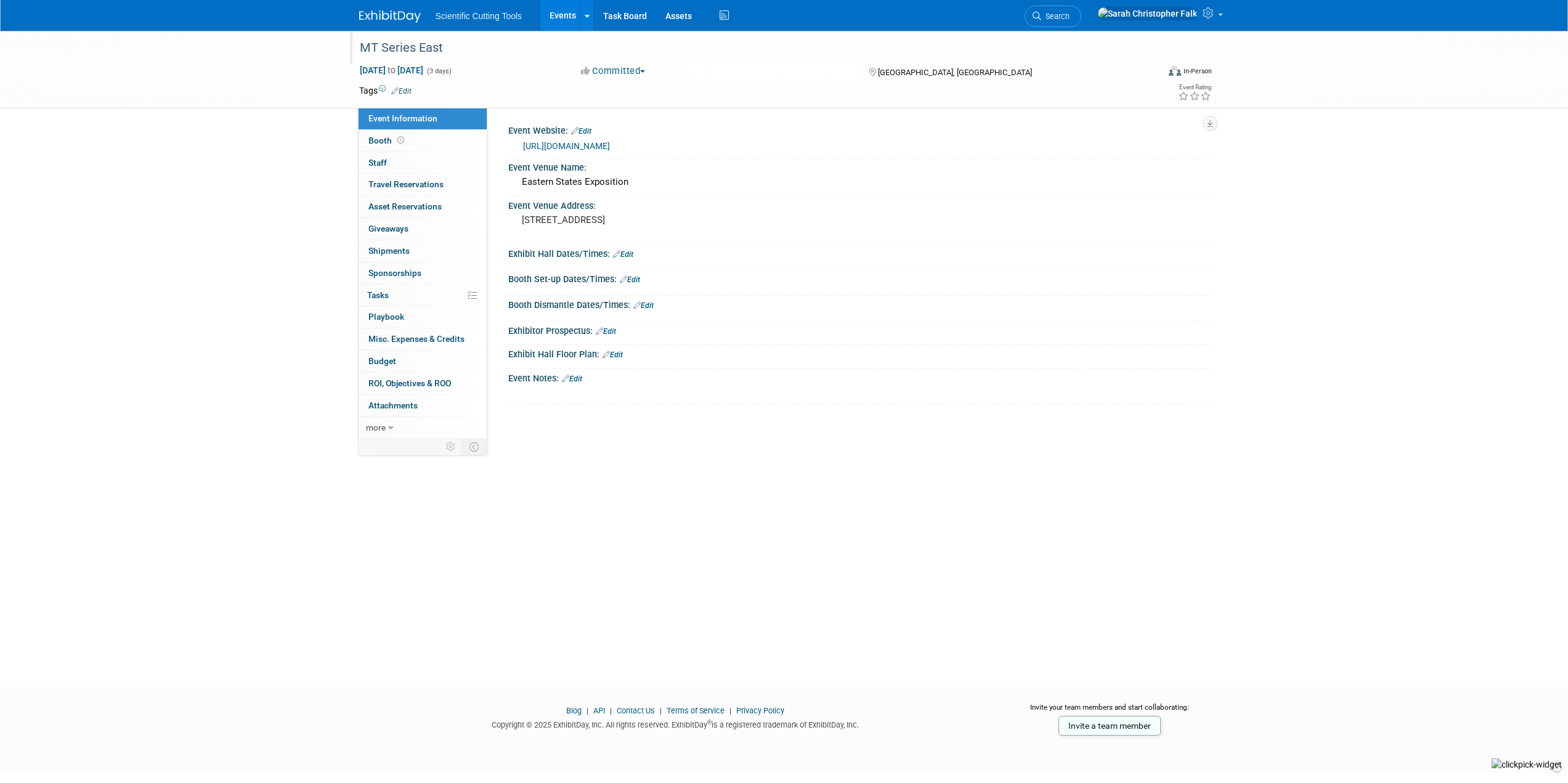
click at [433, 48] on div "MT Series East" at bounding box center [747, 49] width 784 height 23
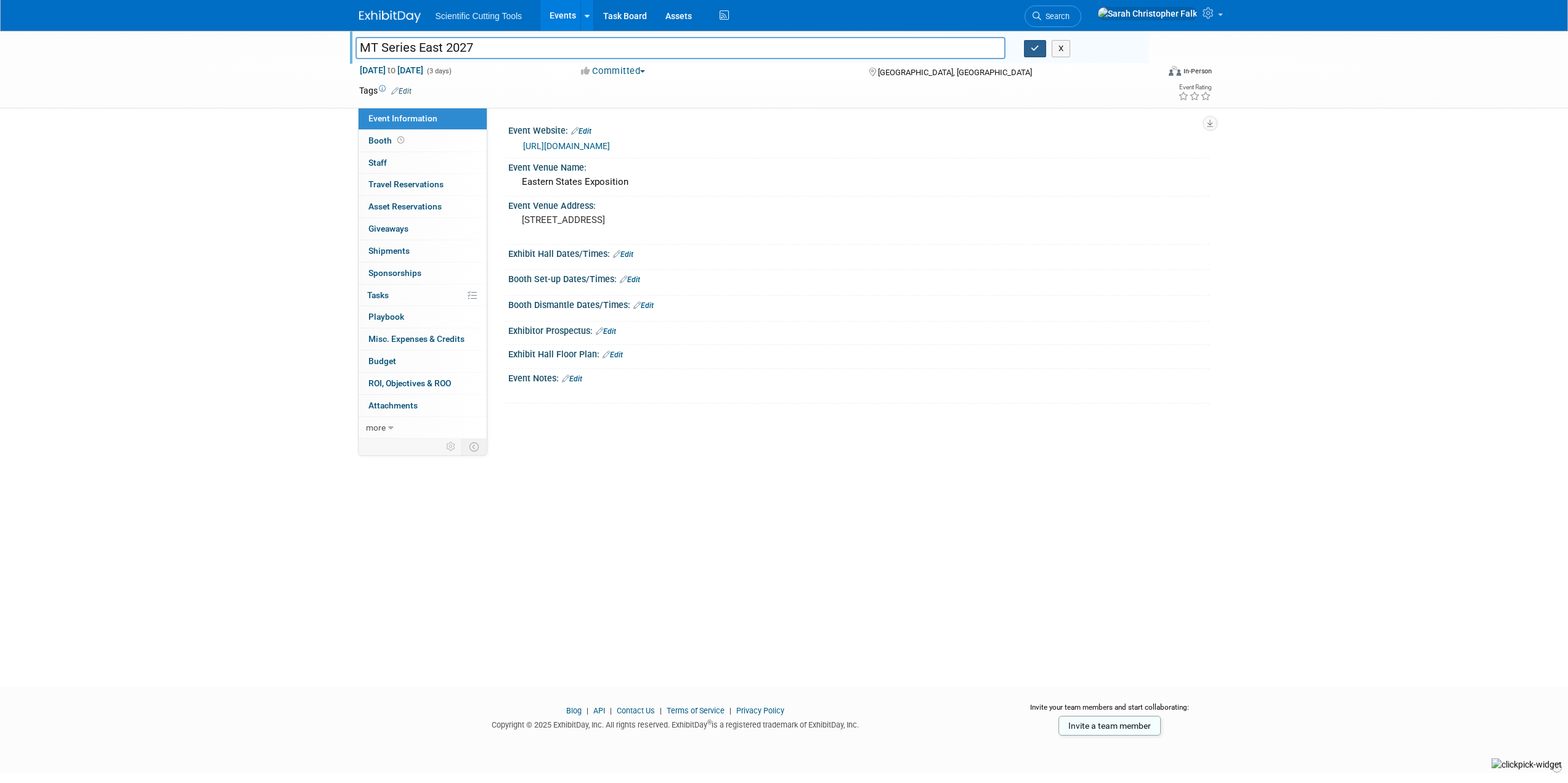
type input "MT Series East 2027"
click at [1039, 54] on button "button" at bounding box center [1035, 49] width 23 height 17
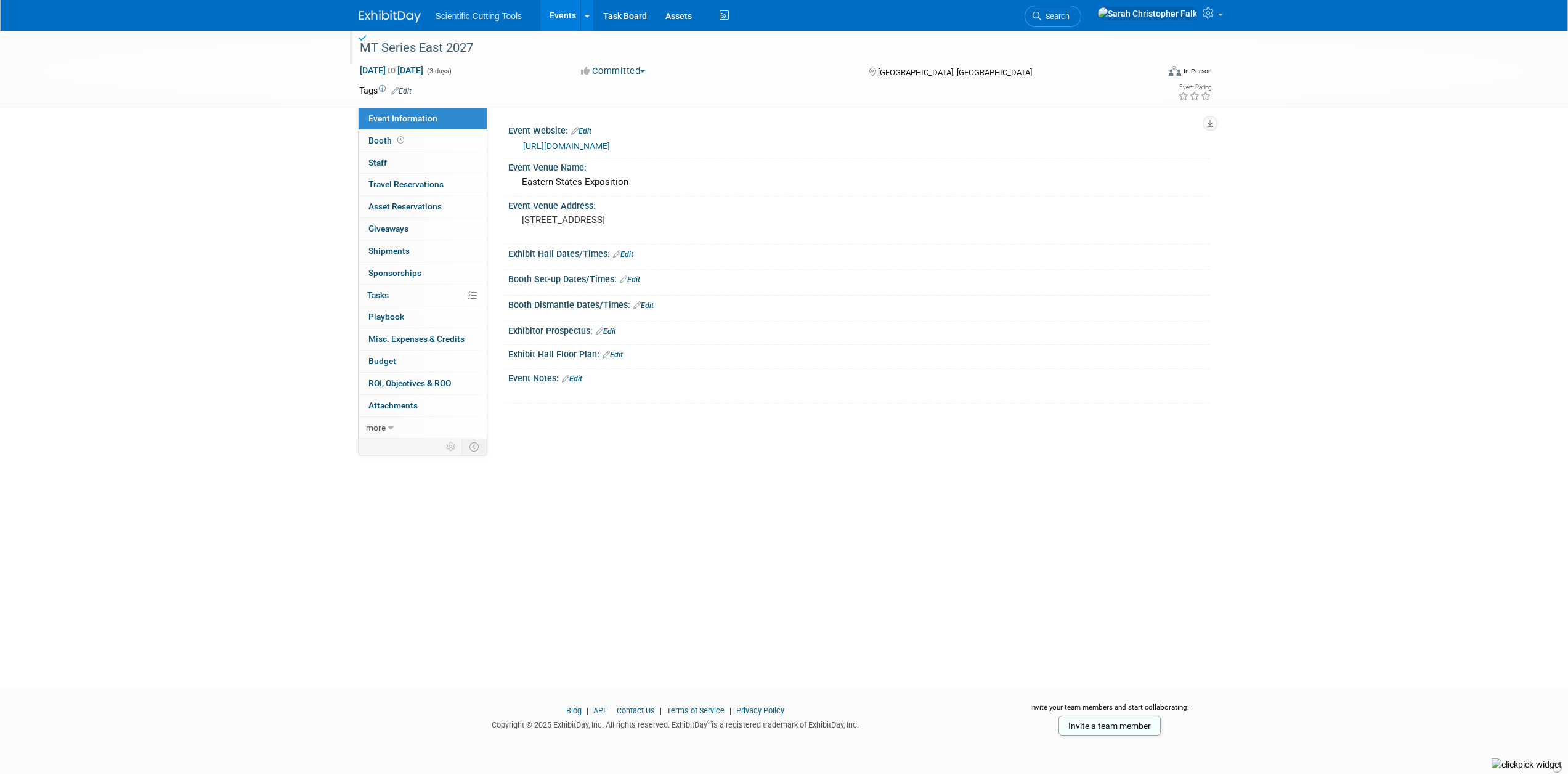
click at [397, 16] on img at bounding box center [390, 16] width 62 height 12
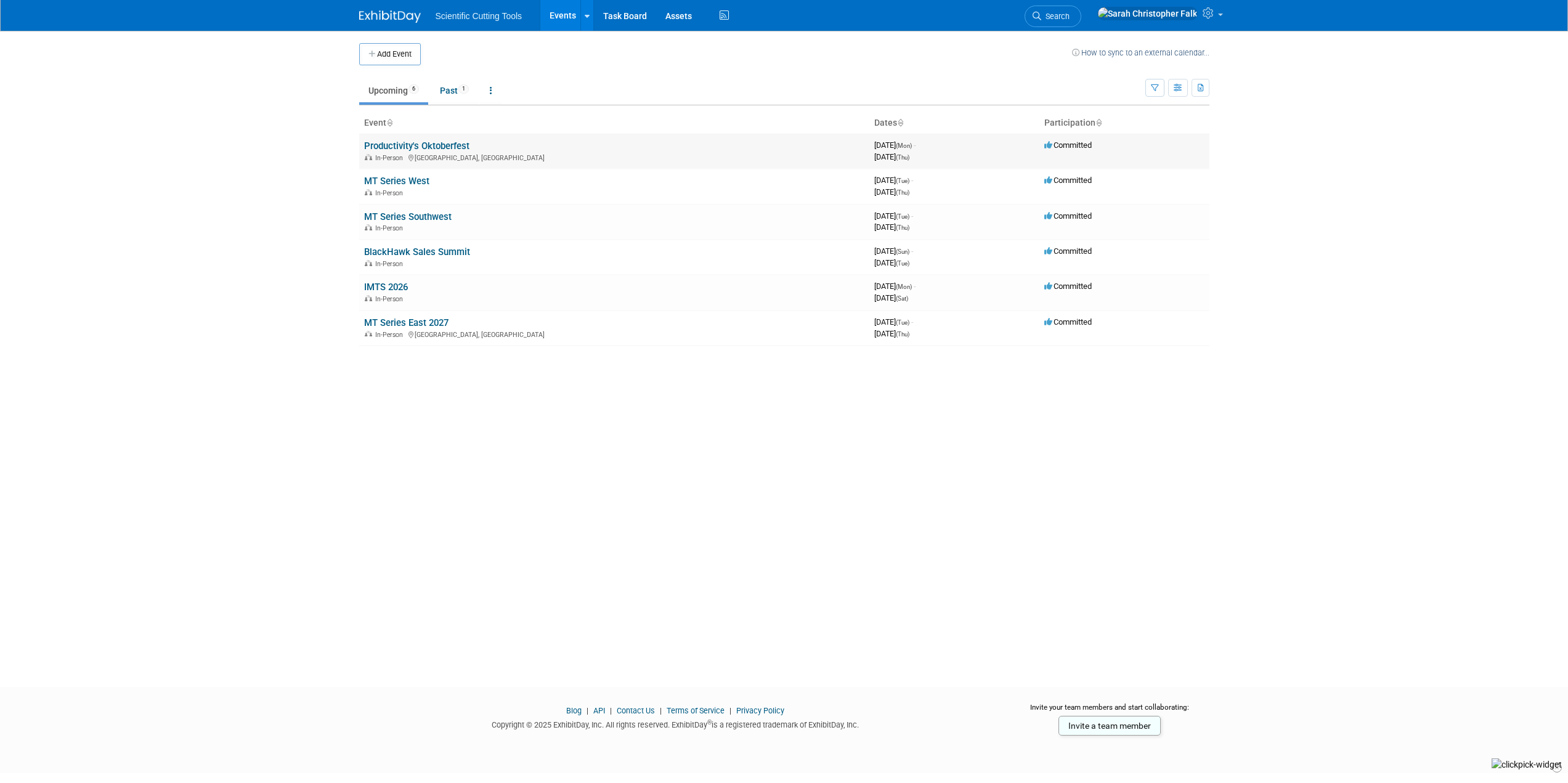
click at [467, 150] on link "Productivity's Oktoberfest" at bounding box center [417, 146] width 106 height 11
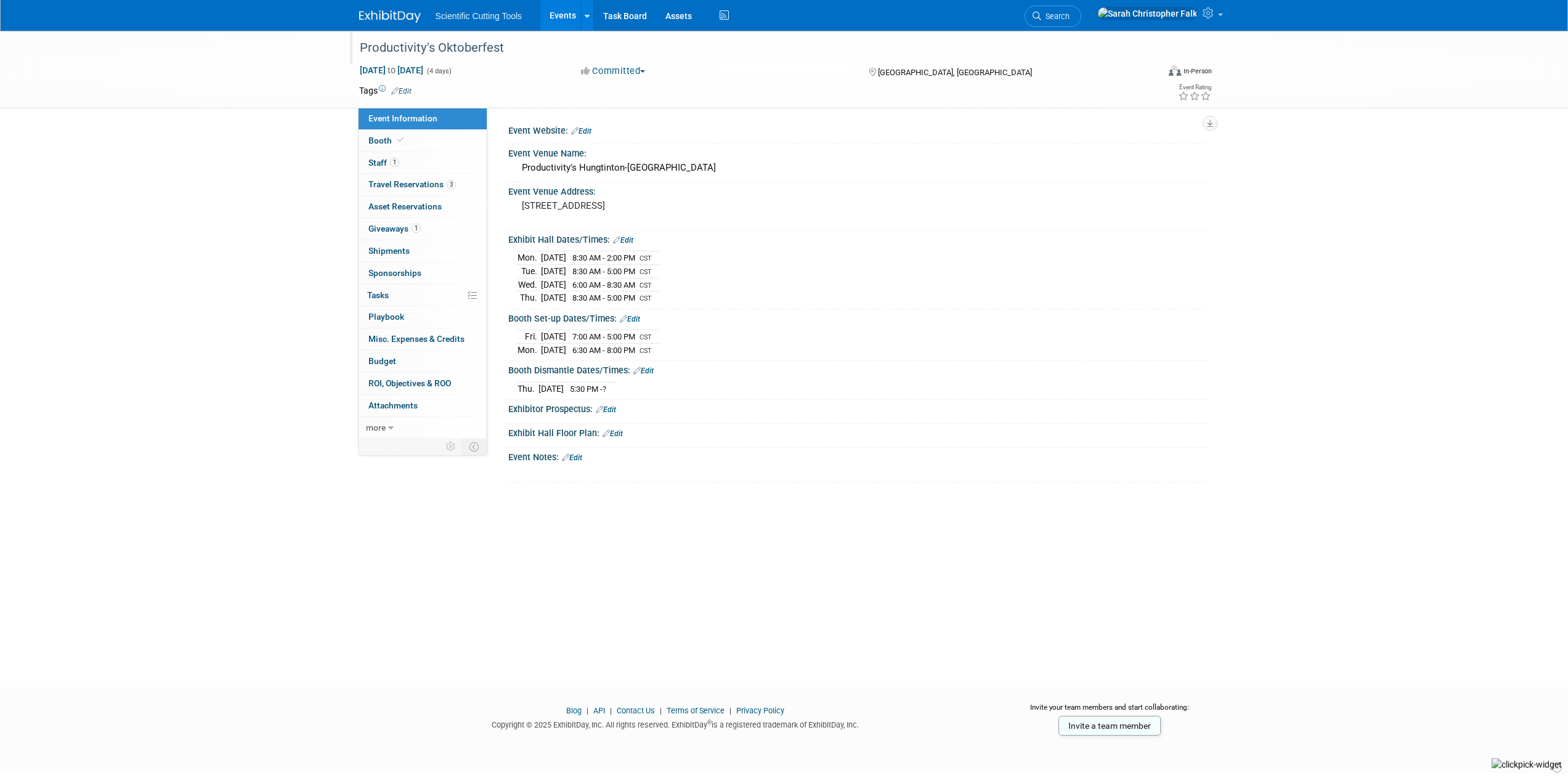
click at [520, 50] on div "Productivity's Oktoberfest" at bounding box center [747, 49] width 784 height 23
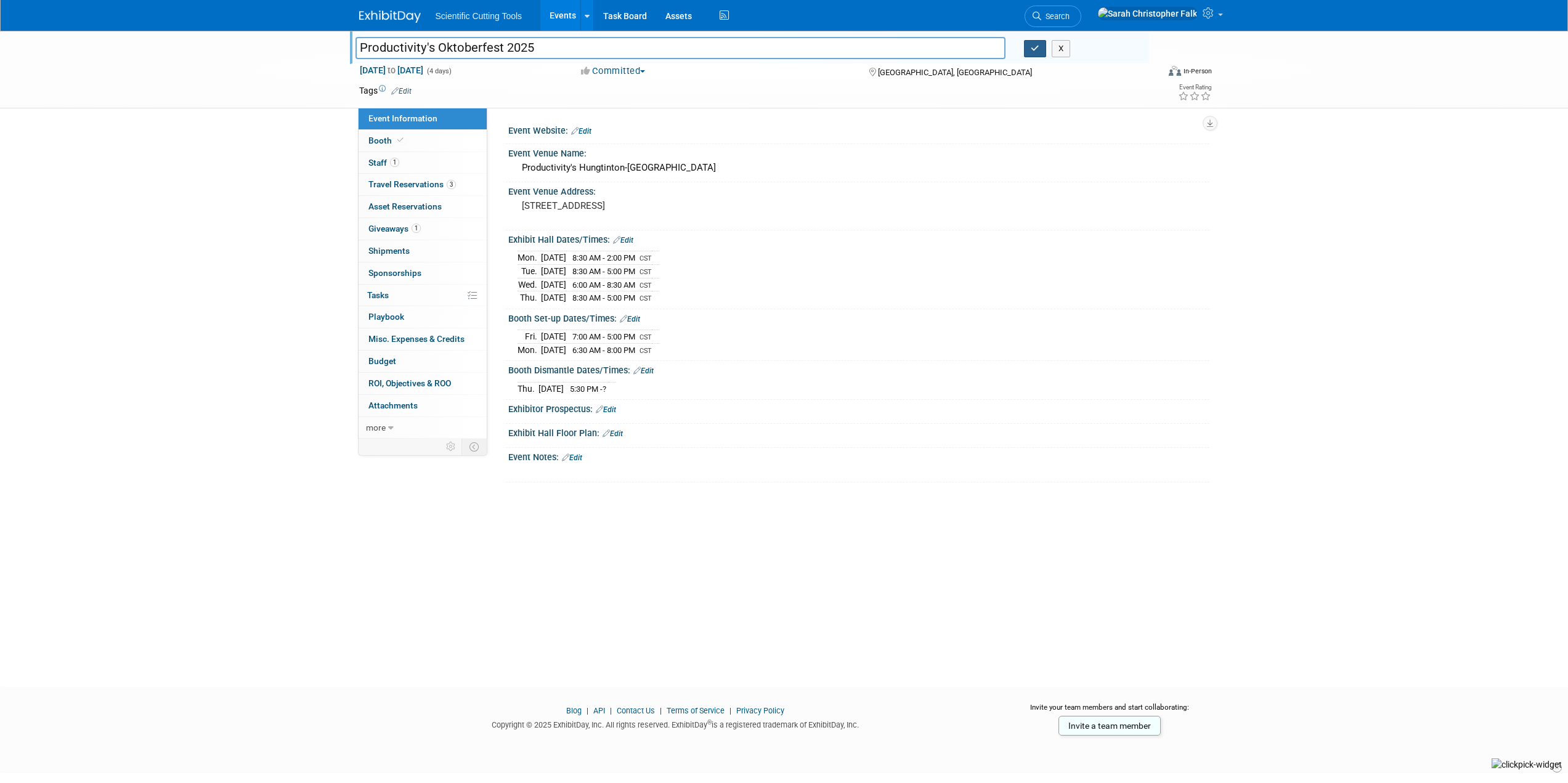
type input "Productivity's Oktoberfest 2025"
click at [1039, 53] on button "button" at bounding box center [1035, 49] width 23 height 17
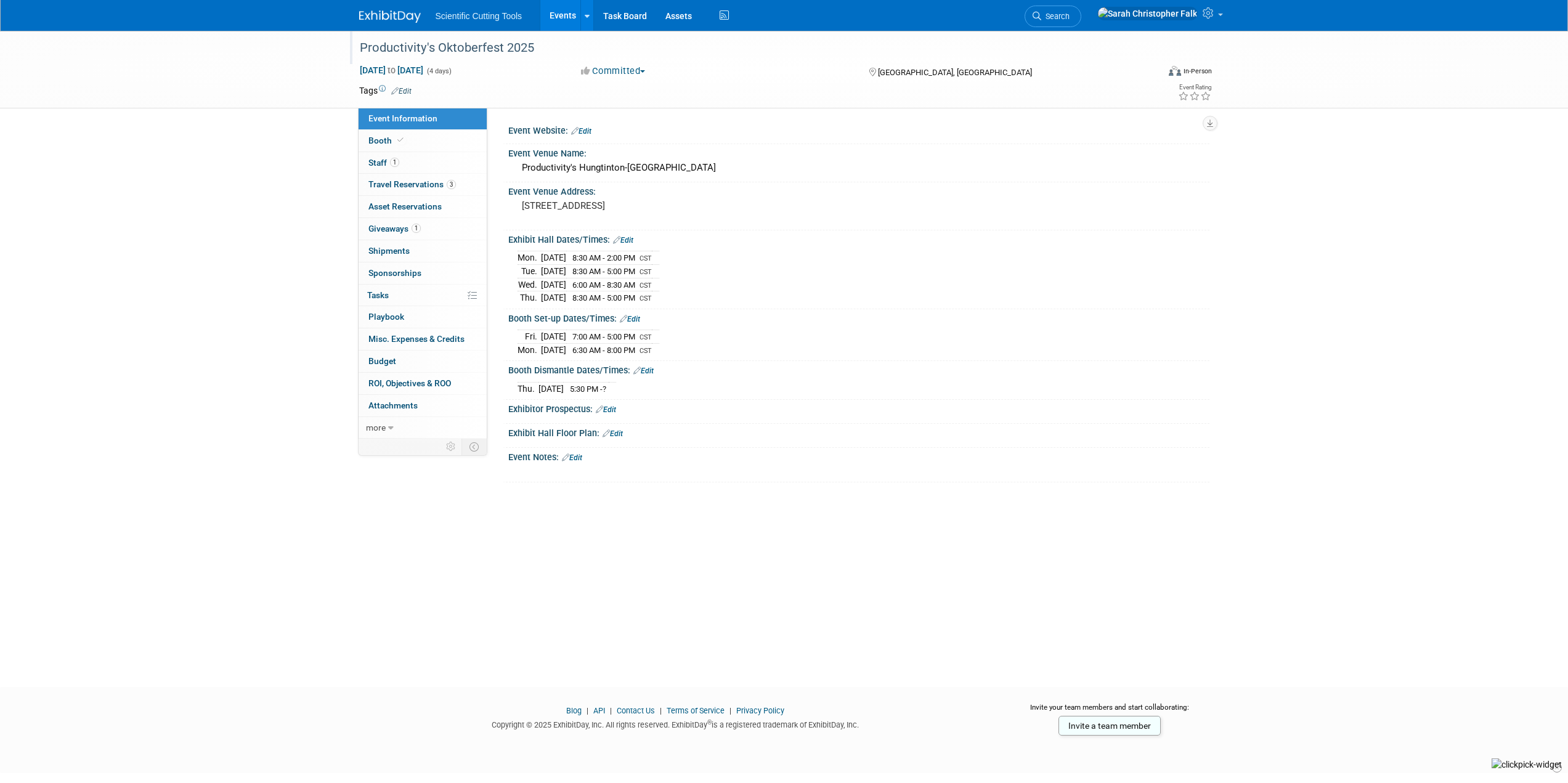
click at [389, 20] on img at bounding box center [390, 16] width 62 height 12
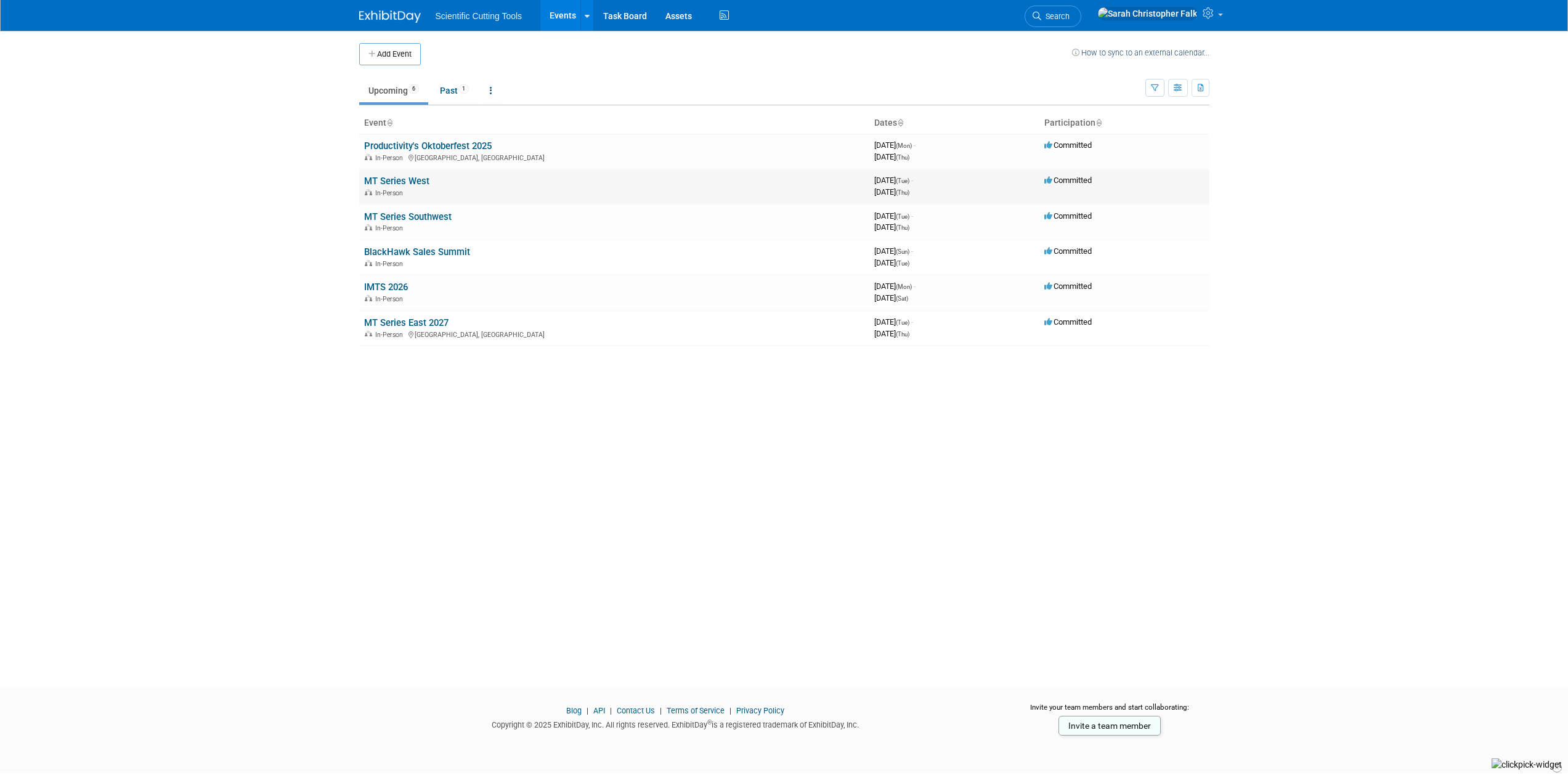
click at [386, 184] on link "MT Series West" at bounding box center [396, 181] width 65 height 11
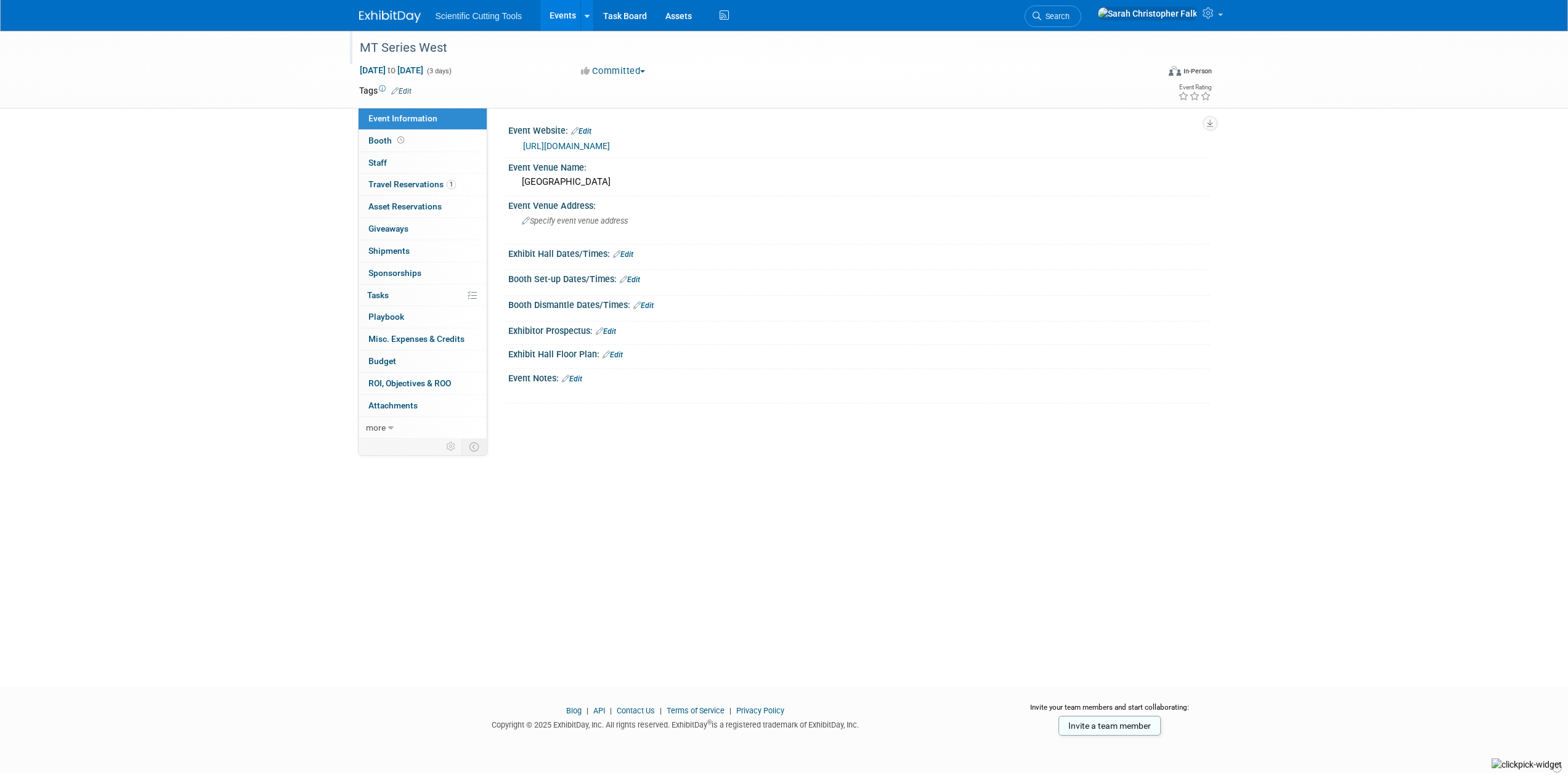
click at [450, 49] on div "MT Series West" at bounding box center [747, 49] width 784 height 23
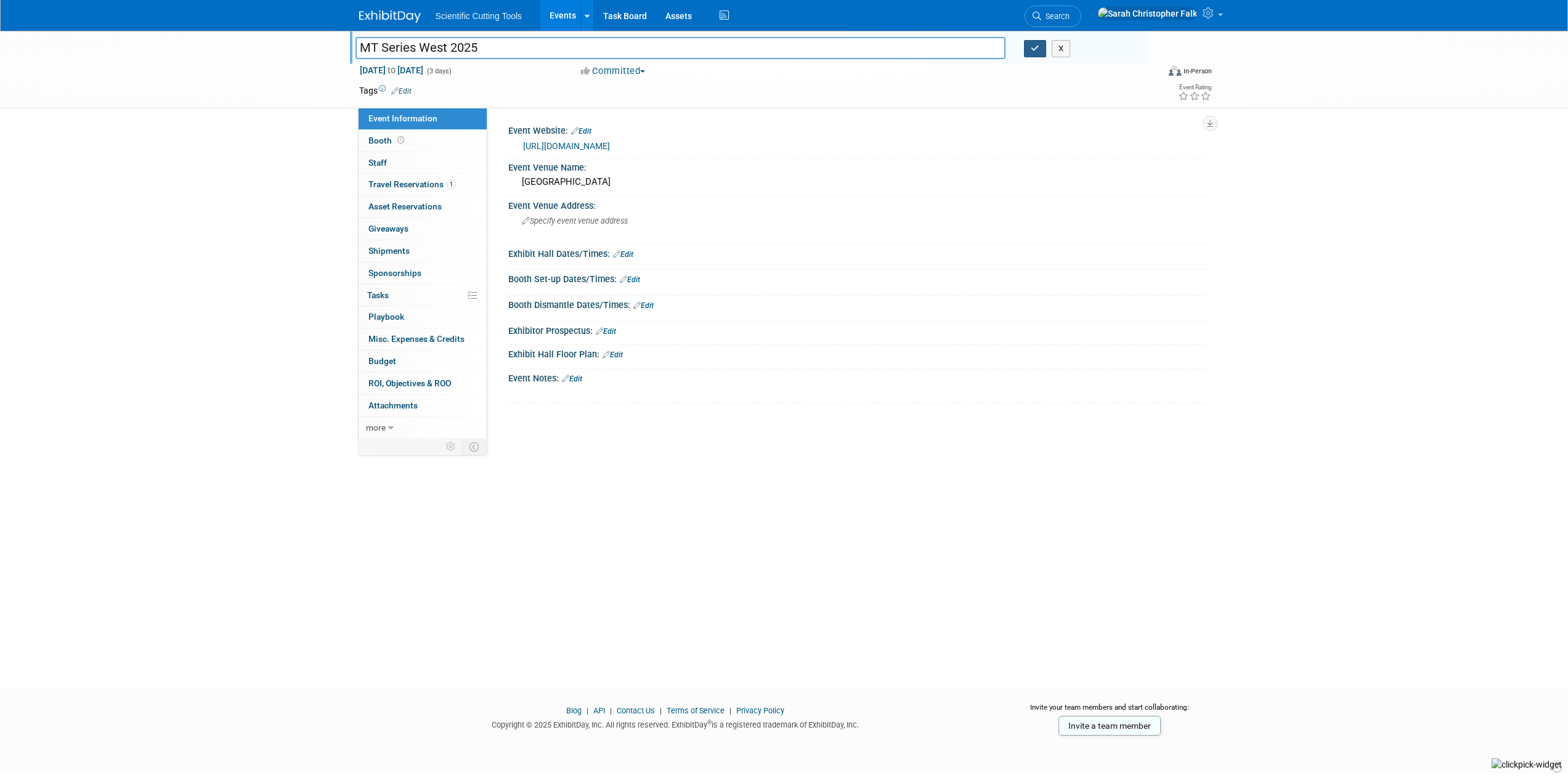
type input "MT Series West 2025"
click at [1037, 51] on icon "button" at bounding box center [1035, 48] width 9 height 8
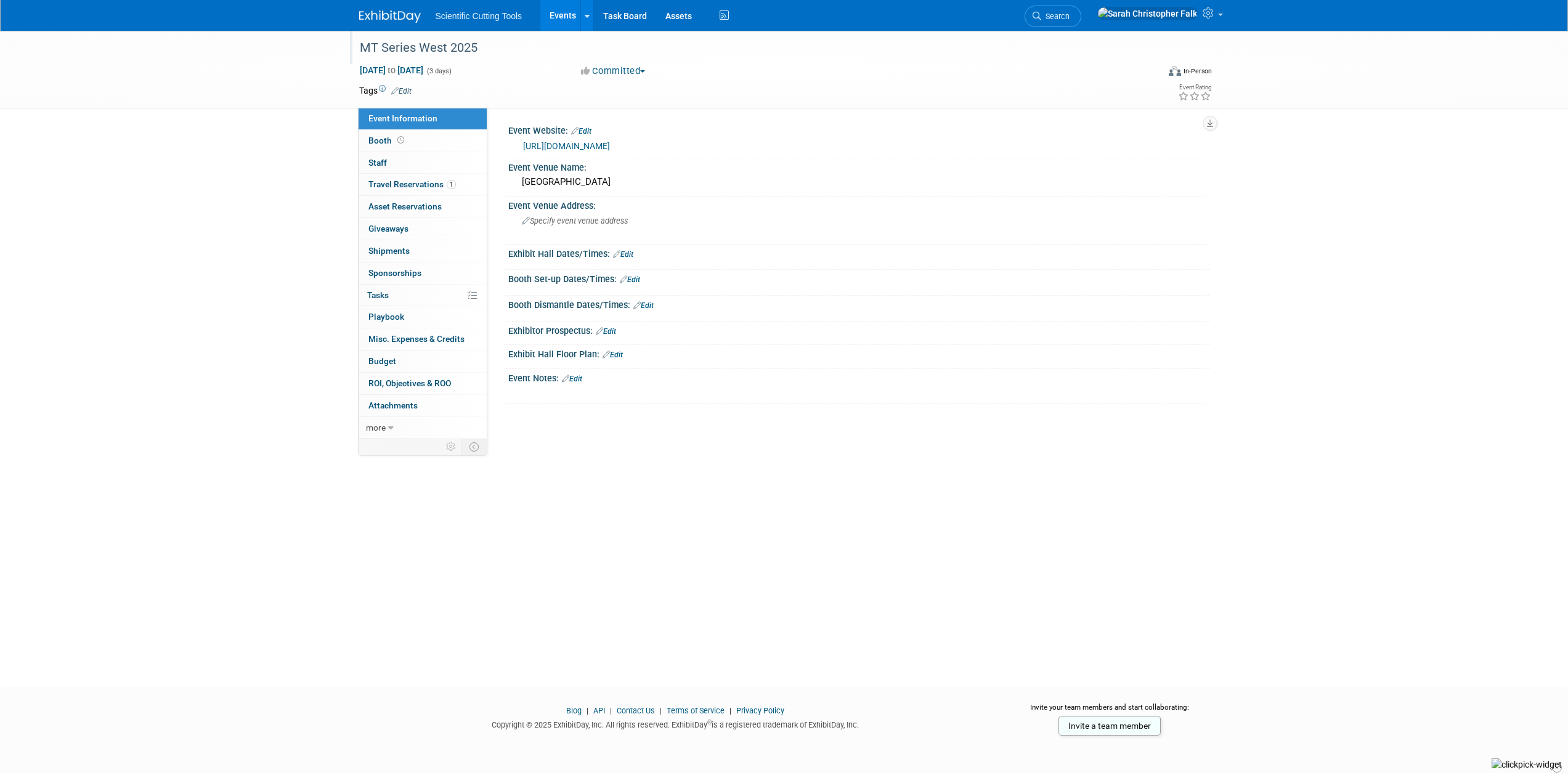
click at [398, 14] on img at bounding box center [390, 16] width 62 height 12
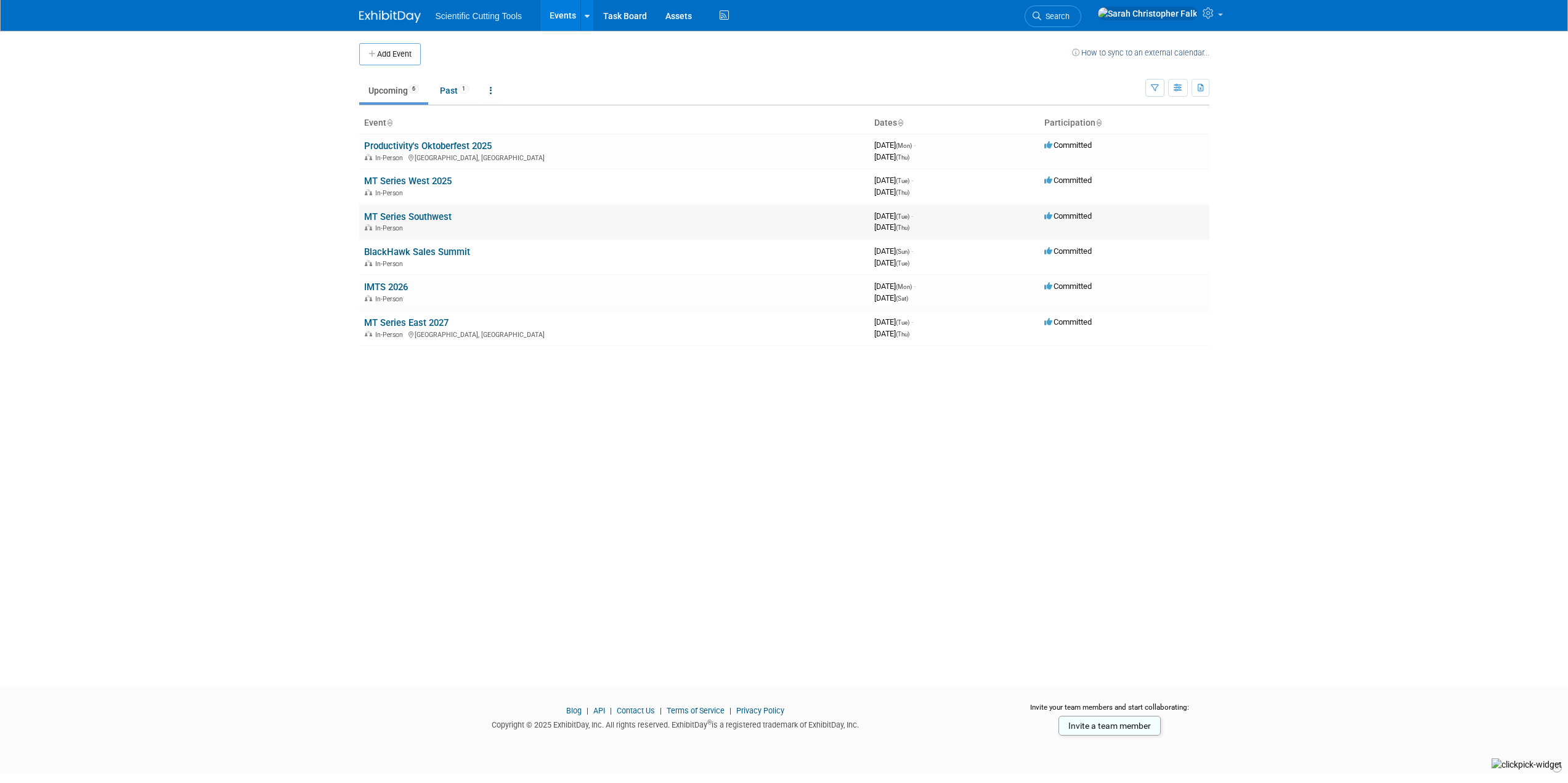
click at [404, 219] on link "MT Series Southwest" at bounding box center [407, 217] width 87 height 11
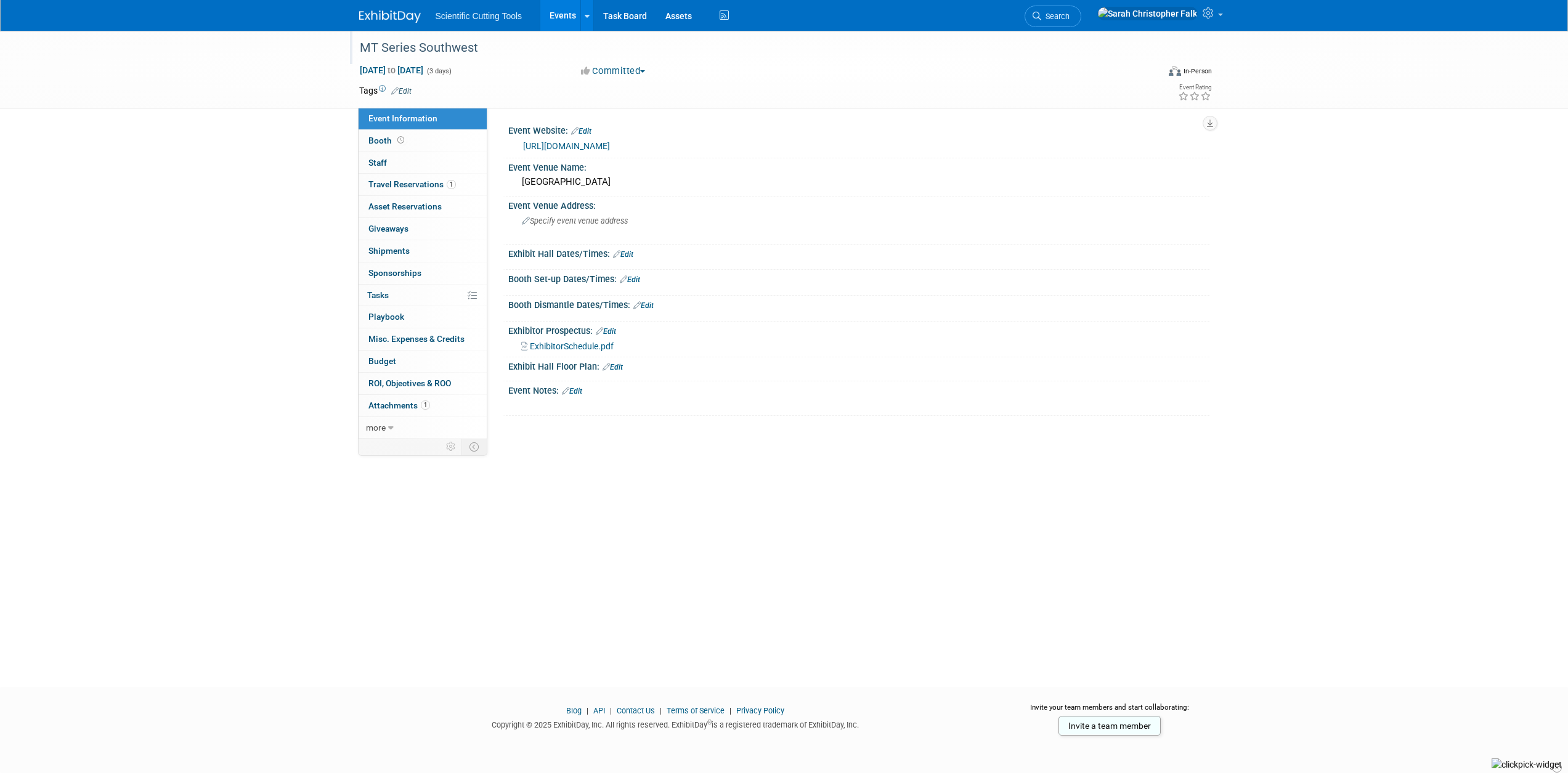
click at [501, 45] on div "MT Series Southwest" at bounding box center [747, 49] width 784 height 23
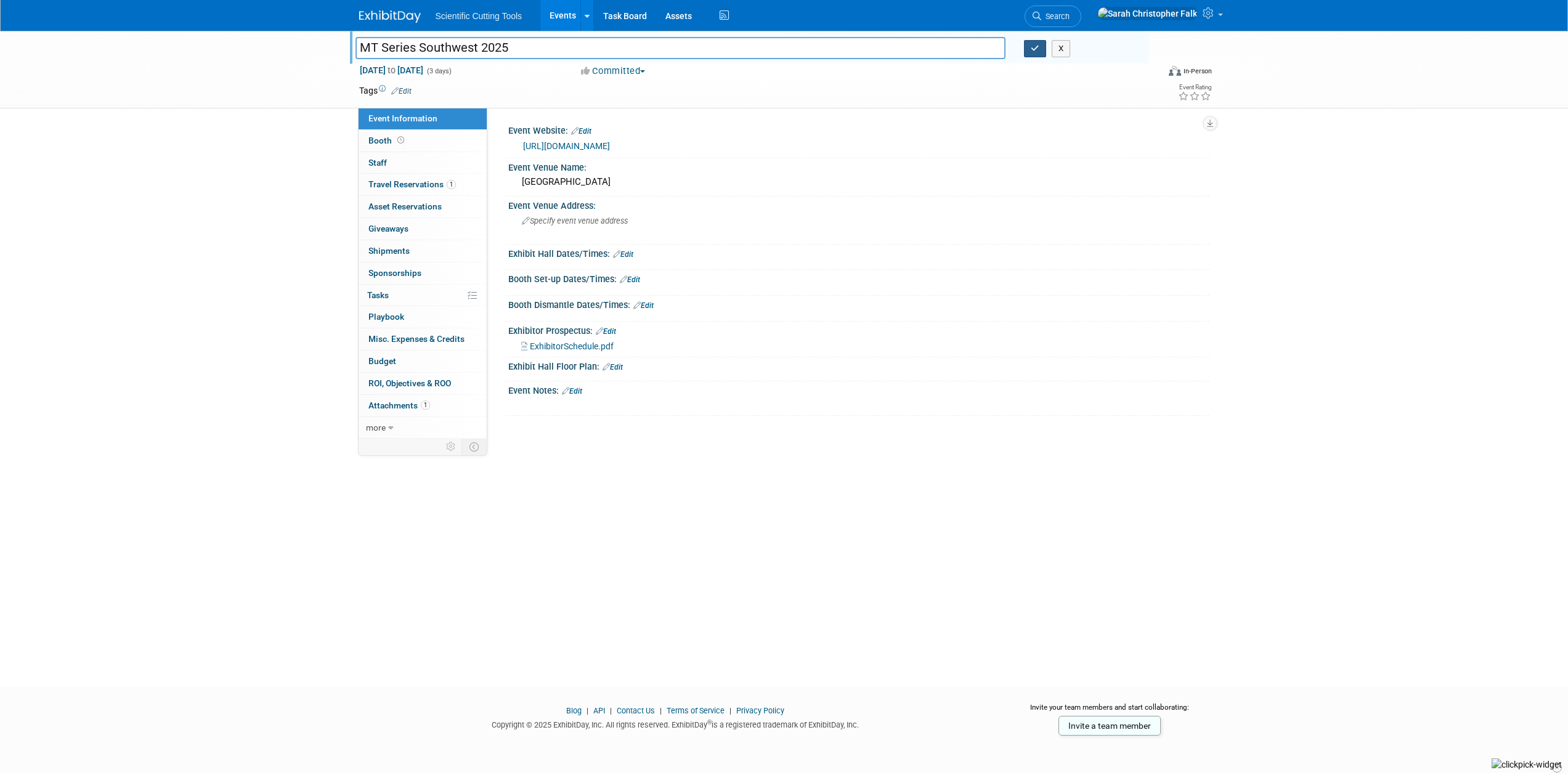
type input "MT Series Southwest 2025"
click at [1036, 45] on icon "button" at bounding box center [1035, 48] width 9 height 8
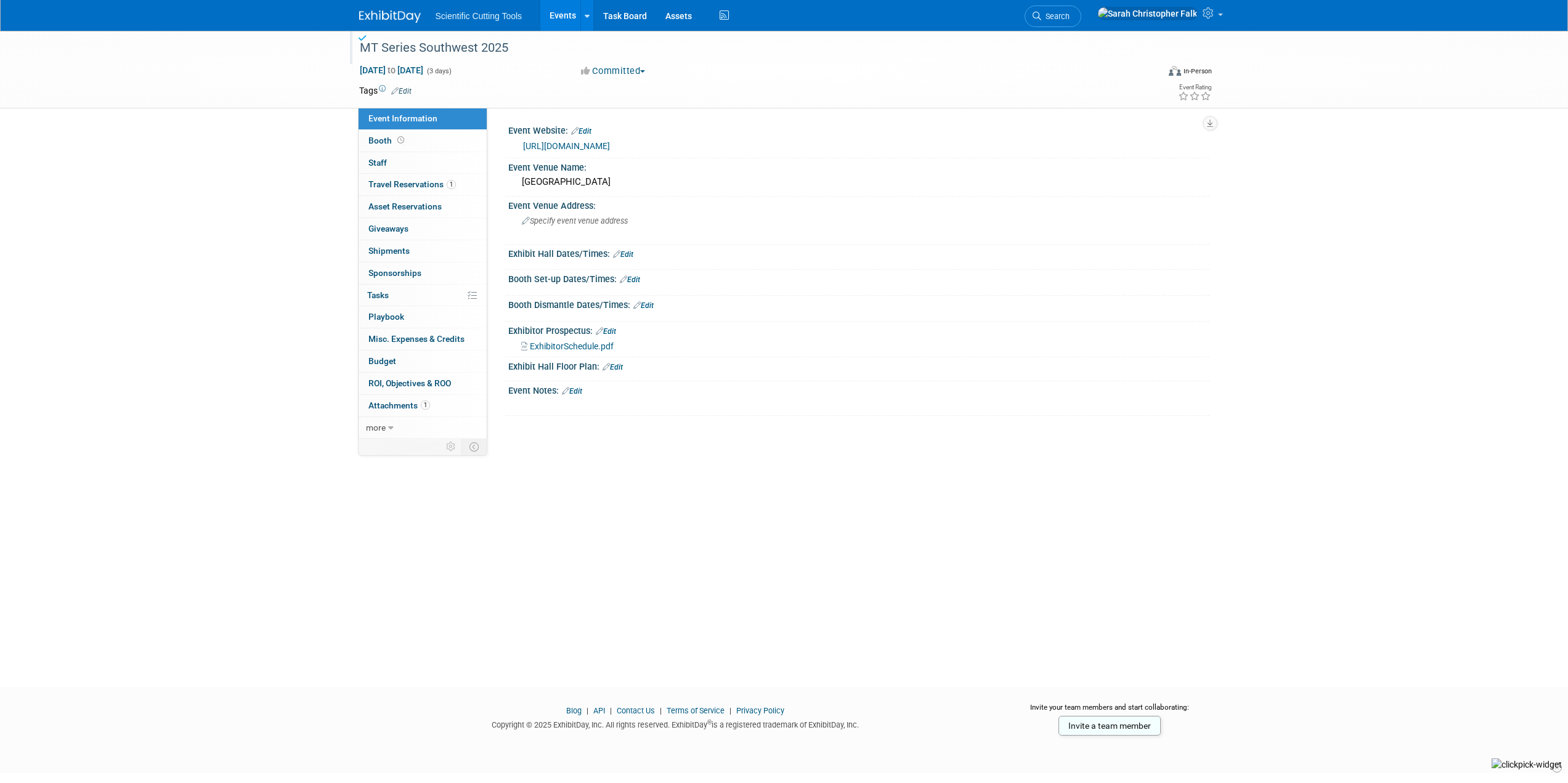
click at [392, 20] on img at bounding box center [390, 16] width 62 height 12
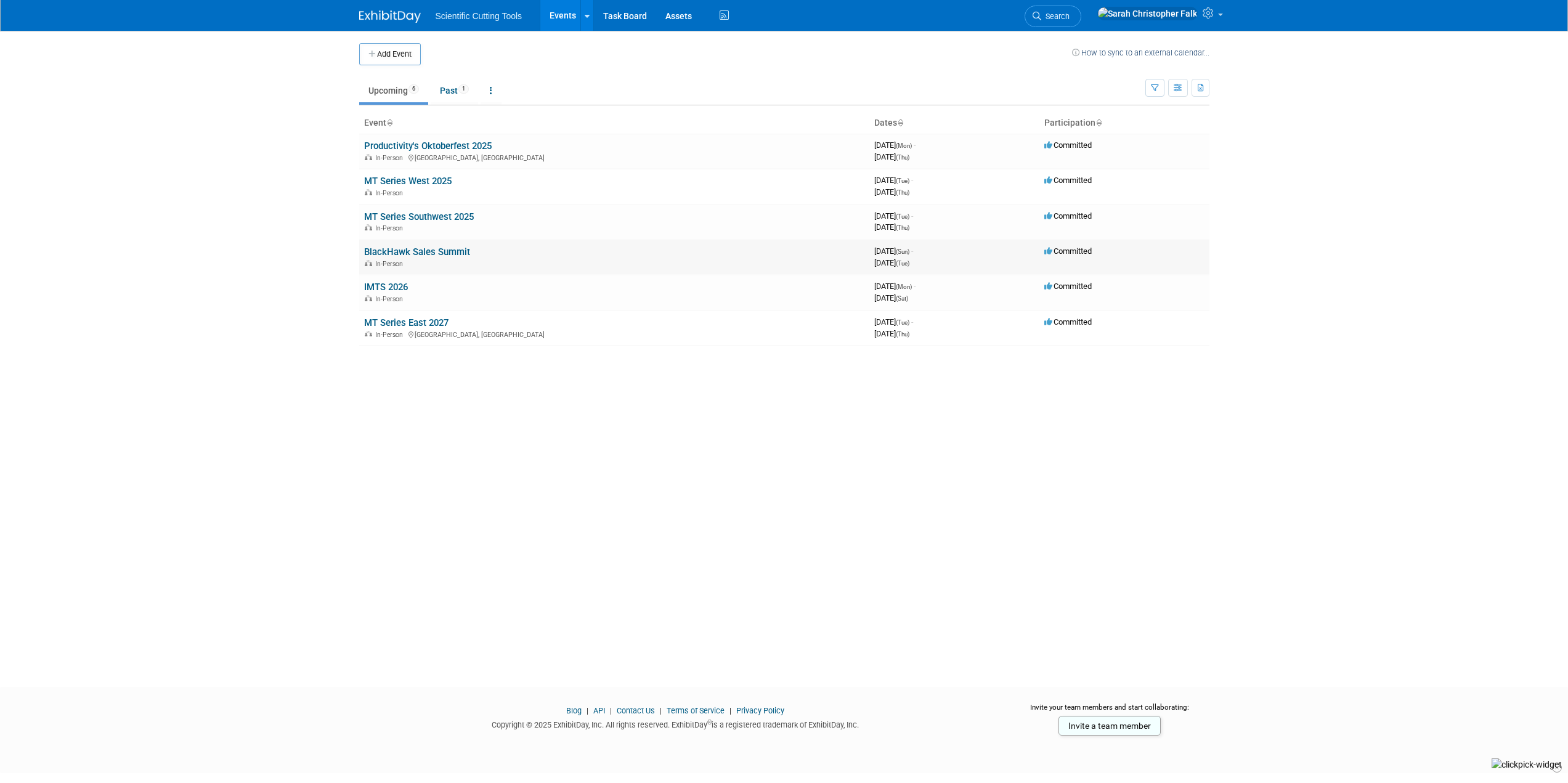
click at [398, 253] on link "BlackHawk Sales Summit" at bounding box center [417, 251] width 106 height 11
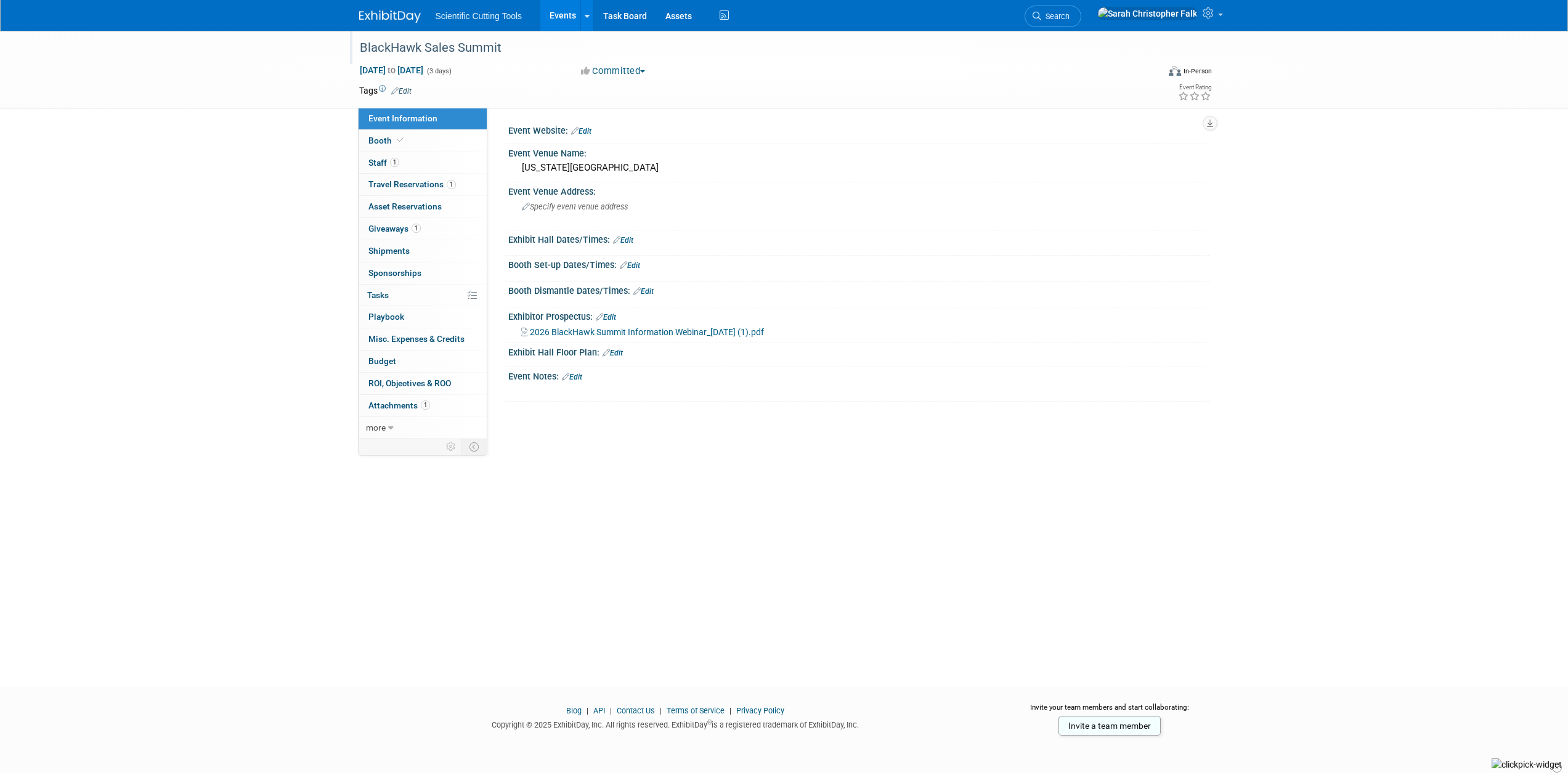
click at [522, 43] on div "BlackHawk Sales Summit" at bounding box center [747, 49] width 784 height 23
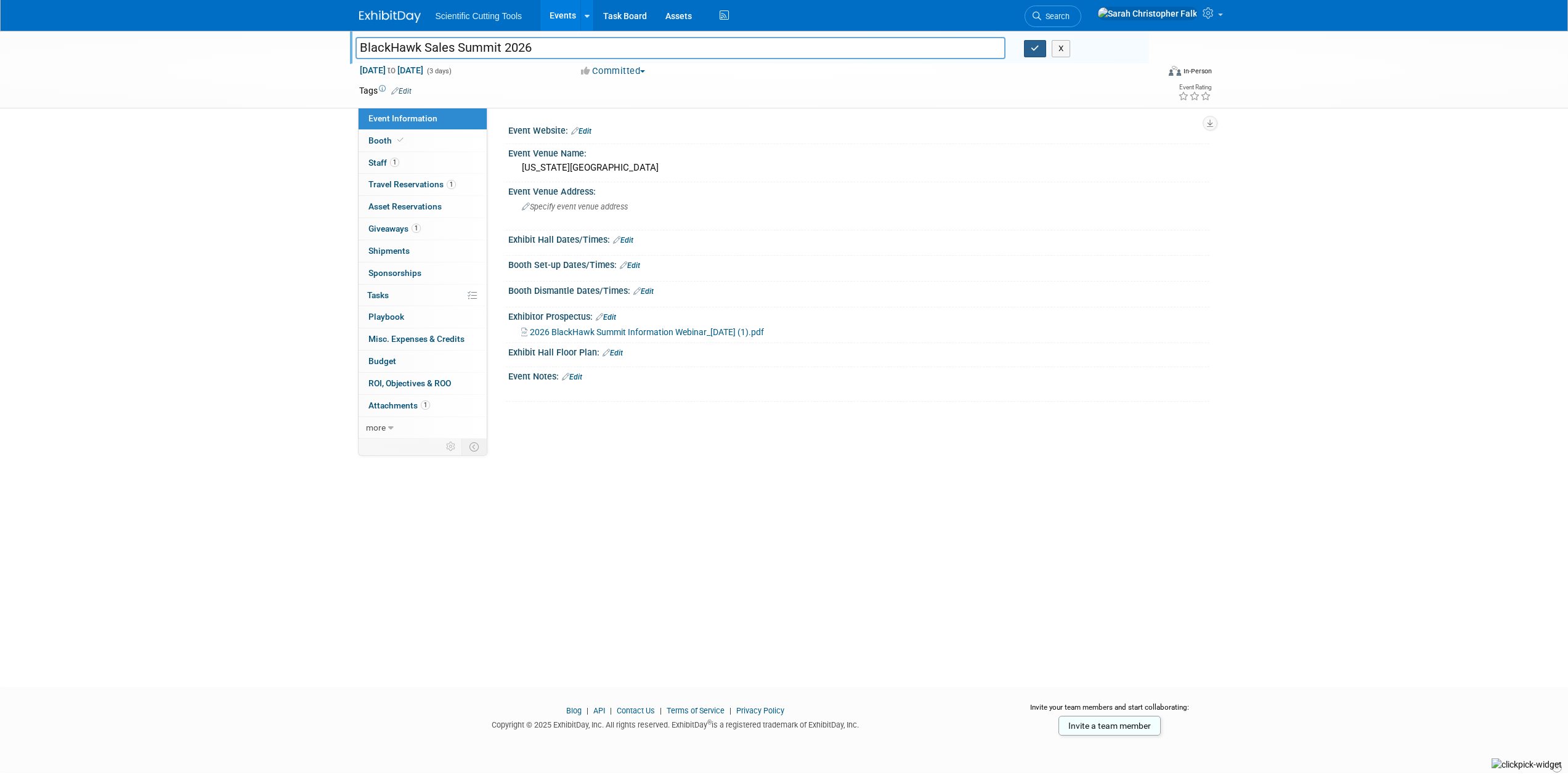
type input "BlackHawk Sales Summit 2026"
click at [1033, 48] on icon "button" at bounding box center [1035, 48] width 9 height 8
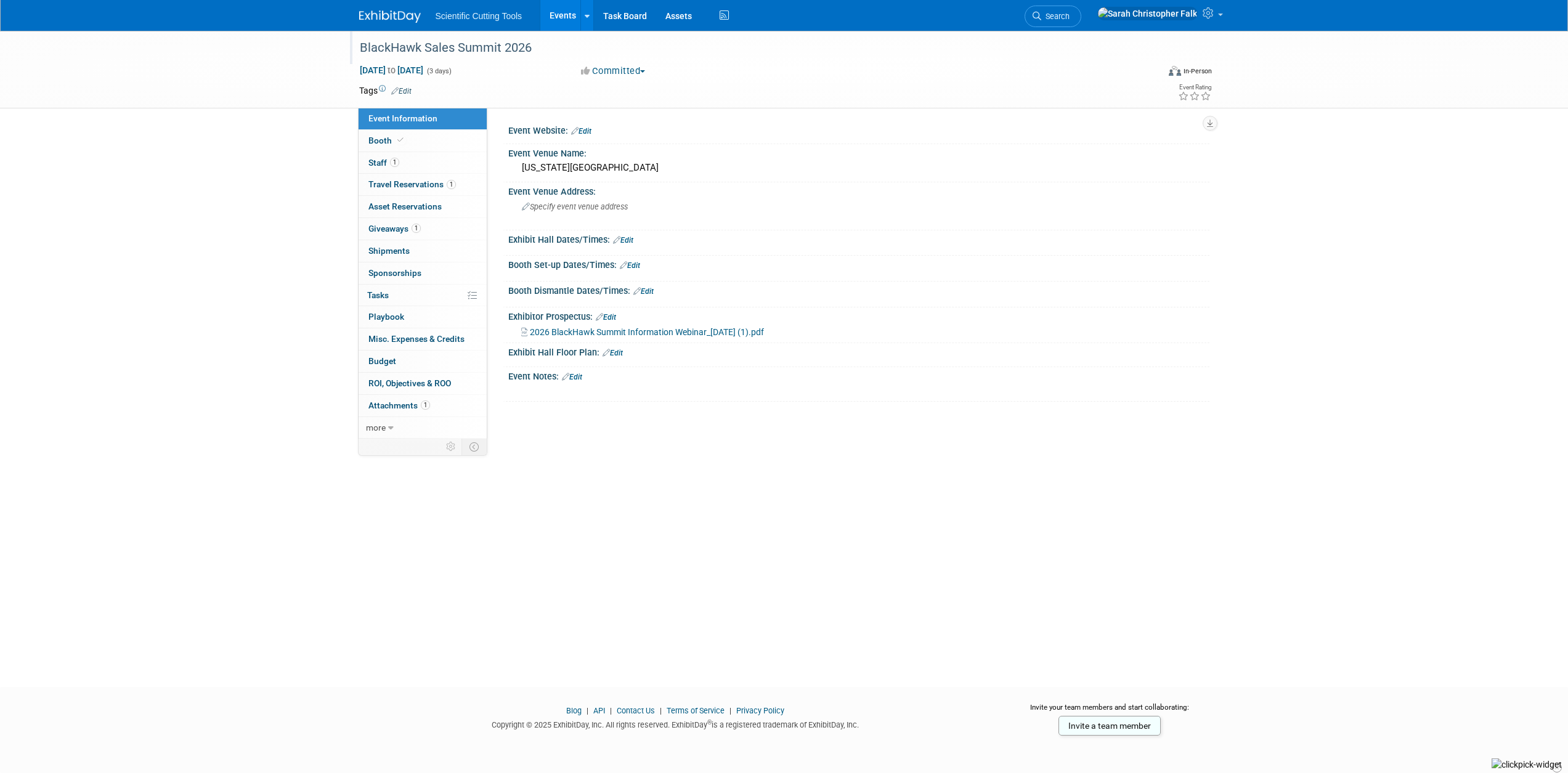
click at [369, 15] on img at bounding box center [390, 16] width 62 height 12
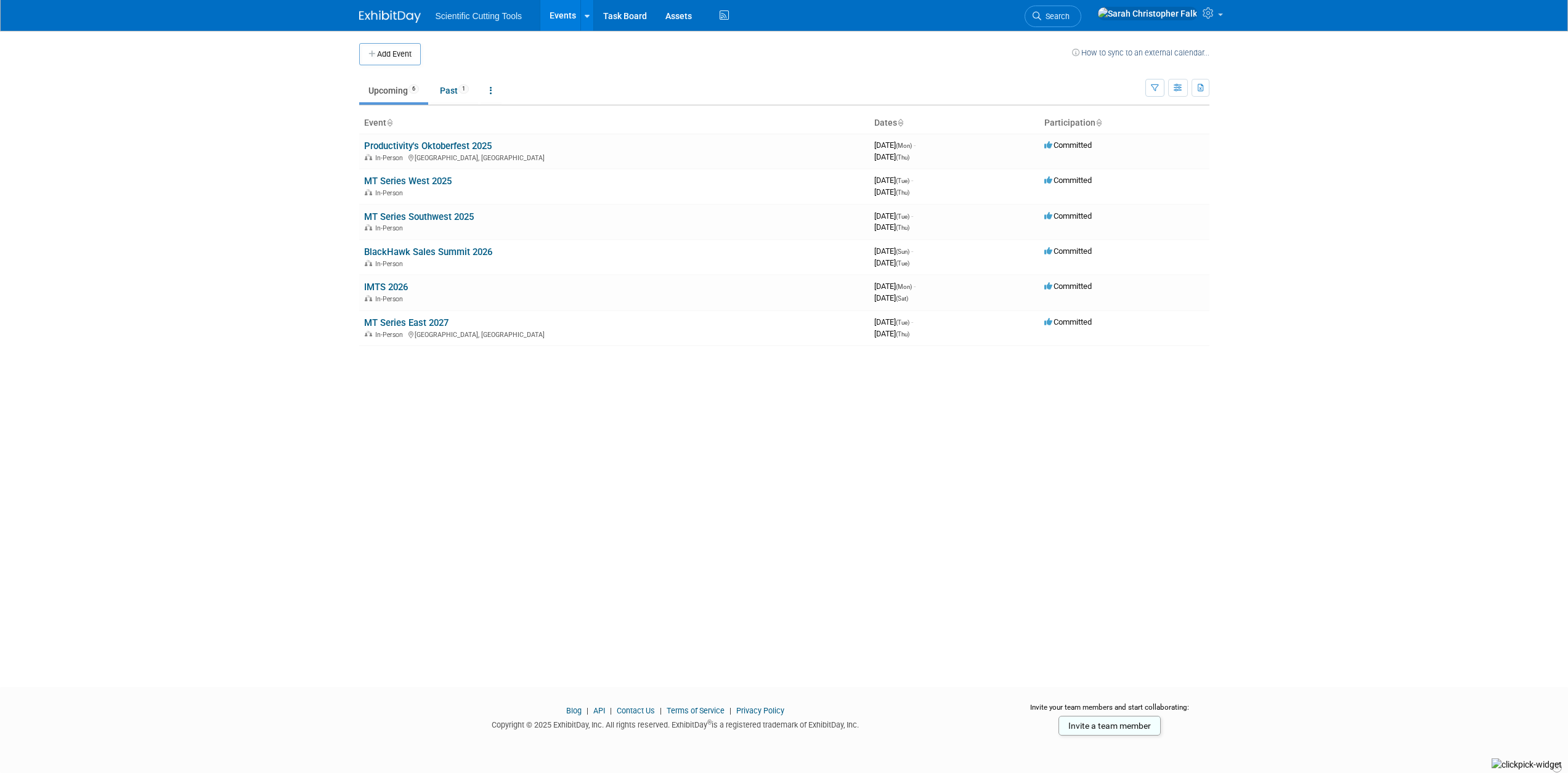
click at [386, 288] on link "IMTS 2026" at bounding box center [386, 287] width 43 height 11
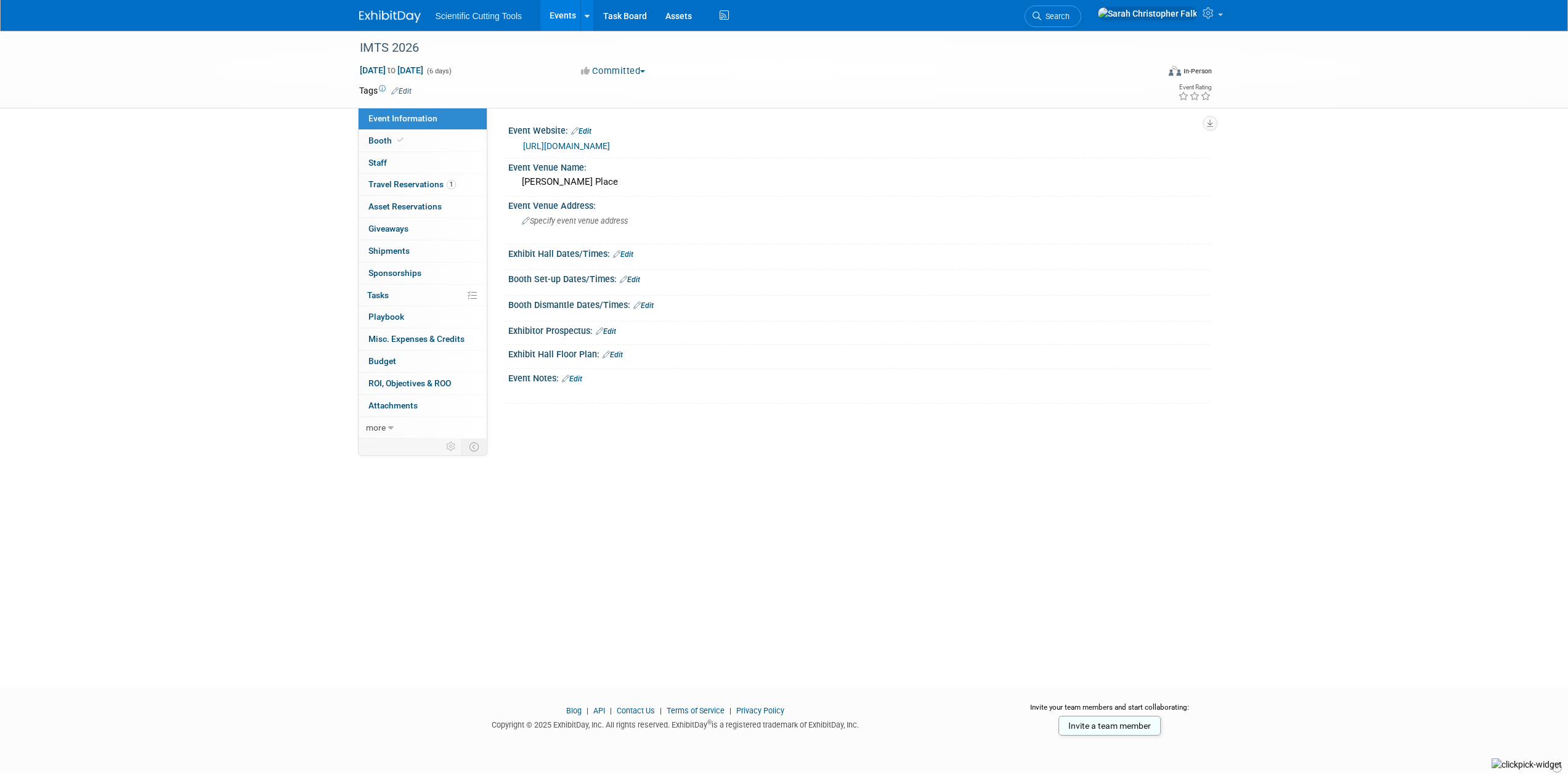
click at [393, 16] on img at bounding box center [390, 16] width 62 height 12
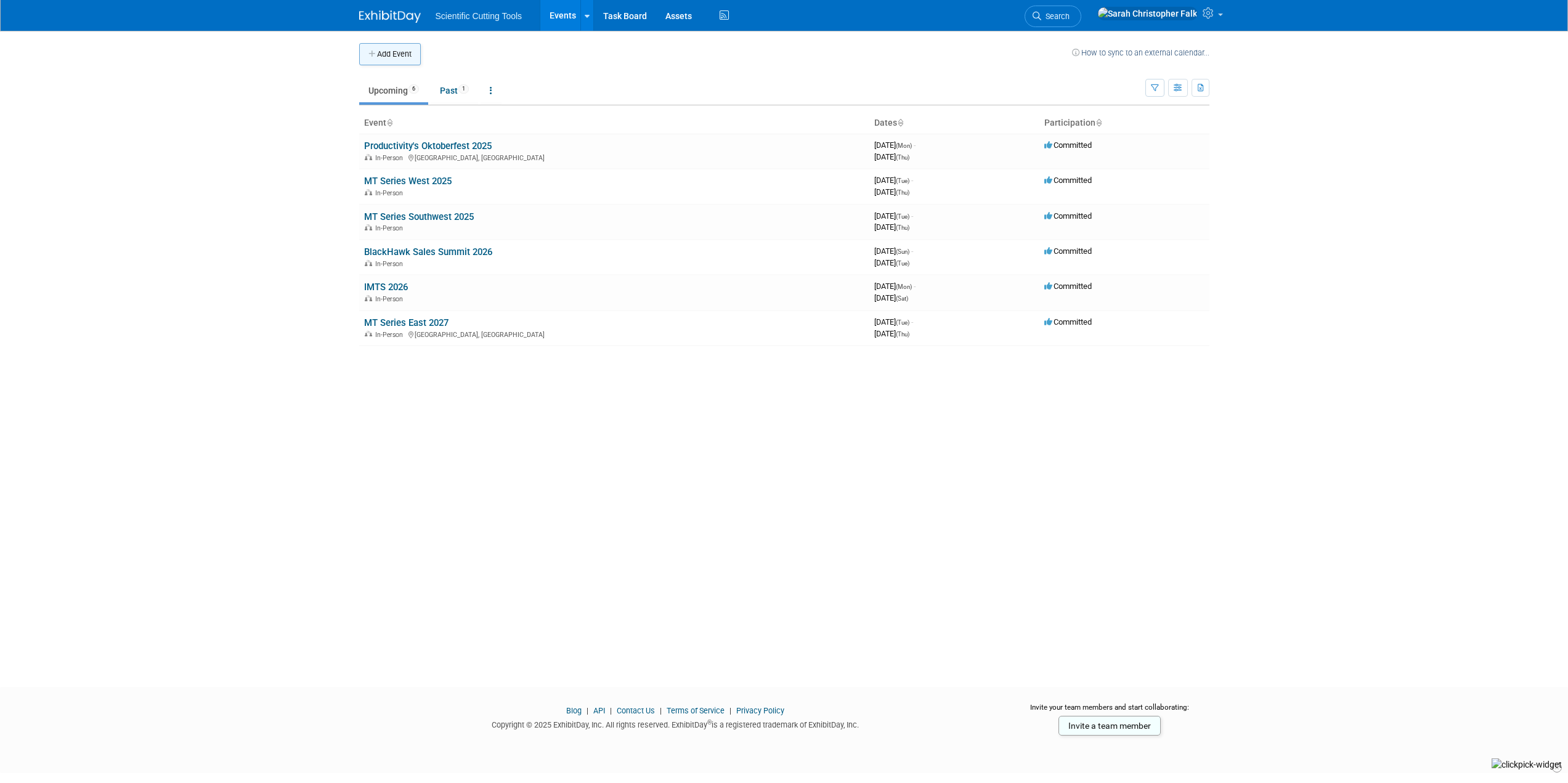
click at [379, 59] on button "Add Event" at bounding box center [390, 55] width 62 height 23
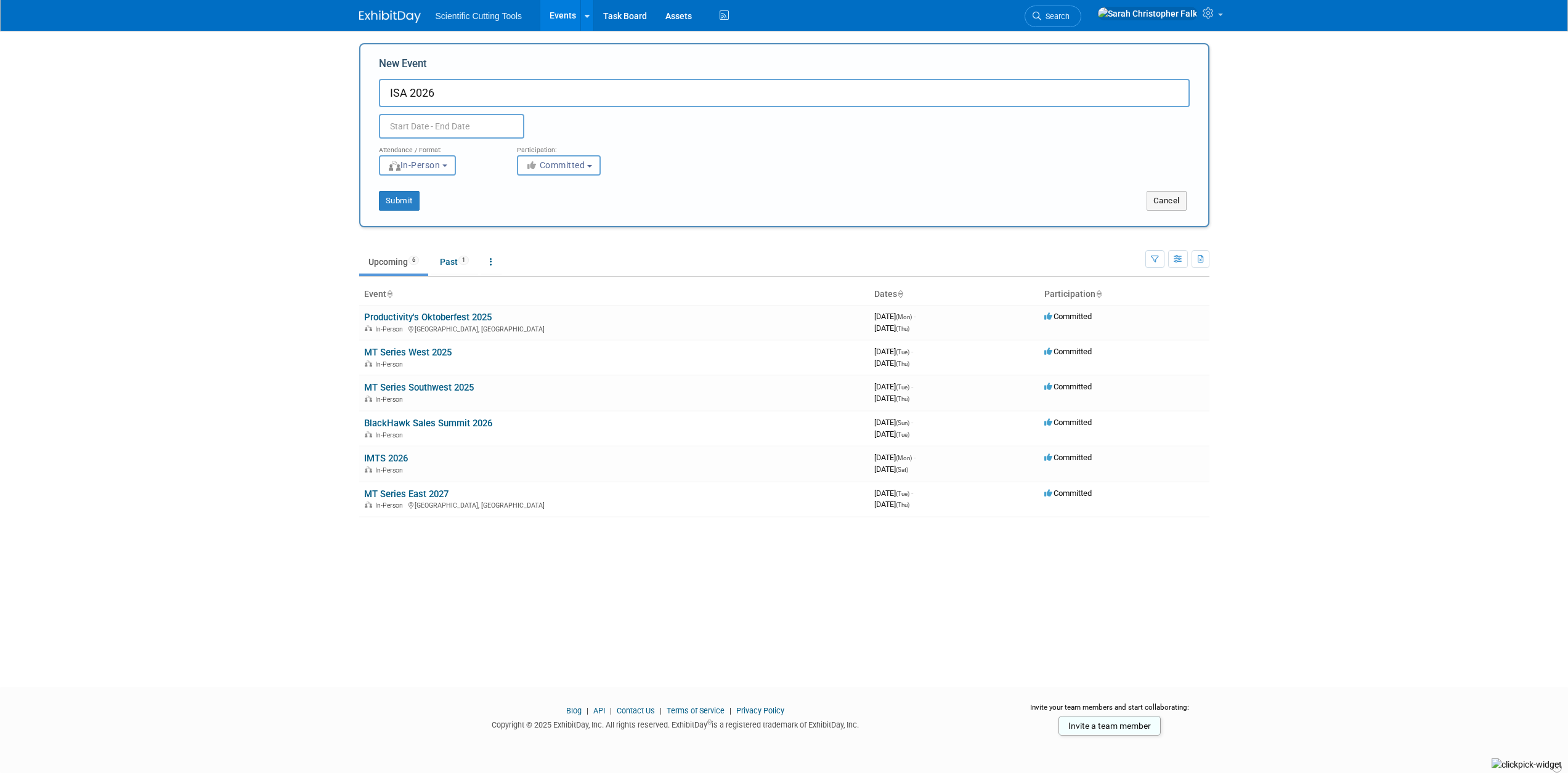
type input "ISA 2026"
click at [436, 122] on input "text" at bounding box center [451, 126] width 146 height 24
click at [549, 152] on span at bounding box center [555, 153] width 23 height 21
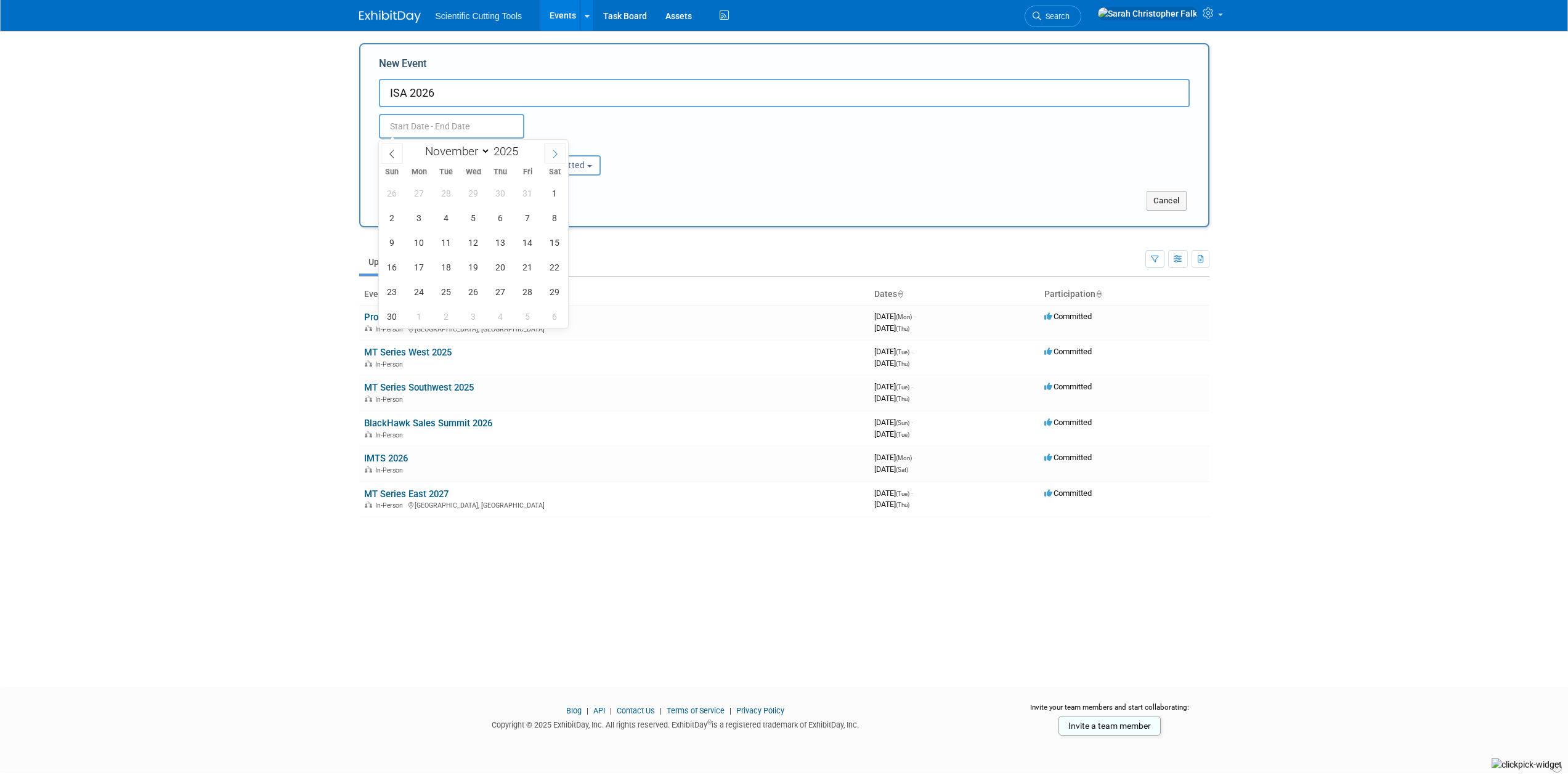
select select "11"
click at [549, 152] on span at bounding box center [555, 153] width 23 height 21
type input "2026"
click at [549, 152] on span at bounding box center [555, 153] width 23 height 21
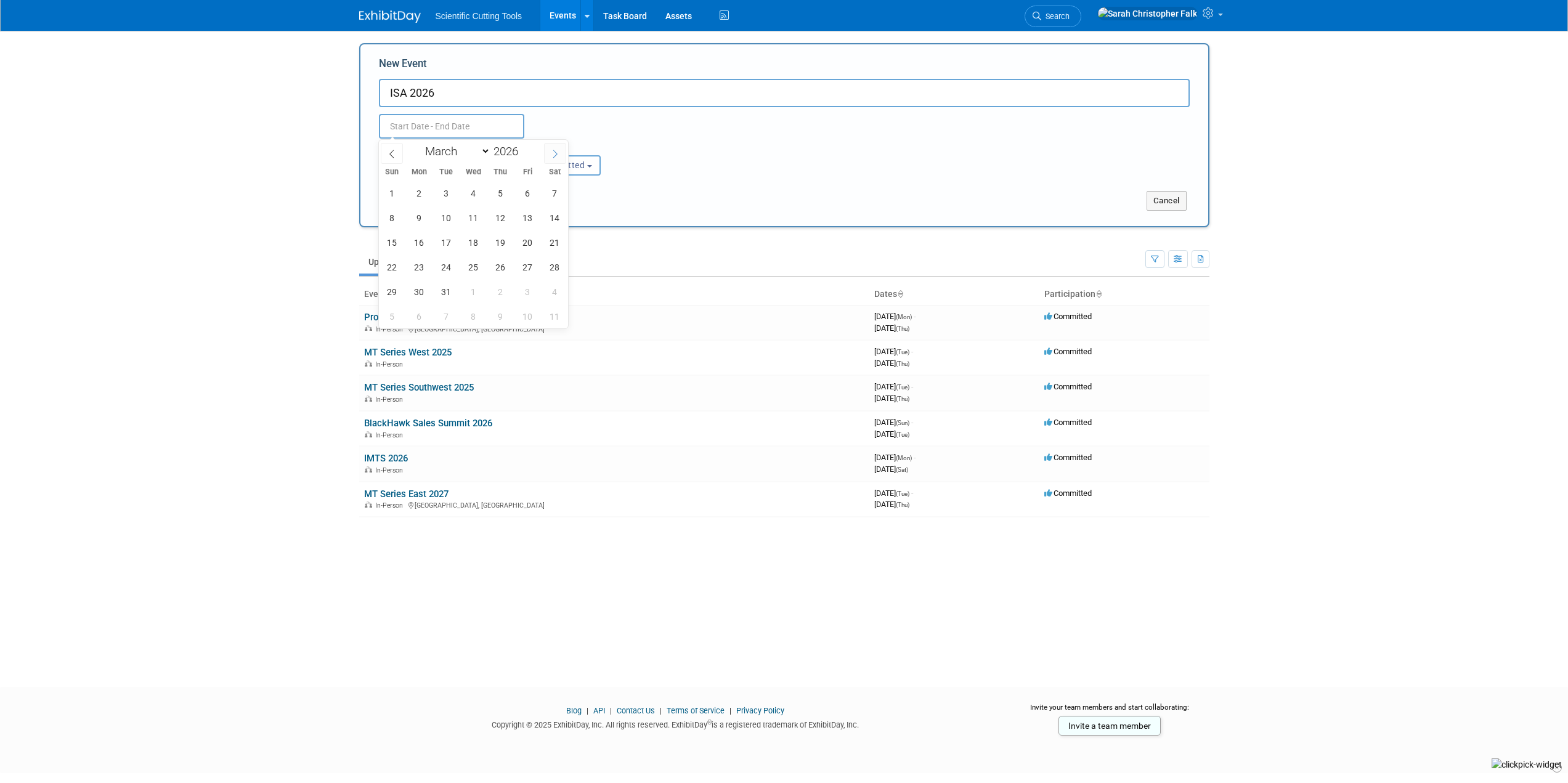
click at [549, 152] on span at bounding box center [555, 153] width 23 height 21
click at [388, 152] on icon at bounding box center [392, 154] width 9 height 9
select select "3"
click at [474, 266] on span "22" at bounding box center [474, 267] width 24 height 24
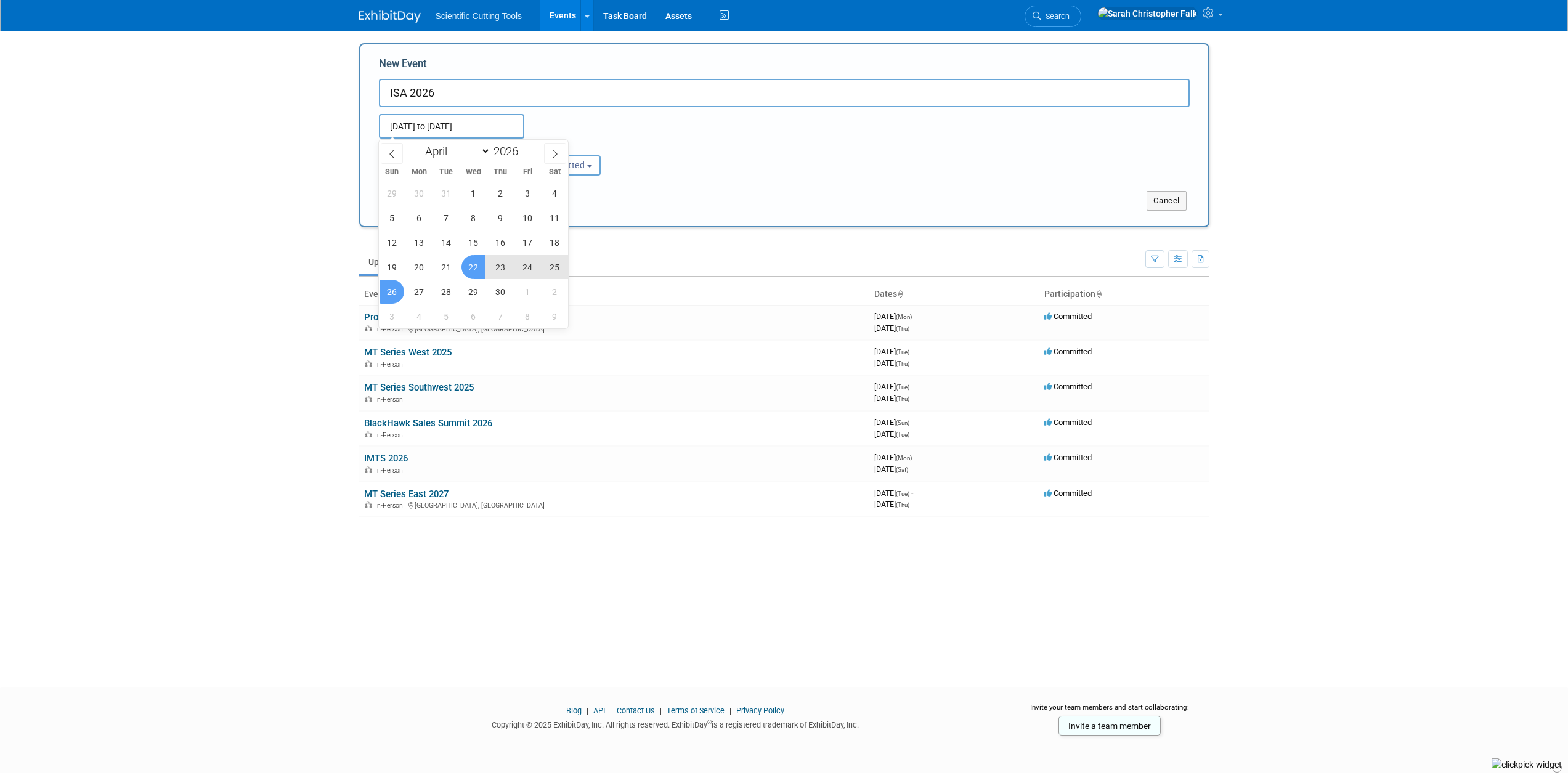
click at [390, 294] on span "26" at bounding box center [392, 292] width 24 height 24
click at [414, 274] on span "20" at bounding box center [419, 267] width 24 height 24
click at [474, 272] on span "22" at bounding box center [474, 267] width 24 height 24
type input "Apr 20, 2026 to Apr 22, 2026"
click at [405, 198] on button "Submit" at bounding box center [398, 200] width 41 height 20
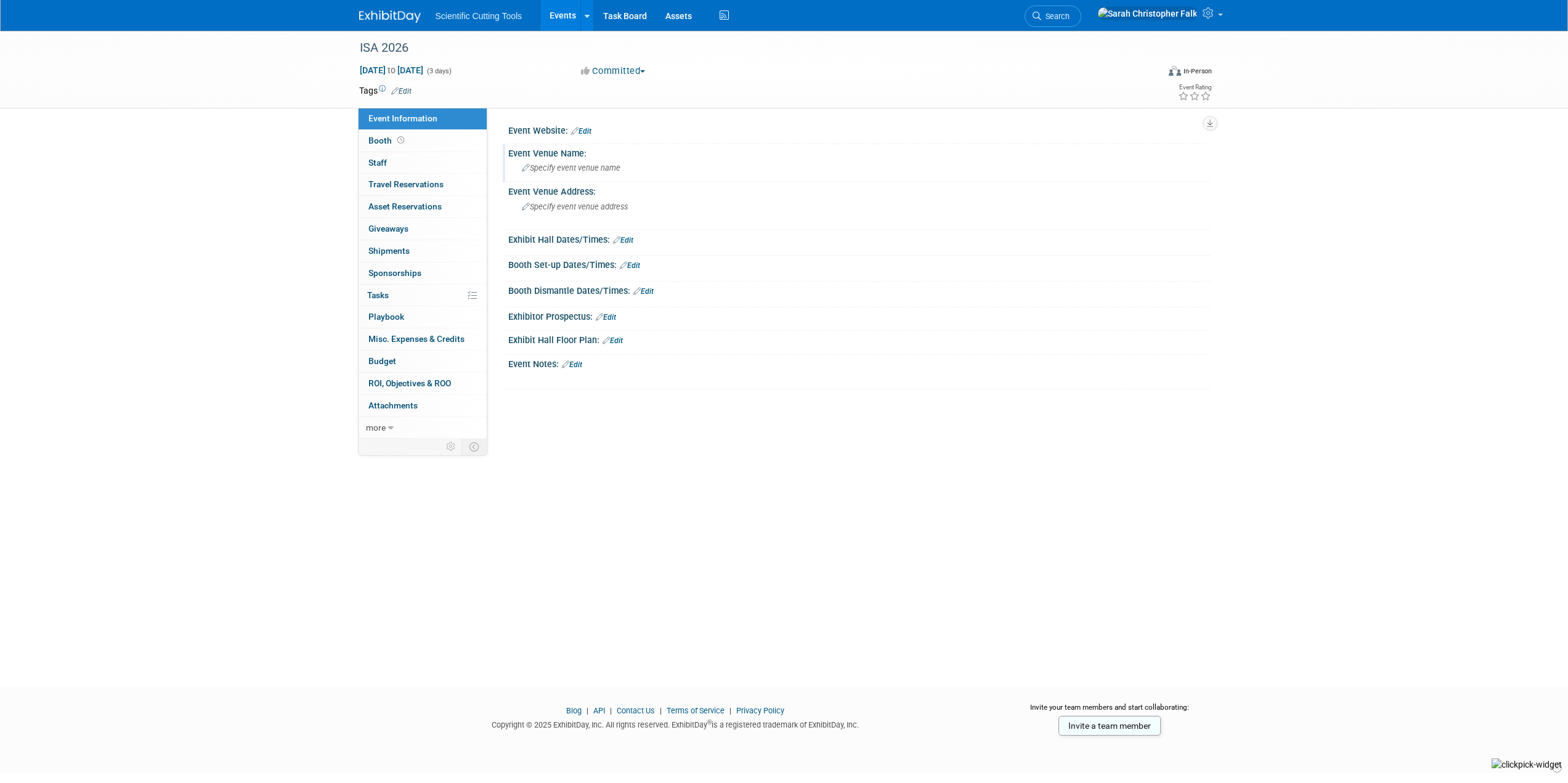
click at [565, 165] on span "Specify event venue name" at bounding box center [571, 167] width 99 height 10
type input "[GEOGRAPHIC_DATA]"
click at [568, 208] on span "Specify event venue address" at bounding box center [574, 206] width 106 height 10
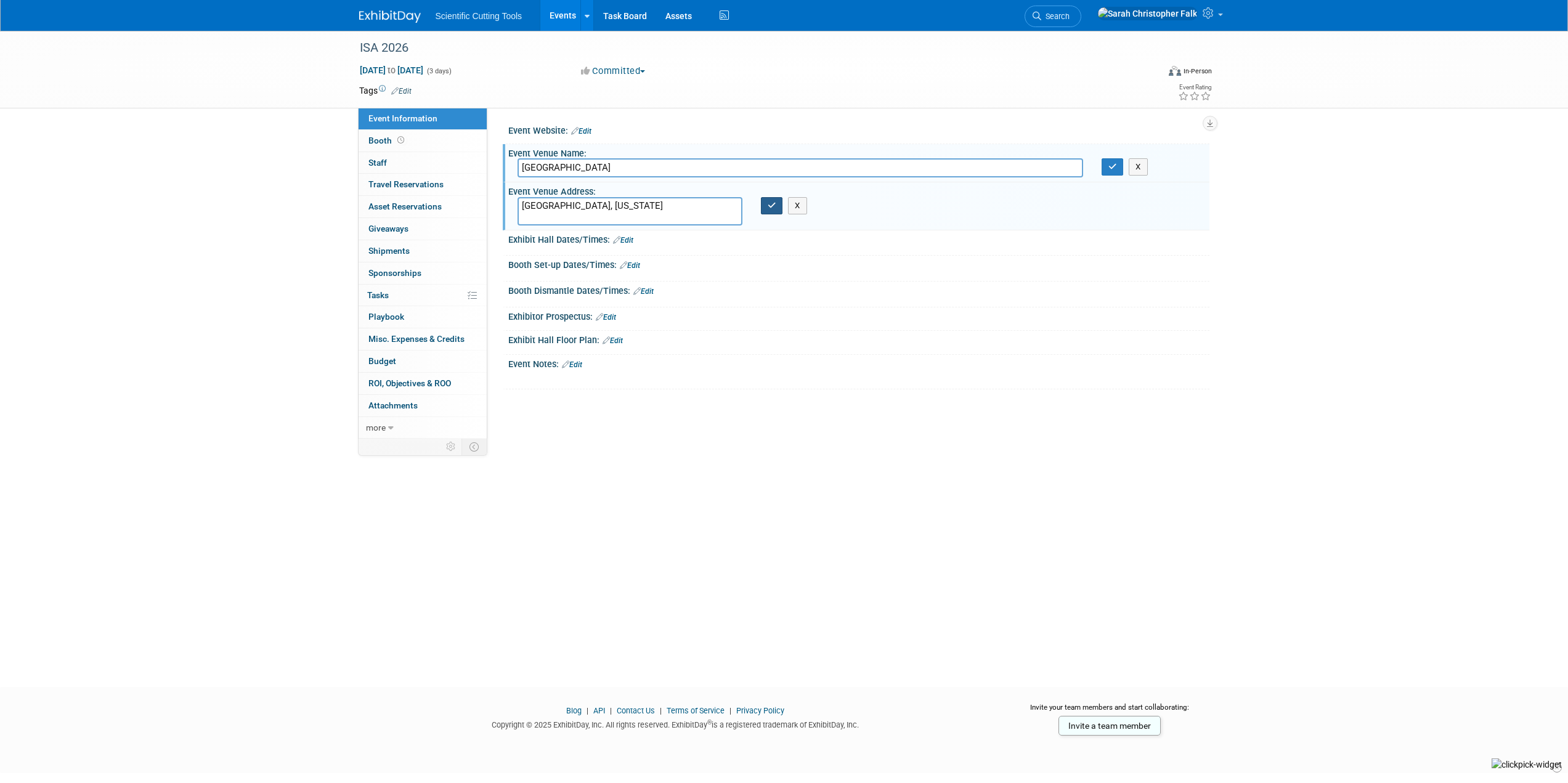
type textarea "Cleveland, Ohio"
click at [768, 204] on icon "button" at bounding box center [772, 205] width 9 height 8
click at [1114, 167] on icon "button" at bounding box center [1112, 166] width 9 height 8
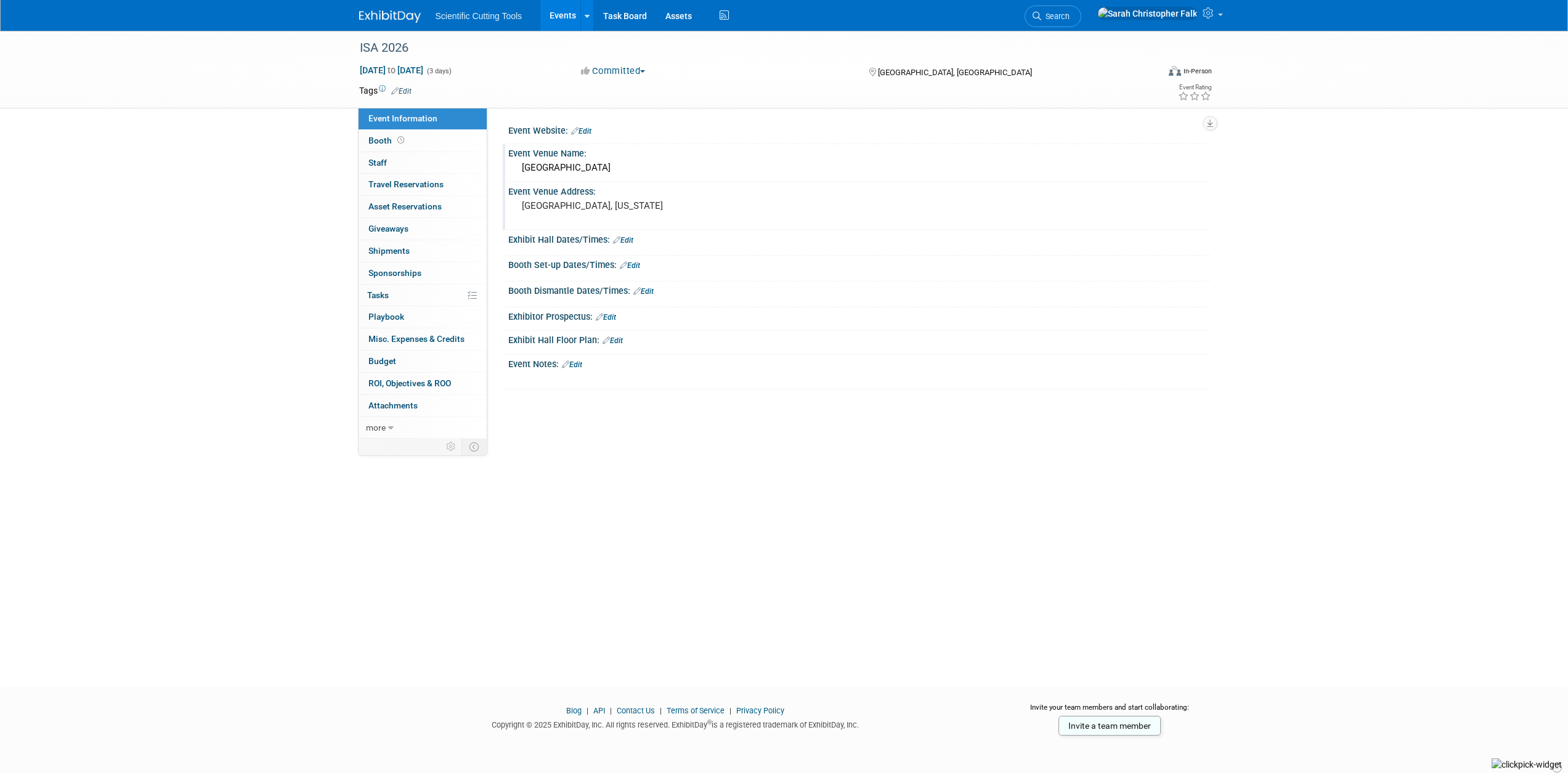
click at [385, 11] on img at bounding box center [390, 16] width 62 height 12
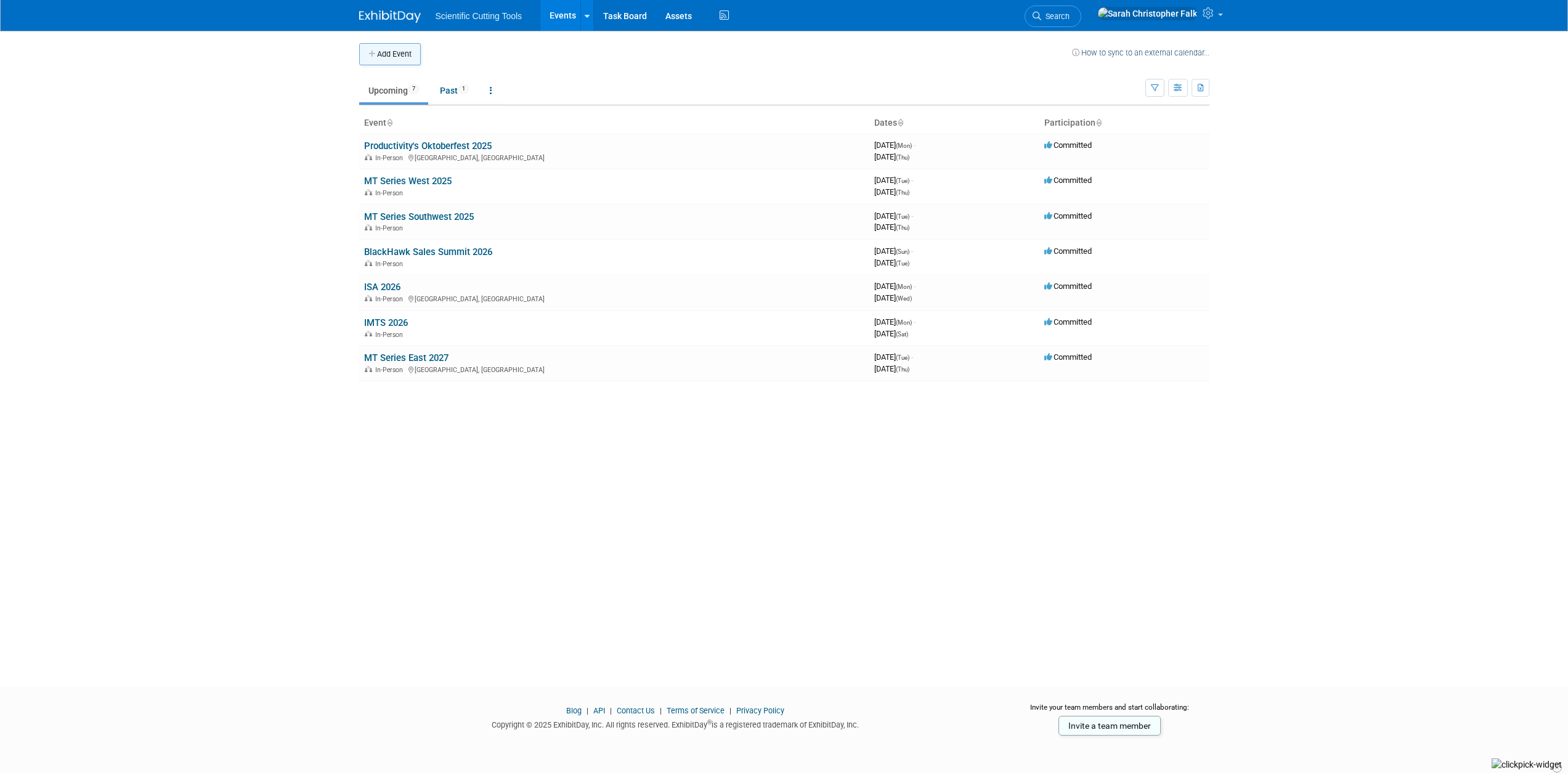
click at [387, 54] on button "Add Event" at bounding box center [390, 55] width 62 height 23
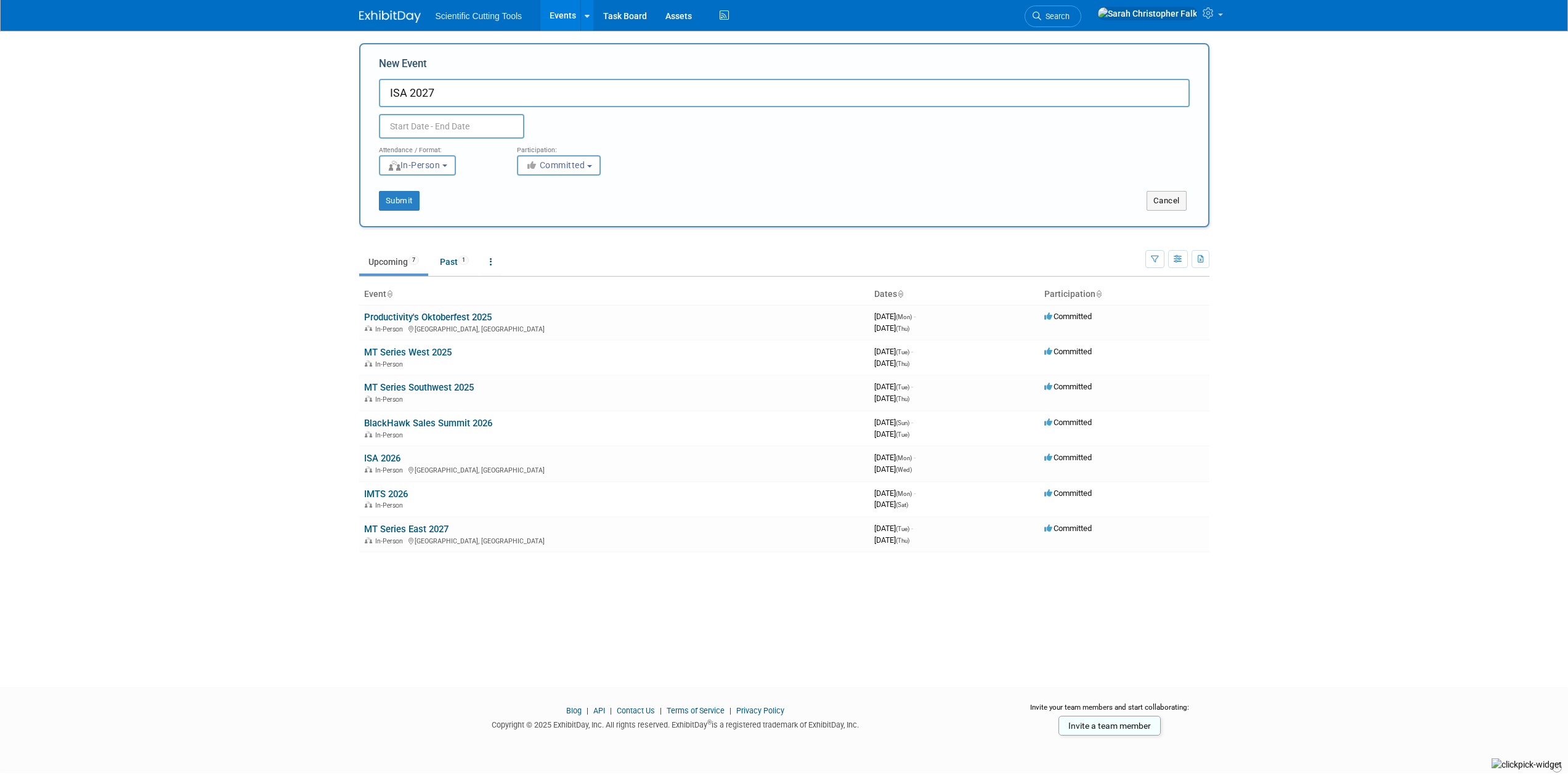
type input "ISA 2027"
click at [431, 120] on input "text" at bounding box center [451, 126] width 146 height 24
click at [555, 146] on span at bounding box center [555, 153] width 23 height 21
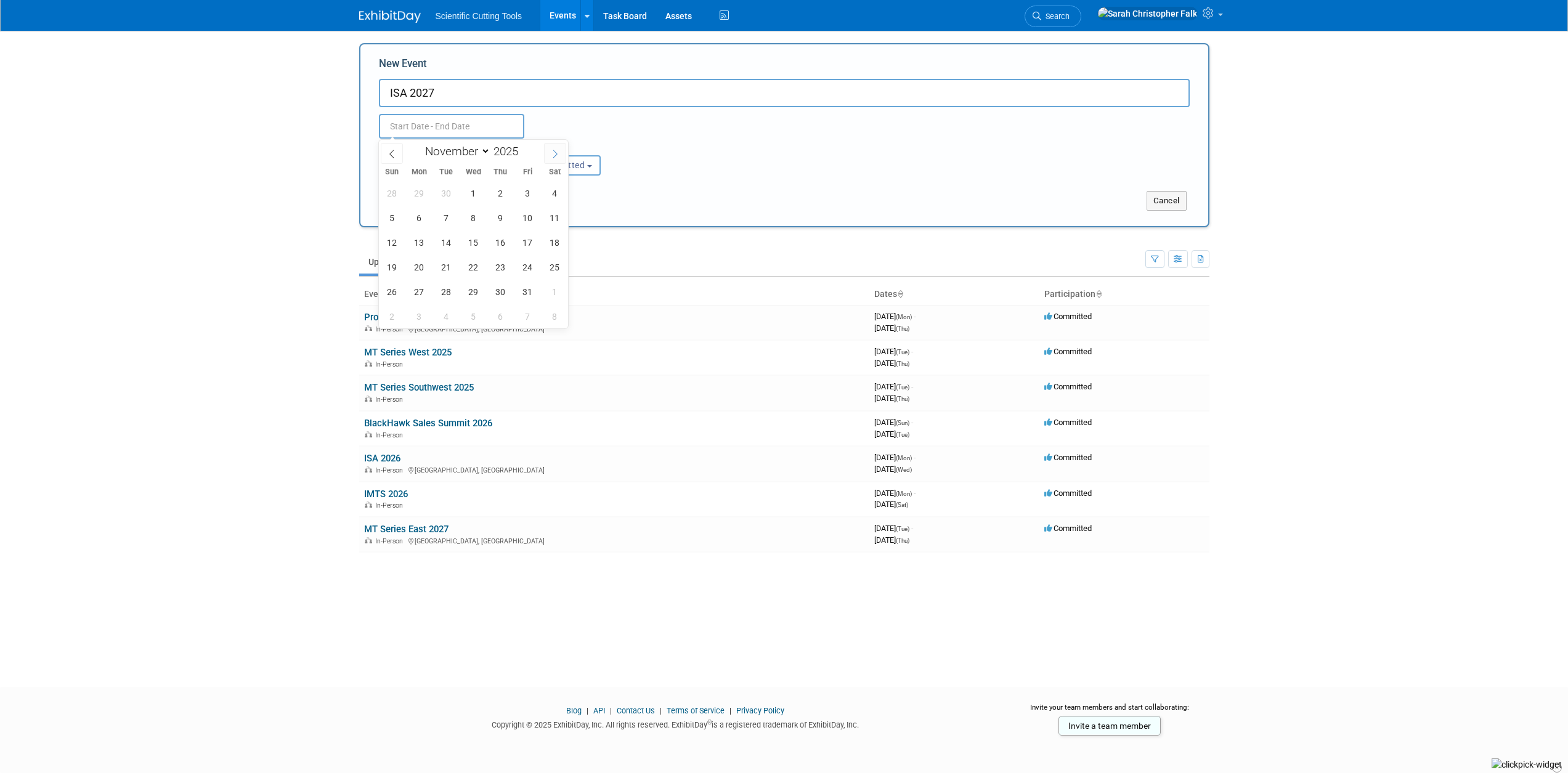
select select "11"
click at [555, 146] on span at bounding box center [555, 153] width 23 height 21
type input "2026"
click at [555, 146] on span at bounding box center [555, 153] width 23 height 21
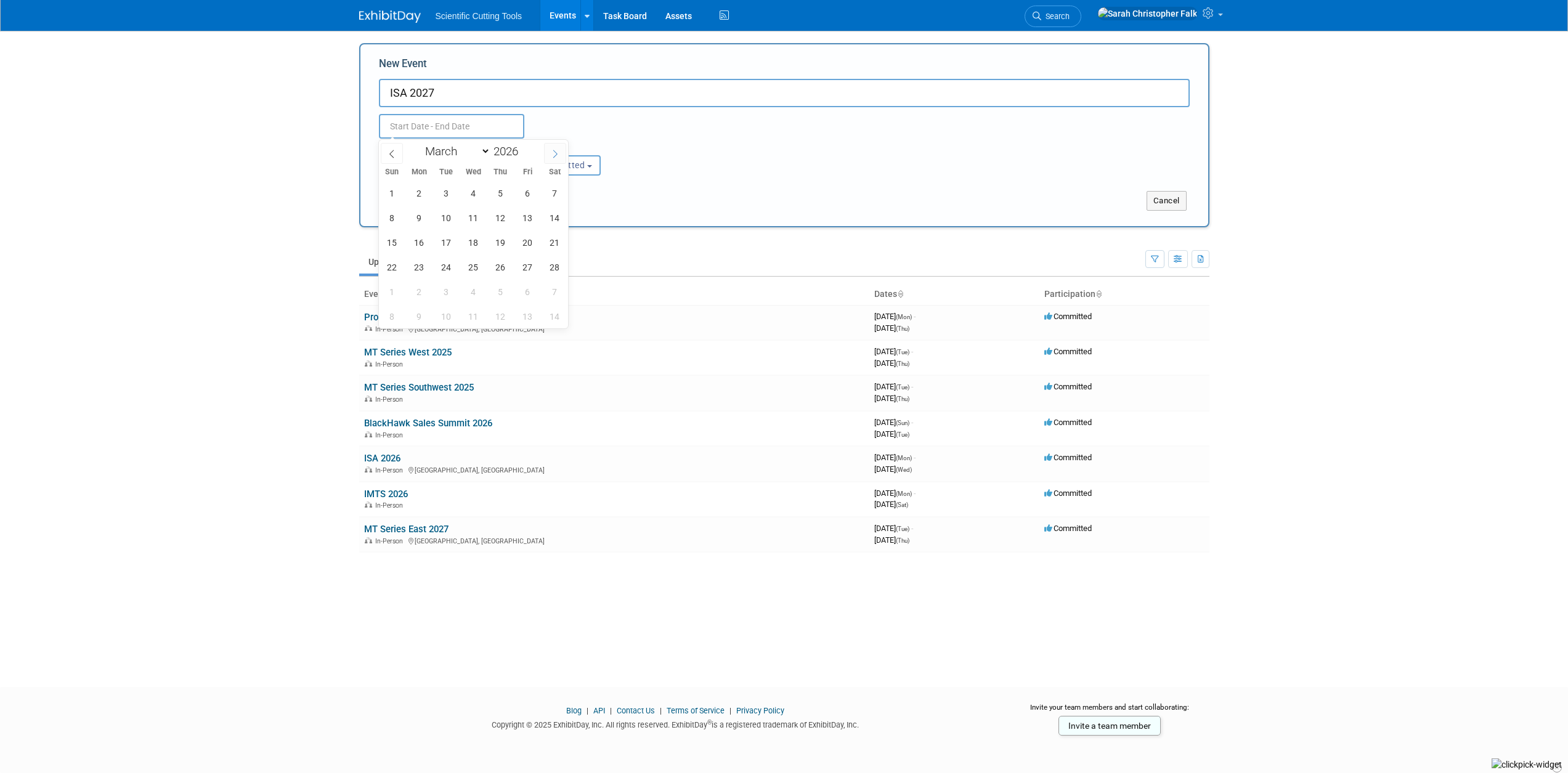
click at [555, 146] on span at bounding box center [555, 153] width 23 height 21
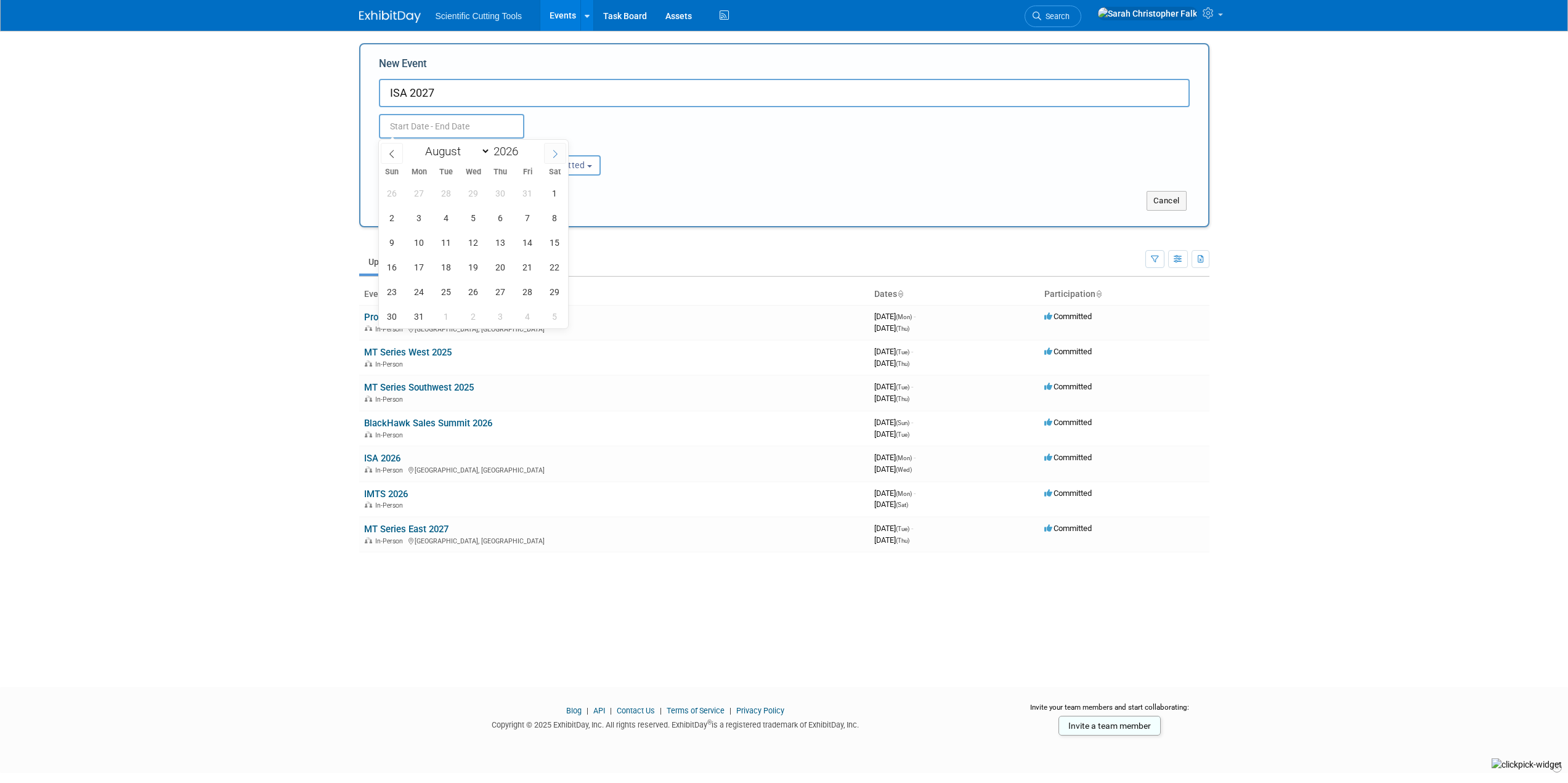
click at [555, 146] on span at bounding box center [555, 153] width 23 height 21
select select "11"
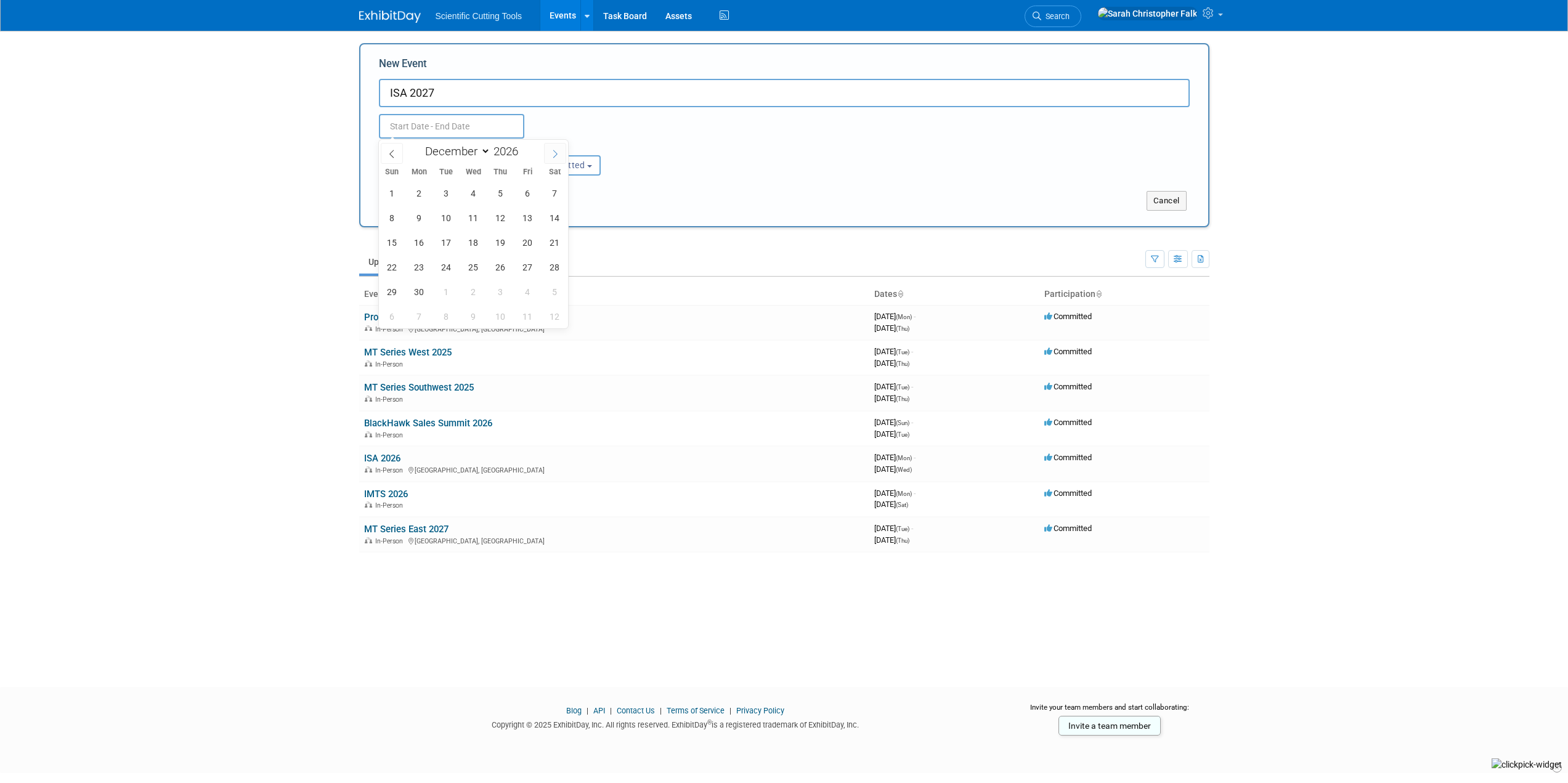
click at [555, 146] on span at bounding box center [555, 153] width 23 height 21
type input "2027"
click at [555, 146] on span at bounding box center [555, 153] width 23 height 21
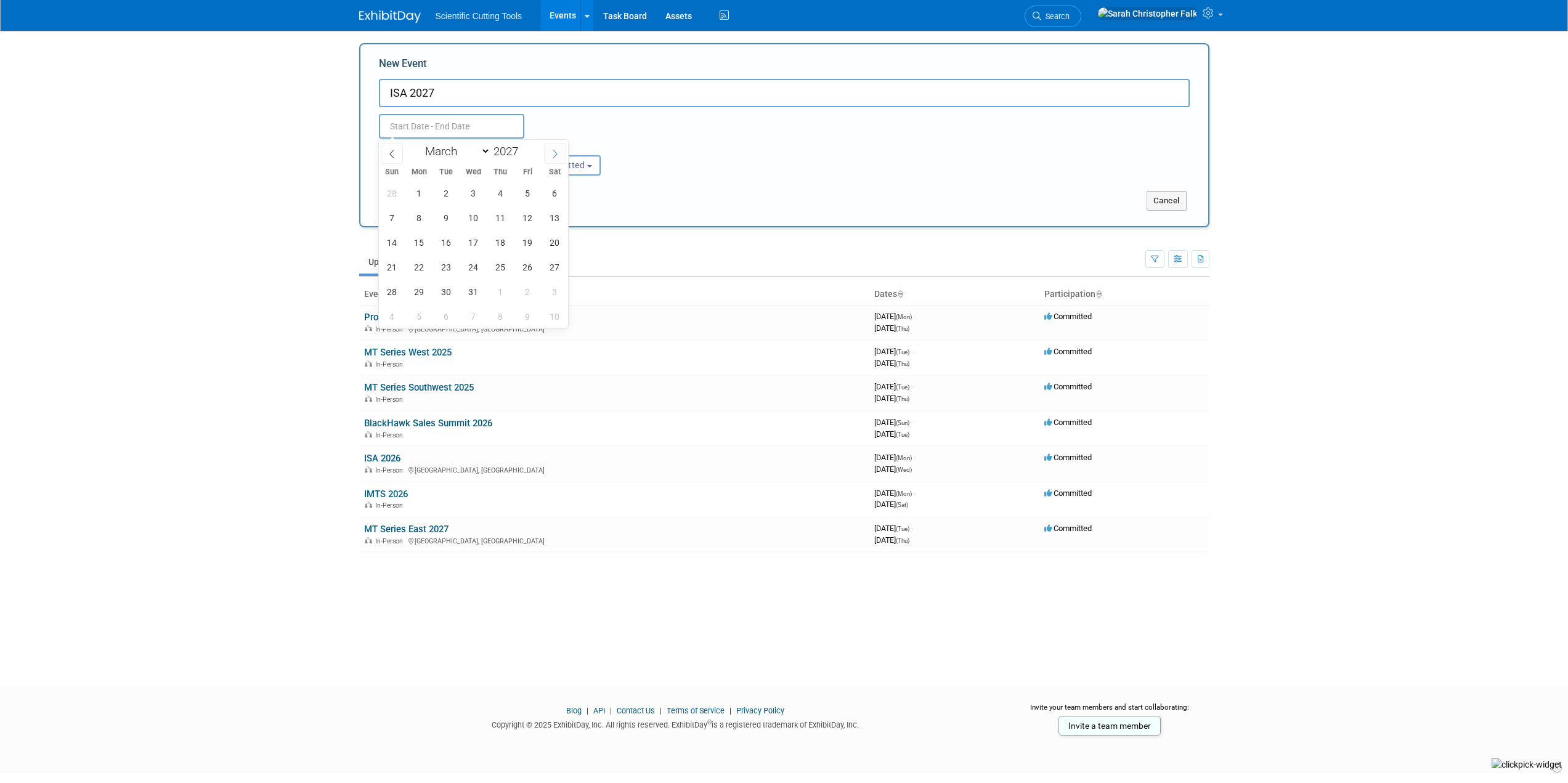
select select "3"
click at [470, 262] on span "21" at bounding box center [474, 267] width 24 height 24
click at [527, 265] on span "23" at bounding box center [528, 267] width 24 height 24
type input "Apr 21, 2027 to Apr 23, 2027"
click at [396, 201] on button "Submit" at bounding box center [398, 200] width 41 height 20
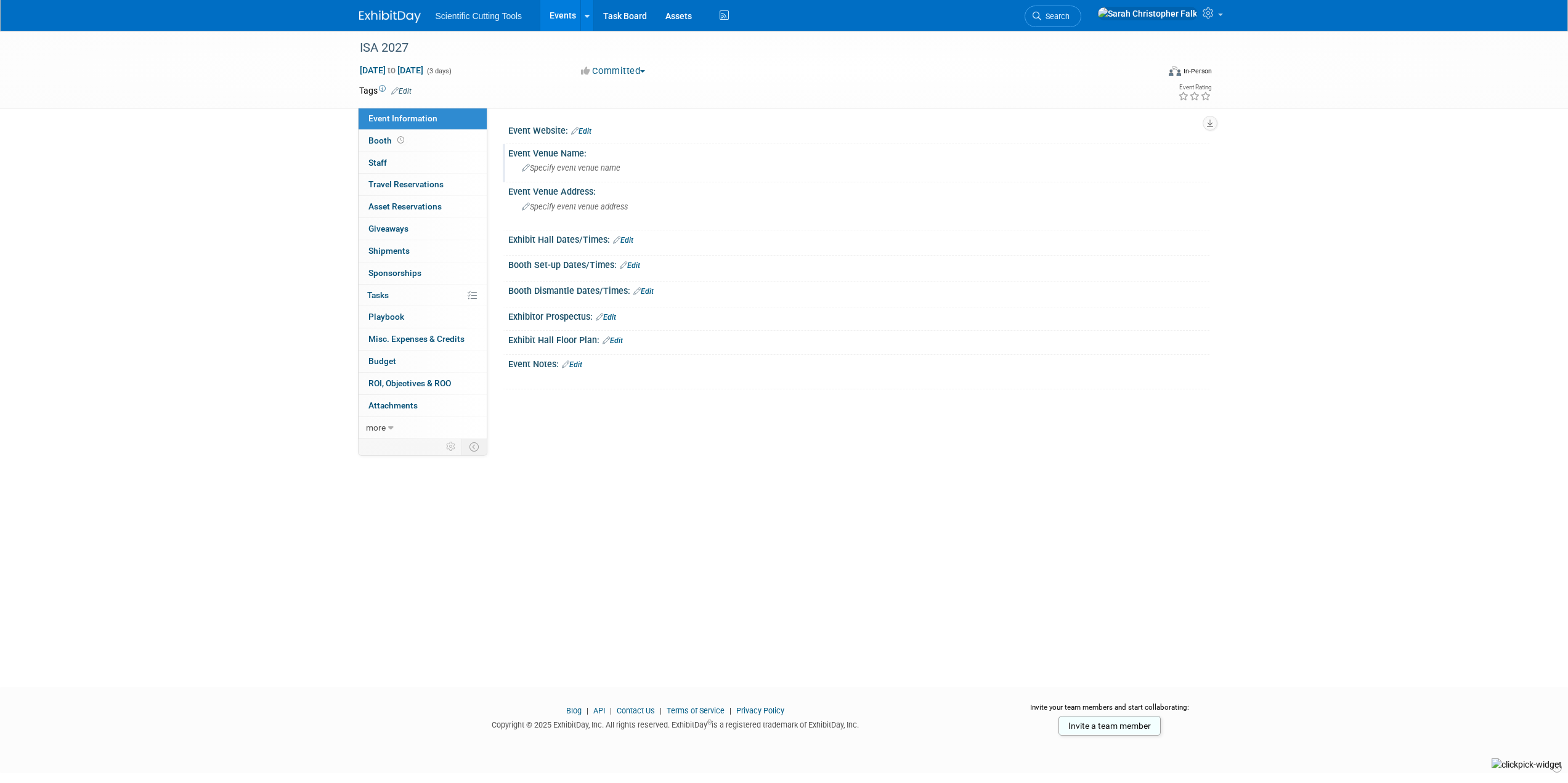
click at [576, 166] on span "Specify event venue name" at bounding box center [571, 167] width 99 height 10
paste input "JW Marriott & Indiana Convention Center"
type input "JW Marriott & Indiana Convention Center"
click at [573, 205] on span "Specify event venue address" at bounding box center [574, 206] width 106 height 10
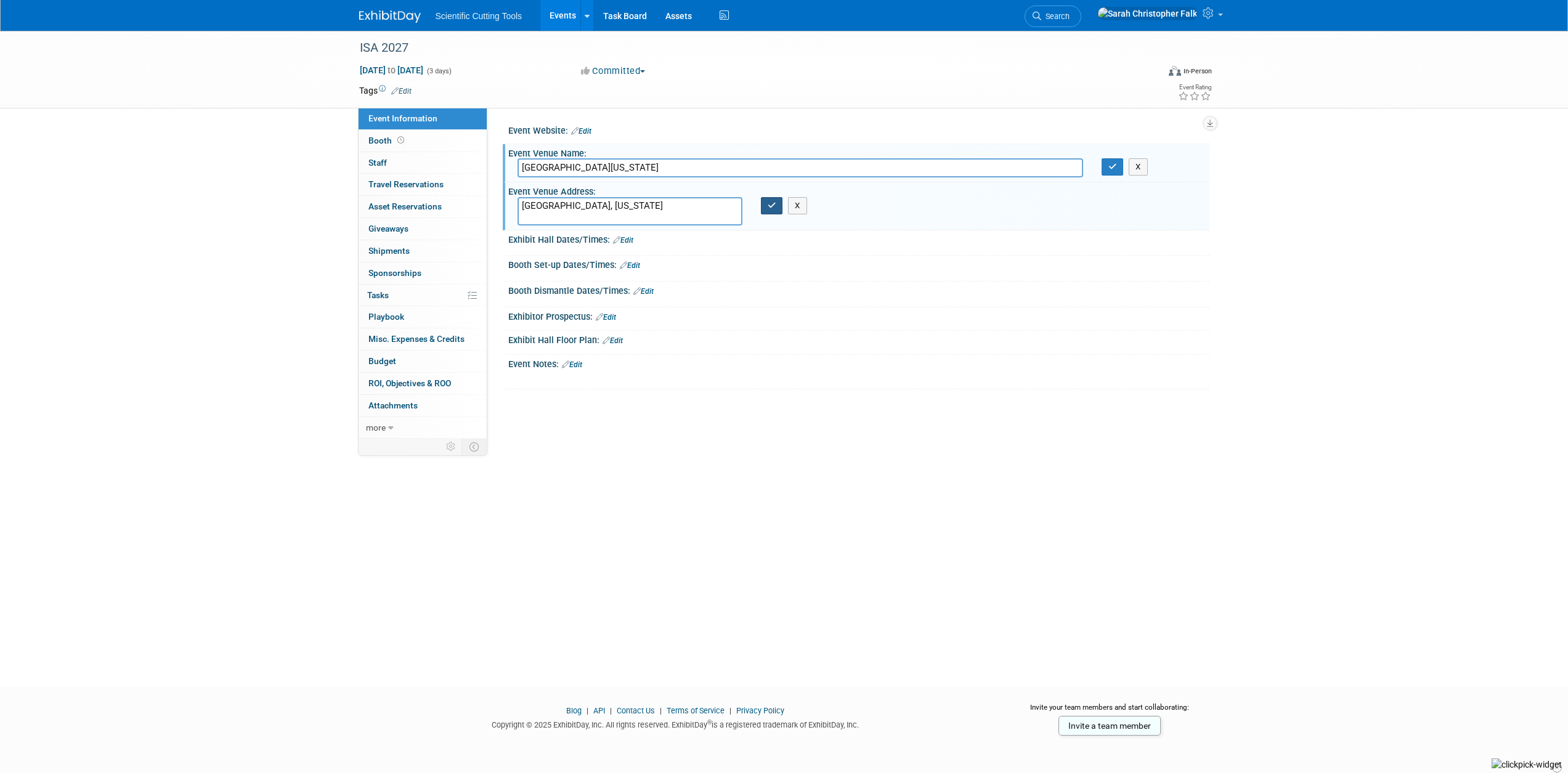
type textarea "Indianapolis, Indiana"
click at [768, 204] on icon "button" at bounding box center [772, 205] width 9 height 8
click at [1116, 169] on icon "button" at bounding box center [1112, 166] width 9 height 8
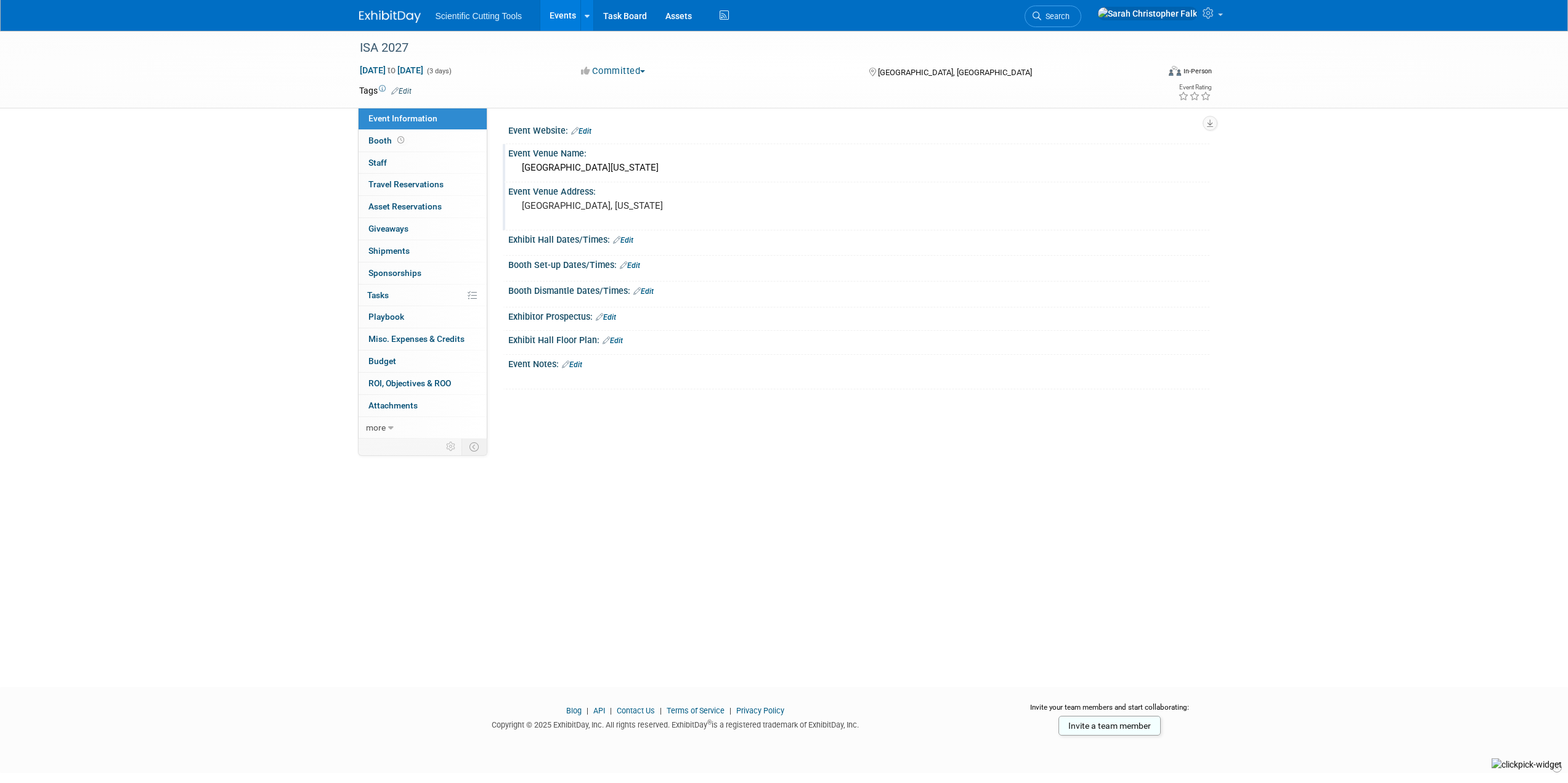
click at [379, 16] on img at bounding box center [390, 16] width 62 height 12
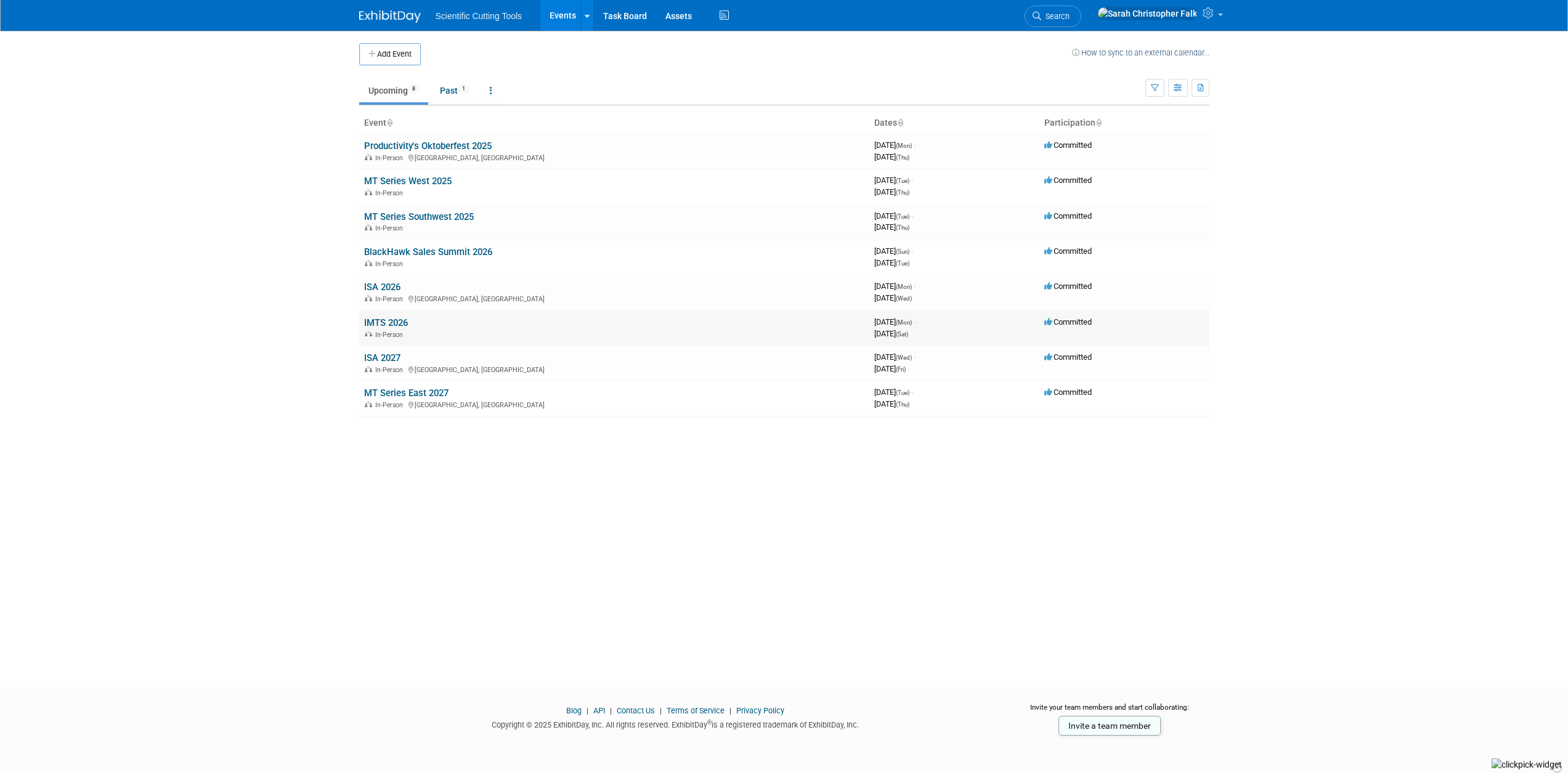
click at [381, 324] on link "IMTS 2026" at bounding box center [386, 322] width 43 height 11
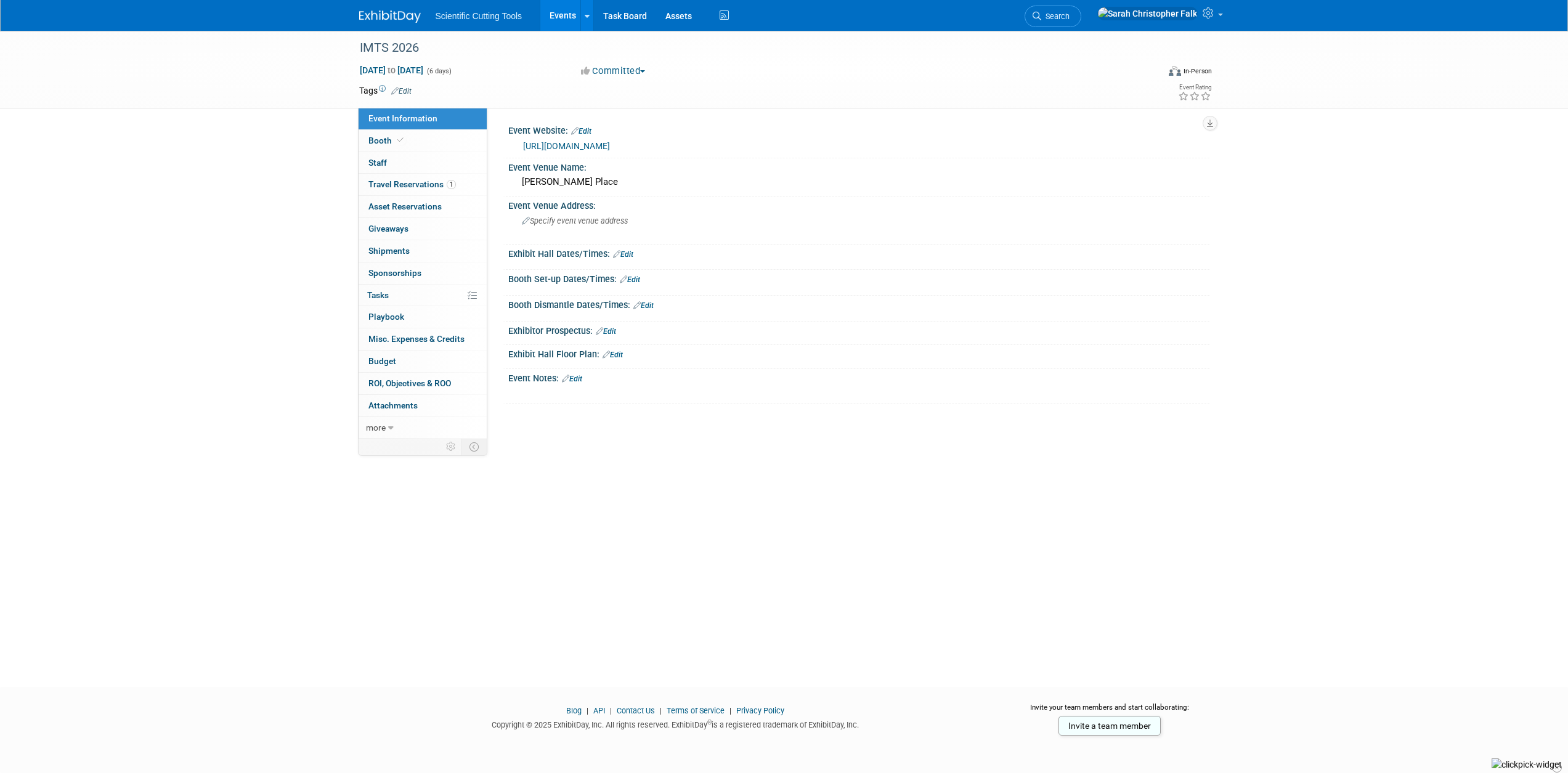
click at [383, 13] on img at bounding box center [390, 16] width 62 height 12
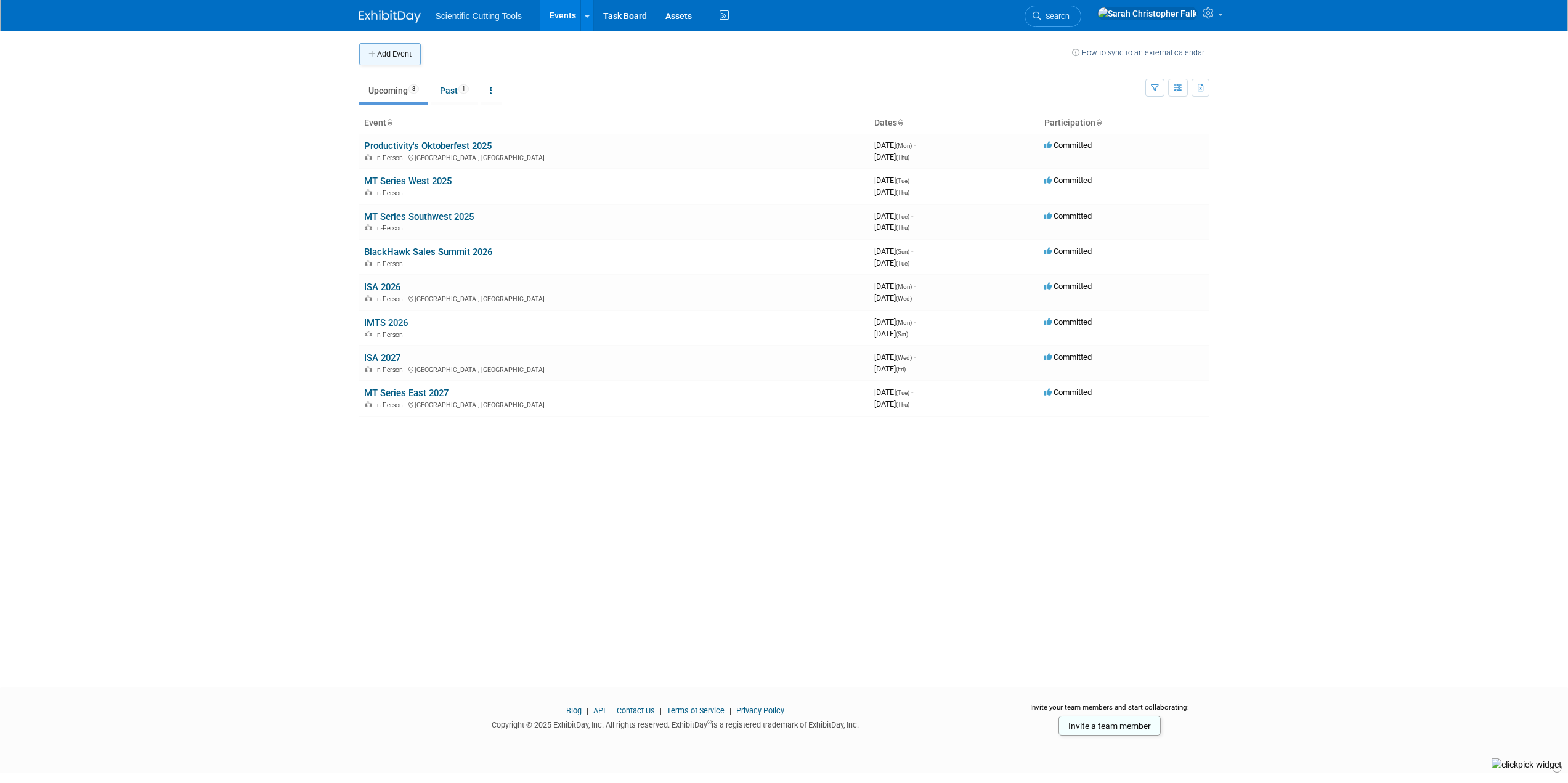
click at [394, 50] on button "Add Event" at bounding box center [390, 55] width 62 height 23
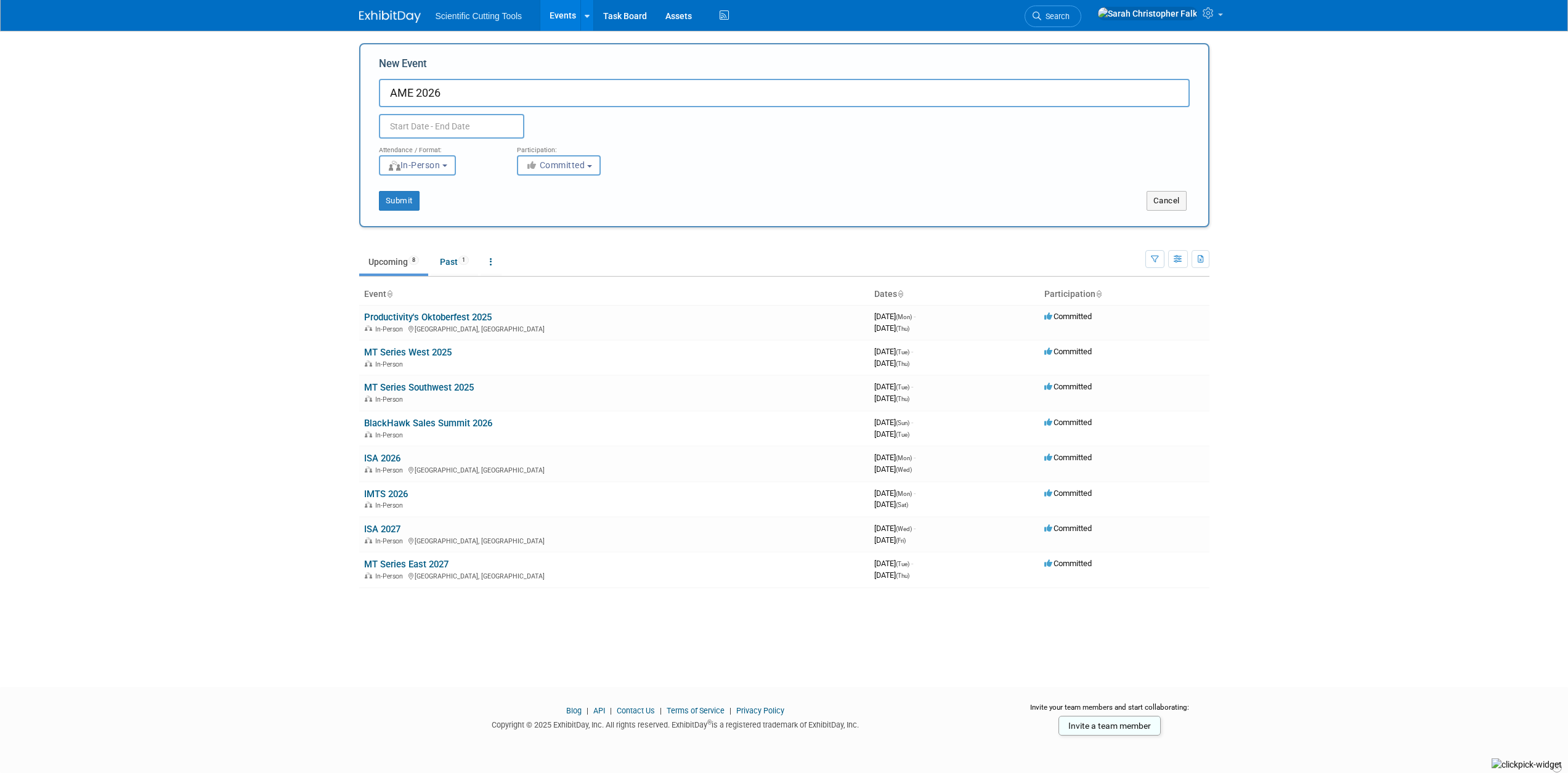
type input "AME 2026"
click at [450, 120] on input "text" at bounding box center [451, 126] width 146 height 24
click at [549, 150] on span at bounding box center [555, 153] width 23 height 21
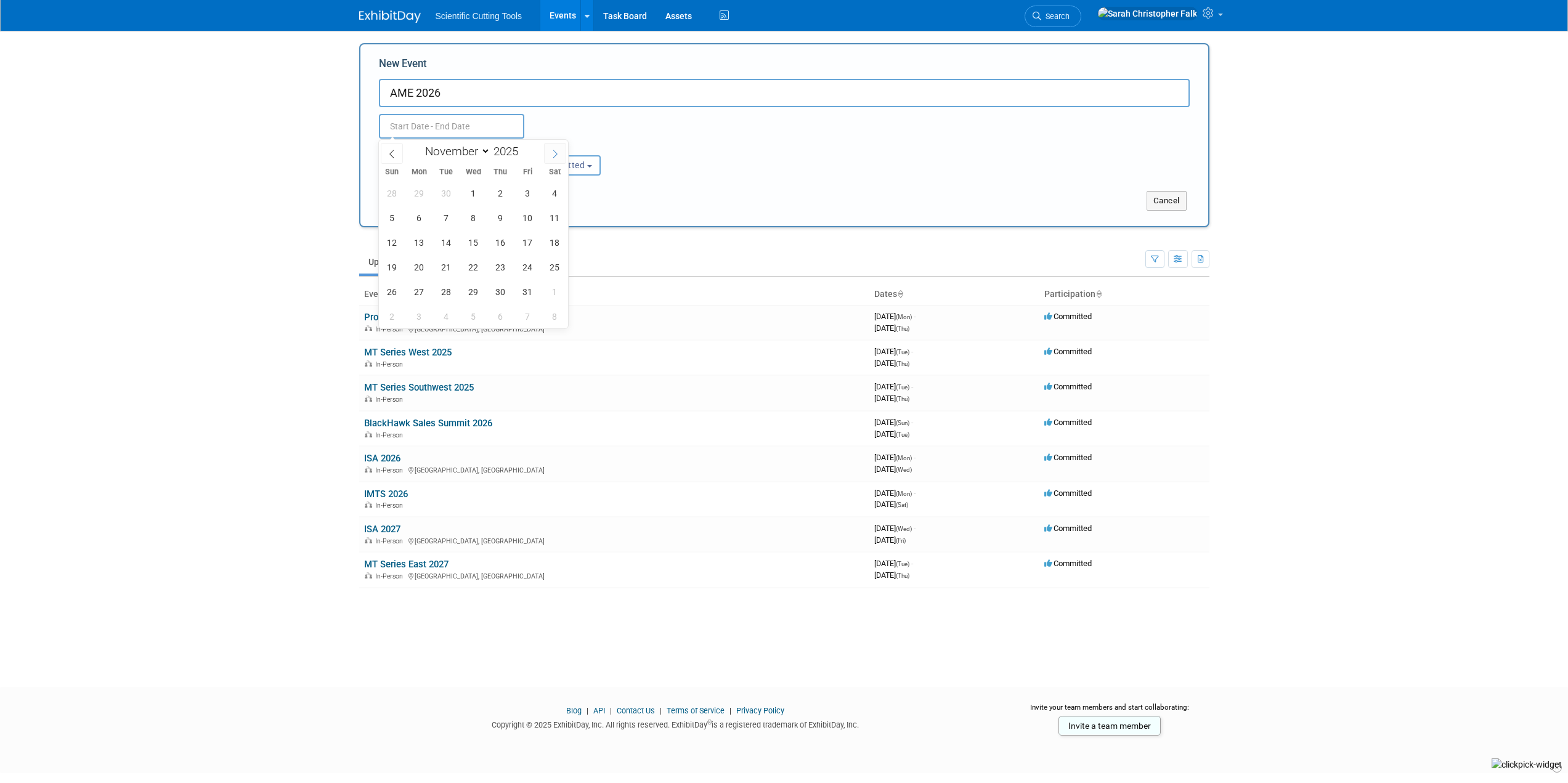
select select "11"
click at [549, 150] on span at bounding box center [555, 153] width 23 height 21
type input "2026"
click at [550, 150] on span at bounding box center [555, 153] width 23 height 21
click at [551, 150] on span at bounding box center [555, 153] width 23 height 21
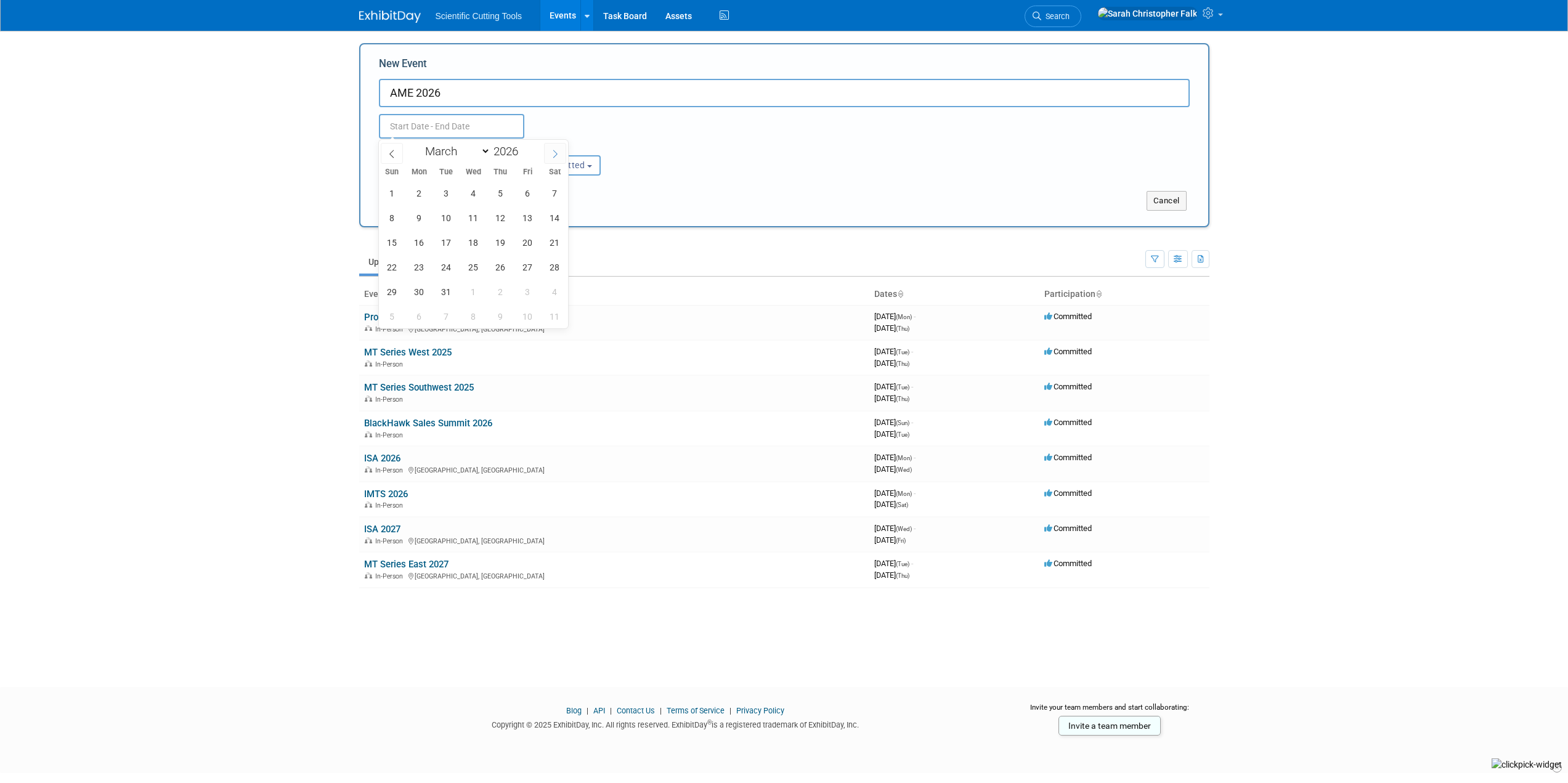
click at [552, 150] on icon at bounding box center [555, 154] width 9 height 9
click at [553, 150] on icon at bounding box center [555, 154] width 9 height 9
click at [554, 150] on icon at bounding box center [554, 153] width 4 height 8
select select "6"
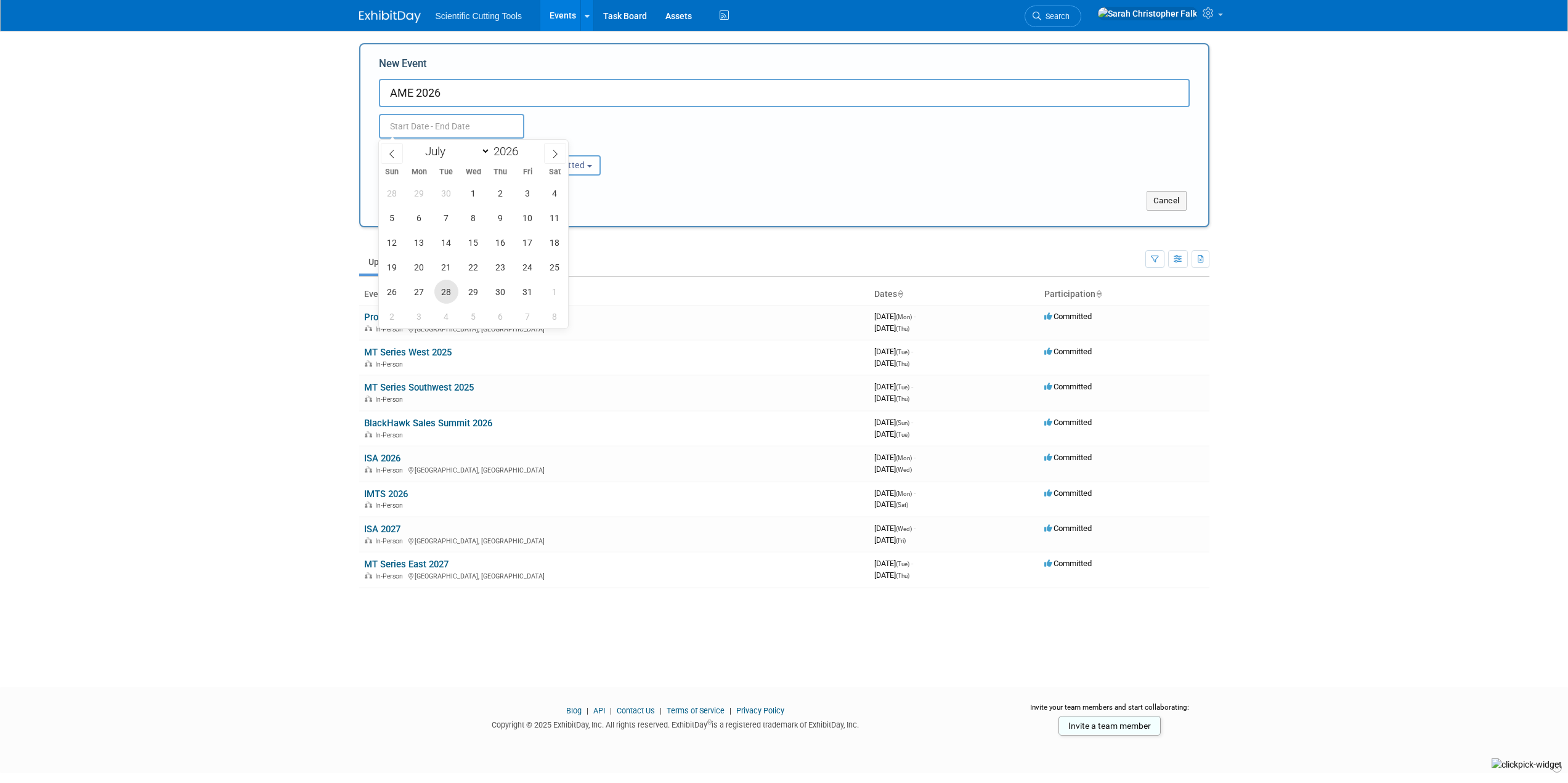
click at [446, 288] on span "28" at bounding box center [446, 292] width 24 height 24
click at [467, 289] on span "29" at bounding box center [474, 292] width 24 height 24
type input "Jul 28, 2026 to Jul 29, 2026"
click at [406, 199] on button "Submit" at bounding box center [398, 200] width 41 height 20
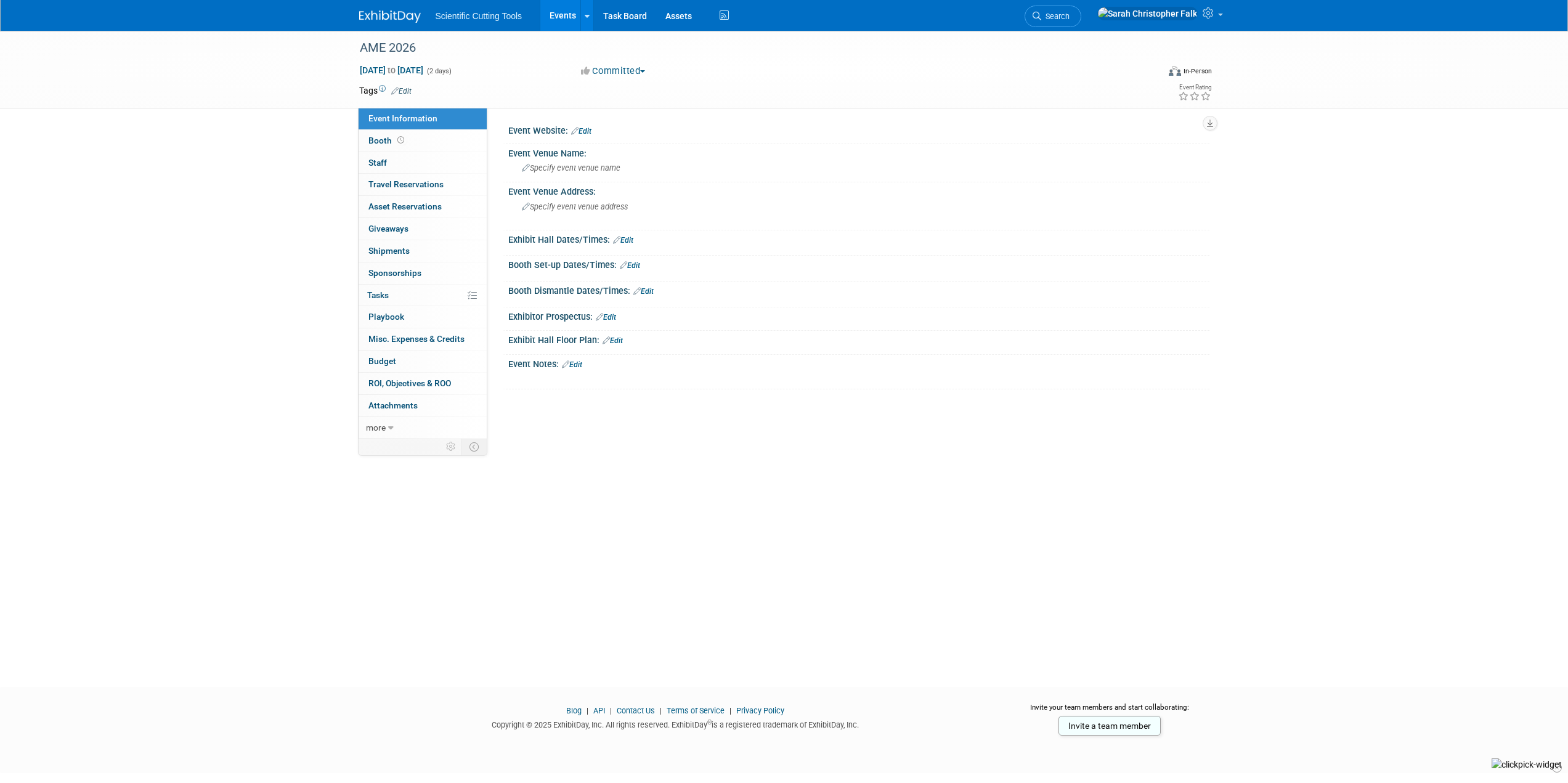
click at [647, 68] on button "Committed" at bounding box center [613, 71] width 74 height 13
click at [635, 103] on link "Considering" at bounding box center [625, 108] width 97 height 17
click at [237, 114] on div "AME 2026 Jul 28, 2026 to Jul 29, 2026 (2 days) Jul 28, 2026 to Jul 29, 2026 Con…" at bounding box center [784, 348] width 1568 height 634
click at [584, 126] on div "Event Website: Edit" at bounding box center [859, 129] width 701 height 16
click at [586, 132] on link "Edit" at bounding box center [580, 131] width 20 height 9
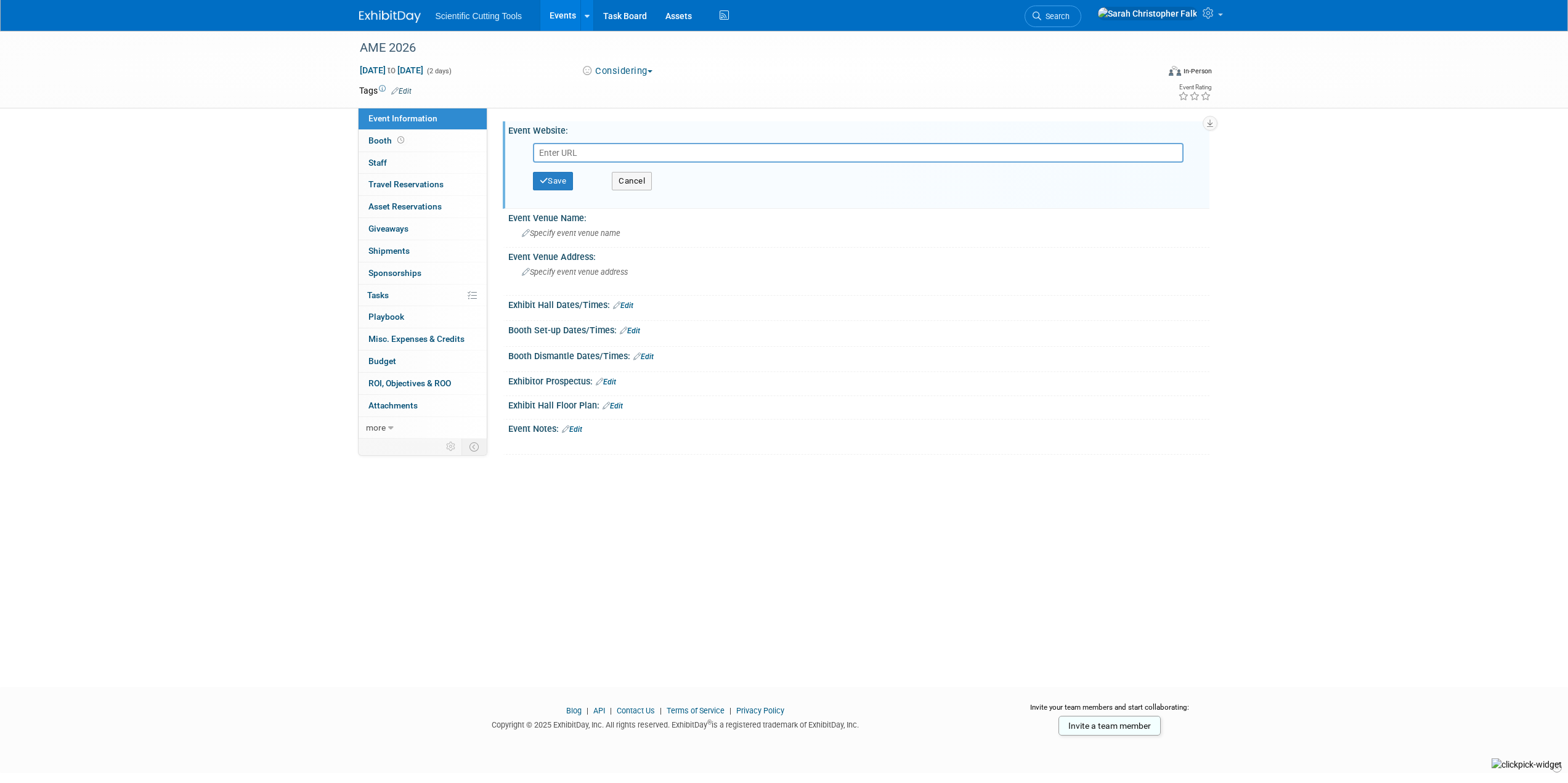
click at [593, 149] on input "text" at bounding box center [858, 152] width 651 height 20
type input "https://www.advancedmanufacturingexpo.com/ame-2026-exhibitor-pre-registration"
click at [556, 174] on button "Save" at bounding box center [553, 180] width 41 height 18
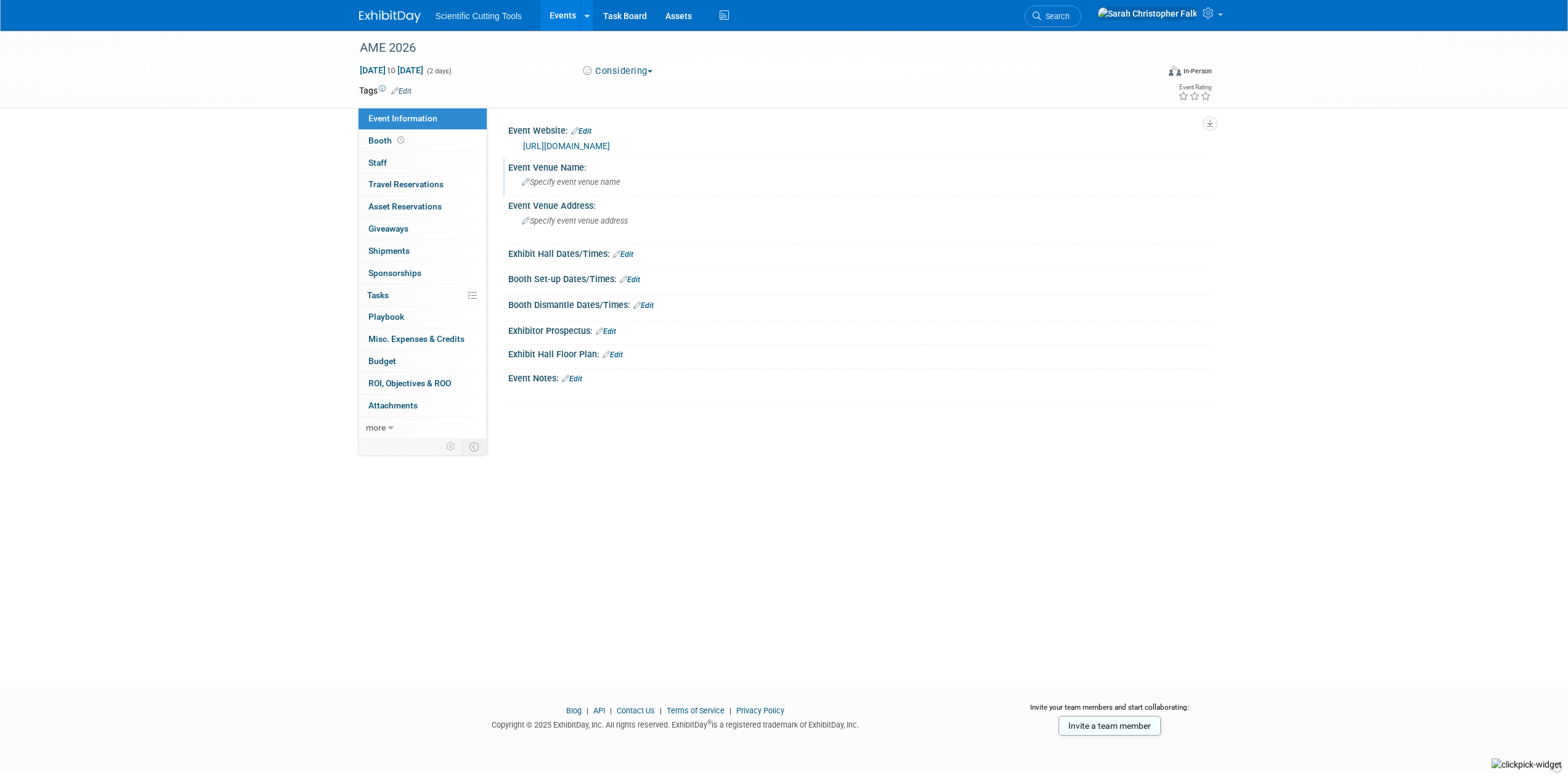
click at [560, 184] on span "Specify event venue name" at bounding box center [571, 182] width 99 height 10
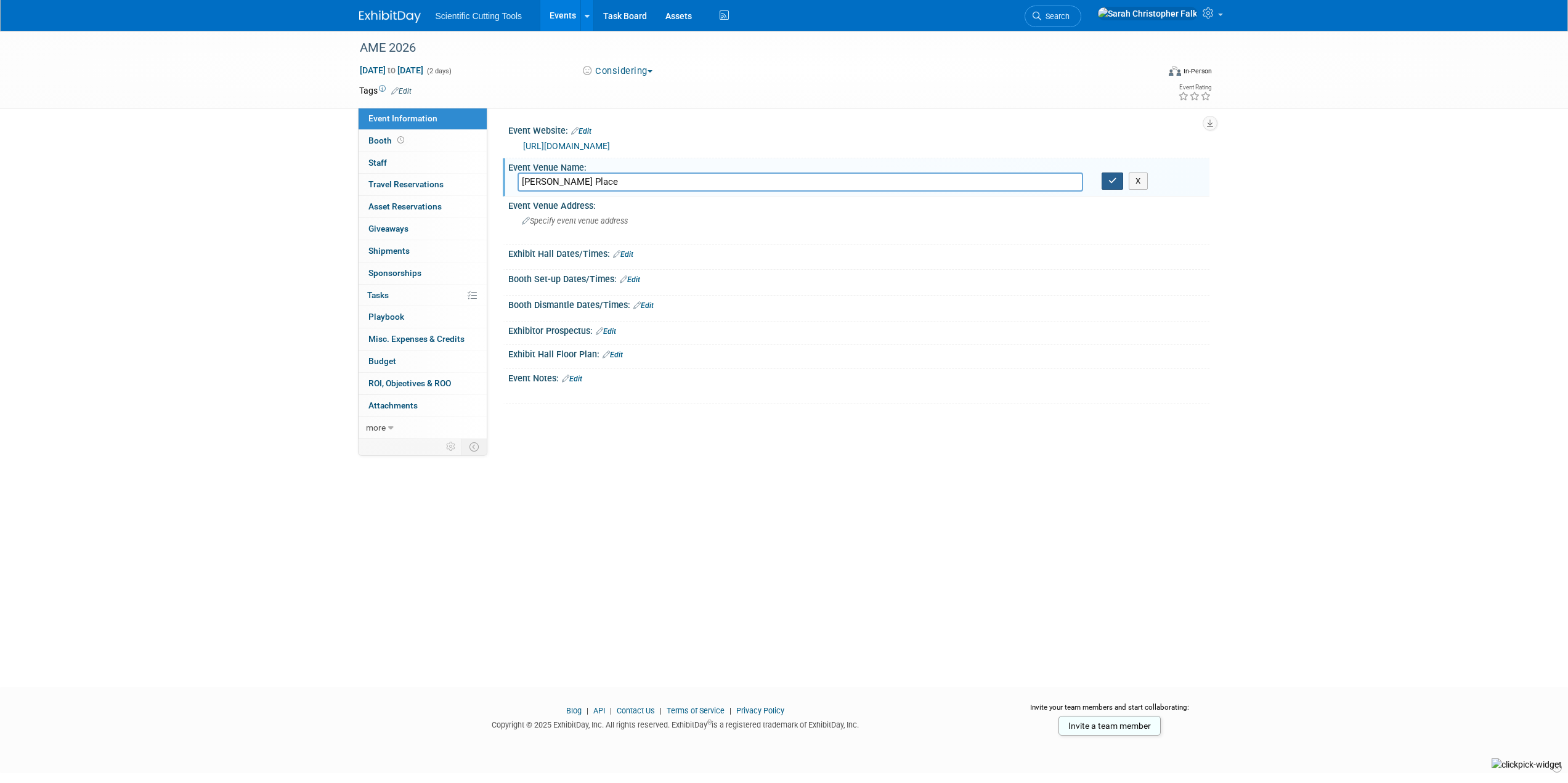
type input "DeVos Place"
click at [1113, 180] on icon "button" at bounding box center [1112, 180] width 9 height 8
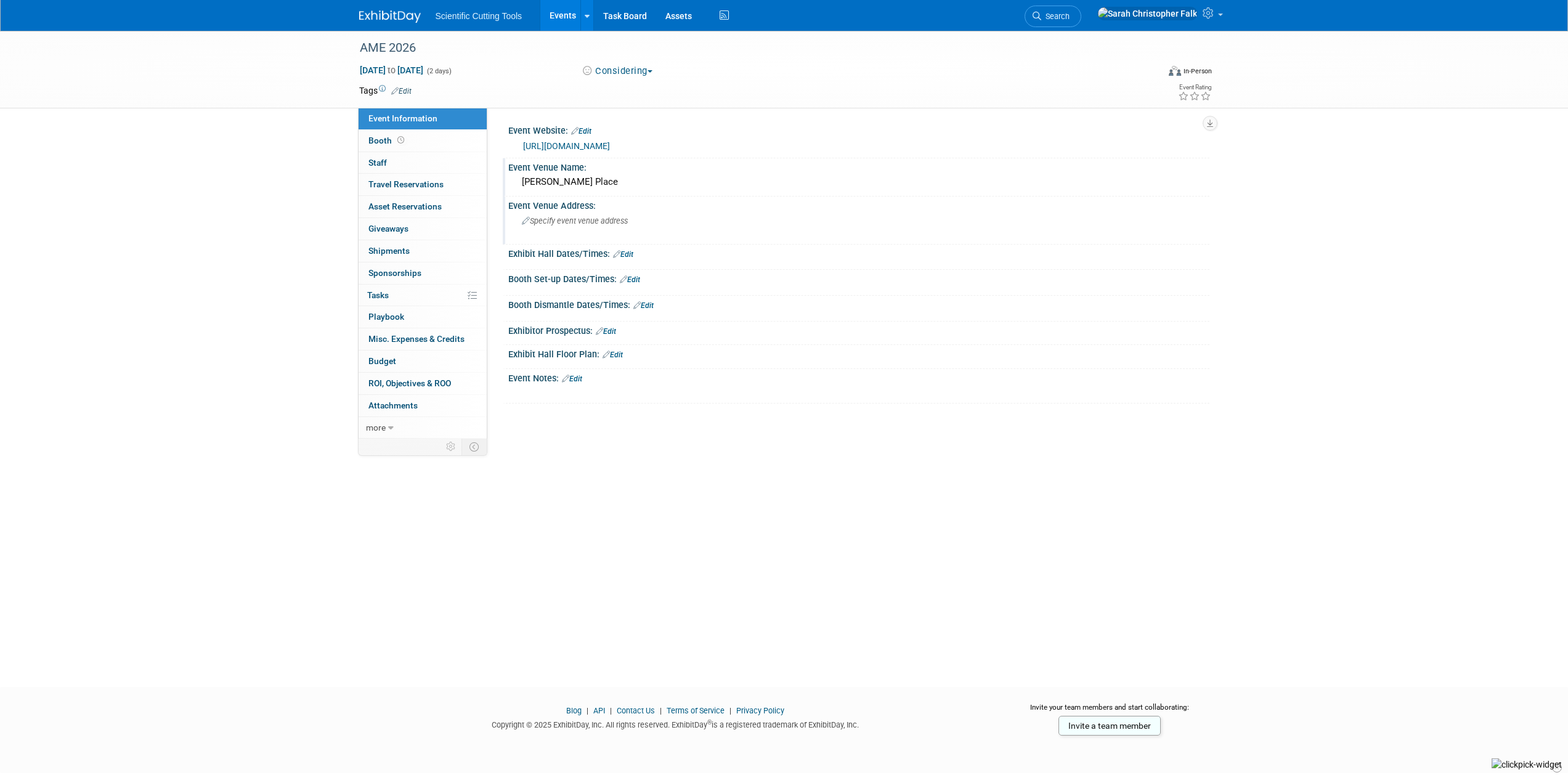
click at [605, 219] on span "Specify event venue address" at bounding box center [574, 221] width 106 height 10
type textarea "303 Monroe Ave NW, Grand Rapids, MI 49503"
click at [774, 220] on icon "button" at bounding box center [772, 219] width 9 height 8
click at [398, 14] on img at bounding box center [390, 16] width 62 height 12
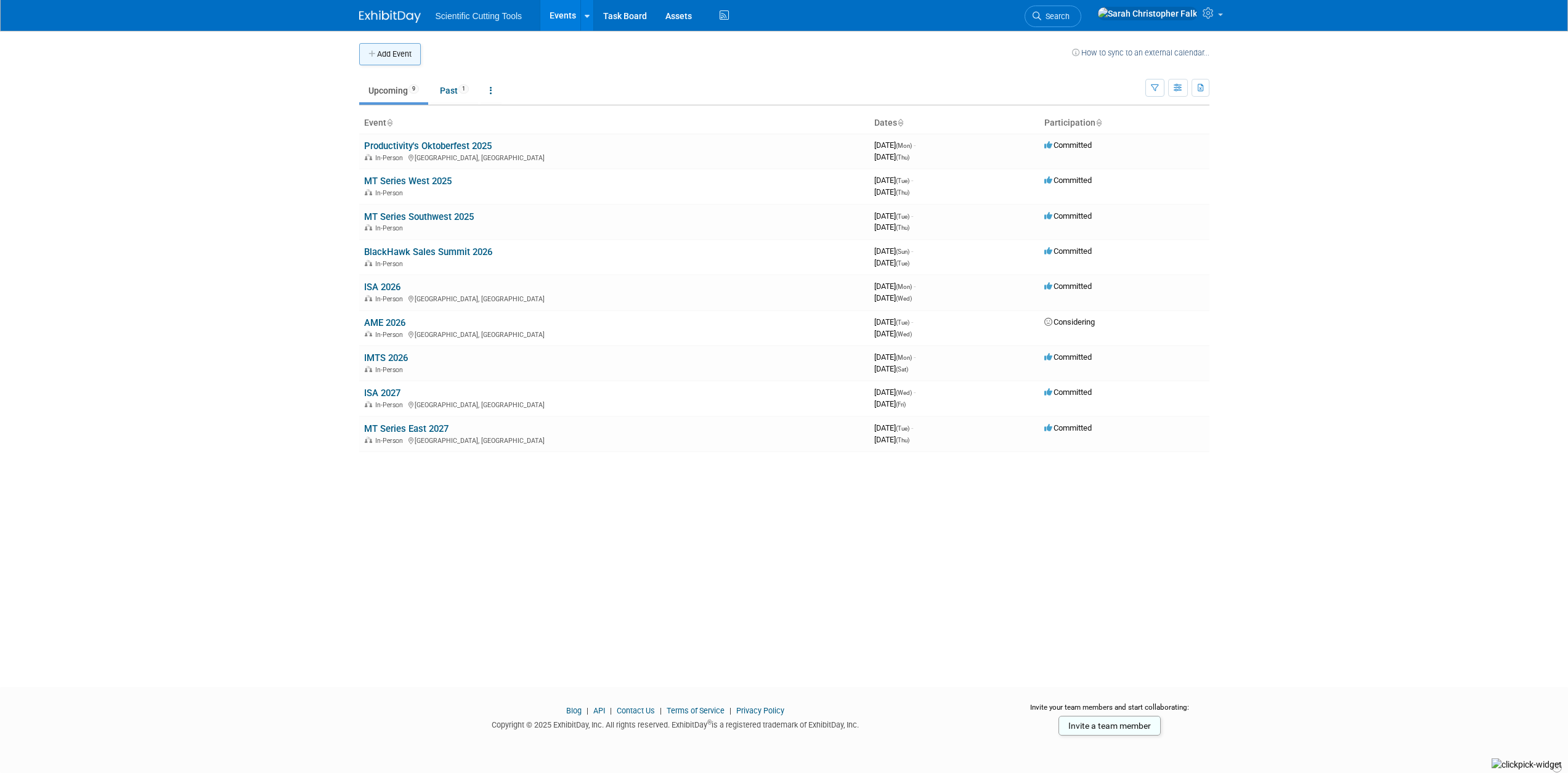
click at [380, 50] on button "Add Event" at bounding box center [390, 55] width 62 height 23
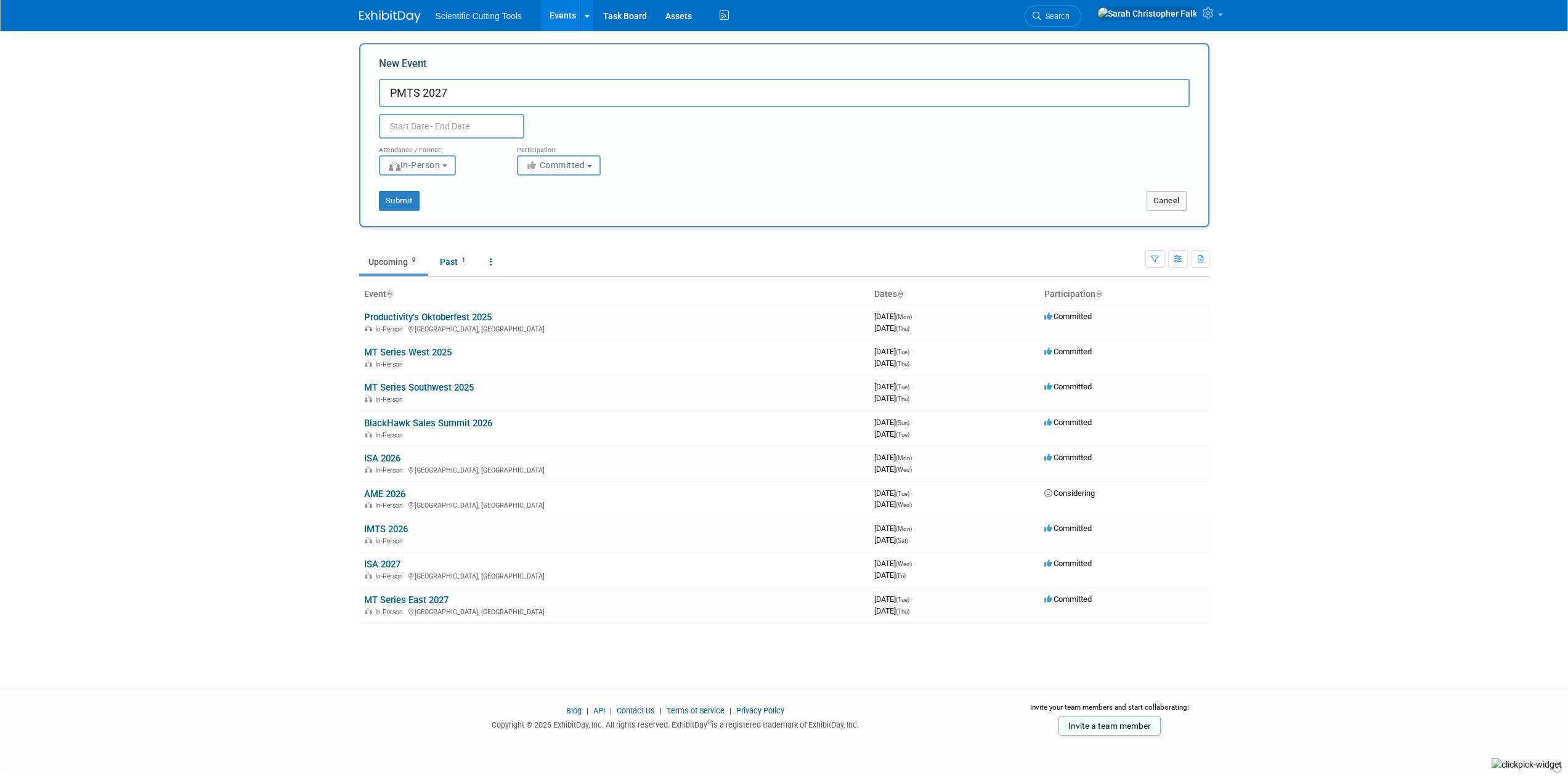
type input "PMTS 2027"
click at [459, 125] on input "text" at bounding box center [451, 126] width 146 height 24
click at [555, 154] on icon at bounding box center [555, 154] width 9 height 9
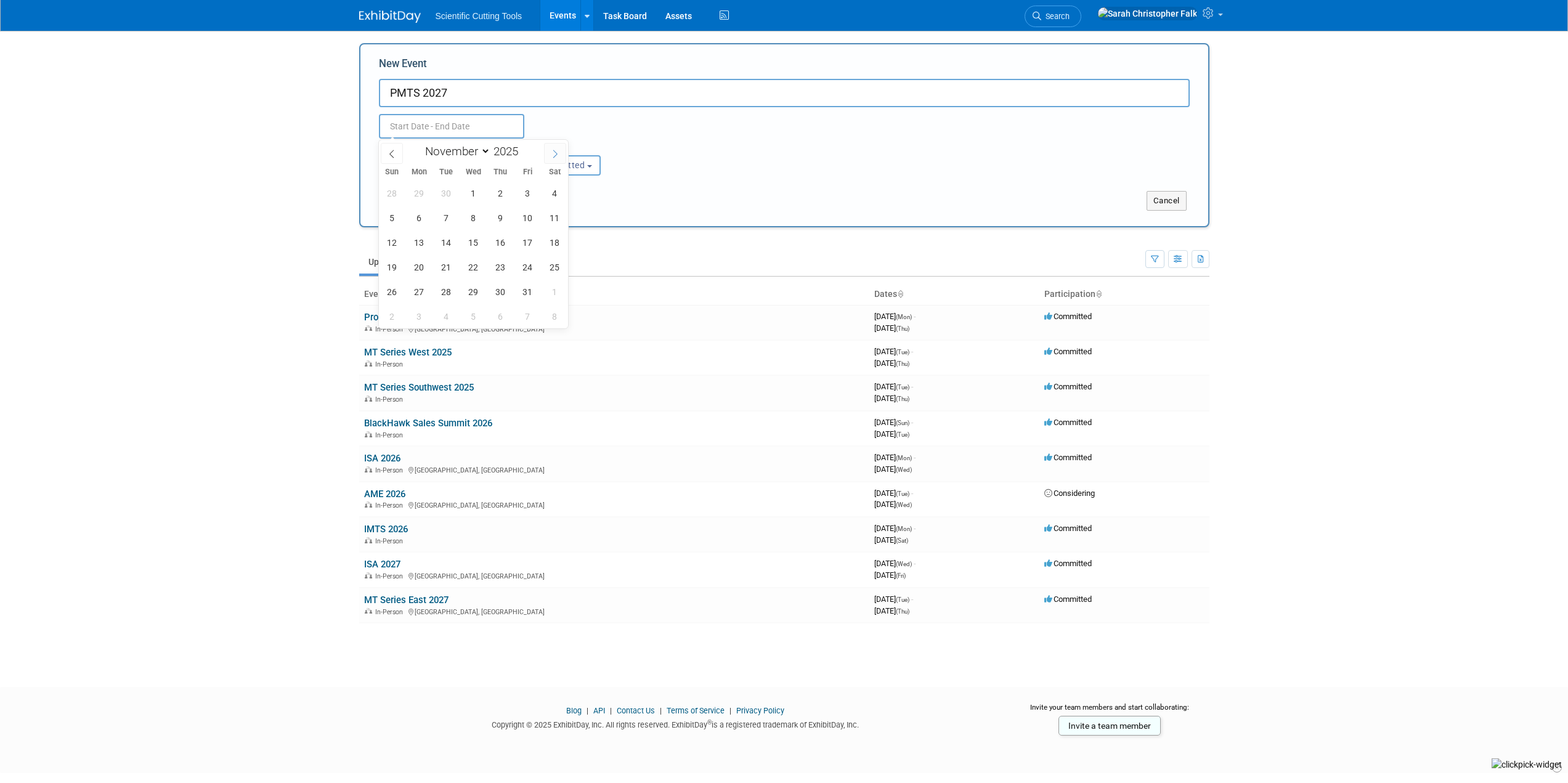
select select "11"
click at [555, 154] on icon at bounding box center [555, 154] width 9 height 9
type input "2026"
click at [555, 154] on icon at bounding box center [555, 154] width 9 height 9
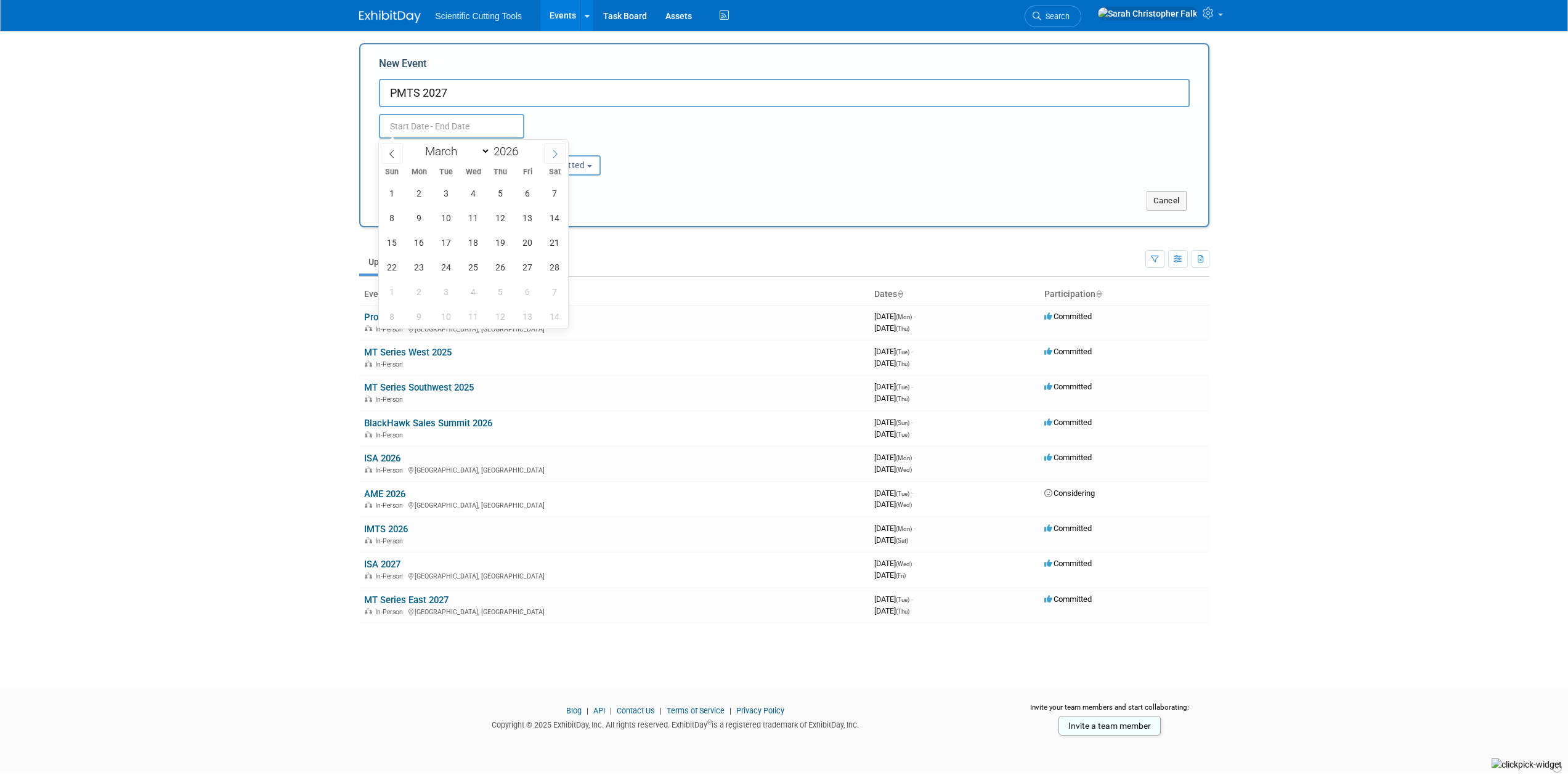
click at [555, 154] on icon at bounding box center [555, 154] width 9 height 9
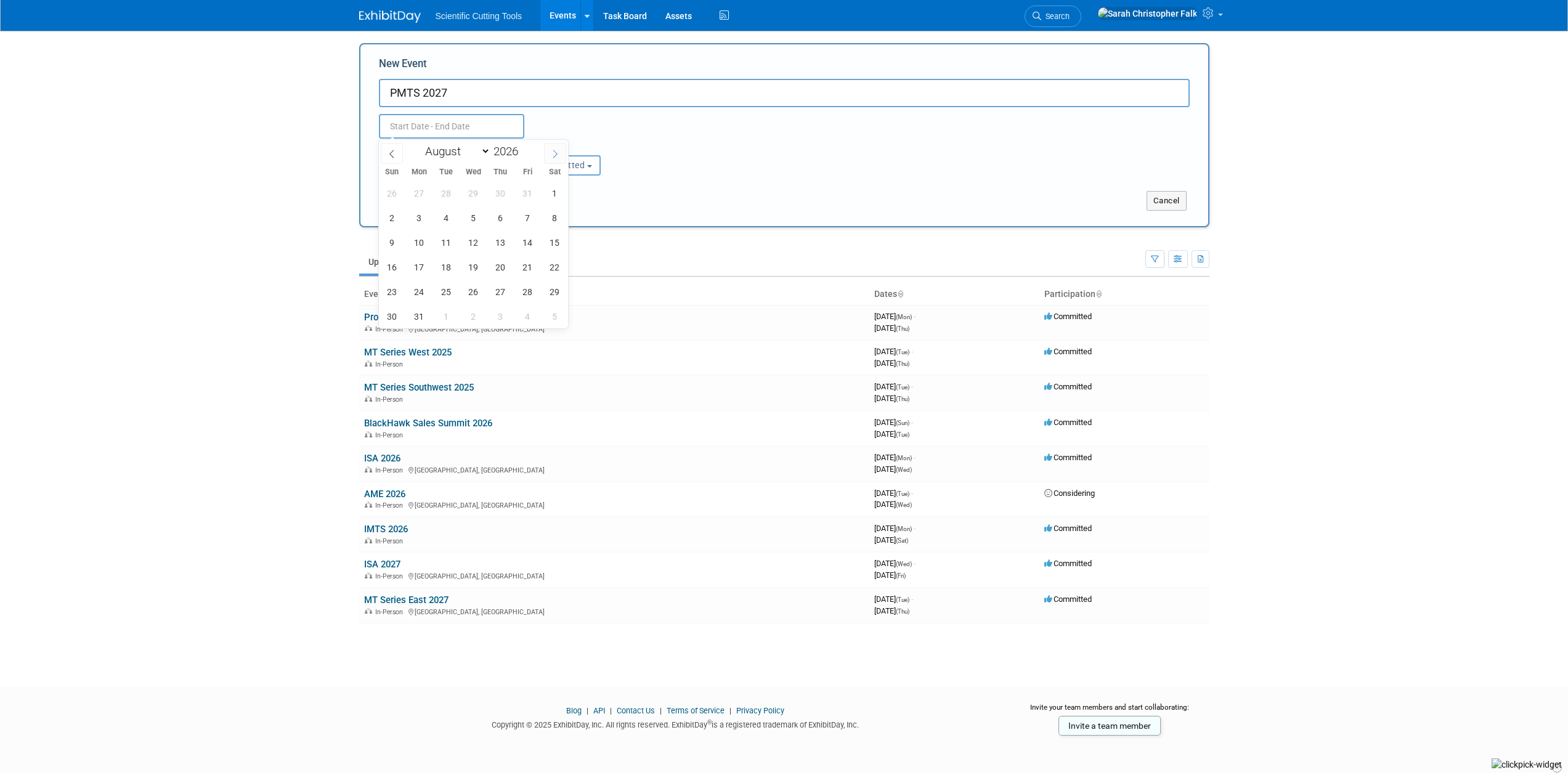
click at [555, 154] on icon at bounding box center [555, 154] width 9 height 9
select select "11"
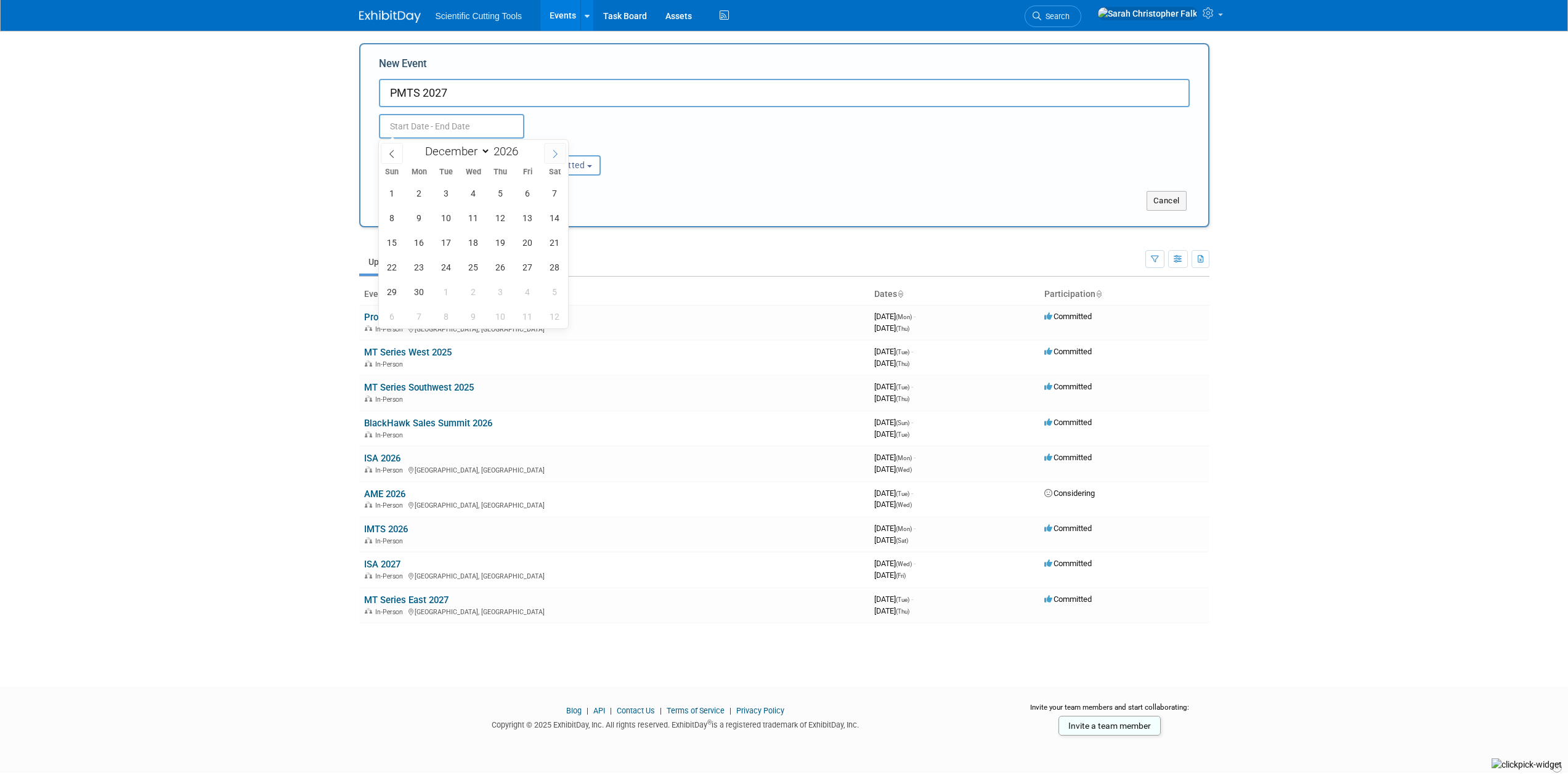
click at [555, 154] on icon at bounding box center [555, 154] width 9 height 9
type input "2027"
click at [555, 154] on icon at bounding box center [555, 154] width 9 height 9
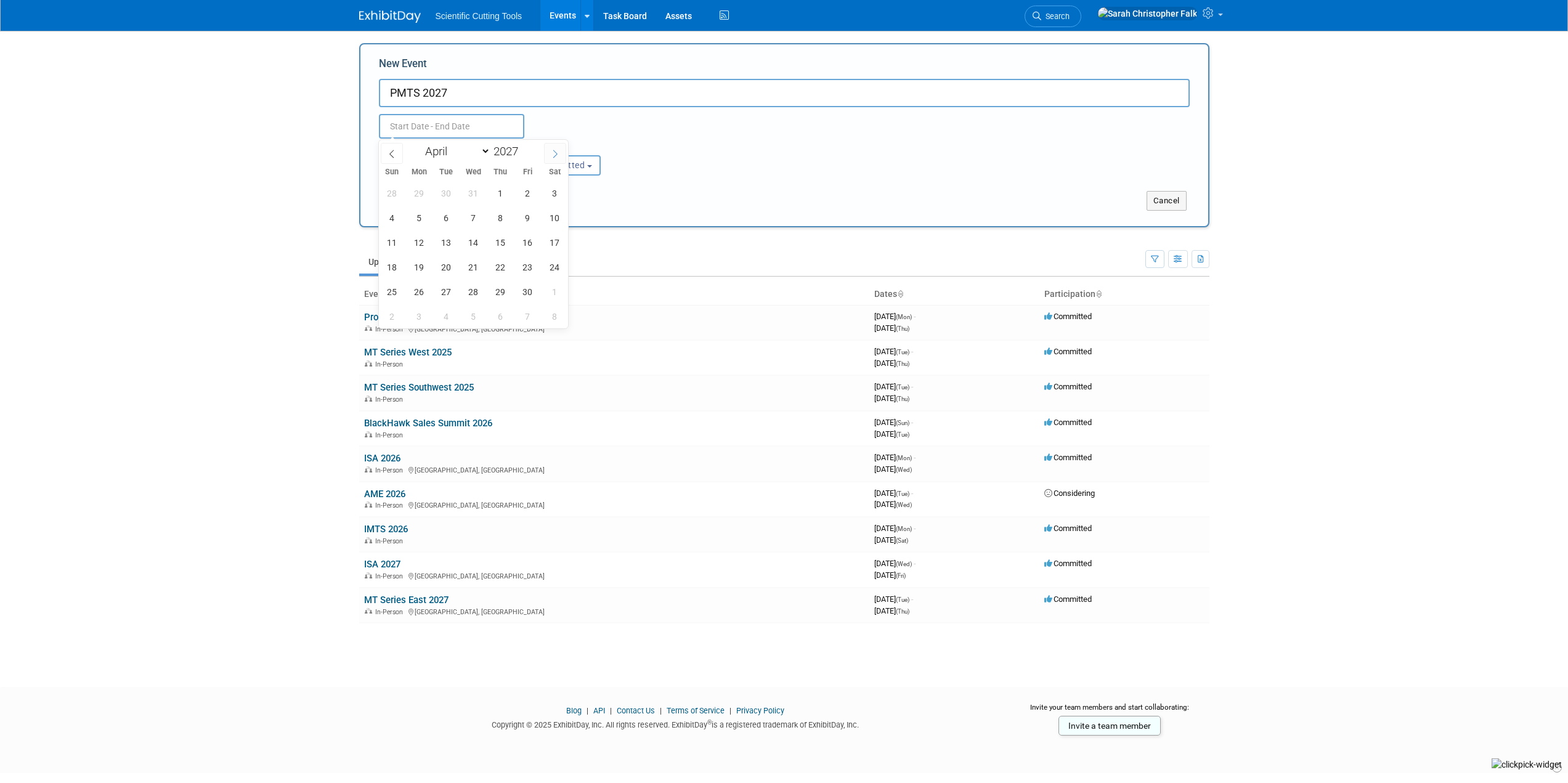
click at [555, 154] on icon at bounding box center [555, 154] width 9 height 9
select select "4"
click at [447, 218] on span "4" at bounding box center [446, 217] width 24 height 24
click at [501, 220] on span "6" at bounding box center [501, 217] width 24 height 24
type input "[DATE] to [DATE]"
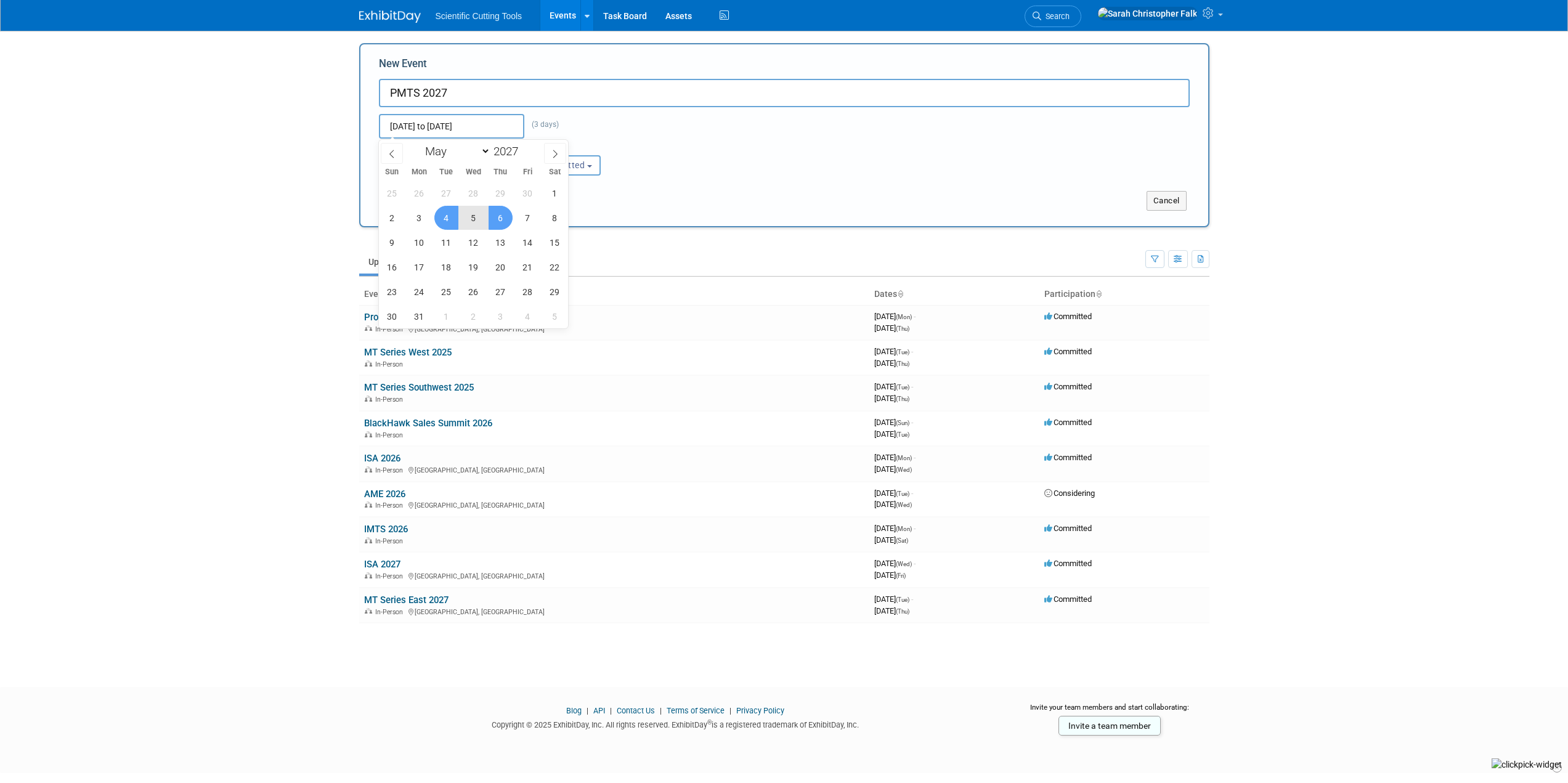
click at [290, 235] on body "Scientific Cutting Tools Events Add Event Bulk Upload Events Shareable Event Bo…" at bounding box center [784, 392] width 1568 height 783
click at [397, 199] on button "Submit" at bounding box center [398, 200] width 41 height 20
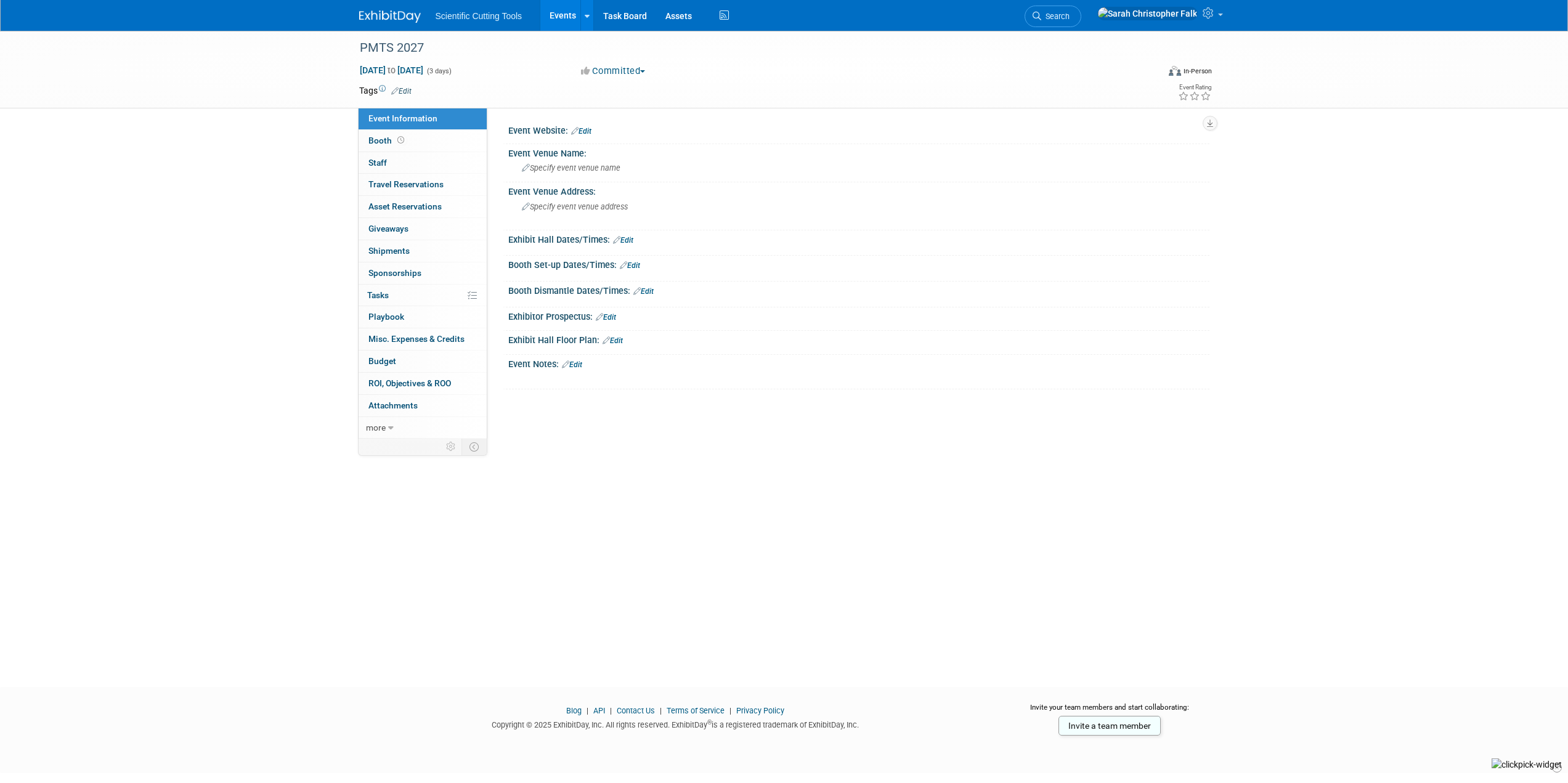
click at [580, 128] on link "Edit" at bounding box center [580, 131] width 20 height 9
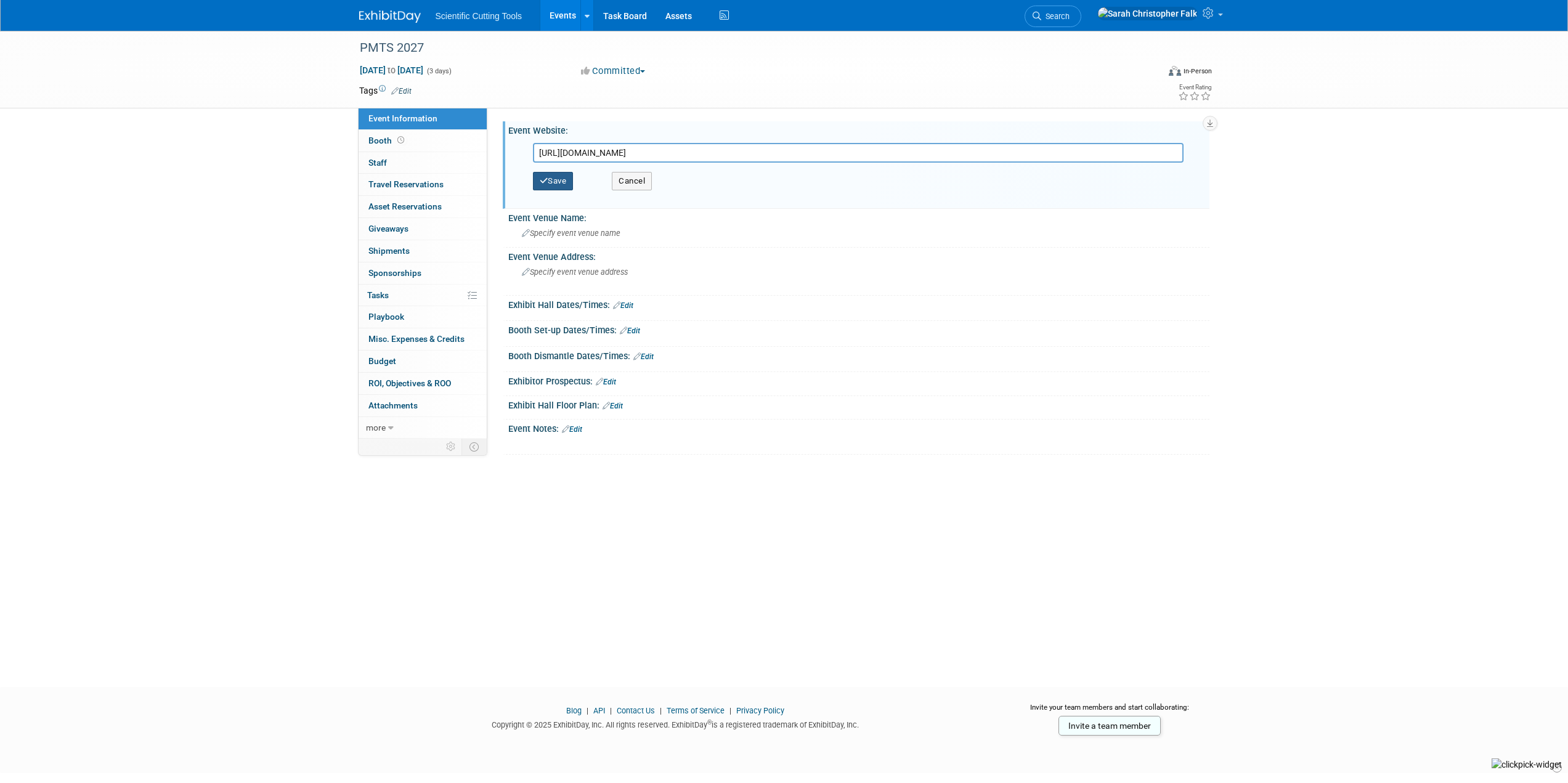
type input "[URL][DOMAIN_NAME]"
click at [556, 174] on button "Save" at bounding box center [553, 180] width 41 height 18
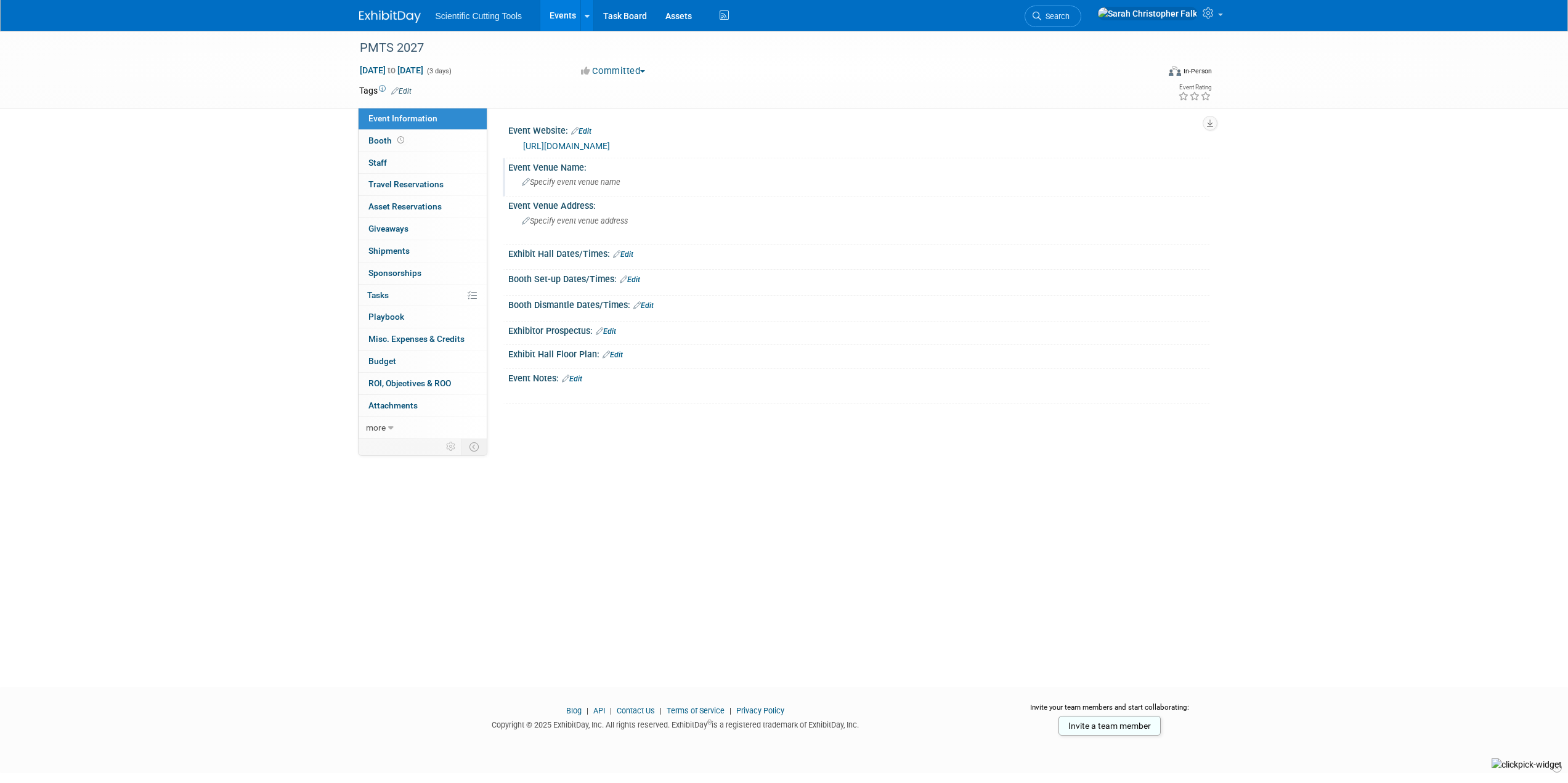
click at [586, 188] on div "Specify event venue name" at bounding box center [859, 182] width 683 height 19
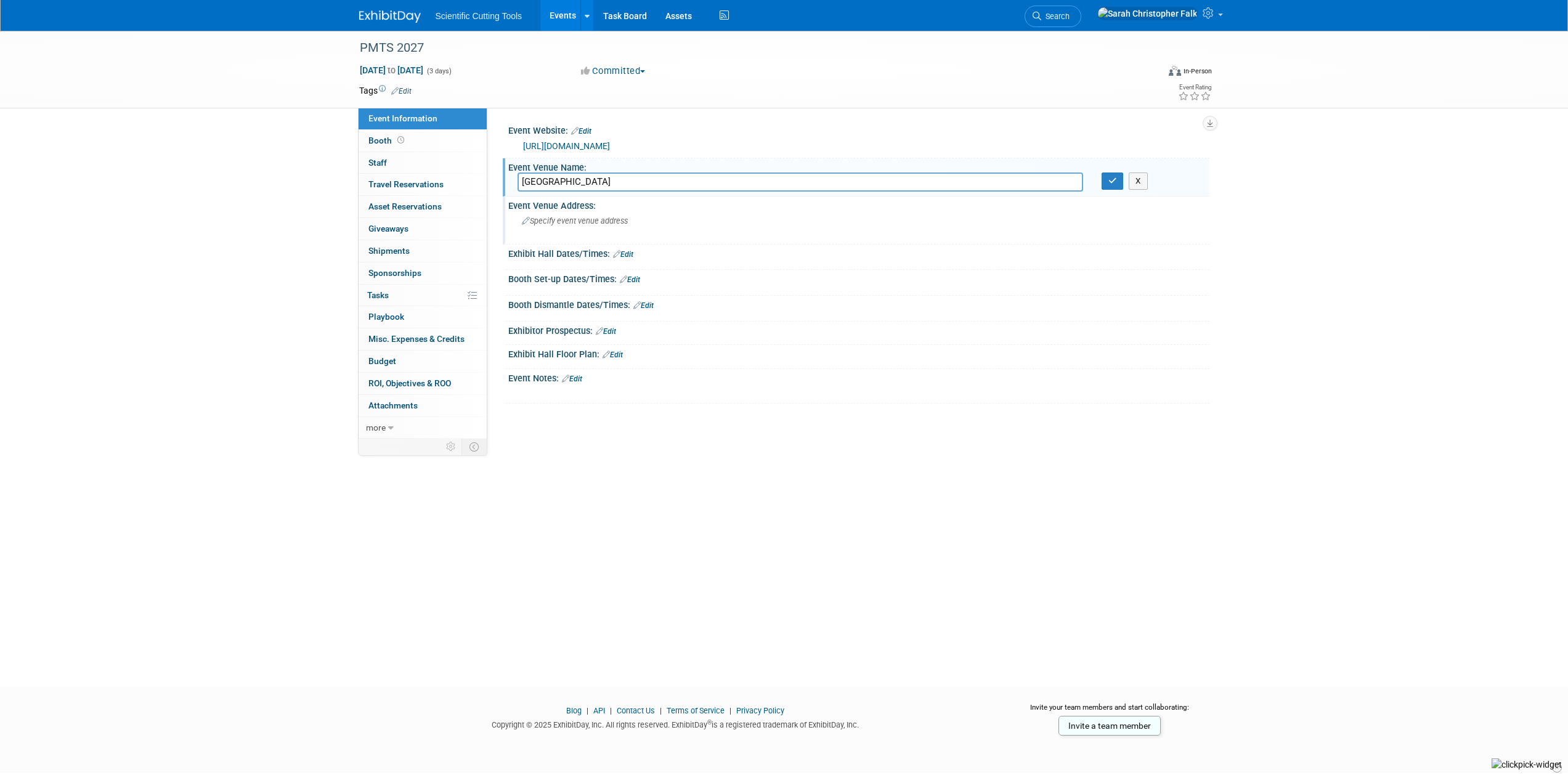
type input "[GEOGRAPHIC_DATA]"
click at [586, 220] on span "Specify event venue address" at bounding box center [574, 221] width 106 height 10
type textarea "[GEOGRAPHIC_DATA], [US_STATE]"
click at [768, 217] on icon "button" at bounding box center [772, 219] width 9 height 8
click at [1111, 182] on icon "button" at bounding box center [1112, 180] width 9 height 8
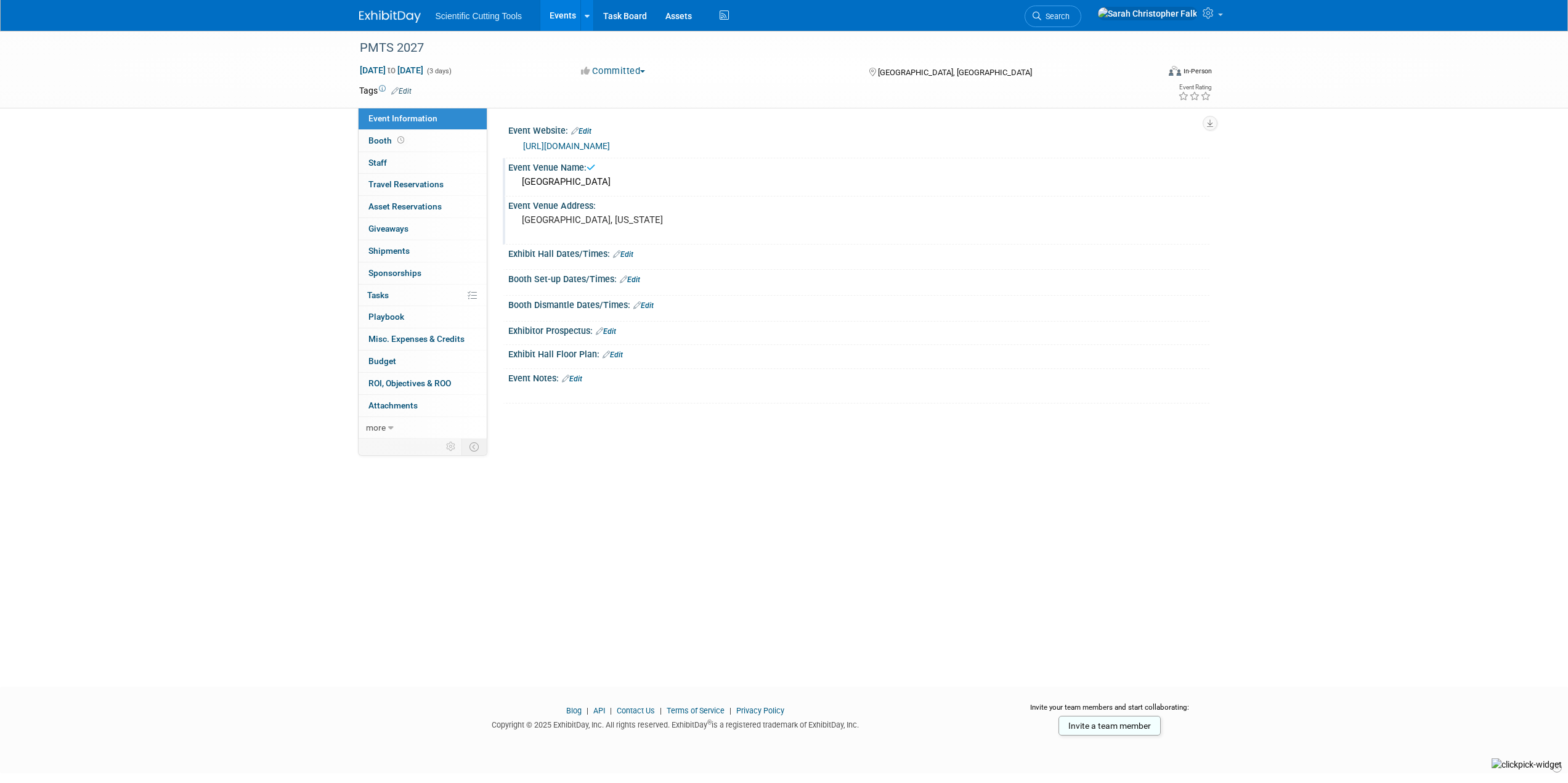
click at [388, 12] on img at bounding box center [390, 16] width 62 height 12
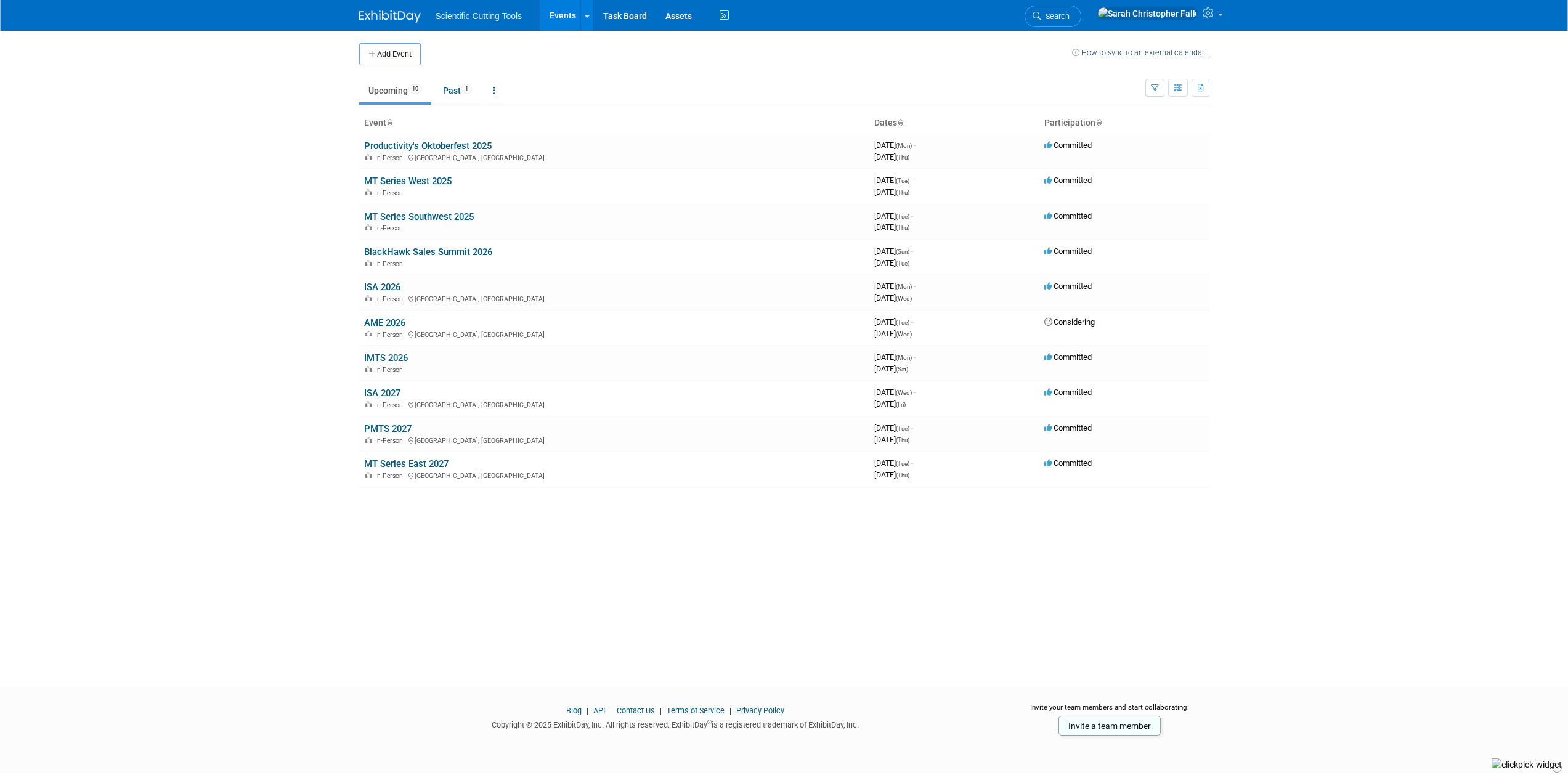
drag, startPoint x: 330, startPoint y: 299, endPoint x: 321, endPoint y: 297, distance: 9.2
click at [329, 299] on body "Scientific Cutting Tools Events Add Event Bulk Upload Events Shareable Event Bo…" at bounding box center [784, 392] width 1568 height 783
click at [392, 424] on link "PMTS 2027" at bounding box center [387, 428] width 48 height 11
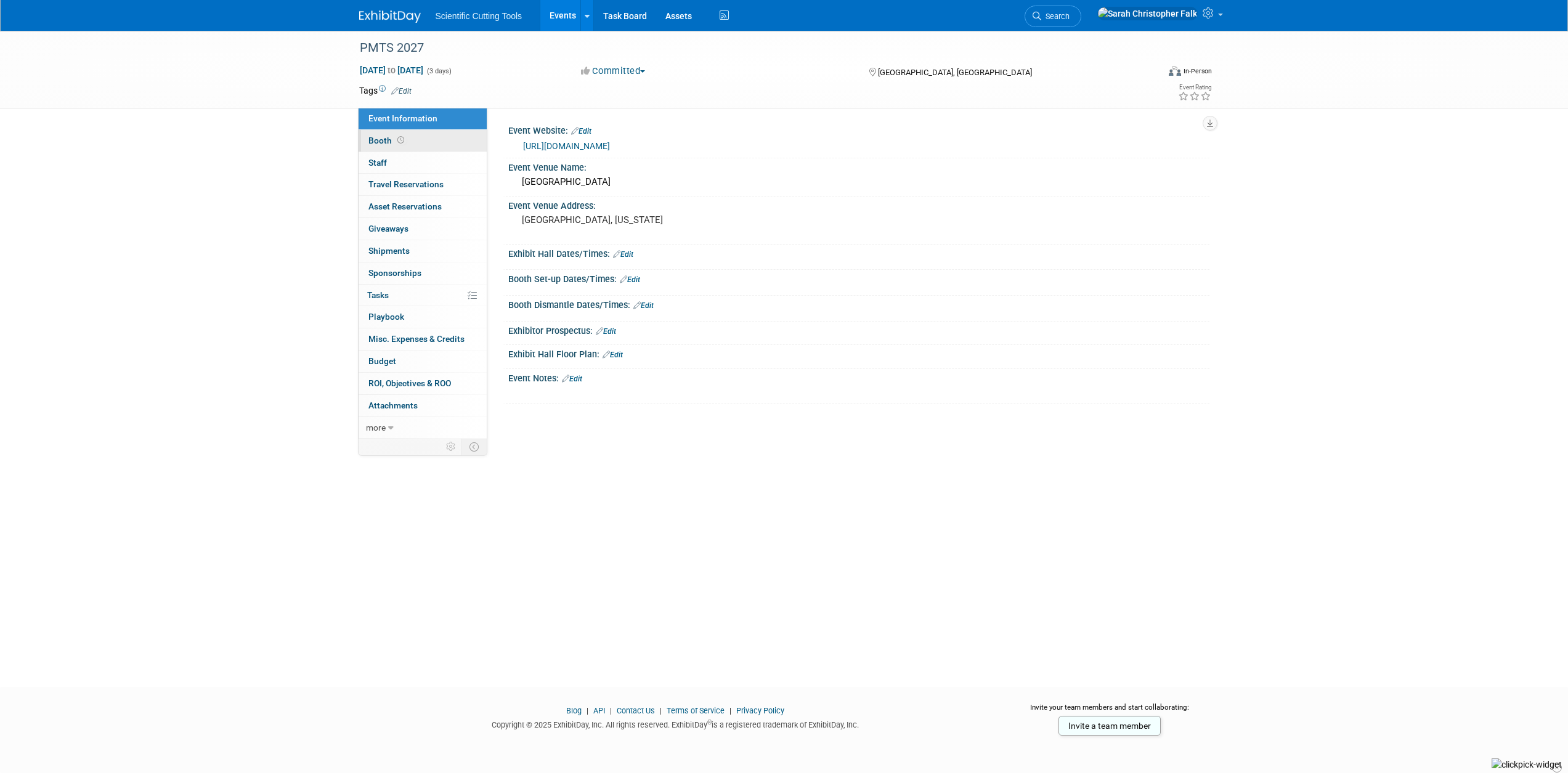
click at [378, 139] on span "Booth" at bounding box center [387, 139] width 38 height 10
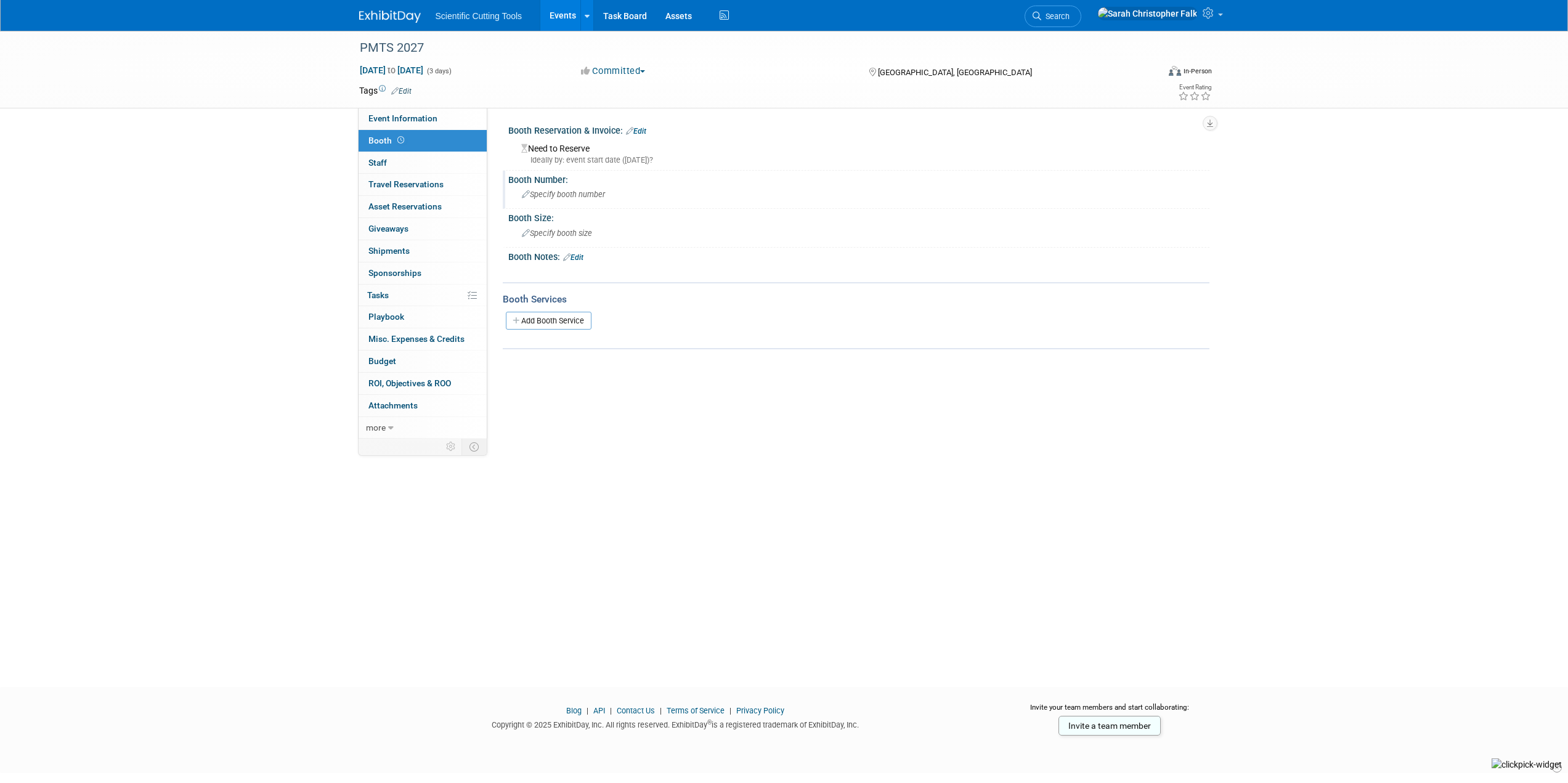
click at [558, 192] on span "Specify booth number" at bounding box center [563, 194] width 83 height 10
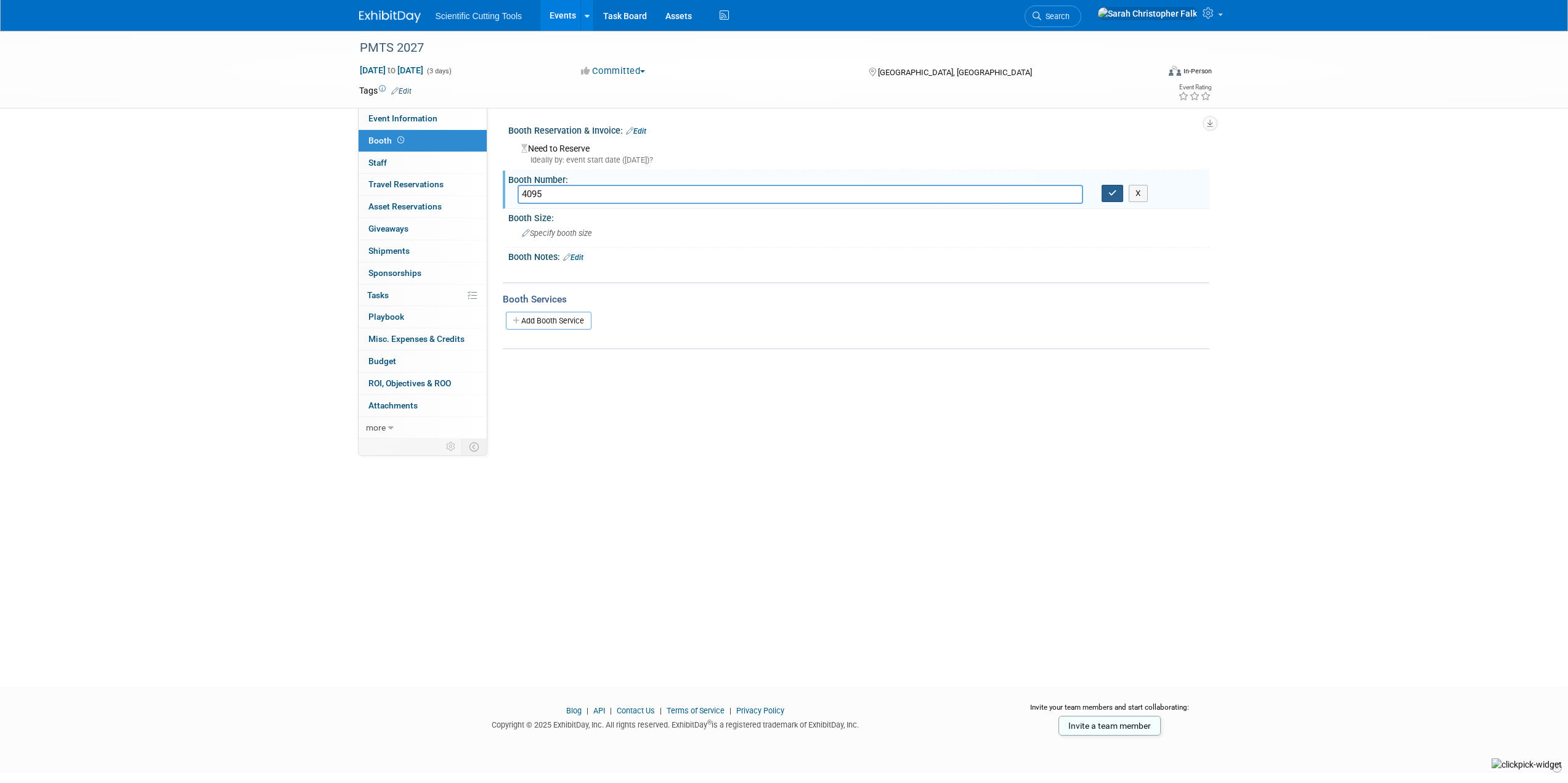
type input "4095"
click at [1114, 195] on icon "button" at bounding box center [1112, 192] width 9 height 8
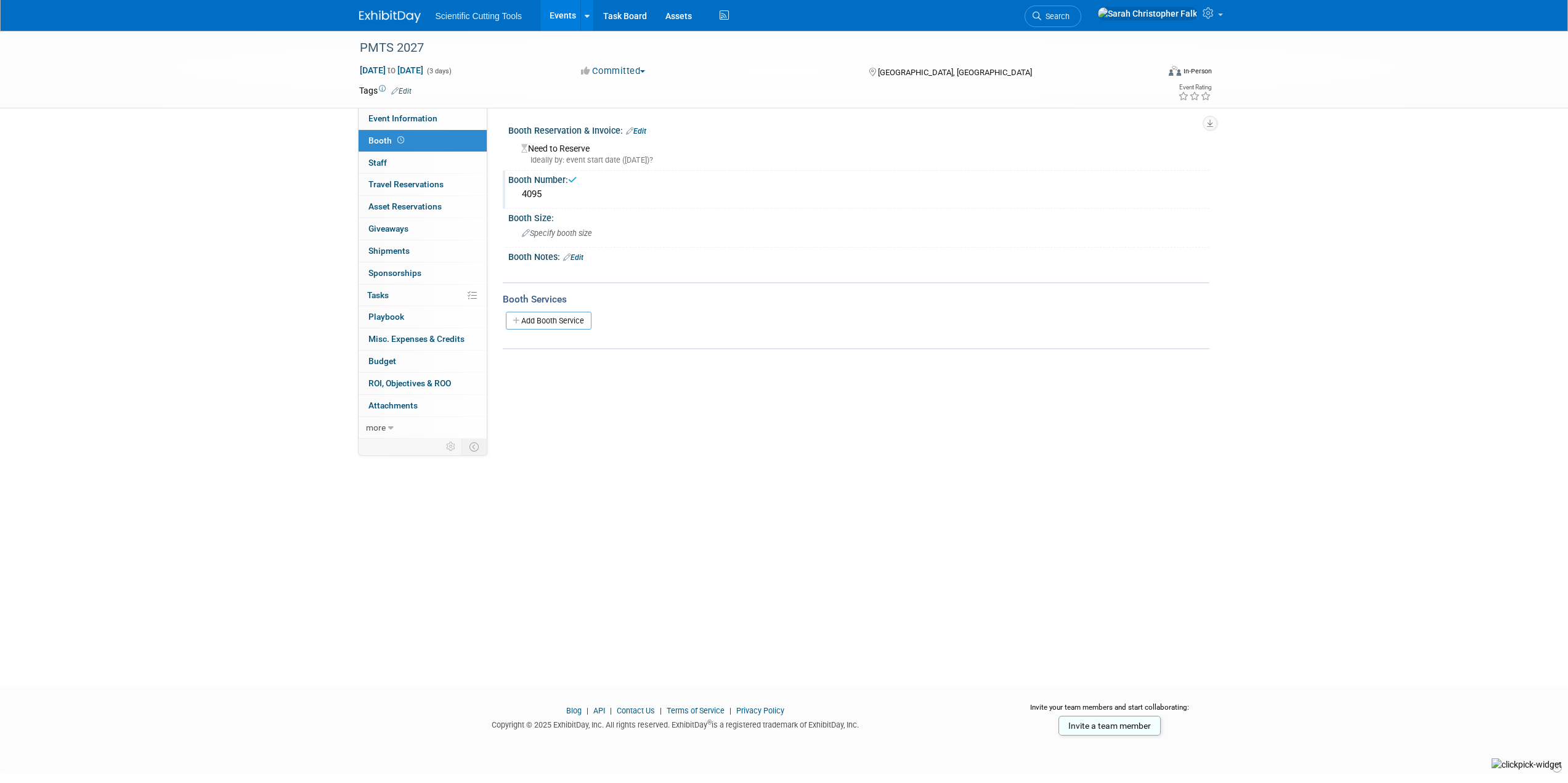
click at [380, 16] on img at bounding box center [390, 16] width 62 height 12
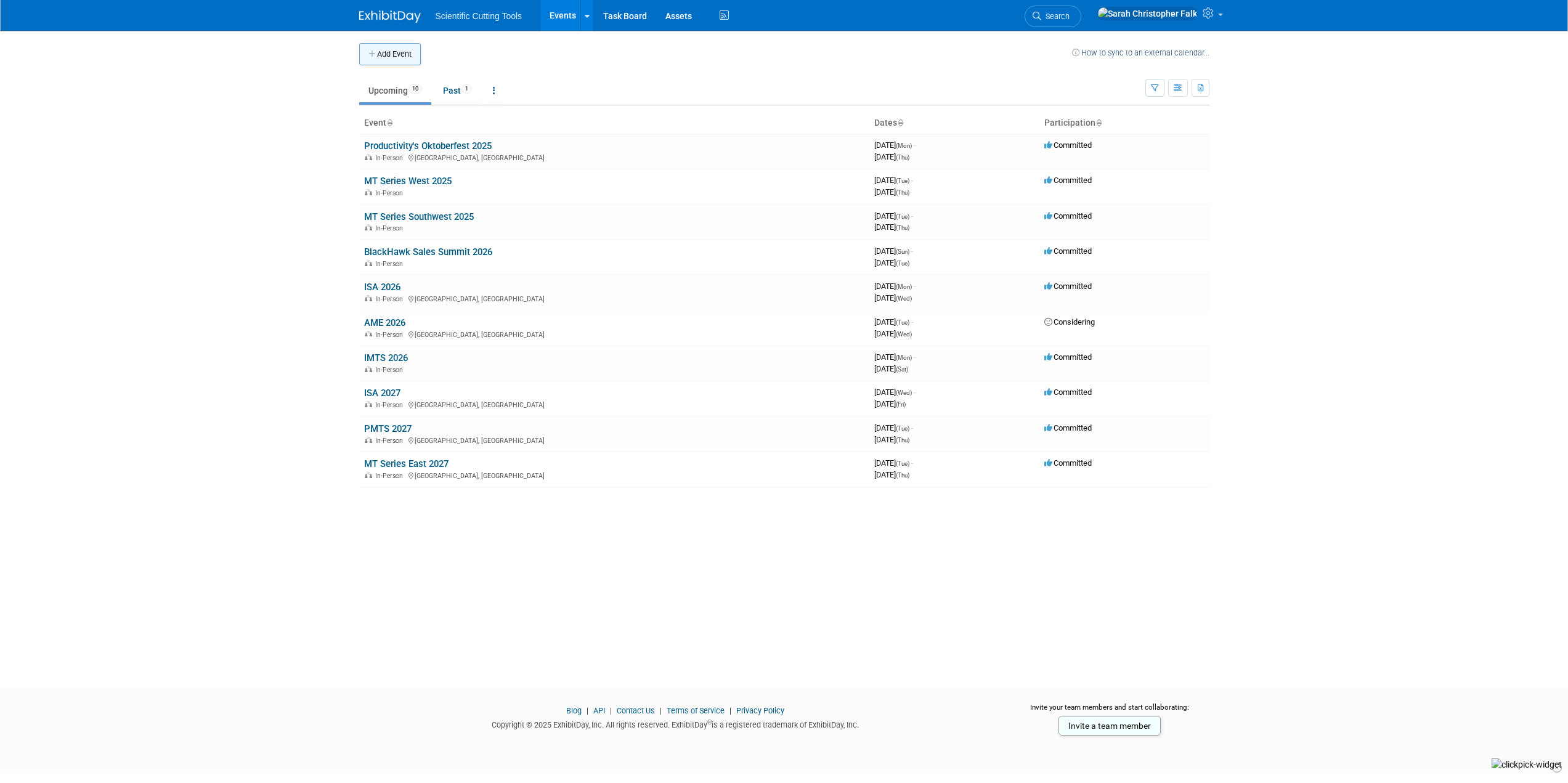
click at [382, 56] on button "Add Event" at bounding box center [390, 55] width 62 height 23
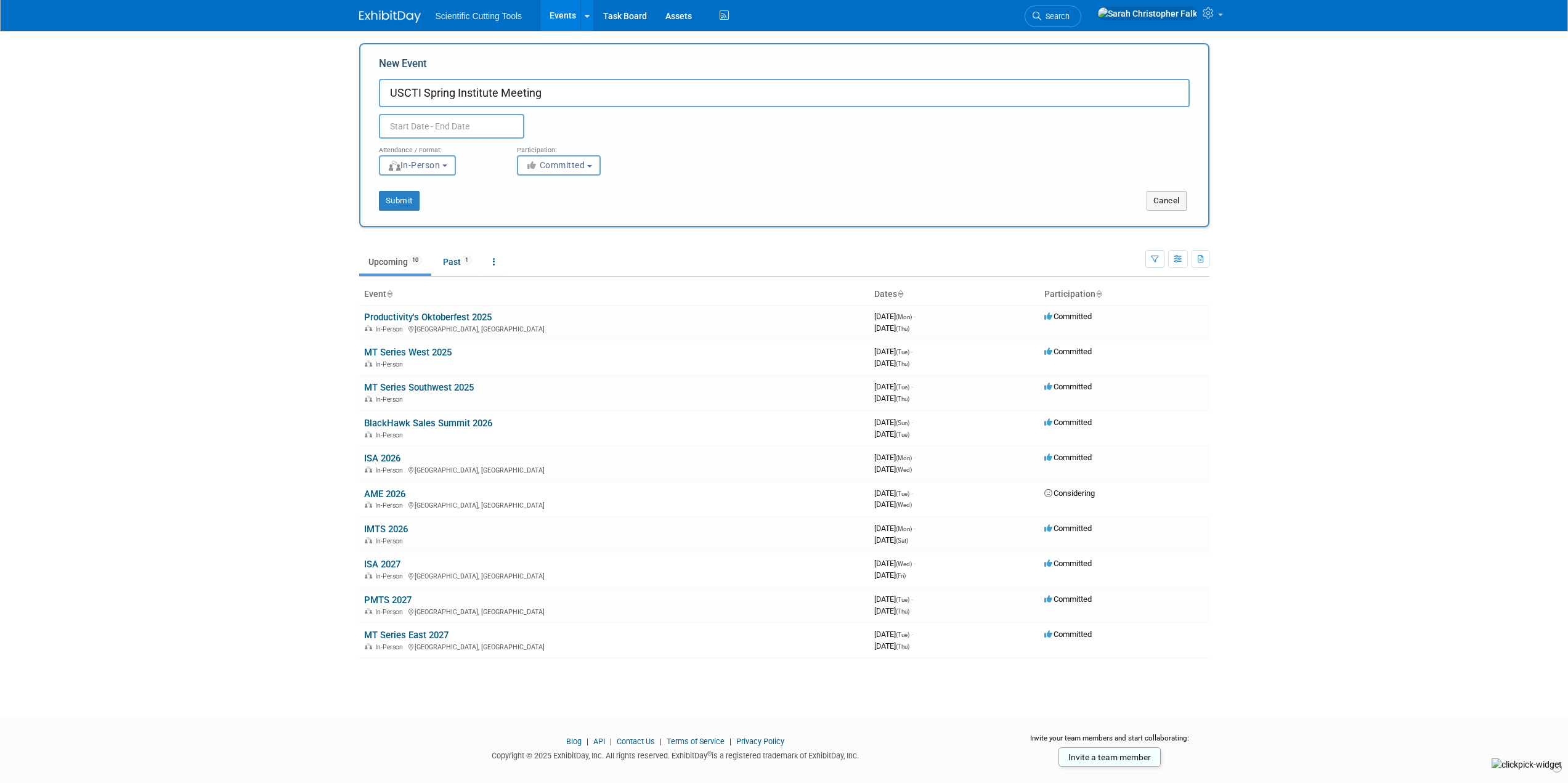
type input "USCTI Spring Institute Meeting"
click at [455, 126] on input "text" at bounding box center [451, 126] width 146 height 24
click at [554, 150] on icon at bounding box center [554, 153] width 4 height 8
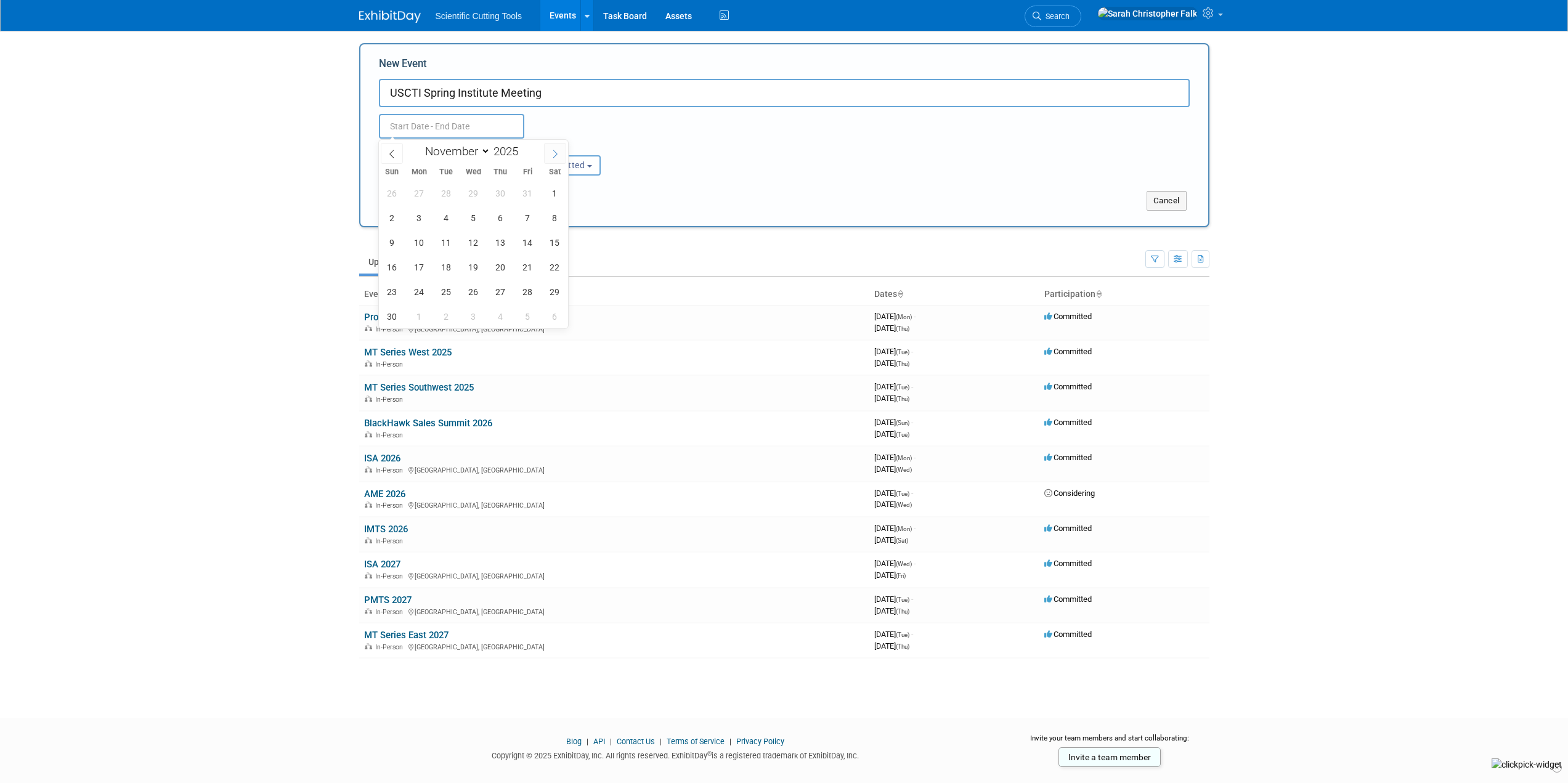
select select "11"
click at [554, 150] on icon at bounding box center [554, 153] width 4 height 8
type input "2026"
click at [555, 151] on icon at bounding box center [554, 153] width 4 height 8
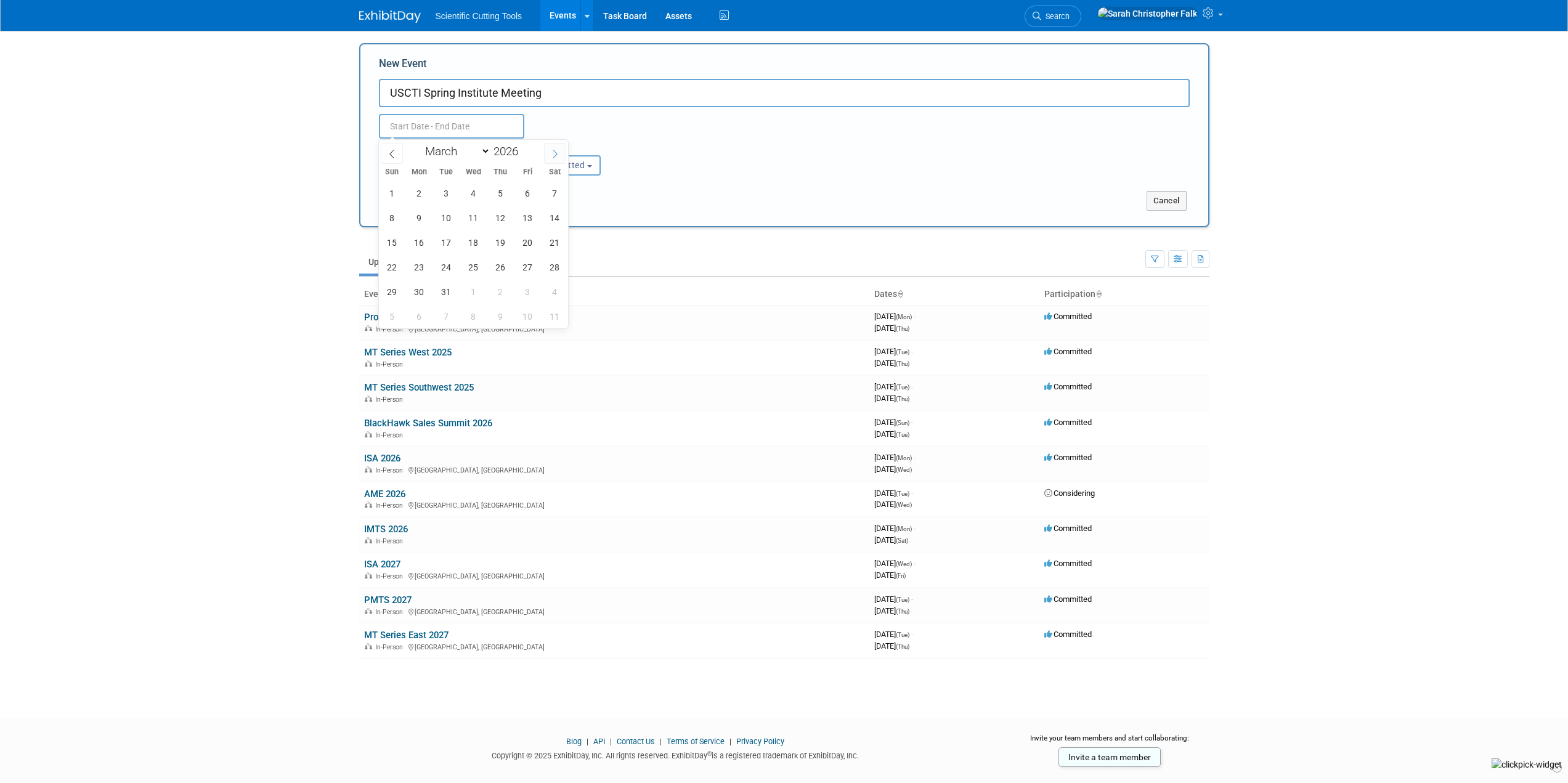
click at [555, 151] on icon at bounding box center [554, 153] width 4 height 8
click at [556, 152] on icon at bounding box center [555, 154] width 9 height 9
select select "4"
click at [550, 237] on span "16" at bounding box center [554, 243] width 24 height 24
click at [420, 265] on span "18" at bounding box center [419, 267] width 24 height 24
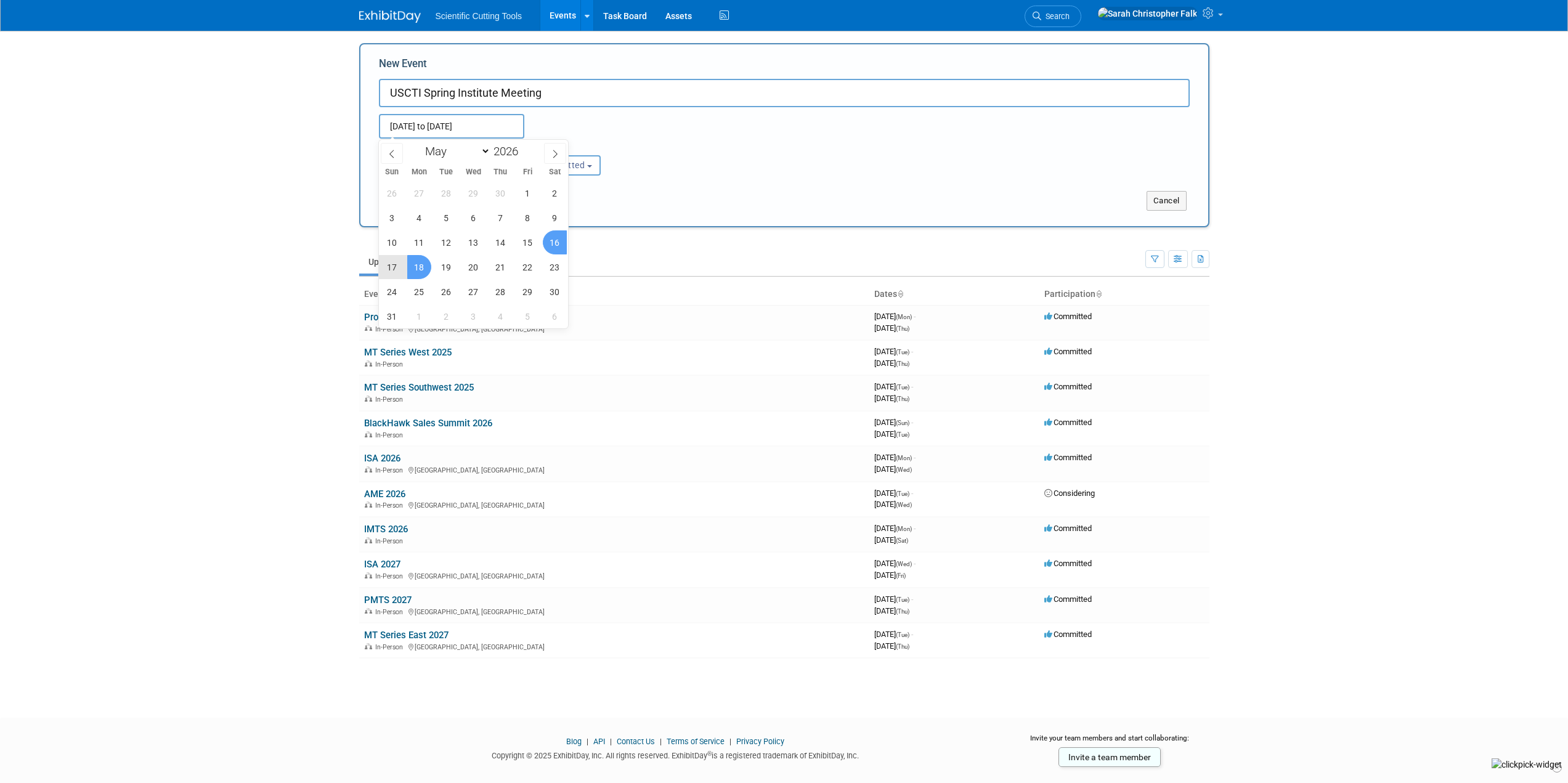
type input "[DATE] to [DATE]"
click at [180, 208] on body "Scientific Cutting Tools Events Add Event Bulk Upload Events Shareable Event Bo…" at bounding box center [784, 392] width 1568 height 783
click at [401, 201] on button "Submit" at bounding box center [398, 200] width 41 height 20
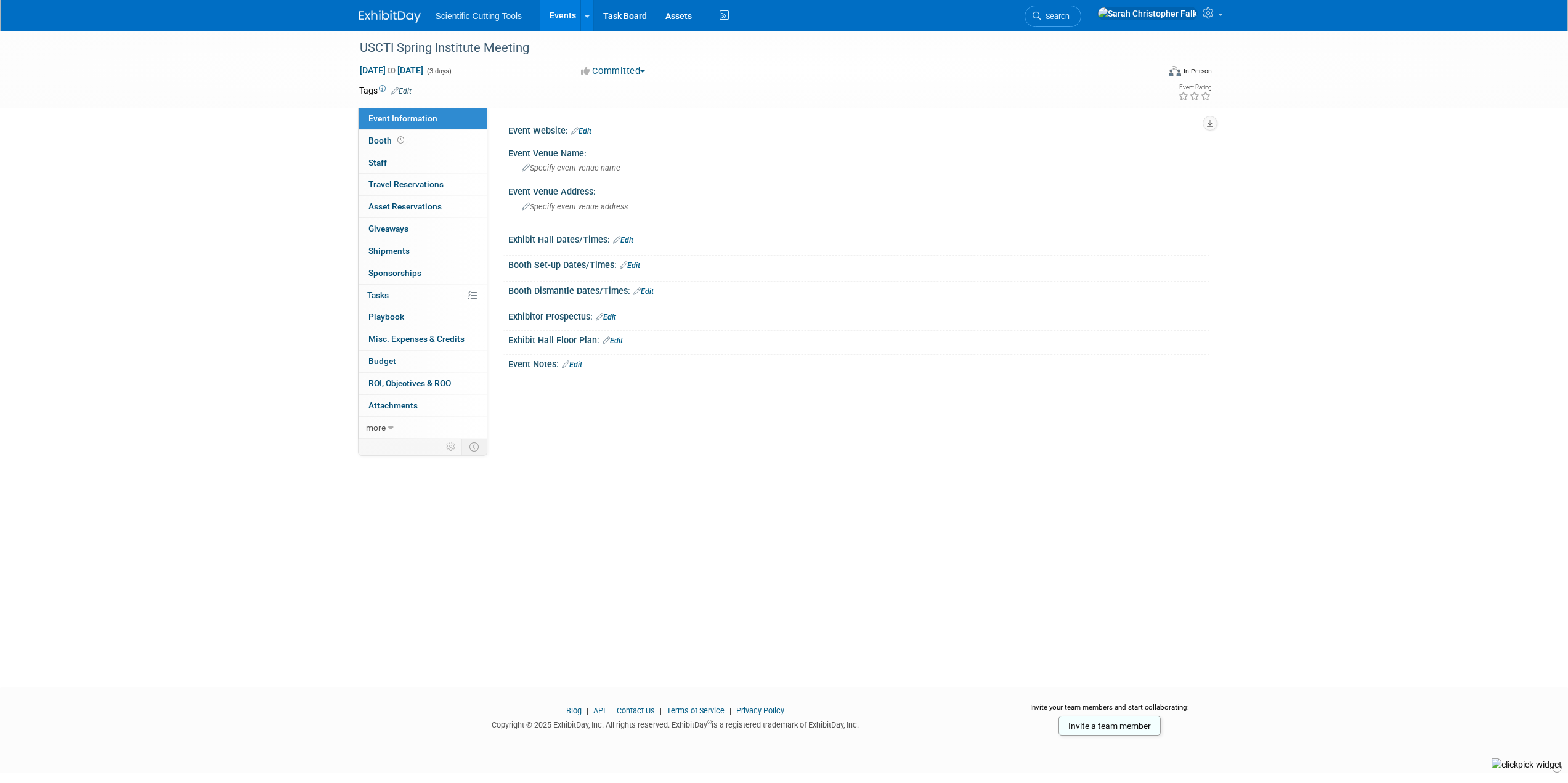
click at [648, 65] on button "Committed" at bounding box center [613, 71] width 74 height 13
click at [632, 114] on link "Considering" at bounding box center [625, 108] width 97 height 17
click at [566, 161] on div "Specify event venue name" at bounding box center [859, 168] width 683 height 19
type input "[GEOGRAPHIC_DATA]"
click at [576, 208] on span "Specify event venue address" at bounding box center [574, 206] width 106 height 10
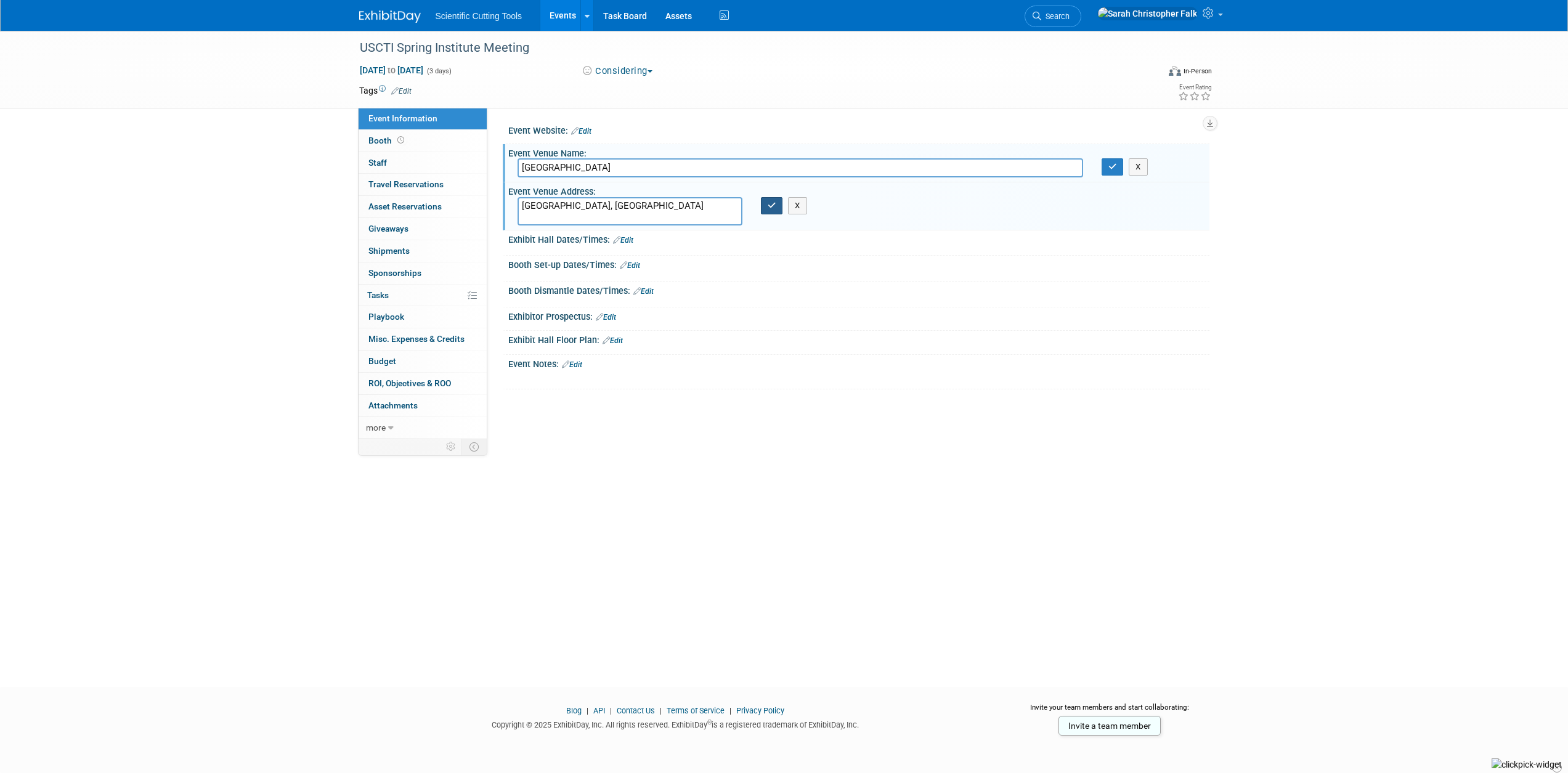
type textarea "[GEOGRAPHIC_DATA], [GEOGRAPHIC_DATA]"
click at [774, 212] on button "button" at bounding box center [772, 206] width 23 height 17
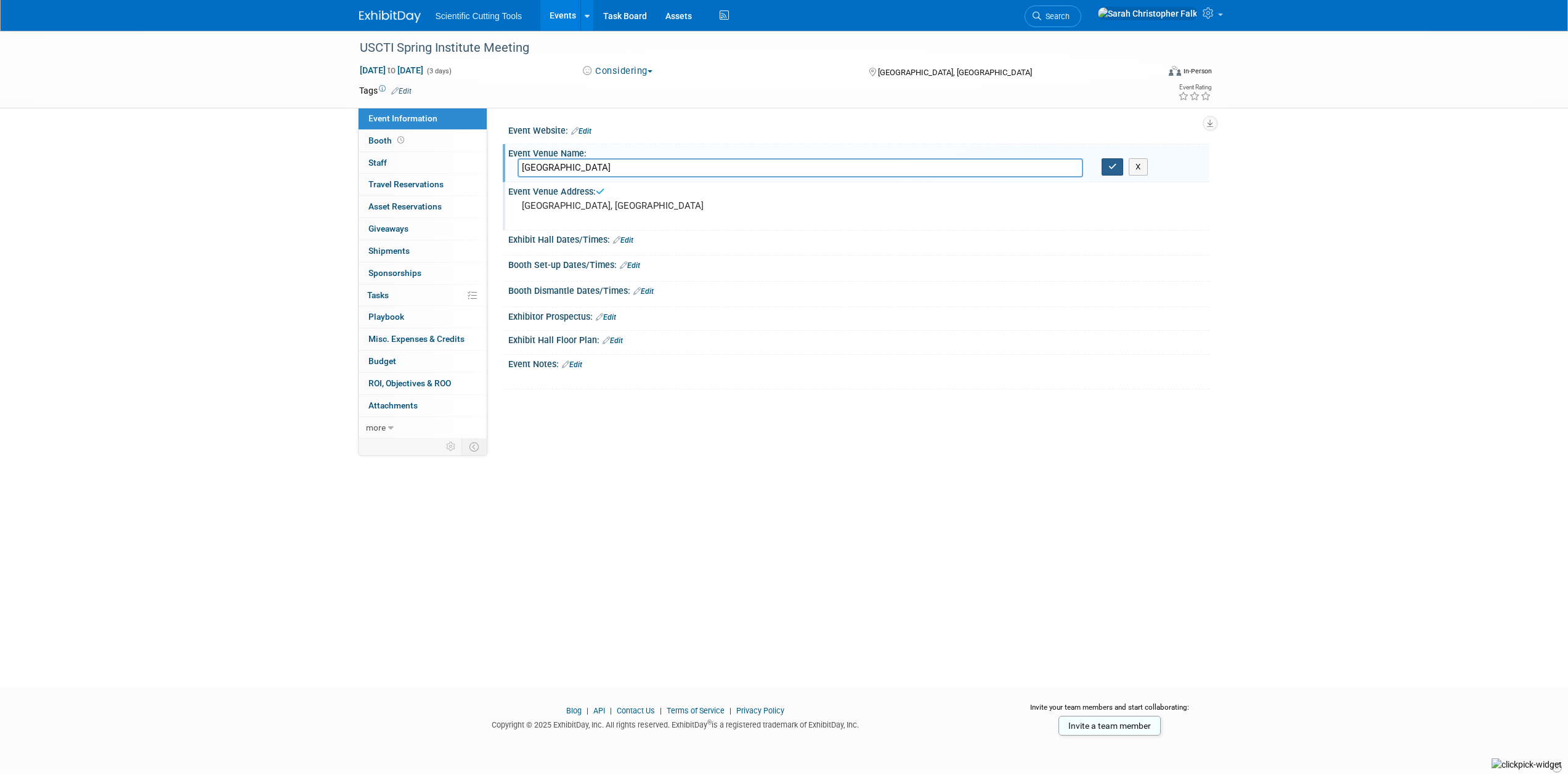
click at [1110, 164] on icon "button" at bounding box center [1112, 166] width 9 height 8
click at [385, 11] on img at bounding box center [390, 16] width 62 height 12
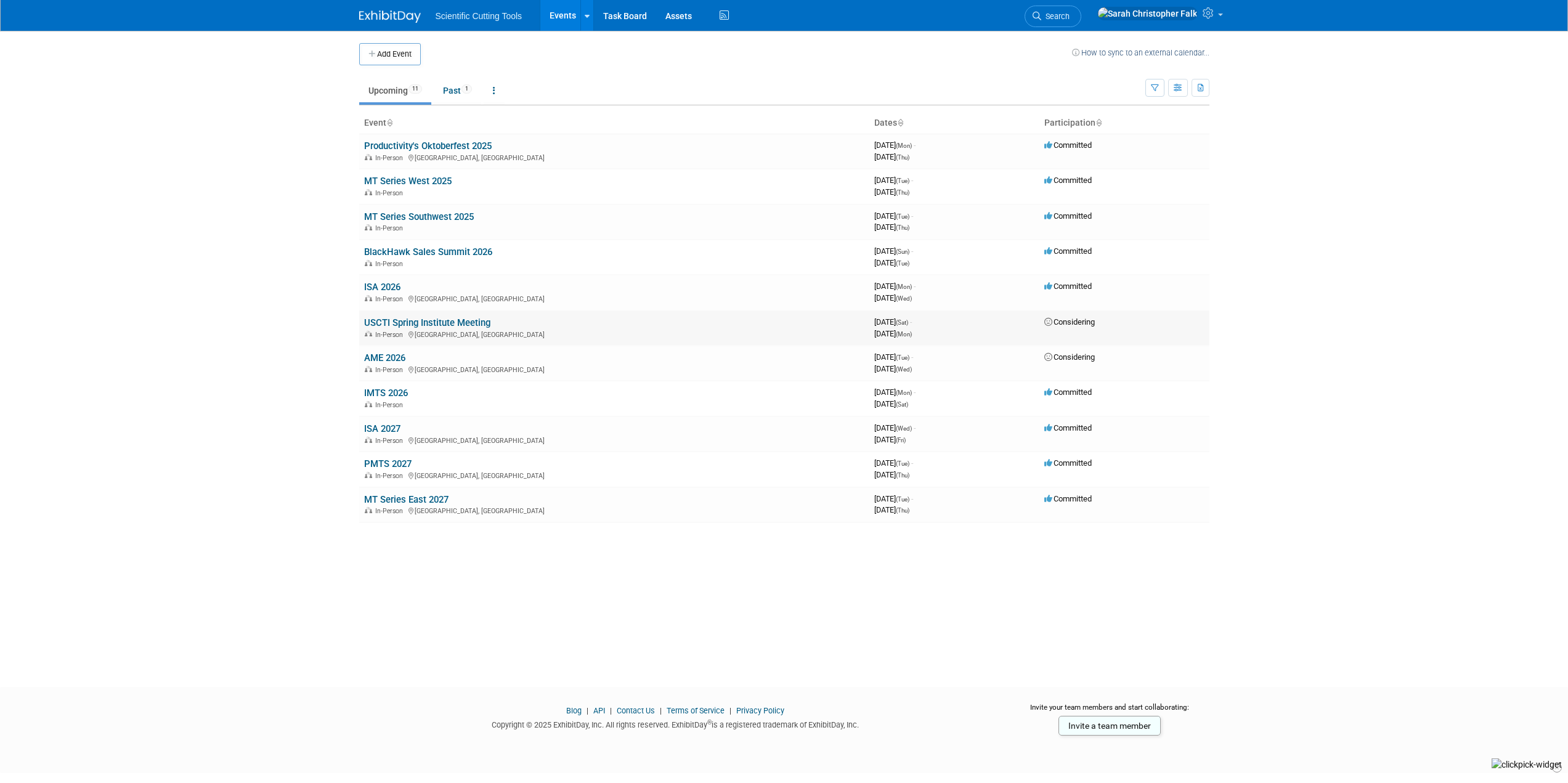
click at [424, 319] on link "USCTI Spring Institute Meeting" at bounding box center [427, 322] width 126 height 11
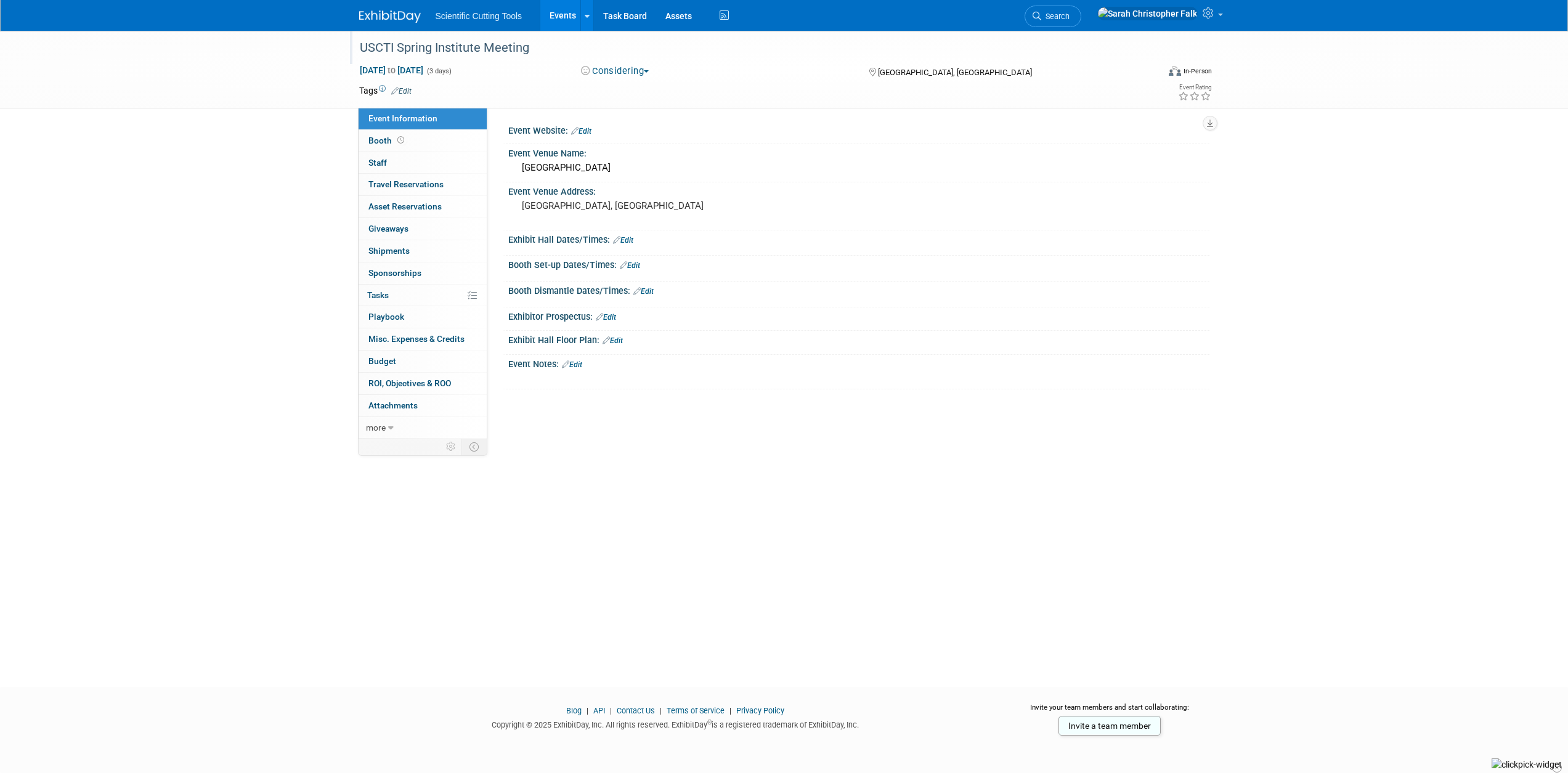
click at [532, 48] on div "USCTI Spring Institute Meeting" at bounding box center [747, 49] width 784 height 23
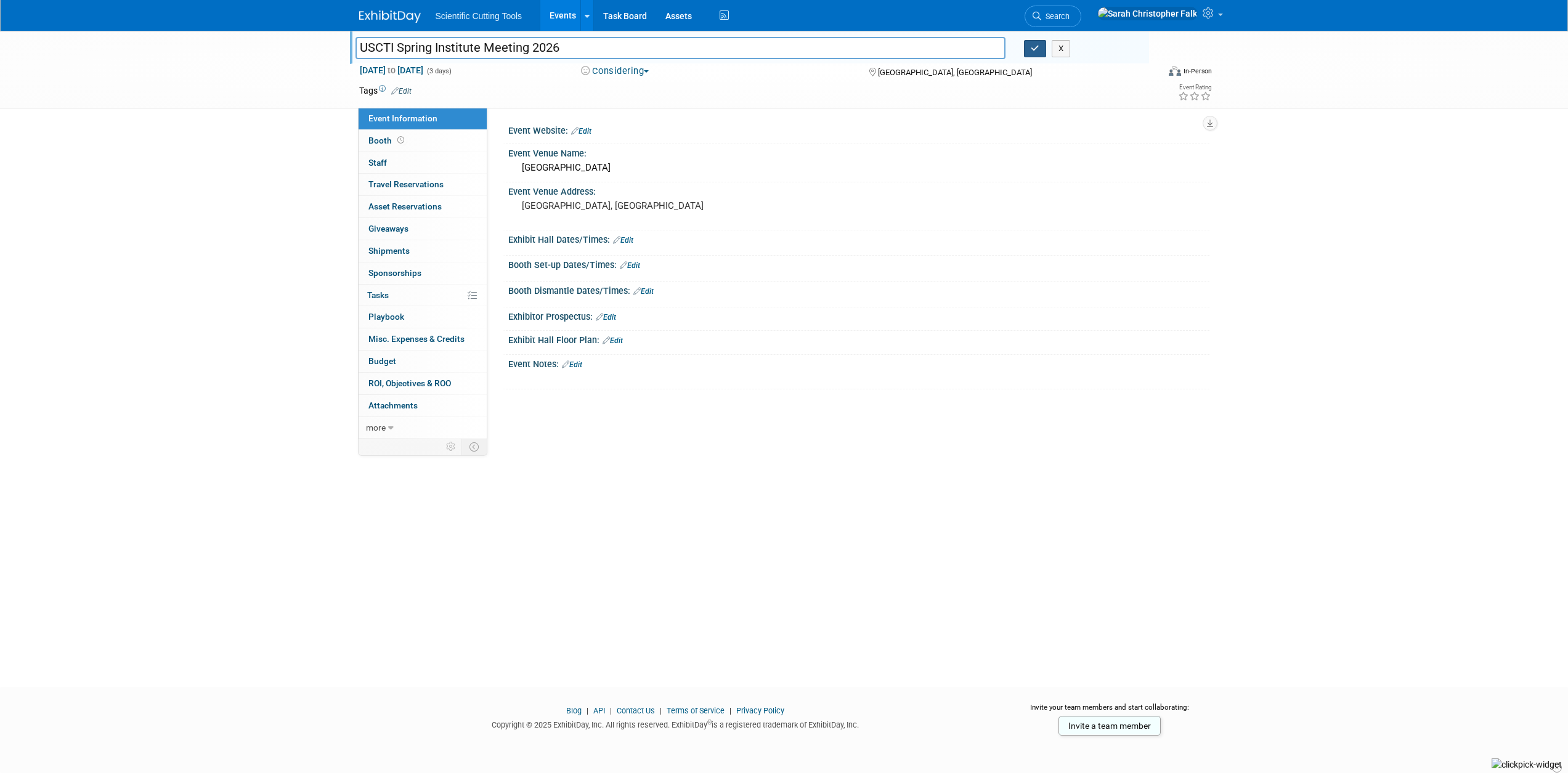
type input "USCTI Spring Institute Meeting 2026"
click at [1031, 49] on button "button" at bounding box center [1035, 49] width 23 height 17
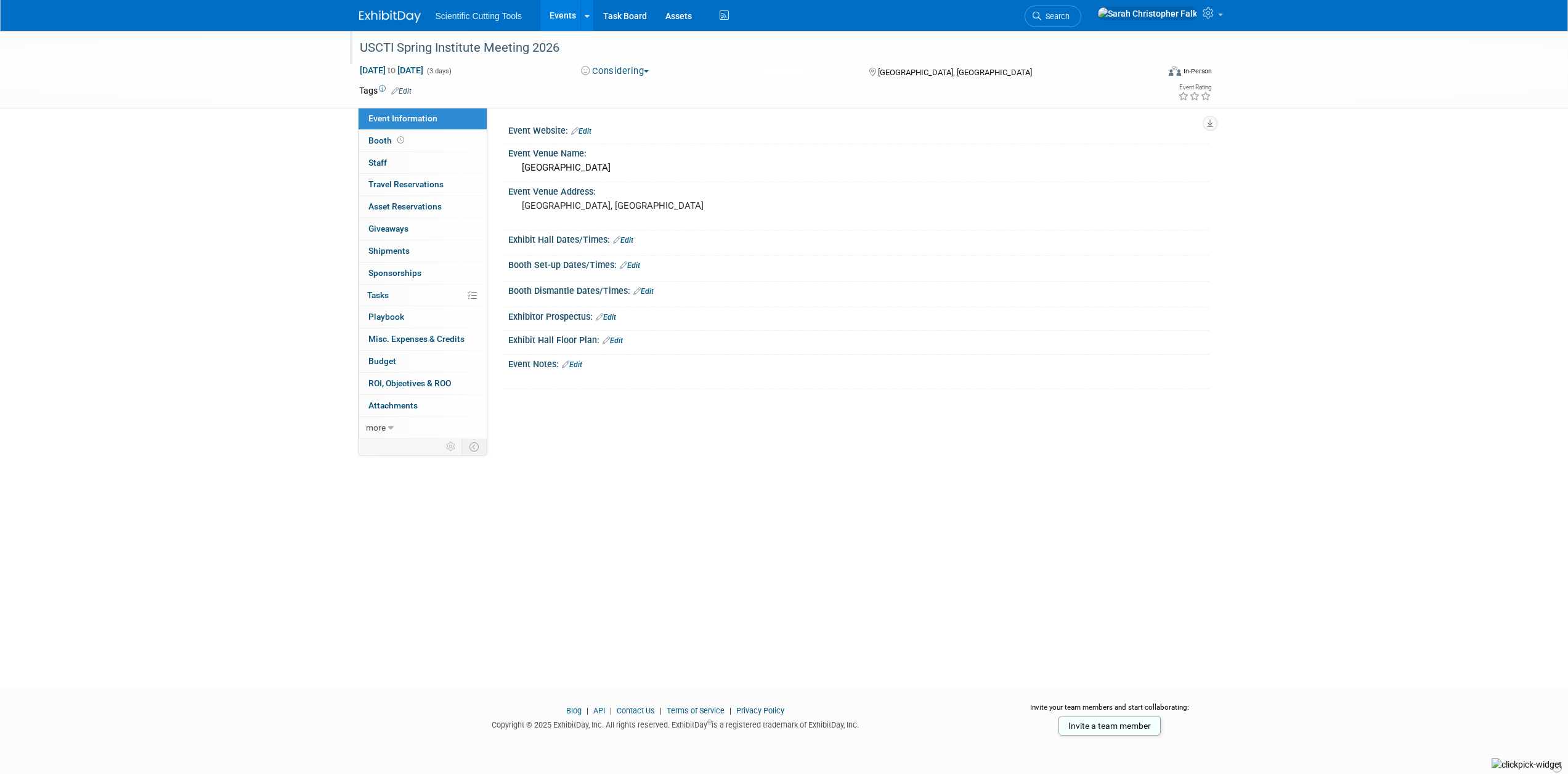
click at [379, 16] on img at bounding box center [390, 16] width 62 height 12
